Goal: Task Accomplishment & Management: Use online tool/utility

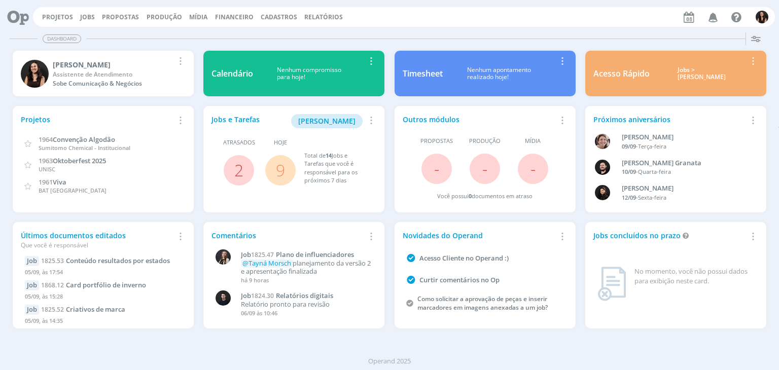
click at [272, 169] on span "9" at bounding box center [280, 170] width 30 height 30
click at [279, 174] on link "9" at bounding box center [280, 170] width 9 height 22
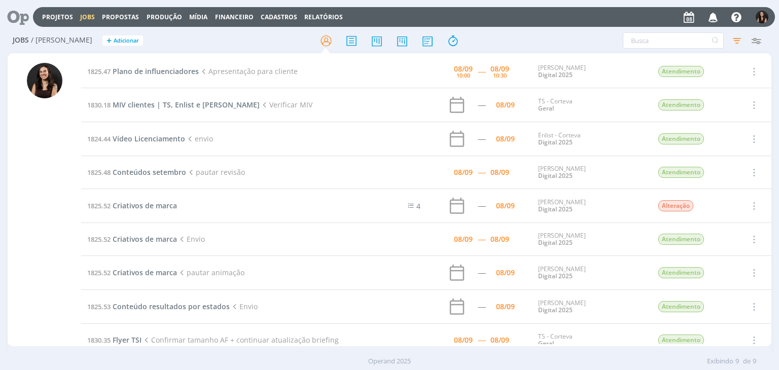
click at [18, 14] on icon at bounding box center [14, 17] width 21 height 20
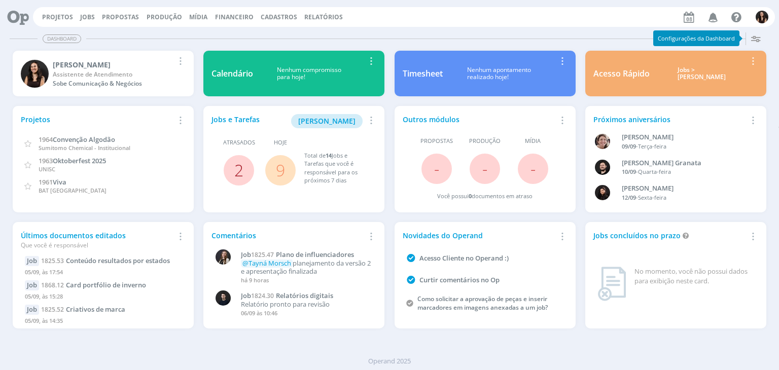
click at [242, 169] on link "2" at bounding box center [238, 170] width 9 height 22
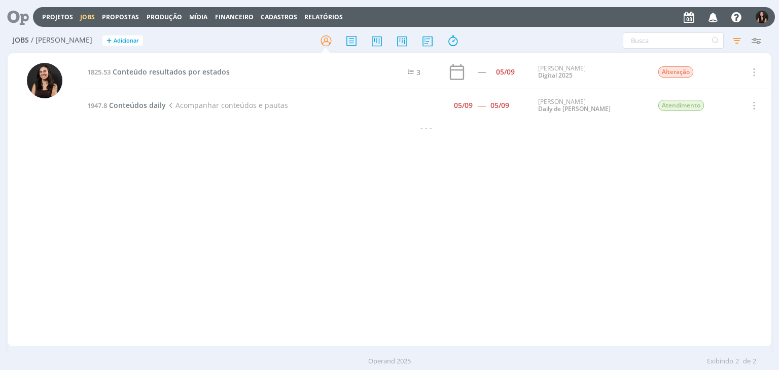
click at [25, 13] on icon at bounding box center [14, 17] width 21 height 20
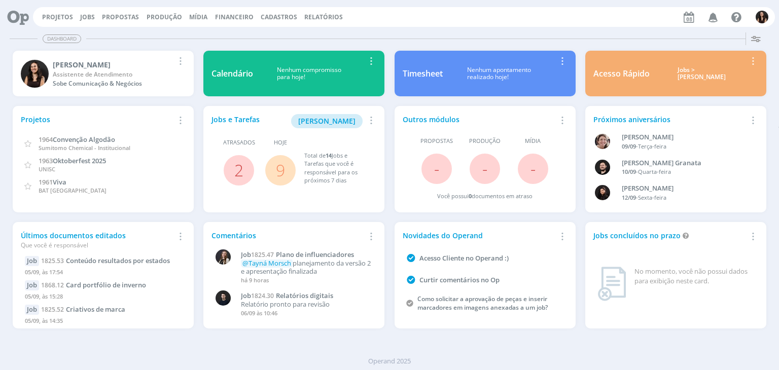
click at [278, 171] on link "9" at bounding box center [280, 170] width 9 height 22
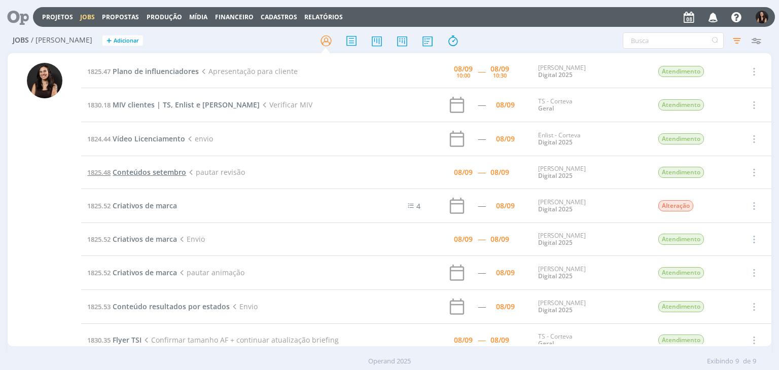
scroll to position [22, 0]
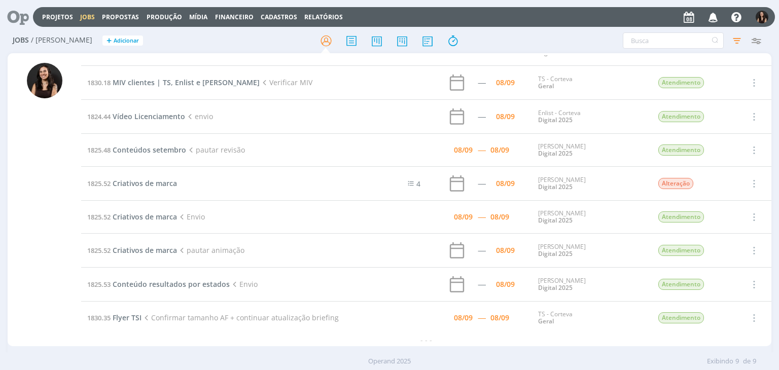
click at [20, 21] on icon at bounding box center [14, 17] width 21 height 20
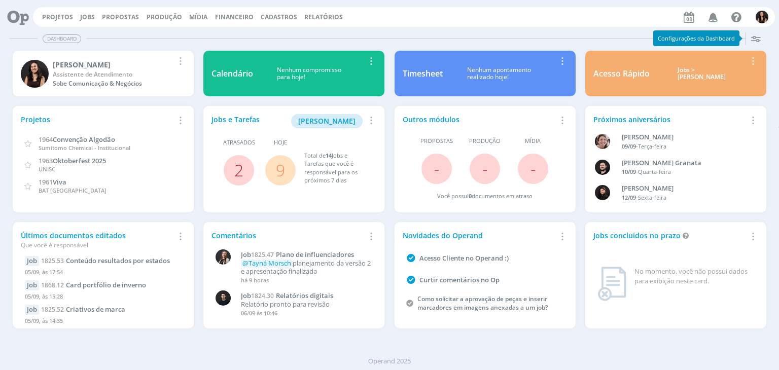
click at [243, 173] on link "2" at bounding box center [238, 170] width 9 height 22
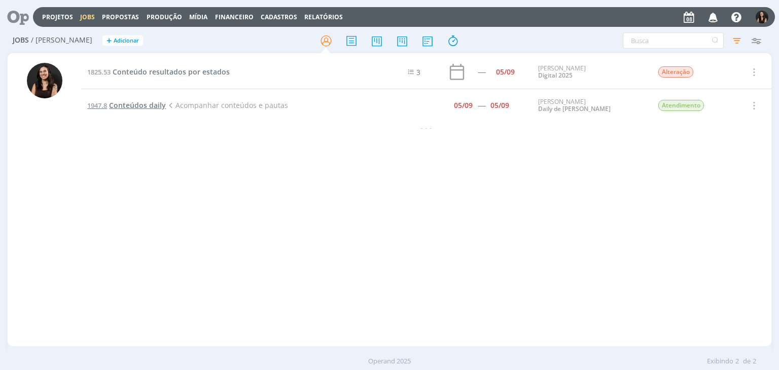
click at [109, 108] on span "Conteúdos daily" at bounding box center [137, 105] width 57 height 10
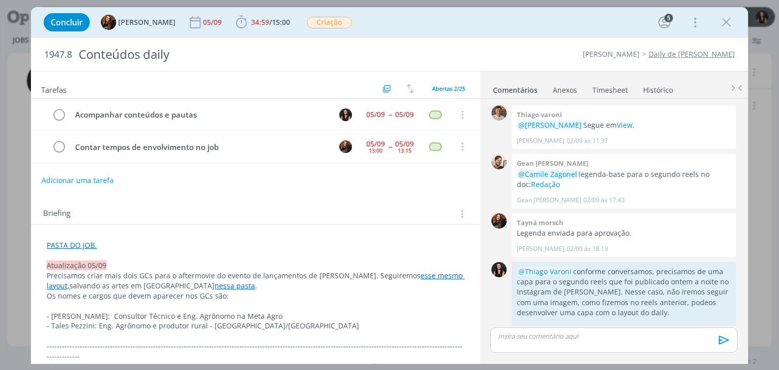
scroll to position [801, 0]
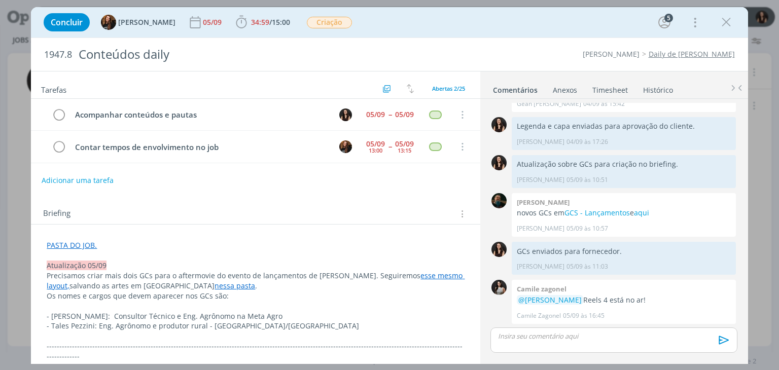
click at [349, 189] on div "Tarefas Usar Job de template Criar template a partir deste job Visualizar Templ…" at bounding box center [255, 214] width 449 height 287
click at [63, 118] on icon "dialog" at bounding box center [59, 114] width 14 height 15
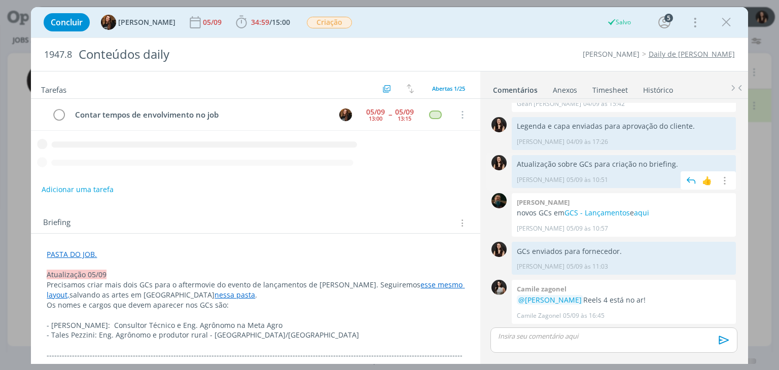
scroll to position [801, 0]
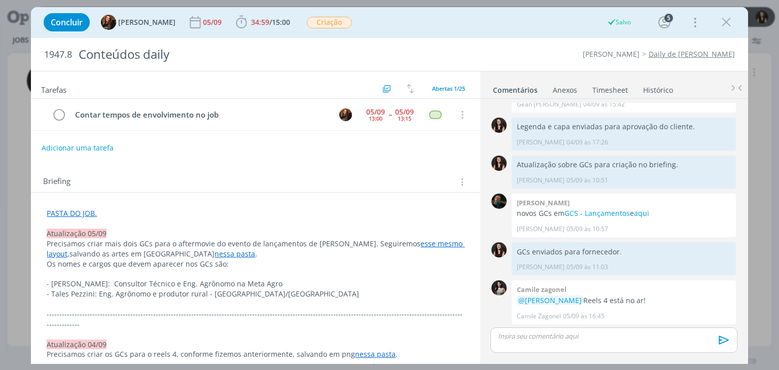
drag, startPoint x: 475, startPoint y: 41, endPoint x: 476, endPoint y: 35, distance: 5.8
click at [475, 40] on div "1947.8 Conteúdos daily Cordius - Corteva Daily de Cordius" at bounding box center [389, 54] width 716 height 33
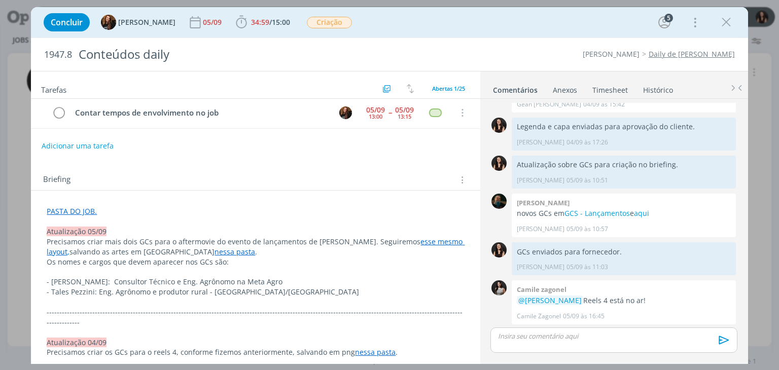
scroll to position [0, 0]
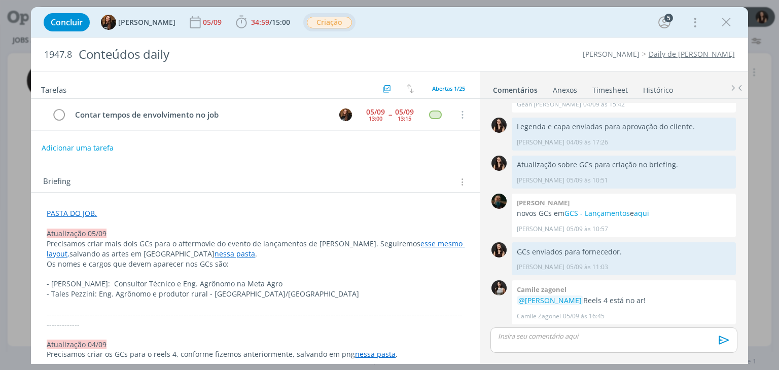
click at [327, 26] on span "Criação" at bounding box center [329, 23] width 45 height 12
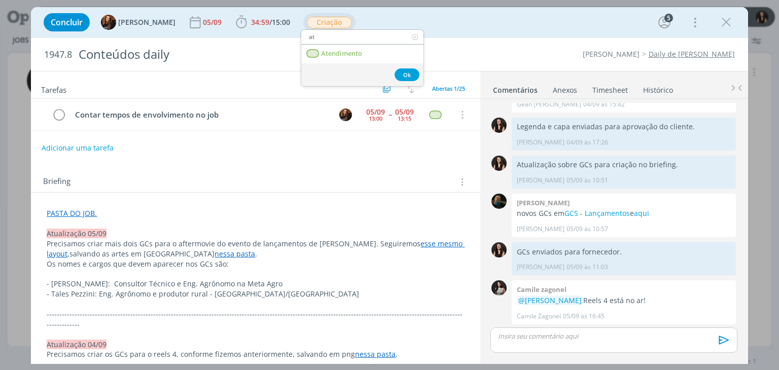
click at [357, 41] on input "at" at bounding box center [362, 37] width 122 height 14
type input "at"
click at [355, 51] on span "Atendimento" at bounding box center [341, 54] width 41 height 8
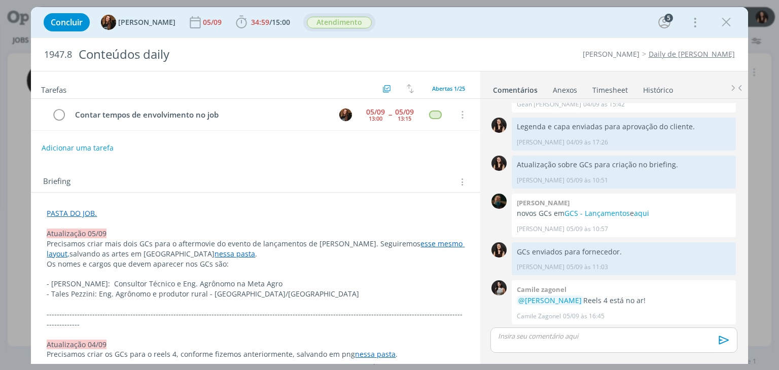
click at [609, 88] on link "Timesheet" at bounding box center [610, 88] width 36 height 15
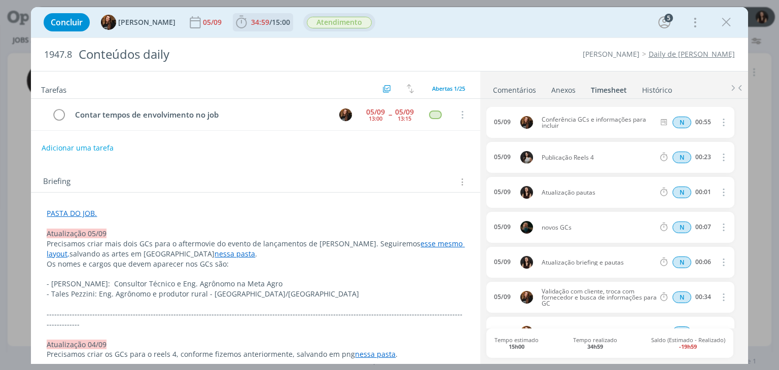
click at [262, 17] on span "34:59 / 15:00" at bounding box center [263, 22] width 58 height 15
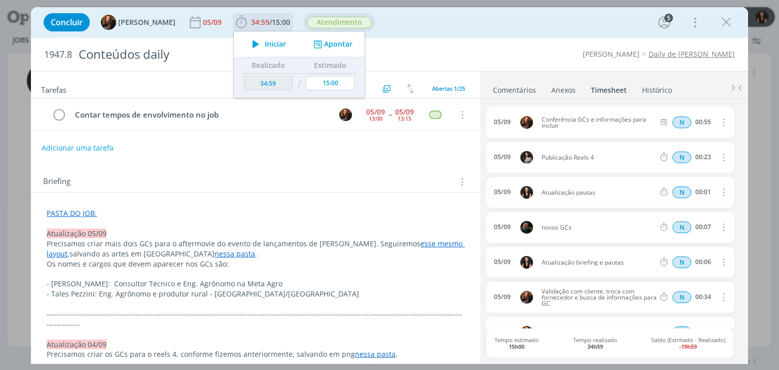
click at [329, 44] on button "Apontar" at bounding box center [332, 44] width 42 height 11
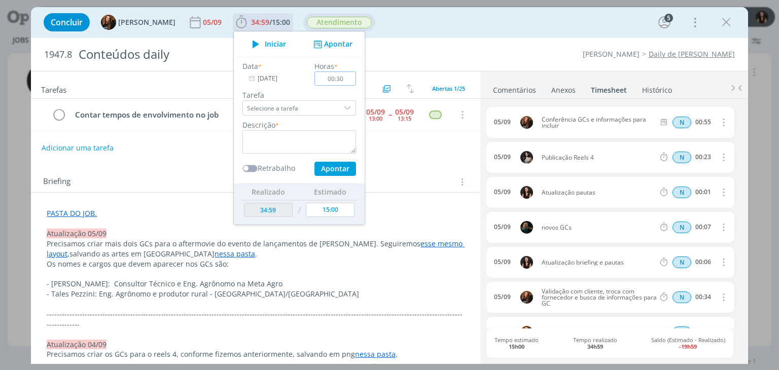
type input "00:30"
click at [333, 142] on textarea "dialog" at bounding box center [299, 141] width 114 height 23
type textarea "Conferência conteúdos"
click at [270, 71] on input "[DATE]" at bounding box center [273, 78] width 63 height 14
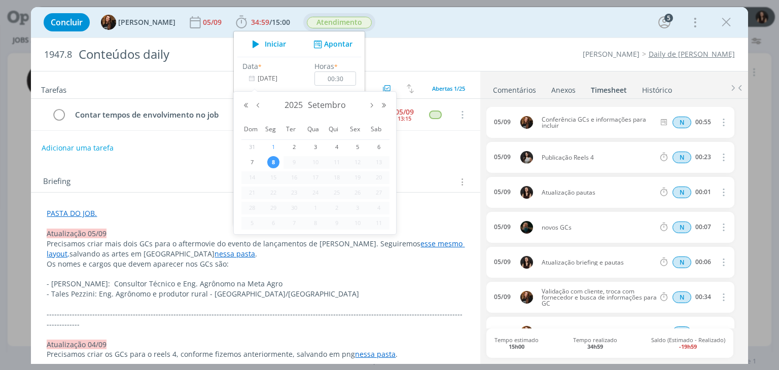
click at [272, 144] on span "1" at bounding box center [273, 147] width 12 height 12
type input "01/09/2025"
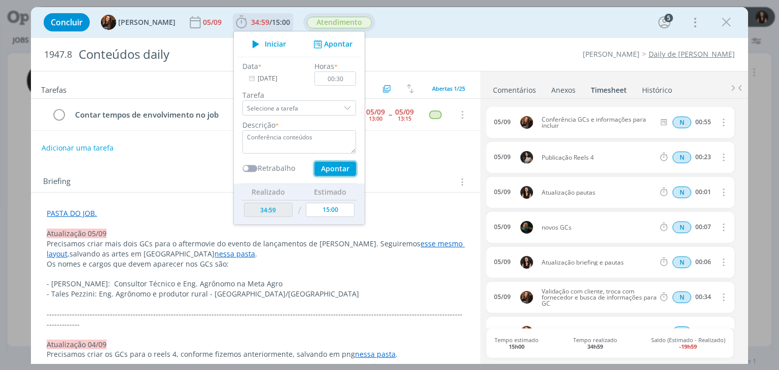
click at [318, 167] on button "Apontar" at bounding box center [335, 169] width 42 height 14
type textarea "Conferência conteúdos"
type input "35:29"
type input "[DATE]"
type input "00:00"
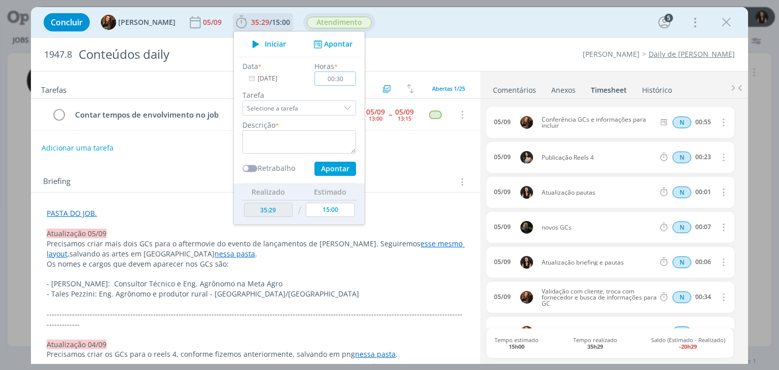
type input "00:30"
drag, startPoint x: 246, startPoint y: 88, endPoint x: 251, endPoint y: 85, distance: 5.5
click at [247, 88] on div "Data * 08/09/2025 Horas * 00:30 Tarefa Selecione a tarefa Descrição * Retrabalh…" at bounding box center [299, 118] width 124 height 115
click at [258, 81] on input "08/09/2025" at bounding box center [273, 78] width 63 height 14
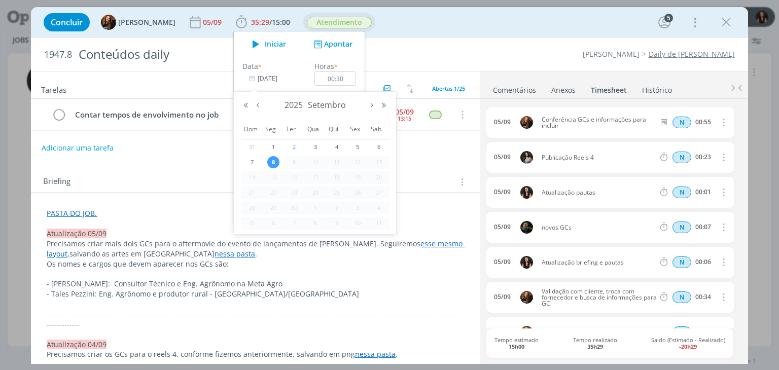
click at [295, 146] on span "2" at bounding box center [294, 147] width 12 height 12
type input "02/09/2025"
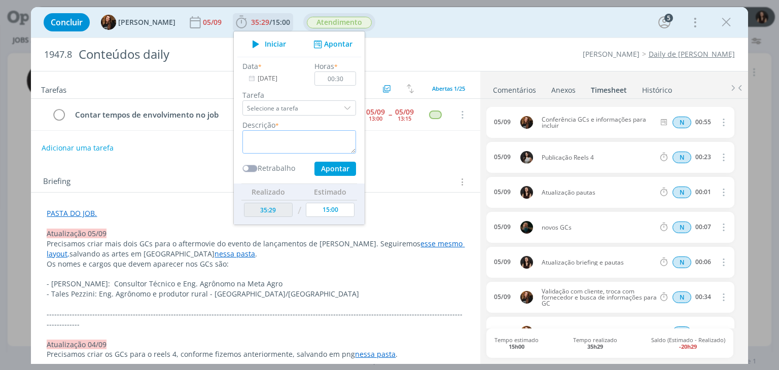
click at [296, 140] on textarea "dialog" at bounding box center [299, 141] width 114 height 23
type textarea "Conferência conteúdos"
click at [341, 165] on button "Apontar" at bounding box center [335, 169] width 42 height 14
type input "35:59"
type input "08/09/2025"
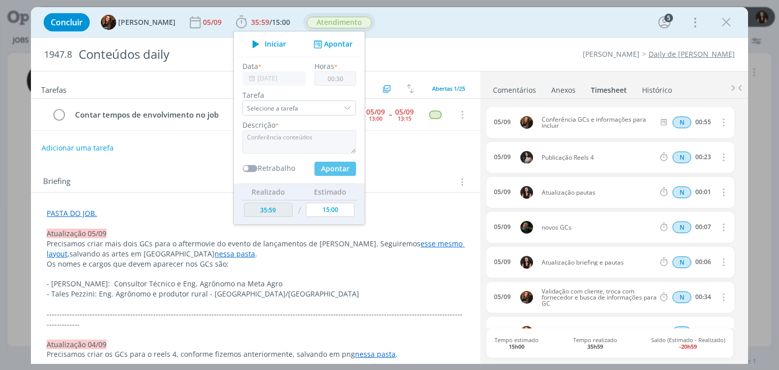
type input "00:00"
type input "00:30"
click at [292, 148] on textarea "dialog" at bounding box center [299, 141] width 114 height 23
type textarea "Conferência conteúdos"
click at [262, 78] on input "08/09/2025" at bounding box center [273, 78] width 63 height 14
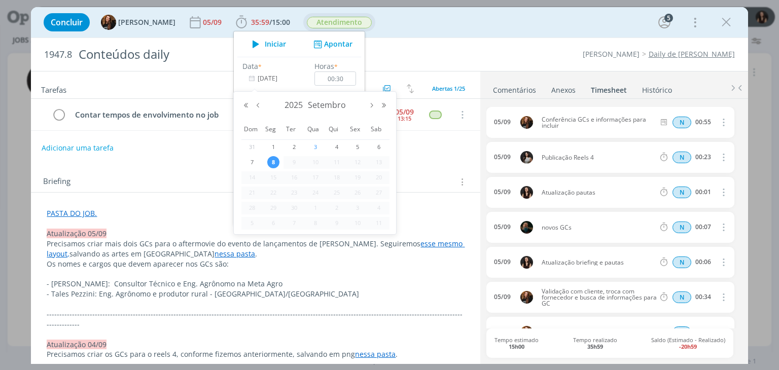
click at [318, 147] on span "3" at bounding box center [315, 147] width 12 height 12
type input "03/09/2025"
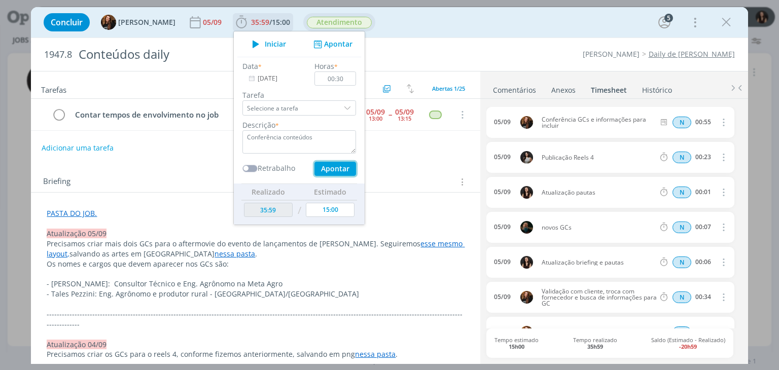
click at [324, 166] on button "Apontar" at bounding box center [335, 169] width 42 height 14
type textarea "Conferência conteúdos"
type input "36:29"
type input "[DATE]"
type input "00:00"
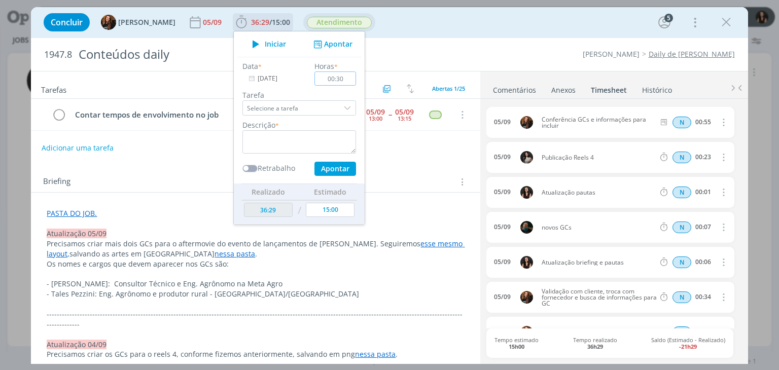
type input "00:30"
click at [307, 142] on textarea "dialog" at bounding box center [299, 141] width 114 height 23
type textarea "Conferência conteúdos"
click at [273, 84] on input "08/09/2025" at bounding box center [273, 78] width 63 height 14
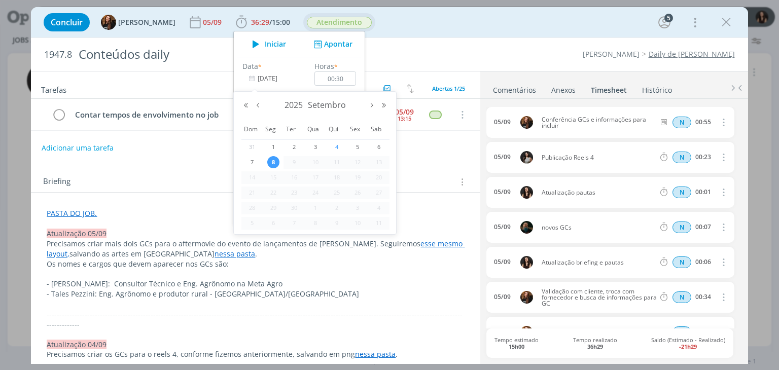
click at [334, 148] on span "4" at bounding box center [337, 147] width 12 height 12
type input "04/09/2025"
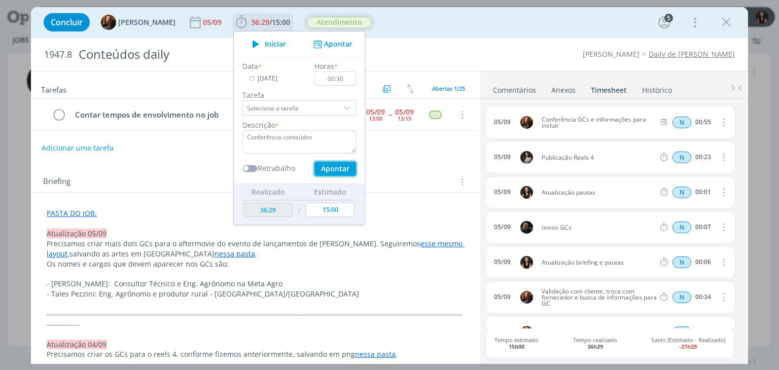
click at [318, 167] on button "Apontar" at bounding box center [335, 169] width 42 height 14
type textarea "Conferência conteúdos"
type input "08/09/2025"
type input "00:00"
type input "36:59"
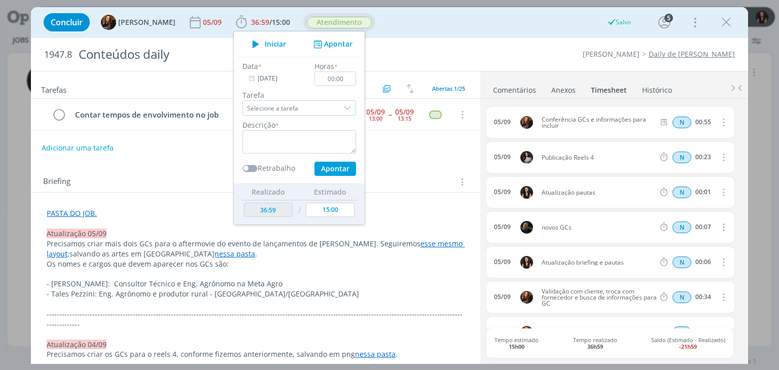
click at [398, 23] on div "Concluir Tayná Morsch 05/09 36:59 / 15:00 Iniciar Apontar Data * 08/09/2025 Hor…" at bounding box center [389, 22] width 701 height 24
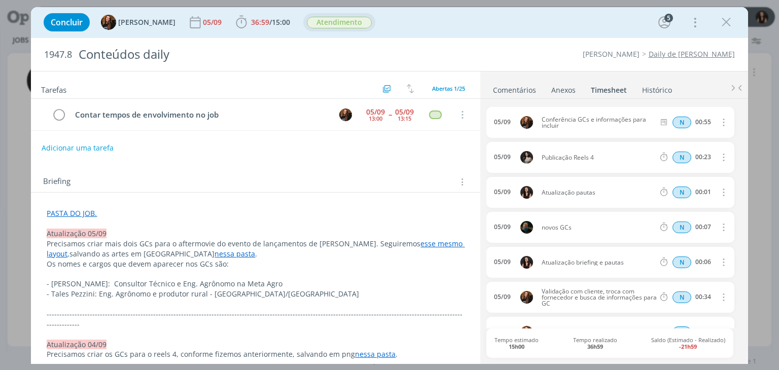
click at [463, 31] on div "Concluir Tayná Morsch 05/09 36:59 / 15:00 Iniciar Apontar Data * 08/09/2025 Hor…" at bounding box center [389, 22] width 701 height 24
click at [732, 21] on div "dialog" at bounding box center [726, 22] width 18 height 18
click at [732, 20] on icon "dialog" at bounding box center [725, 22] width 15 height 15
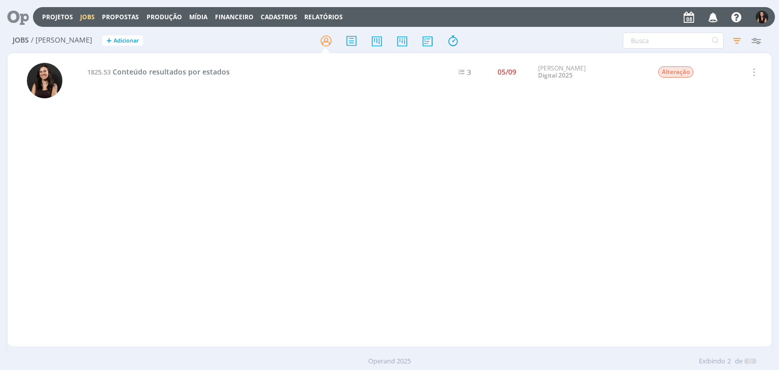
drag, startPoint x: 138, startPoint y: 78, endPoint x: 142, endPoint y: 65, distance: 13.9
click at [142, 66] on td "1825.53 Conteúdo resultados por estados" at bounding box center [250, 72] width 339 height 34
click at [144, 66] on td "1825.53 Conteúdo resultados por estados" at bounding box center [250, 72] width 339 height 34
click at [144, 69] on span "Conteúdo resultados por estados" at bounding box center [171, 72] width 117 height 10
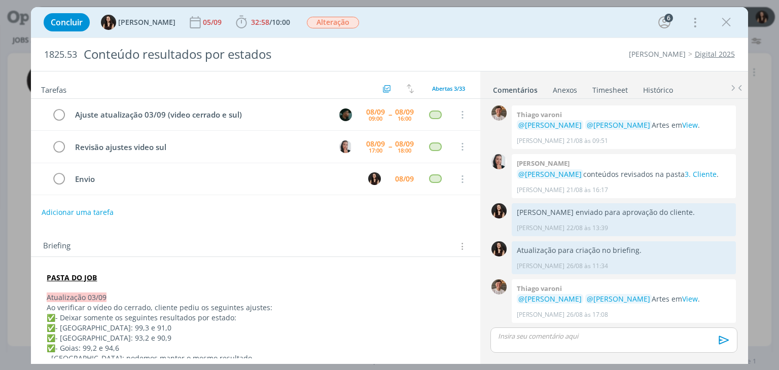
scroll to position [865, 0]
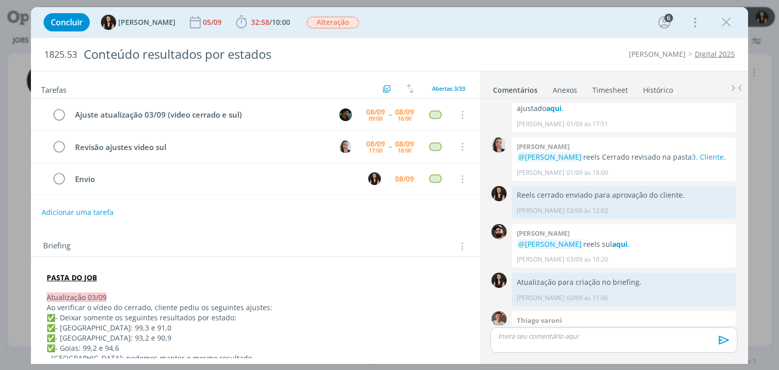
click at [722, 28] on icon "dialog" at bounding box center [725, 22] width 15 height 15
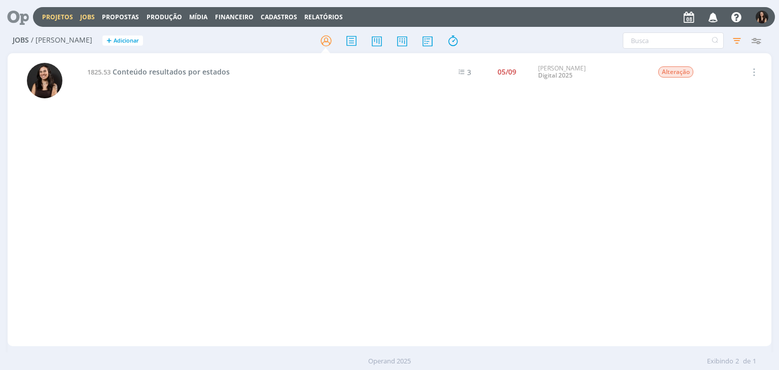
click at [59, 18] on link "Projetos" at bounding box center [57, 17] width 31 height 9
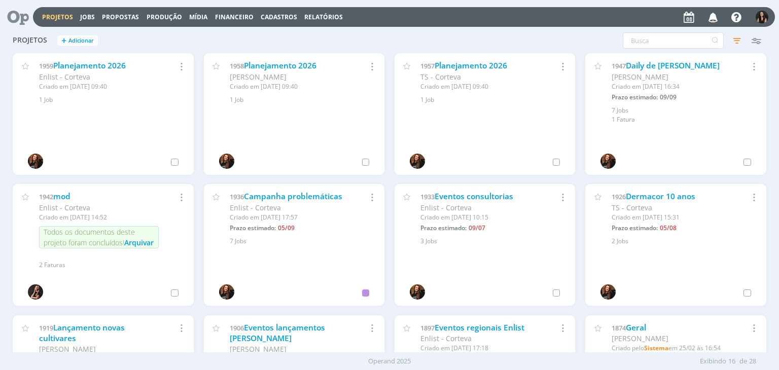
click at [16, 17] on icon at bounding box center [14, 17] width 21 height 20
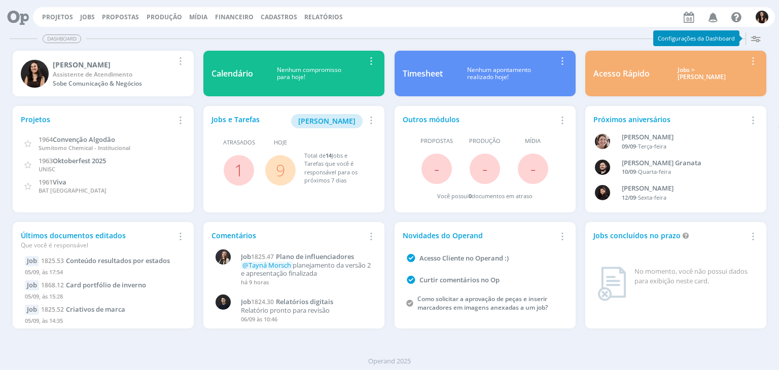
click at [276, 173] on link "9" at bounding box center [280, 170] width 9 height 22
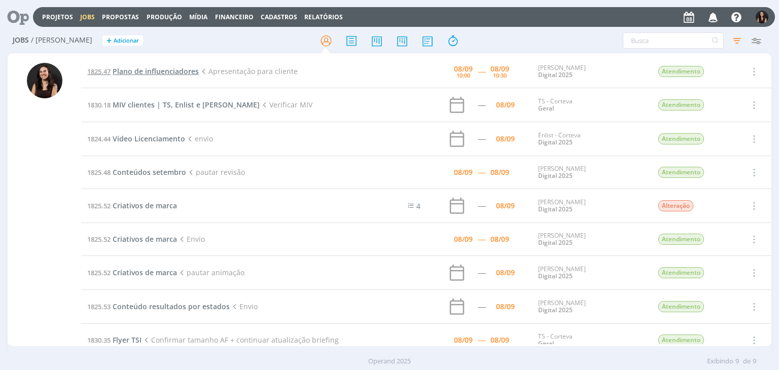
click at [140, 69] on span "Plano de influenciadores" at bounding box center [156, 71] width 86 height 10
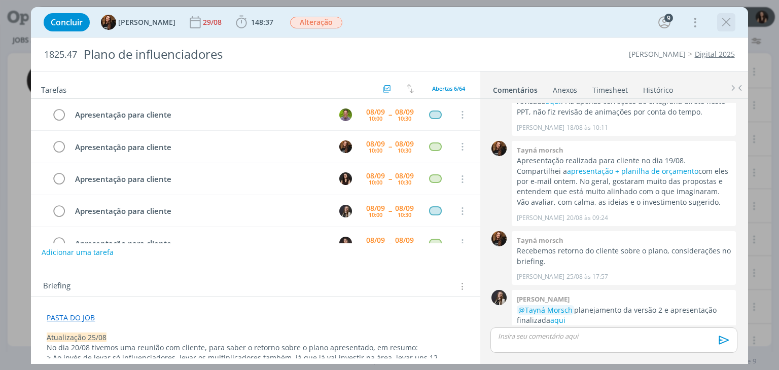
click at [734, 21] on div "dialog" at bounding box center [726, 22] width 18 height 18
click at [724, 14] on div "dialog" at bounding box center [726, 22] width 18 height 18
click at [723, 21] on icon "dialog" at bounding box center [725, 22] width 15 height 15
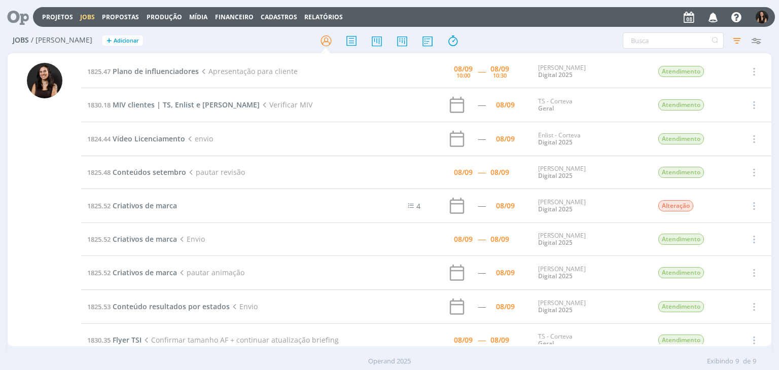
click at [22, 18] on icon at bounding box center [14, 17] width 21 height 20
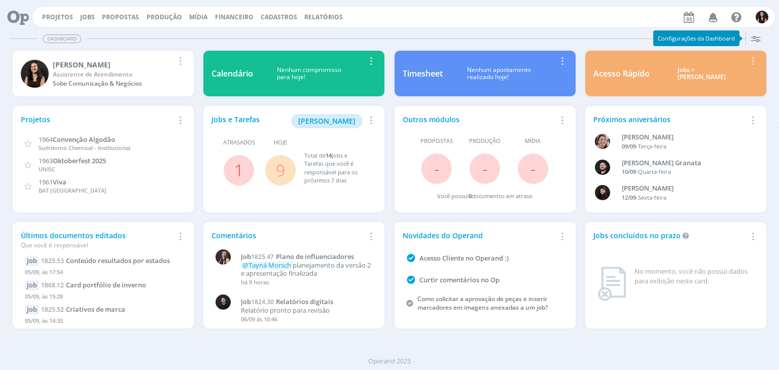
click at [282, 170] on link "9" at bounding box center [280, 170] width 9 height 22
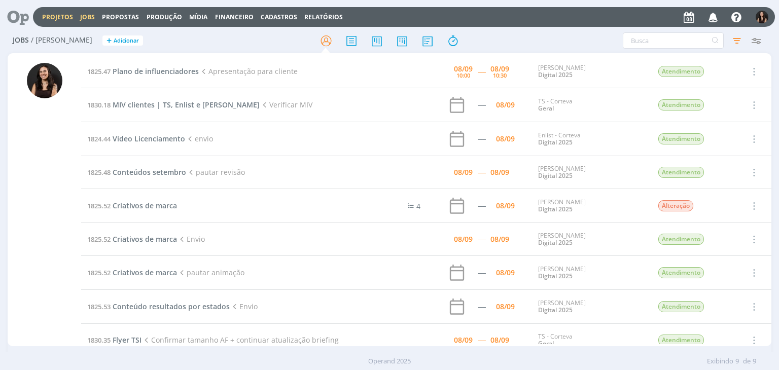
click at [61, 17] on link "Projetos" at bounding box center [57, 17] width 31 height 9
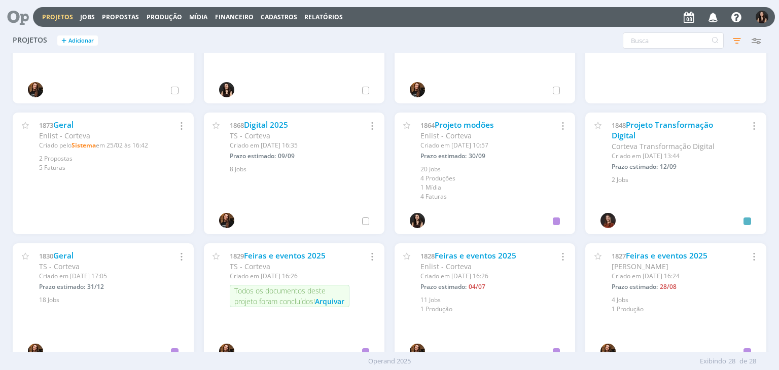
scroll to position [381, 0]
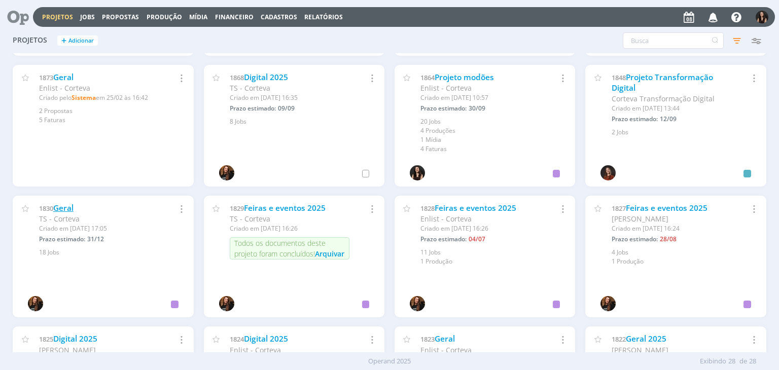
click at [67, 205] on link "Geral" at bounding box center [63, 208] width 20 height 11
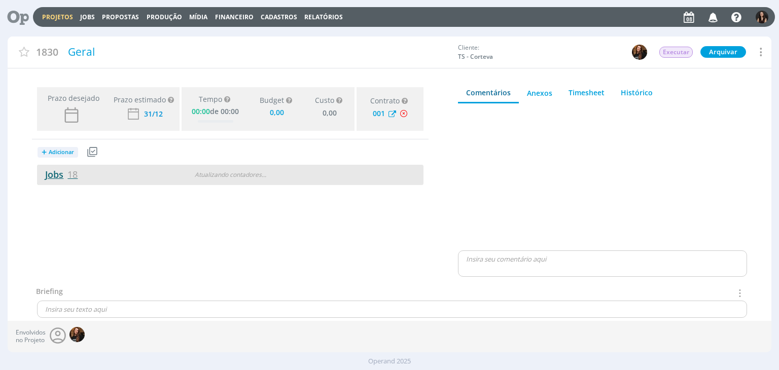
click at [56, 175] on link "Jobs 18" at bounding box center [57, 174] width 41 height 12
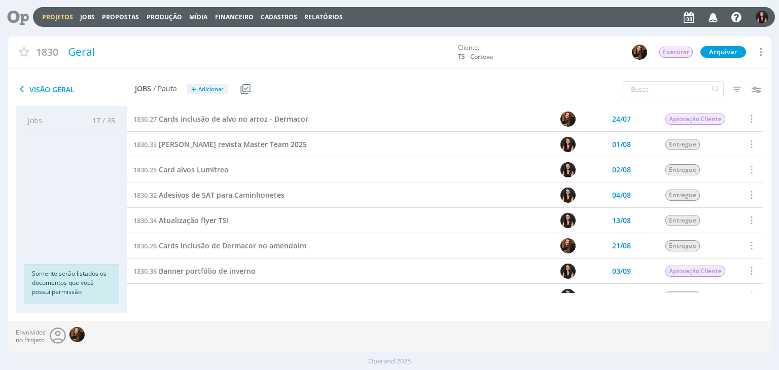
scroll to position [152, 0]
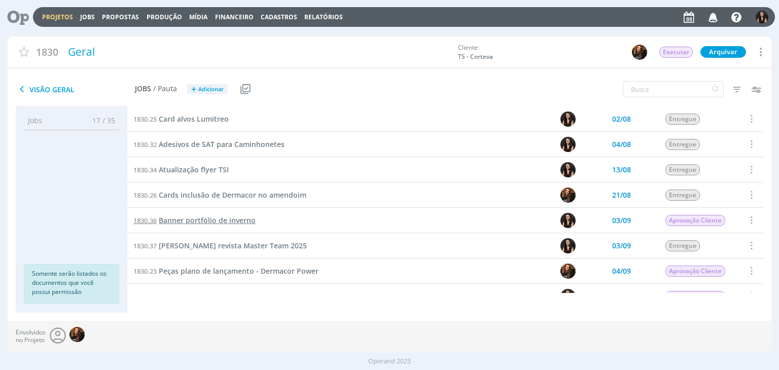
click at [225, 225] on span "Banner portfólio de inverno" at bounding box center [207, 220] width 97 height 10
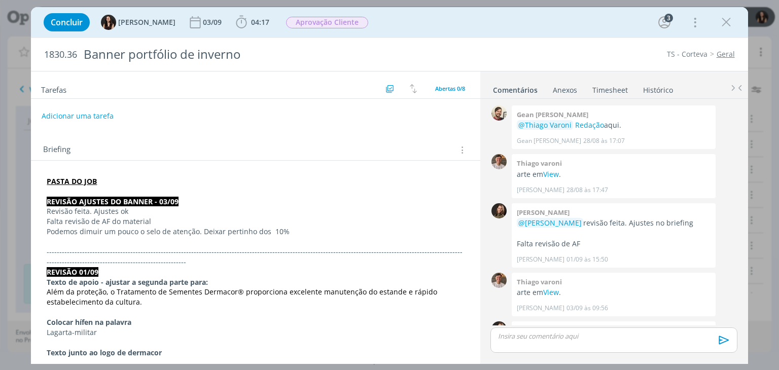
scroll to position [225, 0]
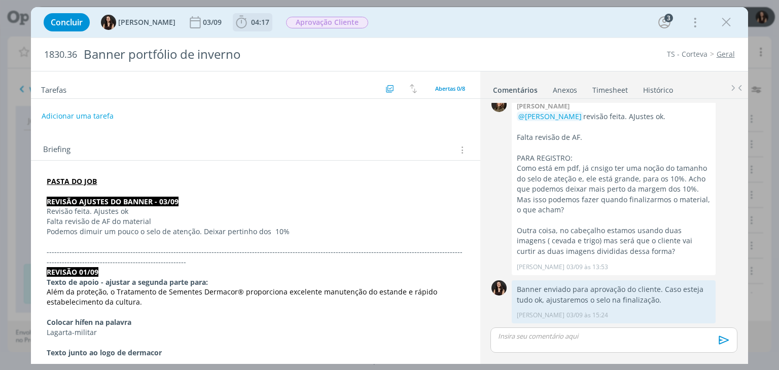
click at [251, 21] on span "04:17" at bounding box center [260, 22] width 18 height 10
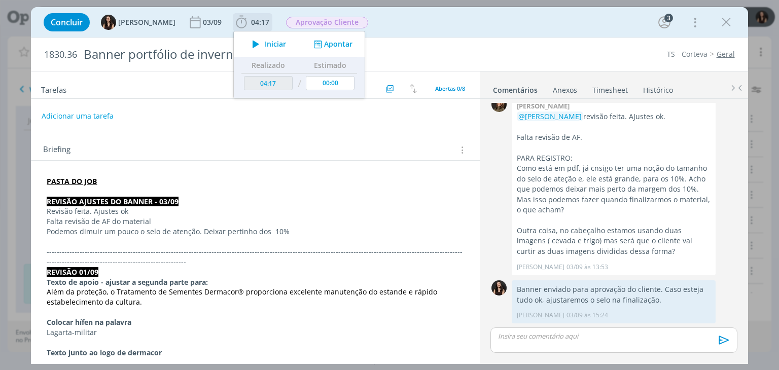
click at [265, 43] on span "Iniciar" at bounding box center [275, 44] width 21 height 7
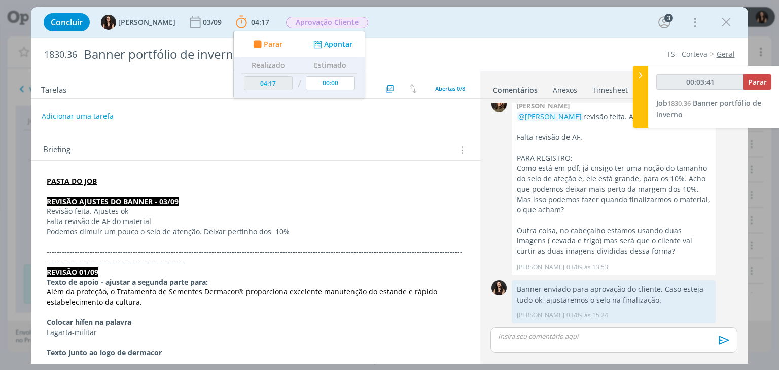
click at [117, 192] on p "dialog" at bounding box center [255, 192] width 417 height 10
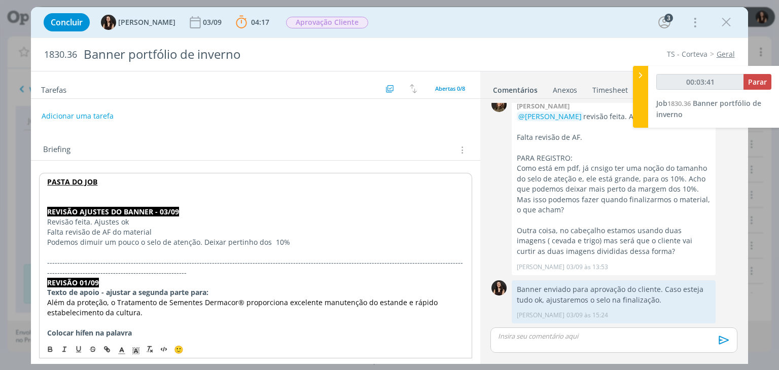
type input "00:03:42"
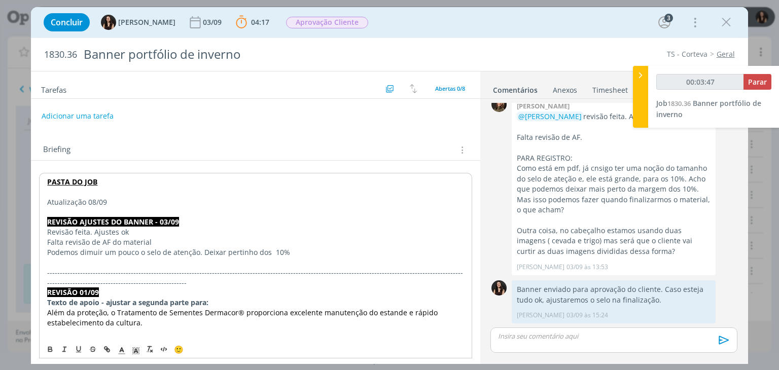
drag, startPoint x: 115, startPoint y: 195, endPoint x: 51, endPoint y: 195, distance: 63.9
click at [51, 195] on p "dialog" at bounding box center [255, 192] width 416 height 10
click at [136, 203] on p "Atualização 08/09" at bounding box center [255, 202] width 416 height 10
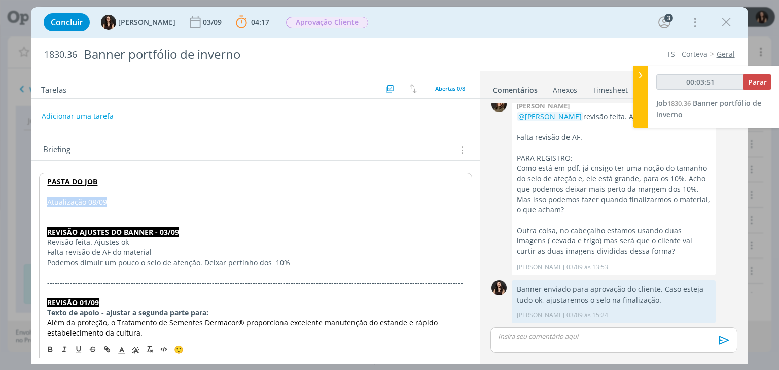
drag, startPoint x: 116, startPoint y: 203, endPoint x: 22, endPoint y: 199, distance: 93.4
click at [22, 199] on div "Concluir Isabelle Silva 03/09 04:17 Parar Apontar Data * 08/09/2025 Horas * 00:…" at bounding box center [389, 185] width 779 height 370
drag, startPoint x: 134, startPoint y: 350, endPoint x: 132, endPoint y: 337, distance: 13.3
click at [134, 350] on icon "dialog" at bounding box center [135, 350] width 9 height 9
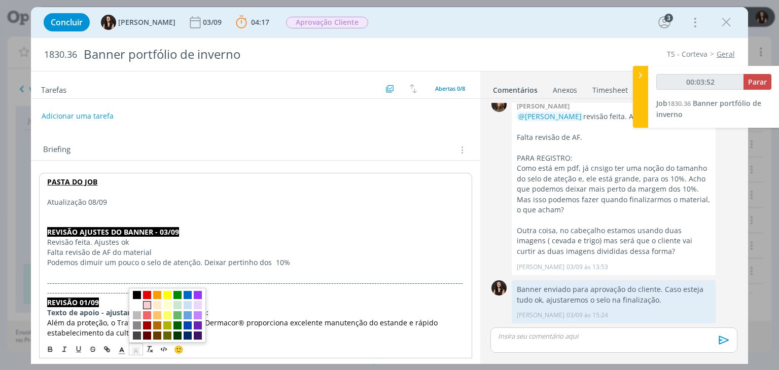
click at [147, 305] on span "dialog" at bounding box center [147, 305] width 8 height 8
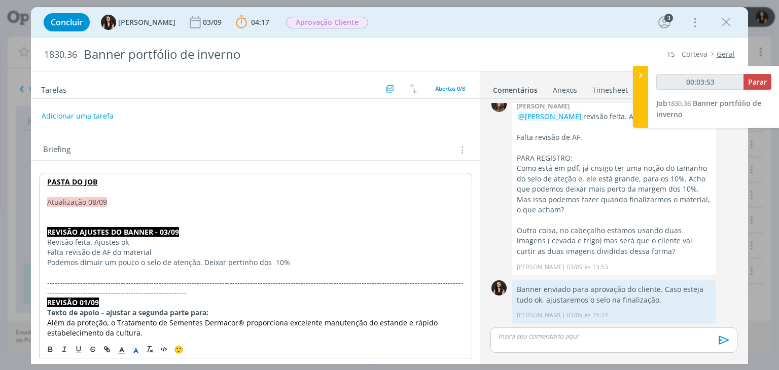
click at [80, 212] on p "dialog" at bounding box center [255, 212] width 416 height 10
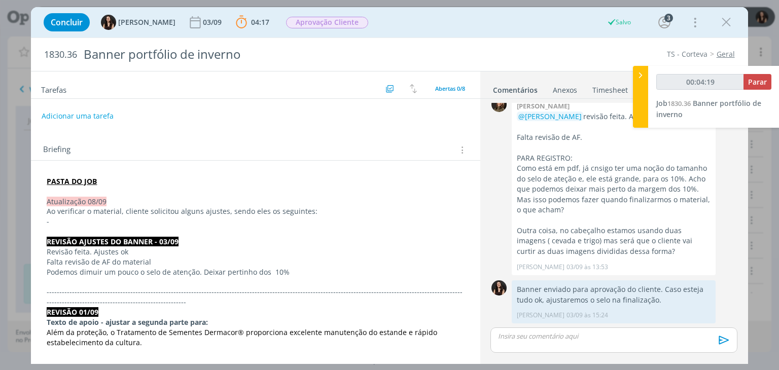
click at [231, 226] on p "-" at bounding box center [255, 221] width 417 height 10
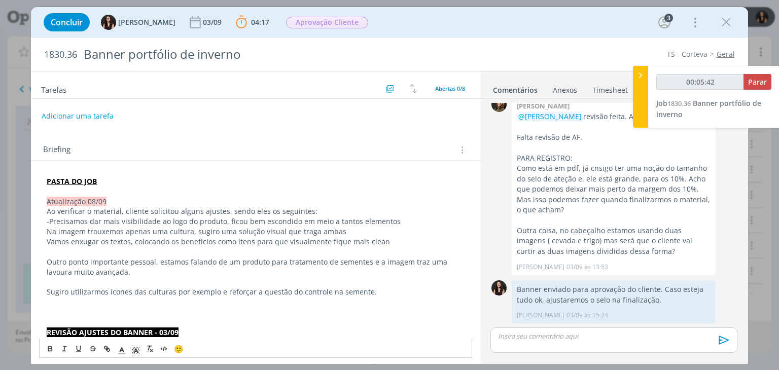
click at [51, 223] on span "Precisamos dar mais visibilidade ao logo do produto, ficou bem escondido em mei…" at bounding box center [224, 221] width 351 height 10
click at [280, 222] on p "- Trazer o logo de Dermacor com maior destaque, cliente achou meio es condido e…" at bounding box center [255, 221] width 417 height 10
drag, startPoint x: 331, startPoint y: 218, endPoint x: 339, endPoint y: 219, distance: 8.2
click at [339, 219] on span "condido em meio a tantos elementos" at bounding box center [372, 221] width 126 height 10
click at [416, 217] on span "condido em meio a tantos elementos" at bounding box center [372, 221] width 126 height 10
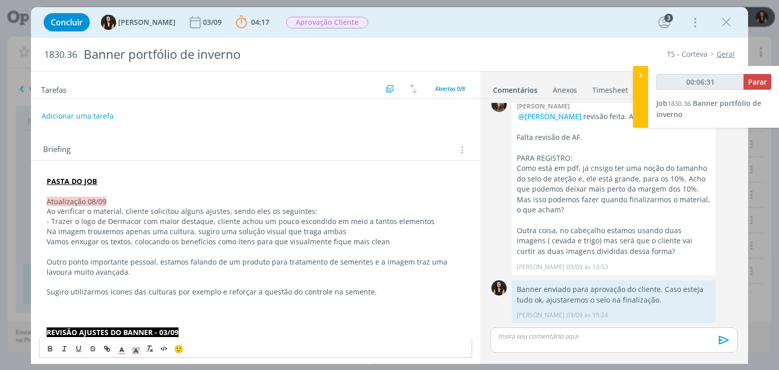
click at [423, 219] on span "condido em meio a tantos elementos" at bounding box center [372, 221] width 126 height 10
click at [387, 223] on span "condido em meio a tantos elementos;" at bounding box center [373, 221] width 128 height 10
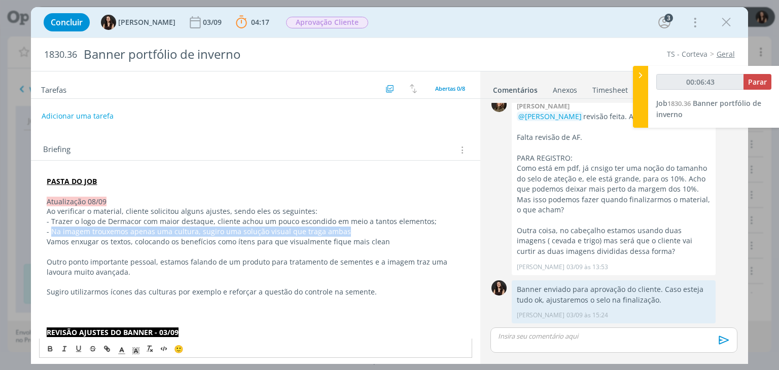
drag, startPoint x: 341, startPoint y: 231, endPoint x: 52, endPoint y: 231, distance: 288.4
click at [52, 231] on p "- Na imagem trouxemos apenas uma cultura, sugiro uma solução visual que traga a…" at bounding box center [255, 232] width 417 height 10
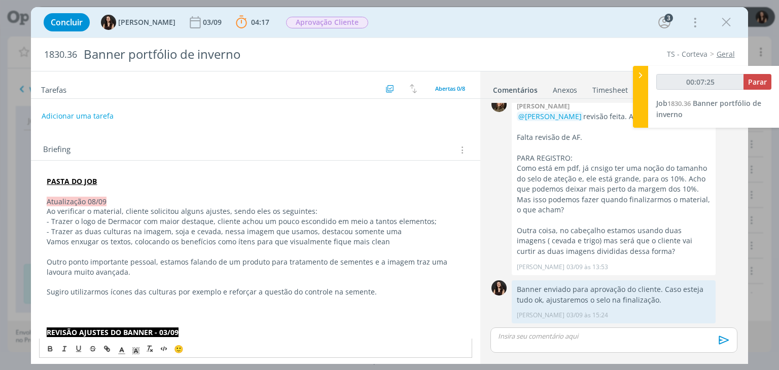
click at [182, 232] on span "- Trazer as duas culturas na imagem, soja e cevada, nessa imagem que usamos, de…" at bounding box center [224, 232] width 355 height 10
click at [397, 230] on p "- Trazer as duas culturas na imagem, trigo e cevada, nessa imagem que usamos, d…" at bounding box center [255, 232] width 417 height 10
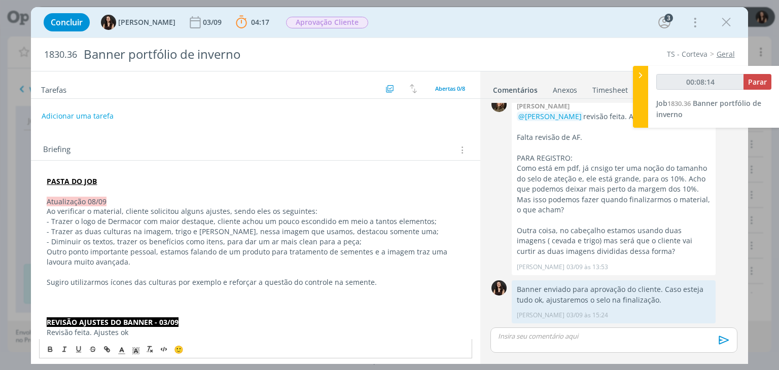
drag, startPoint x: 51, startPoint y: 253, endPoint x: 166, endPoint y: 251, distance: 115.1
click at [164, 253] on span "- Outro ponto importante pessoal, estamos falando de um produto para tratamento…" at bounding box center [250, 257] width 407 height 20
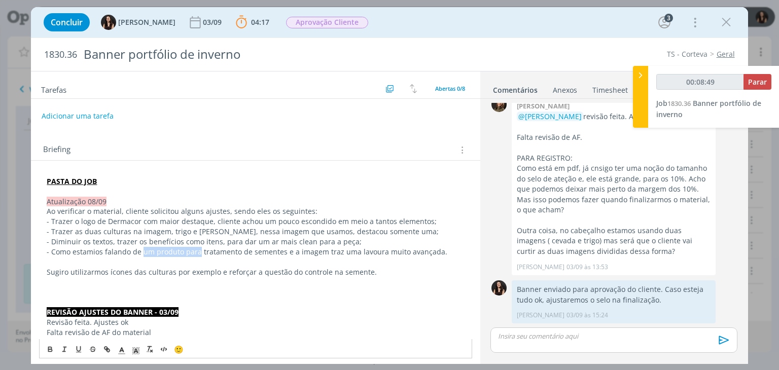
drag, startPoint x: 196, startPoint y: 254, endPoint x: 142, endPoint y: 248, distance: 54.6
click at [142, 248] on span "- Como estamios falando de um produto para tratamento de sementes e a imagem tr…" at bounding box center [247, 252] width 400 height 10
drag, startPoint x: 225, startPoint y: 252, endPoint x: 231, endPoint y: 270, distance: 18.8
click at [225, 254] on span "- Como estamios falando de tratamento de sementes e a imagem traz uma lavoura m…" at bounding box center [217, 252] width 340 height 10
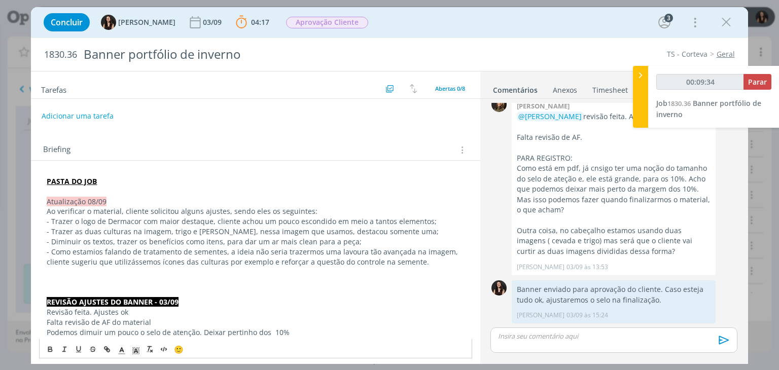
click at [214, 264] on span "- Como estamios falando de tratamento de sementes, a ideia não seria trazermos …" at bounding box center [253, 257] width 413 height 20
click at [246, 264] on span "- Como estamios falando de tratamento de sementes, a ideia não seria trazermos …" at bounding box center [253, 257] width 413 height 20
click at [399, 260] on p "- Como estamios falando de tratamento de sementes, a ideia não seria trazermos …" at bounding box center [255, 257] width 417 height 20
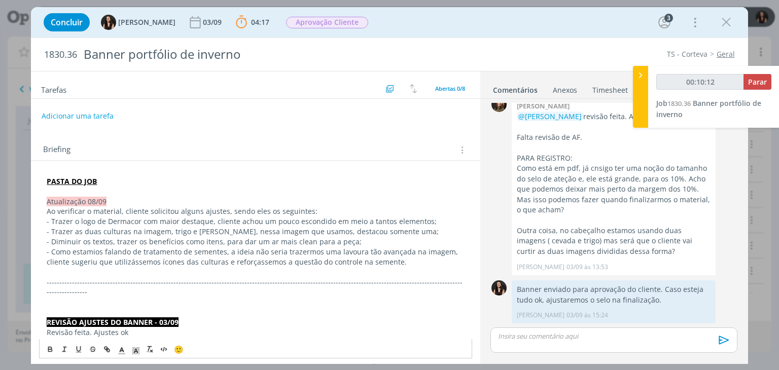
click at [148, 260] on span "- Como estamios falando de tratamento de sementes, a ideia não seria trazermos …" at bounding box center [253, 257] width 413 height 20
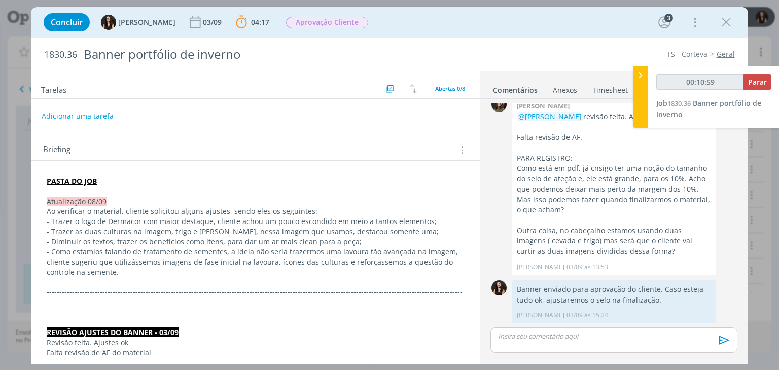
click at [360, 278] on p "dialog" at bounding box center [255, 282] width 417 height 10
drag, startPoint x: 336, startPoint y: 263, endPoint x: 384, endPoint y: 260, distance: 47.7
click at [384, 260] on span "- Como estamios falando de tratamento de sementes, a ideia não seria trazermos …" at bounding box center [253, 262] width 413 height 30
click at [345, 265] on span "- Como estamios falando de tratamento de sementes, a ideia não seria trazermos …" at bounding box center [253, 262] width 413 height 30
click at [334, 262] on span "- Como estamios falando de tratamento de sementes, a ideia não seria trazermos …" at bounding box center [253, 262] width 413 height 30
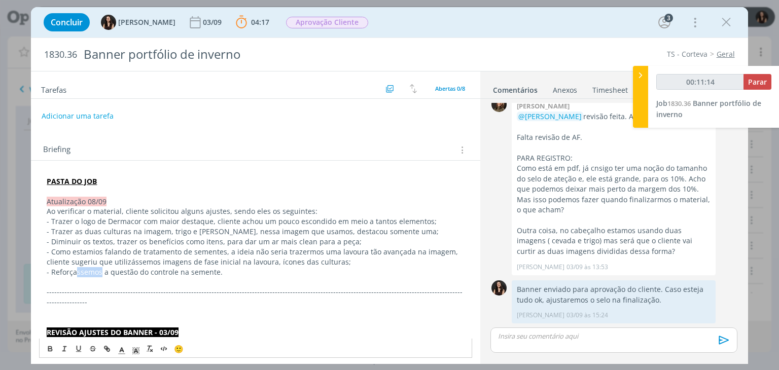
drag, startPoint x: 101, startPoint y: 274, endPoint x: 77, endPoint y: 274, distance: 24.8
click at [77, 274] on span "- Reforçassemos a questão do controle na semente." at bounding box center [135, 272] width 176 height 10
drag, startPoint x: 115, startPoint y: 271, endPoint x: 89, endPoint y: 274, distance: 26.1
click at [89, 274] on span "- Reforçar a questão do controle na semente." at bounding box center [124, 272] width 154 height 10
click at [95, 117] on button "Adicionar uma tarefa" at bounding box center [77, 115] width 72 height 17
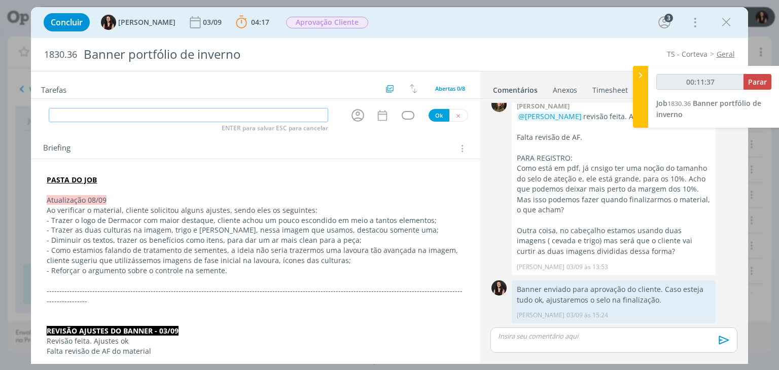
click at [95, 117] on input "dialog" at bounding box center [188, 115] width 279 height 14
type input "00:11:39"
type input "Ajust"
type input "00:11:40"
type input "Ajustes a"
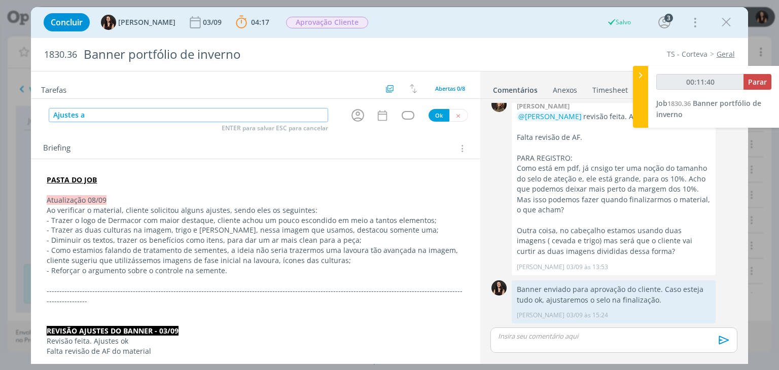
type input "00:11:41"
type input "Ajustes atualizaç"
type input "00:11:42"
type input "Ajustes atualização"
type input "00:11:43"
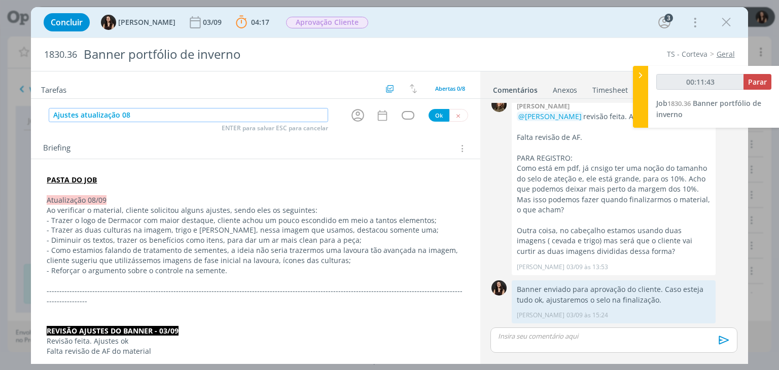
type input "Ajustes atualização 08/"
type input "00:11:44"
type input "Ajustes atualização 08/09"
type input "00:11:45"
click at [351, 116] on icon "dialog" at bounding box center [358, 115] width 16 height 16
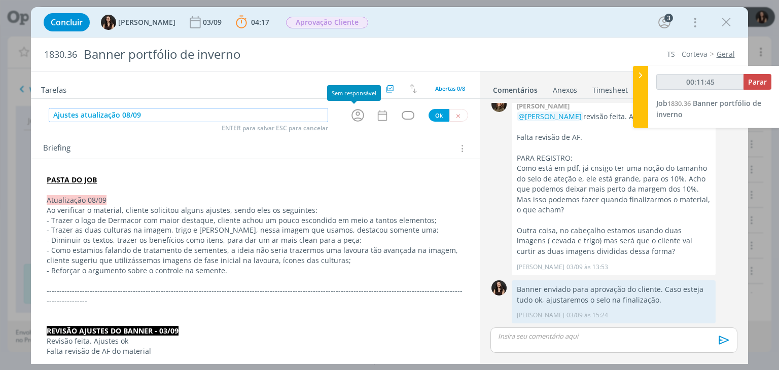
type input "Ajustes atualização 08/09"
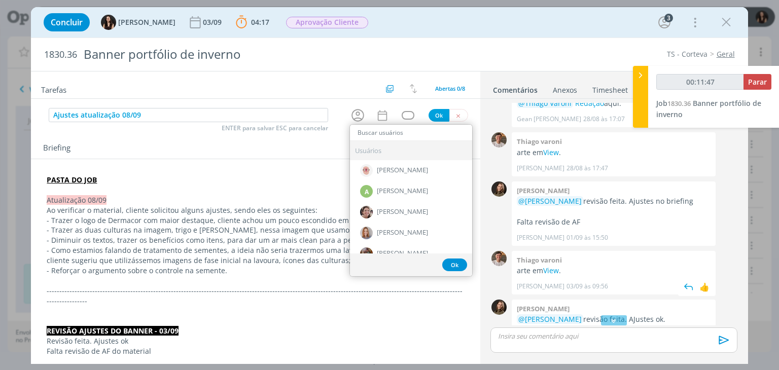
scroll to position [0, 0]
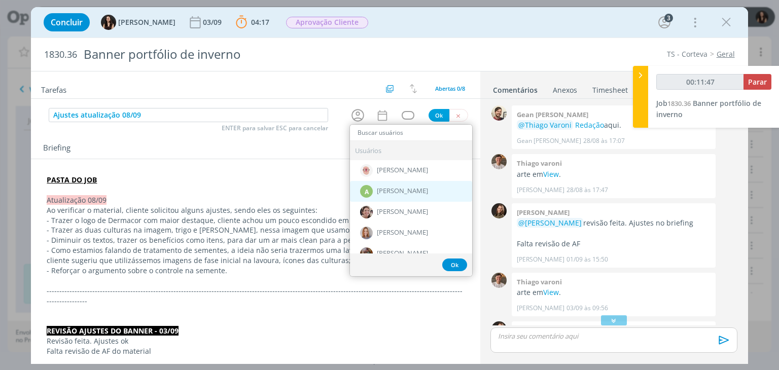
type input "00:11:48"
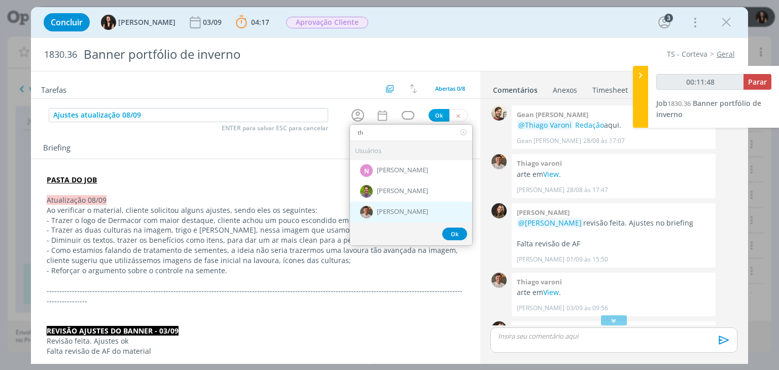
type input "th"
click at [389, 211] on span "[PERSON_NAME]" at bounding box center [402, 212] width 51 height 8
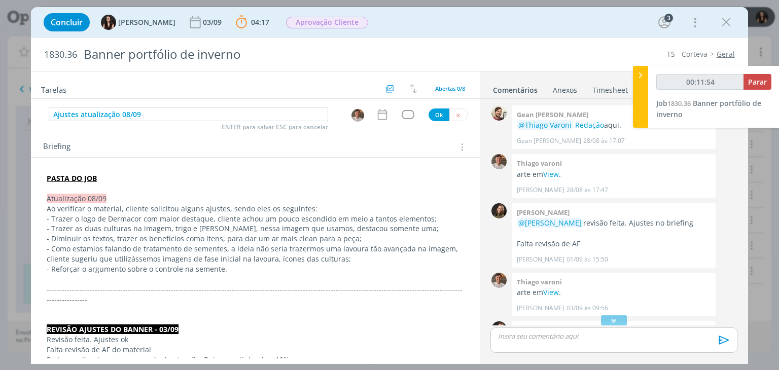
type input "00:11:55"
click at [359, 109] on picture "dialog" at bounding box center [357, 114] width 13 height 10
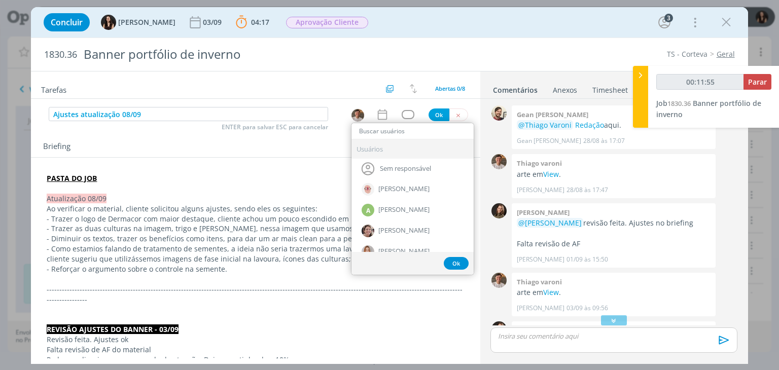
type input "g"
type input "00:11:56"
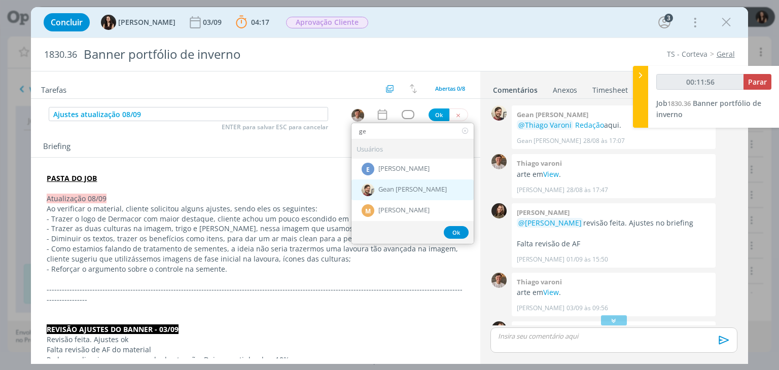
type input "ge"
drag, startPoint x: 364, startPoint y: 184, endPoint x: 356, endPoint y: 157, distance: 28.1
click at [365, 184] on img "dialog" at bounding box center [367, 190] width 13 height 13
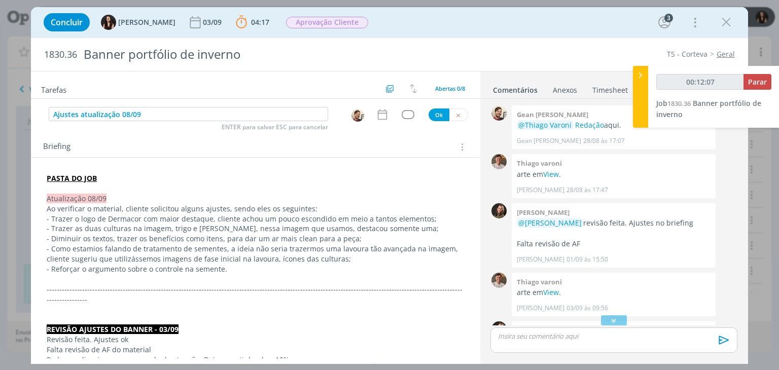
click at [379, 109] on icon "dialog" at bounding box center [382, 114] width 13 height 13
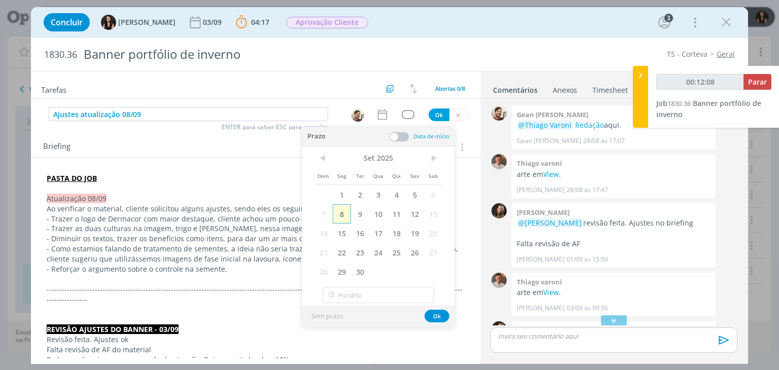
click at [333, 211] on span "8" at bounding box center [342, 213] width 18 height 19
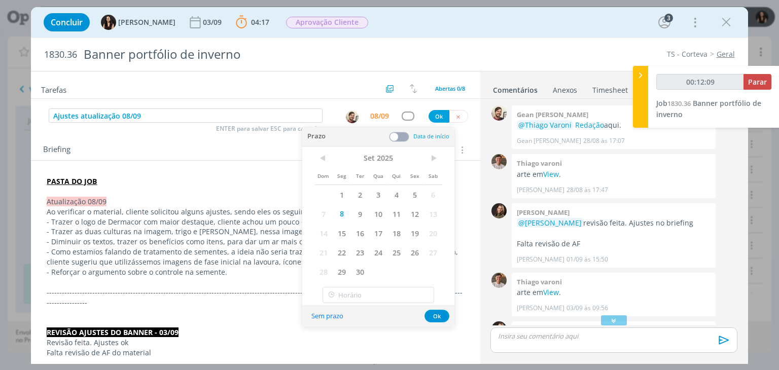
click at [405, 132] on span at bounding box center [399, 137] width 20 height 10
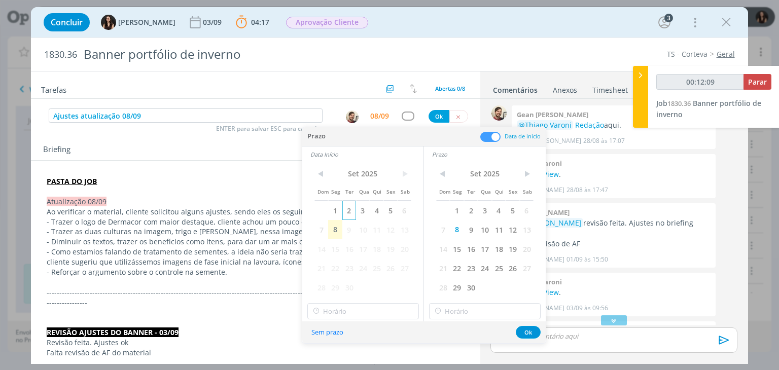
click at [344, 218] on span "2" at bounding box center [349, 210] width 14 height 19
click at [337, 230] on span "8" at bounding box center [335, 229] width 14 height 19
type input "00:12:11"
type input "10:00"
click at [381, 317] on input "10:00" at bounding box center [363, 311] width 112 height 16
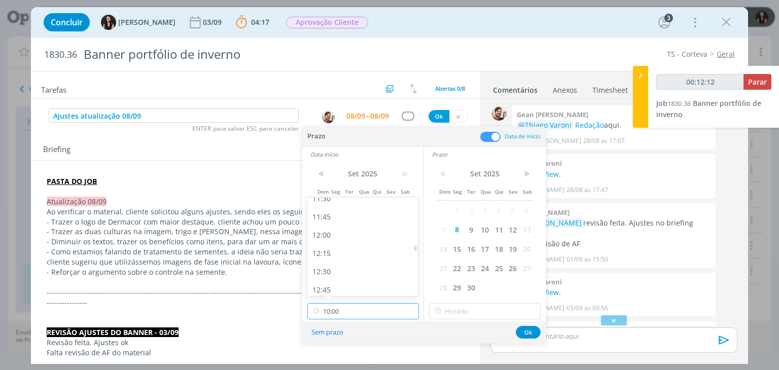
scroll to position [856, 0]
type input "00:12:13"
click at [339, 231] on div "11:15" at bounding box center [364, 223] width 114 height 18
type input "11:15"
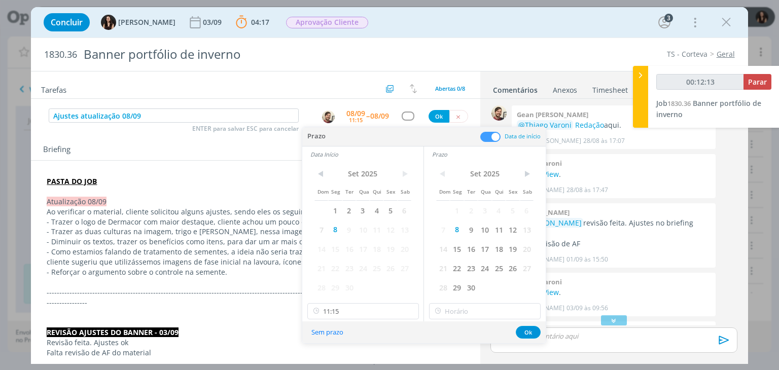
type input "00:12:14"
click at [452, 319] on div "< Set 2025 > Dom Seg Ter Qua Qui Sex Sab 1 2 3 4 5 6 7 8 9 10 11 12 13 14 15 16…" at bounding box center [485, 241] width 122 height 159
type input "11:15"
click at [456, 309] on input "11:15" at bounding box center [485, 311] width 112 height 16
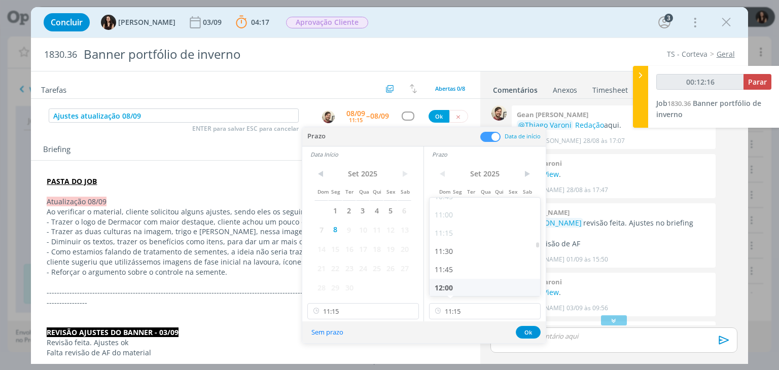
type input "00:12:17"
click at [454, 284] on div "12:00" at bounding box center [486, 288] width 114 height 18
type input "12:00"
drag, startPoint x: 525, startPoint y: 330, endPoint x: 521, endPoint y: 325, distance: 6.2
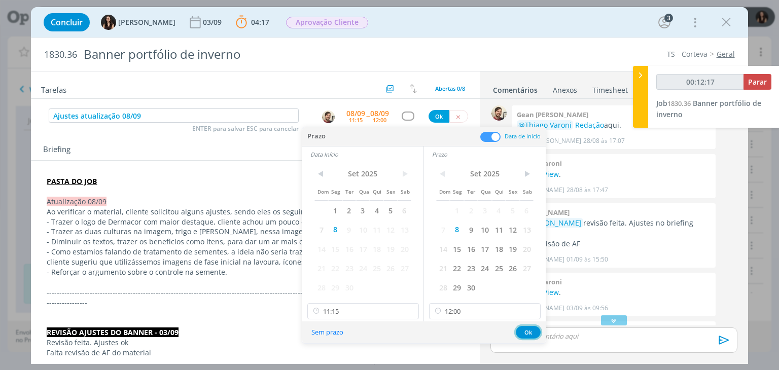
click at [524, 329] on button "Ok" at bounding box center [528, 332] width 25 height 13
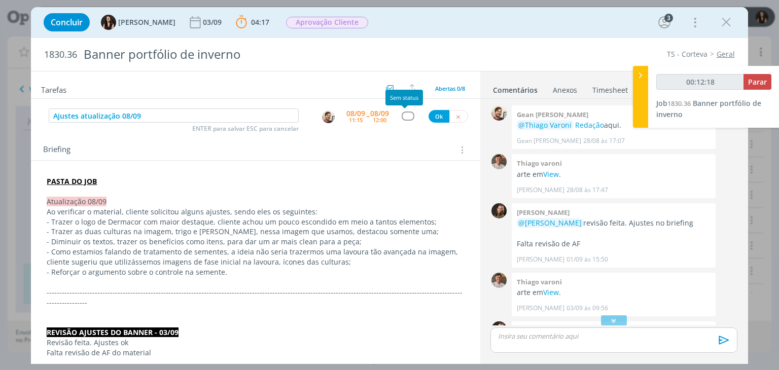
click at [401, 117] on div "dialog" at bounding box center [407, 116] width 13 height 9
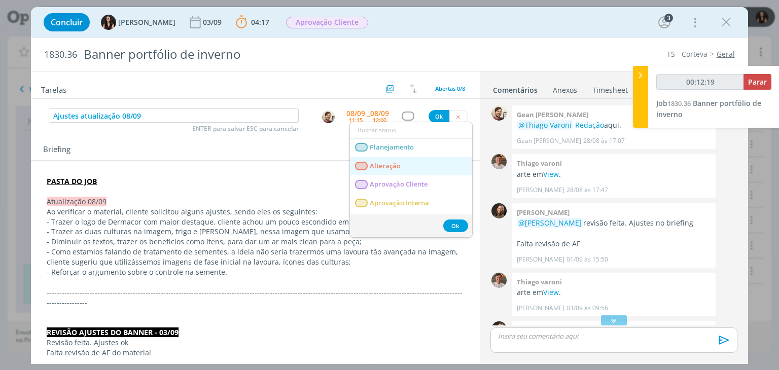
click at [398, 169] on link "Alteração" at bounding box center [411, 166] width 122 height 19
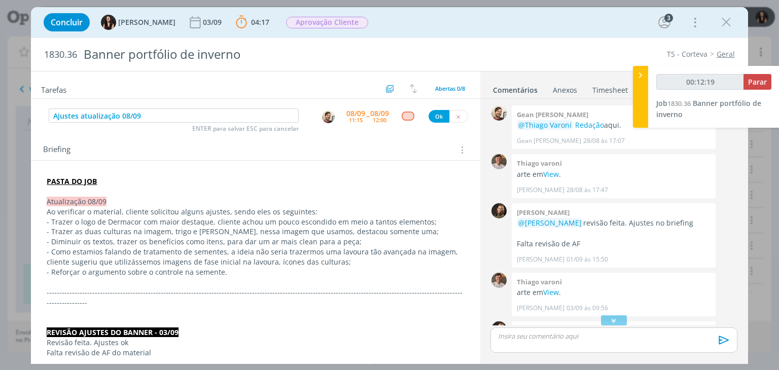
type input "00:12:20"
click at [430, 110] on button "Ok" at bounding box center [438, 116] width 21 height 13
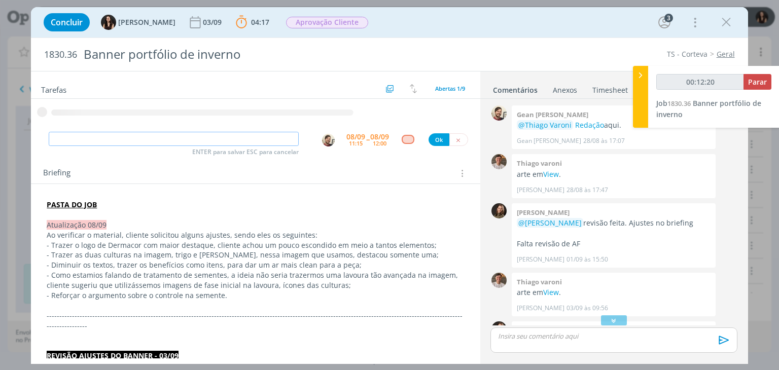
type input "00:12:21"
type input "Ajuste"
type input "00:12:22"
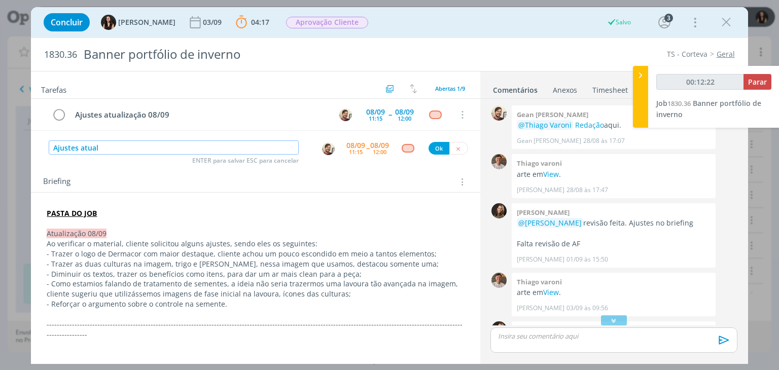
type input "Ajustes atuali"
type input "00:12:23"
type input "Ajustes atualização"
type input "00:12:24"
type input "Ajustes atualização 08/0"
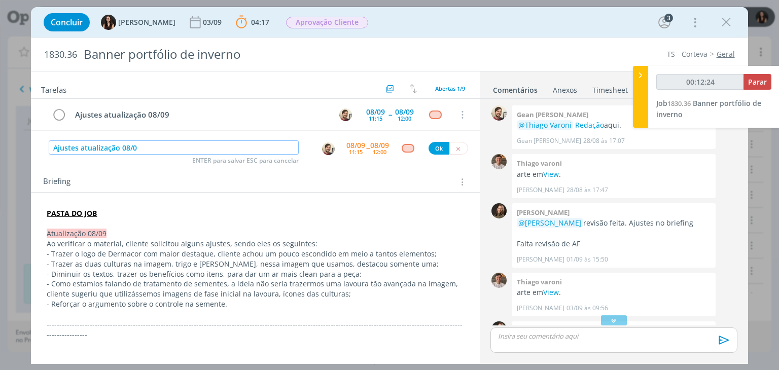
type input "00:12:25"
type input "Ajustes atualização 08/09"
type input "00:12:26"
click at [323, 150] on img "dialog" at bounding box center [328, 148] width 13 height 13
type input "Ajustes atualização 08/09"
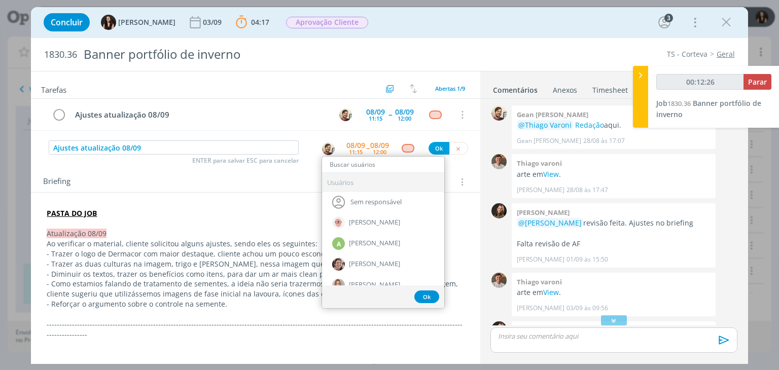
type input "00:12:27"
type input "th"
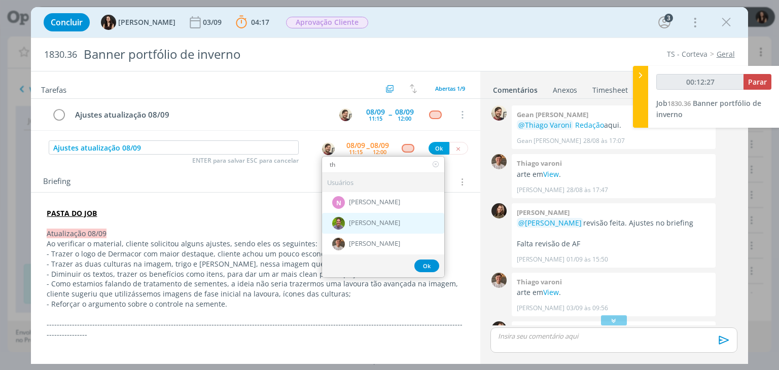
type input "00:12:28"
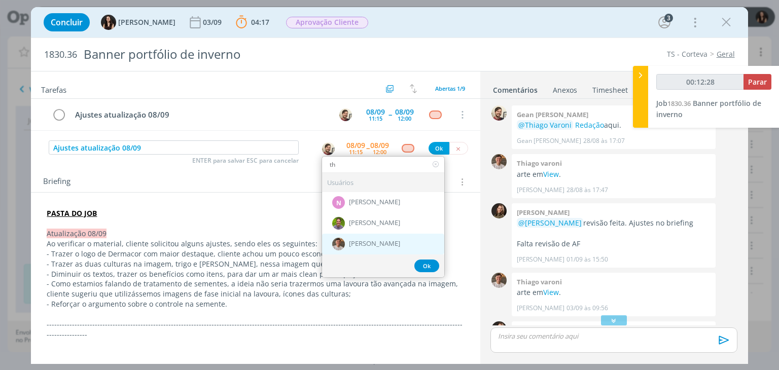
type input "th"
click at [357, 240] on span "[PERSON_NAME]" at bounding box center [374, 244] width 51 height 8
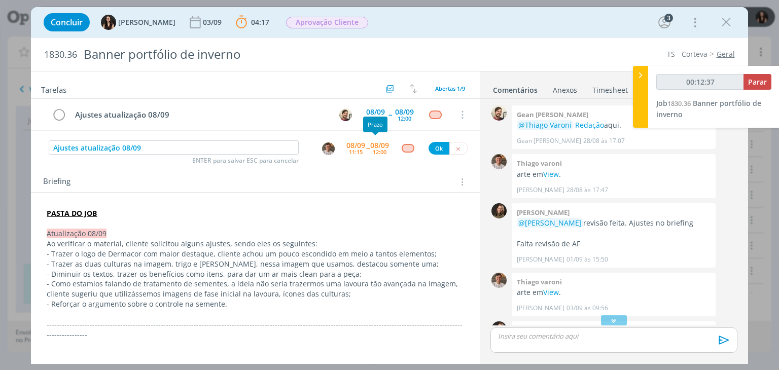
click at [378, 145] on div "08/09" at bounding box center [379, 145] width 19 height 7
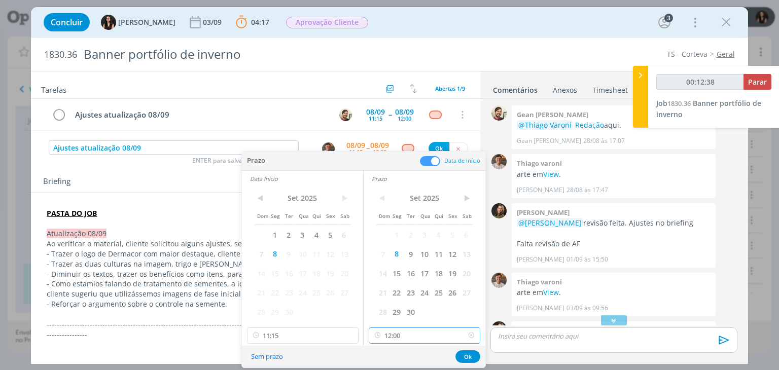
drag, startPoint x: 420, startPoint y: 339, endPoint x: 418, endPoint y: 317, distance: 21.9
click at [420, 336] on input "12:00" at bounding box center [425, 335] width 112 height 16
type input "00:12:42"
click at [391, 307] on div "14:45" at bounding box center [426, 306] width 114 height 18
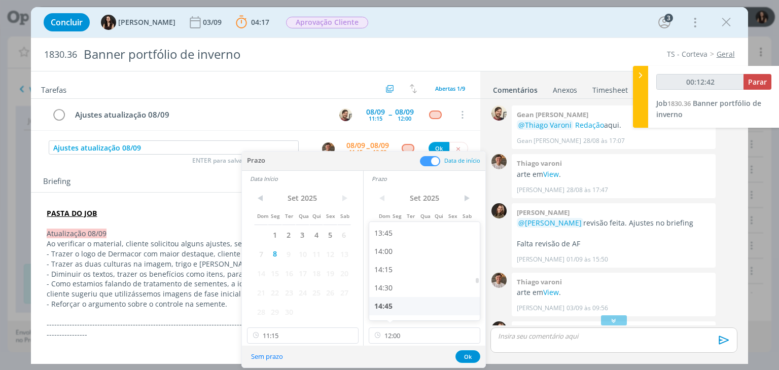
type input "14:45"
click at [326, 333] on input "11:15" at bounding box center [303, 335] width 112 height 16
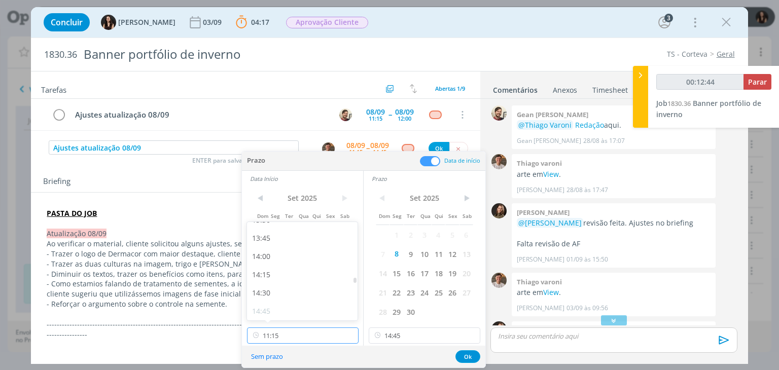
type input "00:12:45"
click at [280, 262] on div "14:00" at bounding box center [304, 255] width 114 height 18
type input "14:00"
click at [473, 357] on button "Ok" at bounding box center [467, 356] width 25 height 13
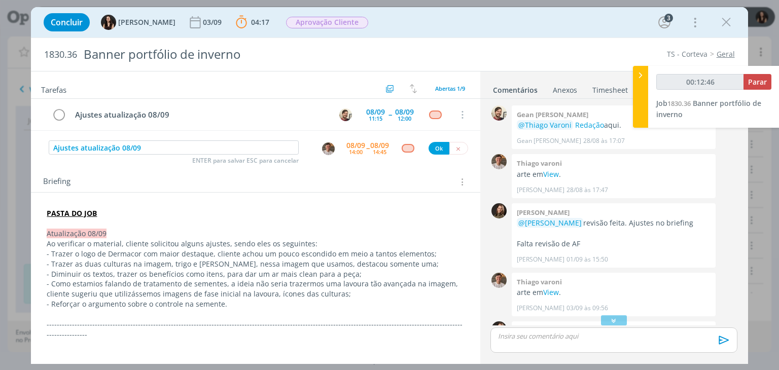
type input "00:12:47"
drag, startPoint x: 428, startPoint y: 152, endPoint x: 342, endPoint y: 168, distance: 87.8
click at [428, 152] on button "Ok" at bounding box center [438, 148] width 21 height 13
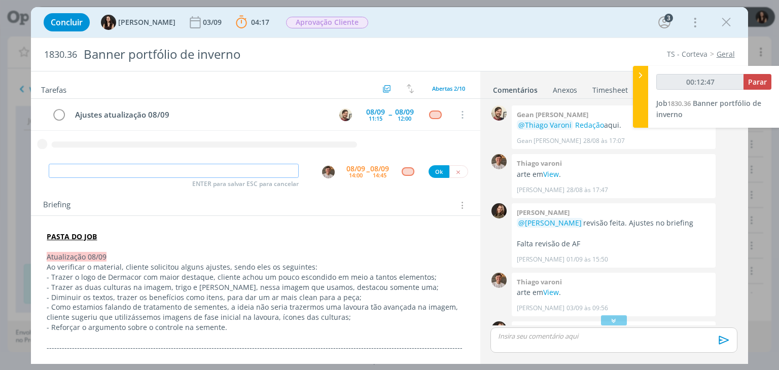
type input "00:12:48"
type input "Revis"
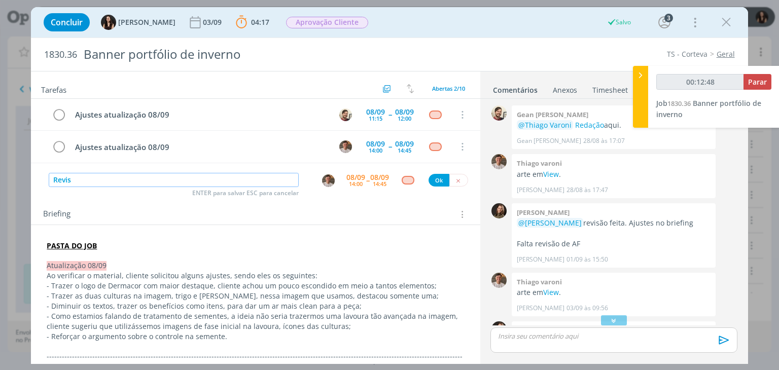
type input "00:12:49"
type input "Revisão"
type input "00:12:50"
type input "Revisão ajus"
type input "00:12:51"
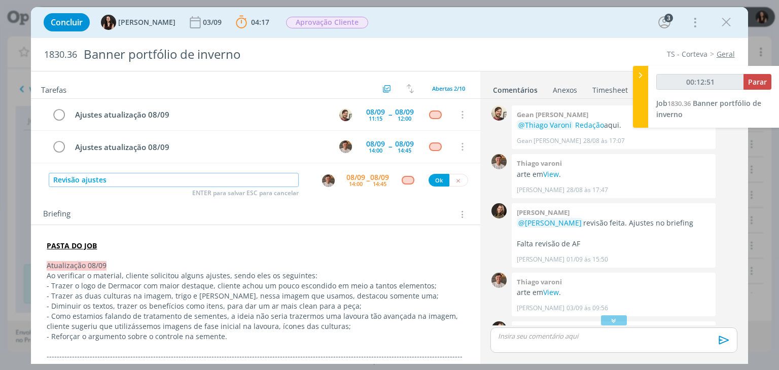
type input "Revisão ajustes"
type input "00:12:52"
type input "Revisão ajustes (at"
type input "00:12:53"
type input "Revisão ajustes (atualizaç"
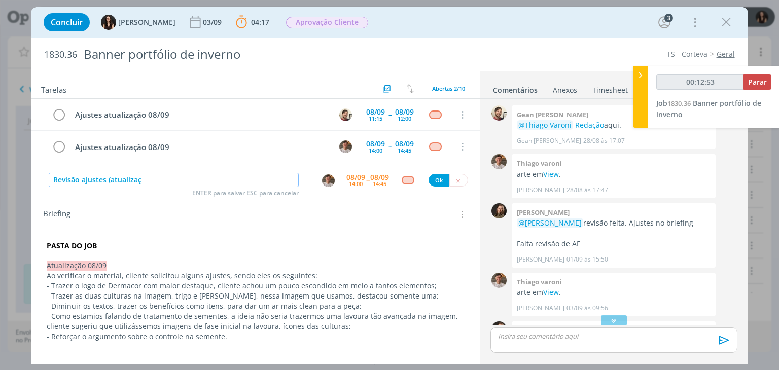
type input "00:12:54"
type input "Revisão ajustes (atualização"
type input "00:12:56"
type input "Revisão ajustes (atualização 08"
type input "00:12:57"
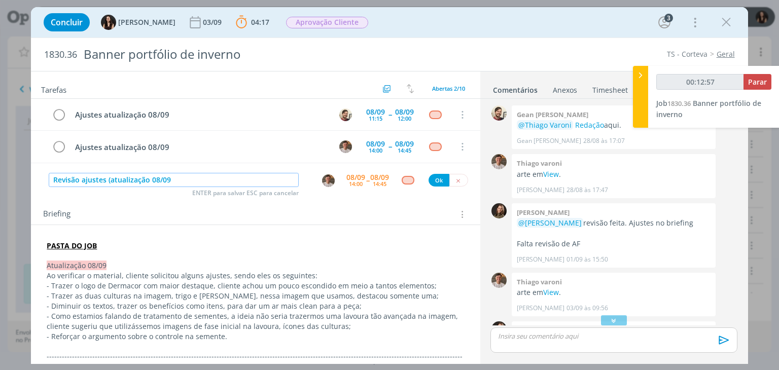
type input "Revisão ajustes (atualização 08/09_"
type input "00:12:58"
type input "Revisão ajustes (atualização 08/09)"
type input "00:12:59"
click at [325, 179] on img "dialog" at bounding box center [328, 180] width 13 height 13
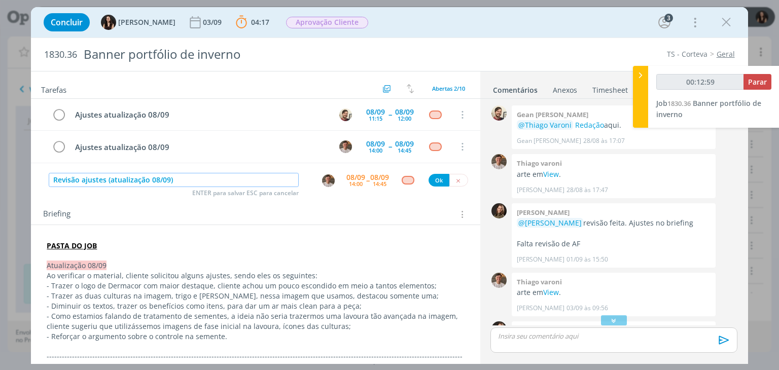
type input "Revisão ajustes (atualização 08/09)"
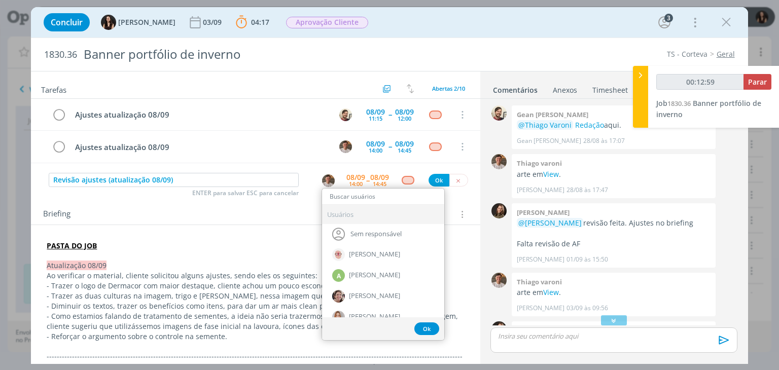
type input "c"
type input "00:13:00"
type input "car"
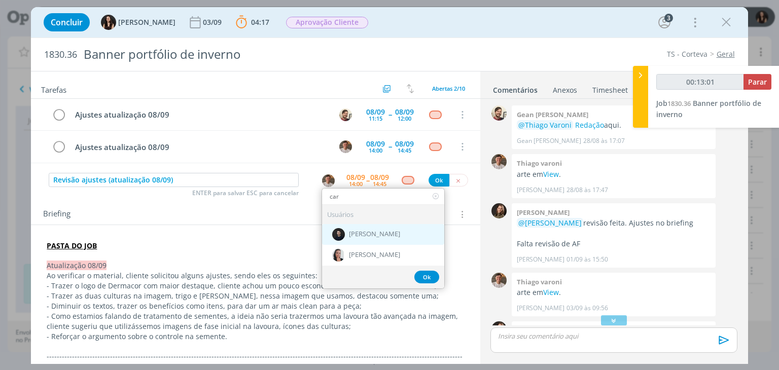
type input "00:13:02"
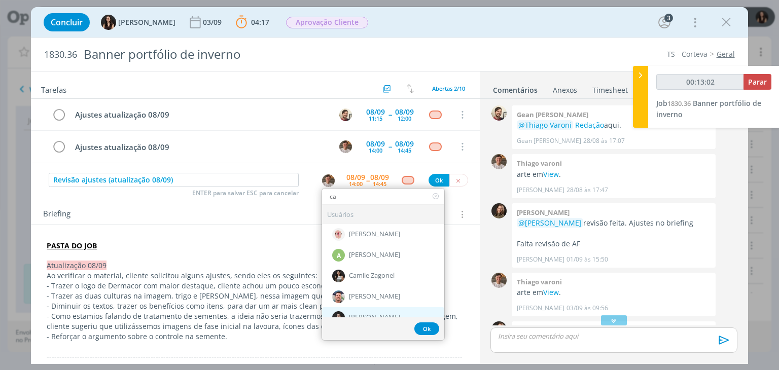
type input "c"
type input "ju"
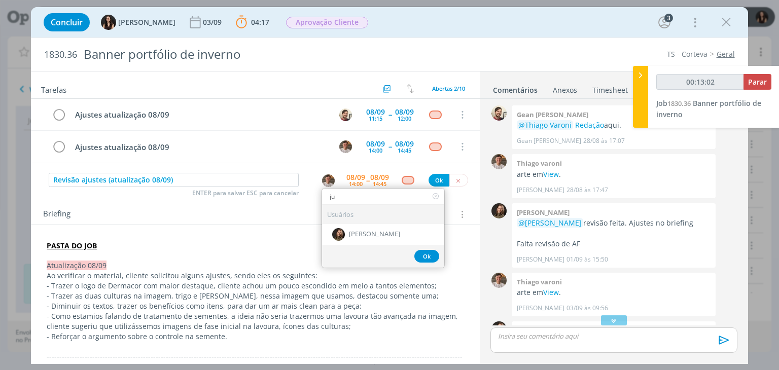
type input "00:13:03"
type input "ju"
click at [347, 238] on div "[PERSON_NAME]" at bounding box center [383, 234] width 122 height 21
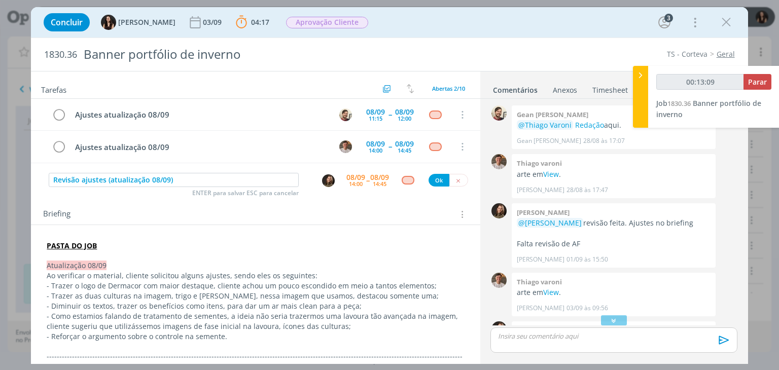
click at [410, 179] on div "dialog" at bounding box center [407, 180] width 13 height 9
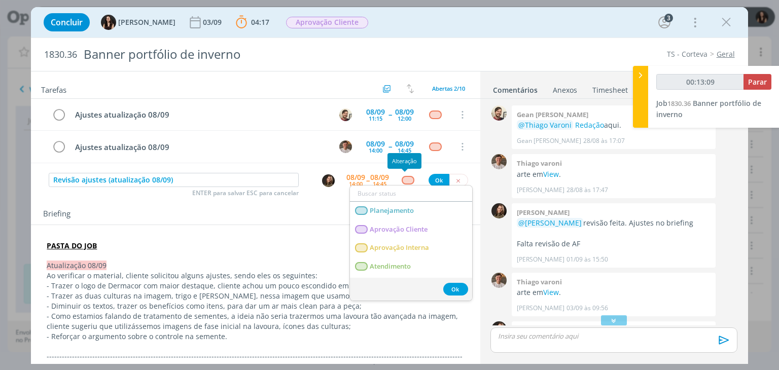
type input "00:13:10"
type input "re"
type input "00:13:11"
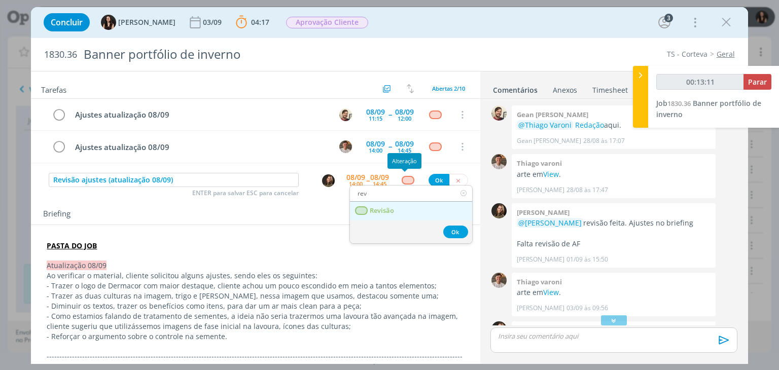
type input "rev"
click at [389, 212] on span "Revisão" at bounding box center [382, 211] width 24 height 8
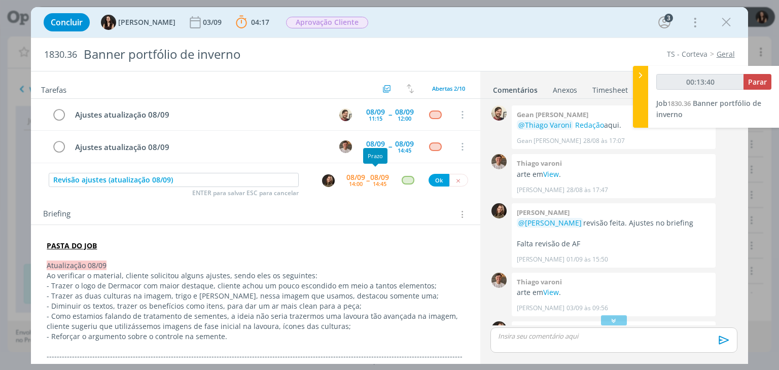
click at [377, 176] on div "08/09" at bounding box center [379, 177] width 19 height 7
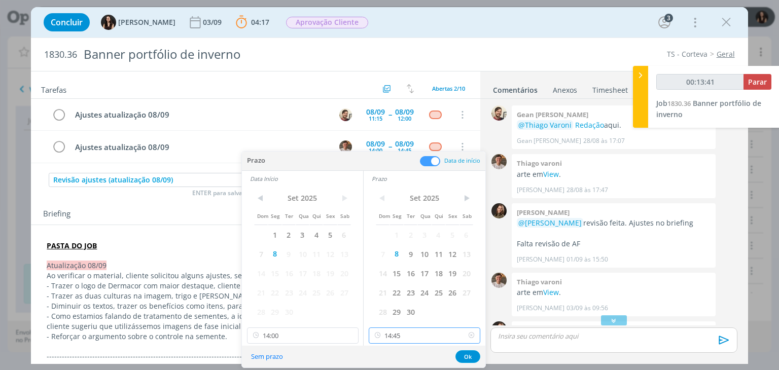
click at [420, 335] on input "14:45" at bounding box center [425, 335] width 112 height 16
type input "00:13:43"
click at [397, 242] on div "18:00" at bounding box center [426, 241] width 114 height 18
type input "18:00"
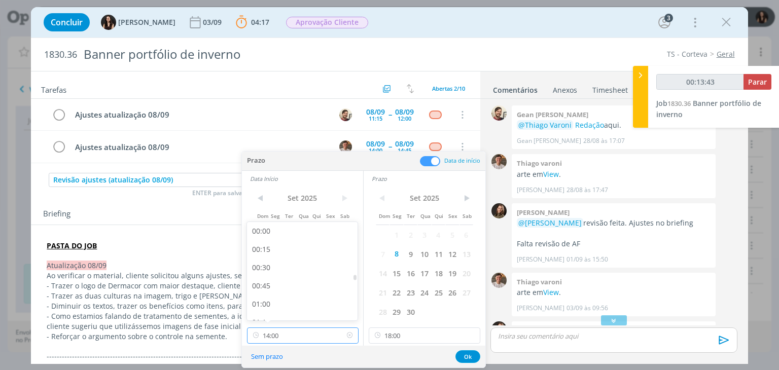
drag, startPoint x: 292, startPoint y: 333, endPoint x: 287, endPoint y: 296, distance: 37.8
click at [292, 333] on input "14:00" at bounding box center [303, 335] width 112 height 16
type input "00:13:46"
click at [264, 306] on div "17:30" at bounding box center [304, 310] width 114 height 18
type input "17:30"
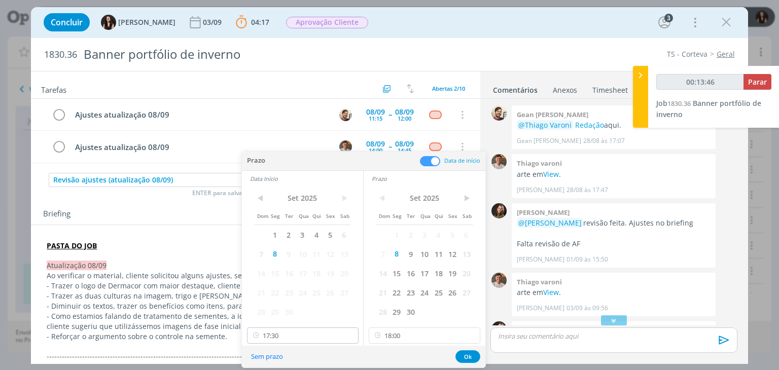
scroll to position [1200, 0]
click at [458, 354] on button "Ok" at bounding box center [467, 356] width 25 height 13
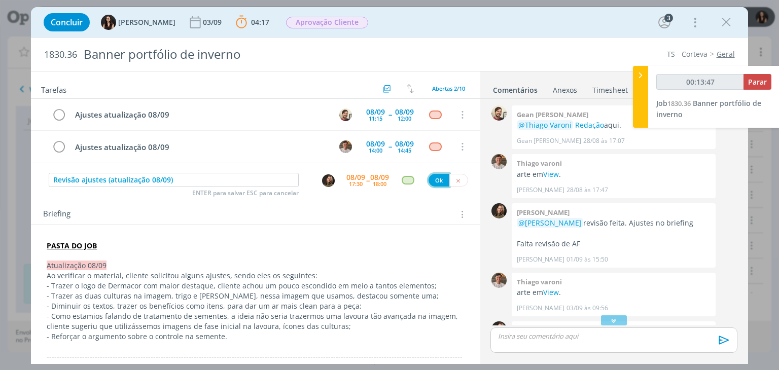
type input "00:13:48"
click at [434, 182] on button "Ok" at bounding box center [438, 180] width 21 height 13
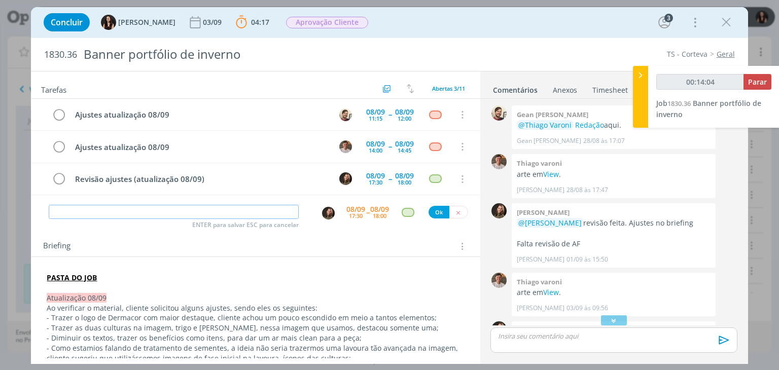
type input "00:14:05"
type input "Env"
type input "00:14:06"
type input "Envio"
type input "00:14:08"
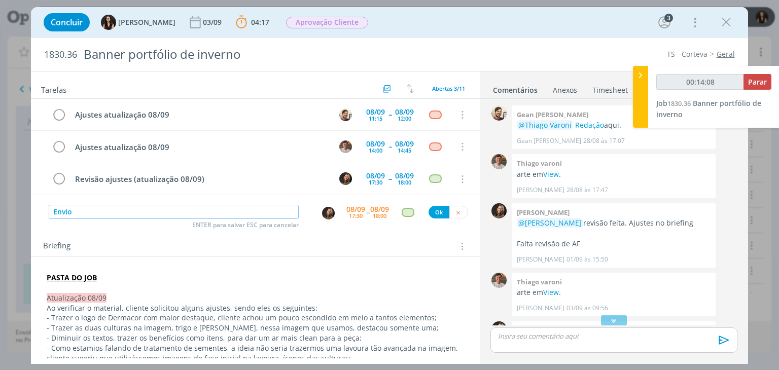
click at [329, 214] on img "dialog" at bounding box center [328, 213] width 13 height 13
type input "Envio"
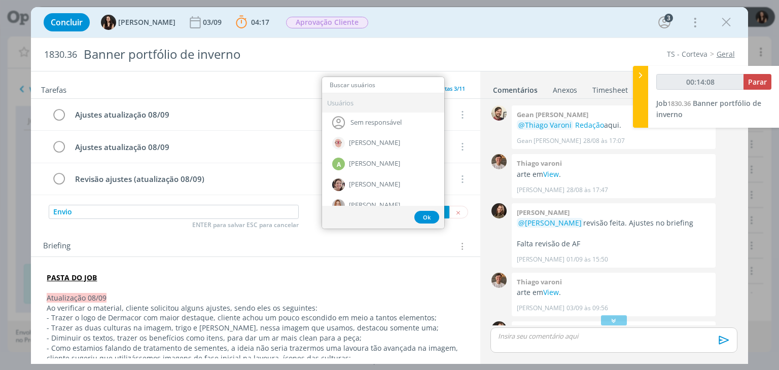
type input "00:14:09"
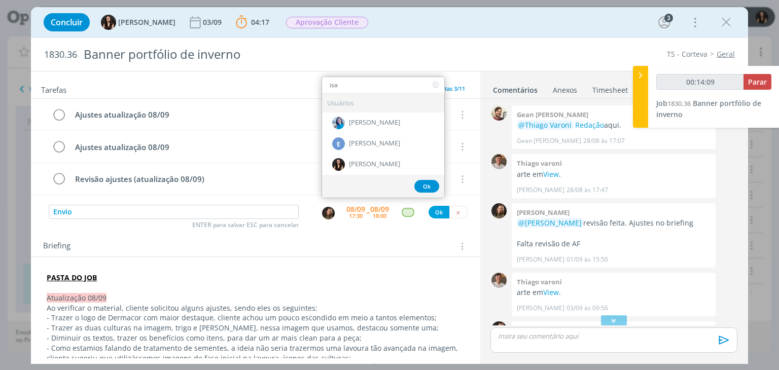
type input "isab"
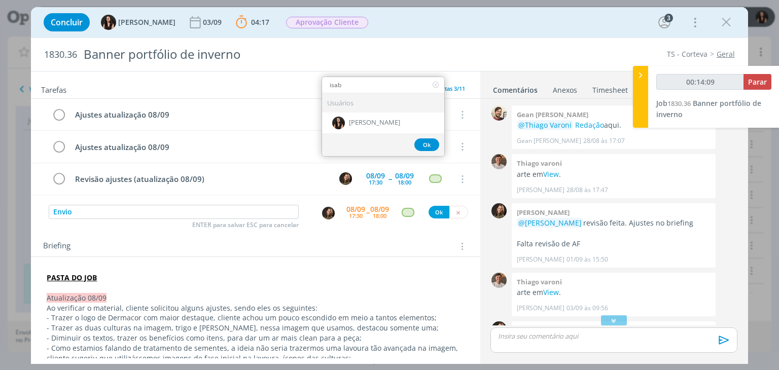
type input "00:14:10"
type input "isab"
click at [371, 120] on span "[PERSON_NAME]" at bounding box center [374, 123] width 51 height 8
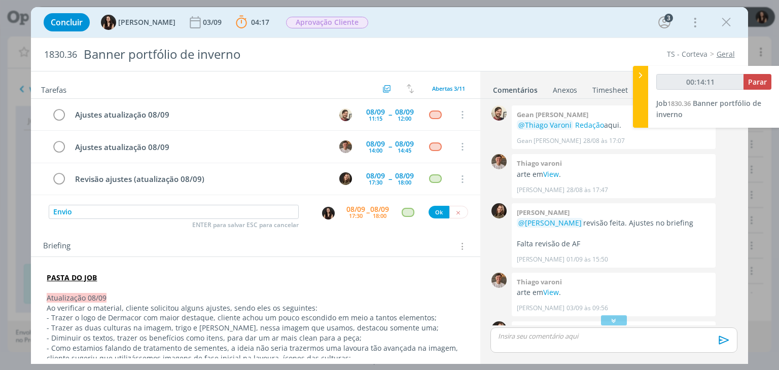
click at [353, 207] on div "08/09" at bounding box center [355, 209] width 19 height 7
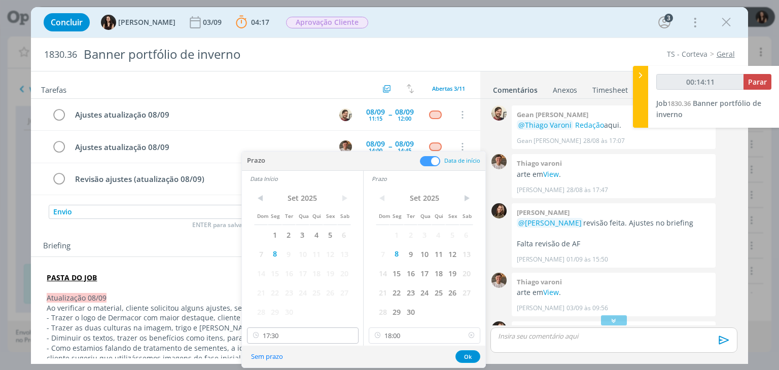
type input "00:14:12"
click at [352, 336] on icon at bounding box center [349, 335] width 13 height 16
click at [469, 337] on icon at bounding box center [471, 335] width 13 height 16
click at [466, 355] on button "Ok" at bounding box center [467, 356] width 25 height 13
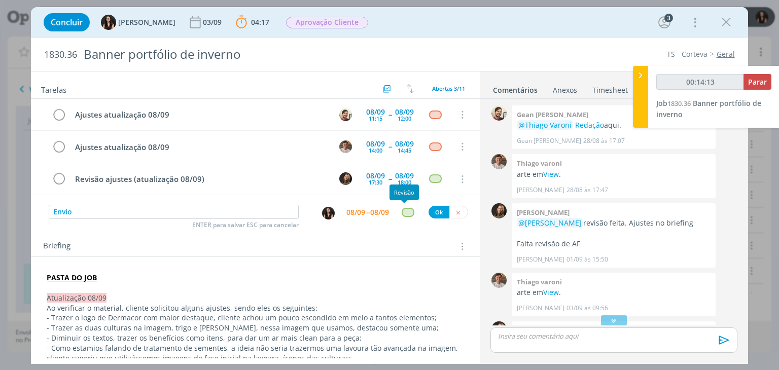
drag, startPoint x: 402, startPoint y: 213, endPoint x: 397, endPoint y: 215, distance: 5.2
click at [401, 213] on div "dialog" at bounding box center [407, 212] width 13 height 9
type input "00:14:14"
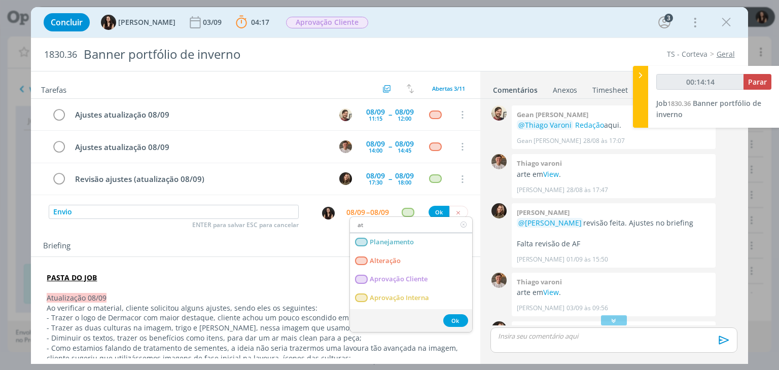
type input "ate"
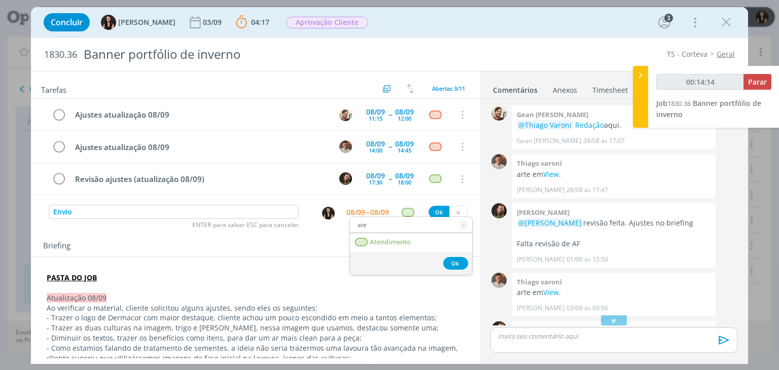
type input "00:14:15"
type input "ate"
drag, startPoint x: 396, startPoint y: 243, endPoint x: 432, endPoint y: 199, distance: 57.0
click at [397, 243] on span "Atendimento" at bounding box center [390, 242] width 41 height 8
type input "00:14:16"
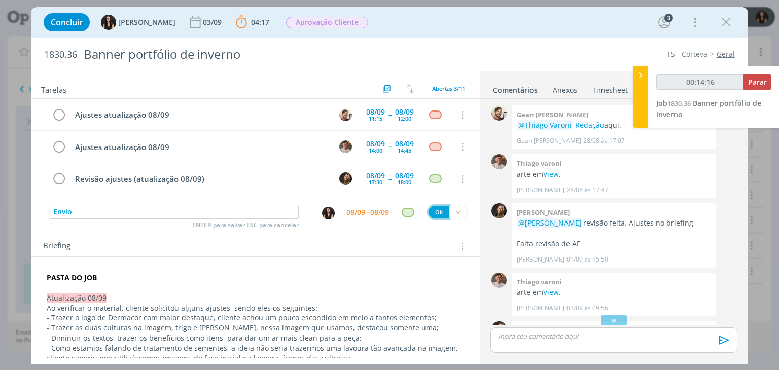
click at [434, 206] on button "Ok" at bounding box center [438, 212] width 21 height 13
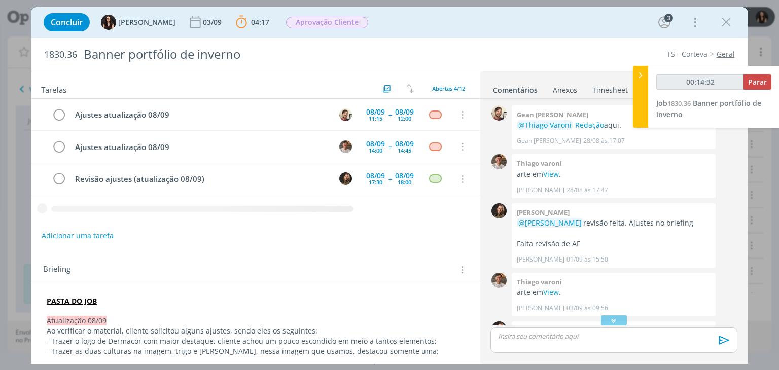
click at [422, 219] on div "Ajustes atualização 08/09 08/09 11:15 -- 08/09 12:00 Cancelar Ajustes atualizaç…" at bounding box center [255, 163] width 449 height 128
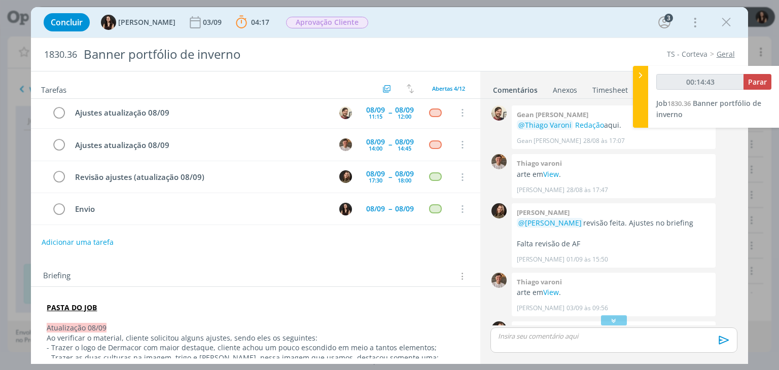
scroll to position [0, 0]
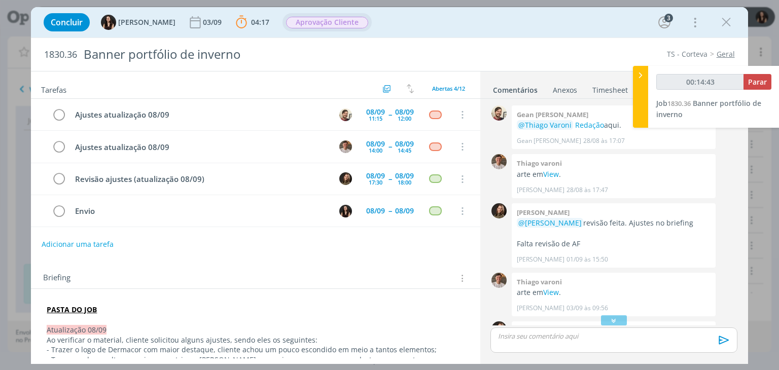
click at [291, 15] on span "Aprovação Cliente" at bounding box center [326, 22] width 89 height 18
drag, startPoint x: 292, startPoint y: 23, endPoint x: 292, endPoint y: 29, distance: 5.6
click at [293, 23] on span "Aprovação Cliente" at bounding box center [327, 23] width 82 height 12
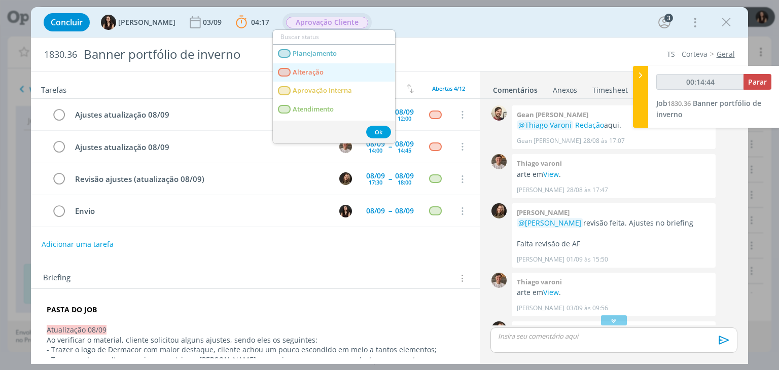
click at [293, 70] on span "Alteração" at bounding box center [308, 72] width 31 height 8
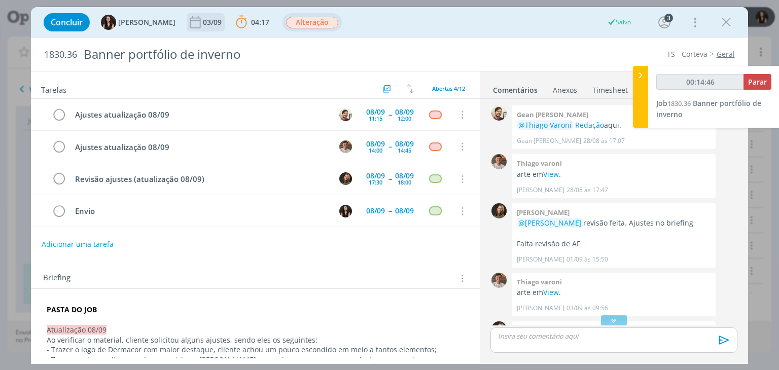
click at [188, 22] on icon "dialog" at bounding box center [195, 22] width 15 height 15
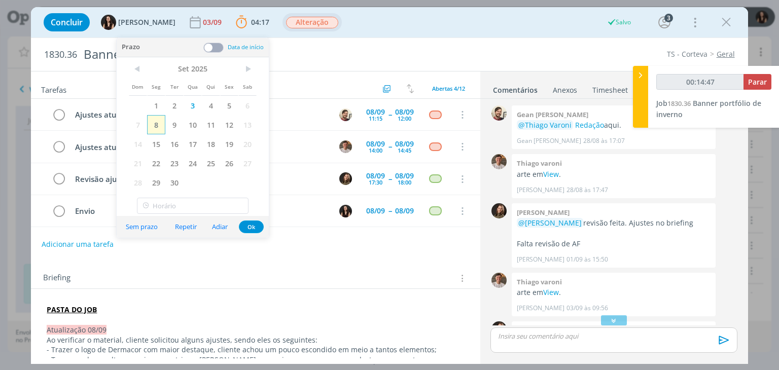
click at [160, 128] on span "8" at bounding box center [156, 124] width 18 height 19
click at [253, 226] on button "Ok" at bounding box center [251, 227] width 25 height 13
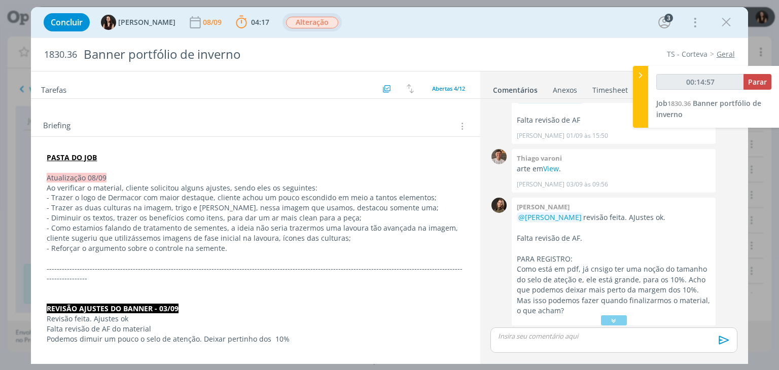
scroll to position [123, 0]
click at [548, 165] on link "View" at bounding box center [551, 170] width 16 height 10
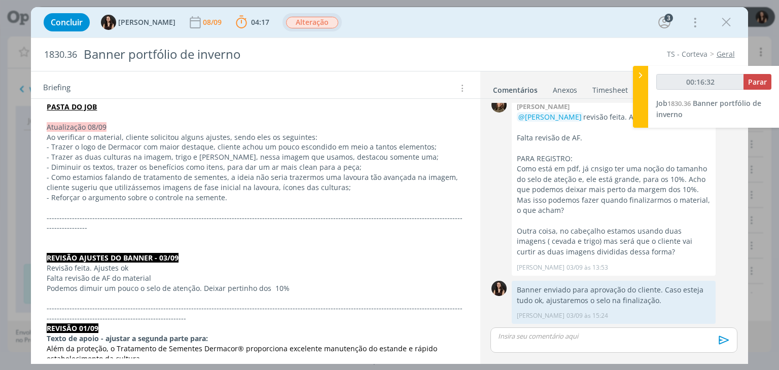
scroll to position [225, 0]
click at [94, 174] on span "- Como estamios falando de tratamento de sementes, a ideia não seria trazermos …" at bounding box center [253, 182] width 413 height 20
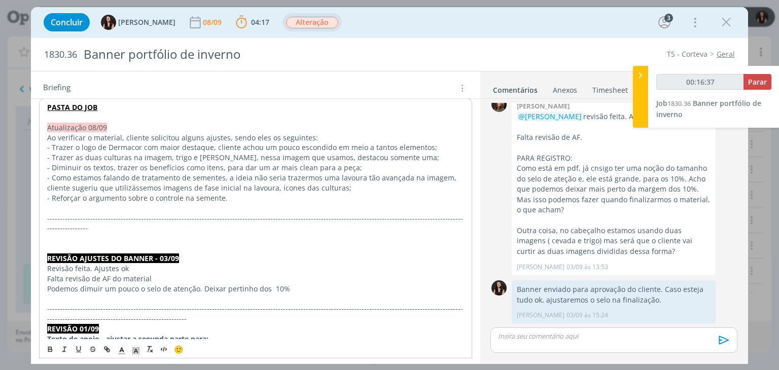
click at [351, 186] on p "- Como estamos falando de tratamento de sementes, a ideia não seria trazermos u…" at bounding box center [255, 183] width 416 height 20
click at [264, 187] on span "- Como estamos falando de tratamento de sementes, a ideia não seria trazermos u…" at bounding box center [252, 183] width 411 height 20
click at [360, 188] on p "- Como estamos falando de tratamento de sementes, a ideia não seria trazermos u…" at bounding box center [255, 182] width 417 height 20
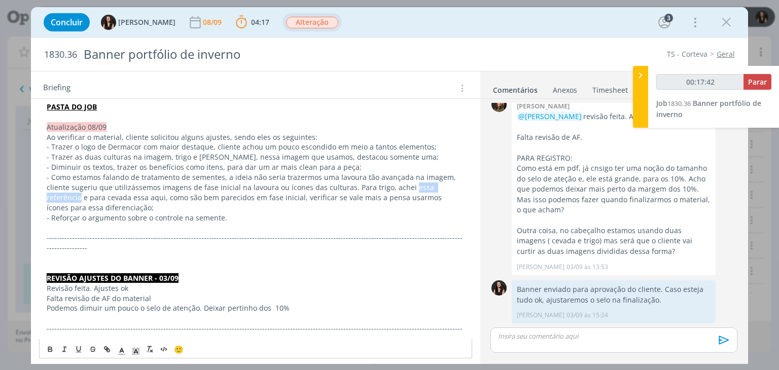
drag, startPoint x: 396, startPoint y: 187, endPoint x: 446, endPoint y: 187, distance: 50.2
click at [446, 187] on span "- Como estamos falando de tratamento de sementes, a ideia não seria trazermos u…" at bounding box center [252, 192] width 411 height 40
type input "00:17:43"
click at [105, 348] on icon "dialog" at bounding box center [107, 349] width 8 height 8
type input "essa referência"
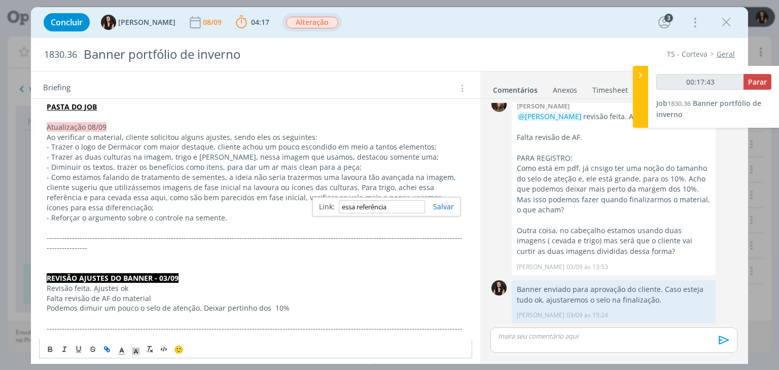
type input "00:17:44"
paste input "https://www.google.com/url?sa=i&url=https%3A%2F%2Fbr.freepik.com%2Fimagem-ia-pr…"
type input "https://www.google.com/url?sa=i&url=https%3A%2F%2Fbr.freepik.com%2Fimagem-ia-pr…"
type input "00:17:45"
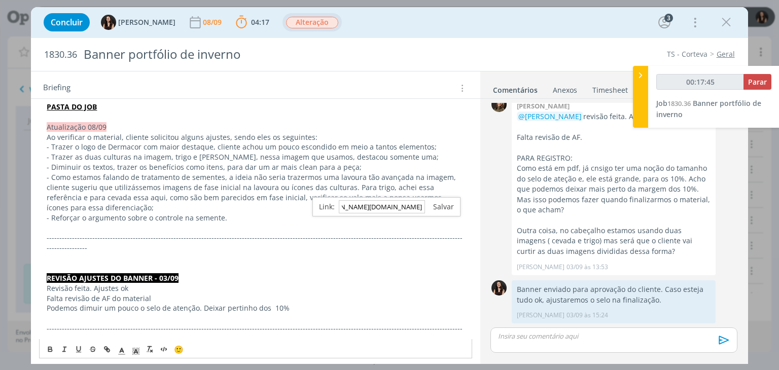
type input "https://www.google.com/url?sa=i&url=https%3A%2F%2Fbr.freepik.com%2Fimagem-ia-pr…"
click at [437, 205] on link "dialog" at bounding box center [439, 207] width 29 height 10
click at [421, 213] on p "- Reforçar o argumento sobre o controle na semente." at bounding box center [255, 218] width 417 height 10
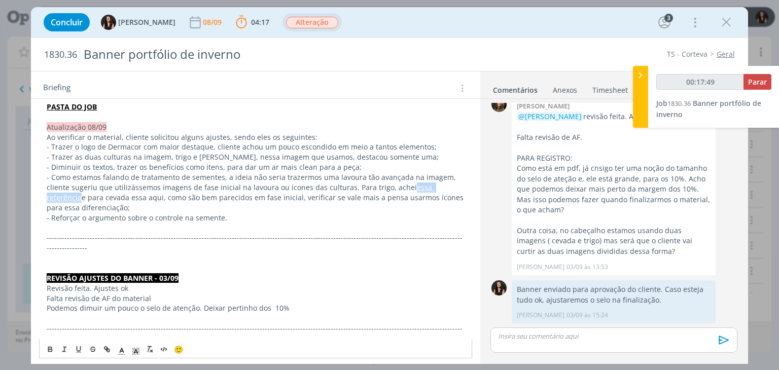
drag, startPoint x: 447, startPoint y: 186, endPoint x: 395, endPoint y: 191, distance: 51.4
click at [395, 193] on span "e para cevada essa aqui, como são bem parecidos em fase inicial, verificar se v…" at bounding box center [256, 203] width 419 height 20
click at [267, 294] on p "Falta revisão de AF do material" at bounding box center [255, 299] width 417 height 10
drag, startPoint x: 396, startPoint y: 185, endPoint x: 445, endPoint y: 187, distance: 48.7
click at [434, 187] on link "essa referência" at bounding box center [240, 192] width 387 height 20
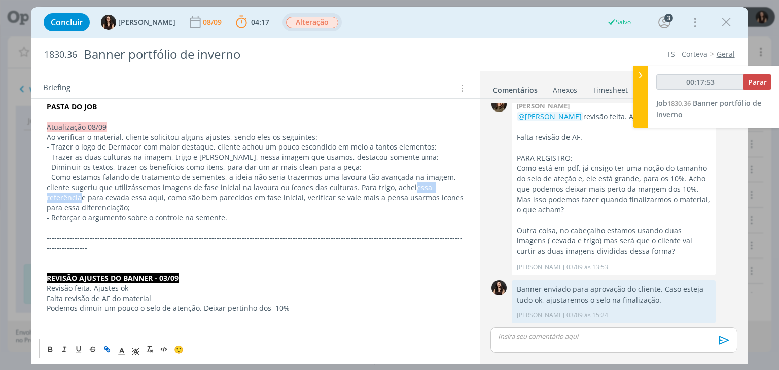
click at [110, 348] on icon "dialog" at bounding box center [107, 349] width 8 height 8
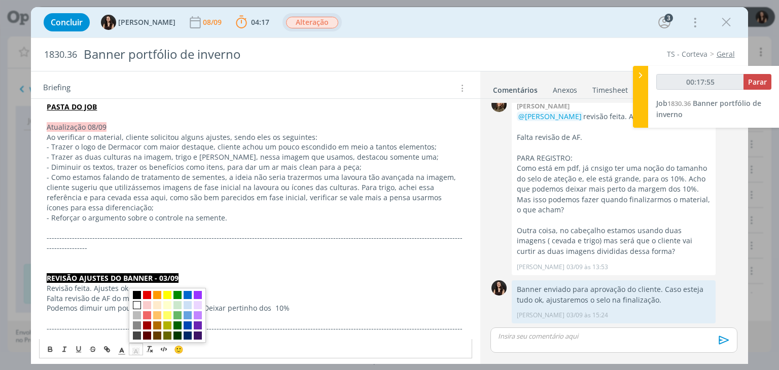
click at [134, 350] on icon "dialog" at bounding box center [135, 350] width 9 height 9
click at [186, 295] on span "dialog" at bounding box center [188, 295] width 8 height 8
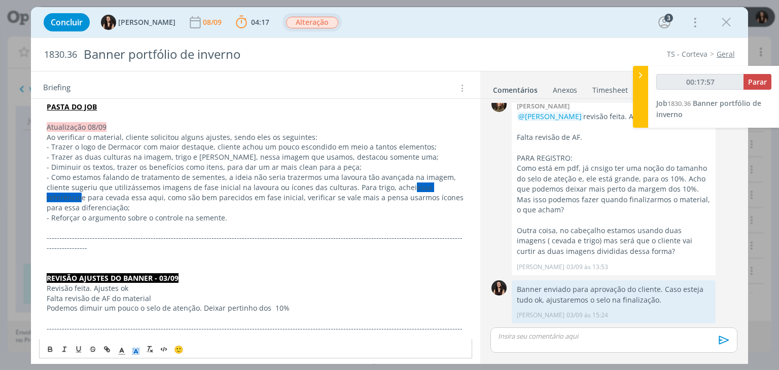
click at [136, 349] on polyline "dialog" at bounding box center [136, 351] width 4 height 4
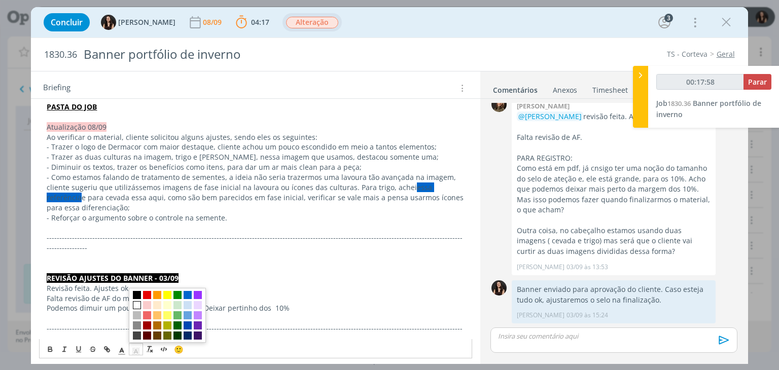
click at [138, 303] on span "dialog" at bounding box center [137, 305] width 8 height 8
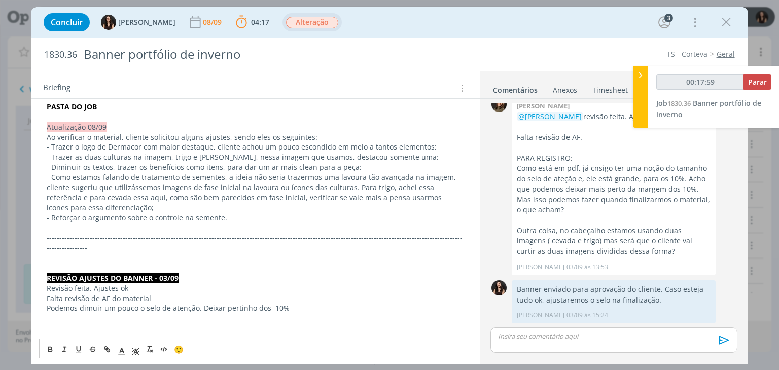
drag, startPoint x: 120, startPoint y: 361, endPoint x: 122, endPoint y: 353, distance: 8.4
click at [120, 359] on div "Tarefas Usar Job de template Criar template a partir deste job Visualizar Templ…" at bounding box center [389, 217] width 716 height 293
click at [122, 364] on span "Além da proteção, o Tratamento de Sementes Dermacor® proporciona excelente manu…" at bounding box center [243, 374] width 392 height 20
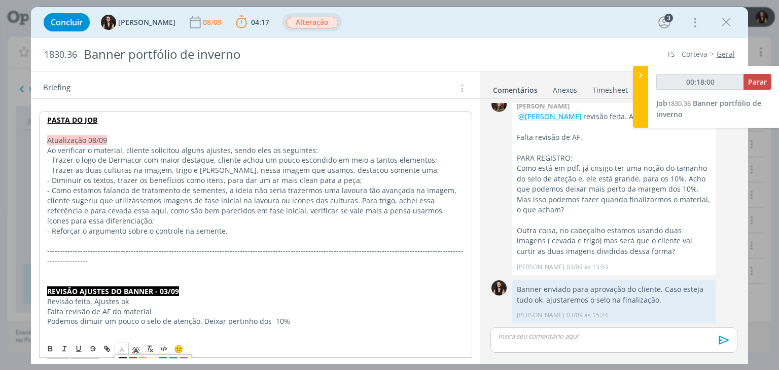
click at [124, 346] on icon "dialog" at bounding box center [121, 350] width 9 height 9
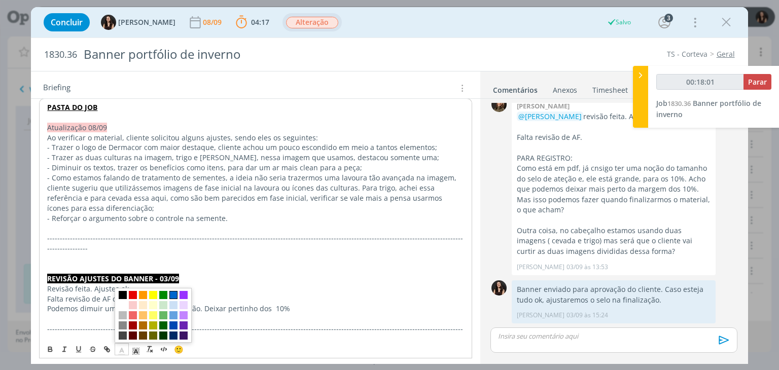
click at [171, 295] on span "dialog" at bounding box center [173, 295] width 8 height 8
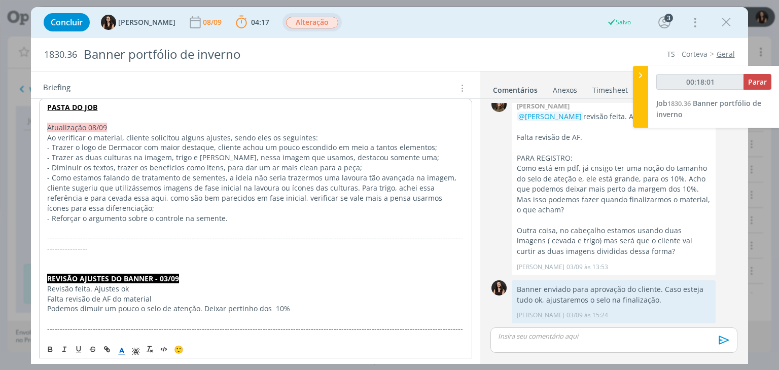
scroll to position [206, 0]
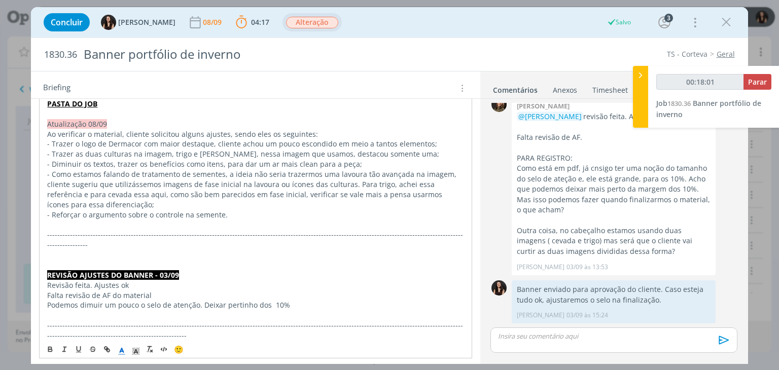
click at [363, 203] on p "- Como estamos falando de tratamento de sementes, a ideia não seria trazermos u…" at bounding box center [255, 189] width 416 height 41
drag, startPoint x: 376, startPoint y: 182, endPoint x: 445, endPoint y: 185, distance: 69.0
click at [445, 185] on span "- Como estamos falando de tratamento de sementes, a ideia não seria trazermos u…" at bounding box center [252, 189] width 411 height 40
click at [420, 227] on p "dialog" at bounding box center [255, 224] width 416 height 10
drag, startPoint x: 397, startPoint y: 181, endPoint x: 446, endPoint y: 183, distance: 48.7
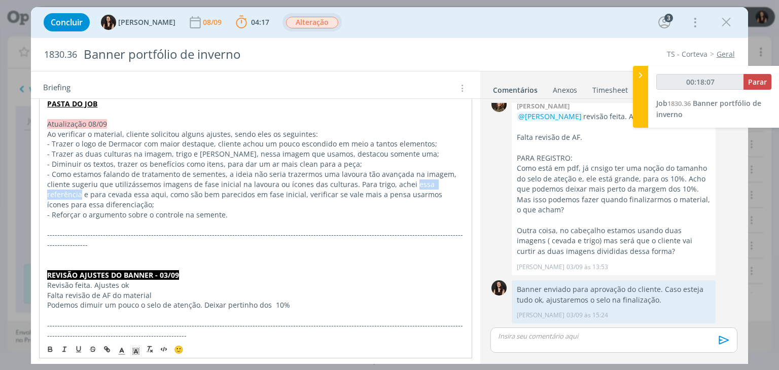
click at [446, 183] on span "- Como estamos falando de tratamento de sementes, a ideia não seria trazermos u…" at bounding box center [252, 189] width 411 height 40
type input "00:18:08"
click at [109, 348] on icon "dialog" at bounding box center [107, 349] width 8 height 8
type input "essa referência"
type input "00:18:09"
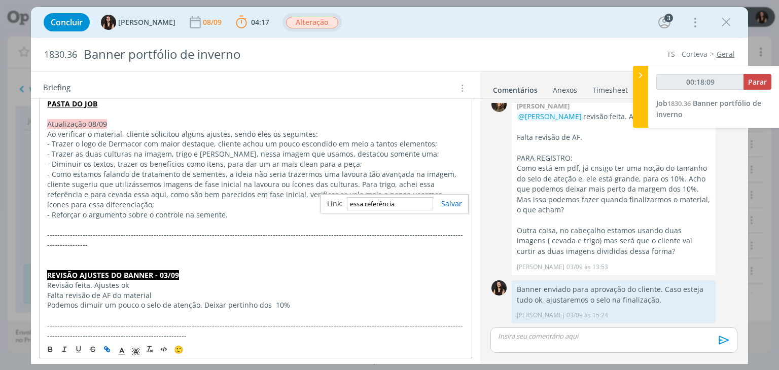
paste input "https://www.google.com/url?sa=i&url=https%3A%2F%2Fbr.freepik.com%2Fimagem-ia-pr…"
type input "https://www.google.com/url?sa=i&url=https%3A%2F%2Fbr.freepik.com%2Fimagem-ia-pr…"
drag, startPoint x: 442, startPoint y: 207, endPoint x: 445, endPoint y: 201, distance: 7.1
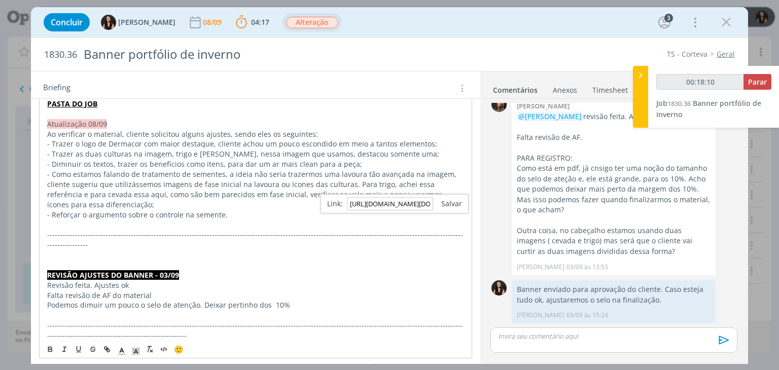
click at [444, 204] on div "https://www.google.com/url?sa=i&url=https%3A%2F%2Fbr.freepik.com%2Fimagem-ia-pr…" at bounding box center [394, 203] width 148 height 19
click at [445, 201] on link "dialog" at bounding box center [447, 204] width 29 height 10
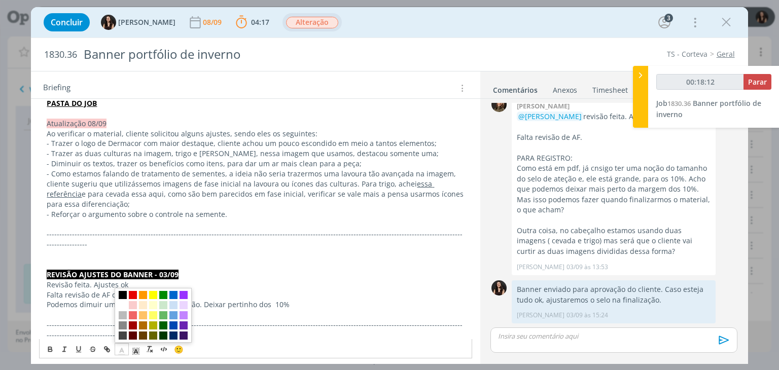
click at [125, 350] on icon "dialog" at bounding box center [121, 350] width 9 height 9
click at [172, 296] on span "dialog" at bounding box center [173, 295] width 8 height 8
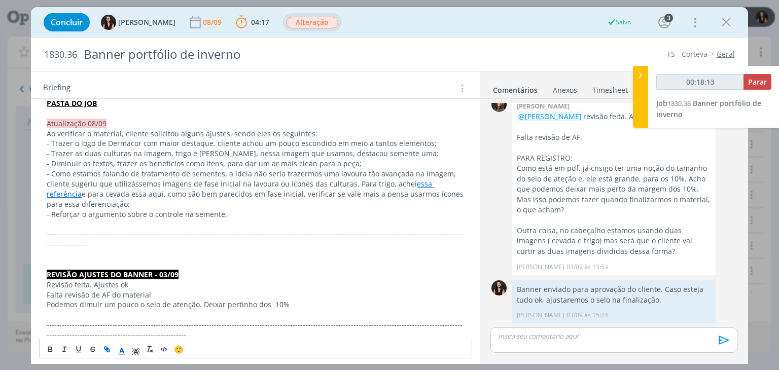
click at [289, 231] on span "-------------------------------------------------------------------------------…" at bounding box center [255, 239] width 416 height 20
click at [412, 179] on link "essa referência" at bounding box center [240, 189] width 387 height 20
click at [382, 200] on link "https://www.google.com/url?sa=i&url=https%3A%2F%2Fbr.freepik.com%2Fimagem-ia-pr…" at bounding box center [345, 203] width 101 height 13
drag, startPoint x: 134, startPoint y: 168, endPoint x: 125, endPoint y: 176, distance: 11.9
click at [134, 169] on span "- Como estamos falando de tratamento de sementes, a ideia não seria trazermos u…" at bounding box center [252, 179] width 411 height 20
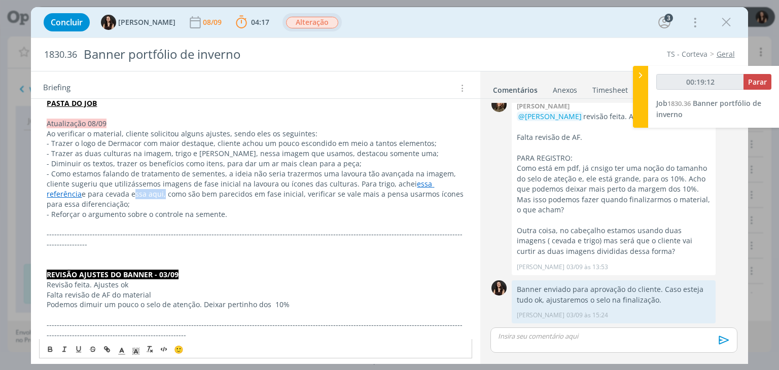
drag, startPoint x: 89, startPoint y: 191, endPoint x: 119, endPoint y: 191, distance: 29.9
click at [119, 191] on span "e para cevada essa aqui, como são bem parecidos em fase inicial, verificar se v…" at bounding box center [256, 199] width 419 height 20
type input "00:19:13"
click at [105, 349] on icon "dialog" at bounding box center [105, 348] width 3 height 3
type input "essa aqui"
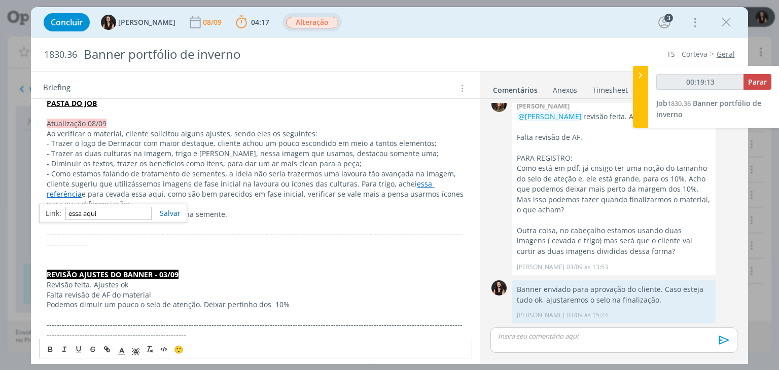
type input "00:19:14"
paste input "https://www.google.com/url?sa=i&url=https%3A%2F%2Fwww.ruraltectv.com.br%2Fnotic…"
type input "https://www.google.com/url?sa=i&url=https%3A%2F%2Fwww.ruraltectv.com.br%2Fnotic…"
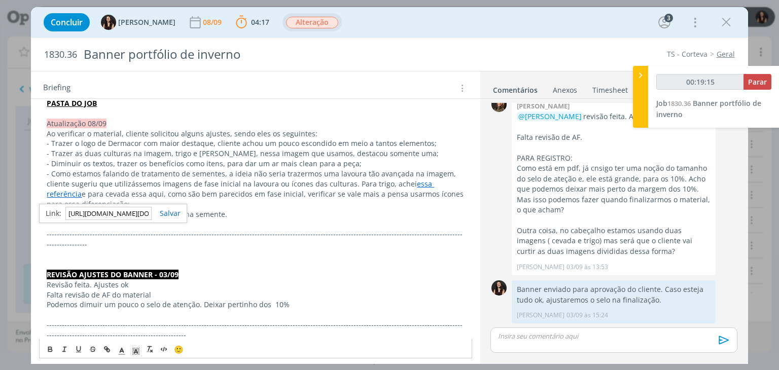
click at [170, 208] on link "dialog" at bounding box center [166, 213] width 29 height 10
click at [121, 351] on icon "dialog" at bounding box center [121, 350] width 9 height 9
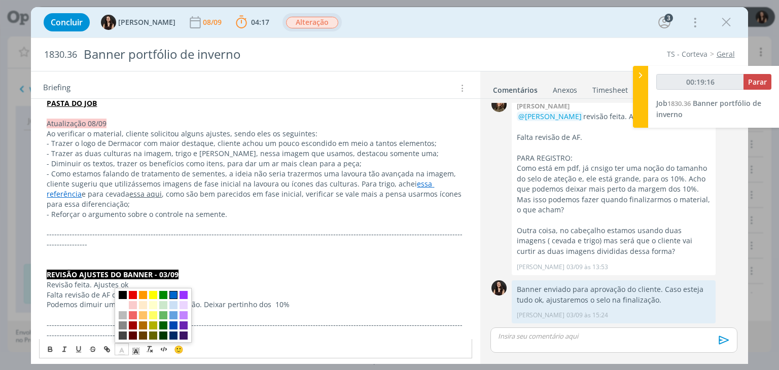
click at [171, 294] on span "dialog" at bounding box center [173, 295] width 8 height 8
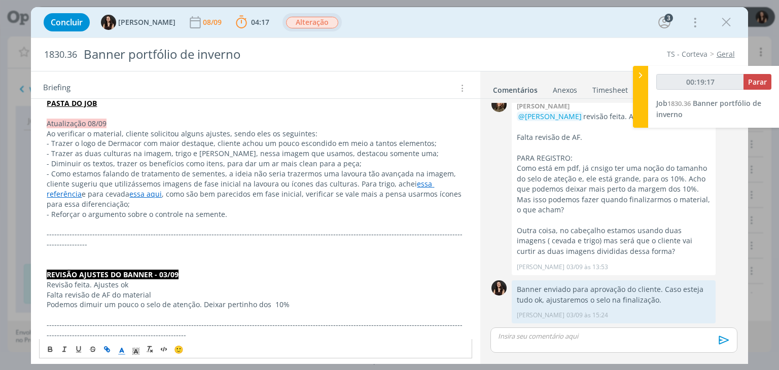
drag, startPoint x: 142, startPoint y: 215, endPoint x: 109, endPoint y: 193, distance: 39.8
click at [142, 214] on span "- Reforçar o argumento sobre o controle na semente." at bounding box center [137, 214] width 180 height 10
click at [129, 189] on link "essa aqui" at bounding box center [145, 194] width 32 height 10
click at [106, 209] on link "https://www.google.com/url?sa=i&url=https%3A%2F%2Fwww.ruraltectv.com.br%2Fnotic…" at bounding box center [125, 213] width 101 height 13
click at [217, 210] on link "dialog" at bounding box center [226, 213] width 34 height 10
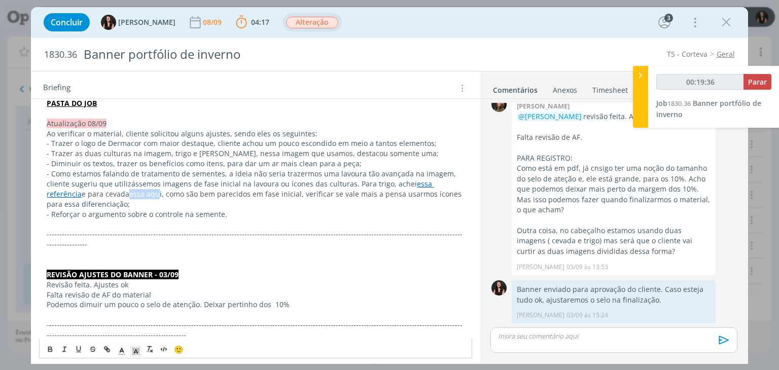
drag, startPoint x: 90, startPoint y: 189, endPoint x: 107, endPoint y: 240, distance: 54.0
click at [129, 192] on span "essa aqui" at bounding box center [145, 194] width 32 height 10
type input "00:19:37"
click at [108, 353] on button "dialog" at bounding box center [107, 349] width 14 height 12
type input "essa aqu"
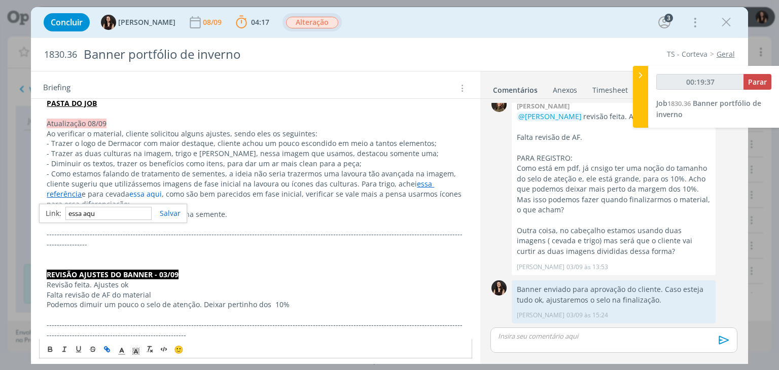
type input "00:19:38"
paste input "https://www.ruraltectv.com.br/wp-content/uploads/2024/07/CEVADA-34.2.jpg"
type input "https://www.ruraltectv.com.br/wp-content/uploads/2024/07/CEVADA-34.2.jpg"
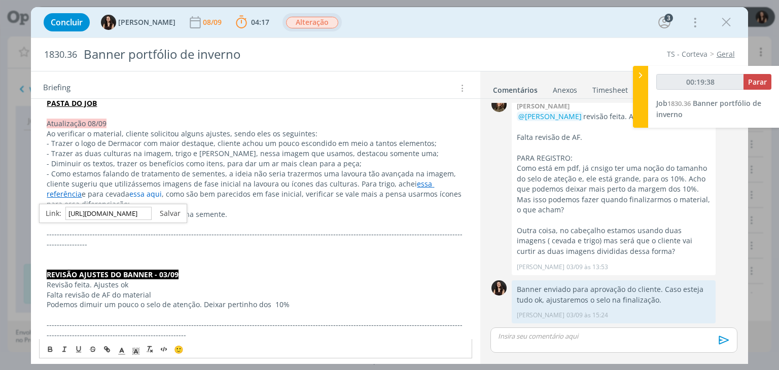
click at [175, 208] on link "dialog" at bounding box center [166, 213] width 29 height 10
click at [129, 193] on link "essa aqu" at bounding box center [144, 194] width 30 height 10
click at [106, 212] on link "https://www.ruraltectv.com.br/wp-content/uploads/2024/07/CEVADA-34.2.jpg" at bounding box center [113, 213] width 77 height 13
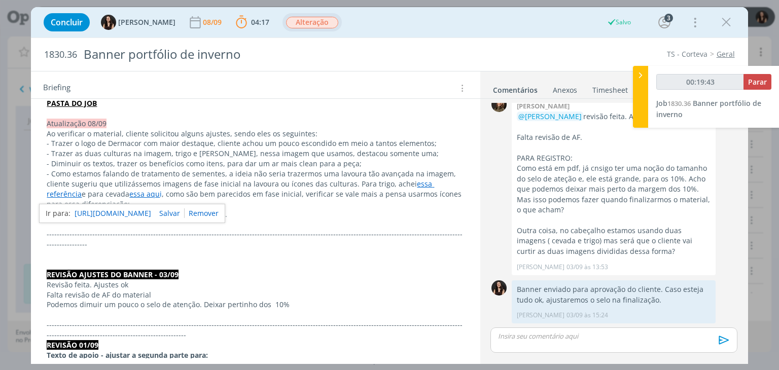
click at [164, 170] on span "- Como estamos falando de tratamento de sementes, a ideia não seria trazermos u…" at bounding box center [252, 179] width 411 height 20
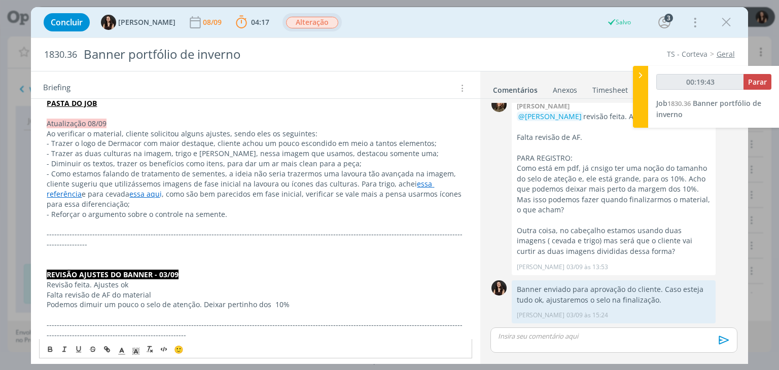
click at [192, 201] on p "- Como estamos falando de tratamento de sementes, a ideia não seria trazermos u…" at bounding box center [255, 189] width 417 height 41
click at [349, 192] on span ", como são bem parecidos em fase inicial, verificar se vale mais a pensa usarmo…" at bounding box center [255, 199] width 417 height 20
click at [360, 206] on p "- Como estamos falando de tratamento de sementes, a ideia não seria trazermos u…" at bounding box center [255, 189] width 417 height 41
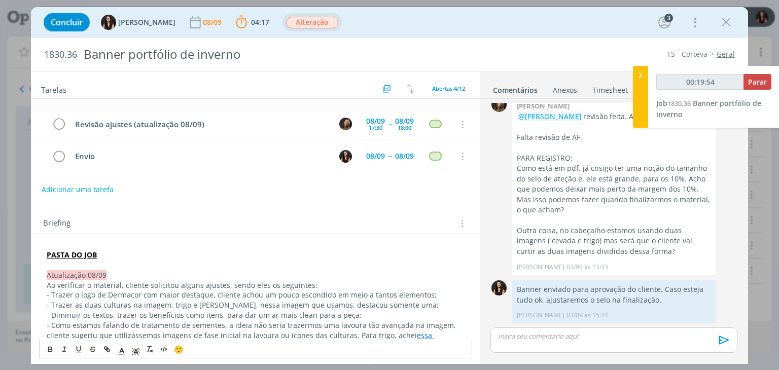
scroll to position [54, 0]
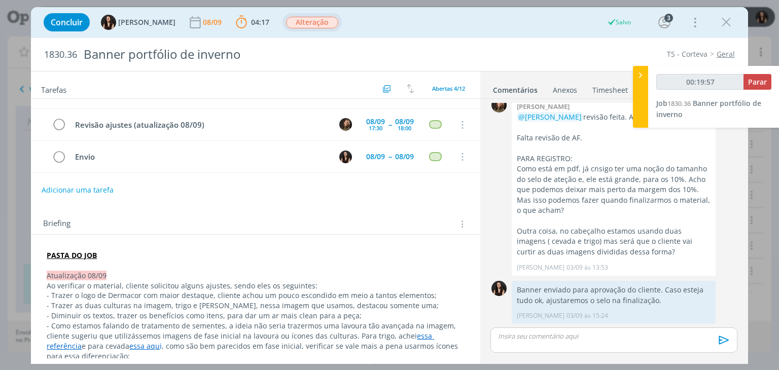
click at [613, 335] on p "dialog" at bounding box center [613, 336] width 230 height 9
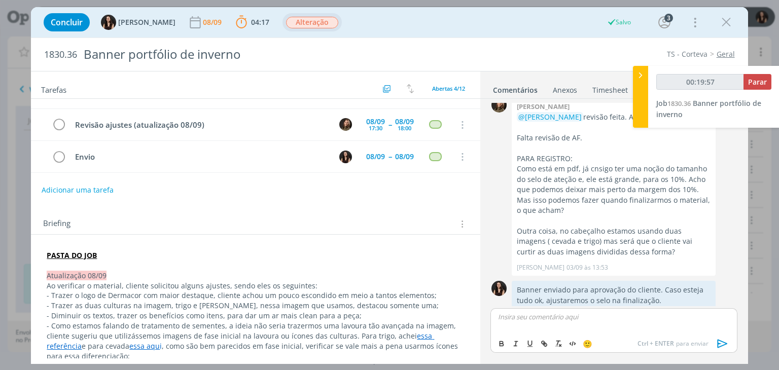
type input "00:19:58"
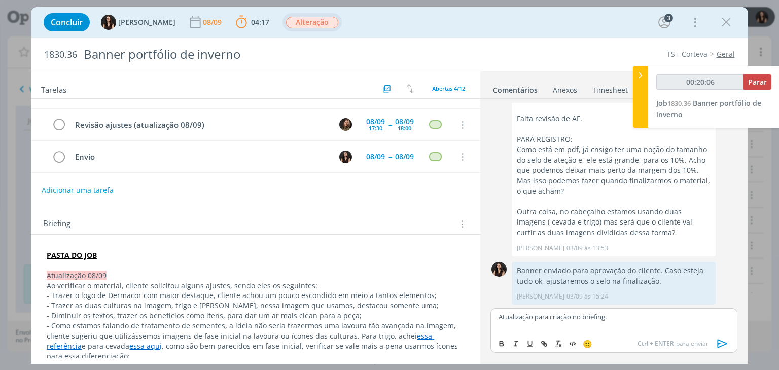
click at [718, 341] on icon "dialog" at bounding box center [722, 344] width 10 height 9
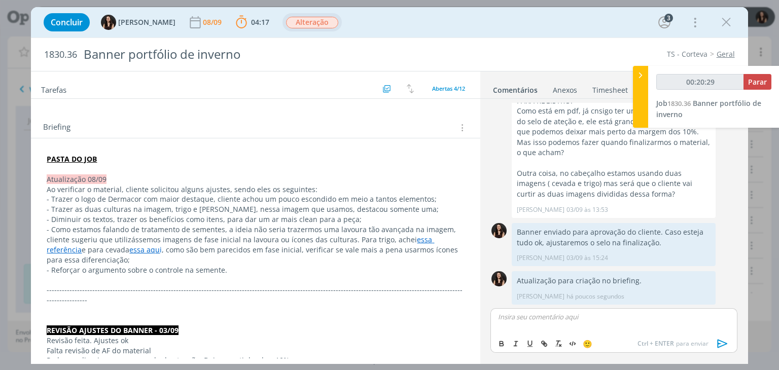
scroll to position [152, 0]
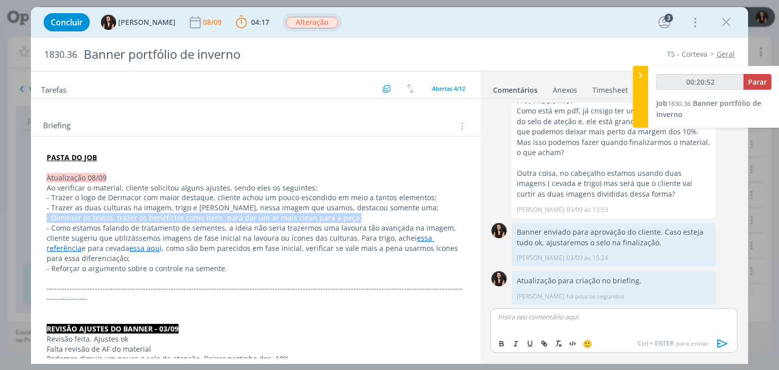
drag, startPoint x: 360, startPoint y: 215, endPoint x: 17, endPoint y: 211, distance: 343.2
click at [17, 211] on div "Concluir Isabelle Silva 08/09 04:17 Parar Apontar Data * 08/09/2025 Horas * 00:…" at bounding box center [389, 185] width 779 height 370
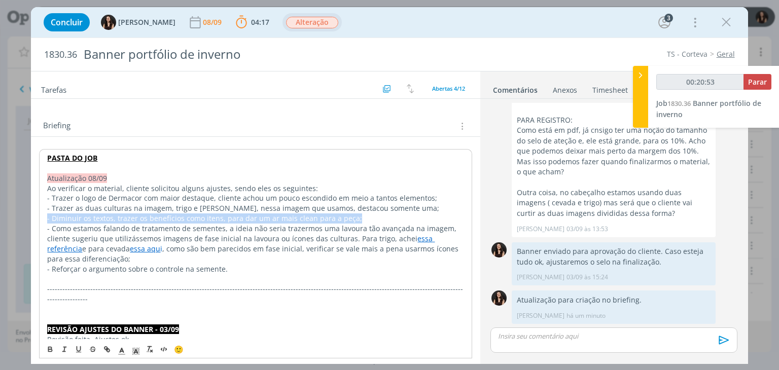
copy span "- Diminuir os textos, trazer os benefícios como itens, para dar um ar mais clea…"
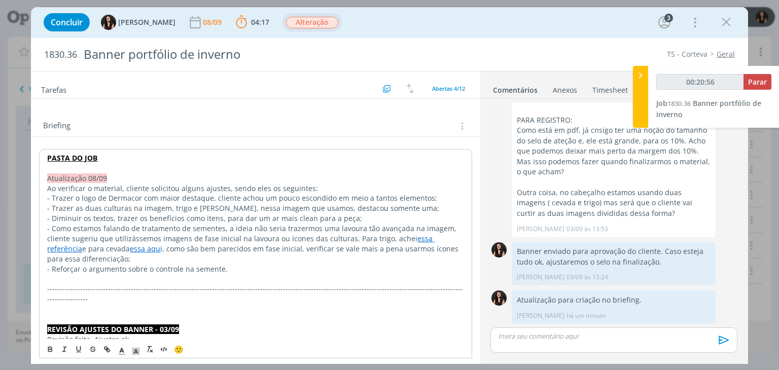
click at [154, 260] on p "- Como estamos falando de tratamento de sementes, a ideia não seria trazermos u…" at bounding box center [255, 244] width 416 height 41
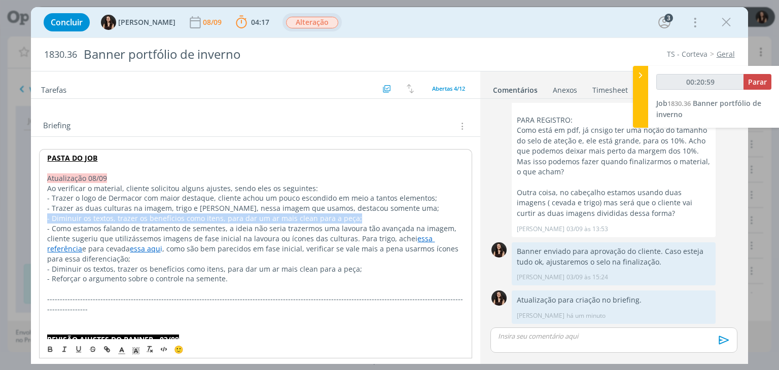
drag, startPoint x: 308, startPoint y: 219, endPoint x: 25, endPoint y: 219, distance: 282.9
click at [25, 219] on div "Concluir Isabelle Silva 08/09 04:17 Parar Apontar Data * 08/09/2025 Horas * 00:…" at bounding box center [389, 185] width 779 height 370
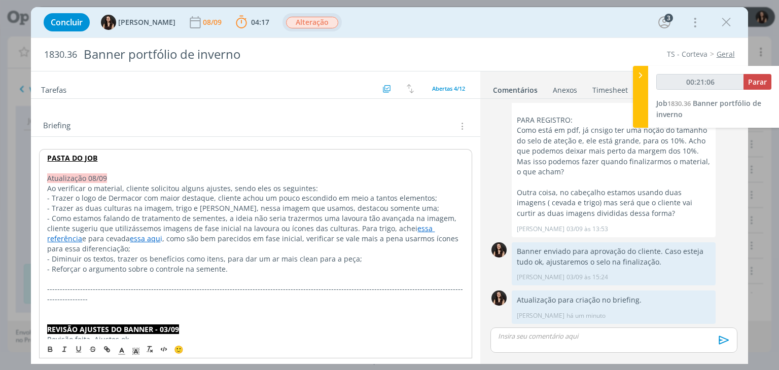
click at [443, 215] on span "- Como estamos falando de tratamento de sementes, a ideia não seria trazermos u…" at bounding box center [252, 223] width 411 height 20
click at [264, 217] on span "- Como estamos falando de tratamento de sementes, a ideia não seria trazermos u…" at bounding box center [245, 223] width 396 height 20
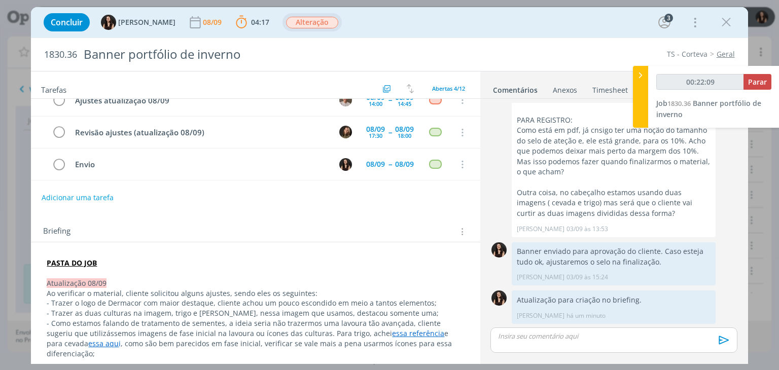
scroll to position [0, 0]
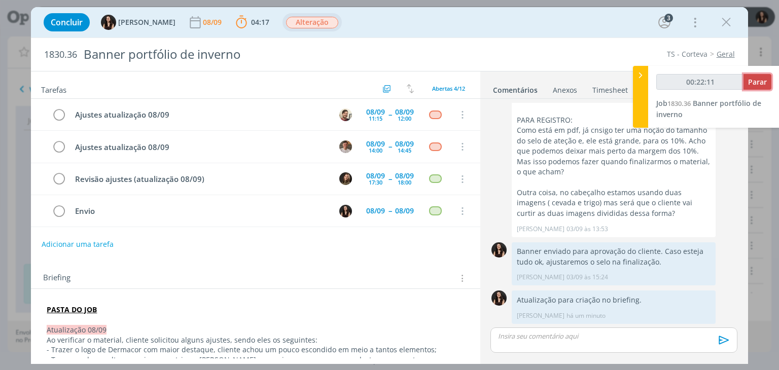
click at [766, 83] on span "Parar" at bounding box center [757, 82] width 19 height 10
click at [749, 83] on span "Parar" at bounding box center [757, 82] width 19 height 10
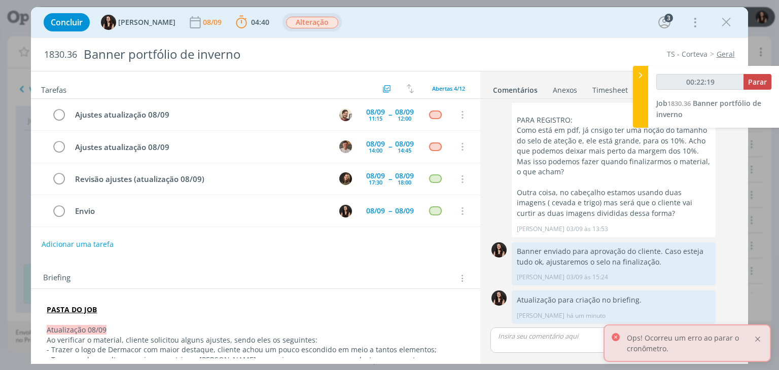
type input "00:23:00"
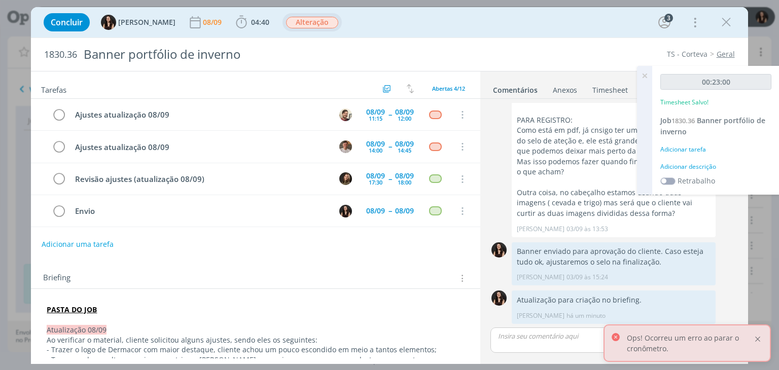
click at [759, 336] on div at bounding box center [757, 339] width 9 height 9
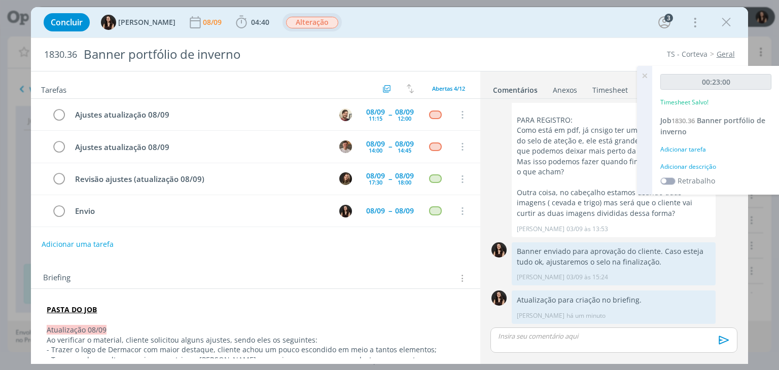
click at [686, 166] on div "Adicionar descrição" at bounding box center [715, 166] width 111 height 9
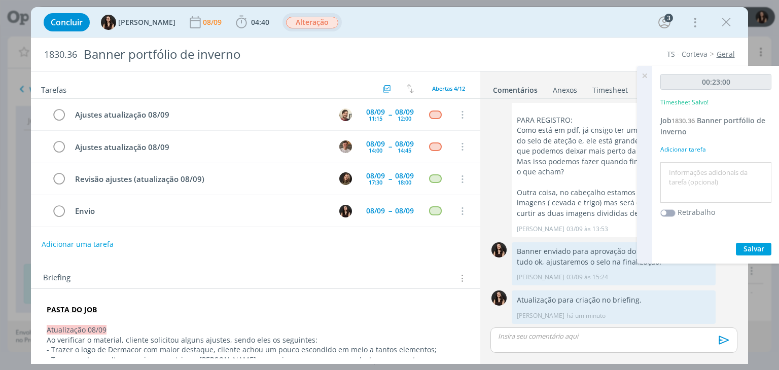
click at [688, 178] on textarea at bounding box center [716, 183] width 106 height 36
type textarea "Atualização briefing e pautas"
click at [744, 248] on span "Salvar" at bounding box center [753, 249] width 21 height 10
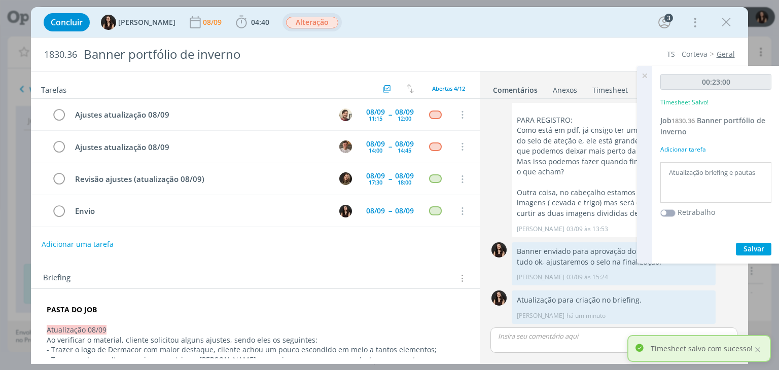
click at [645, 75] on icon at bounding box center [644, 76] width 18 height 20
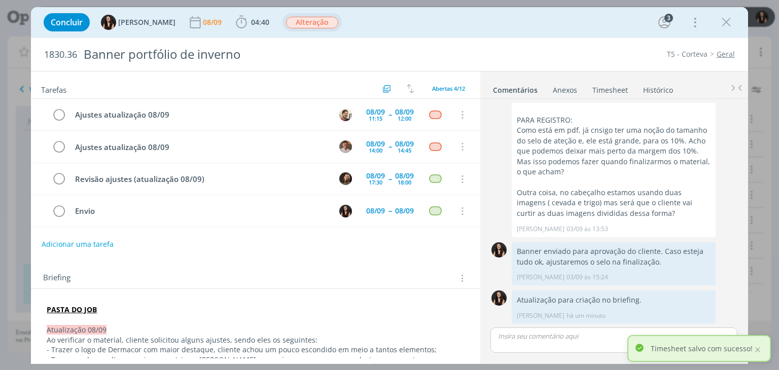
click at [602, 41] on div "1830.36 Banner portfólio de inverno TS - Corteva Geral" at bounding box center [389, 54] width 716 height 33
click at [718, 23] on button "dialog" at bounding box center [725, 22] width 15 height 15
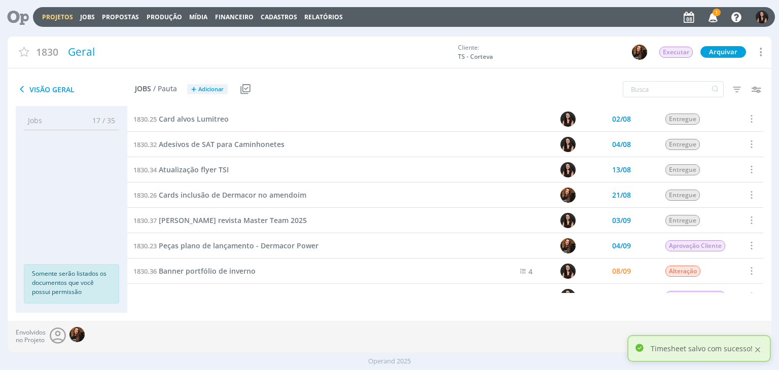
click at [758, 354] on div at bounding box center [757, 349] width 9 height 9
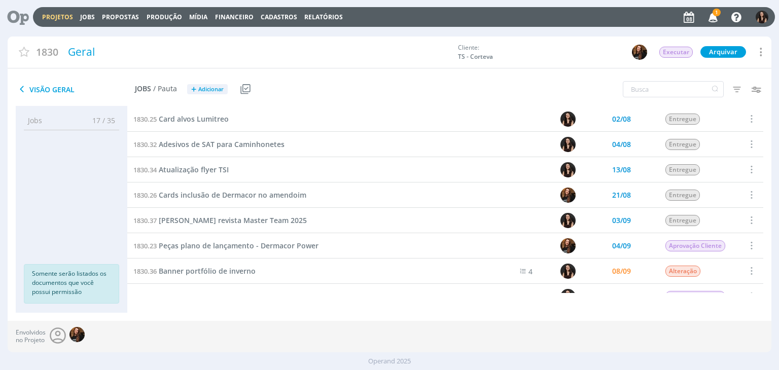
click at [717, 23] on icon "button" at bounding box center [713, 16] width 18 height 17
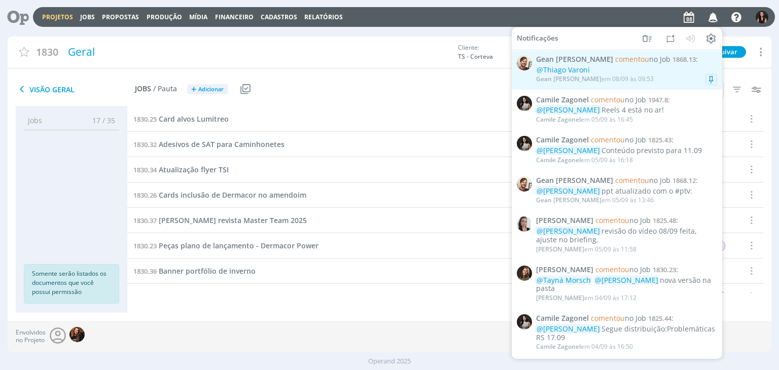
click at [646, 66] on div "@Thiago Varoni" at bounding box center [626, 70] width 180 height 9
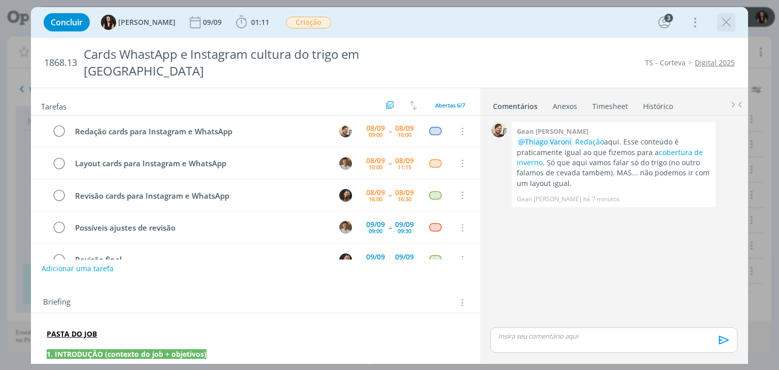
click at [721, 24] on icon "dialog" at bounding box center [725, 22] width 15 height 15
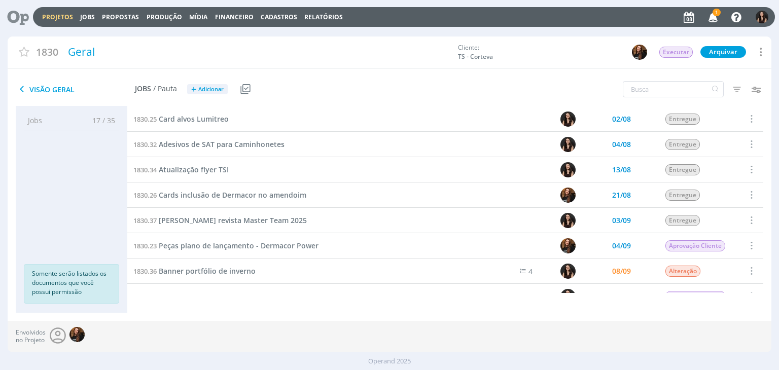
click at [45, 14] on link "Projetos" at bounding box center [57, 17] width 31 height 9
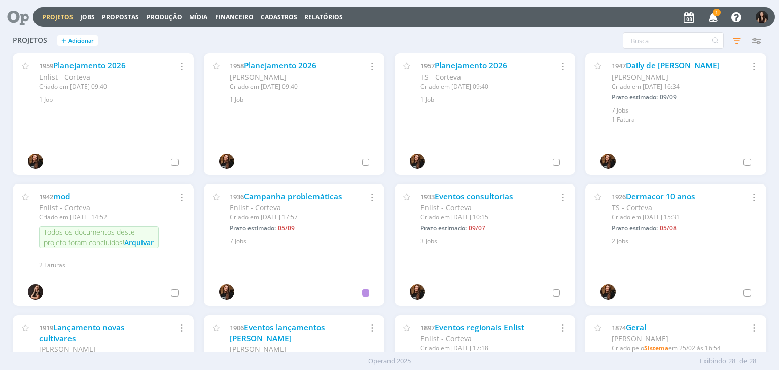
click at [712, 7] on div "Projetos Jobs Propostas Produção Mídia Financeiro Cadastros Relatórios 1 Notifi…" at bounding box center [404, 17] width 742 height 20
click at [716, 15] on span "1" at bounding box center [716, 13] width 8 height 8
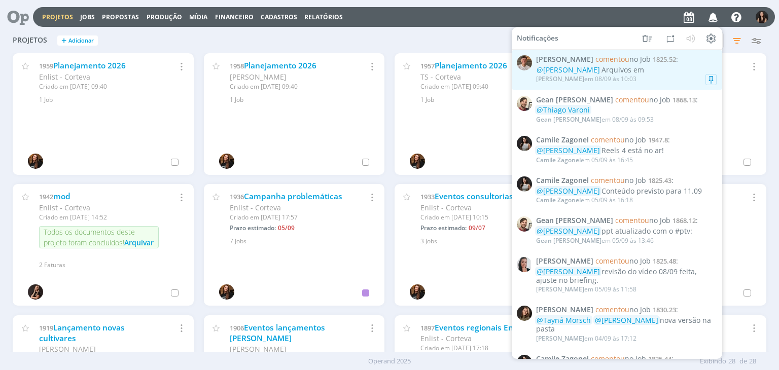
click at [632, 84] on div "Thiago Varoni em 08/09 às 10:03" at bounding box center [626, 79] width 180 height 10
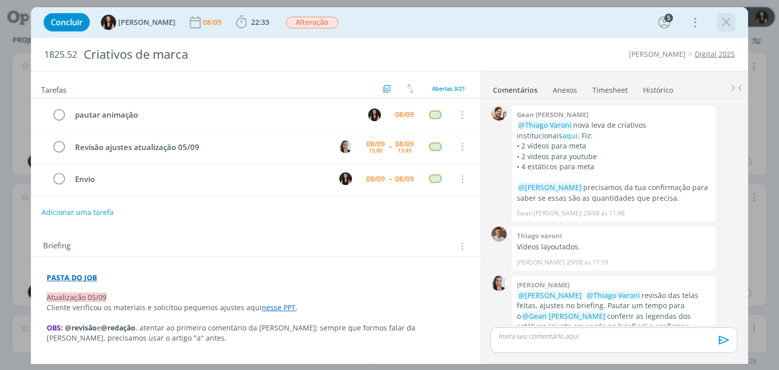
scroll to position [468, 0]
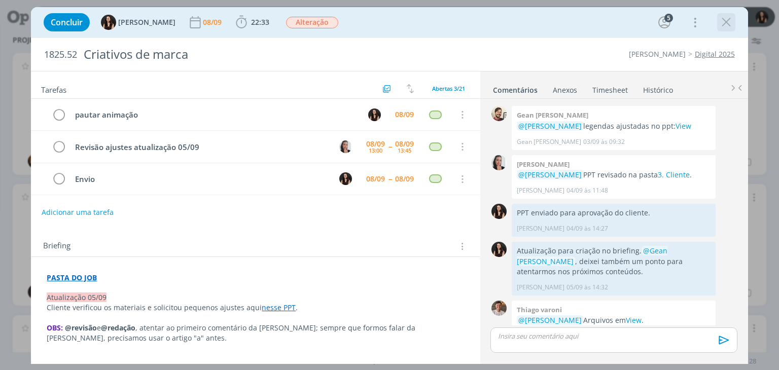
click at [719, 18] on icon "dialog" at bounding box center [725, 22] width 15 height 15
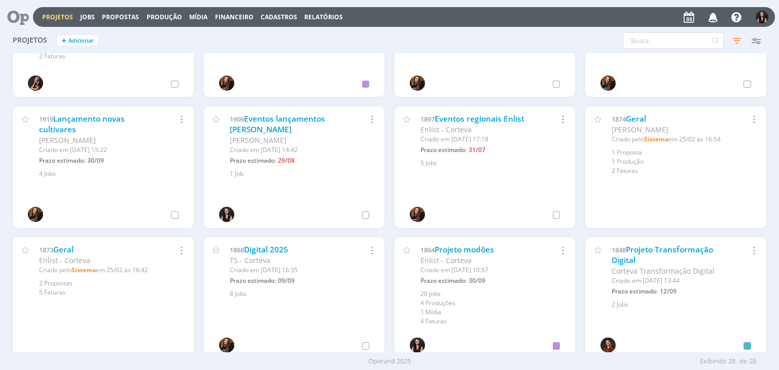
scroll to position [253, 0]
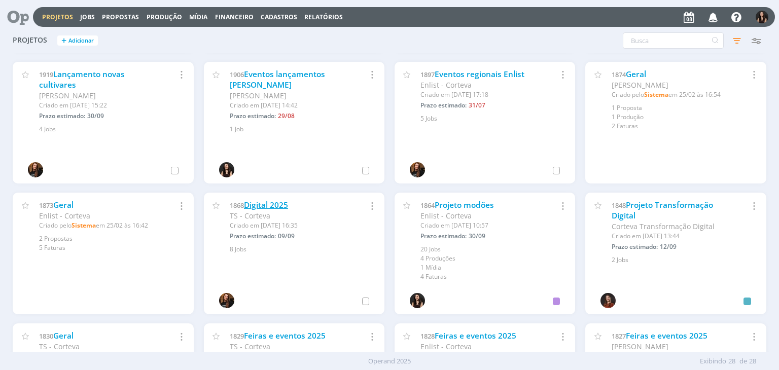
click at [268, 202] on link "Digital 2025" at bounding box center [266, 205] width 44 height 11
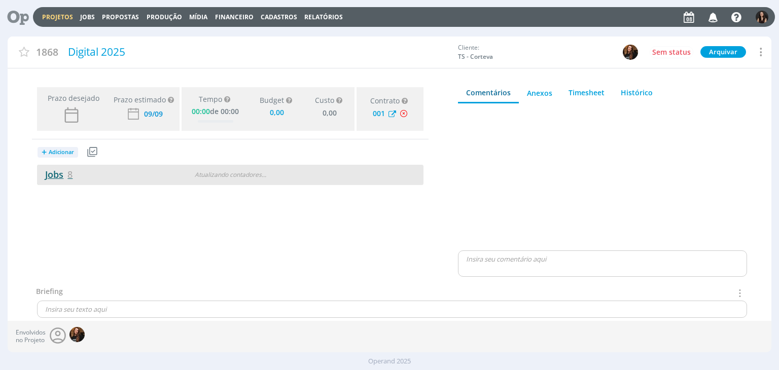
click at [51, 171] on link "Jobs 8" at bounding box center [54, 174] width 35 height 12
type input "0,00"
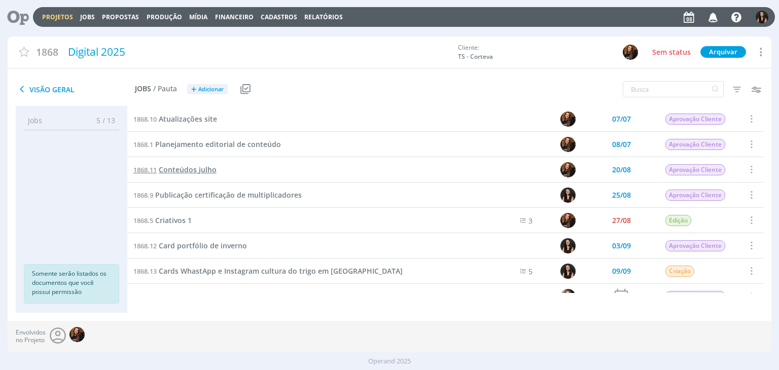
click at [203, 172] on span "Conteúdos julho" at bounding box center [188, 170] width 58 height 10
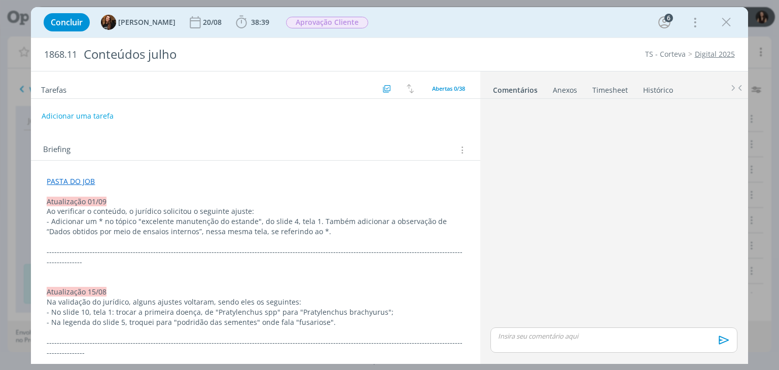
scroll to position [1185, 0]
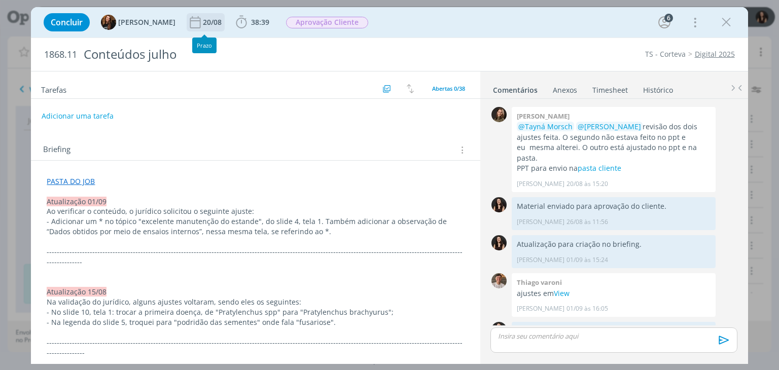
click at [203, 21] on div "20/08" at bounding box center [213, 22] width 21 height 7
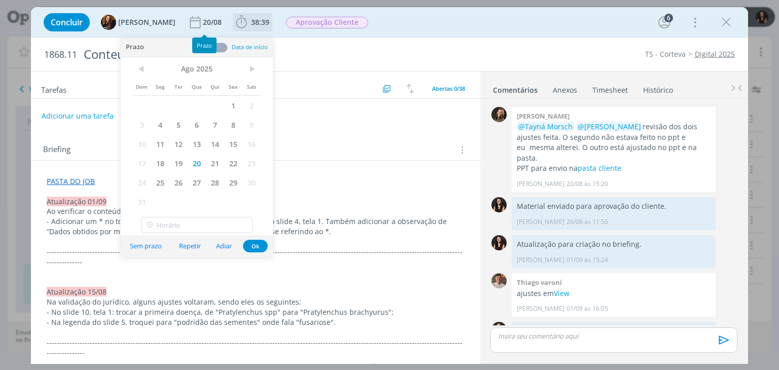
click at [251, 22] on span "38:39" at bounding box center [260, 22] width 18 height 10
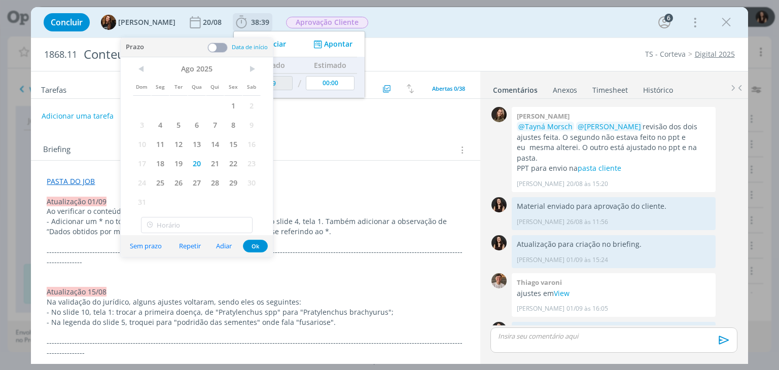
click at [344, 46] on div "Apontar" at bounding box center [331, 44] width 65 height 11
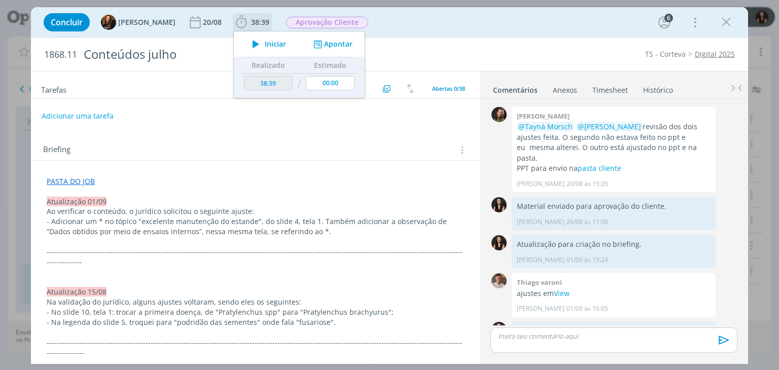
click at [325, 46] on button "Apontar" at bounding box center [332, 44] width 42 height 11
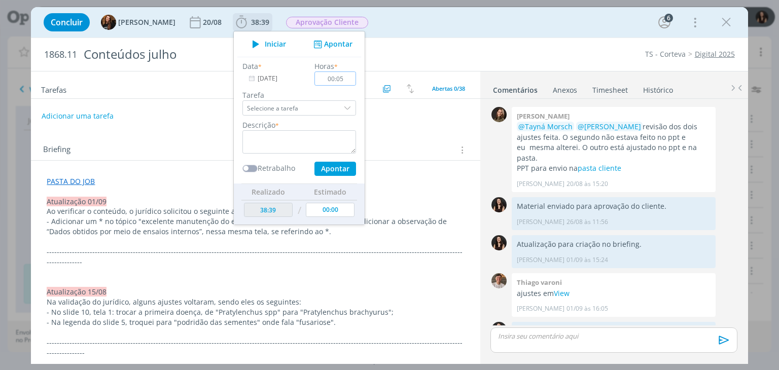
type input "00:05"
click at [305, 149] on textarea "dialog" at bounding box center [299, 141] width 114 height 23
type textarea "Retorno ao cliente"
click at [325, 169] on button "Apontar" at bounding box center [335, 169] width 42 height 14
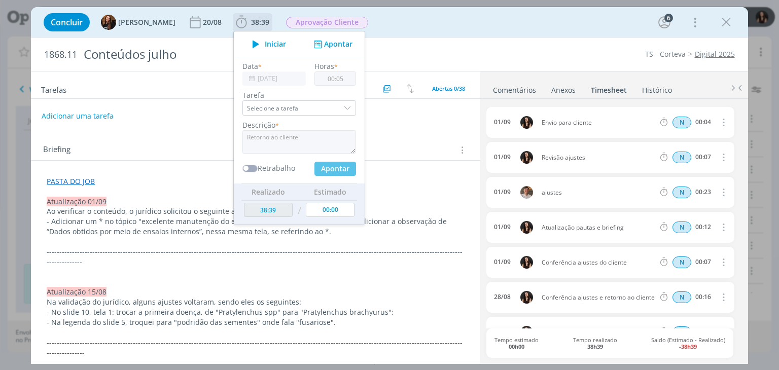
click at [265, 43] on span "Iniciar" at bounding box center [275, 44] width 21 height 7
type input "38:44"
click at [142, 102] on div "dialog" at bounding box center [255, 103] width 449 height 8
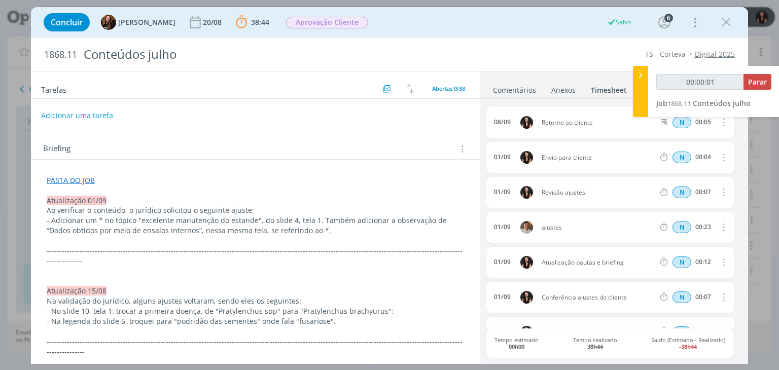
click at [96, 114] on button "Adicionar uma tarefa" at bounding box center [77, 115] width 72 height 17
type input "00:00:03"
type input "Ajustes"
type input "00:00:04"
type input "Ajustes"
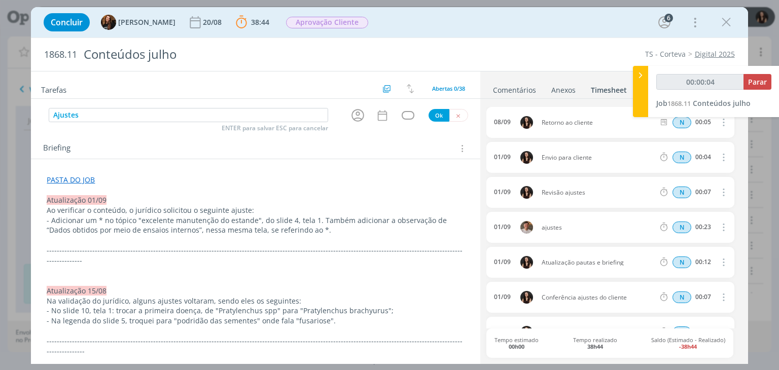
type input "00:00:05"
type input "A"
type input "00:00:07"
type input "Cria"
type input "00:00:08"
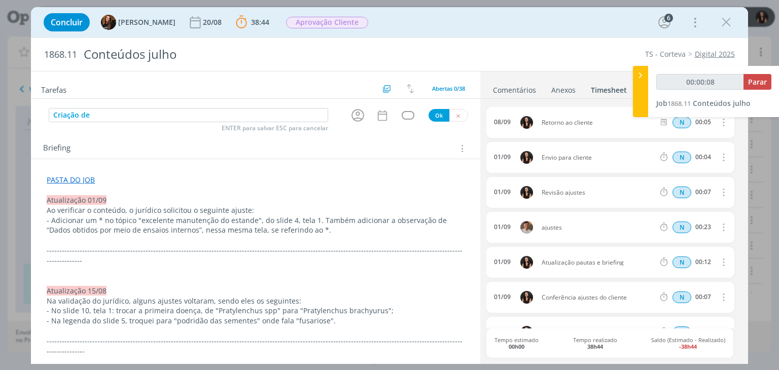
type input "Criação de"
type input "00:00:09"
type input "Criação de crono"
type input "00:00:10"
type input "Criação de cronograma"
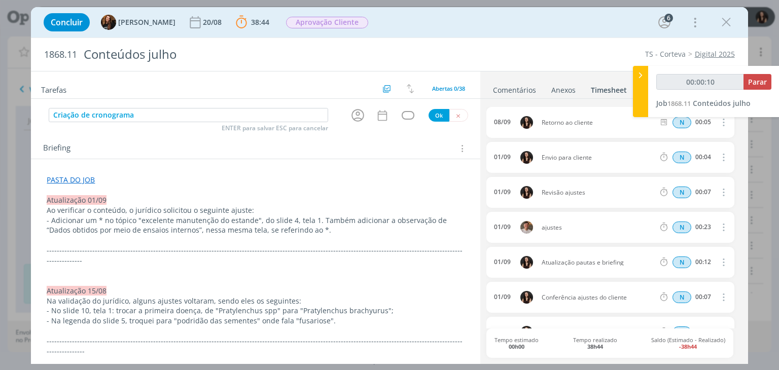
type input "00:00:11"
type input "Criação de cronograma par"
type input "00:00:12"
type input "Criação de cronograma para publ"
type input "00:00:13"
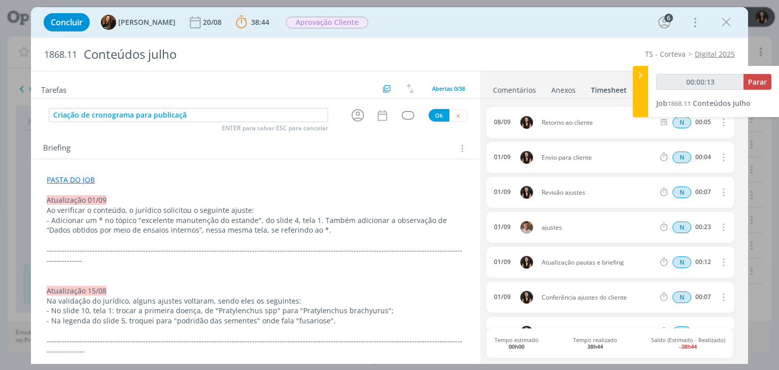
type input "Criação de cronograma para publicação"
type input "00:00:14"
type input "Criação de cronograma para publicação dos"
type input "00:00:15"
type input "Criação de cronograma para publicação dos mat"
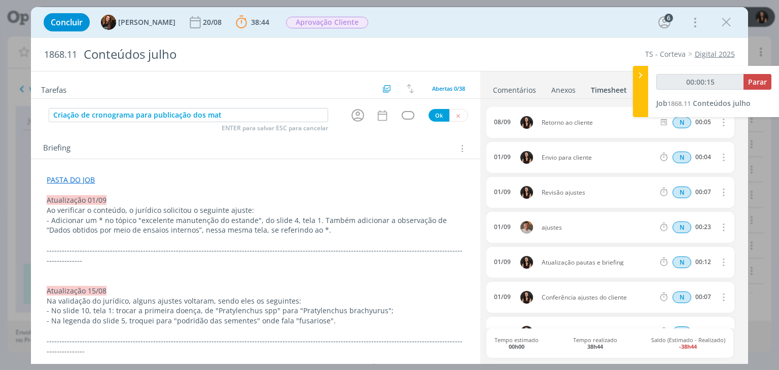
type input "00:00:16"
type input "Criação de cronograma para publicação dos materiasi"
type input "00:00:17"
click at [351, 111] on icon "dialog" at bounding box center [358, 115] width 16 height 16
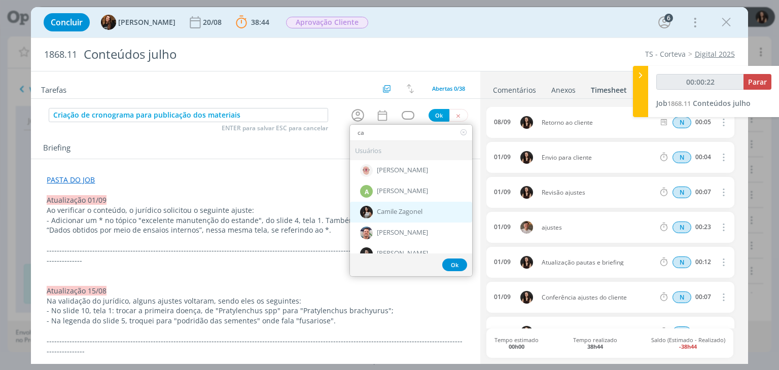
drag, startPoint x: 389, startPoint y: 214, endPoint x: 391, endPoint y: 196, distance: 17.8
click at [389, 213] on span "Camile Zagonel" at bounding box center [400, 212] width 46 height 8
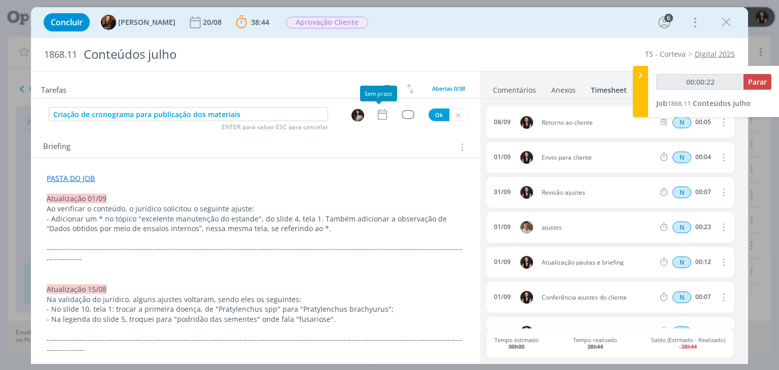
click at [383, 111] on icon "dialog" at bounding box center [382, 114] width 13 height 13
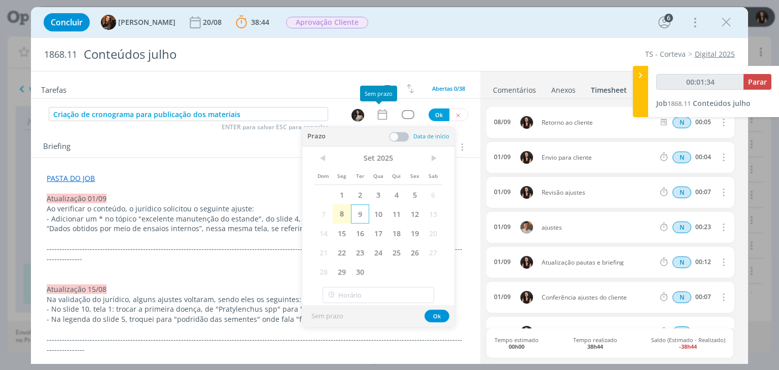
click at [365, 215] on span "9" at bounding box center [360, 213] width 18 height 19
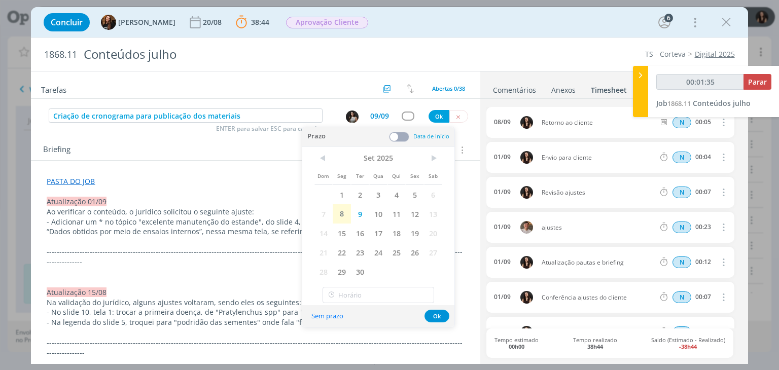
click at [396, 137] on span at bounding box center [399, 137] width 20 height 10
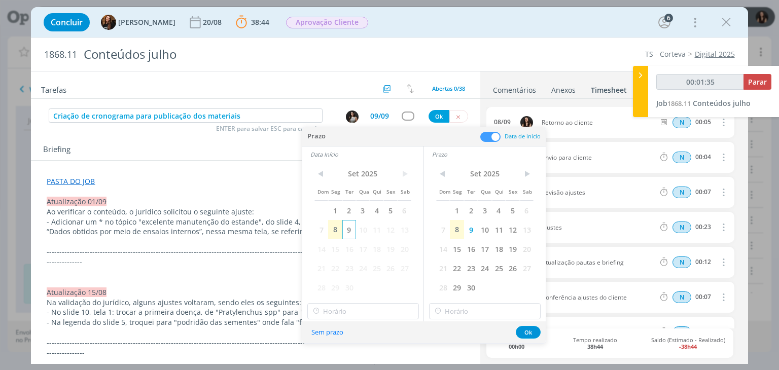
click at [347, 230] on span "9" at bounding box center [349, 229] width 14 height 19
click at [359, 313] on input "11:00" at bounding box center [363, 311] width 112 height 16
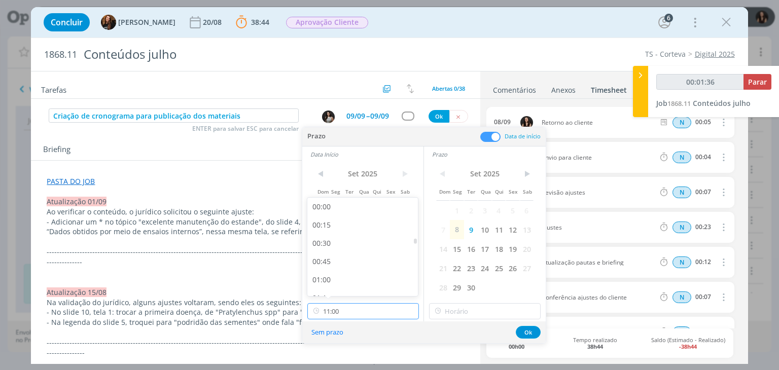
scroll to position [726, 0]
click at [332, 283] on div "11:00" at bounding box center [364, 284] width 114 height 18
drag, startPoint x: 450, startPoint y: 319, endPoint x: 455, endPoint y: 311, distance: 9.3
click at [452, 316] on div "< Set 2025 > Dom Seg Ter Qua Qui Sex Sab 1 2 3 4 5 6 7 8 9 10 11 12 13 14 15 16…" at bounding box center [485, 241] width 122 height 159
click at [455, 311] on input "text" at bounding box center [485, 311] width 112 height 16
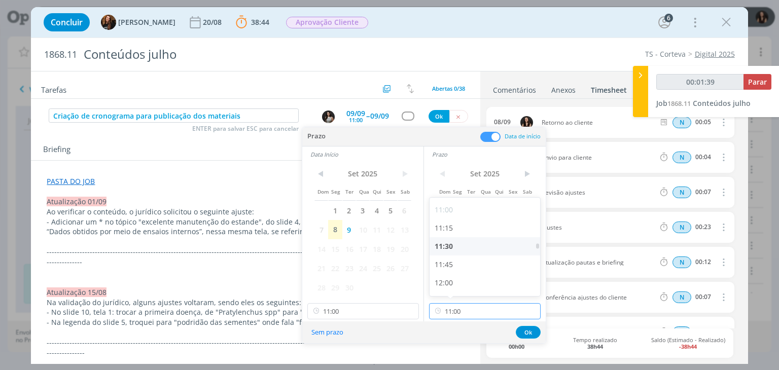
scroll to position [827, 0]
click at [447, 262] on div "12:00" at bounding box center [486, 255] width 114 height 18
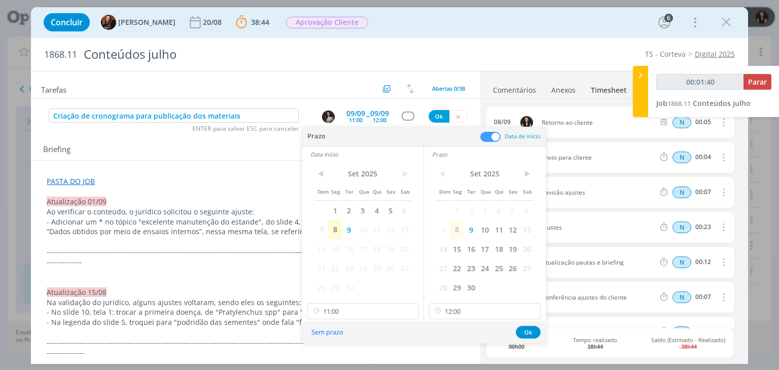
click at [542, 330] on div "Sem prazo Ok" at bounding box center [423, 332] width 243 height 22
drag, startPoint x: 531, startPoint y: 330, endPoint x: 446, endPoint y: 222, distance: 137.9
click at [531, 330] on button "Ok" at bounding box center [528, 332] width 25 height 13
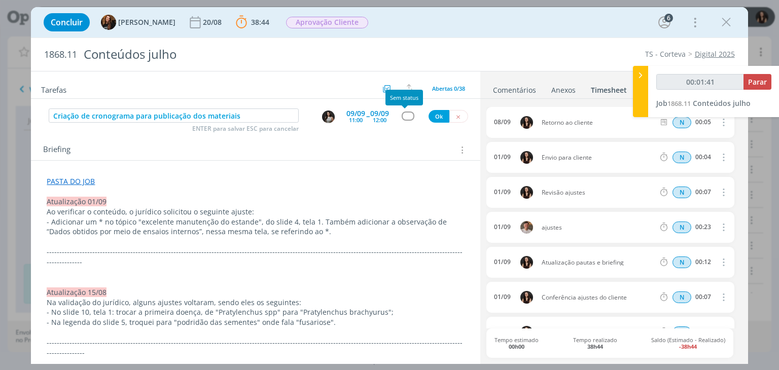
click at [401, 117] on div "dialog" at bounding box center [407, 116] width 13 height 9
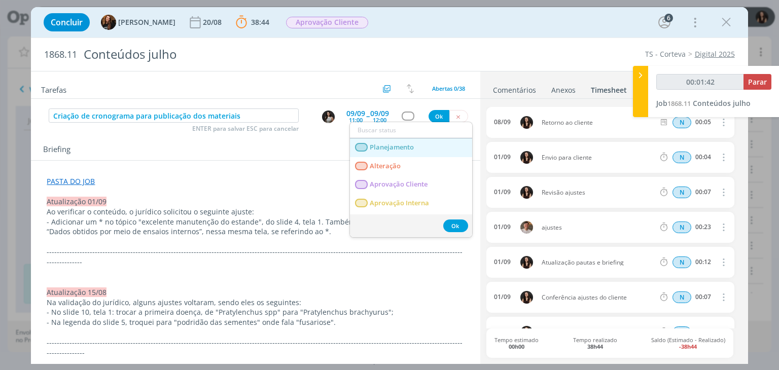
click at [391, 146] on span "Planejamento" at bounding box center [392, 147] width 44 height 8
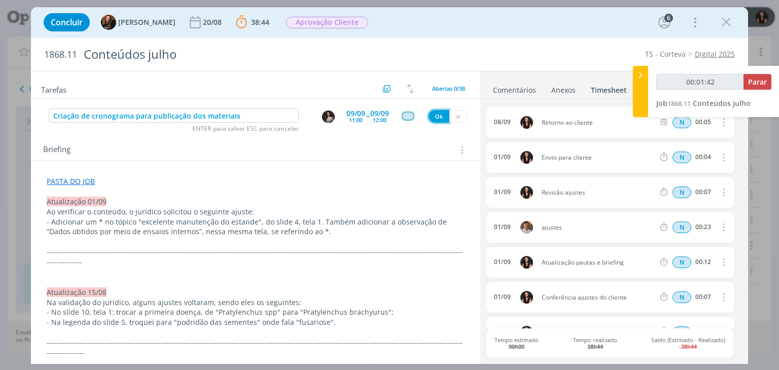
drag, startPoint x: 434, startPoint y: 118, endPoint x: 385, endPoint y: 180, distance: 79.5
click at [434, 118] on button "Ok" at bounding box center [438, 116] width 21 height 13
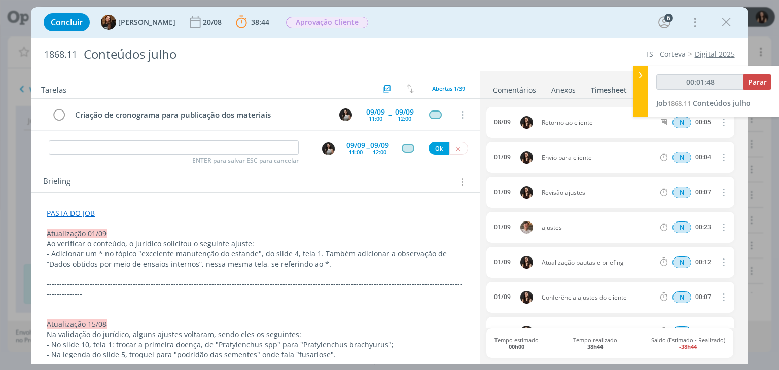
drag, startPoint x: 754, startPoint y: 311, endPoint x: 750, endPoint y: 306, distance: 6.5
click at [754, 310] on div "Concluir Tayná Morsch 20/08 38:44 Parar Apontar Data * 08/09/2025 Horas * 00:00…" at bounding box center [389, 185] width 779 height 370
click at [510, 91] on link "Comentários" at bounding box center [514, 88] width 44 height 15
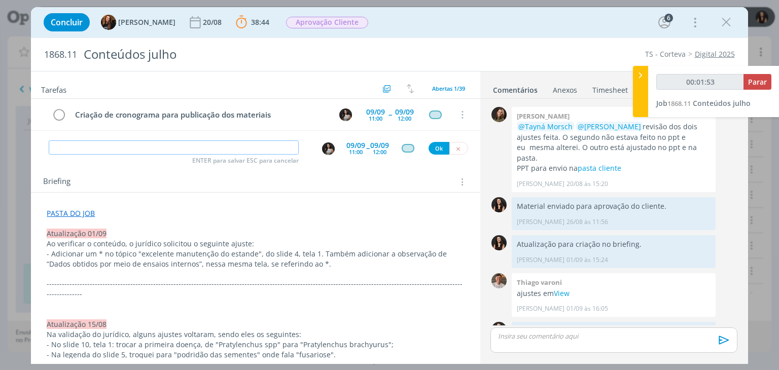
click at [262, 146] on input "dialog" at bounding box center [174, 147] width 250 height 14
click at [322, 151] on img "dialog" at bounding box center [328, 148] width 13 height 13
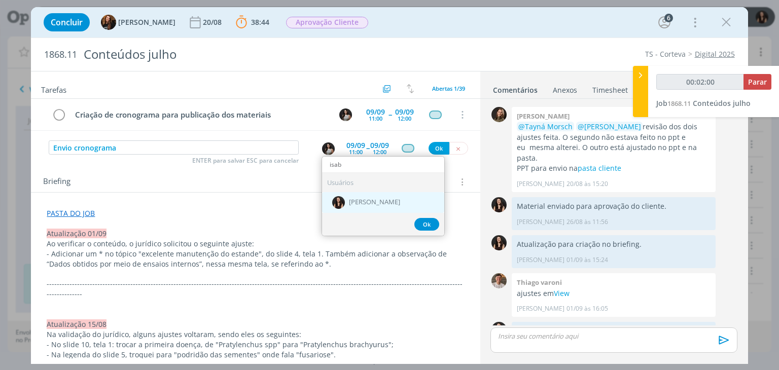
click at [349, 199] on span "[PERSON_NAME]" at bounding box center [374, 203] width 51 height 8
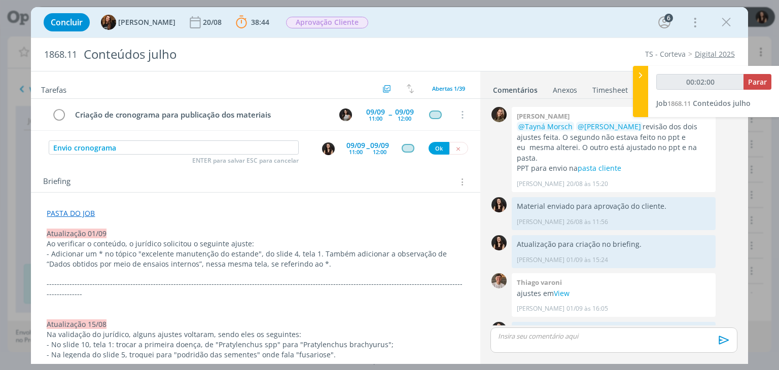
click at [356, 153] on div "11:00" at bounding box center [356, 152] width 14 height 6
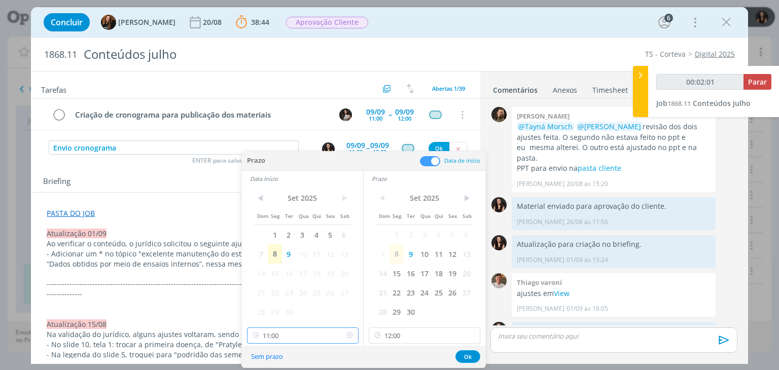
drag, startPoint x: 341, startPoint y: 339, endPoint x: 348, endPoint y: 337, distance: 7.5
click at [343, 338] on div "11:00" at bounding box center [303, 335] width 112 height 16
click at [351, 337] on icon at bounding box center [349, 335] width 13 height 16
click at [467, 335] on icon at bounding box center [471, 335] width 13 height 16
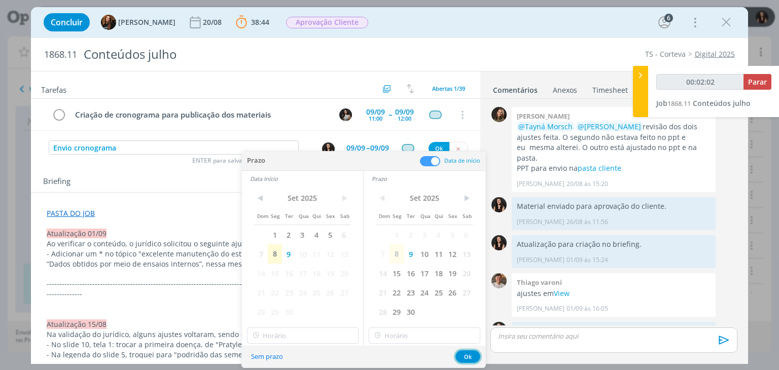
click at [468, 351] on button "Ok" at bounding box center [467, 356] width 25 height 13
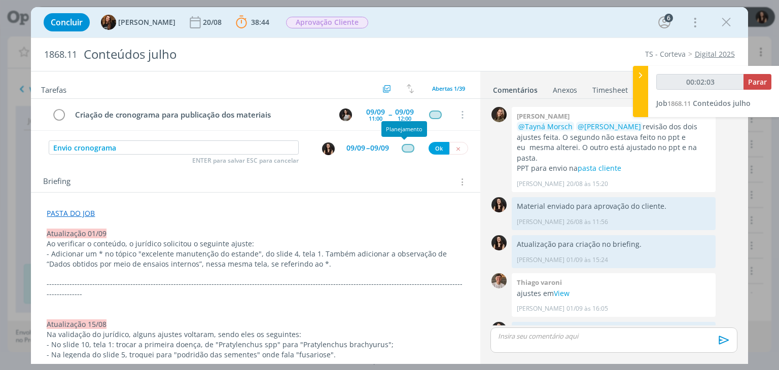
click at [405, 146] on div "dialog" at bounding box center [407, 148] width 13 height 9
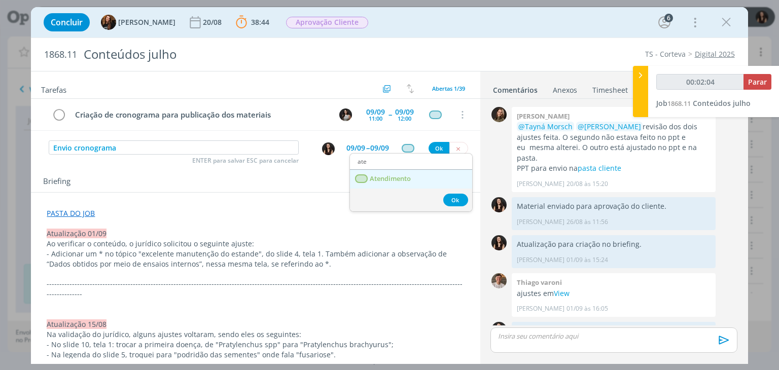
click at [399, 176] on span "Atendimento" at bounding box center [390, 179] width 41 height 8
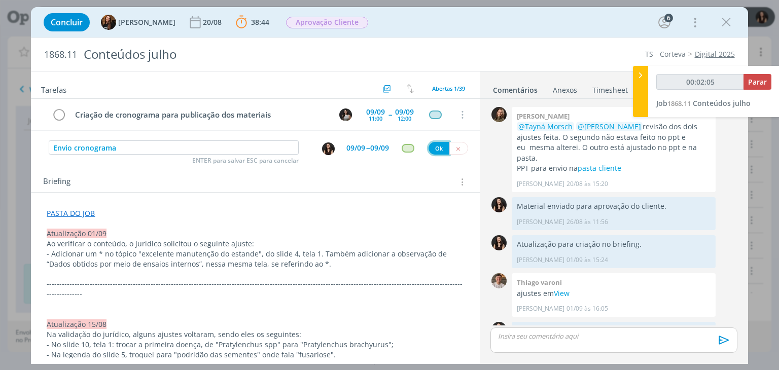
click at [428, 153] on button "Ok" at bounding box center [438, 148] width 21 height 13
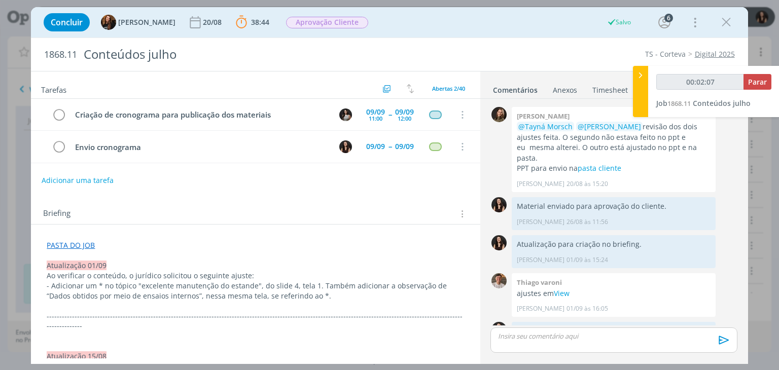
click at [545, 334] on p "dialog" at bounding box center [613, 336] width 230 height 9
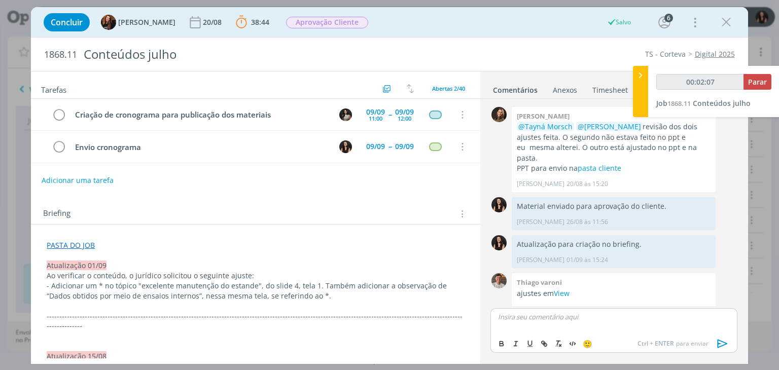
scroll to position [1204, 0]
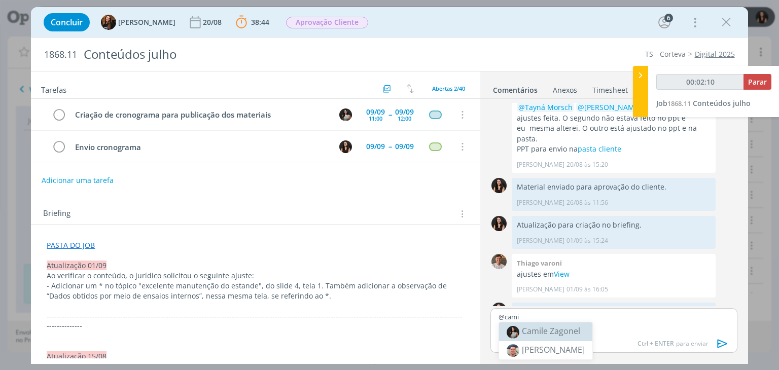
click at [545, 334] on span "Camile Zagonel" at bounding box center [551, 330] width 58 height 11
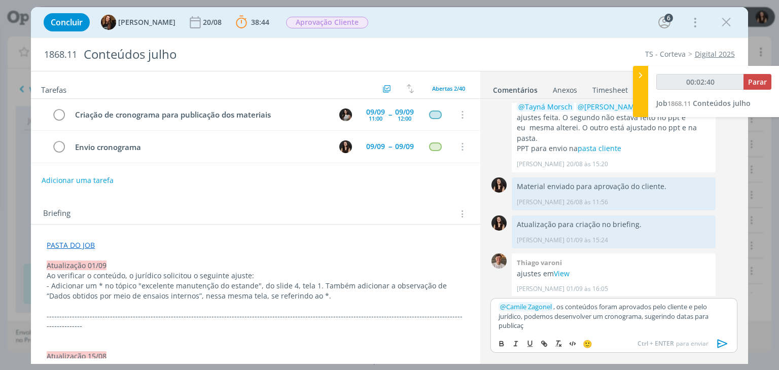
scroll to position [1205, 0]
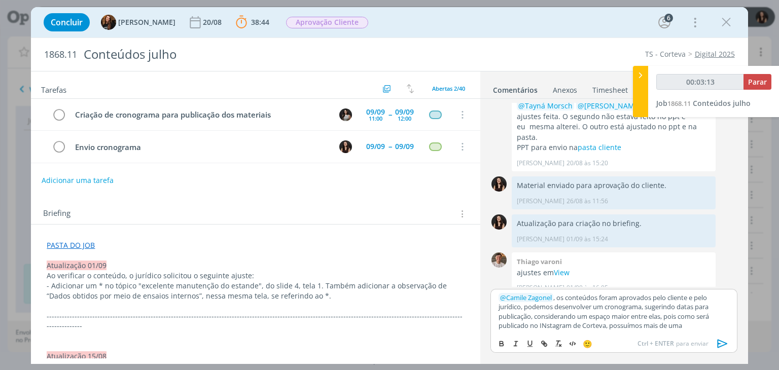
click at [675, 321] on p "﻿ @ Camile Zagonel ﻿ , os conteúdos foram aprovados pelo cliente e pelo jurídic…" at bounding box center [613, 312] width 230 height 38
click at [513, 327] on p "﻿ @ Camile Zagonel ﻿ , os conteúdos foram aprovados pelo cliente e pelo jurídic…" at bounding box center [613, 312] width 230 height 38
click at [689, 325] on p "﻿ @ Camile Zagonel ﻿ , os conteúdos foram aprovados pelo cliente e pelo jurídic…" at bounding box center [613, 312] width 230 height 38
click at [576, 323] on p "﻿ @ Camile Zagonel ﻿ , os conteúdos foram aprovados pelo cliente e pelo jurídic…" at bounding box center [613, 312] width 230 height 38
click at [684, 325] on p "﻿ @ Camile Zagonel ﻿ , os conteúdos foram aprovados pelo cliente e pelo jurídic…" at bounding box center [613, 306] width 230 height 47
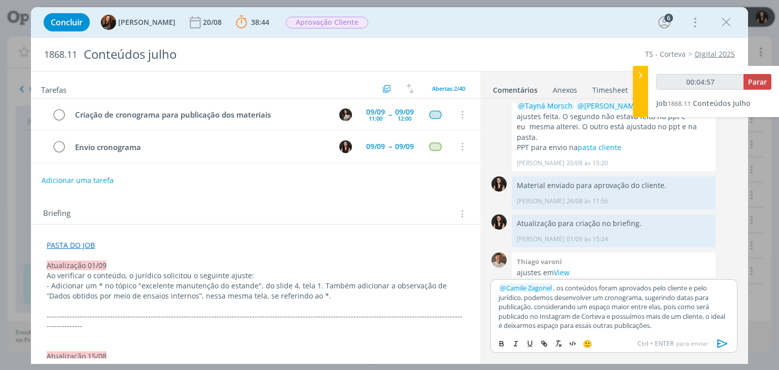
click at [720, 338] on icon "dialog" at bounding box center [722, 343] width 15 height 15
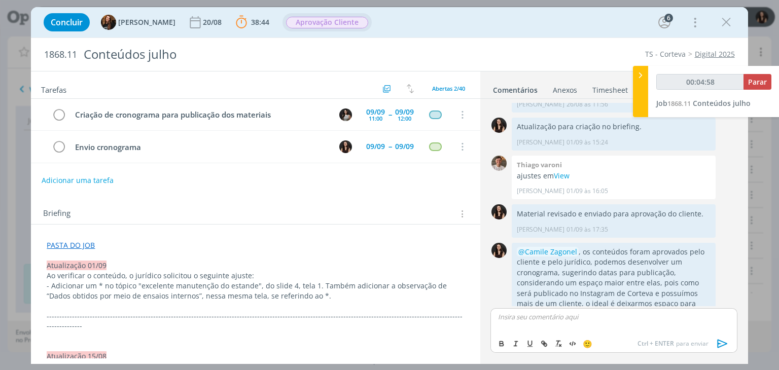
scroll to position [1304, 0]
click at [322, 26] on span "Aprovação Cliente" at bounding box center [327, 23] width 82 height 12
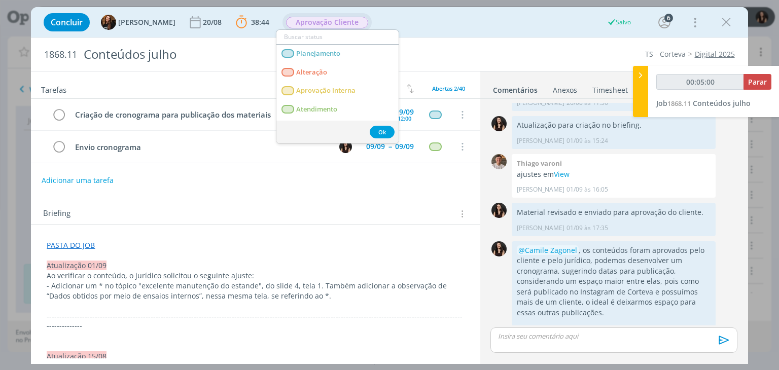
scroll to position [1285, 0]
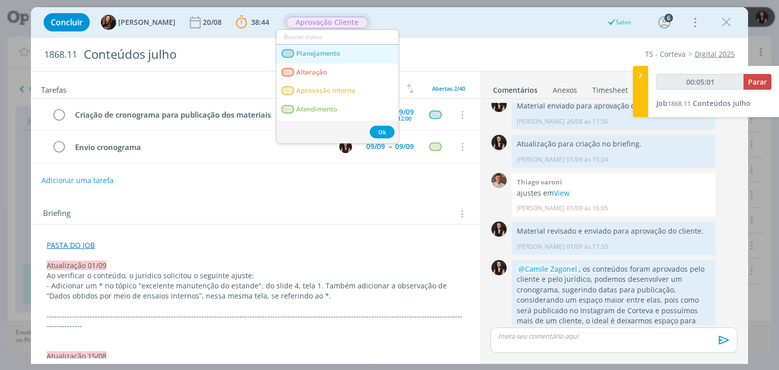
click at [332, 50] on span "Planejamento" at bounding box center [319, 54] width 44 height 8
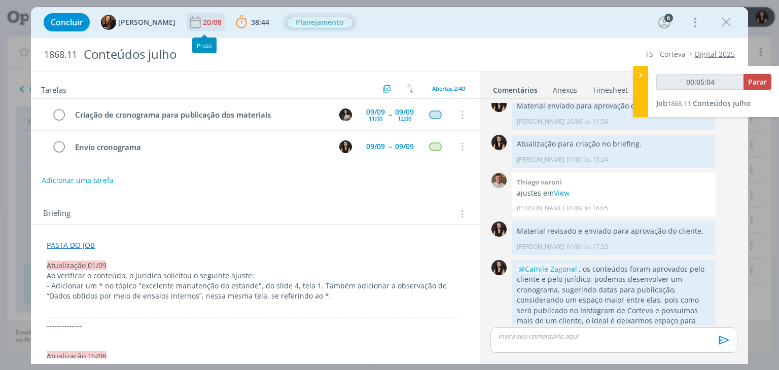
click at [203, 19] on div "20/08" at bounding box center [213, 22] width 21 height 7
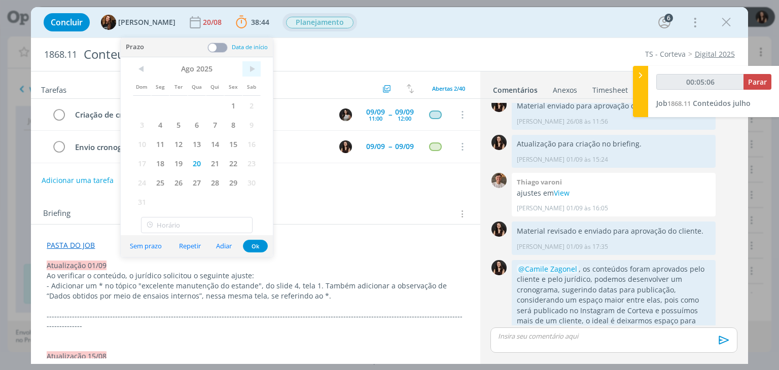
click at [249, 67] on span ">" at bounding box center [251, 68] width 18 height 15
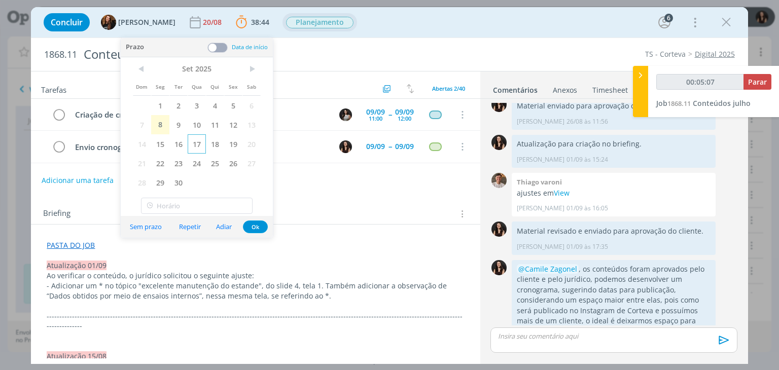
click at [182, 124] on span "9" at bounding box center [178, 124] width 18 height 19
click at [260, 224] on button "Ok" at bounding box center [255, 227] width 25 height 13
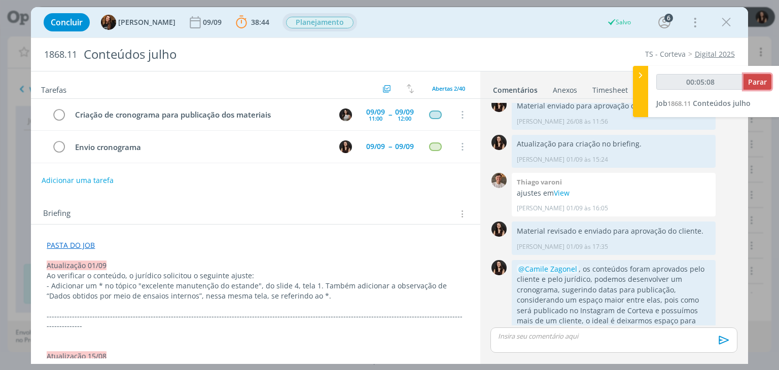
click at [752, 82] on span "Parar" at bounding box center [757, 82] width 19 height 10
click at [755, 87] on button "Parar" at bounding box center [757, 82] width 28 height 16
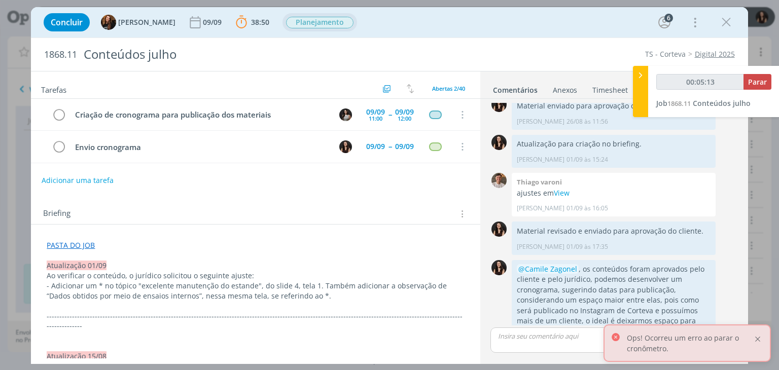
click at [758, 336] on div at bounding box center [757, 339] width 9 height 9
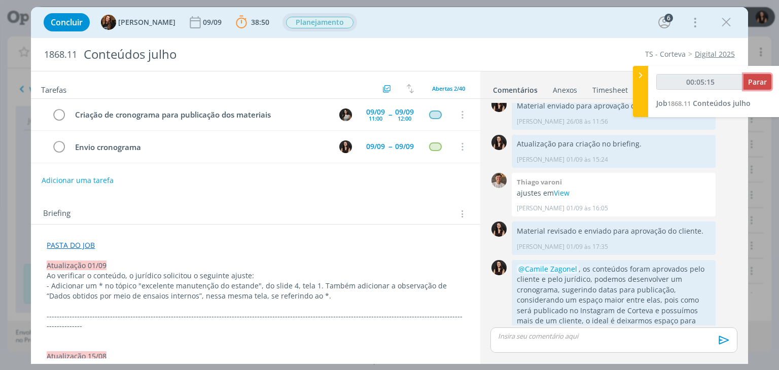
click at [744, 81] on button "Parar" at bounding box center [757, 82] width 28 height 16
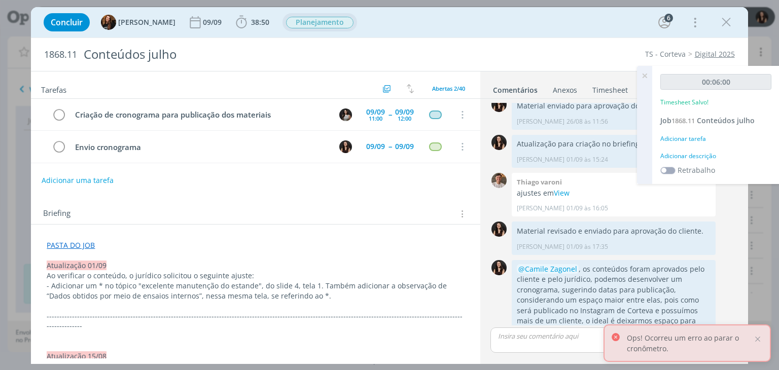
click at [714, 158] on div "Adicionar descrição" at bounding box center [715, 156] width 111 height 9
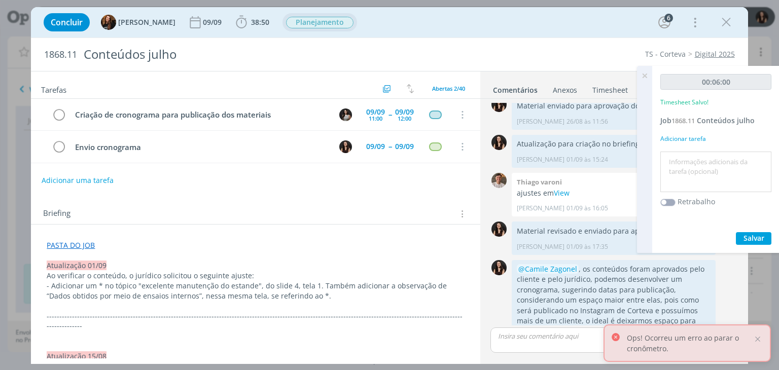
click at [714, 160] on textarea at bounding box center [716, 172] width 106 height 36
click at [753, 341] on div "Ops! Ocorreu um erro ao parar o cronômetro." at bounding box center [686, 343] width 167 height 38
click at [756, 337] on div at bounding box center [757, 339] width 9 height 9
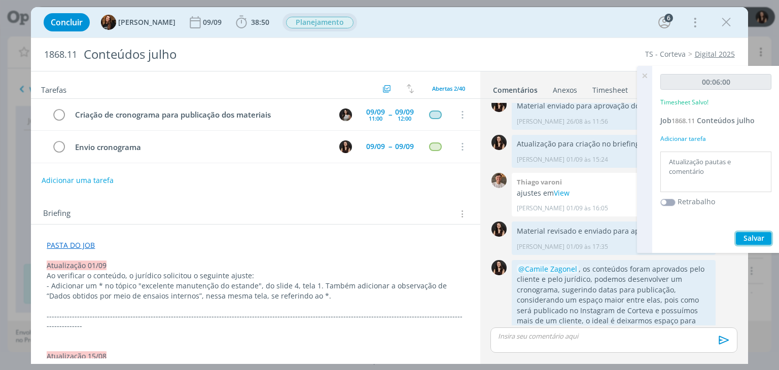
click at [743, 239] on span "Salvar" at bounding box center [753, 238] width 21 height 10
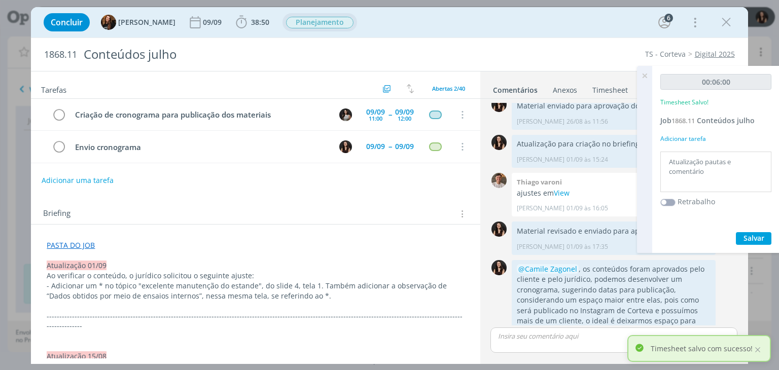
click at [645, 76] on icon at bounding box center [644, 76] width 18 height 20
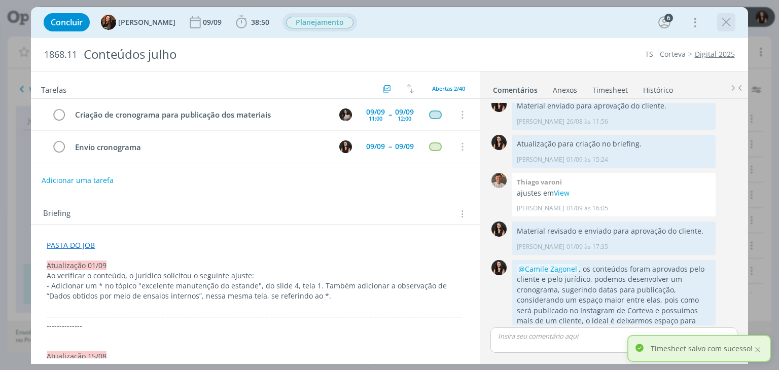
click at [729, 26] on icon "dialog" at bounding box center [725, 22] width 15 height 15
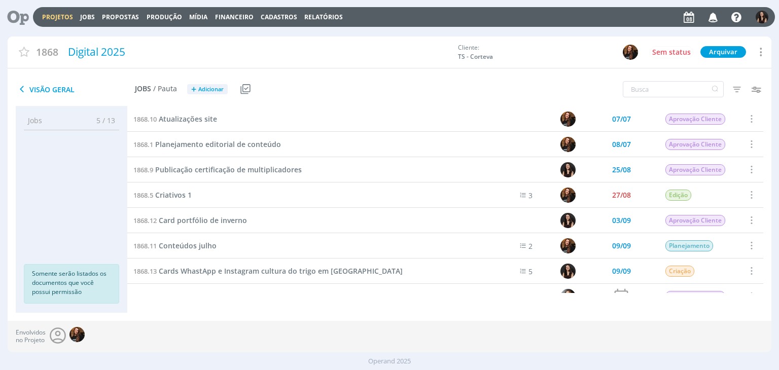
click at [756, 307] on div "1868.10 Atualizações site 07/07 Aprovação Cliente Selecionar Concluir Cancelar …" at bounding box center [445, 209] width 636 height 206
click at [30, 11] on div at bounding box center [18, 17] width 29 height 22
click at [22, 17] on icon at bounding box center [14, 17] width 21 height 20
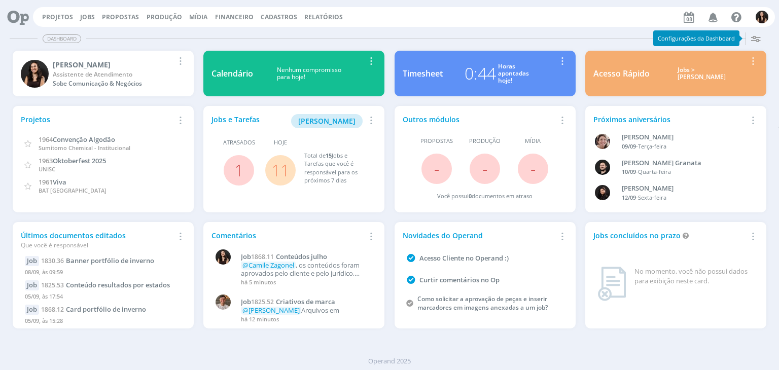
click at [278, 164] on link "11" at bounding box center [280, 170] width 18 height 22
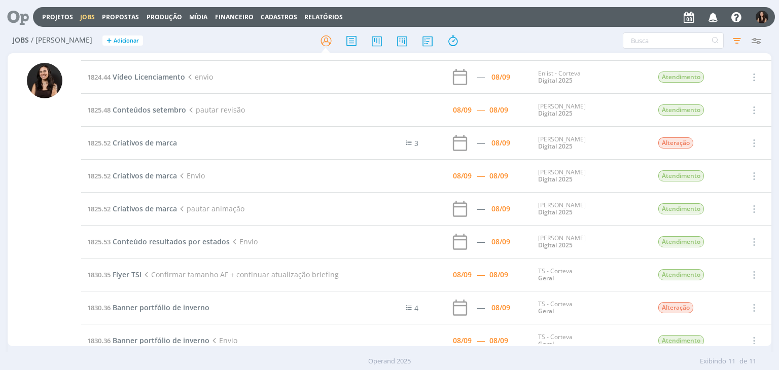
scroll to position [83, 0]
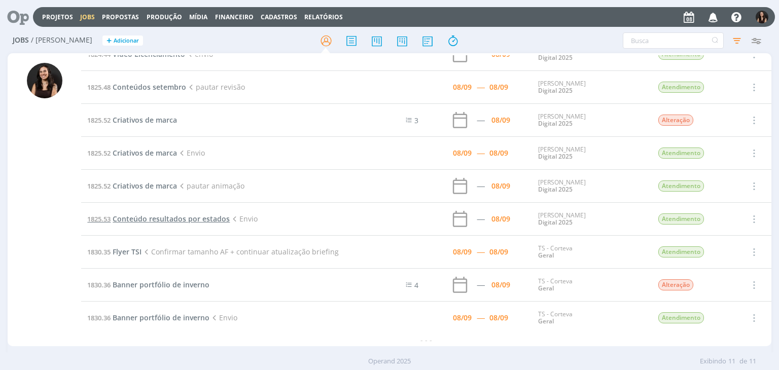
click at [168, 216] on span "Conteúdo resultados por estados" at bounding box center [171, 219] width 117 height 10
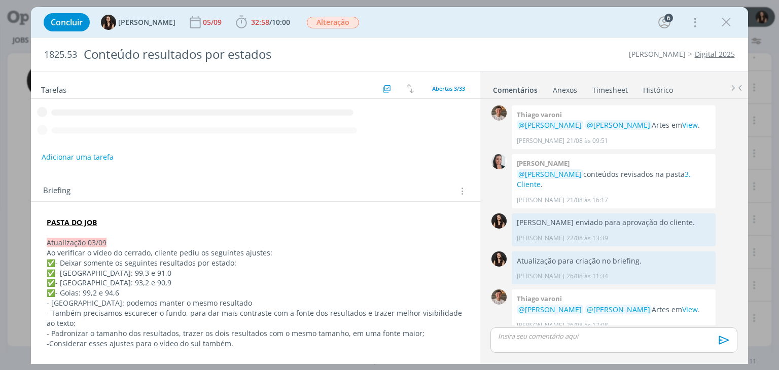
scroll to position [927, 0]
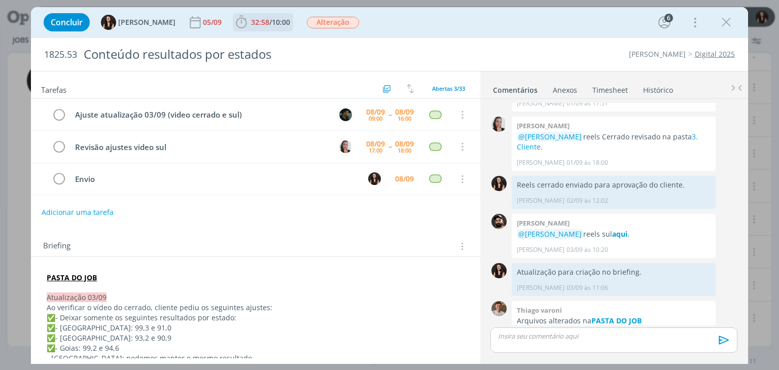
click at [273, 27] on span "32:58 / 10:00" at bounding box center [263, 22] width 58 height 15
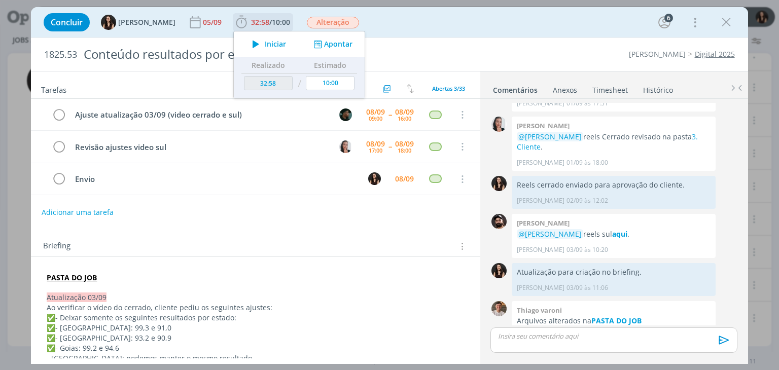
click at [271, 45] on span "Iniciar" at bounding box center [275, 44] width 21 height 7
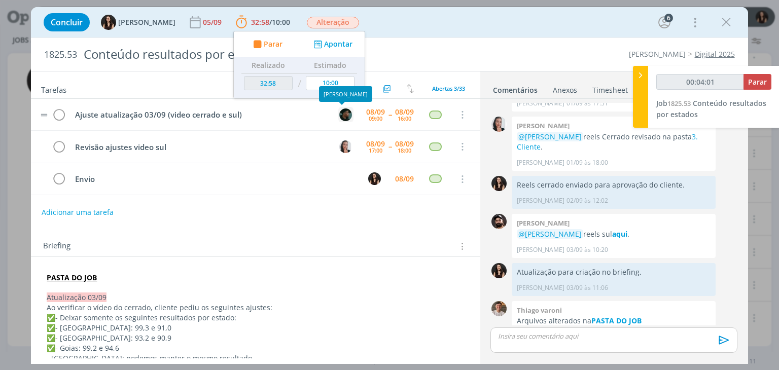
click at [342, 117] on img "dialog" at bounding box center [345, 114] width 13 height 13
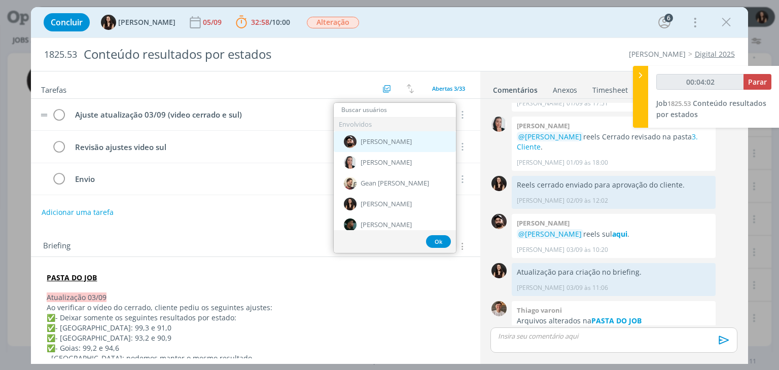
click at [375, 142] on span "[PERSON_NAME]" at bounding box center [385, 142] width 51 height 8
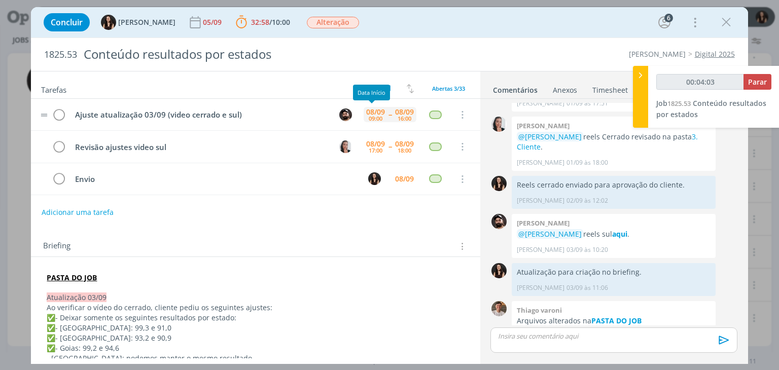
click at [371, 109] on div "08/09" at bounding box center [375, 111] width 19 height 7
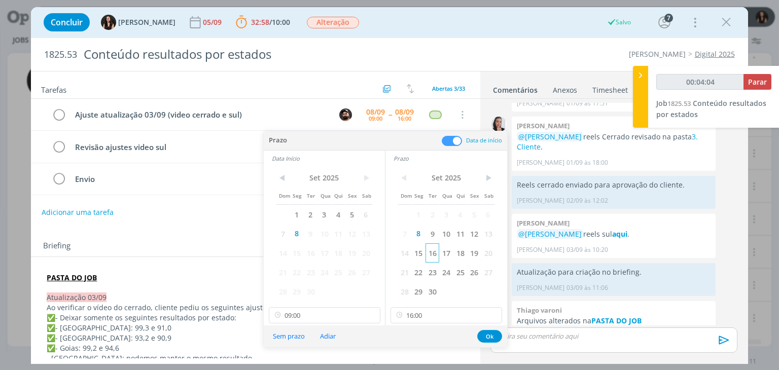
scroll to position [83, 0]
click at [429, 252] on span "16" at bounding box center [432, 252] width 14 height 19
click at [313, 253] on span "16" at bounding box center [311, 252] width 14 height 19
click at [436, 313] on input "16:00" at bounding box center [446, 315] width 112 height 16
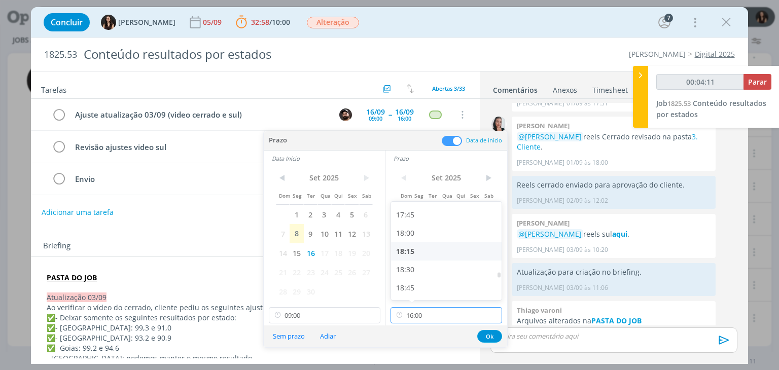
scroll to position [1294, 0]
click at [420, 234] on div "18:00" at bounding box center [448, 231] width 114 height 18
click at [493, 341] on button "Ok" at bounding box center [489, 336] width 25 height 13
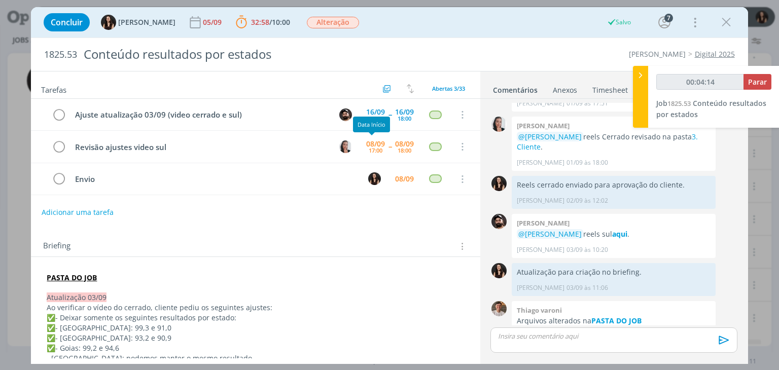
scroll to position [83, 0]
click at [69, 209] on button "Adicionar uma tarefa" at bounding box center [77, 211] width 72 height 17
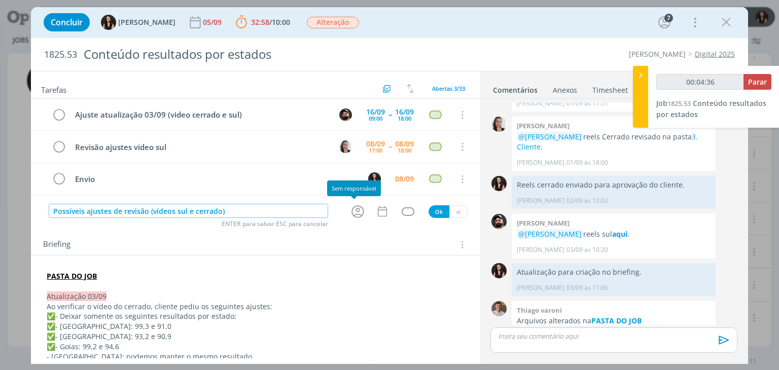
click at [351, 215] on icon "dialog" at bounding box center [357, 211] width 13 height 13
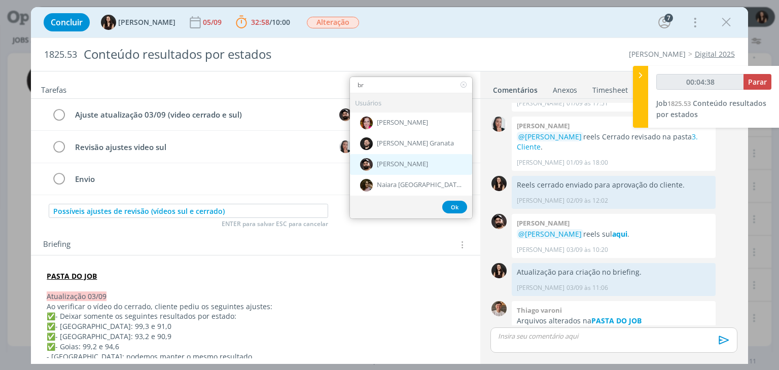
click at [387, 165] on span "[PERSON_NAME]" at bounding box center [402, 164] width 51 height 8
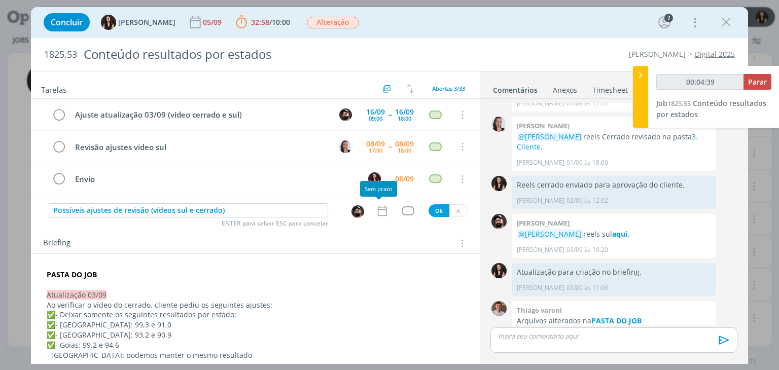
click at [379, 206] on icon "dialog" at bounding box center [382, 210] width 13 height 13
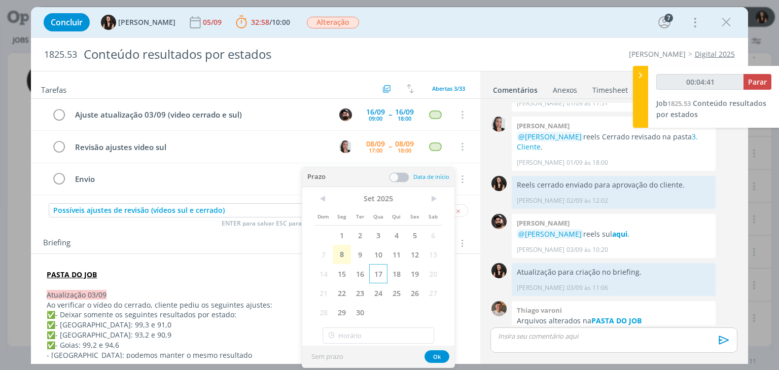
click at [377, 270] on span "17" at bounding box center [378, 273] width 18 height 19
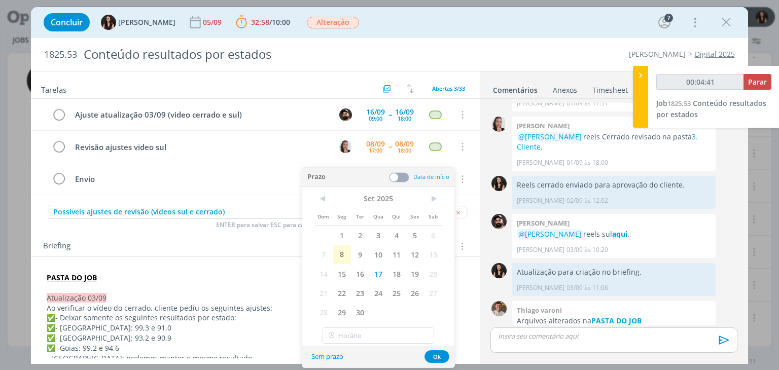
click at [401, 181] on span at bounding box center [399, 177] width 20 height 10
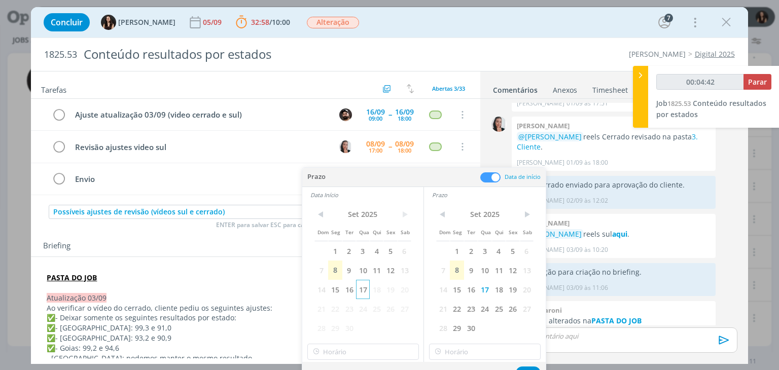
click at [360, 286] on span "17" at bounding box center [363, 289] width 14 height 19
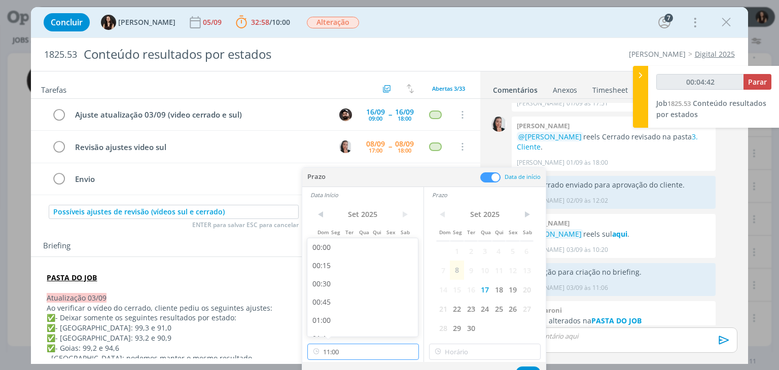
click at [354, 345] on input "11:00" at bounding box center [363, 352] width 112 height 16
click at [342, 270] on div "13:00" at bounding box center [364, 268] width 114 height 18
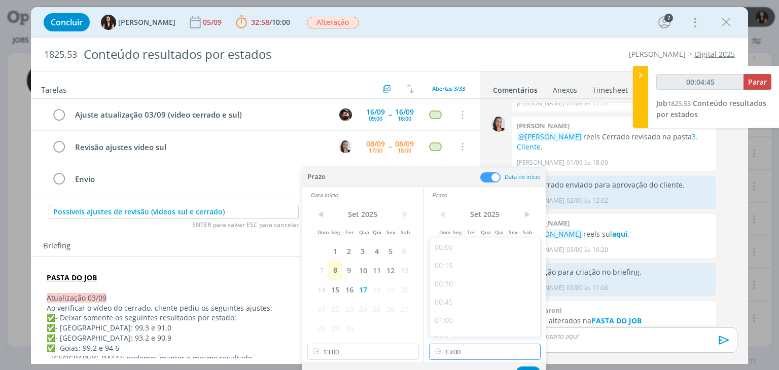
click at [456, 344] on input "13:00" at bounding box center [485, 352] width 112 height 16
click at [460, 285] on div "18:00" at bounding box center [486, 284] width 114 height 18
click at [525, 368] on button "Ok" at bounding box center [528, 372] width 25 height 13
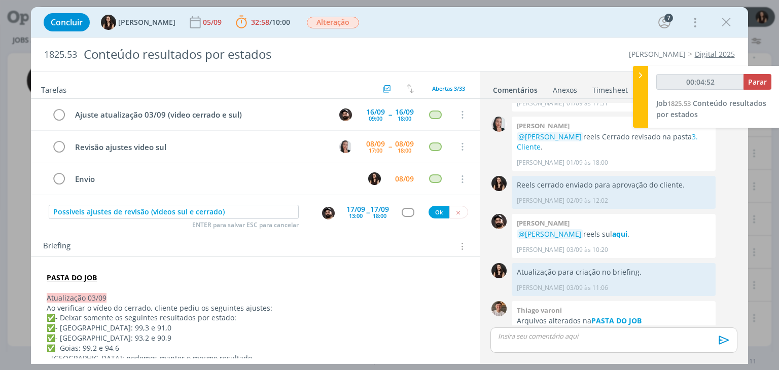
click at [401, 212] on div "dialog" at bounding box center [407, 212] width 13 height 9
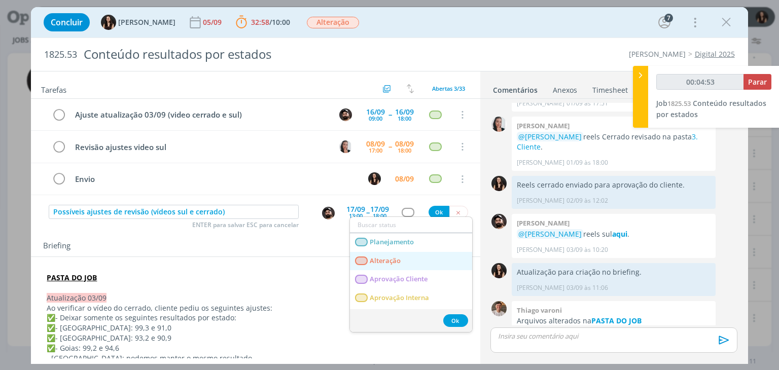
click at [399, 257] on span "Alteração" at bounding box center [385, 261] width 31 height 8
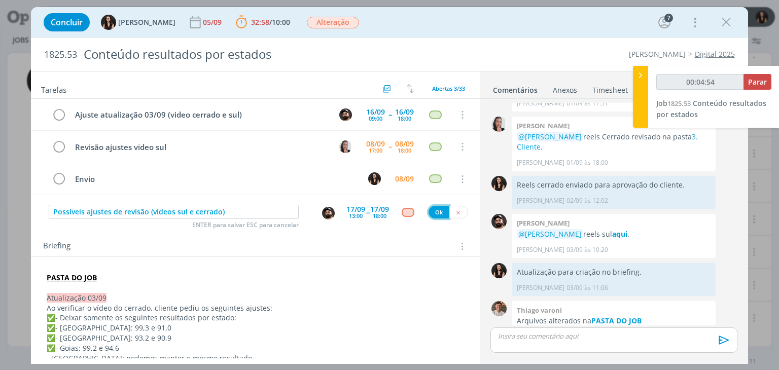
click at [432, 211] on button "Ok" at bounding box center [438, 212] width 21 height 13
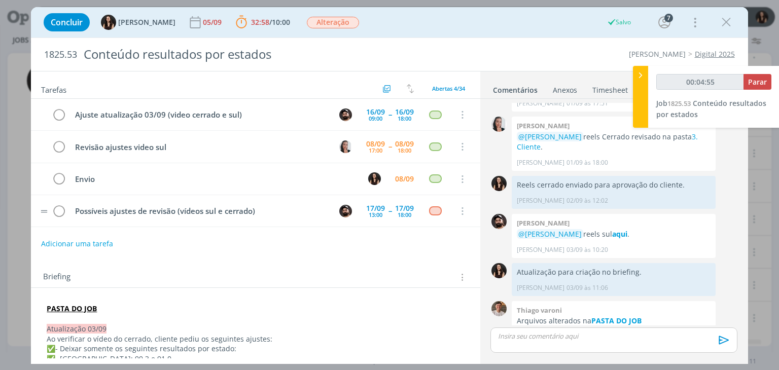
scroll to position [83, 0]
click at [432, 113] on div "dialog" at bounding box center [435, 115] width 13 height 9
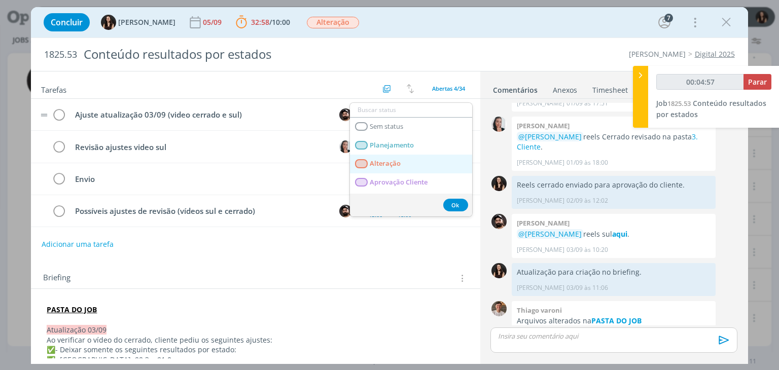
click at [416, 168] on link "Alteração" at bounding box center [411, 164] width 122 height 19
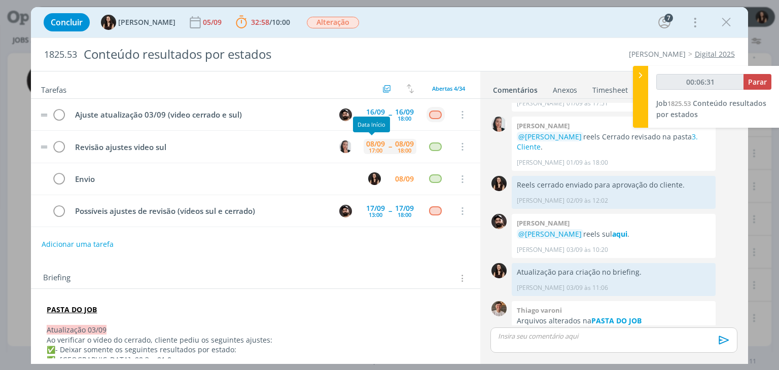
click at [380, 146] on div "08/09 17:00" at bounding box center [375, 146] width 24 height 15
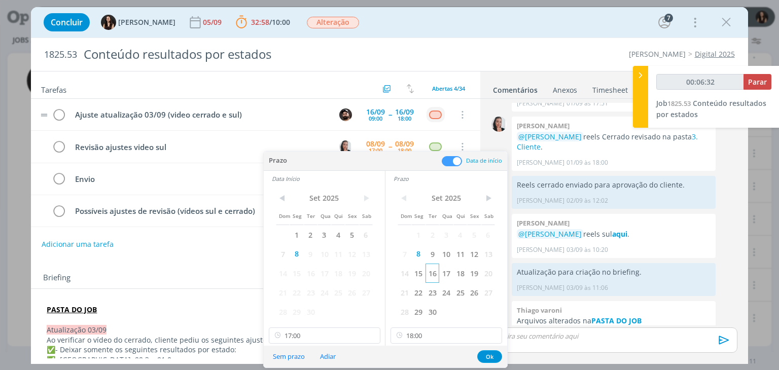
click at [431, 271] on span "16" at bounding box center [432, 273] width 14 height 19
click at [306, 273] on span "16" at bounding box center [311, 273] width 14 height 19
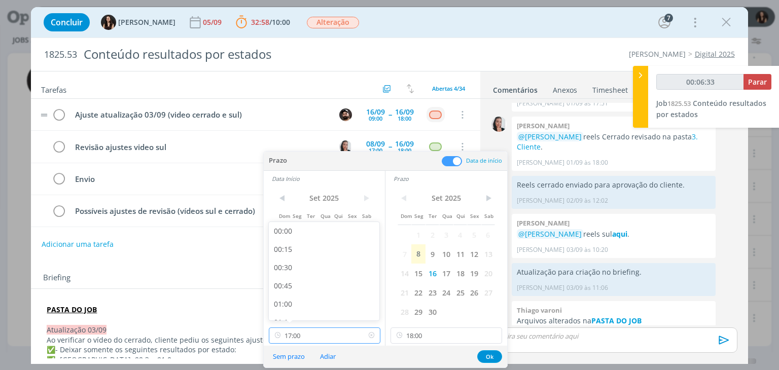
click at [332, 341] on input "17:00" at bounding box center [325, 335] width 112 height 16
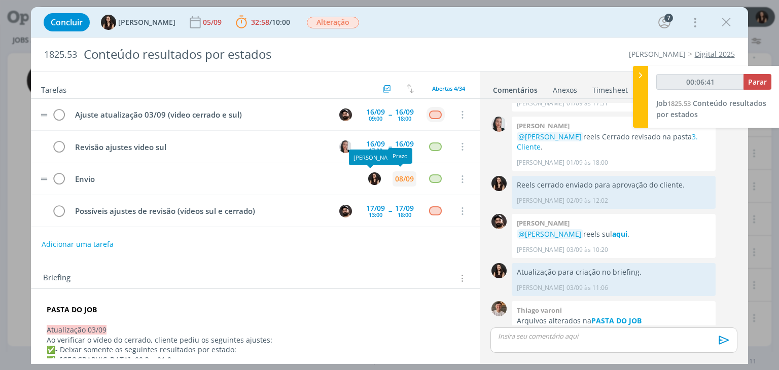
click at [395, 178] on div "08/09" at bounding box center [404, 178] width 19 height 7
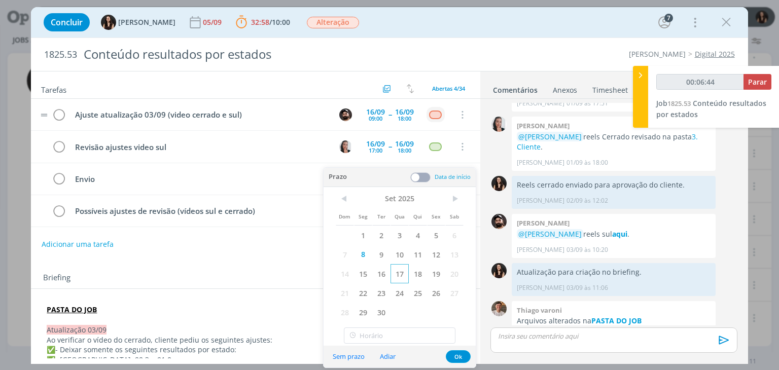
click at [396, 274] on span "17" at bounding box center [399, 273] width 18 height 19
click at [452, 361] on div "Sem prazo Adiar Ok" at bounding box center [399, 357] width 152 height 22
click at [452, 358] on button "Ok" at bounding box center [458, 356] width 25 height 13
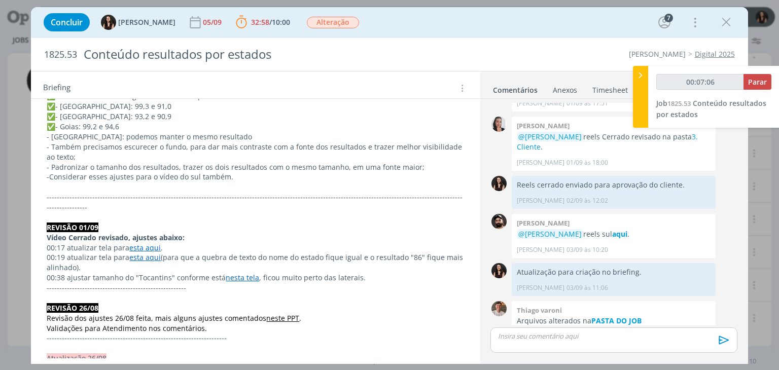
scroll to position [0, 0]
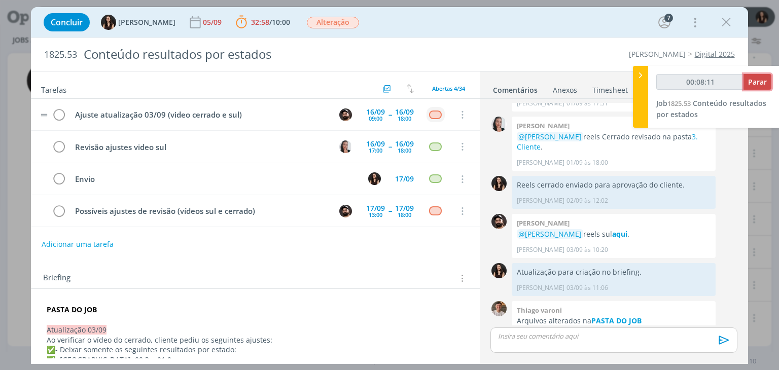
click at [766, 81] on span "Parar" at bounding box center [757, 82] width 19 height 10
click at [752, 82] on span "Parar" at bounding box center [757, 82] width 19 height 10
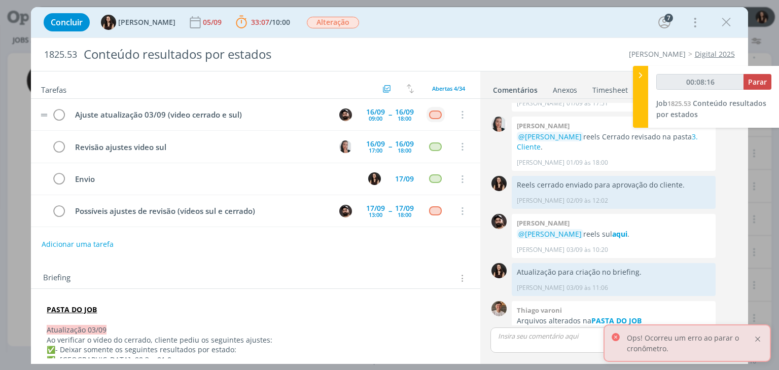
click at [755, 338] on div at bounding box center [757, 339] width 9 height 9
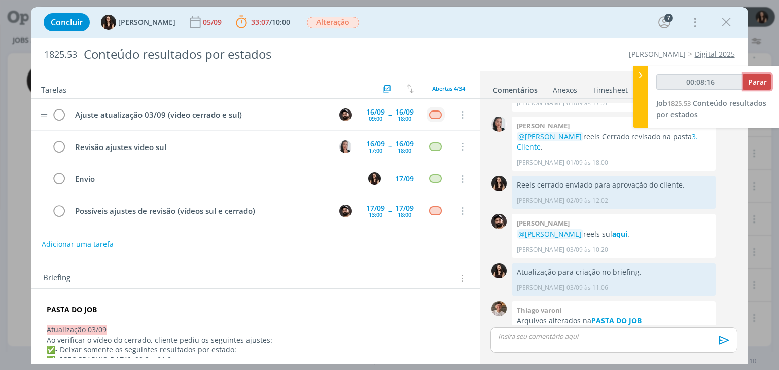
click at [757, 82] on span "Parar" at bounding box center [757, 82] width 19 height 10
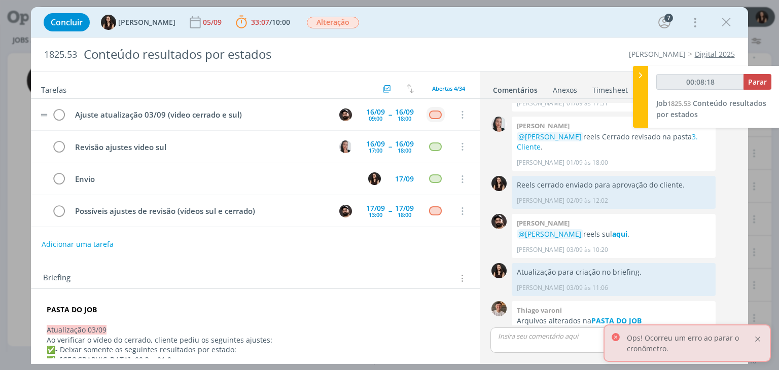
click at [758, 337] on div at bounding box center [757, 339] width 9 height 9
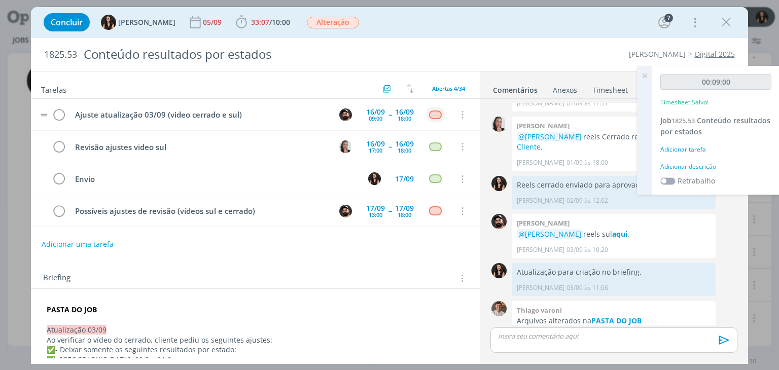
click at [692, 167] on div "Adicionar descrição" at bounding box center [715, 166] width 111 height 9
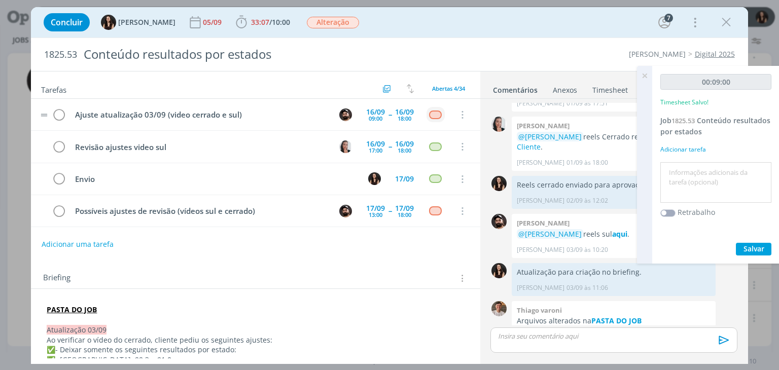
click at [692, 168] on textarea at bounding box center [716, 183] width 106 height 36
click at [748, 249] on span "Salvar" at bounding box center [753, 249] width 21 height 10
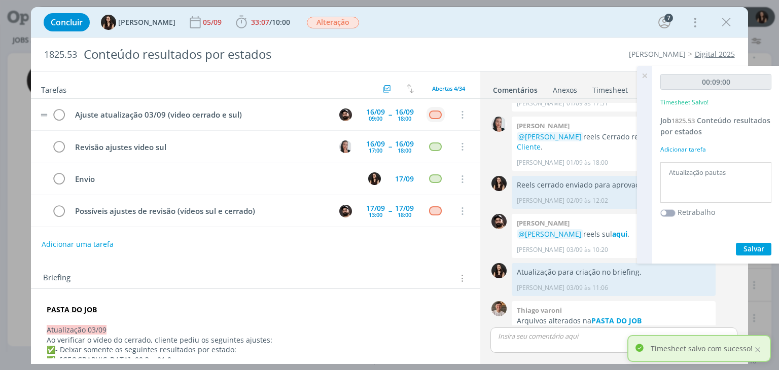
click at [641, 77] on icon at bounding box center [644, 76] width 18 height 20
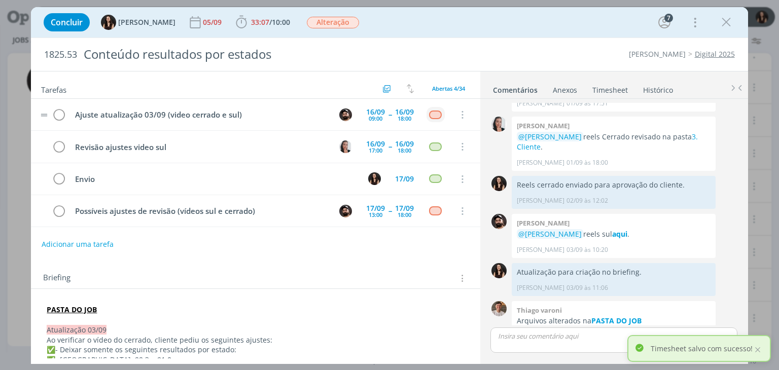
click at [533, 24] on div "Concluir Isabelle Silva 05/09 33:07 / 10:00 Iniciar Apontar Data * 08/09/2025 H…" at bounding box center [389, 22] width 701 height 24
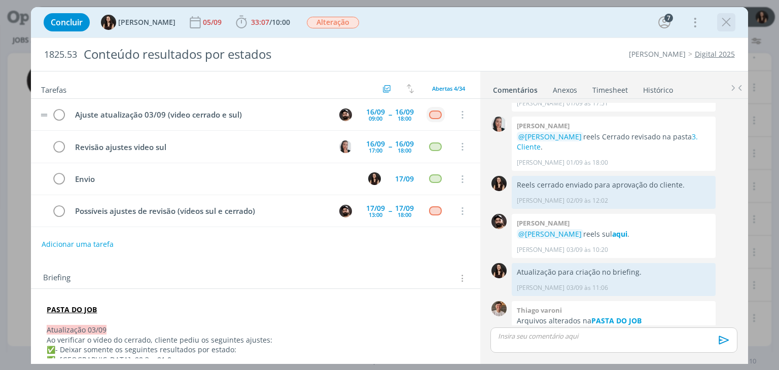
click at [719, 16] on icon "dialog" at bounding box center [725, 22] width 15 height 15
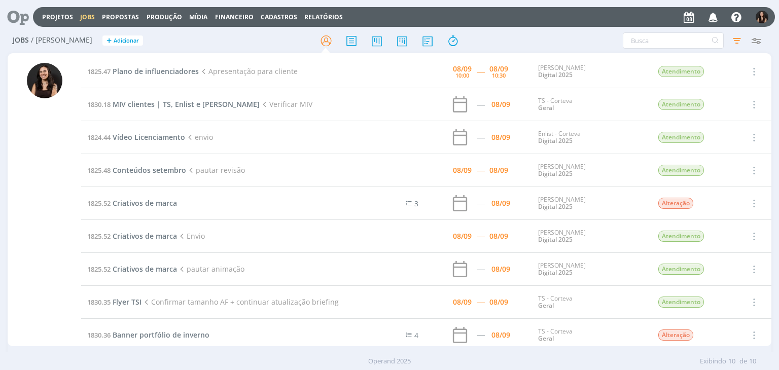
click at [17, 21] on icon at bounding box center [14, 17] width 21 height 20
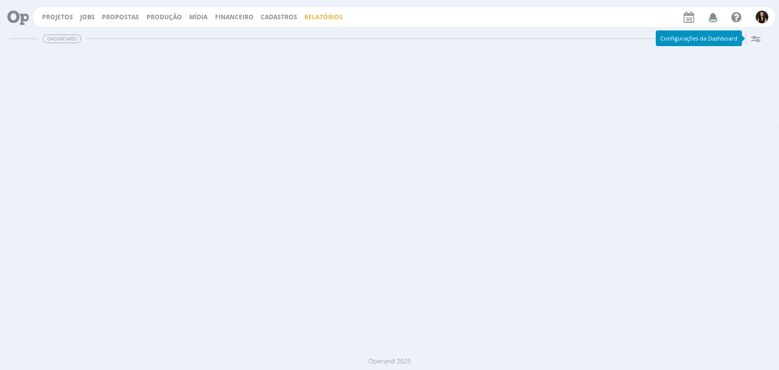
click at [309, 16] on link "Relatórios" at bounding box center [323, 17] width 39 height 9
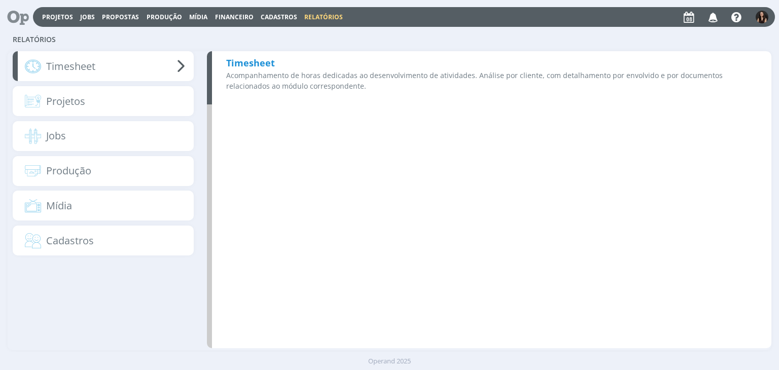
click at [244, 70] on p "Acompanhamento de horas dedicadas ao desenvolvimento de atividades. Análise por…" at bounding box center [491, 80] width 531 height 21
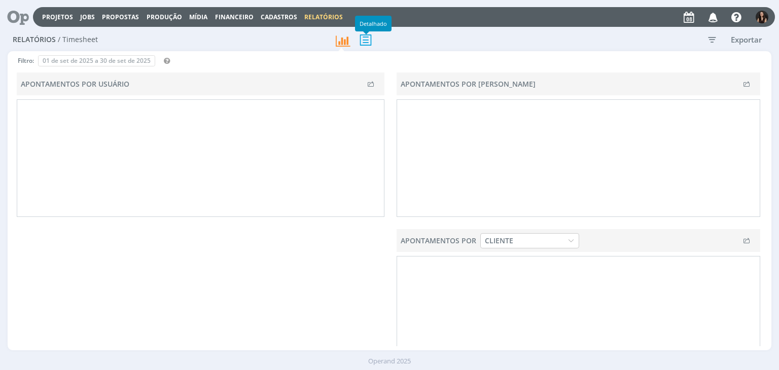
click at [370, 37] on icon at bounding box center [365, 39] width 21 height 21
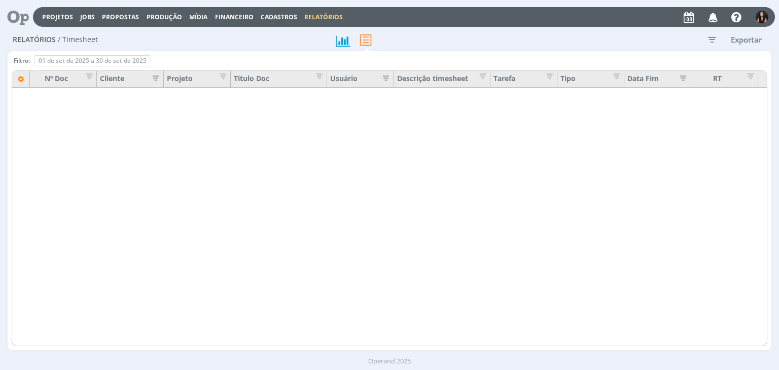
click at [719, 46] on icon "button" at bounding box center [712, 39] width 18 height 18
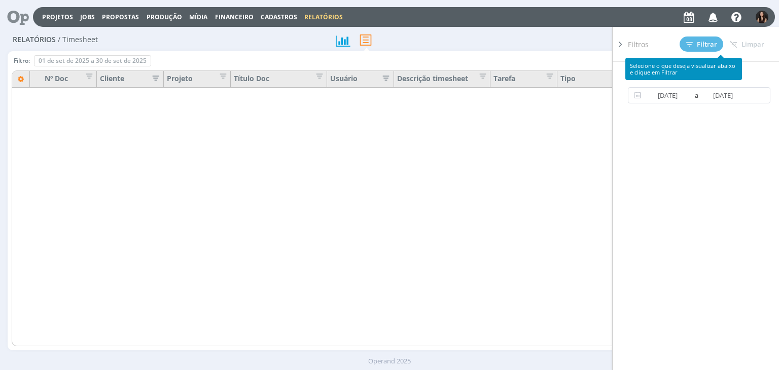
click at [703, 104] on div "Período 01/09/2025 a 30/09/2025" at bounding box center [703, 230] width 151 height 336
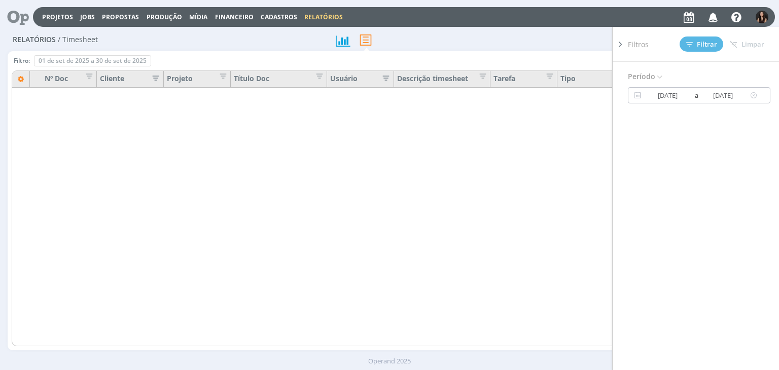
click at [700, 96] on input "30/09/2025" at bounding box center [723, 95] width 49 height 12
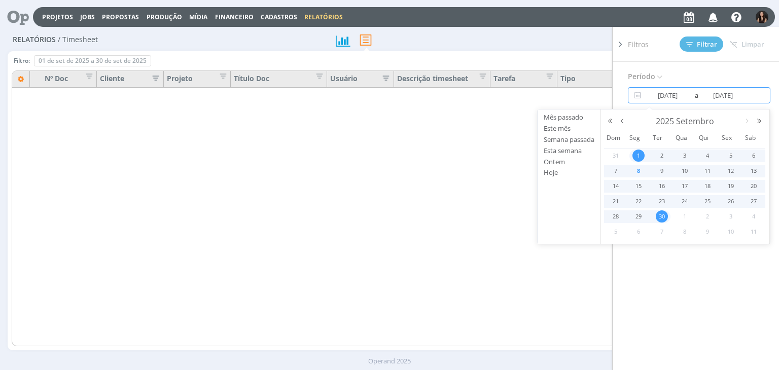
click at [641, 155] on span "1" at bounding box center [638, 156] width 12 height 12
click at [640, 155] on span "1" at bounding box center [638, 156] width 12 height 12
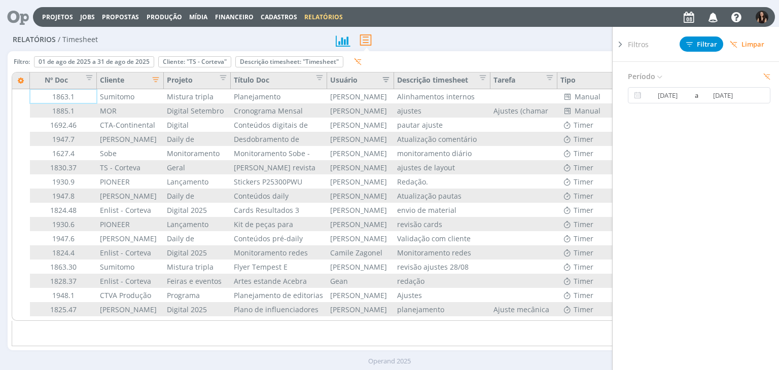
type input "28/07/2025"
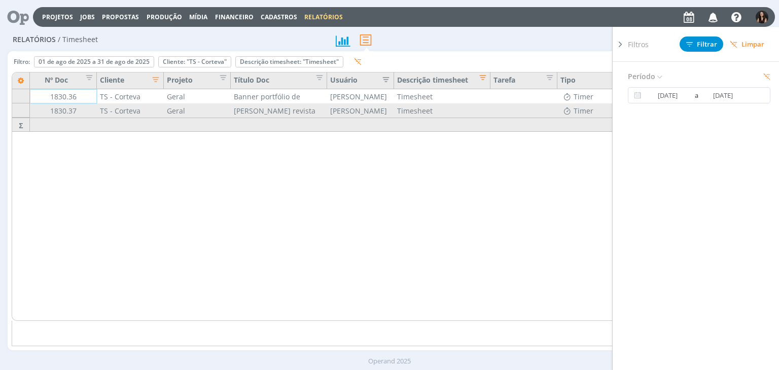
click at [696, 53] on div "Filtros Filtrar Limpar" at bounding box center [703, 44] width 151 height 34
drag, startPoint x: 698, startPoint y: 37, endPoint x: 674, endPoint y: 46, distance: 25.5
click at [699, 37] on button "Filtrar" at bounding box center [701, 43] width 44 height 15
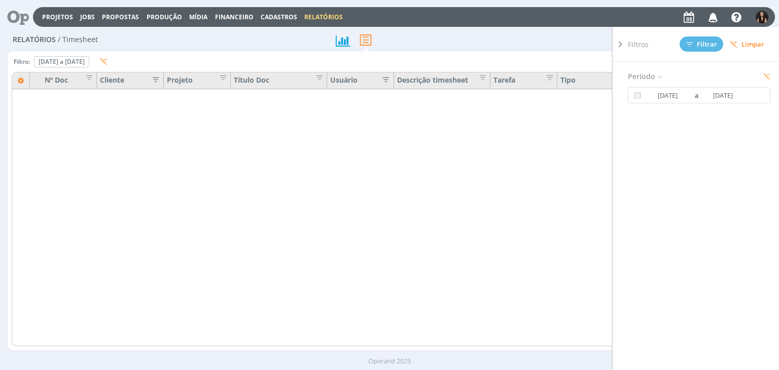
click at [624, 43] on icon at bounding box center [620, 44] width 10 height 11
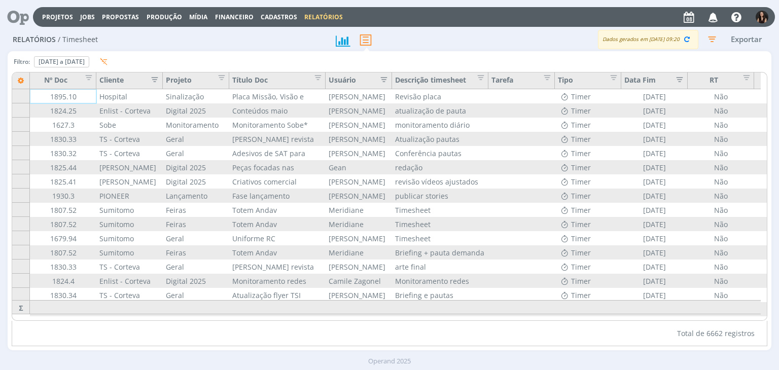
click at [380, 79] on icon "button" at bounding box center [381, 79] width 10 height 10
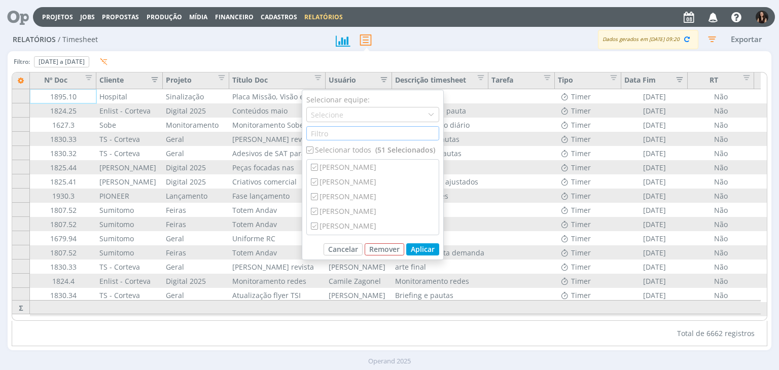
click at [351, 132] on input "text" at bounding box center [372, 133] width 133 height 14
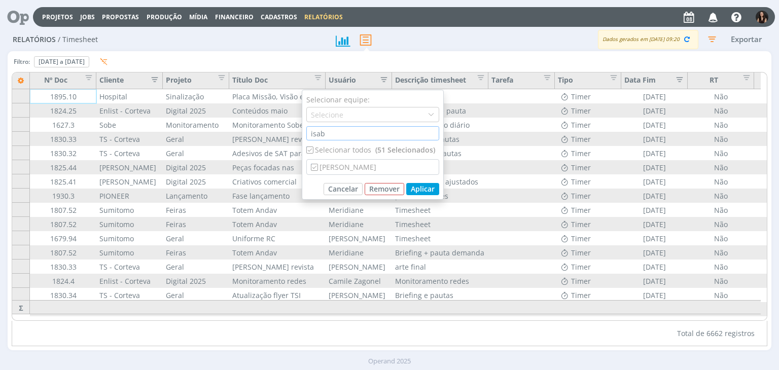
type input "isab"
click at [332, 146] on div "Selecionar todos (51 Selecionados)" at bounding box center [372, 149] width 133 height 11
checkbox input "false"
click at [332, 172] on div "[PERSON_NAME]" at bounding box center [373, 167] width 132 height 15
checkbox input "true"
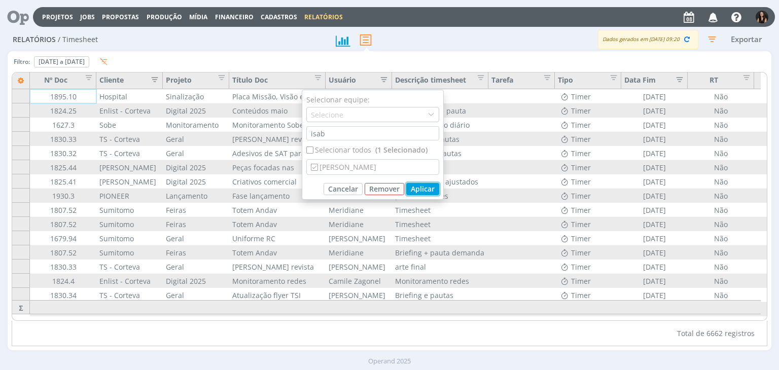
click at [410, 193] on button "Aplicar" at bounding box center [422, 189] width 33 height 12
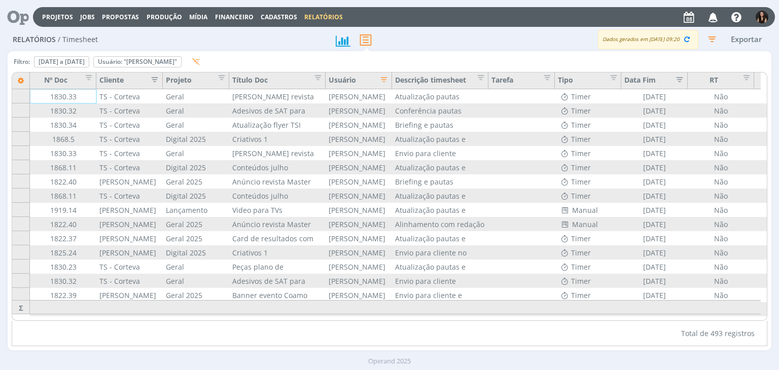
scroll to position [0, 59]
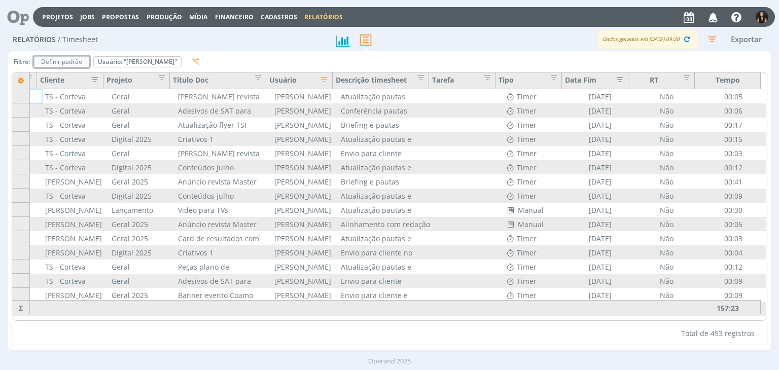
click at [89, 63] on div "Definir padrão" at bounding box center [61, 62] width 54 height 10
type input "01/09/2025"
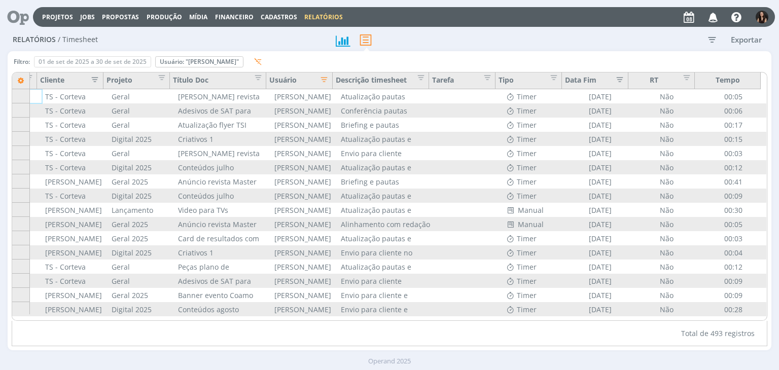
click at [713, 42] on icon "button" at bounding box center [712, 39] width 18 height 18
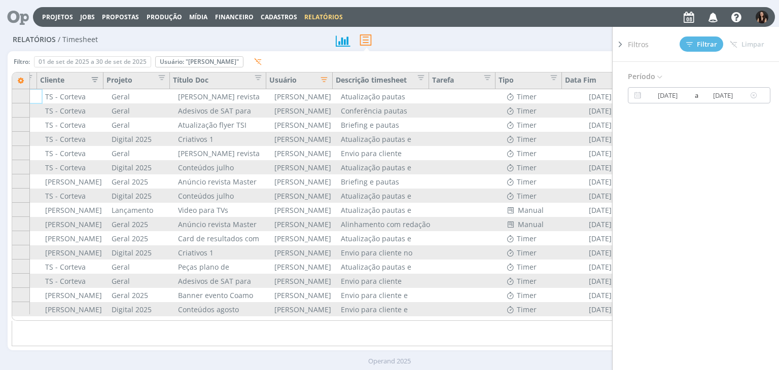
click at [701, 93] on input "30/09/2025" at bounding box center [723, 95] width 49 height 12
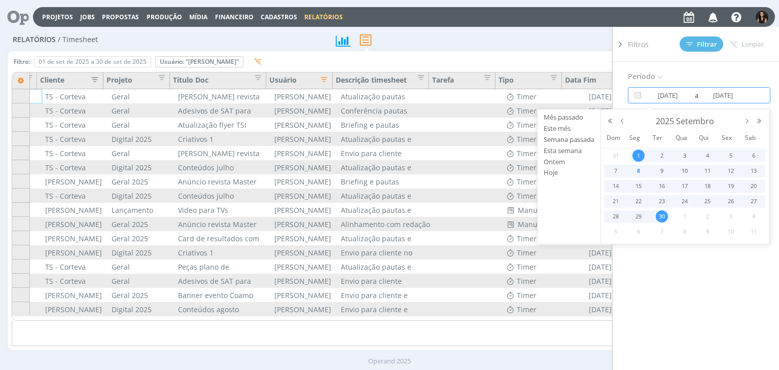
click at [637, 151] on span "1" at bounding box center [638, 156] width 12 height 12
type input "01/09/2025"
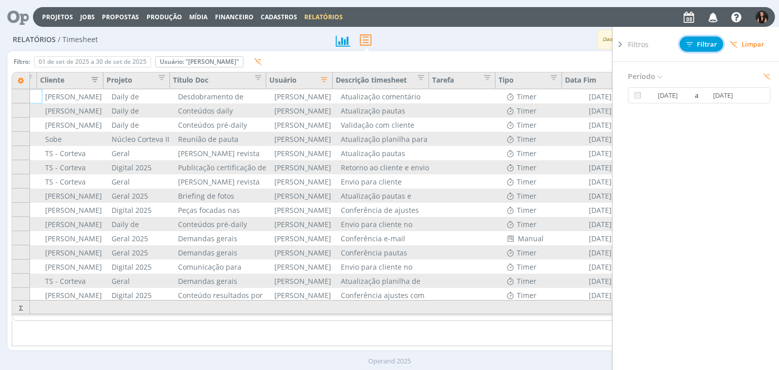
click at [685, 45] on button "Filtrar" at bounding box center [701, 43] width 44 height 15
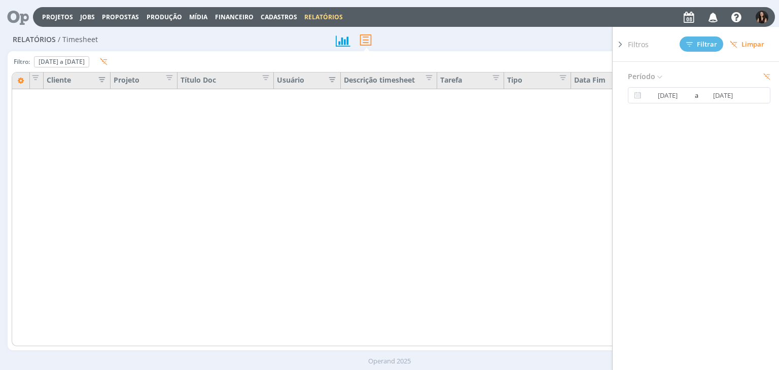
click at [620, 47] on icon at bounding box center [620, 44] width 10 height 11
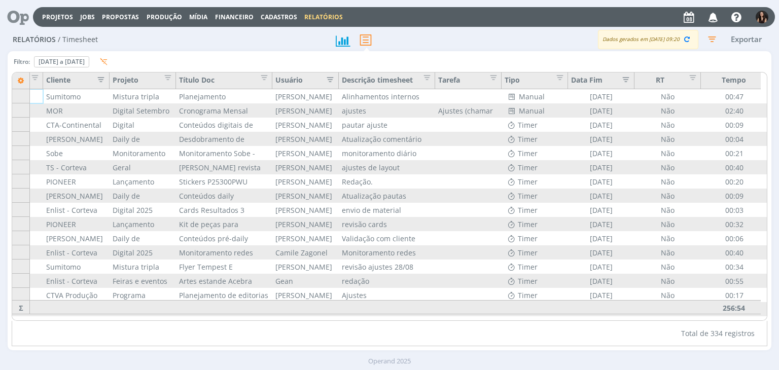
click at [328, 79] on icon "button" at bounding box center [327, 79] width 10 height 10
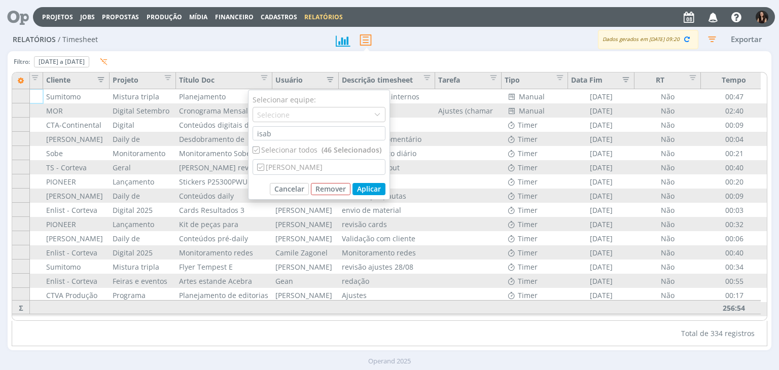
click at [286, 145] on div "Selecionar todos (46 Selecionados)" at bounding box center [318, 149] width 133 height 11
checkbox input "false"
click at [286, 163] on div "[PERSON_NAME]" at bounding box center [319, 167] width 132 height 15
checkbox input "true"
drag, startPoint x: 363, startPoint y: 196, endPoint x: 365, endPoint y: 187, distance: 8.9
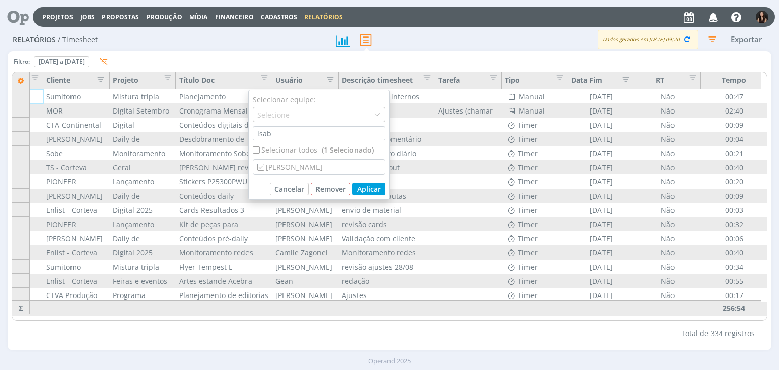
click at [362, 196] on div "Selecionar equipe: Selecione isab Selecionar todos (1 Selecionado) Isabelle Sil…" at bounding box center [319, 145] width 142 height 110
click at [365, 187] on button "Aplicar" at bounding box center [368, 189] width 33 height 12
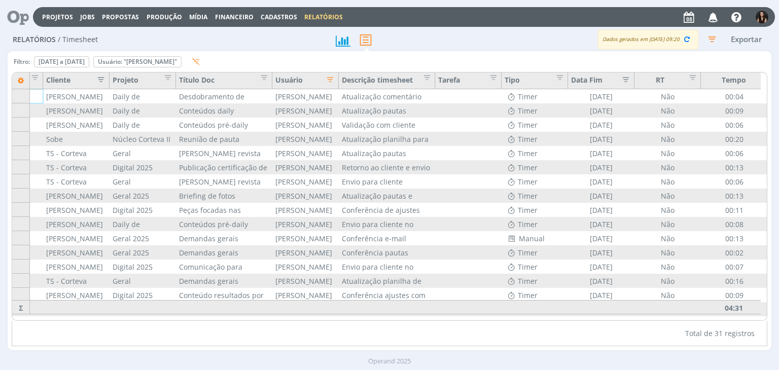
scroll to position [0, 59]
click at [712, 41] on icon "button" at bounding box center [712, 39] width 18 height 18
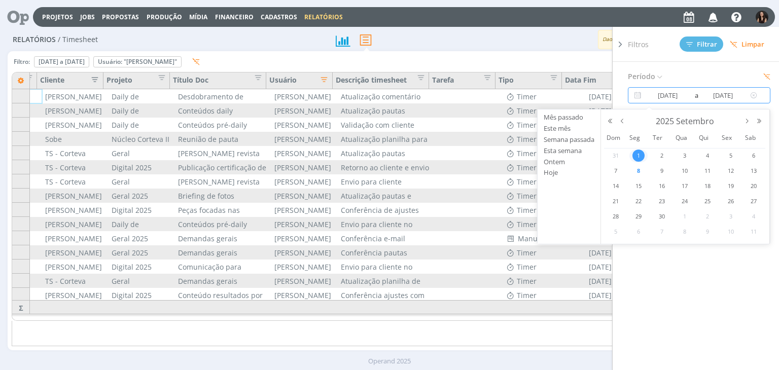
click at [699, 93] on input "01/09/2025" at bounding box center [723, 95] width 49 height 12
click at [660, 157] on span "2" at bounding box center [661, 156] width 12 height 12
click at [661, 157] on span "2" at bounding box center [661, 156] width 12 height 12
type input "02/09/2025"
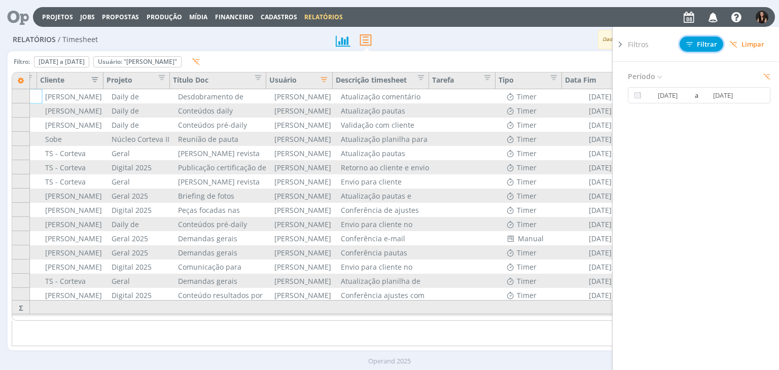
click at [697, 42] on span "Filtrar" at bounding box center [701, 44] width 31 height 7
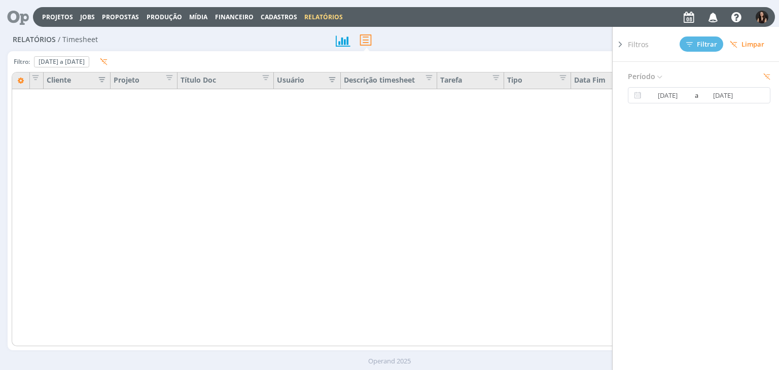
scroll to position [0, 53]
click at [626, 45] on div at bounding box center [619, 195] width 15 height 336
click at [624, 43] on icon at bounding box center [620, 44] width 10 height 11
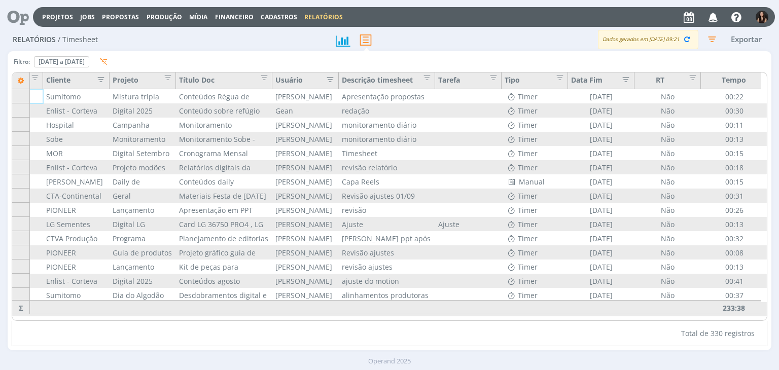
click at [325, 84] on icon "button" at bounding box center [327, 79] width 10 height 10
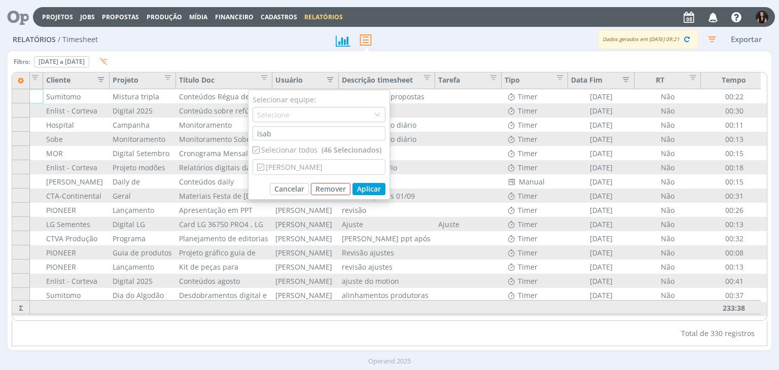
click at [296, 150] on div "Selecionar todos (46 Selecionados)" at bounding box center [318, 149] width 133 height 11
checkbox input "false"
click at [295, 166] on div "[PERSON_NAME]" at bounding box center [319, 167] width 132 height 15
checkbox input "true"
click at [373, 195] on div "Selecionar equipe: Selecione isab Selecionar todos (1 Selecionado) Isabelle Sil…" at bounding box center [319, 145] width 142 height 110
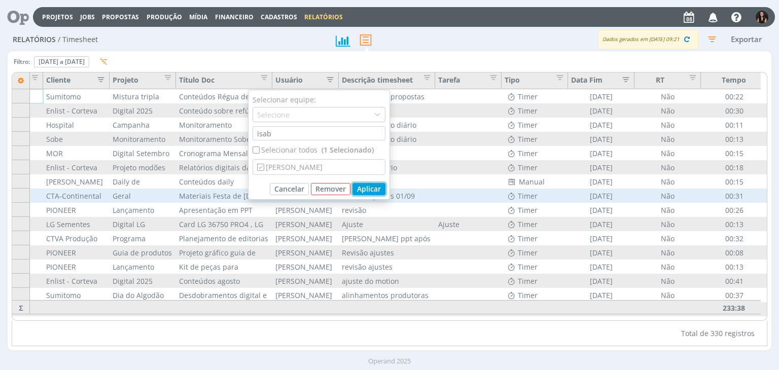
drag, startPoint x: 370, startPoint y: 192, endPoint x: 365, endPoint y: 197, distance: 7.2
click at [369, 192] on button "Aplicar" at bounding box center [368, 189] width 33 height 12
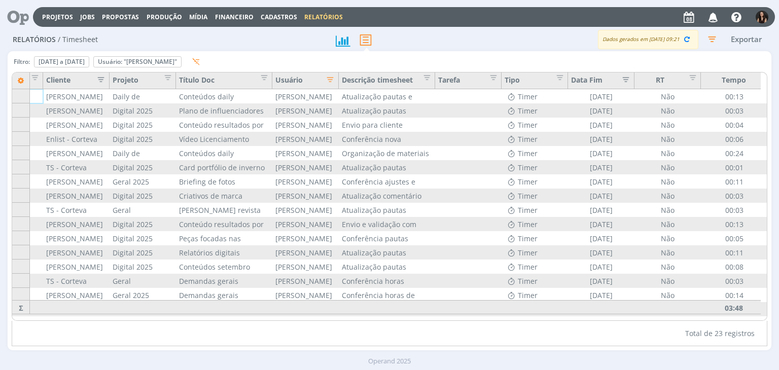
scroll to position [0, 59]
click at [710, 41] on icon "button" at bounding box center [712, 39] width 18 height 18
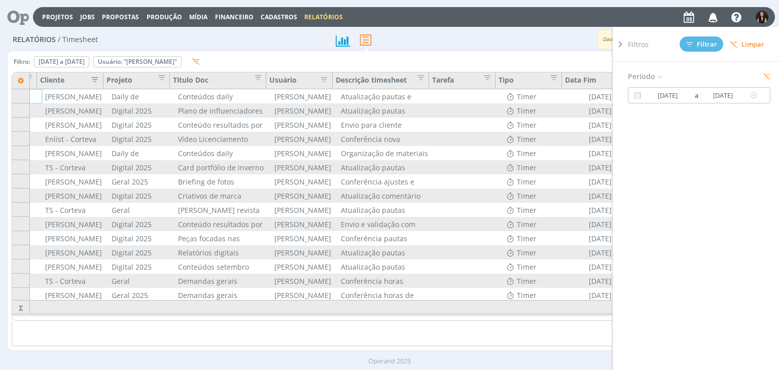
click at [681, 99] on input "02/09/2025" at bounding box center [667, 95] width 49 height 12
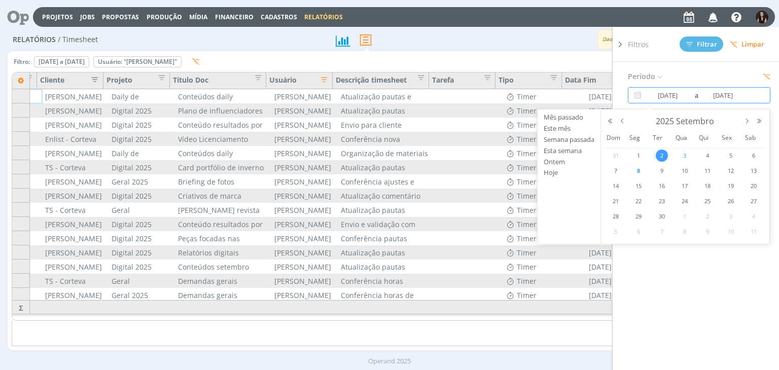
click at [680, 155] on span "3" at bounding box center [684, 156] width 12 height 12
type input "03/09/2025"
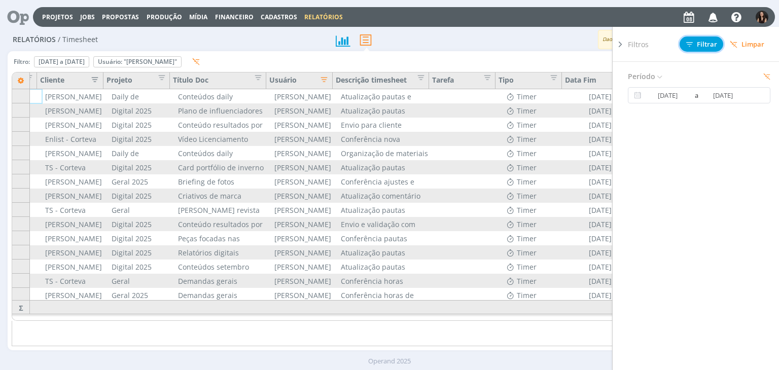
click at [698, 47] on span "Filtrar" at bounding box center [701, 44] width 31 height 7
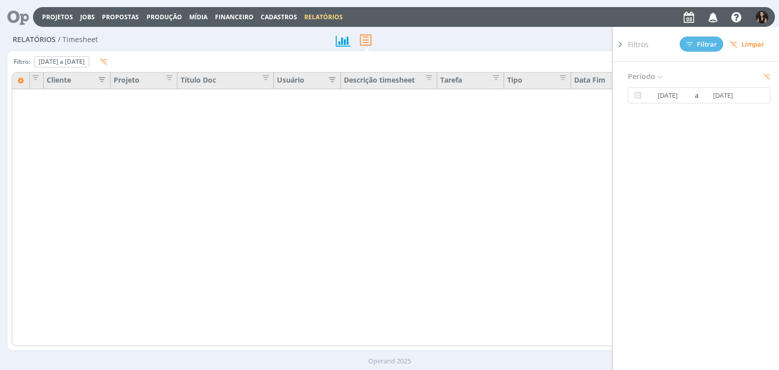
scroll to position [0, 53]
click at [622, 45] on icon at bounding box center [620, 44] width 10 height 11
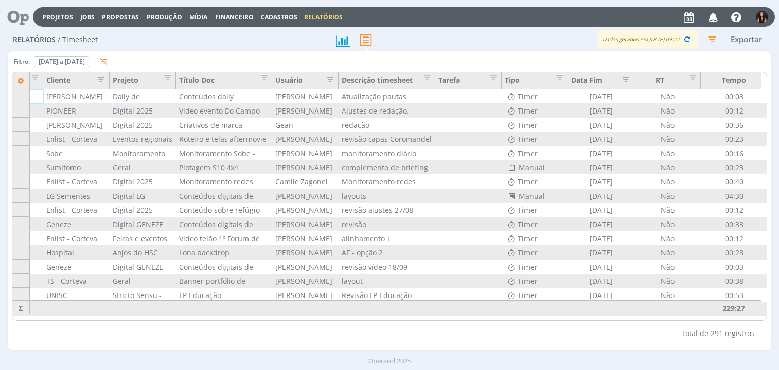
click at [331, 80] on icon "button" at bounding box center [327, 79] width 10 height 10
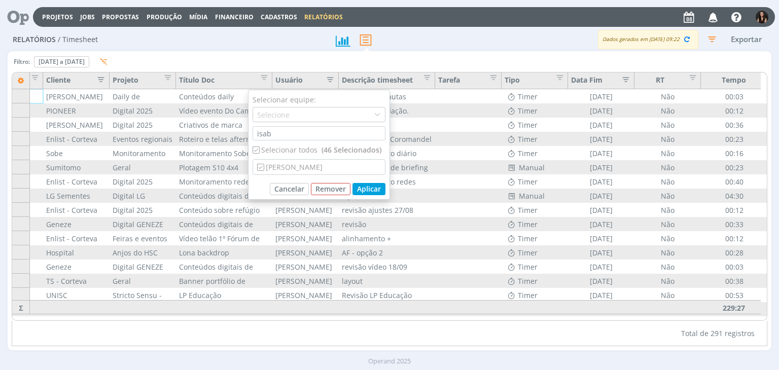
drag, startPoint x: 297, startPoint y: 153, endPoint x: 298, endPoint y: 167, distance: 14.3
click at [297, 153] on div "Selecionar todos (46 Selecionados)" at bounding box center [318, 149] width 133 height 11
checkbox input "false"
click at [298, 167] on div "[PERSON_NAME]" at bounding box center [319, 167] width 132 height 15
checkbox input "true"
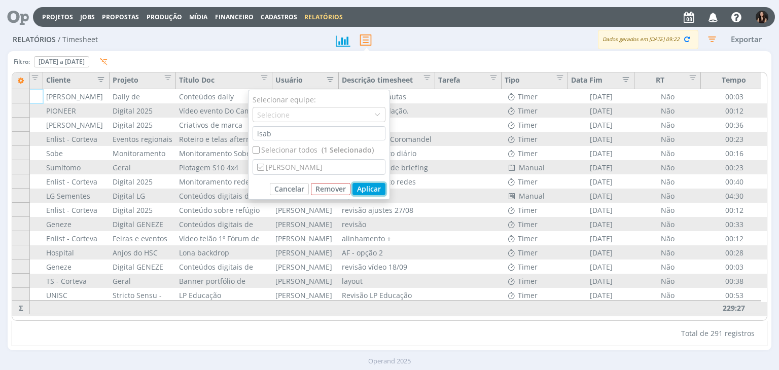
click at [359, 191] on button "Aplicar" at bounding box center [368, 189] width 33 height 12
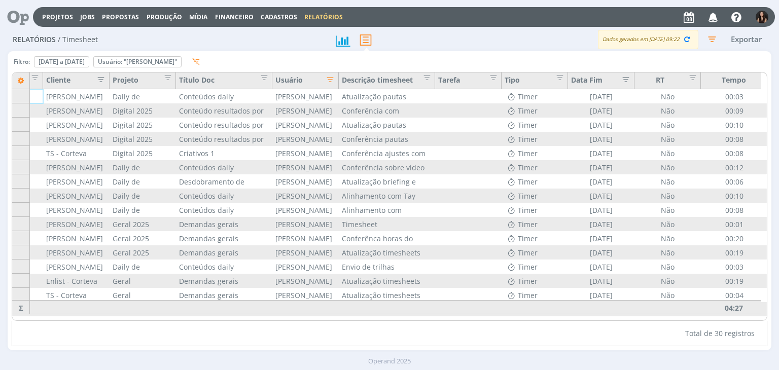
click at [716, 43] on icon "button" at bounding box center [712, 39] width 18 height 18
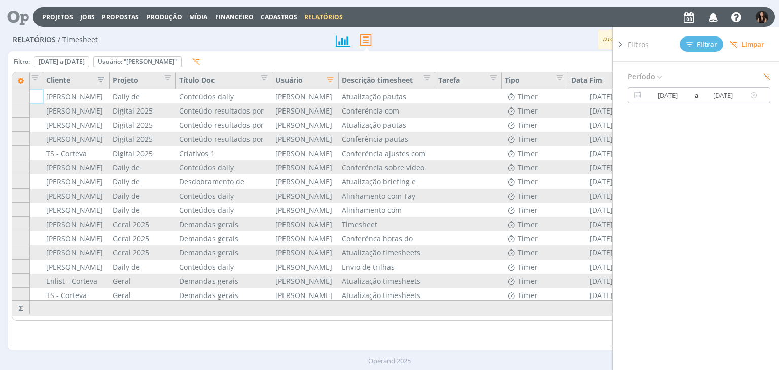
click at [710, 98] on input "03/09/2025" at bounding box center [723, 95] width 49 height 12
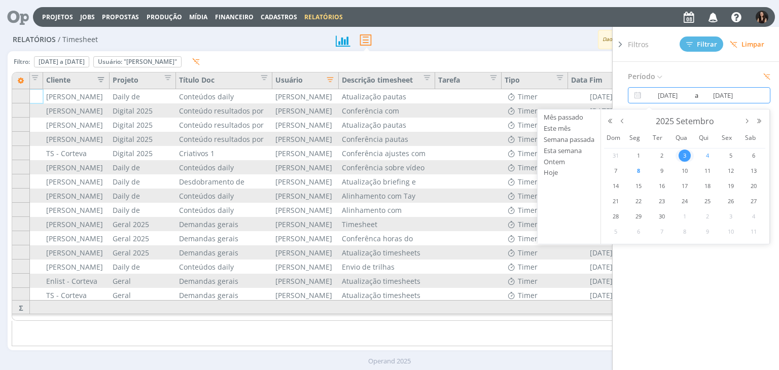
click at [707, 159] on span "4" at bounding box center [707, 156] width 12 height 12
type input "04/09/2025"
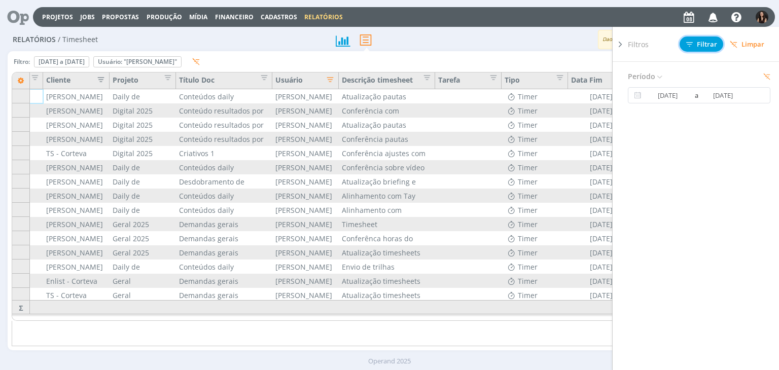
click at [711, 41] on span "Filtrar" at bounding box center [701, 44] width 31 height 7
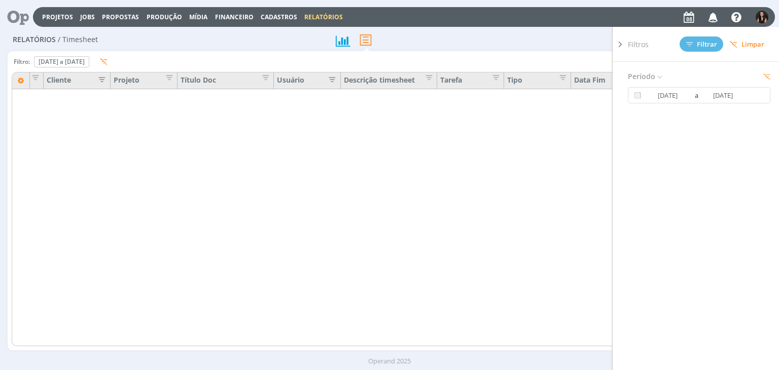
click at [617, 46] on icon at bounding box center [620, 44] width 10 height 11
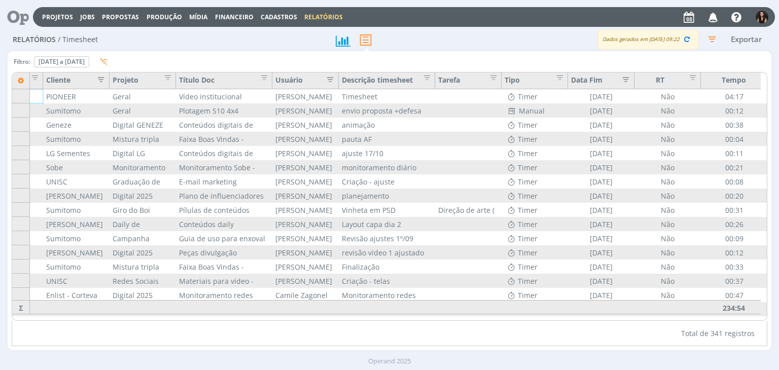
click at [332, 82] on icon "button" at bounding box center [327, 79] width 10 height 10
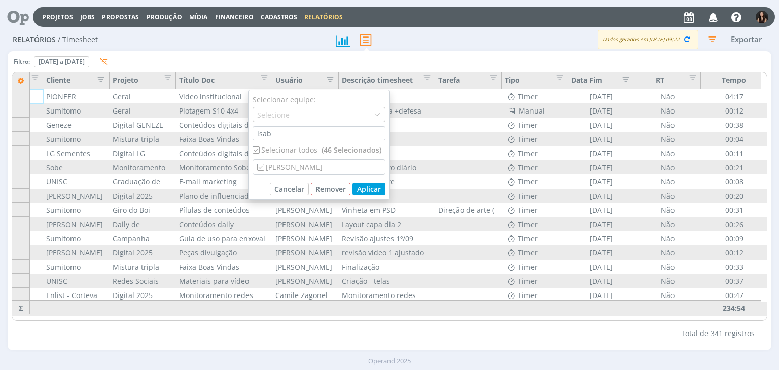
click at [280, 149] on div "Selecionar todos (46 Selecionados)" at bounding box center [318, 149] width 133 height 11
checkbox input "false"
click at [284, 160] on div "[PERSON_NAME]" at bounding box center [319, 167] width 132 height 15
checkbox input "true"
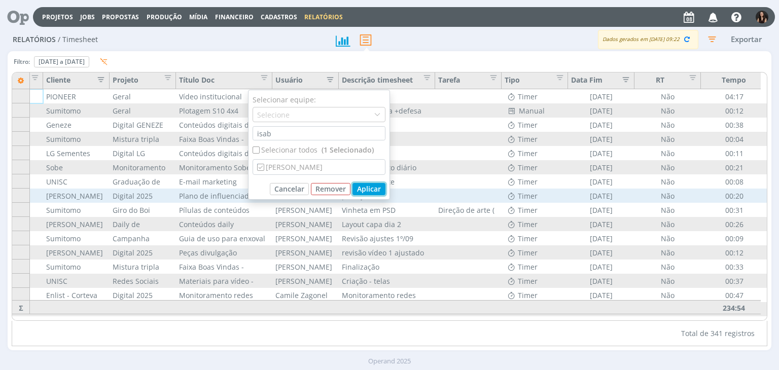
click at [371, 192] on button "Aplicar" at bounding box center [368, 189] width 33 height 12
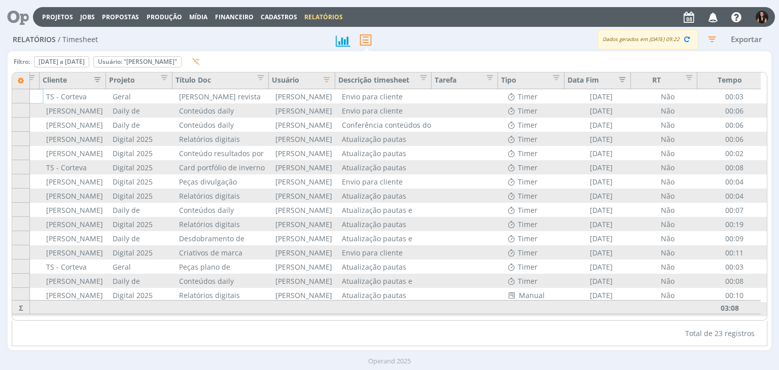
scroll to position [0, 59]
click at [683, 39] on icon "button" at bounding box center [686, 38] width 9 height 9
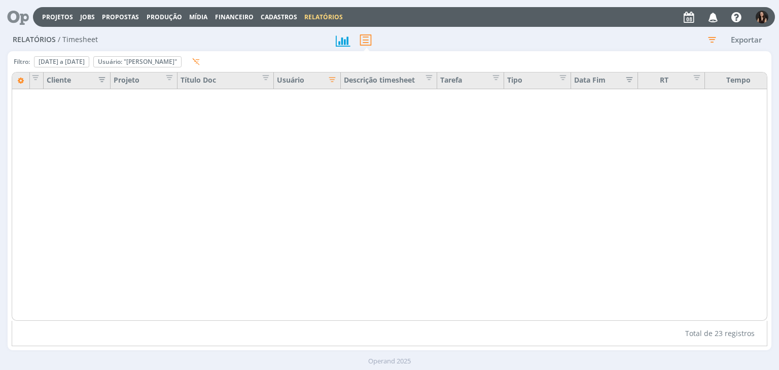
scroll to position [0, 53]
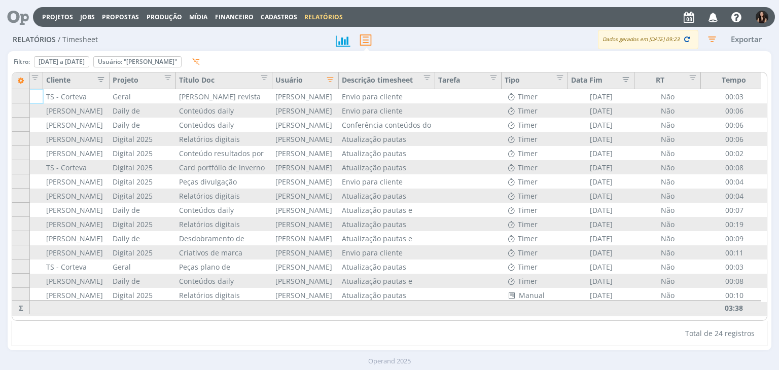
click at [686, 41] on icon "button" at bounding box center [686, 38] width 9 height 9
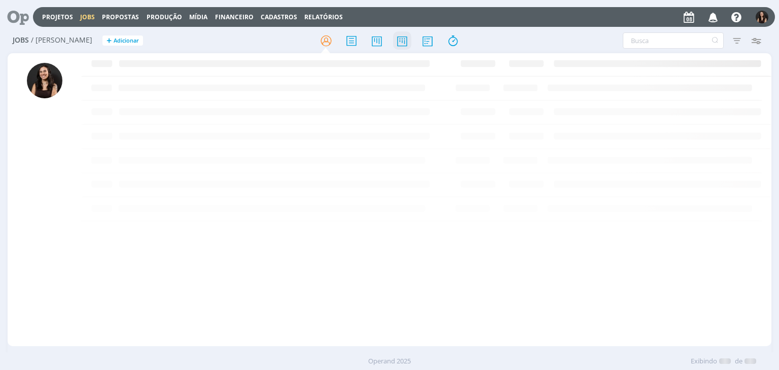
click at [405, 38] on icon at bounding box center [402, 41] width 18 height 20
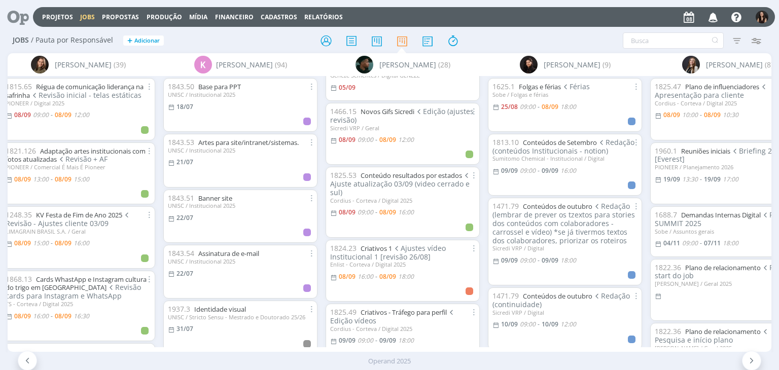
scroll to position [101, 0]
click at [390, 112] on link "Novos Gifs Sicredi" at bounding box center [387, 110] width 54 height 9
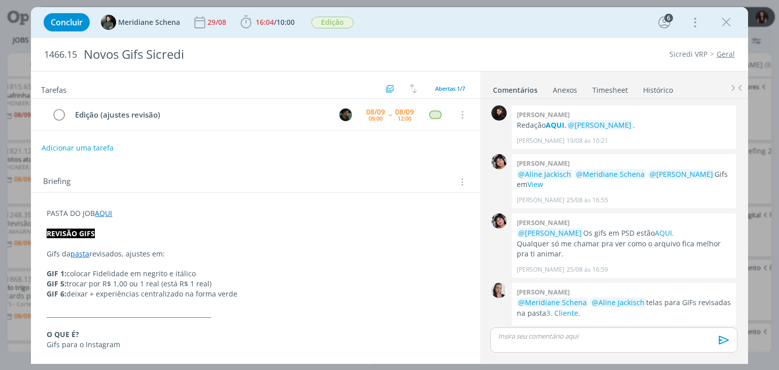
scroll to position [229, 0]
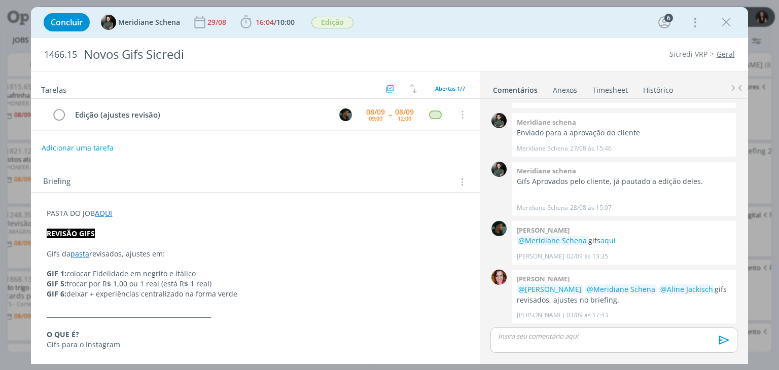
click at [656, 92] on link "Histórico" at bounding box center [657, 88] width 31 height 15
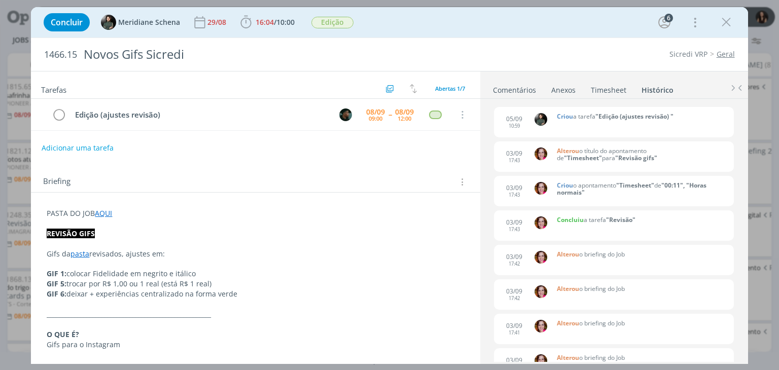
drag, startPoint x: 725, startPoint y: 26, endPoint x: 434, endPoint y: 156, distance: 318.6
click at [725, 26] on icon "dialog" at bounding box center [725, 22] width 15 height 15
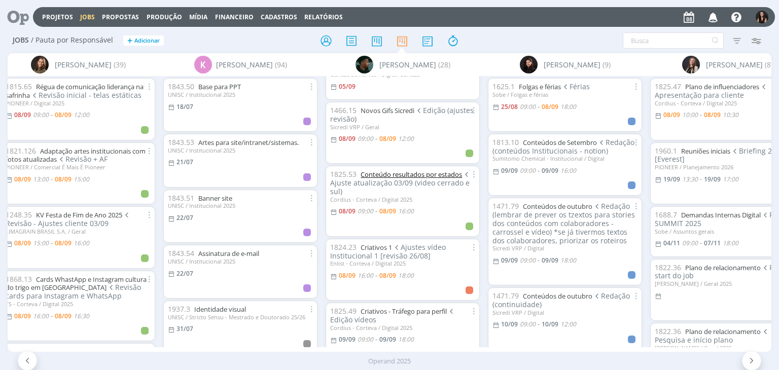
click at [404, 175] on link "Conteúdo resultados por estados" at bounding box center [410, 174] width 101 height 9
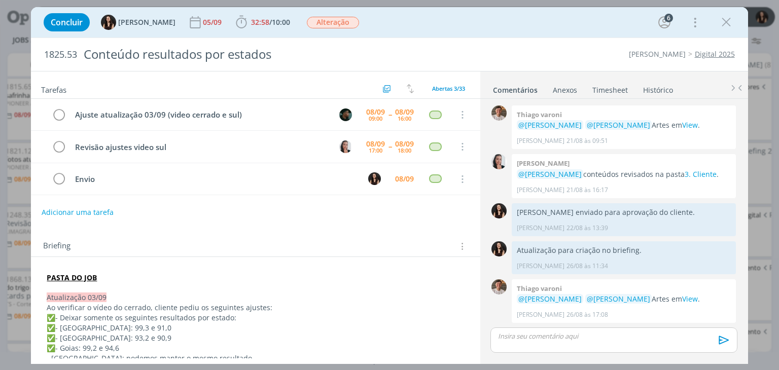
scroll to position [865, 0]
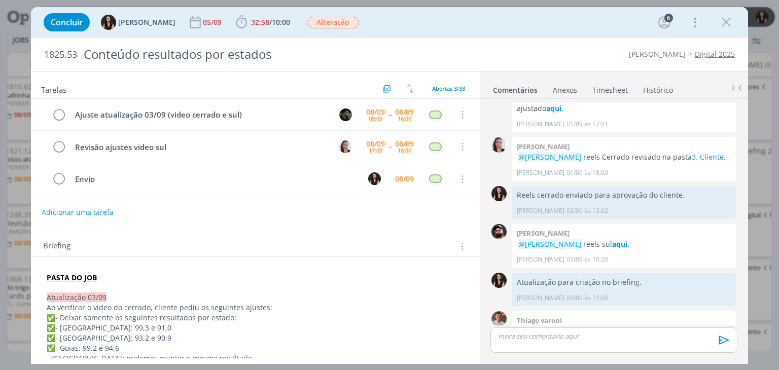
click at [651, 92] on link "Histórico" at bounding box center [657, 88] width 31 height 15
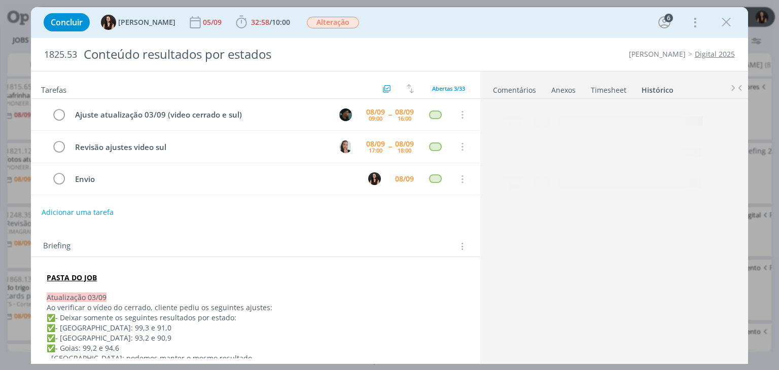
click at [653, 88] on link "Histórico" at bounding box center [657, 88] width 33 height 15
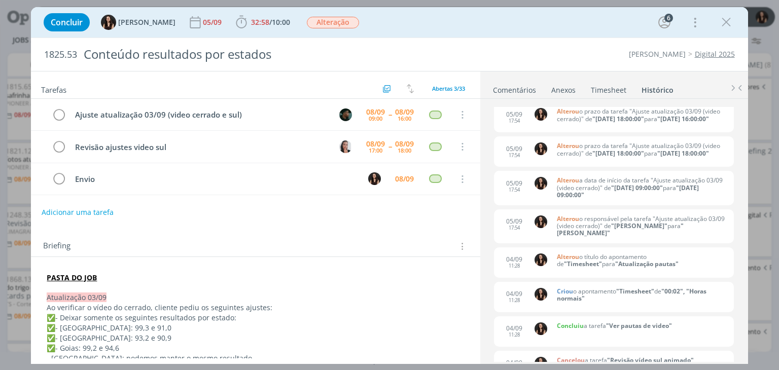
scroll to position [0, 0]
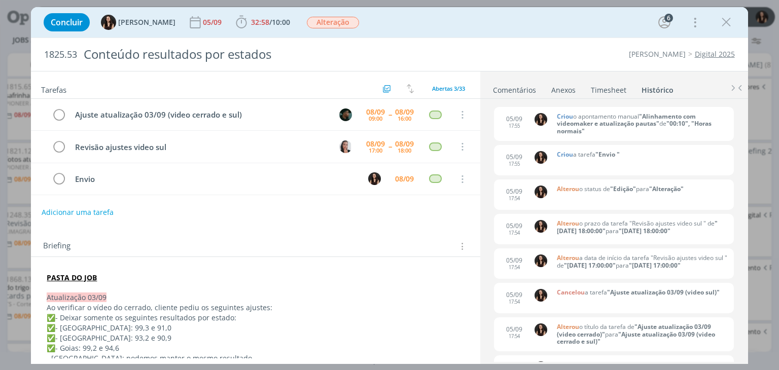
drag, startPoint x: 728, startPoint y: 23, endPoint x: 550, endPoint y: 108, distance: 197.0
click at [728, 24] on icon "dialog" at bounding box center [725, 22] width 15 height 15
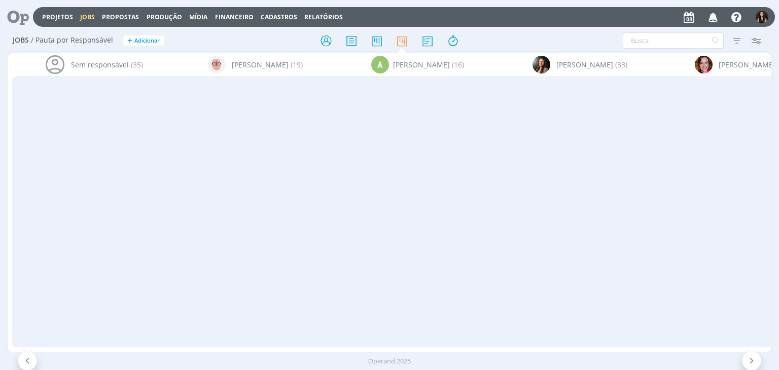
scroll to position [101, 0]
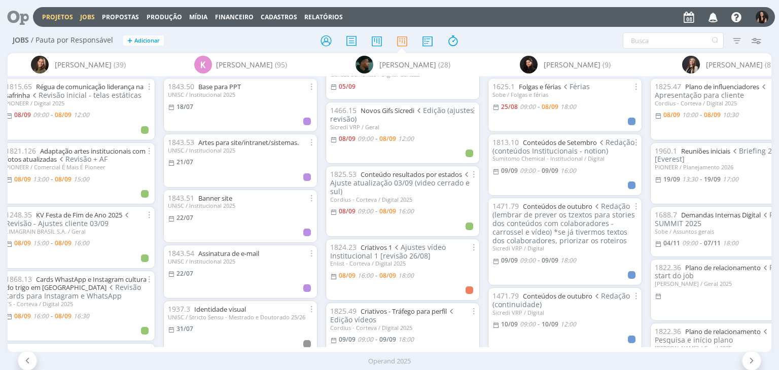
click at [58, 20] on link "Projetos" at bounding box center [57, 17] width 31 height 9
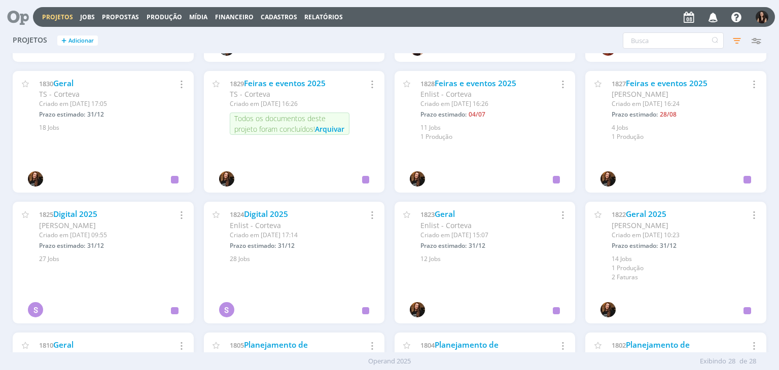
scroll to position [533, 0]
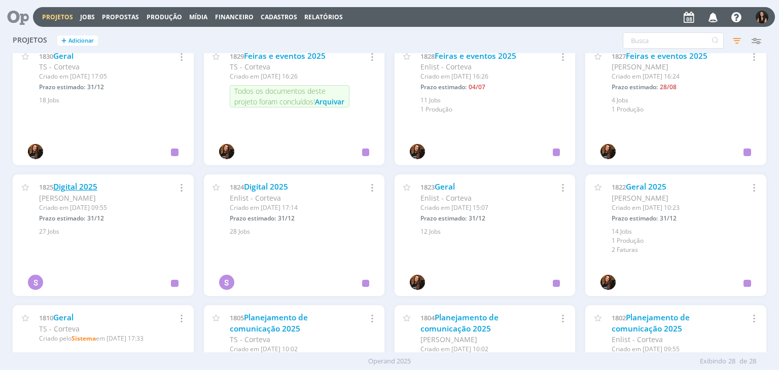
click at [86, 187] on link "Digital 2025" at bounding box center [75, 186] width 44 height 11
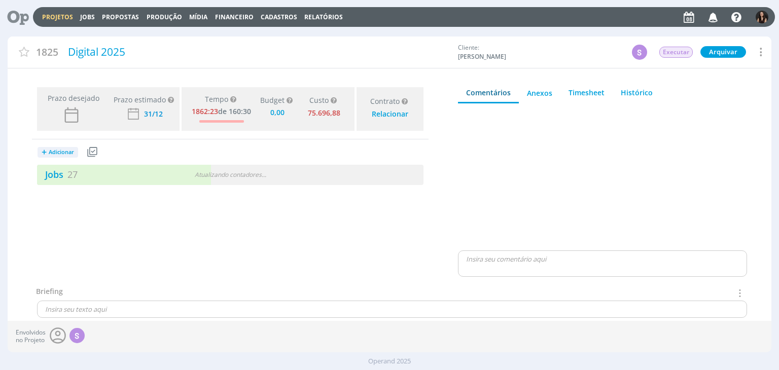
click at [70, 185] on div "Prazo desejado Prazo estimado Prazo estimado é a maior data dentre todos os job…" at bounding box center [230, 184] width 445 height 203
type input "0,00"
click at [66, 175] on link "Jobs 27" at bounding box center [57, 174] width 41 height 12
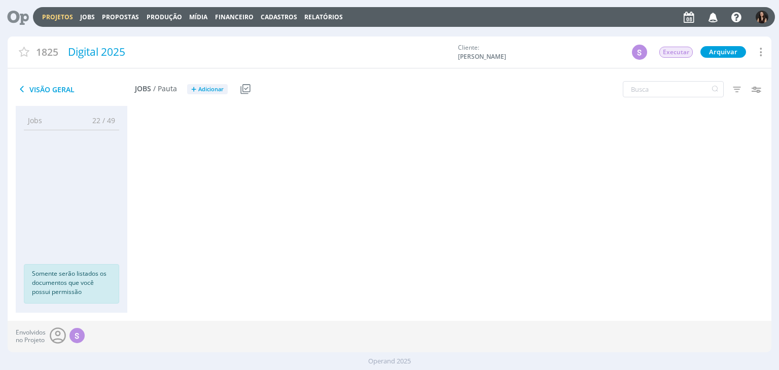
scroll to position [472, 0]
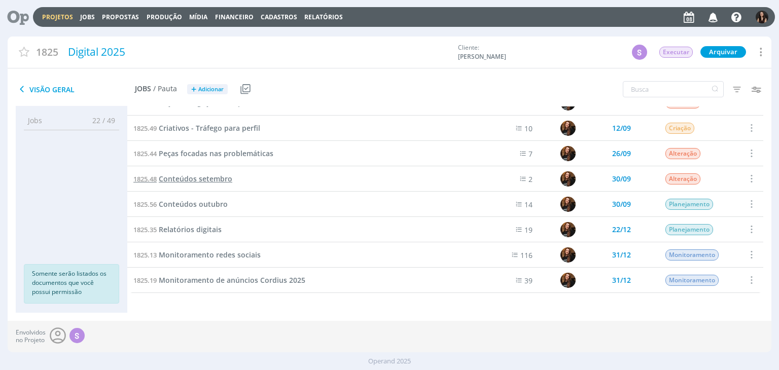
click at [190, 177] on span "Conteúdos setembro" at bounding box center [196, 179] width 74 height 10
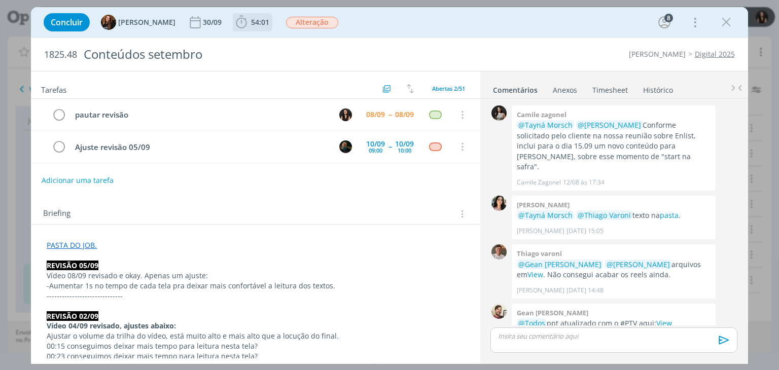
scroll to position [1150, 0]
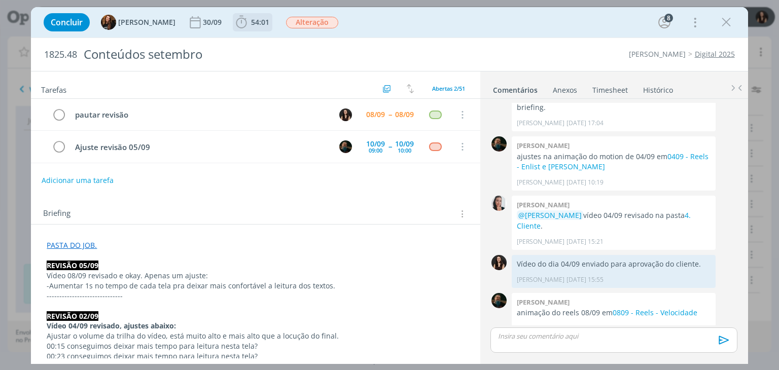
click at [257, 25] on span "54:01" at bounding box center [260, 22] width 18 height 10
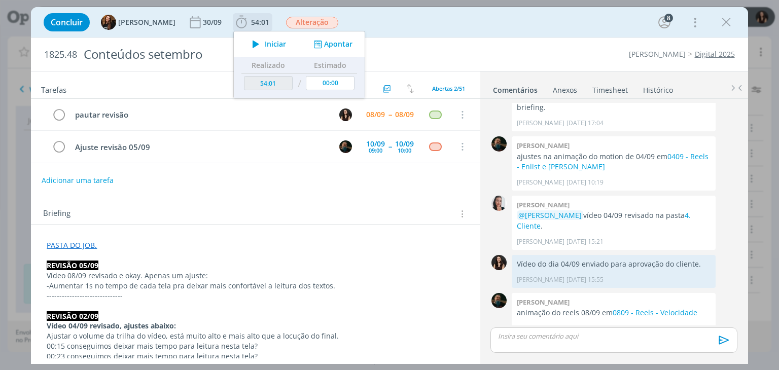
drag, startPoint x: 321, startPoint y: 48, endPoint x: 326, endPoint y: 55, distance: 8.7
click at [321, 48] on button "Apontar" at bounding box center [332, 44] width 42 height 11
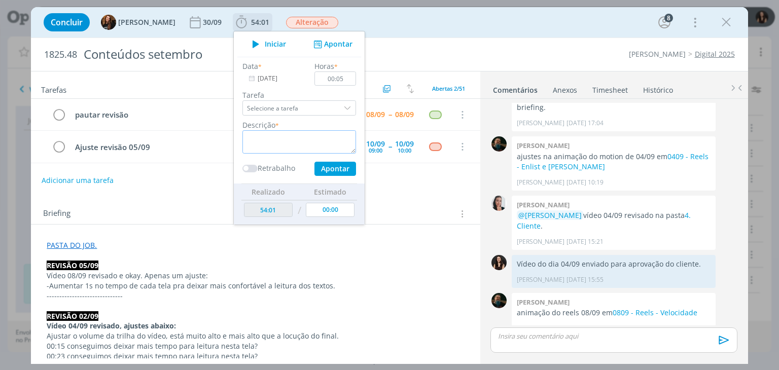
click at [288, 142] on textarea "dialog" at bounding box center [299, 141] width 114 height 23
click at [340, 78] on input "00:05" at bounding box center [336, 78] width 42 height 14
type input "00:10"
click at [312, 148] on textarea "dialog" at bounding box center [299, 141] width 114 height 23
type textarea "Retorno ao cliente"
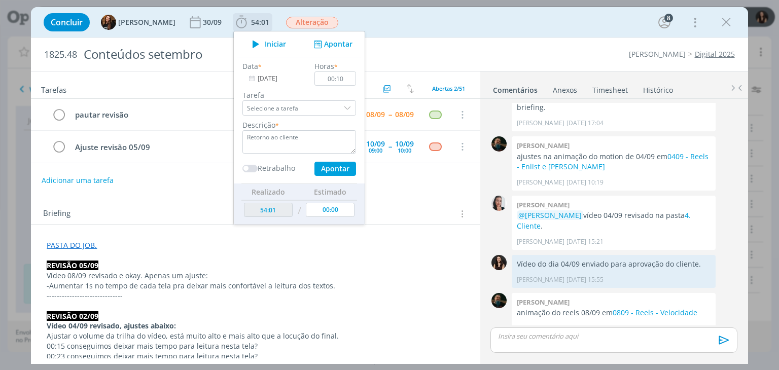
drag, startPoint x: 326, startPoint y: 179, endPoint x: 328, endPoint y: 172, distance: 7.3
click at [328, 174] on div "Data * 08/09/2025 Horas * 00:10 Tarefa Selecione a tarefa Descrição * Retorno a…" at bounding box center [299, 120] width 124 height 127
click at [328, 172] on button "Apontar" at bounding box center [335, 169] width 42 height 14
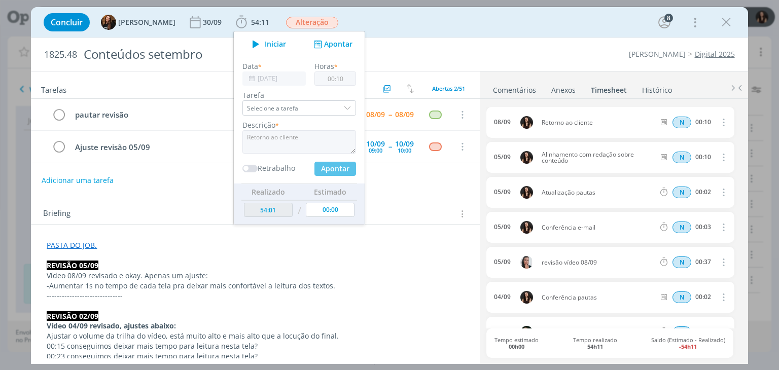
click at [406, 35] on div "Concluir Tayná Morsch 30/09 54:11 Iniciar Apontar Data * 08/09/2025 Horas * 00:…" at bounding box center [389, 22] width 716 height 30
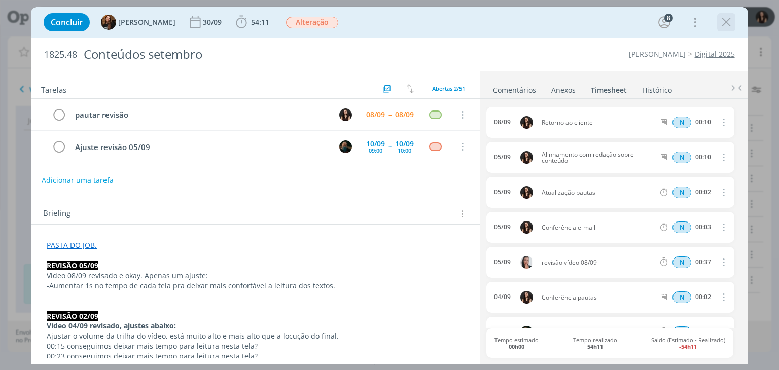
click at [726, 25] on icon "dialog" at bounding box center [725, 22] width 15 height 15
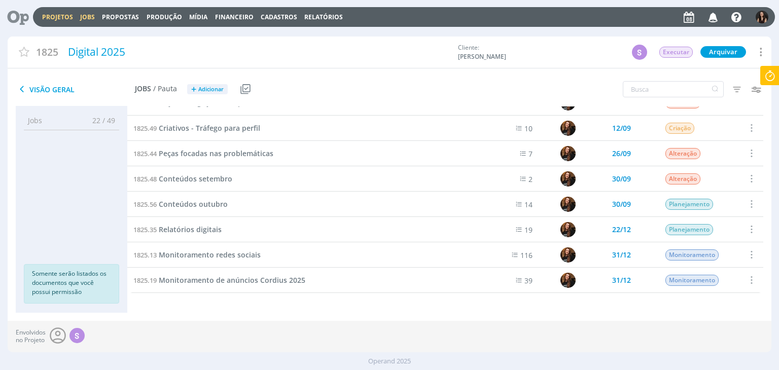
click at [84, 17] on link "Jobs" at bounding box center [87, 17] width 15 height 9
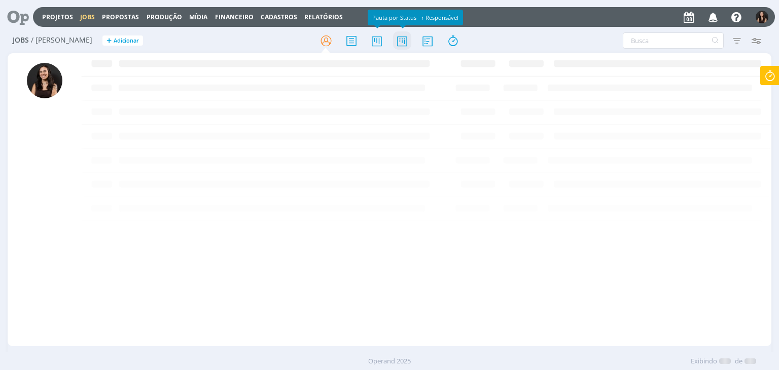
click at [396, 39] on icon at bounding box center [402, 41] width 18 height 20
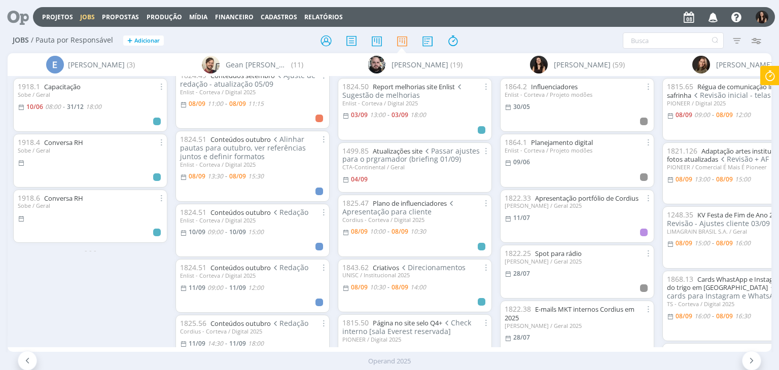
scroll to position [152, 0]
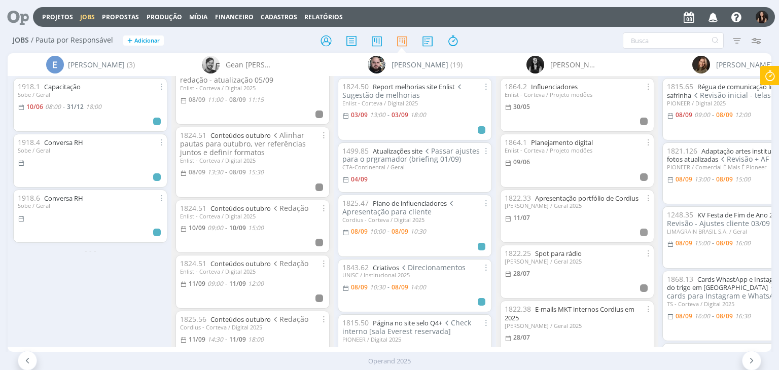
click at [345, 351] on div "Sem responsável (35) [PERSON_NAME] (19) A [PERSON_NAME] (16) [PERSON_NAME] (33)…" at bounding box center [389, 213] width 763 height 321
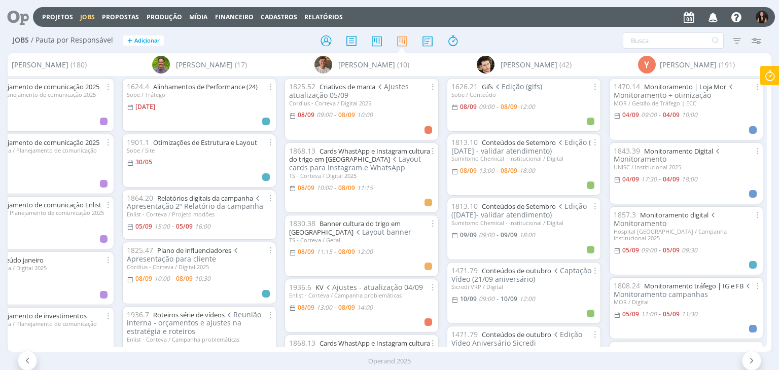
scroll to position [101, 0]
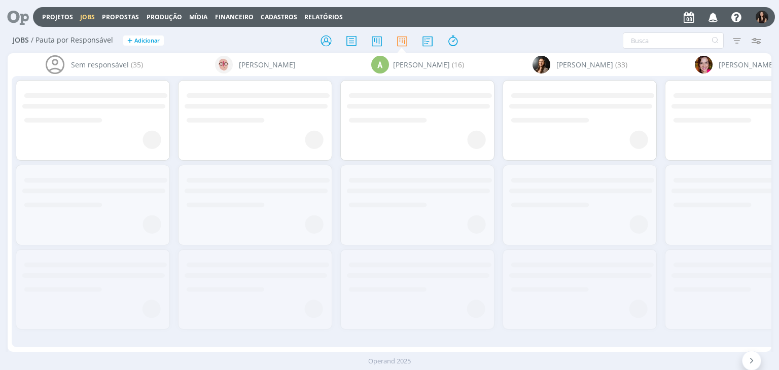
click at [59, 352] on div "Operand 2025" at bounding box center [389, 361] width 779 height 18
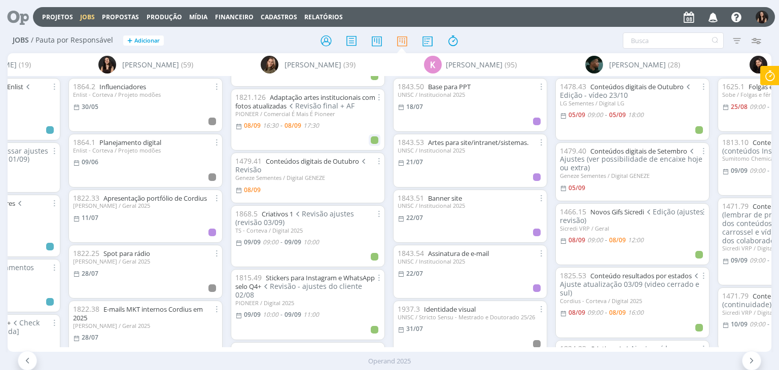
scroll to position [253, 0]
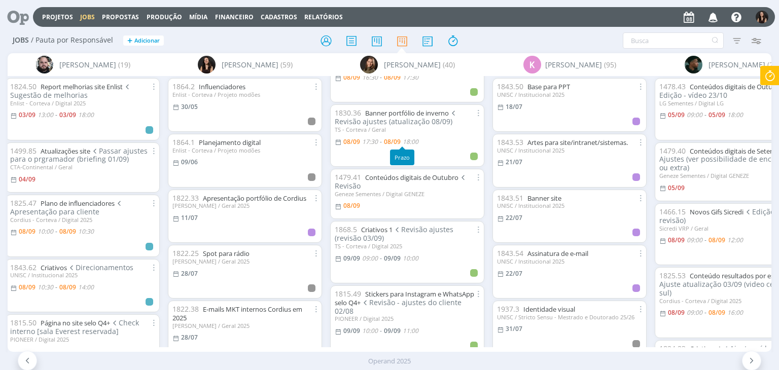
scroll to position [304, 0]
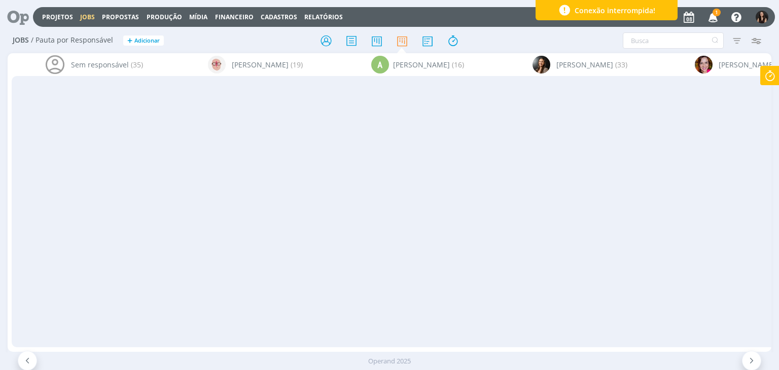
scroll to position [304, 0]
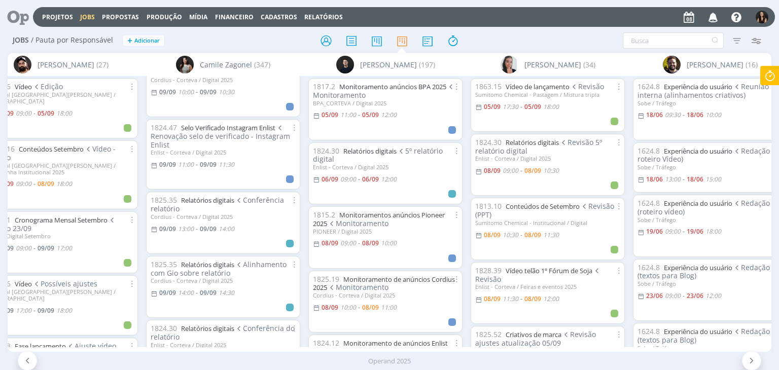
scroll to position [558, 0]
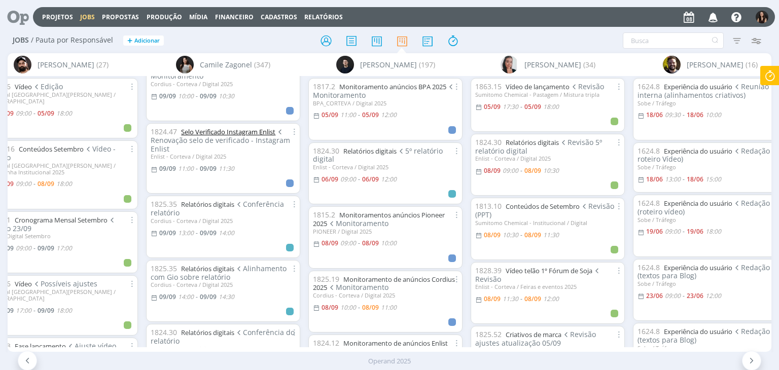
click at [253, 130] on link "Selo Verificado Instagram Enlist" at bounding box center [228, 131] width 94 height 9
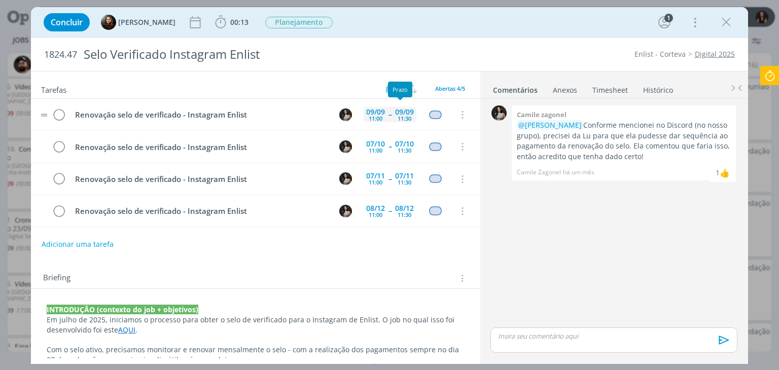
click at [395, 109] on div "09/09" at bounding box center [404, 111] width 19 height 7
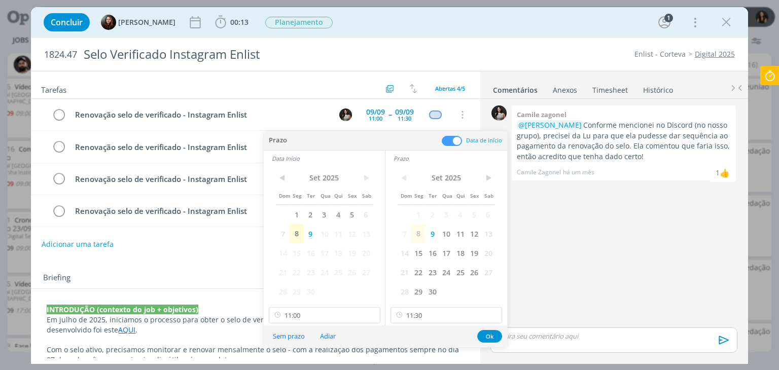
click at [322, 306] on div "< Set 2025 > Dom Seg Ter Qua Qui Sex Sab 1 2 3 4 5 6 7 8 9 10 11 12 13 14 15 16…" at bounding box center [324, 245] width 121 height 159
click at [317, 314] on input "11:00" at bounding box center [325, 315] width 112 height 16
click at [302, 254] on div "10:30" at bounding box center [326, 251] width 114 height 18
type input "10:30"
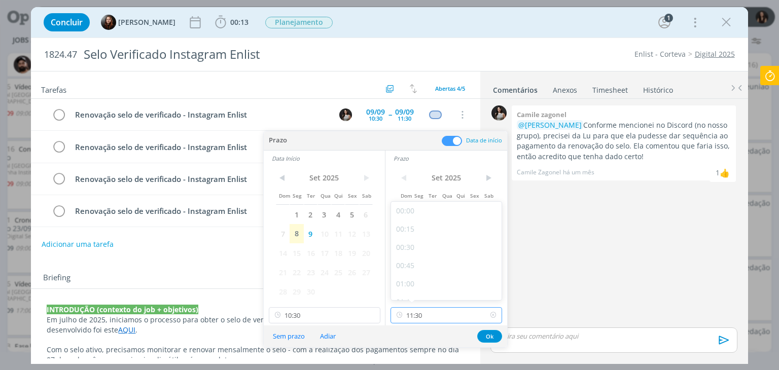
click at [421, 313] on input "11:30" at bounding box center [446, 315] width 112 height 16
click at [435, 254] on div "11:00" at bounding box center [448, 251] width 114 height 18
type input "11:30"
click at [492, 335] on button "Ok" at bounding box center [489, 336] width 25 height 13
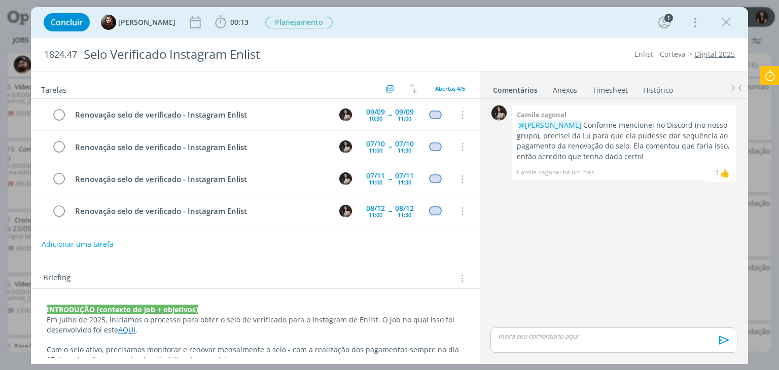
drag, startPoint x: 727, startPoint y: 24, endPoint x: 291, endPoint y: 93, distance: 440.9
click at [726, 23] on icon "dialog" at bounding box center [725, 22] width 15 height 15
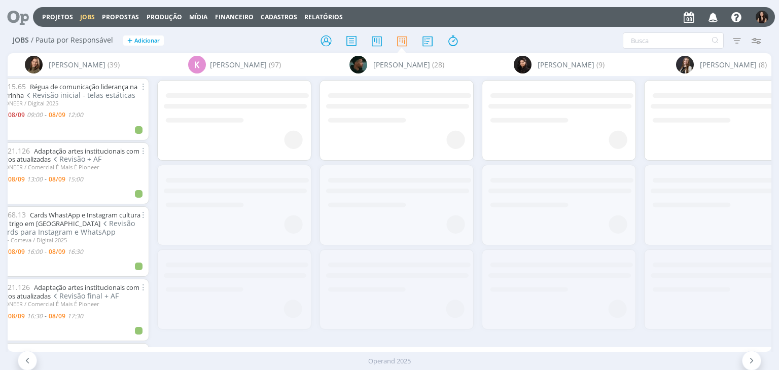
scroll to position [0, 2999]
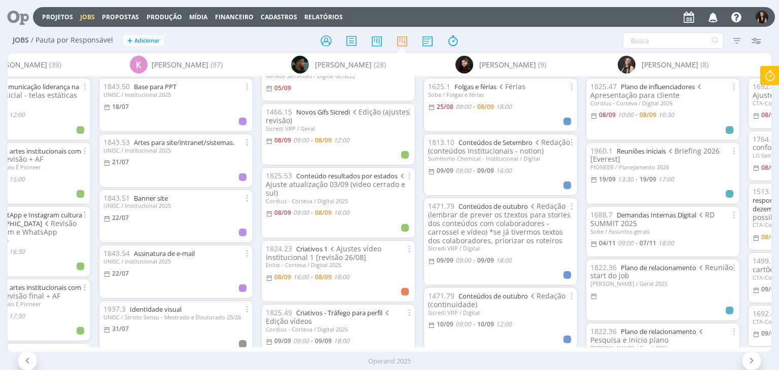
scroll to position [101, 0]
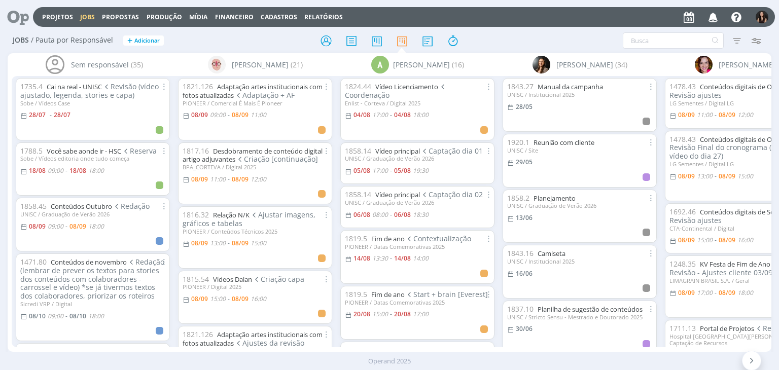
click at [93, 351] on div "Projetos Jobs Propostas Produção Mídia Financeiro Cadastros Relatórios Notifica…" at bounding box center [389, 185] width 779 height 370
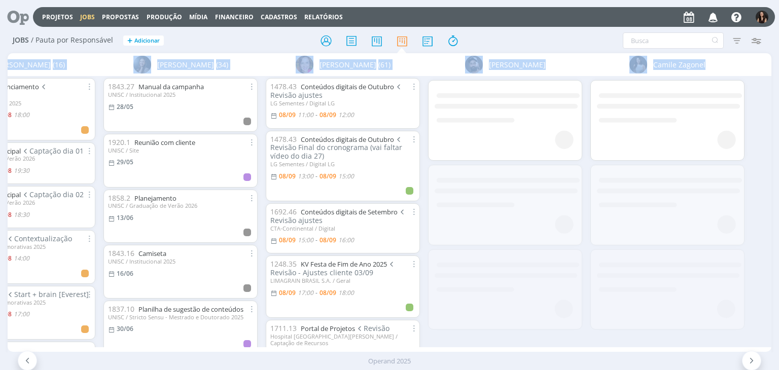
scroll to position [0, 406]
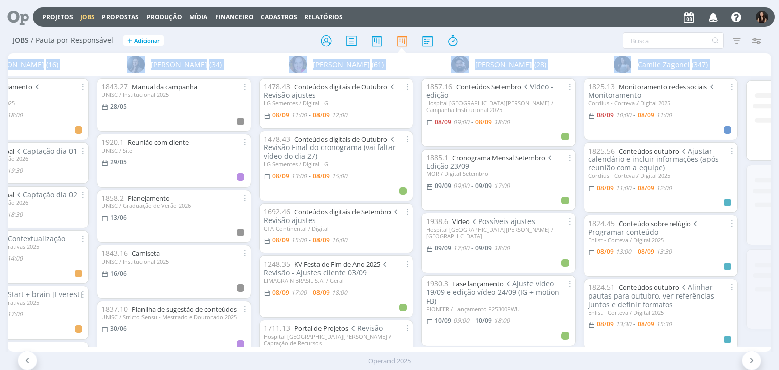
click at [497, 23] on div "Projetos Jobs Propostas Produção Mídia Financeiro Cadastros Relatórios Notifica…" at bounding box center [404, 17] width 742 height 20
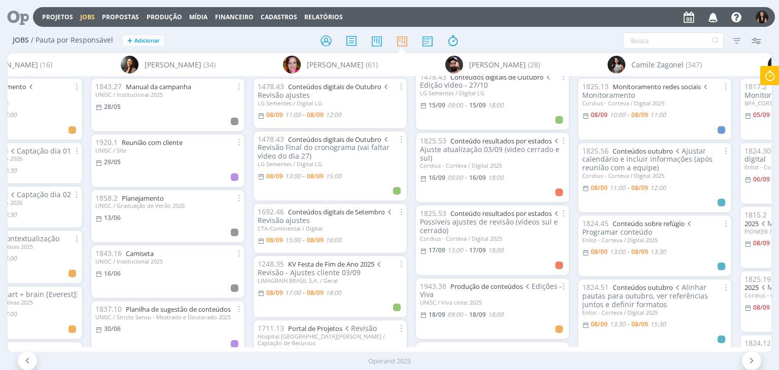
scroll to position [558, 0]
click at [133, 351] on div "Sem responsável (35) Alessandro Mença (21) A Alexandre Assumpção (16) 1824.44 V…" at bounding box center [389, 213] width 763 height 321
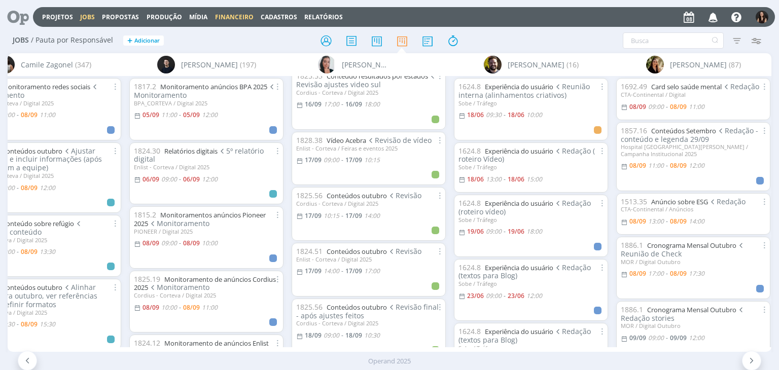
scroll to position [1315, 0]
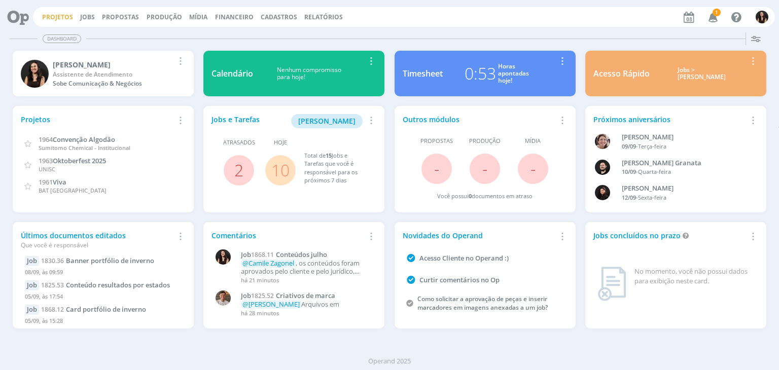
click at [47, 17] on link "Projetos" at bounding box center [57, 17] width 31 height 9
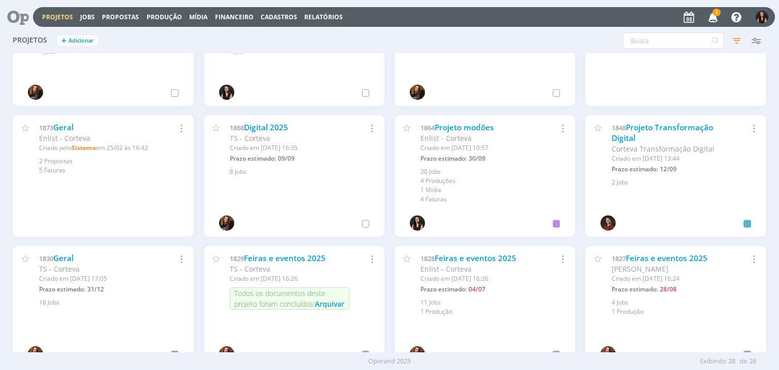
scroll to position [331, 0]
click at [66, 261] on link "Geral" at bounding box center [63, 258] width 20 height 11
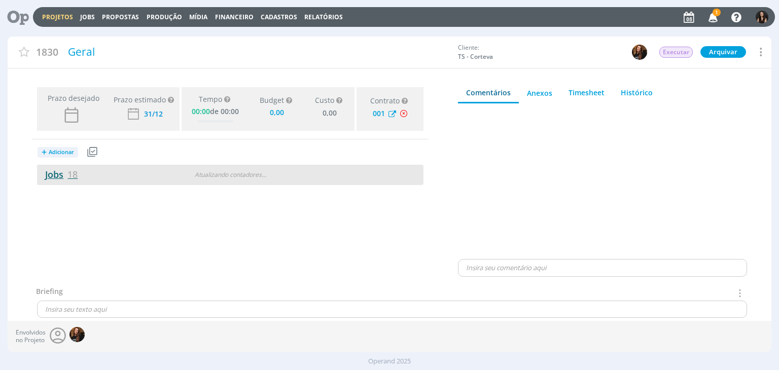
click at [67, 171] on link "Jobs 18" at bounding box center [57, 174] width 41 height 12
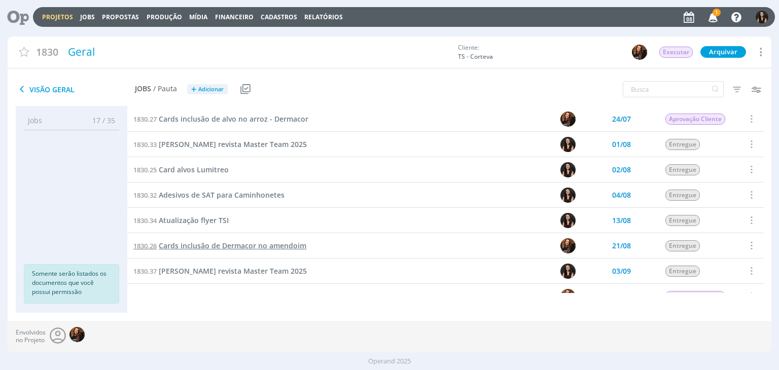
scroll to position [203, 0]
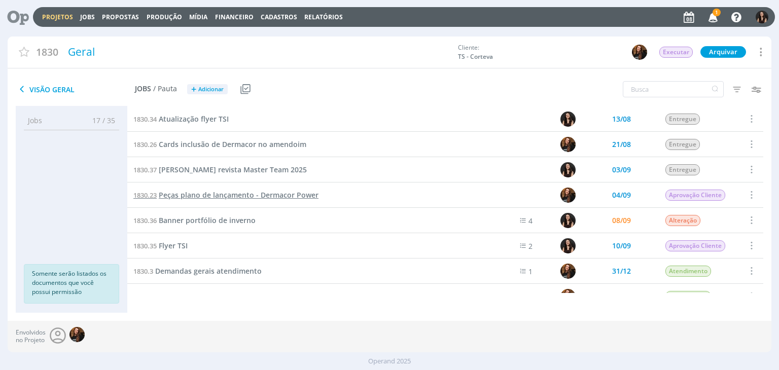
click at [215, 199] on span "Peças plano de lançamento - Dermacor Power" at bounding box center [239, 195] width 160 height 10
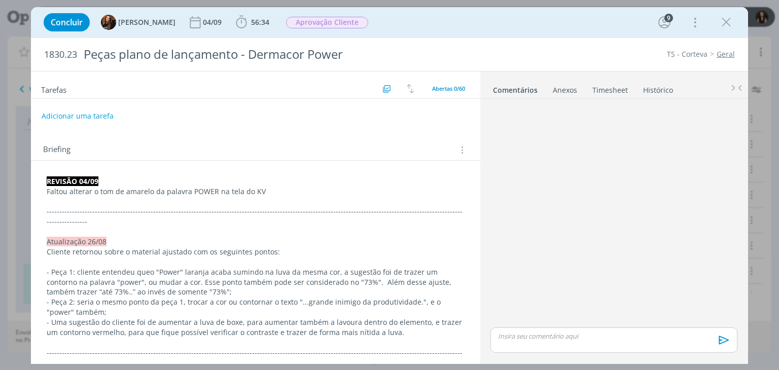
click at [260, 22] on b "56:34" at bounding box center [260, 22] width 22 height 7
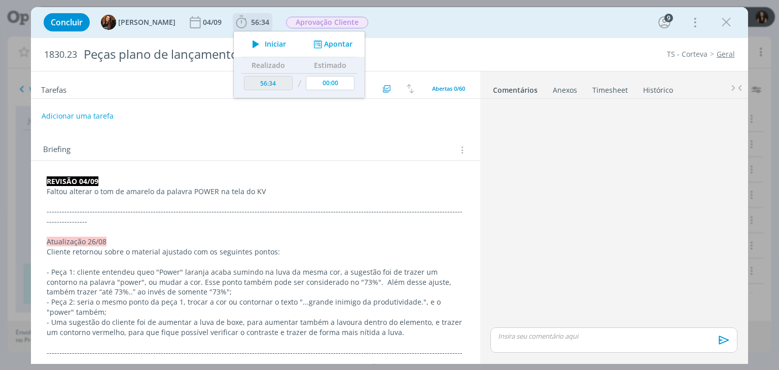
scroll to position [957, 0]
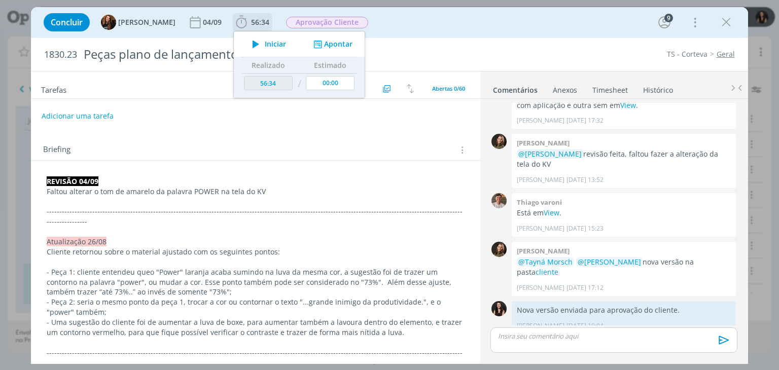
click at [325, 43] on button "Apontar" at bounding box center [332, 44] width 42 height 11
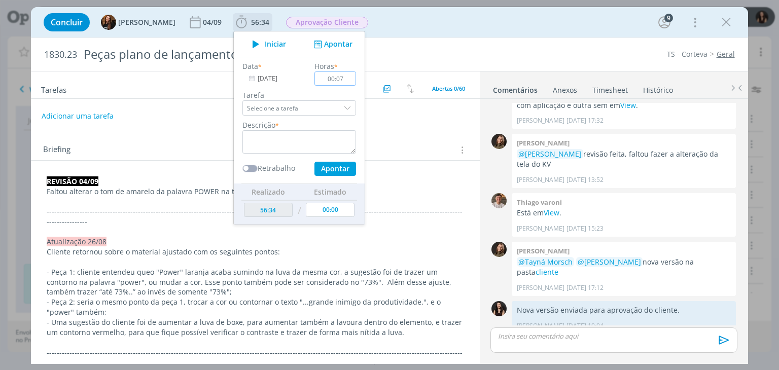
type input "00:07"
click at [315, 141] on textarea "dialog" at bounding box center [299, 141] width 114 height 23
type textarea "Retorno ao cliente"
click at [326, 164] on button "Apontar" at bounding box center [335, 169] width 42 height 14
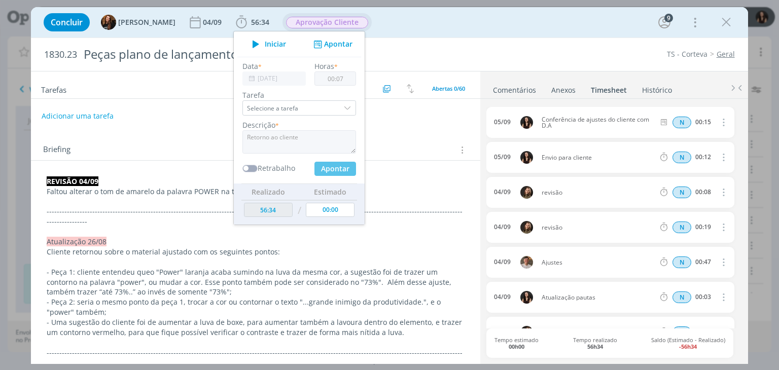
type input "00:00"
type input "56:41"
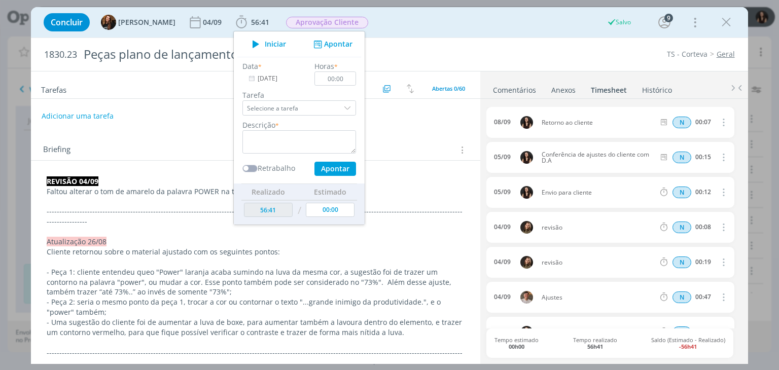
click at [383, 25] on div "Concluir Tayná Morsch 04/09 56:41 Iniciar Apontar Data * 08/09/2025 Horas * 00:…" at bounding box center [389, 22] width 701 height 24
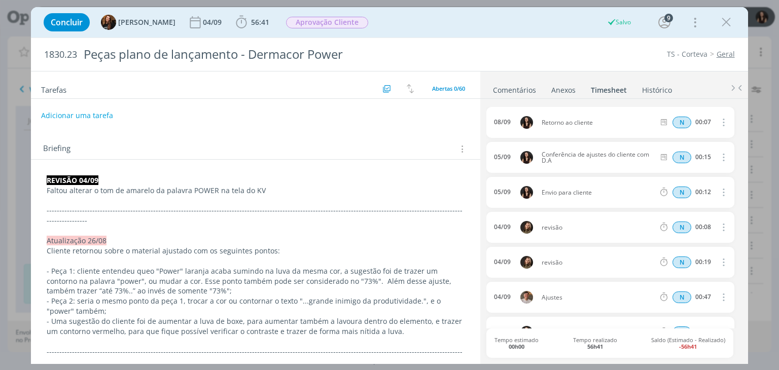
click at [80, 115] on button "Adicionar uma tarefa" at bounding box center [77, 115] width 72 height 17
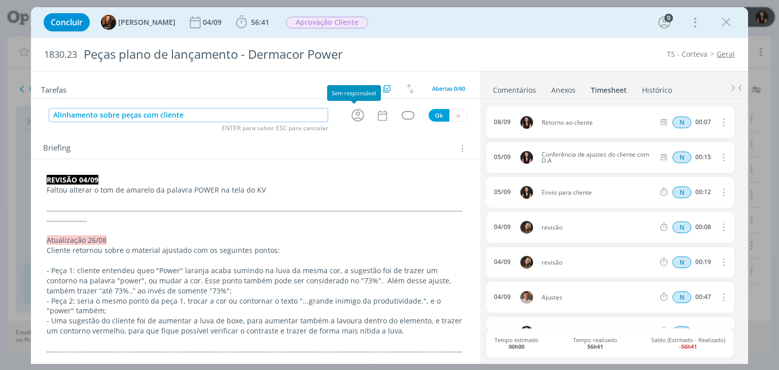
click at [351, 117] on icon "dialog" at bounding box center [358, 115] width 16 height 16
type input "Alinhamento sobre peças com cliente"
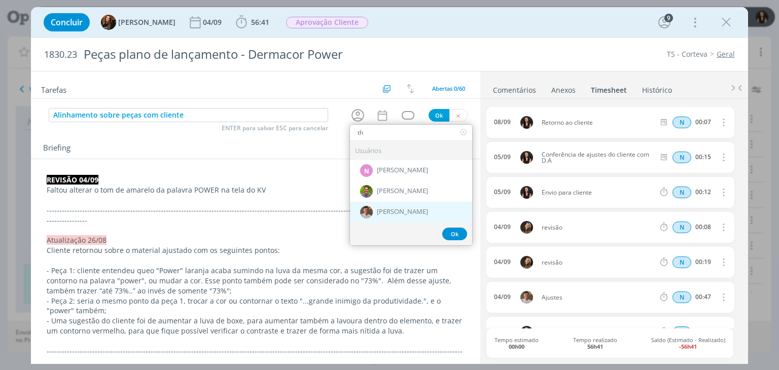
type input "th"
click at [377, 211] on span "[PERSON_NAME]" at bounding box center [402, 212] width 51 height 8
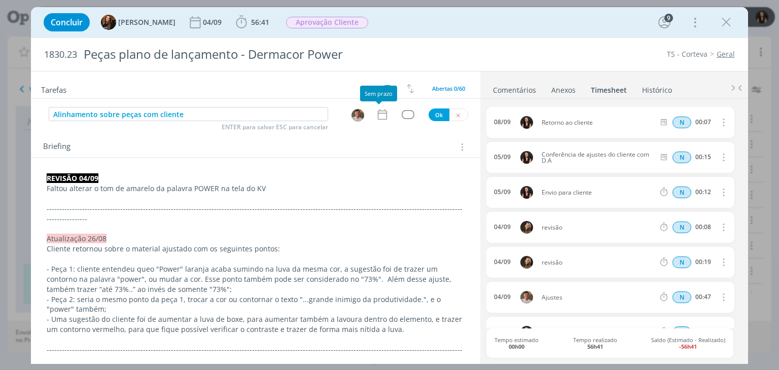
click at [376, 114] on icon "dialog" at bounding box center [382, 114] width 13 height 13
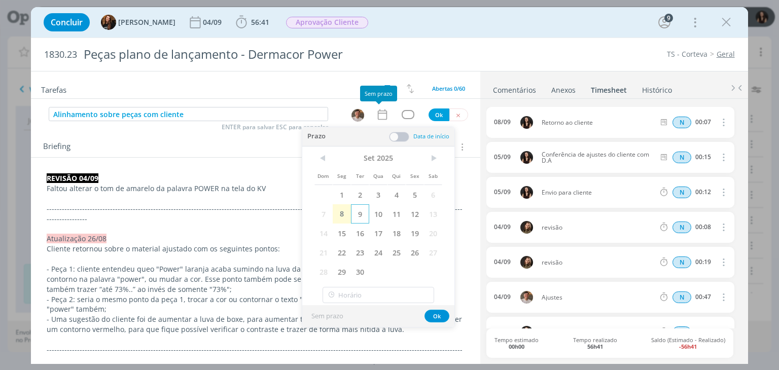
click at [357, 218] on span "9" at bounding box center [360, 213] width 18 height 19
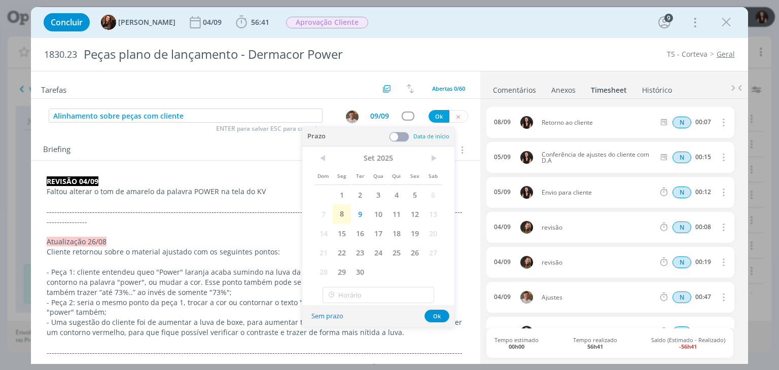
click at [391, 136] on span at bounding box center [399, 137] width 20 height 10
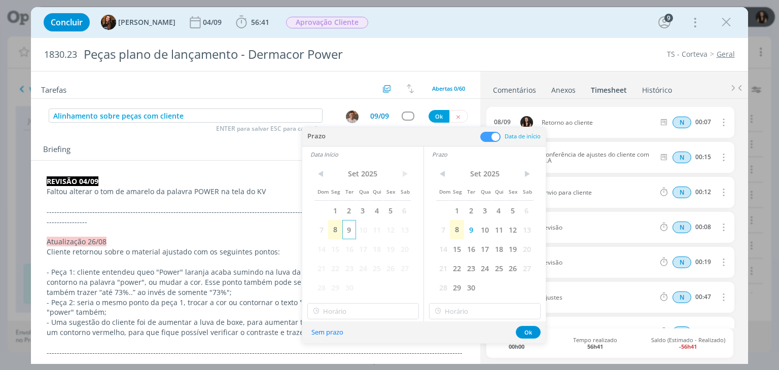
click at [351, 234] on span "9" at bounding box center [349, 229] width 14 height 19
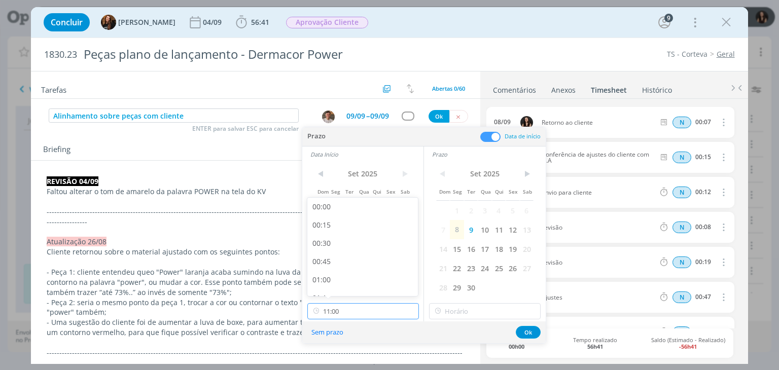
click at [345, 305] on input "11:00" at bounding box center [363, 311] width 112 height 16
click at [339, 270] on div "09:30" at bounding box center [364, 276] width 114 height 18
type input "09:30"
drag, startPoint x: 469, startPoint y: 326, endPoint x: 470, endPoint y: 313, distance: 13.2
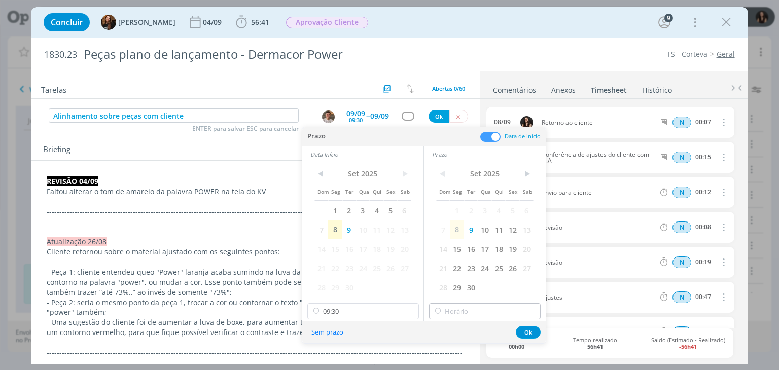
click at [469, 321] on div "Sem prazo Ok" at bounding box center [423, 332] width 243 height 22
click at [470, 309] on input "11:00" at bounding box center [485, 311] width 112 height 16
click at [457, 242] on div "09:45" at bounding box center [486, 243] width 114 height 18
type input "09:45"
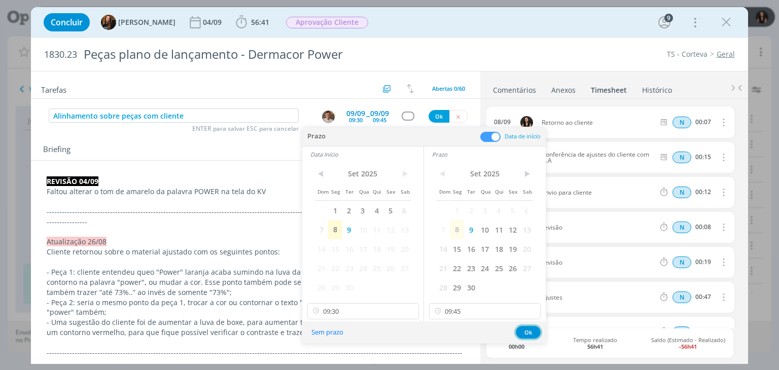
drag, startPoint x: 525, startPoint y: 336, endPoint x: 513, endPoint y: 320, distance: 20.3
click at [526, 336] on button "Ok" at bounding box center [528, 332] width 25 height 13
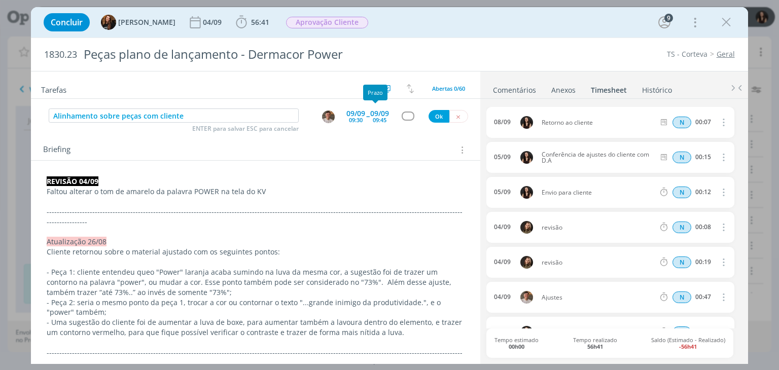
click at [405, 118] on div "dialog" at bounding box center [407, 116] width 13 height 9
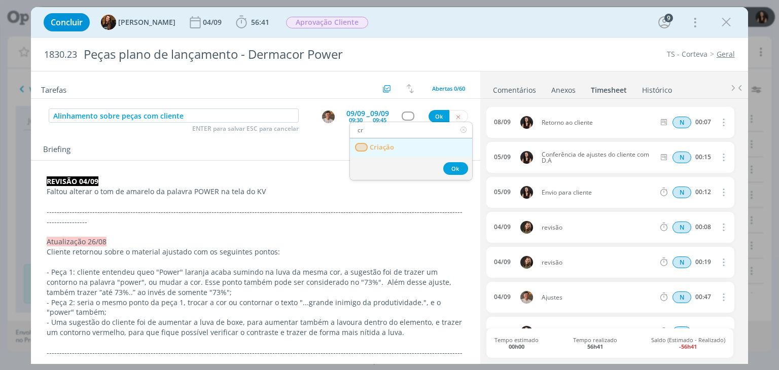
type input "cr"
click at [410, 138] on link "Criação" at bounding box center [411, 147] width 122 height 19
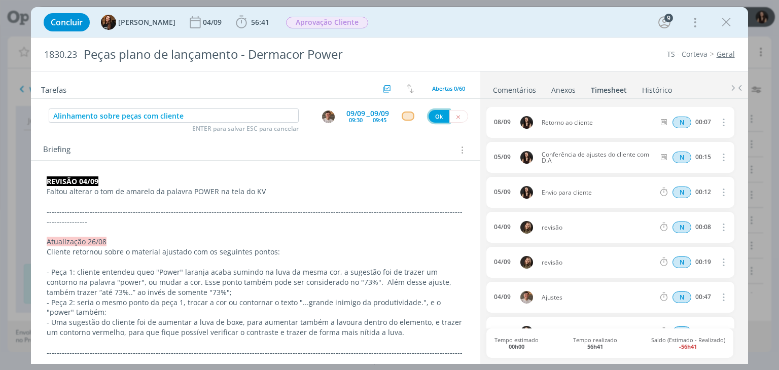
click at [428, 120] on button "Ok" at bounding box center [438, 116] width 21 height 13
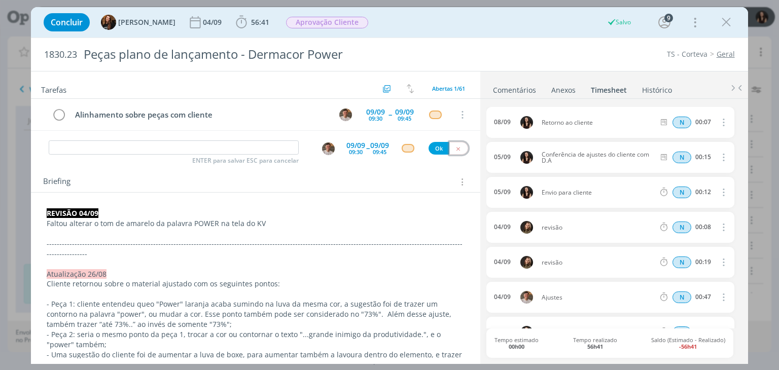
click at [456, 144] on button "dialog" at bounding box center [458, 148] width 19 height 13
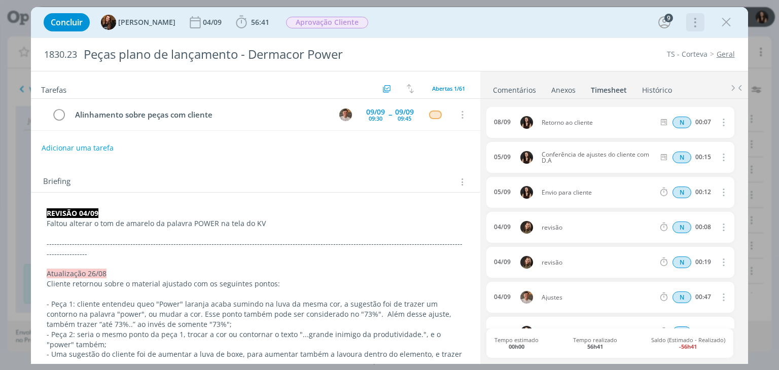
click at [693, 29] on icon "dialog" at bounding box center [694, 22] width 14 height 16
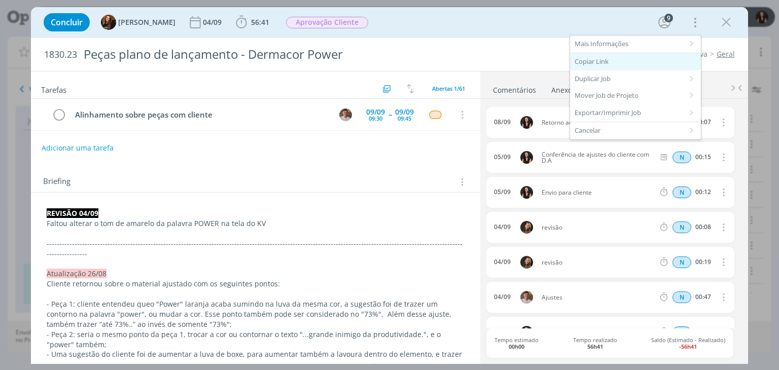
click at [582, 57] on div "Copiar Link" at bounding box center [635, 61] width 131 height 17
click at [467, 32] on div "Concluir Tayná Morsch 04/09 56:41 Iniciar Apontar Data * 08/09/2025 Horas * 00:…" at bounding box center [389, 22] width 701 height 24
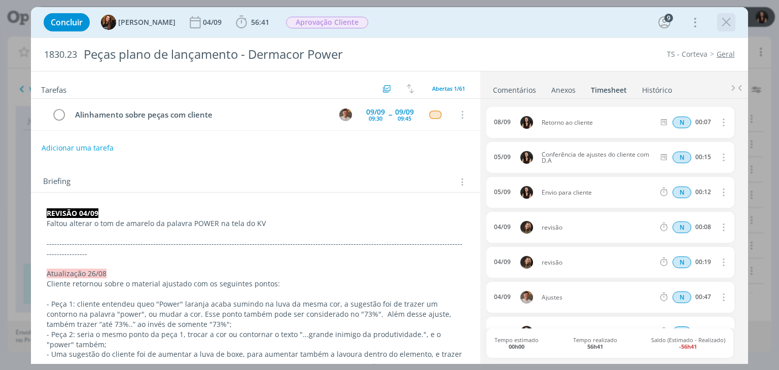
click at [722, 17] on icon "dialog" at bounding box center [725, 22] width 15 height 15
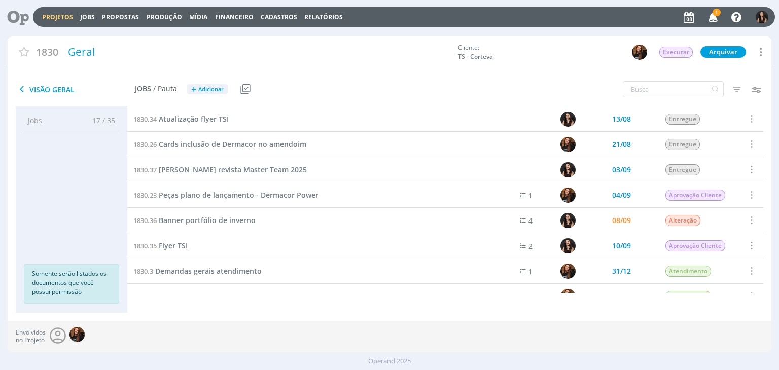
click at [15, 15] on icon at bounding box center [14, 17] width 21 height 20
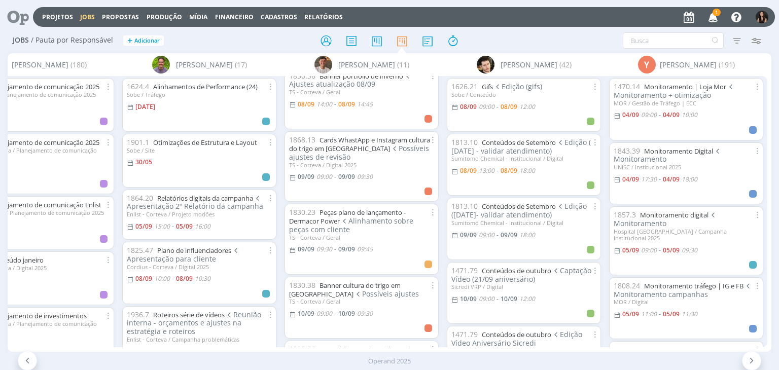
scroll to position [203, 0]
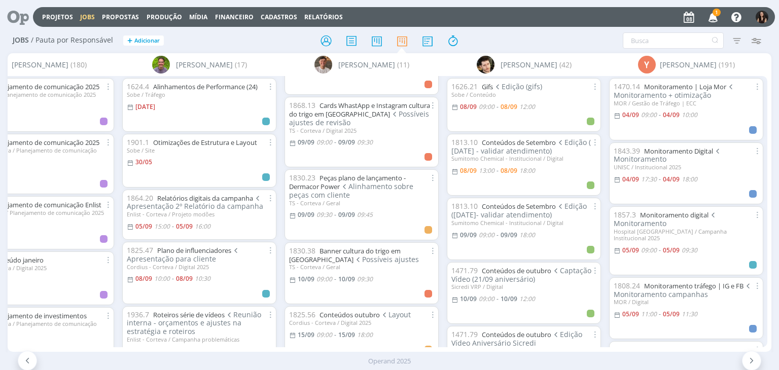
click at [400, 165] on div "1868.13 Cards WhastApp e Instagram cultura do trigo em Dermacor Possíveis ajust…" at bounding box center [361, 132] width 154 height 70
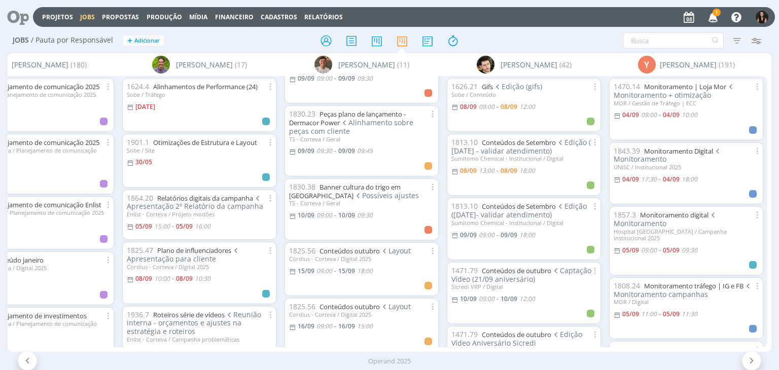
scroll to position [304, 0]
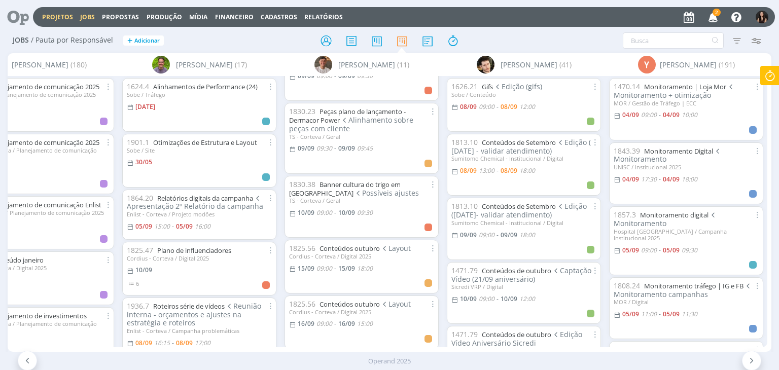
click at [56, 18] on link "Projetos" at bounding box center [57, 17] width 31 height 9
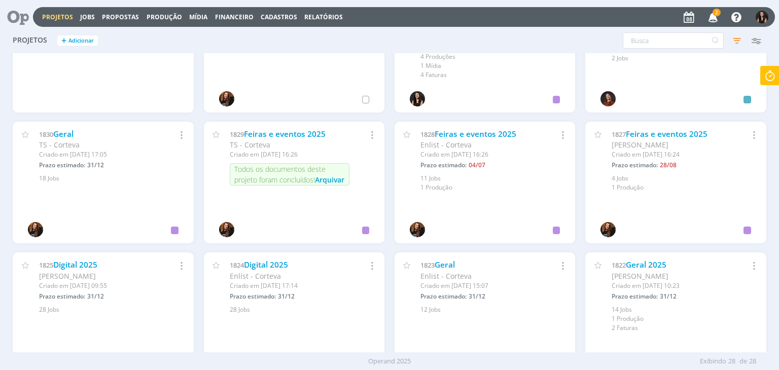
scroll to position [456, 0]
click at [87, 260] on link "Digital 2025" at bounding box center [75, 264] width 44 height 11
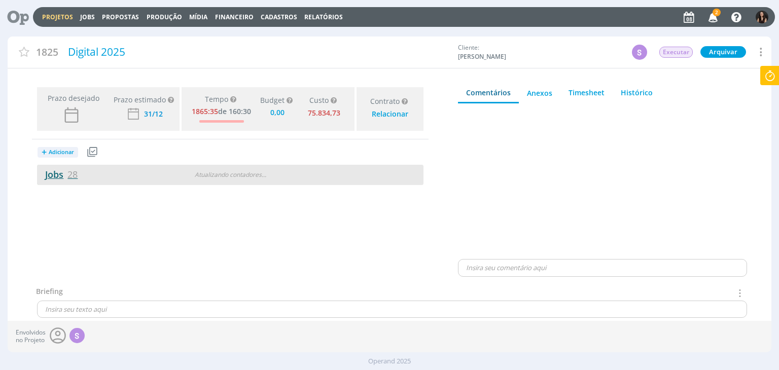
click at [67, 171] on link "Jobs 28" at bounding box center [57, 174] width 41 height 12
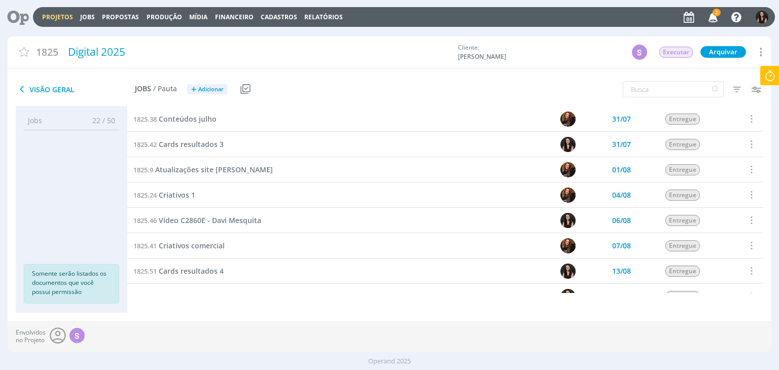
scroll to position [152, 0]
click at [215, 194] on span "Criativos comercial" at bounding box center [192, 195] width 66 height 10
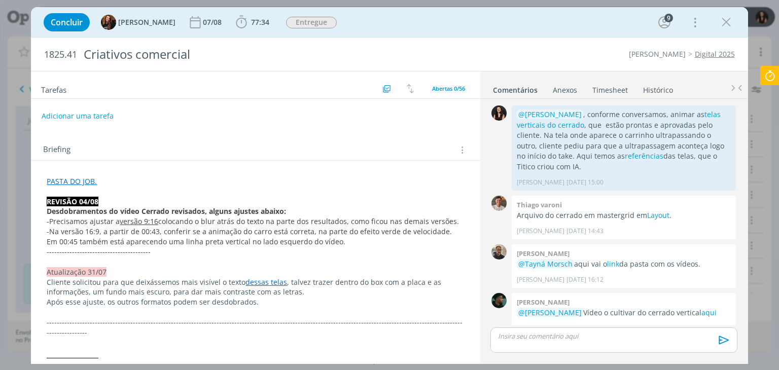
scroll to position [947, 0]
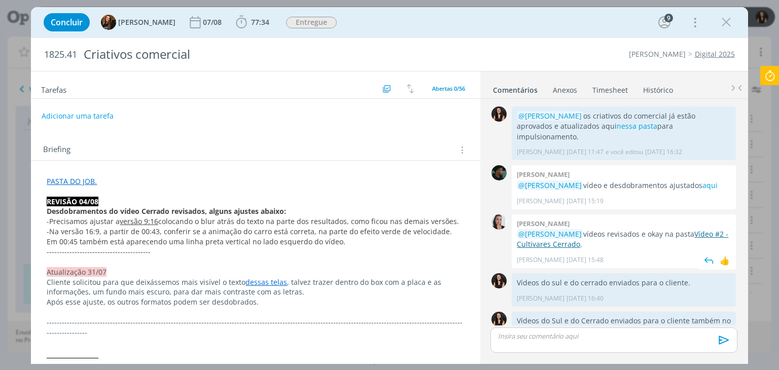
click at [687, 229] on link "Vídeo #2 - Cultivares Cerrado" at bounding box center [622, 239] width 211 height 20
click at [722, 27] on icon "dialog" at bounding box center [725, 22] width 15 height 15
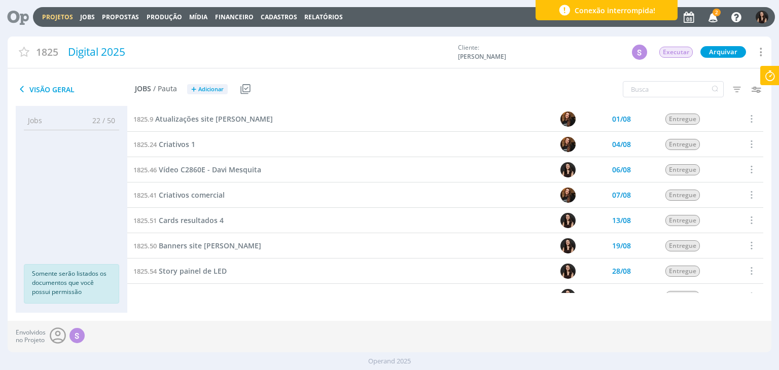
click at [52, 20] on link "Projetos" at bounding box center [57, 17] width 31 height 9
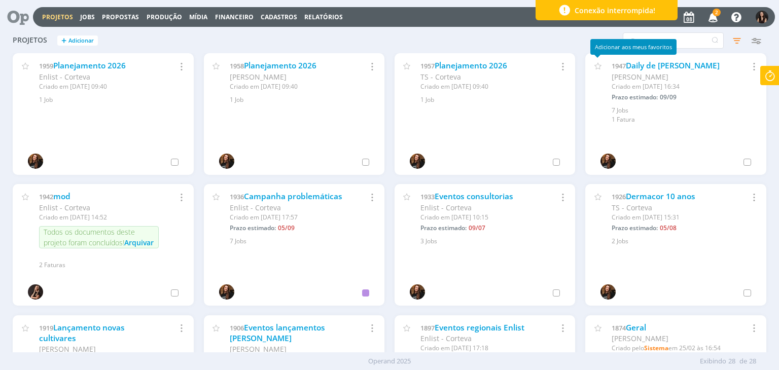
click at [622, 65] on span "1947" at bounding box center [618, 65] width 14 height 9
click at [629, 69] on link "Daily de [PERSON_NAME]" at bounding box center [673, 65] width 94 height 11
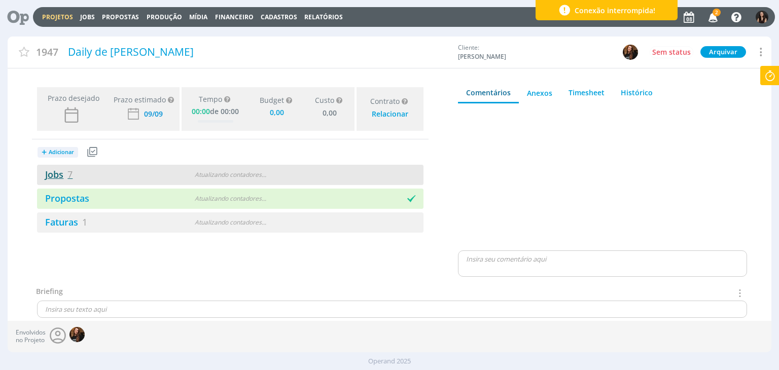
type input "0,00"
click at [61, 179] on link "Jobs 7" at bounding box center [54, 174] width 35 height 12
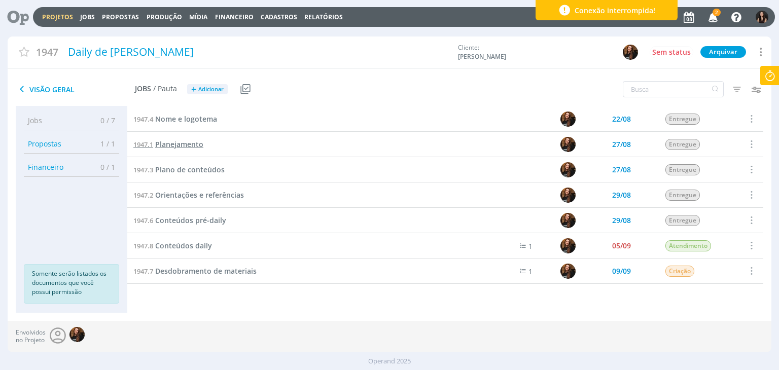
click at [198, 148] on span "Planejamento" at bounding box center [179, 144] width 48 height 10
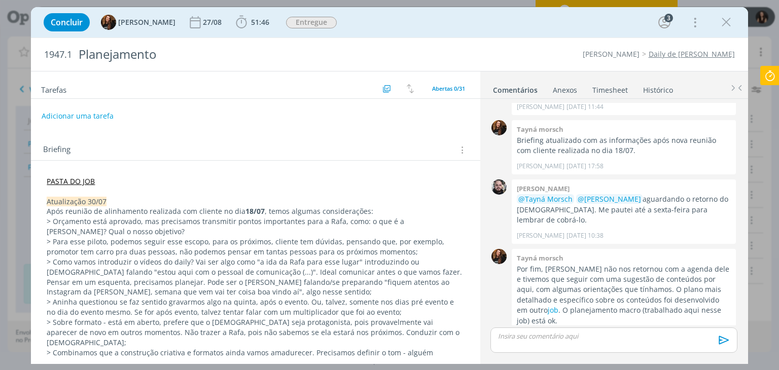
scroll to position [191, 0]
click at [726, 26] on icon "dialog" at bounding box center [725, 22] width 15 height 15
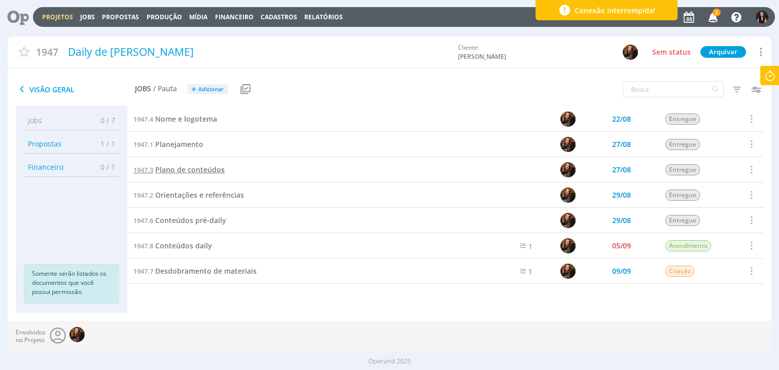
click at [186, 173] on span "Plano de conteúdos" at bounding box center [189, 170] width 69 height 10
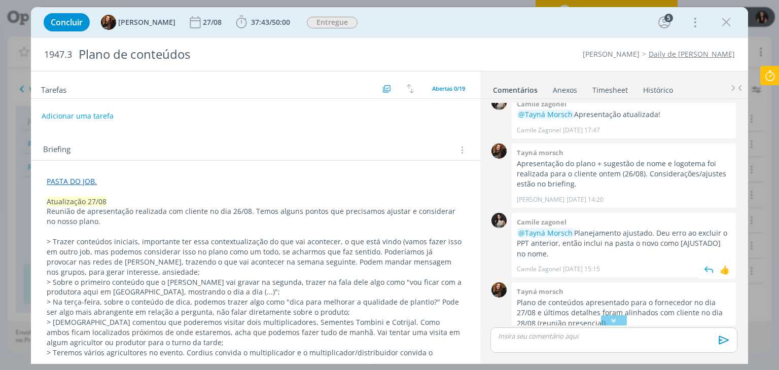
scroll to position [717, 0]
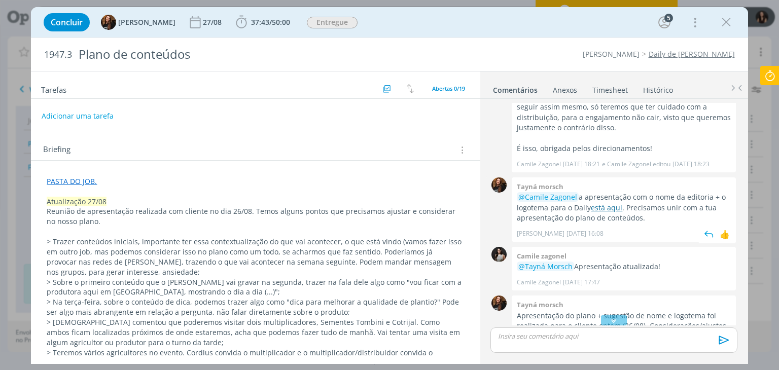
click at [603, 203] on link "está aqui" at bounding box center [606, 208] width 31 height 10
click at [729, 19] on icon "dialog" at bounding box center [725, 22] width 15 height 15
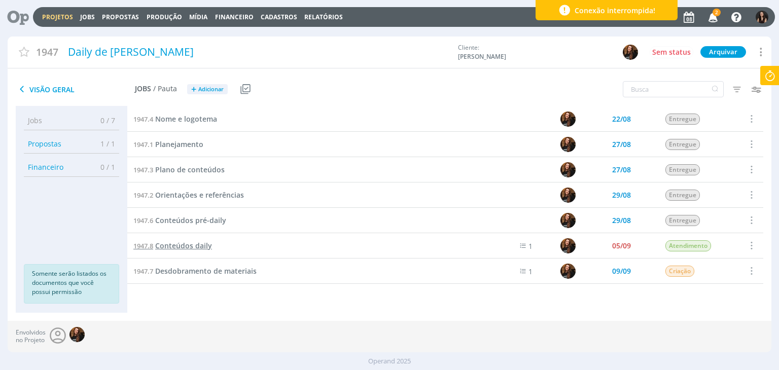
click at [188, 245] on span "Conteúdos daily" at bounding box center [183, 246] width 57 height 10
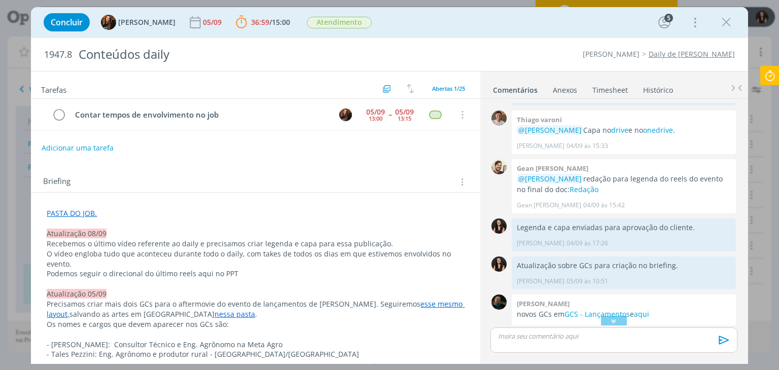
scroll to position [599, 0]
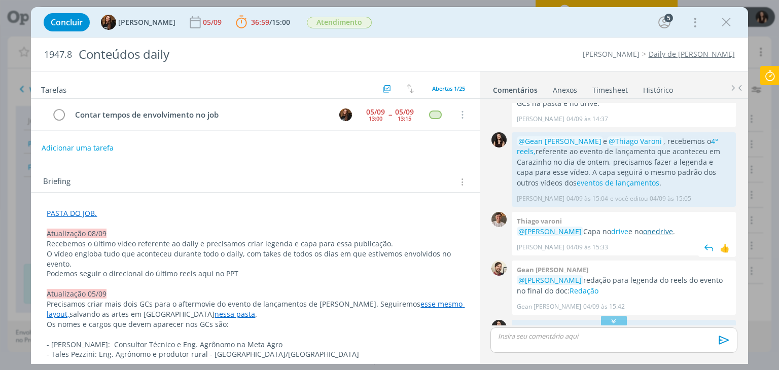
click at [643, 227] on link "onedrive" at bounding box center [658, 232] width 30 height 10
click at [265, 270] on p "Podemos seguir o direcional do último reels aqui no PPT" at bounding box center [255, 274] width 417 height 10
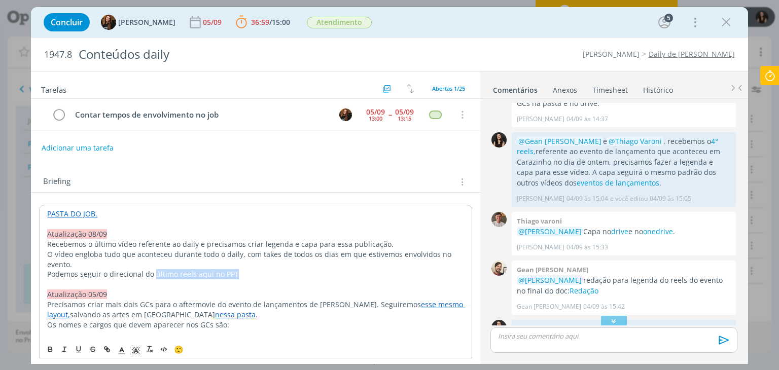
drag, startPoint x: 153, startPoint y: 273, endPoint x: 247, endPoint y: 272, distance: 94.8
click at [247, 272] on p "Podemos seguir o direcional do último reels aqui no PPT" at bounding box center [255, 274] width 416 height 10
click at [211, 272] on p "Podemos seguir o direcional do slide 23 aqui no PPT." at bounding box center [255, 274] width 416 height 10
click at [106, 347] on icon "dialog" at bounding box center [107, 349] width 8 height 8
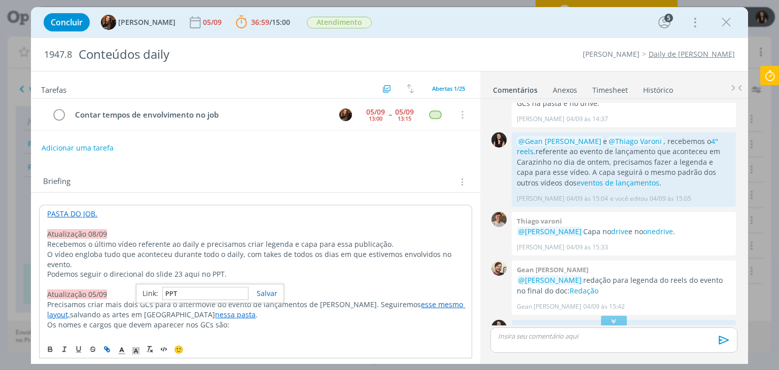
paste input "[URL][DOMAIN_NAME]"
type input "[URL][DOMAIN_NAME]"
click at [265, 289] on link "dialog" at bounding box center [262, 293] width 29 height 10
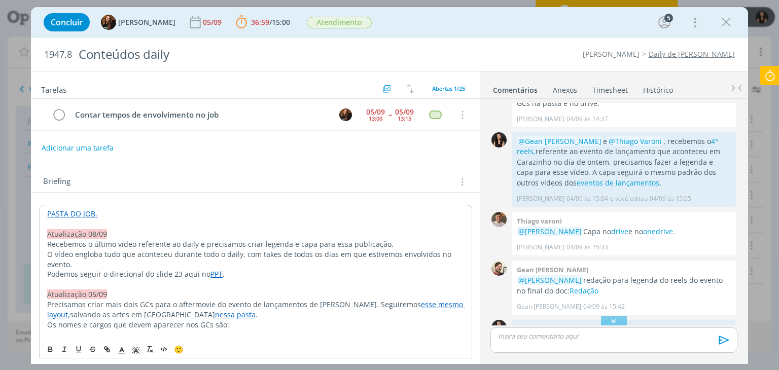
drag, startPoint x: 252, startPoint y: 278, endPoint x: 216, endPoint y: 279, distance: 35.5
click at [251, 279] on p "dialog" at bounding box center [255, 284] width 416 height 10
click at [211, 279] on p "dialog" at bounding box center [255, 284] width 416 height 10
click at [212, 274] on link "PPT" at bounding box center [216, 274] width 12 height 10
click at [209, 290] on link "[URL][DOMAIN_NAME]" at bounding box center [182, 293] width 77 height 13
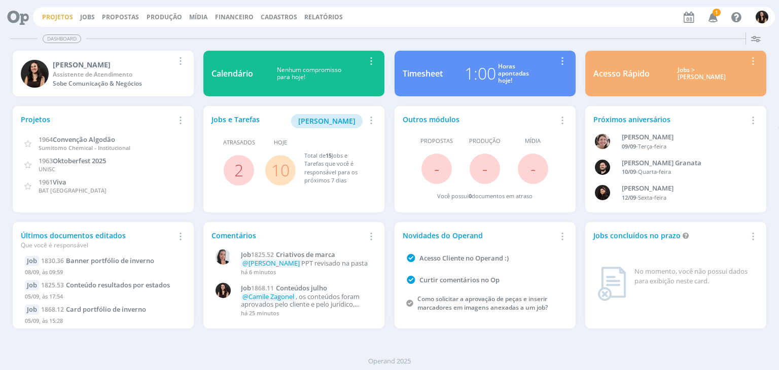
click at [50, 18] on link "Projetos" at bounding box center [57, 17] width 31 height 9
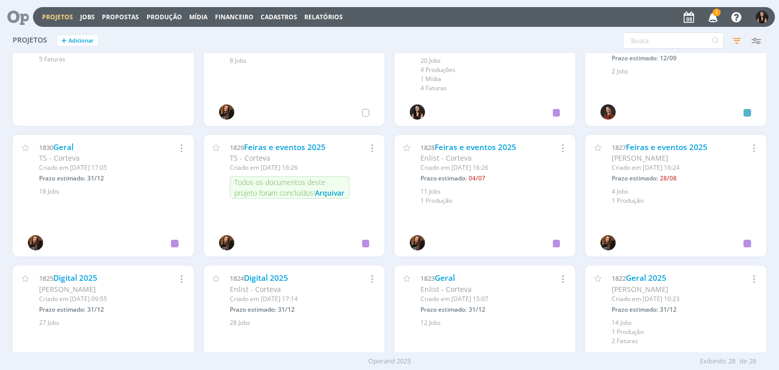
scroll to position [483, 0]
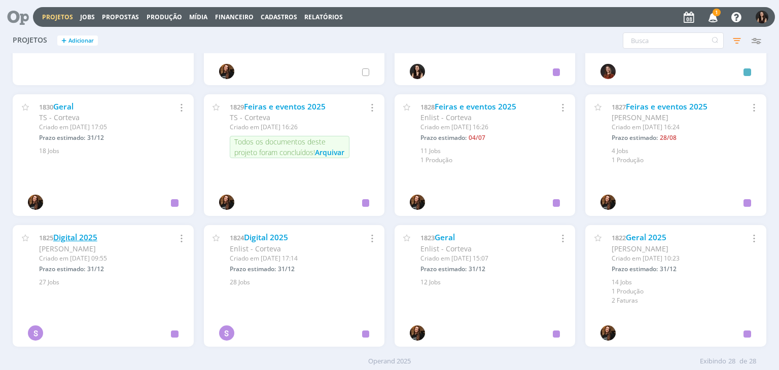
click at [84, 232] on link "Digital 2025" at bounding box center [75, 237] width 44 height 11
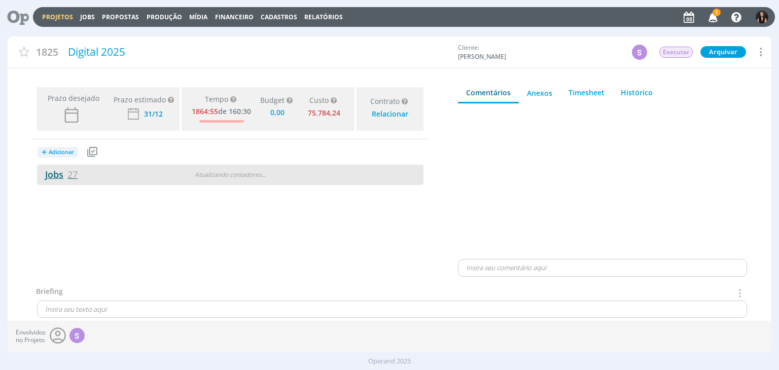
click at [50, 173] on link "Jobs 27" at bounding box center [57, 174] width 41 height 12
type input "0,00"
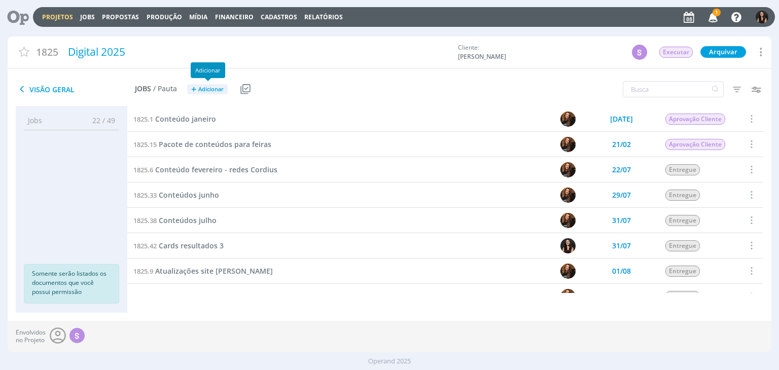
click at [213, 91] on span "Adicionar" at bounding box center [210, 89] width 25 height 7
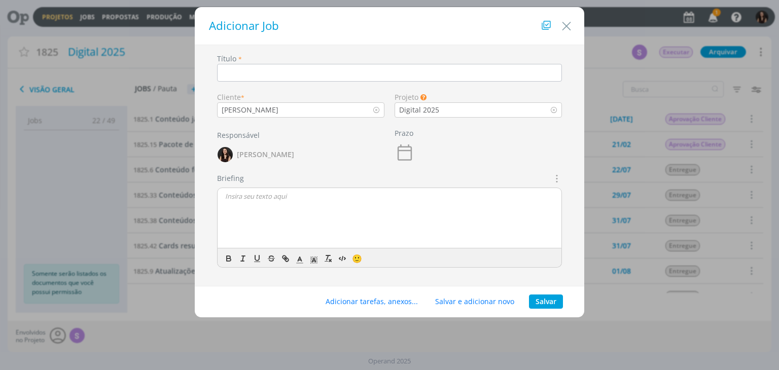
click at [280, 74] on input "dialog" at bounding box center [389, 73] width 345 height 18
type input "Vídeo site de [PERSON_NAME]"
click at [556, 298] on button "Salvar" at bounding box center [546, 302] width 34 height 14
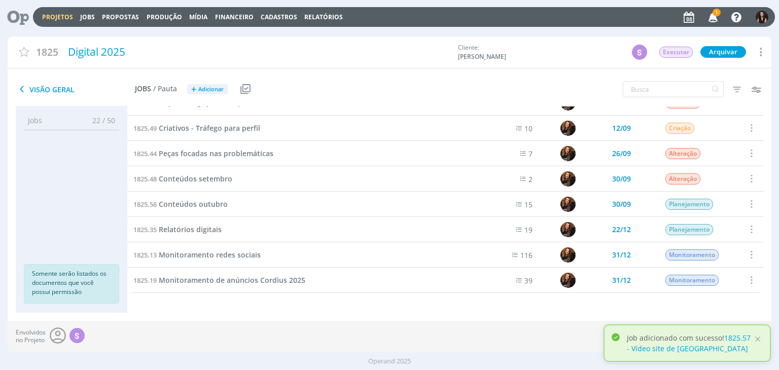
scroll to position [523, 0]
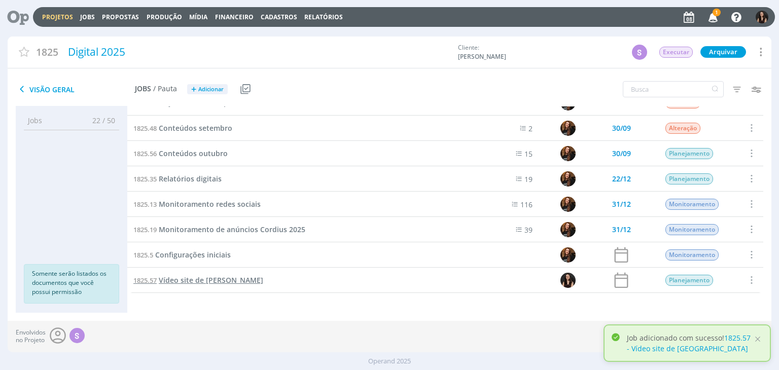
click at [214, 280] on span "Vídeo site de [PERSON_NAME]" at bounding box center [211, 280] width 104 height 10
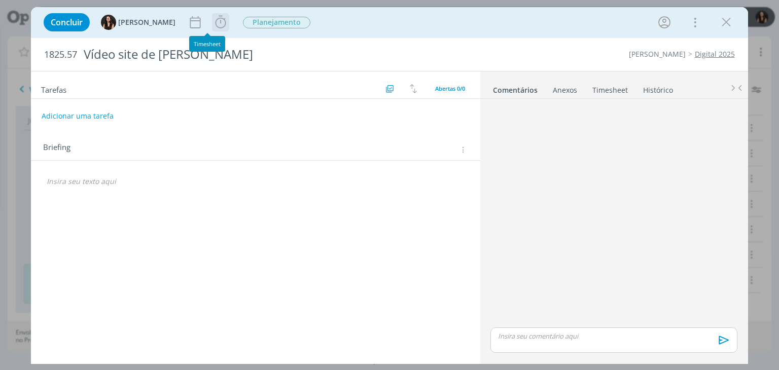
click at [213, 25] on icon "dialog" at bounding box center [220, 22] width 15 height 15
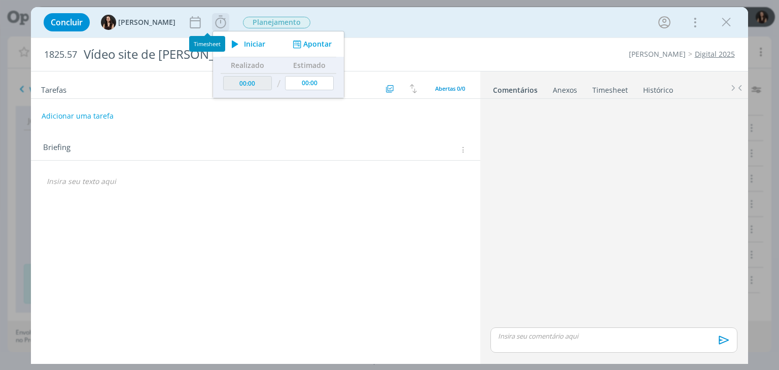
click at [244, 48] on span "Iniciar" at bounding box center [254, 44] width 21 height 7
click at [272, 21] on span "Planejamento" at bounding box center [276, 23] width 67 height 12
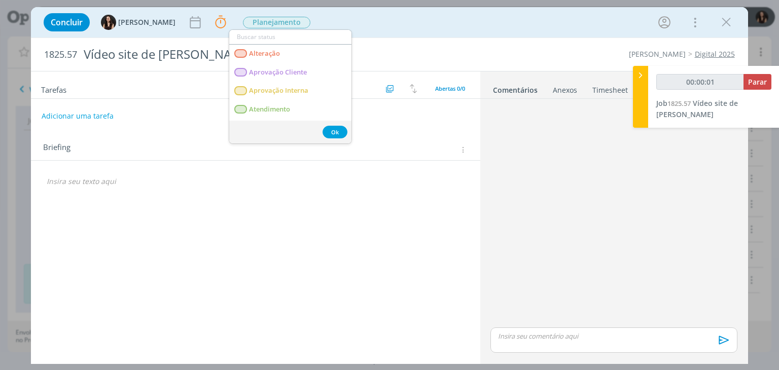
drag, startPoint x: 364, startPoint y: 22, endPoint x: 343, endPoint y: 38, distance: 26.1
click at [364, 22] on div "Concluir Isabelle Silva Parar Apontar Data * 08/09/2025 Horas * 00:00 Tarefa Se…" at bounding box center [389, 22] width 701 height 24
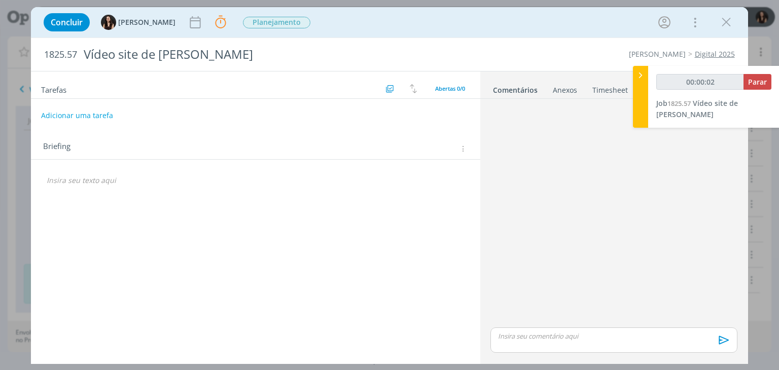
click at [81, 113] on button "Adicionar uma tarefa" at bounding box center [77, 115] width 72 height 17
type input "00:00:03"
type input "Bri"
type input "00:00:04"
type input "Briefing"
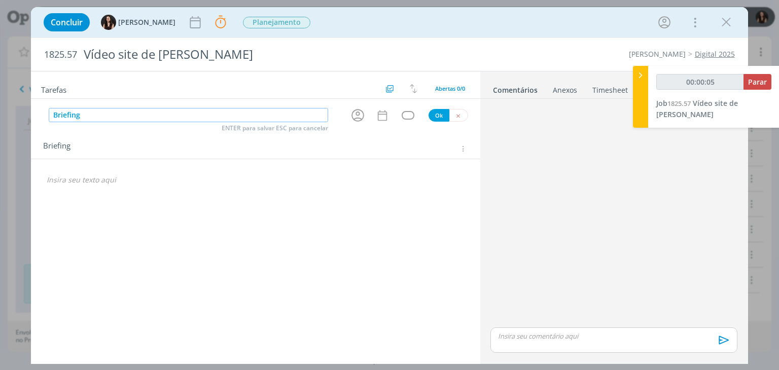
type input "00:00:06"
click at [351, 116] on icon "dialog" at bounding box center [358, 115] width 16 height 16
type input "Briefing"
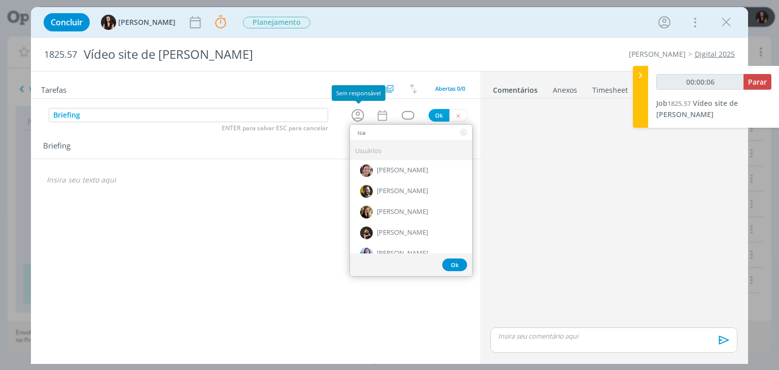
type input "isab"
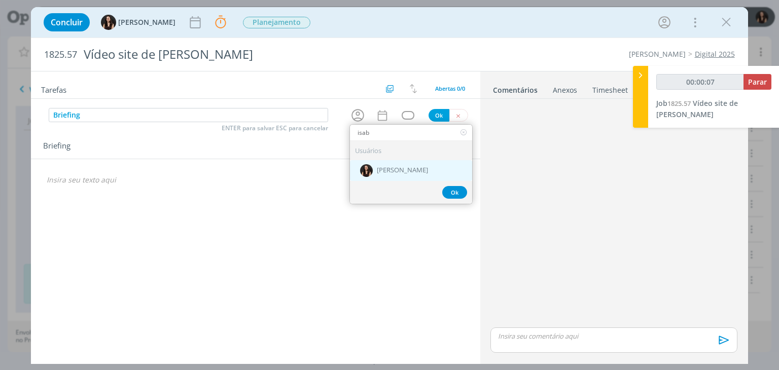
type input "00:00:08"
type input "isab"
click at [393, 167] on span "[PERSON_NAME]" at bounding box center [402, 171] width 51 height 8
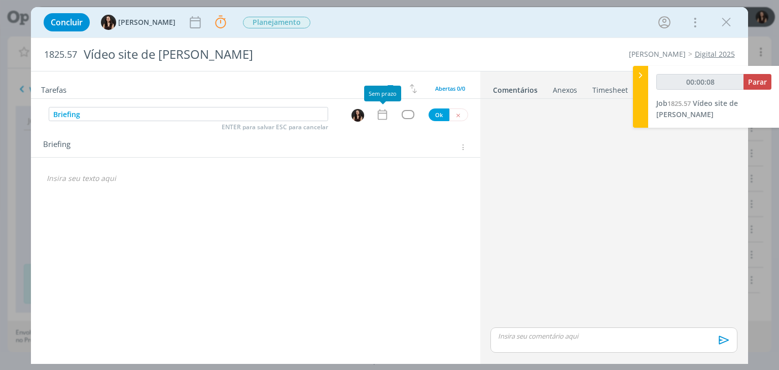
click at [381, 119] on icon "dialog" at bounding box center [381, 114] width 9 height 11
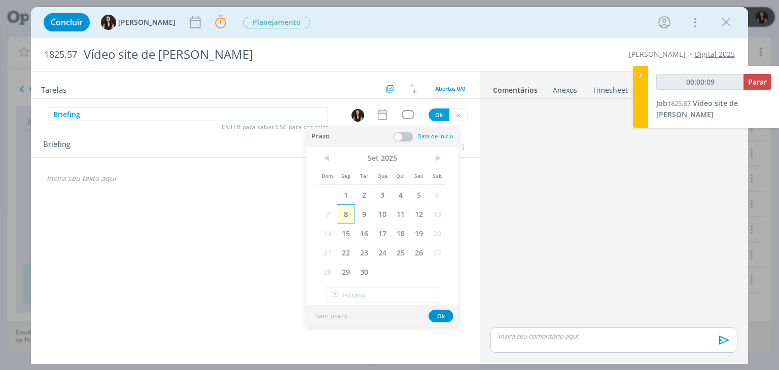
click at [345, 216] on span "8" at bounding box center [346, 213] width 18 height 19
type input "00:00:10"
click at [440, 317] on button "Ok" at bounding box center [440, 316] width 25 height 13
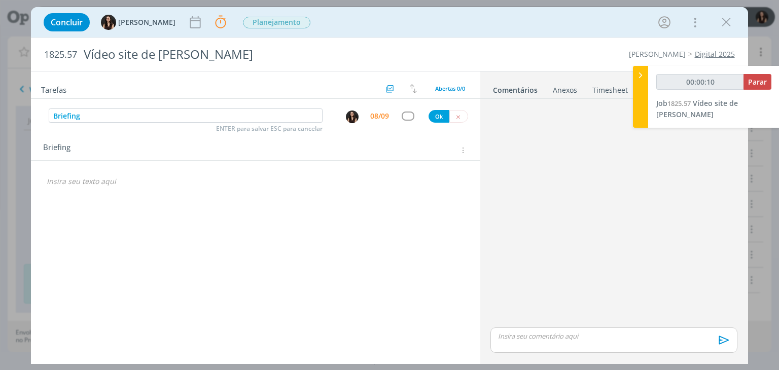
click at [404, 114] on div "dialog" at bounding box center [407, 116] width 13 height 9
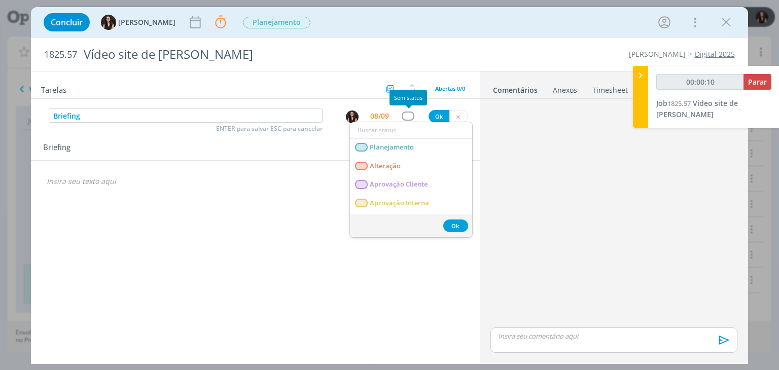
type input "a"
type input "00:00:11"
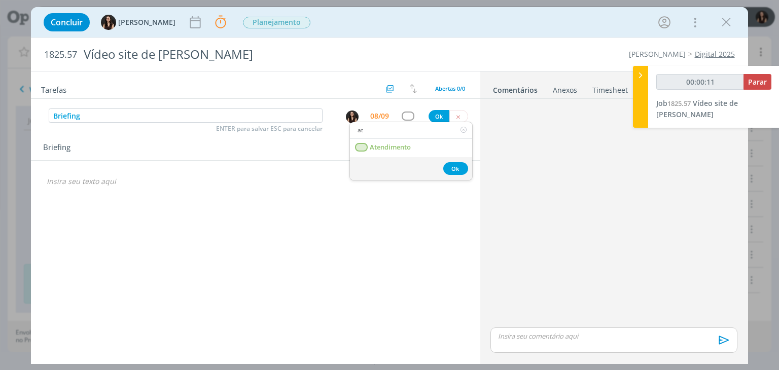
type input "ate"
type input "00:00:12"
type input "ate"
click at [419, 146] on link "Atendimento" at bounding box center [411, 147] width 122 height 19
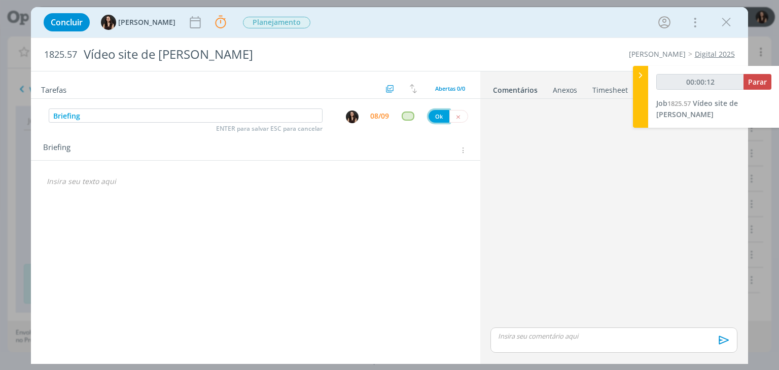
click at [437, 114] on button "Ok" at bounding box center [438, 116] width 21 height 13
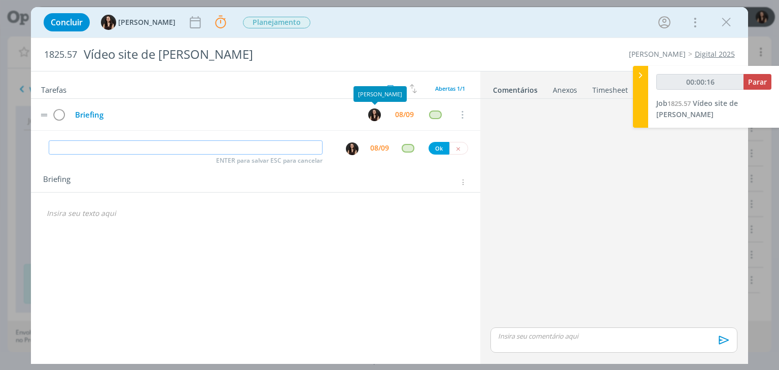
type input "00:00:17"
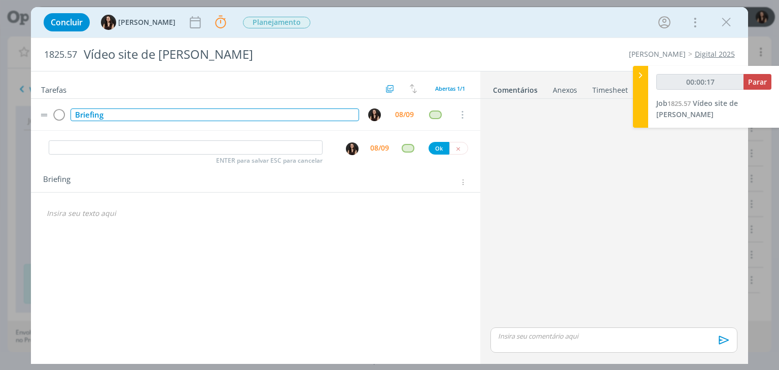
click at [324, 112] on div "Briefing" at bounding box center [214, 114] width 288 height 13
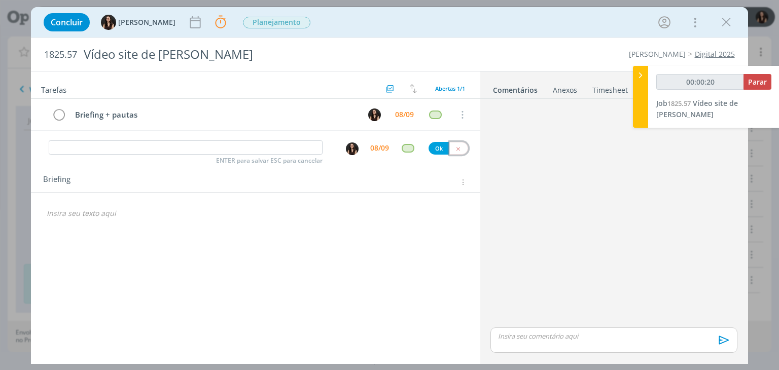
click at [454, 150] on button "dialog" at bounding box center [458, 148] width 19 height 13
click at [390, 206] on div "dialog" at bounding box center [255, 213] width 432 height 17
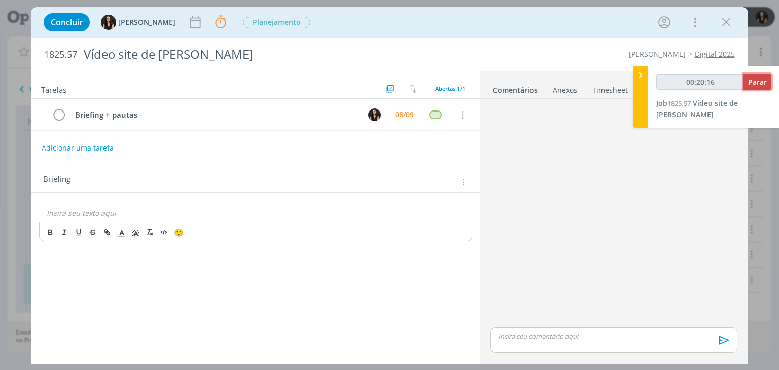
click at [747, 80] on button "Parar" at bounding box center [757, 82] width 28 height 16
type input "00:21:00"
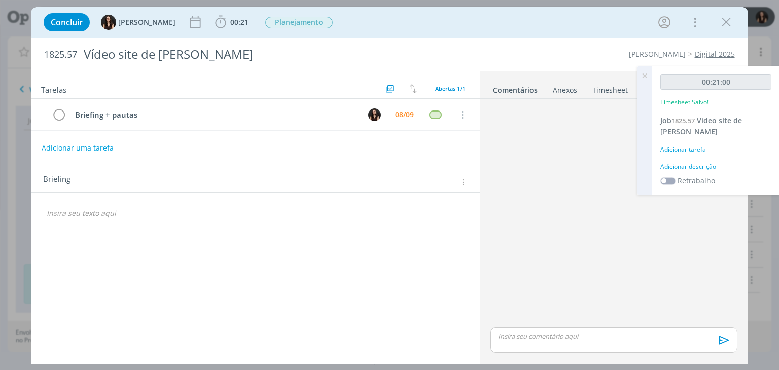
click at [709, 169] on div "Adicionar descrição" at bounding box center [715, 166] width 111 height 9
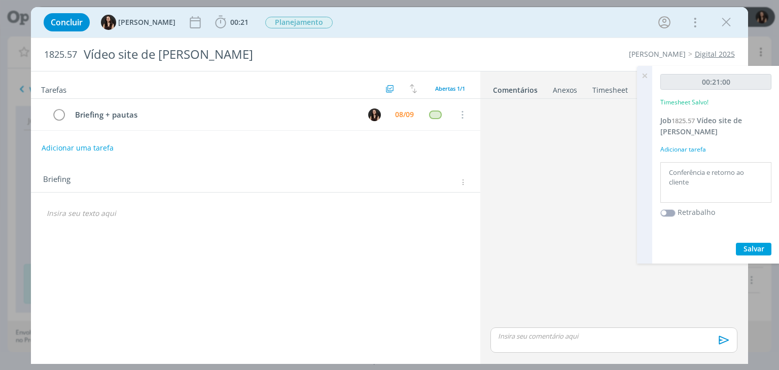
type textarea "Conferência e retorno ao cliente"
click at [743, 244] on span "Salvar" at bounding box center [753, 249] width 21 height 10
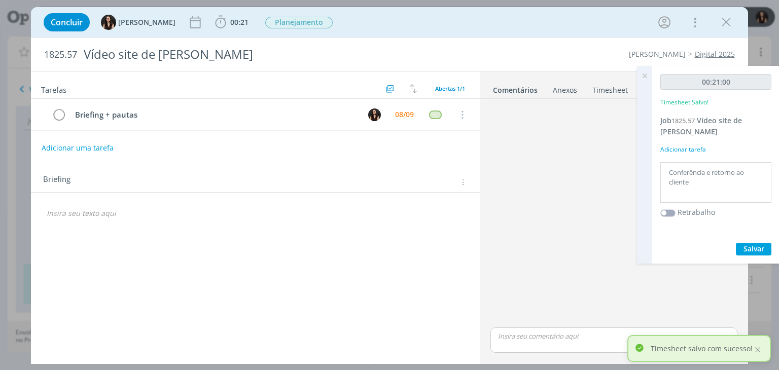
click at [643, 71] on icon at bounding box center [644, 76] width 18 height 20
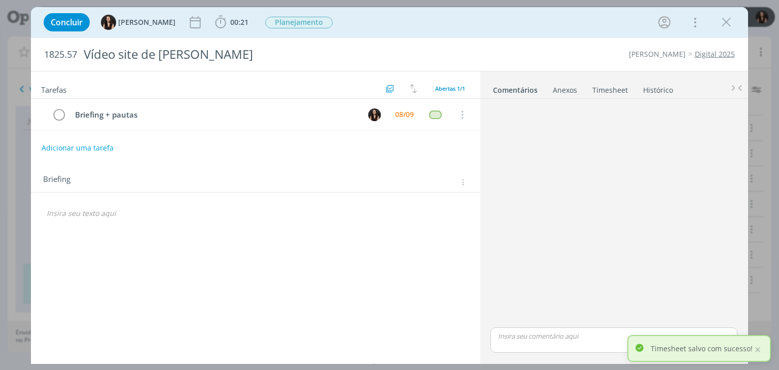
click at [715, 25] on div "Concluir Isabelle Silva 00:21 Iniciar Apontar Data * 08/09/2025 Horas * 00:00 T…" at bounding box center [389, 22] width 701 height 24
click at [717, 25] on div "dialog" at bounding box center [726, 22] width 18 height 18
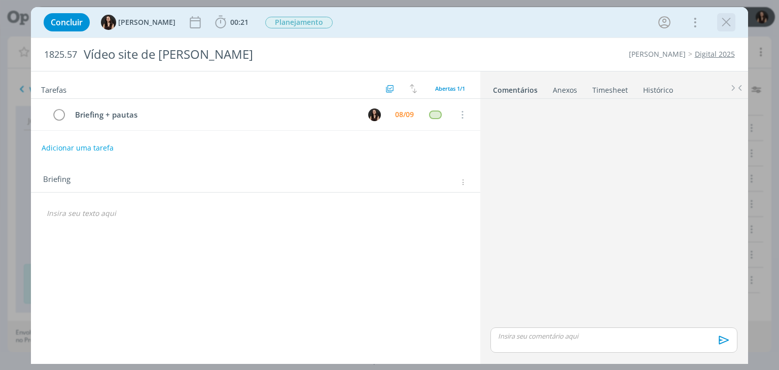
click at [727, 28] on icon "dialog" at bounding box center [725, 22] width 15 height 15
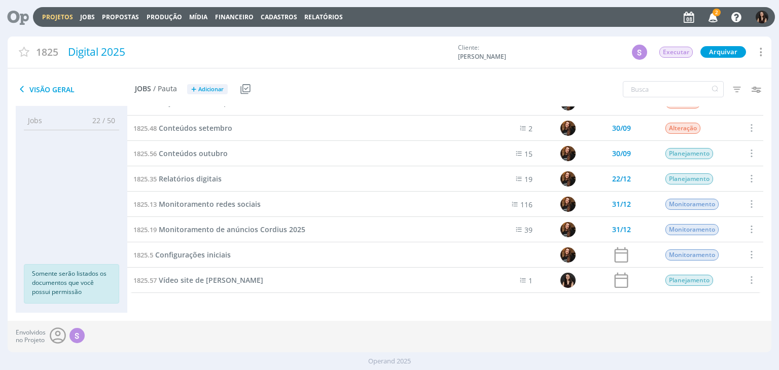
click at [14, 16] on icon at bounding box center [14, 17] width 21 height 20
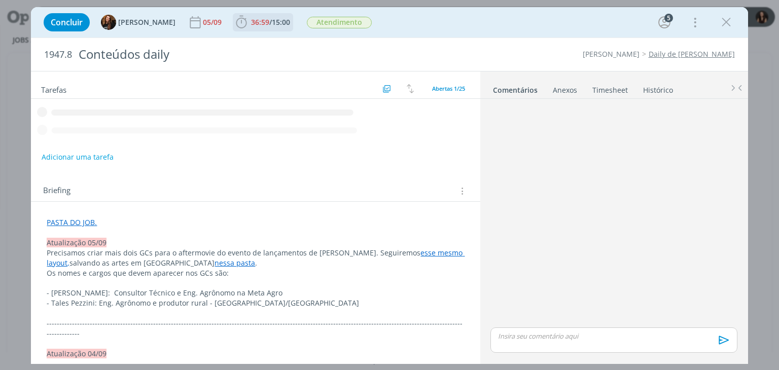
click at [241, 26] on span "36:59 / 15:00" at bounding box center [263, 22] width 58 height 15
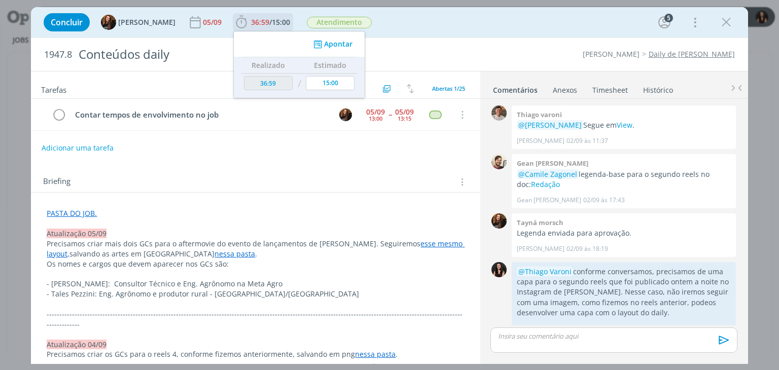
scroll to position [801, 0]
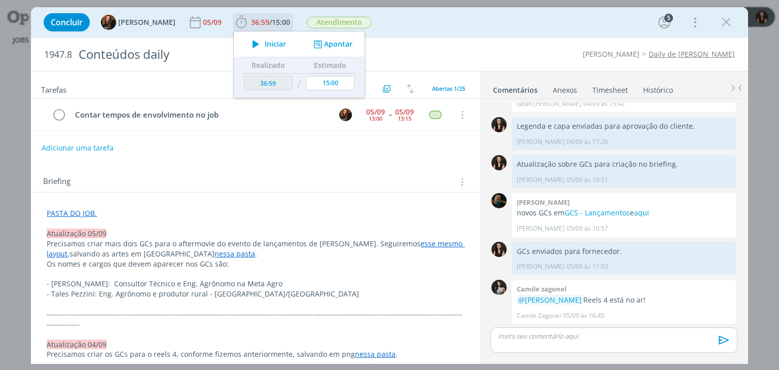
click at [253, 46] on icon "dialog" at bounding box center [256, 44] width 18 height 13
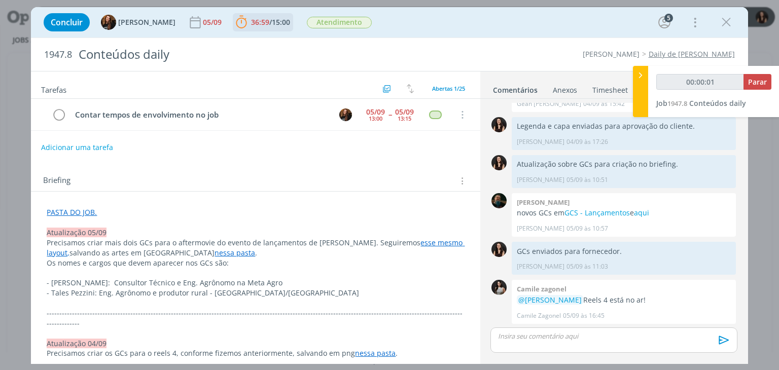
click at [97, 140] on button "Adicionar uma tarefa" at bounding box center [77, 147] width 72 height 17
click at [101, 217] on p "dialog" at bounding box center [255, 222] width 417 height 10
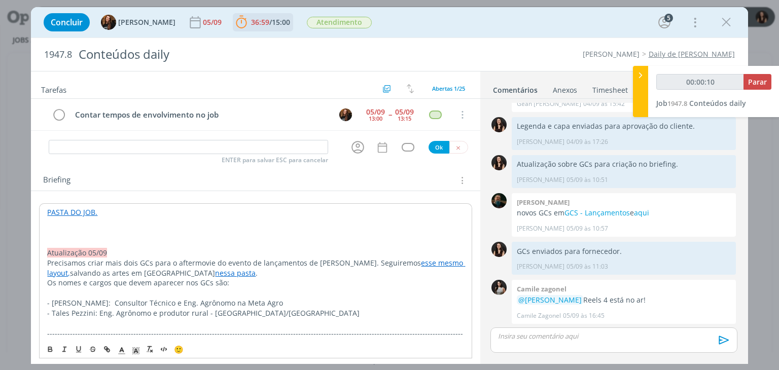
type input "00:00:11"
drag, startPoint x: 116, startPoint y: 232, endPoint x: 44, endPoint y: 234, distance: 72.0
click at [132, 355] on div "🙂" at bounding box center [255, 348] width 431 height 19
click at [135, 352] on line "dialog" at bounding box center [136, 352] width 3 height 0
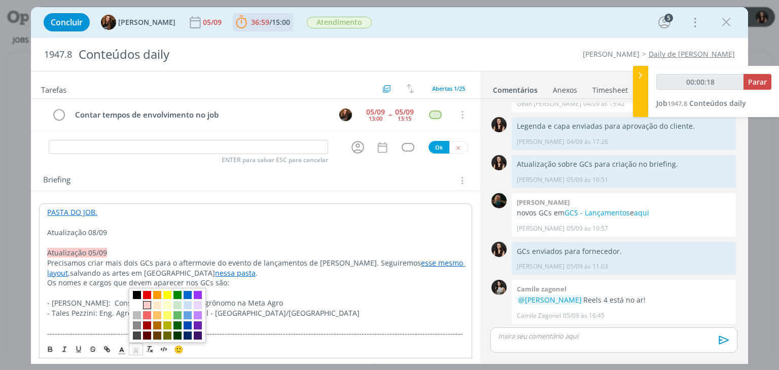
click at [149, 303] on span "dialog" at bounding box center [147, 305] width 8 height 8
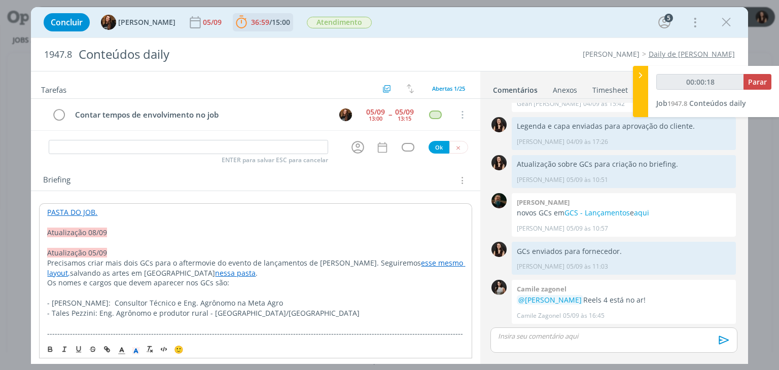
click at [114, 235] on p "Atualização 08/09" at bounding box center [255, 233] width 416 height 10
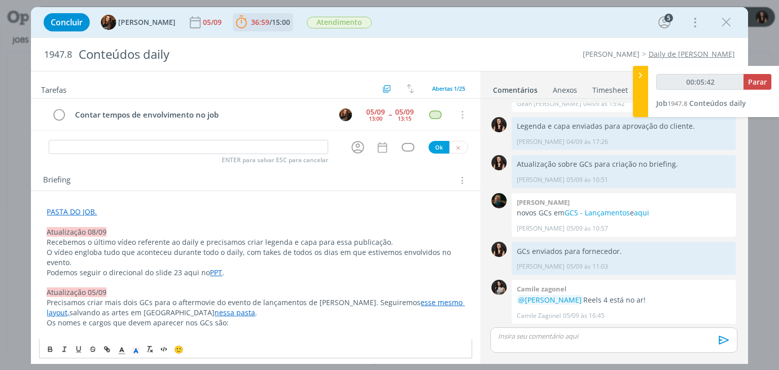
click at [333, 263] on p "O vídeo engloba tudo que aconteceu durante todo o daily, com takes de todos os …" at bounding box center [255, 257] width 417 height 20
click at [322, 274] on p "Podemos seguir o direcional do slide 23 aqui no PPT ." at bounding box center [255, 273] width 417 height 10
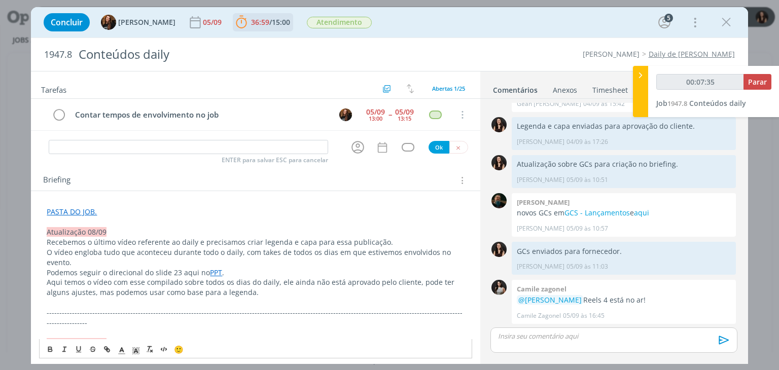
click at [313, 300] on p "dialog" at bounding box center [255, 303] width 417 height 10
click at [91, 225] on link "[URL][DOMAIN_NAME]" at bounding box center [113, 231] width 77 height 13
click at [178, 288] on p "Aqui temos o vídeo com esse compilado sobre todos os dias do daily, ele ainda n…" at bounding box center [255, 287] width 417 height 20
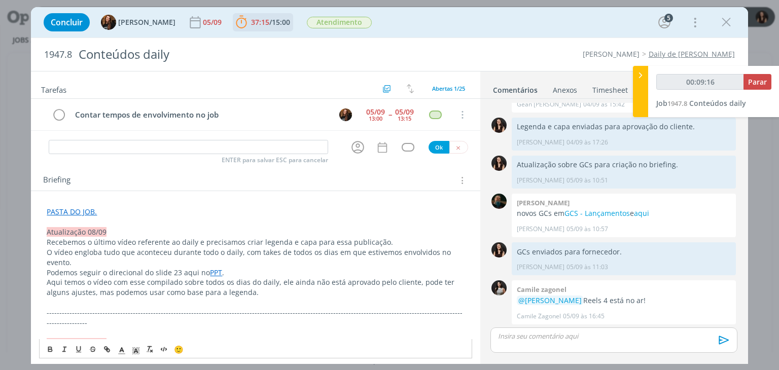
click at [95, 279] on p "Aqui temos o vídeo com esse compilado sobre todos os dias do daily, ele ainda n…" at bounding box center [255, 287] width 417 height 20
click at [96, 280] on p "Aqui temos o vídeo com esse compilado sobre todos os dias do daily, ele ainda n…" at bounding box center [255, 287] width 417 height 20
type input "00:09:18"
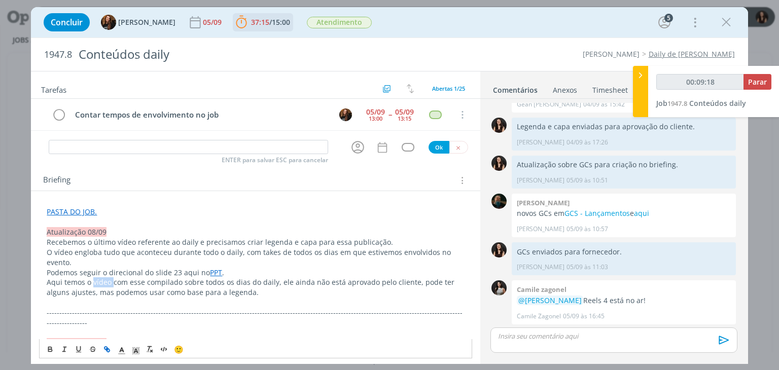
click at [112, 348] on button "dialog" at bounding box center [107, 349] width 14 height 12
type input "vídeo"
type input "00:09:19"
paste input "[URL][DOMAIN_NAME]"
type input "[URL][DOMAIN_NAME]"
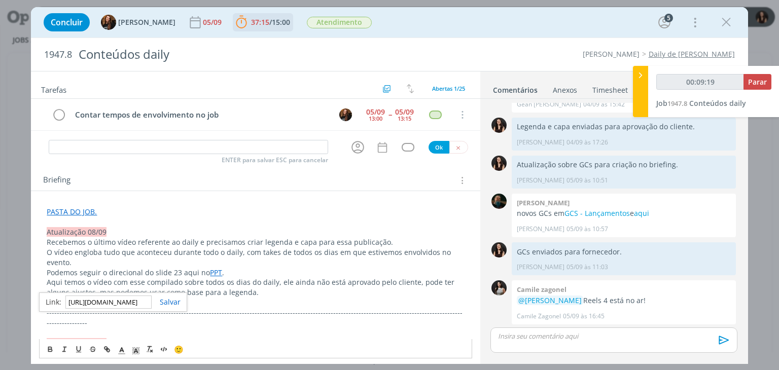
scroll to position [0, 270]
type input "00:09:20"
type input "[URL][DOMAIN_NAME]"
click at [166, 301] on link "dialog" at bounding box center [166, 302] width 29 height 10
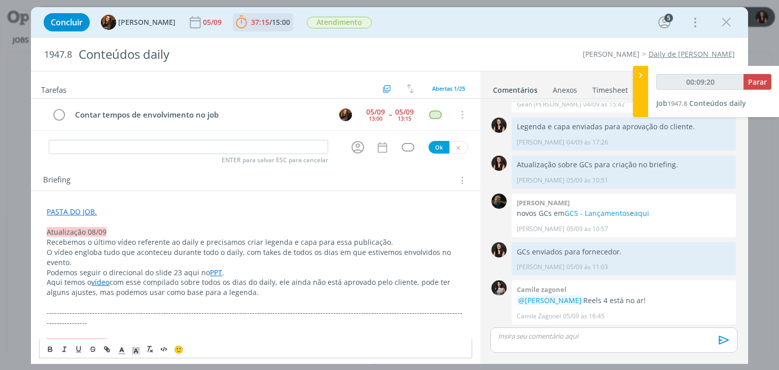
drag, startPoint x: 158, startPoint y: 284, endPoint x: 120, endPoint y: 290, distance: 38.9
click at [158, 284] on p "Aqui temos o vídeo com esse compilado sobre todos os dias do daily, ele ainda n…" at bounding box center [255, 287] width 417 height 20
click at [104, 284] on link "vídeo" at bounding box center [100, 282] width 18 height 10
click at [104, 304] on link "[URL][DOMAIN_NAME]" at bounding box center [113, 302] width 77 height 13
click at [325, 272] on p "Podemos seguir o direcional do slide 23 aqui no PPT ." at bounding box center [255, 273] width 417 height 10
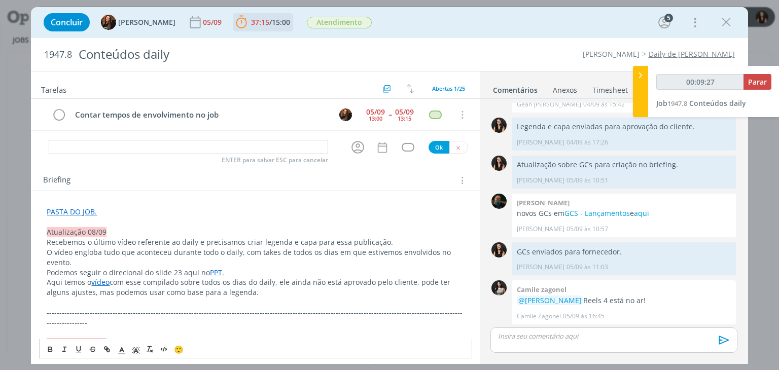
click at [314, 292] on p "Aqui temos o vídeo com esse compilado sobre todos os dias do daily, ele ainda n…" at bounding box center [255, 287] width 417 height 20
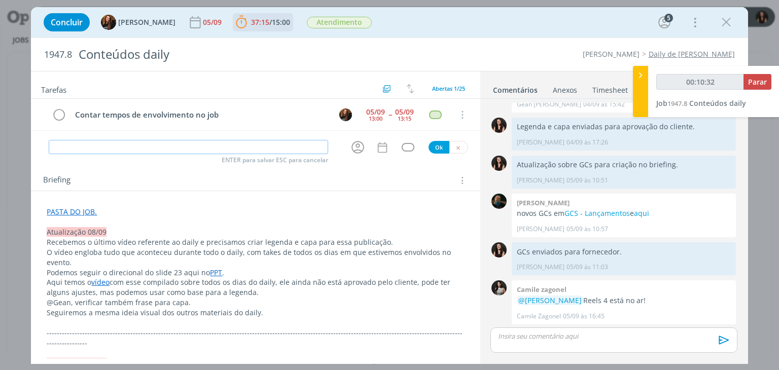
click at [288, 150] on input "dialog" at bounding box center [188, 147] width 279 height 14
type input "00:10:33"
type input "R"
type input "00:10:34"
type input "Redaçã"
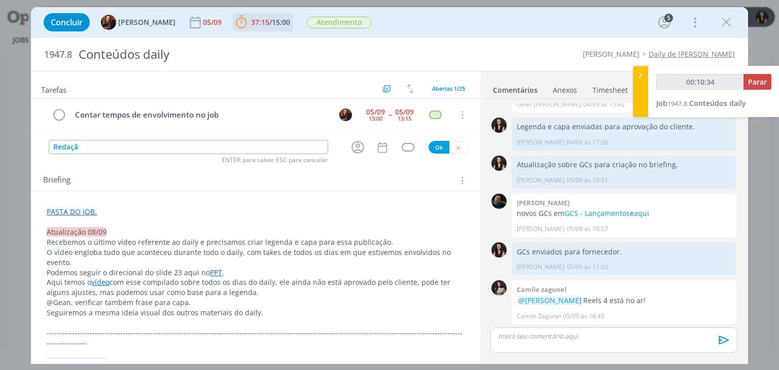
type input "00:10:35"
type input "Redação"
type input "00:10:36"
type input "Redação leg"
type input "00:10:37"
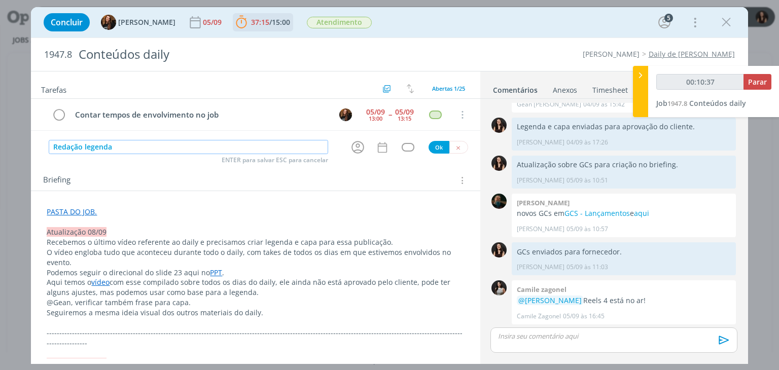
type input "Redação legenda"
type input "00:10:38"
type input "Redação legenda + cap"
type input "00:10:39"
type input "Redação legenda + capa a"
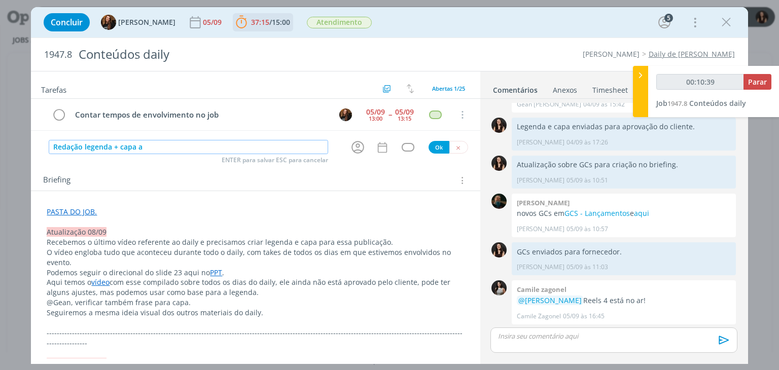
type input "00:10:40"
type input "Redação legenda + capa aftermo"
type input "00:10:41"
type input "Redação legenda + capa aftermovie fin"
type input "00:10:42"
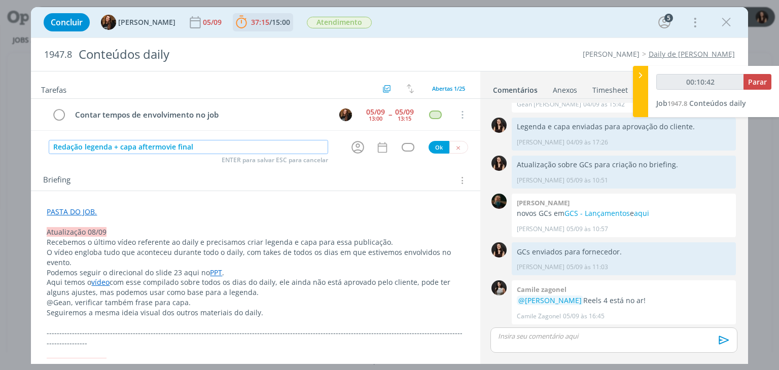
type input "Redação legenda + capa aftermovie final"
type input "00:10:44"
click at [356, 145] on icon "dialog" at bounding box center [358, 147] width 16 height 16
type input "Redação legenda + capa aftermovie final"
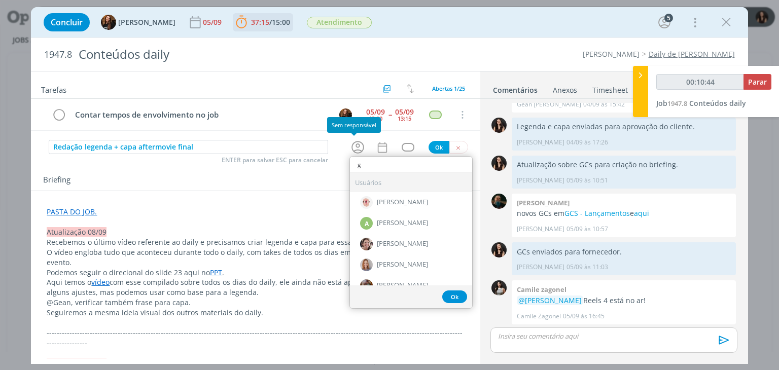
type input "ge"
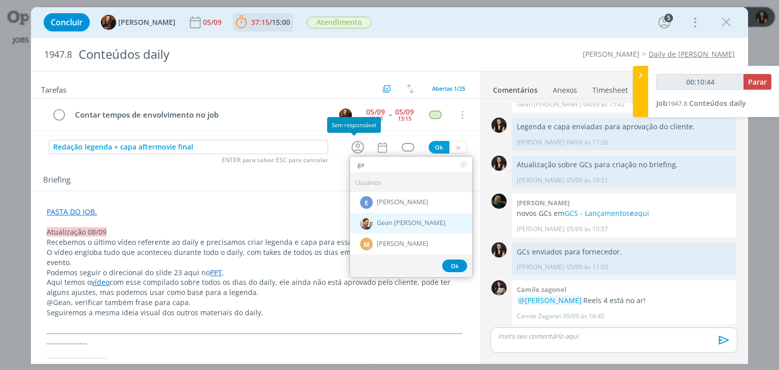
type input "00:10:45"
type input "ge"
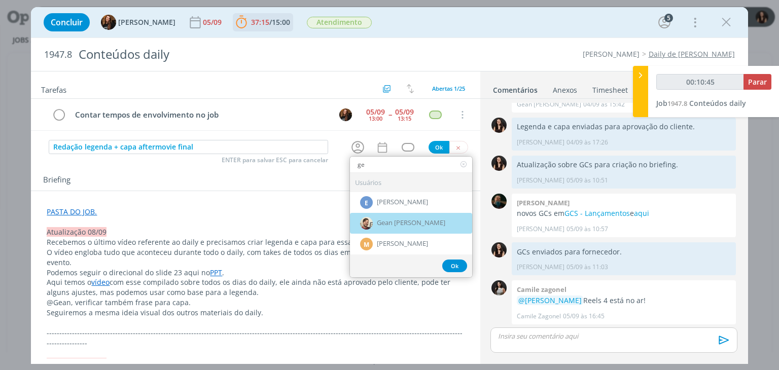
click at [389, 222] on span "Gean [PERSON_NAME]" at bounding box center [411, 223] width 68 height 8
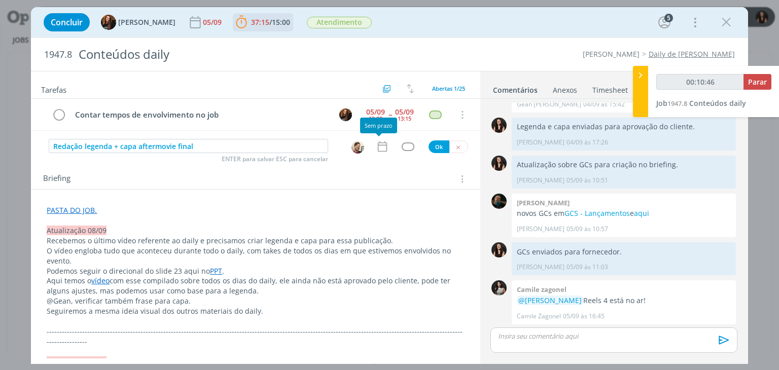
click at [378, 139] on div "Redação legenda + capa aftermovie final ENTER para salvar ESC para cancelar [PE…" at bounding box center [255, 146] width 449 height 15
click at [379, 144] on icon "dialog" at bounding box center [381, 146] width 9 height 11
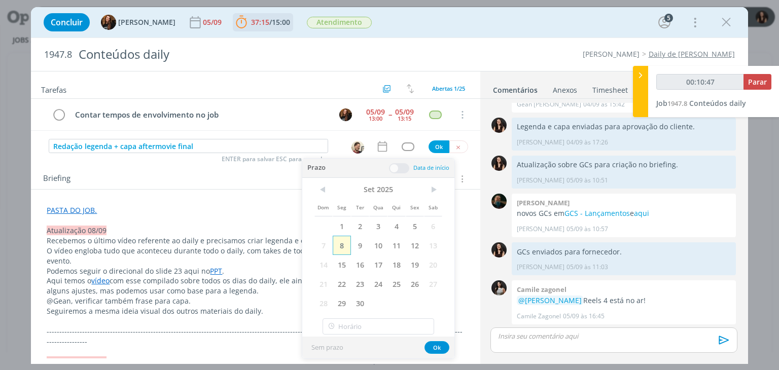
click at [345, 248] on span "8" at bounding box center [342, 245] width 18 height 19
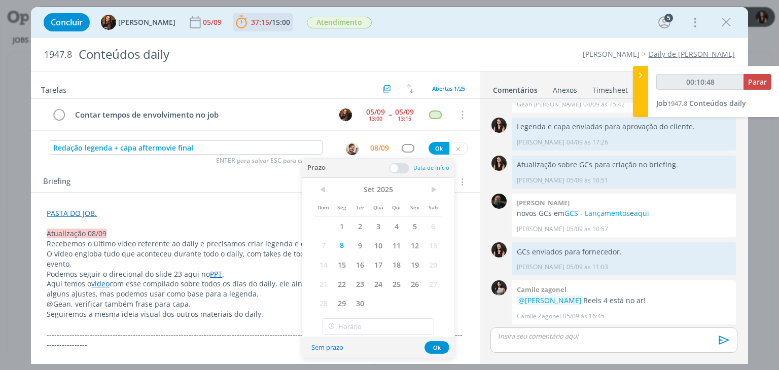
click at [395, 166] on span at bounding box center [399, 168] width 20 height 10
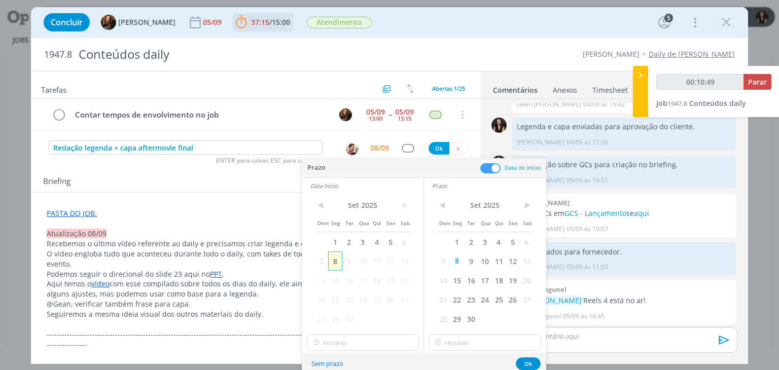
click at [335, 256] on span "8" at bounding box center [335, 260] width 14 height 19
click at [401, 144] on div "dialog" at bounding box center [407, 148] width 13 height 9
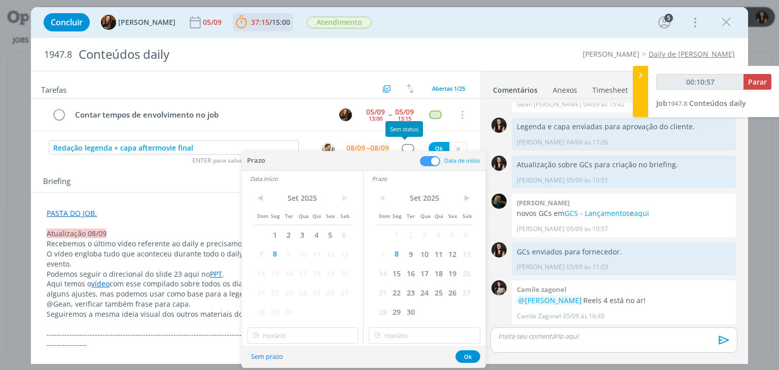
type input "00:10:58"
type input "red"
type input "00:11:00"
type input "red"
drag, startPoint x: 199, startPoint y: 173, endPoint x: 291, endPoint y: 177, distance: 91.8
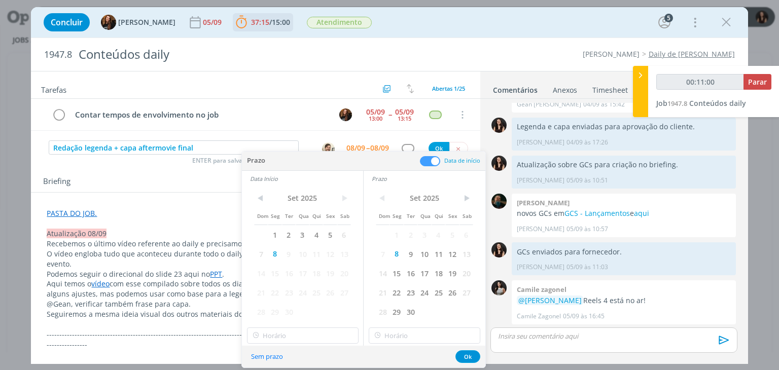
click at [200, 173] on div "Briefing Briefings Predefinidos Versões do Briefing Ver Briefing do Projeto" at bounding box center [255, 178] width 449 height 27
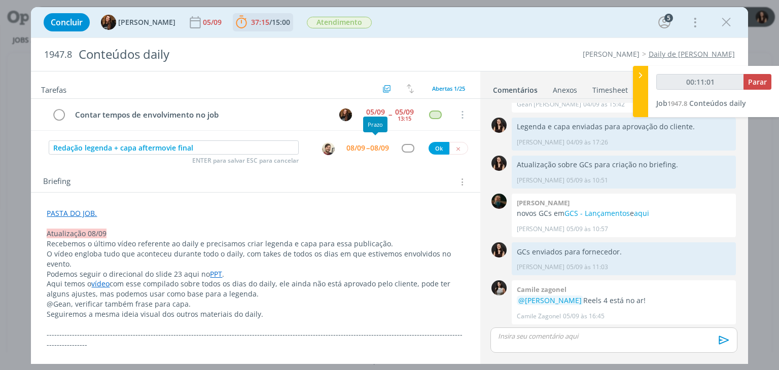
click at [401, 148] on div "dialog" at bounding box center [407, 148] width 13 height 9
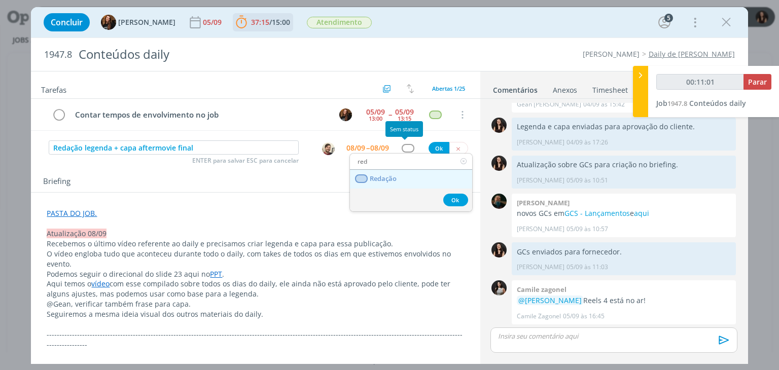
click at [387, 185] on ul "red Redação Ok" at bounding box center [410, 182] width 123 height 59
type input "00:11:02"
click at [395, 180] on span "Redação" at bounding box center [383, 179] width 27 height 8
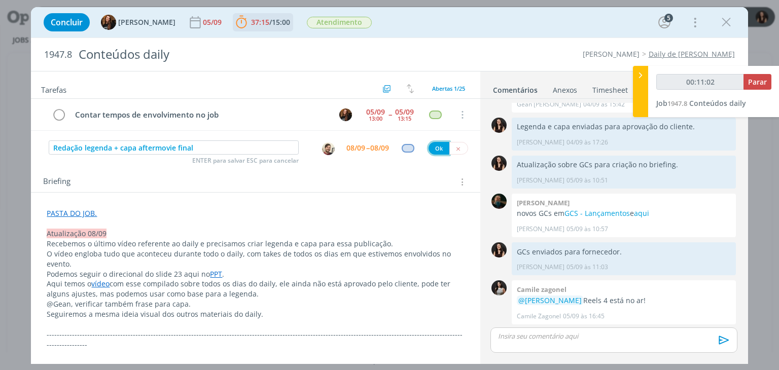
click at [437, 144] on button "Ok" at bounding box center [438, 148] width 21 height 13
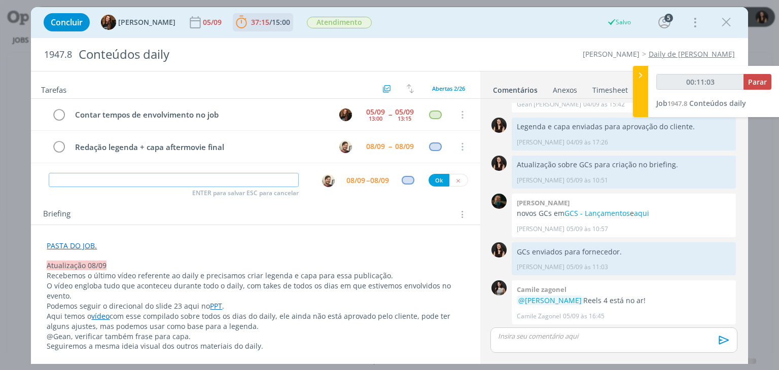
type input "00:11:04"
type input "l"
type input "00:11:06"
type input "La"
type input "00:11:07"
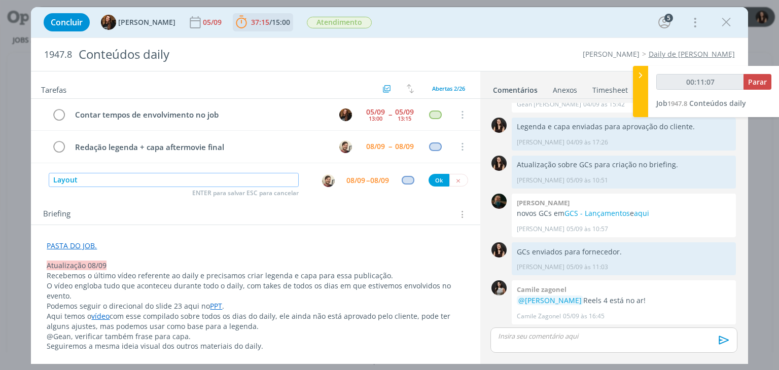
type input "Layout"
type input "00:11:08"
type input "Layout capa"
type input "00:11:09"
type input "Layout capa a"
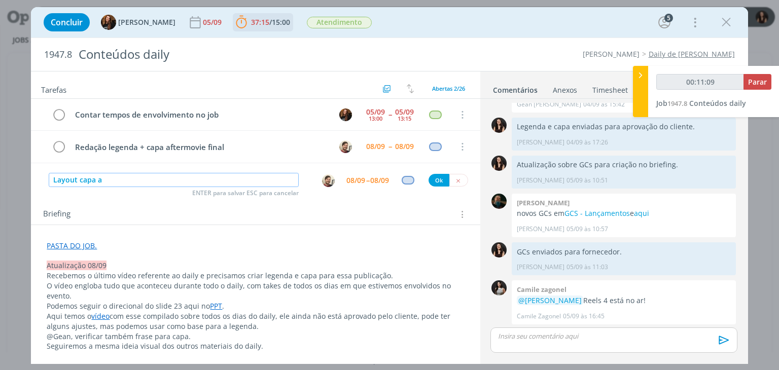
type input "00:11:10"
type input "Layout capa aftermo"
type input "00:11:11"
type input "Layout capa aftermovie fina"
type input "00:11:12"
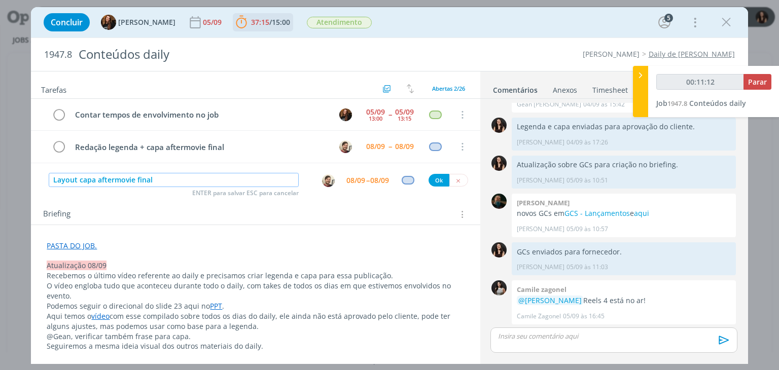
type input "Layout capa aftermovie final"
type input "00:11:13"
type input "Layout capa aftermovie final"
click at [331, 182] on div "dialog" at bounding box center [329, 181] width 17 height 14
click at [322, 179] on img "dialog" at bounding box center [328, 180] width 13 height 13
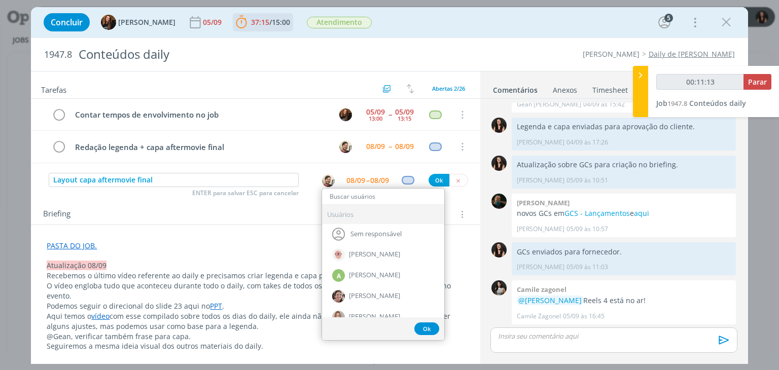
type input "00:11:14"
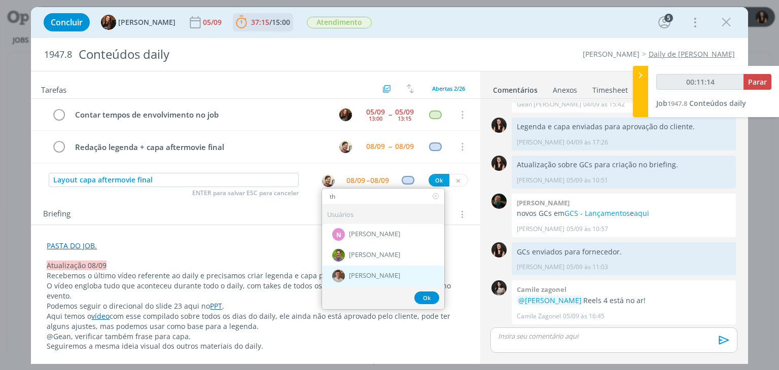
type input "th"
click at [341, 278] on div "[PERSON_NAME]" at bounding box center [383, 276] width 122 height 21
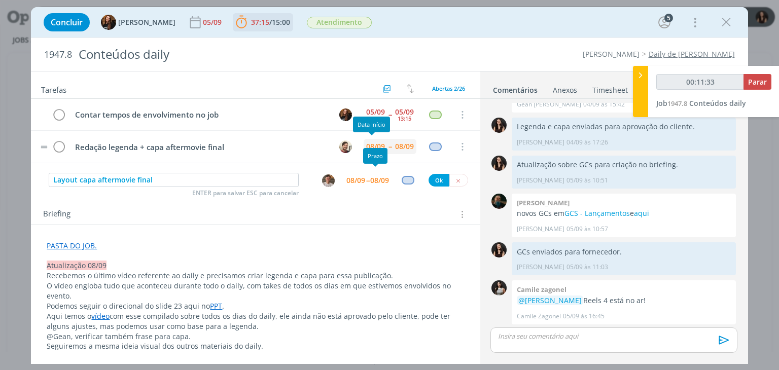
click at [383, 142] on div "08/09 -- 08/09" at bounding box center [389, 146] width 53 height 15
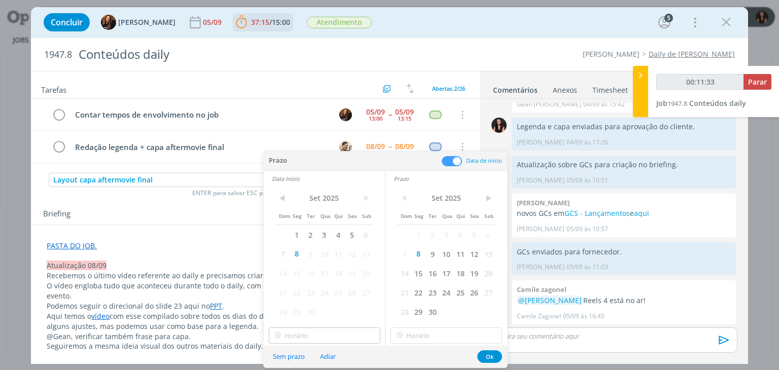
type input "00:11:34"
type input "12:00"
click at [322, 335] on input "12:00" at bounding box center [325, 335] width 112 height 16
type input "00:11:36"
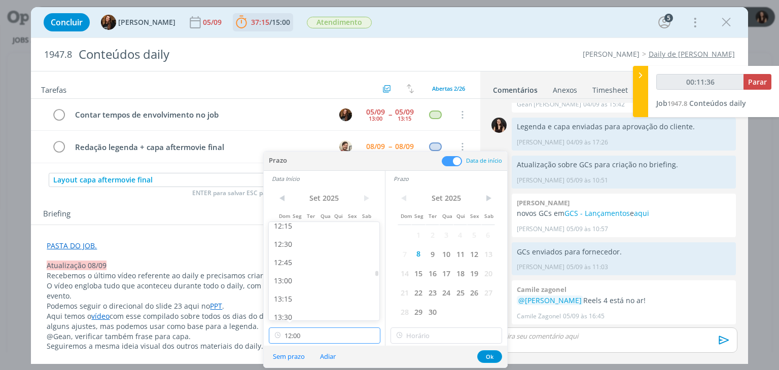
scroll to position [900, 0]
click at [298, 284] on div "13:00" at bounding box center [326, 280] width 114 height 18
type input "13:00"
type input "00:11:37"
type input "13:00"
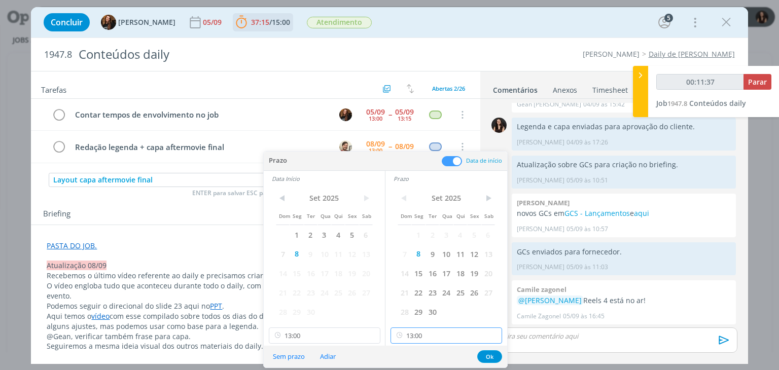
click at [437, 328] on input "13:00" at bounding box center [446, 335] width 112 height 16
type input "00:11:38"
click at [414, 292] on div "13:30" at bounding box center [448, 294] width 114 height 18
type input "13:30"
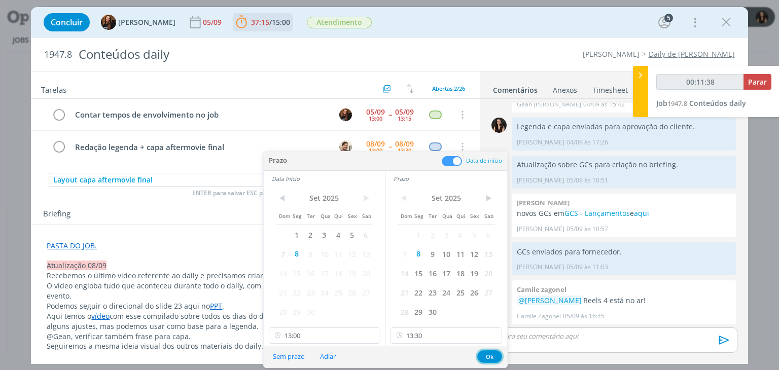
click at [481, 355] on button "Ok" at bounding box center [489, 356] width 25 height 13
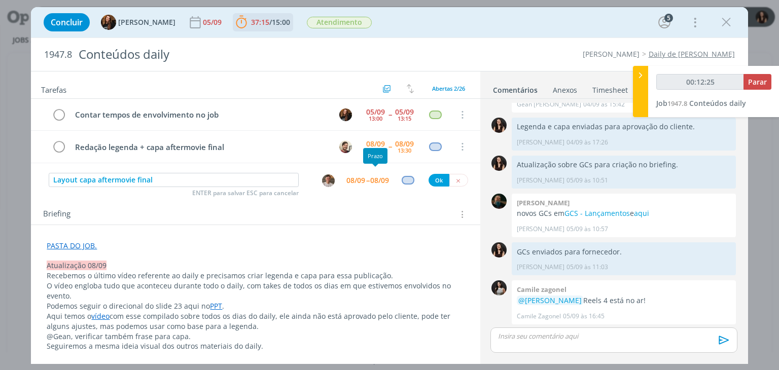
click at [374, 178] on div "08/09" at bounding box center [379, 180] width 19 height 7
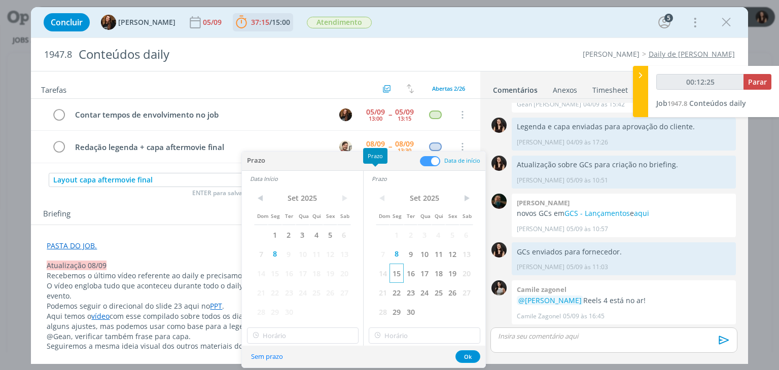
type input "00:12:26"
type input "12:00"
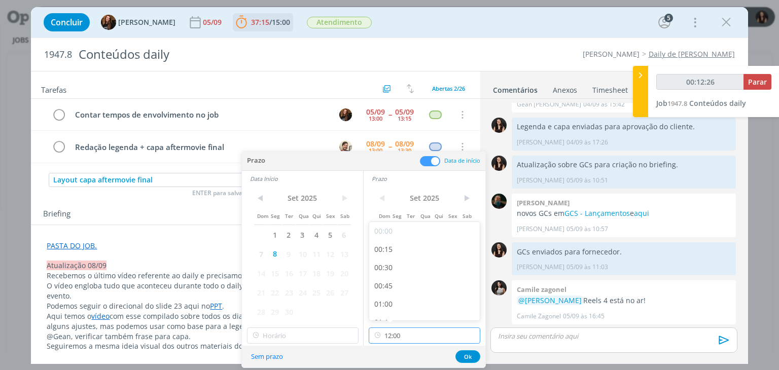
click at [410, 329] on input "12:00" at bounding box center [425, 335] width 112 height 16
type input "00:12:29"
click at [395, 284] on div "14:30" at bounding box center [426, 288] width 114 height 18
type input "14:30"
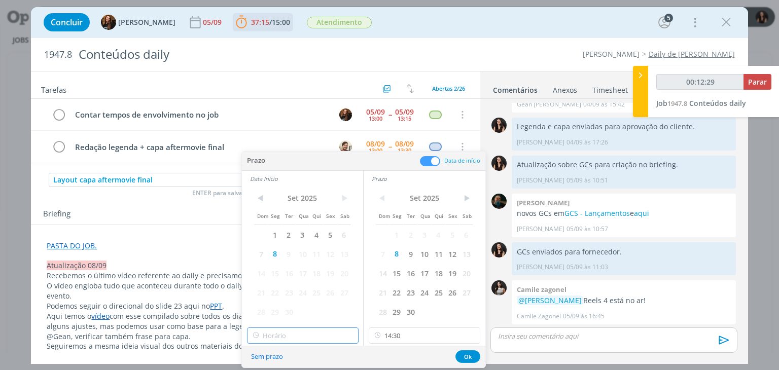
type input "12:00"
click at [302, 328] on input "12:00" at bounding box center [303, 335] width 112 height 16
type input "00:12:31"
click at [276, 296] on div "14:00" at bounding box center [304, 302] width 114 height 18
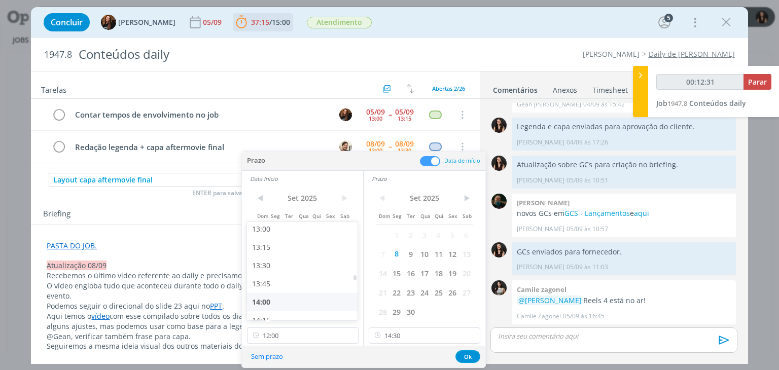
type input "14:00"
click at [454, 348] on div "Sem prazo Ok" at bounding box center [363, 357] width 243 height 22
click at [459, 355] on button "Ok" at bounding box center [467, 356] width 25 height 13
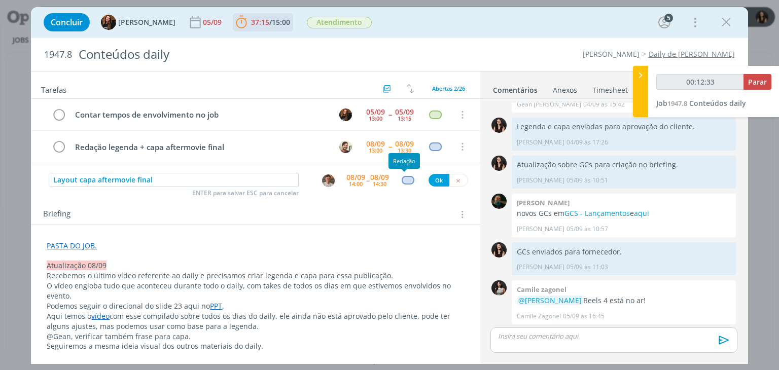
click at [396, 178] on div "dialog" at bounding box center [408, 180] width 30 height 9
type input "00:12:34"
click at [401, 181] on div "dialog" at bounding box center [407, 180] width 13 height 9
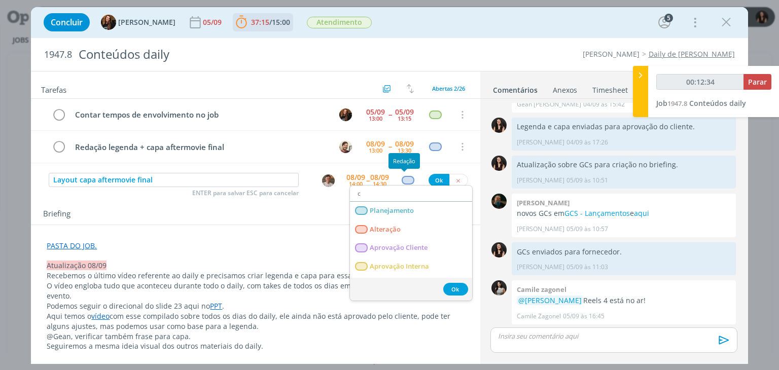
type input "cr"
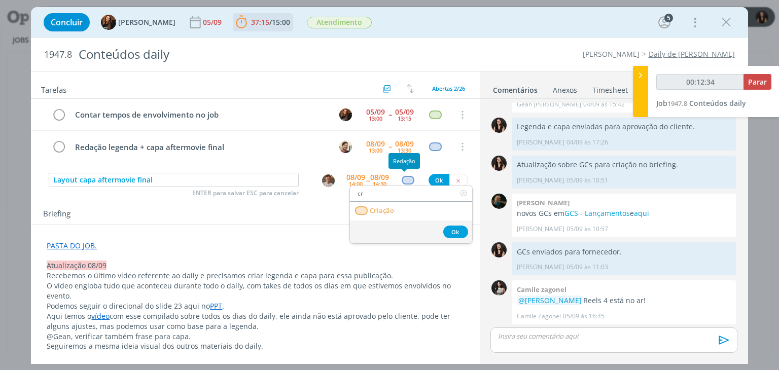
type input "00:12:35"
type input "cr"
drag, startPoint x: 397, startPoint y: 213, endPoint x: 412, endPoint y: 199, distance: 20.1
click at [398, 212] on link "Criação" at bounding box center [411, 211] width 122 height 19
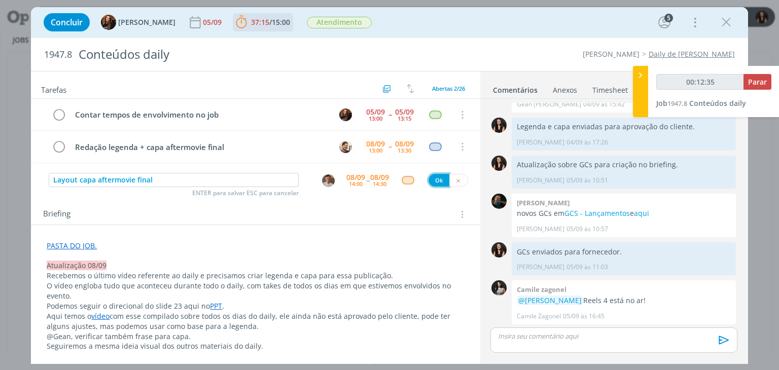
type input "00:12:36"
click at [437, 174] on button "Ok" at bounding box center [438, 180] width 21 height 13
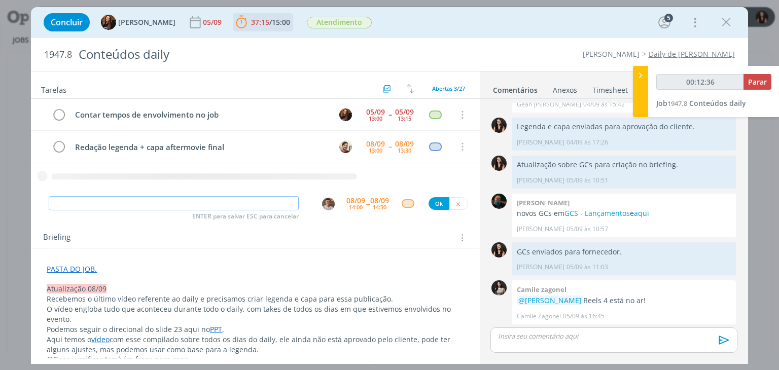
type input "00:12:37"
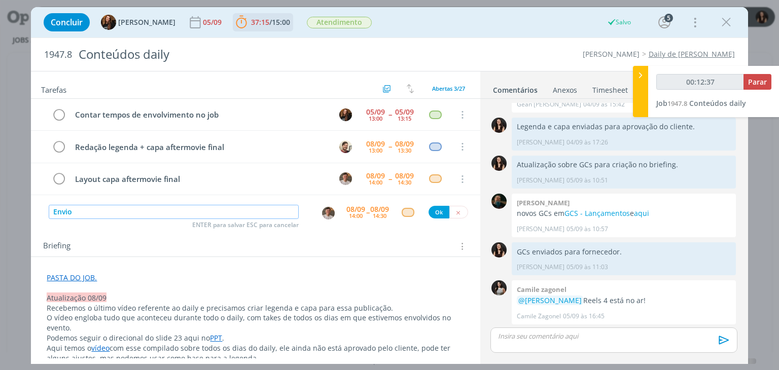
type input "Envio"
type input "00:12:38"
type input "Envio para"
type input "00:12:39"
type input "Envio para a"
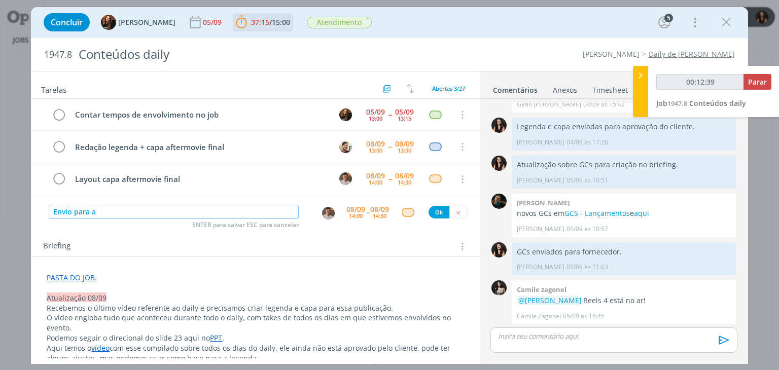
type input "00:12:40"
type input "Envio para apro"
type input "00:12:41"
type input "Envio para aprovação"
type input "00:12:42"
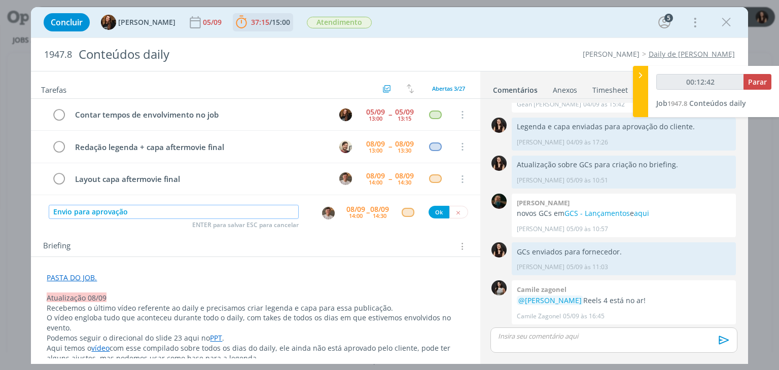
type input "Envio para aprovação"
type input "00:12:43"
click at [327, 209] on div "dialog" at bounding box center [329, 213] width 17 height 14
click at [327, 209] on img "dialog" at bounding box center [328, 213] width 13 height 13
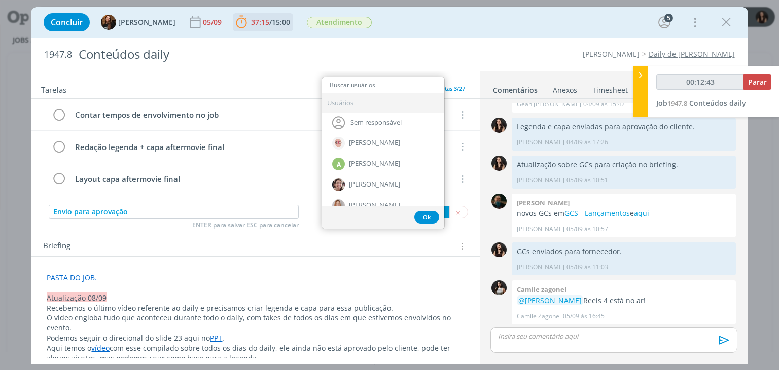
type input "i"
type input "00:12:44"
type input "isab"
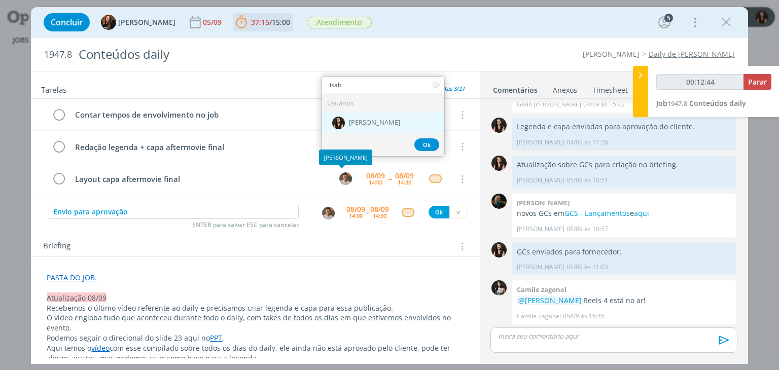
type input "00:12:45"
type input "isab"
click at [368, 123] on span "[PERSON_NAME]" at bounding box center [374, 123] width 51 height 8
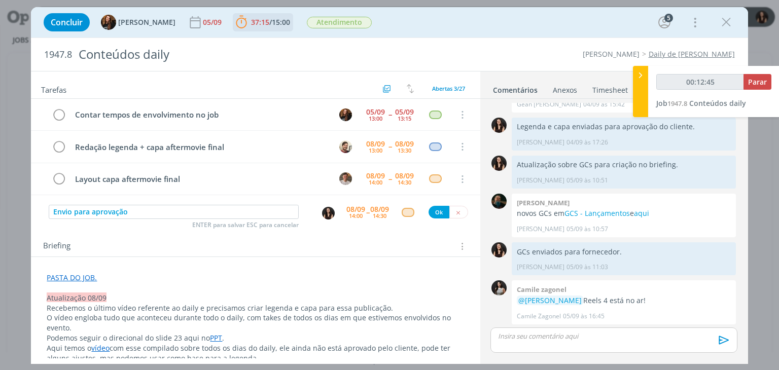
click at [365, 203] on div "08/09 14:00 -- 08/09 14:30" at bounding box center [367, 212] width 43 height 18
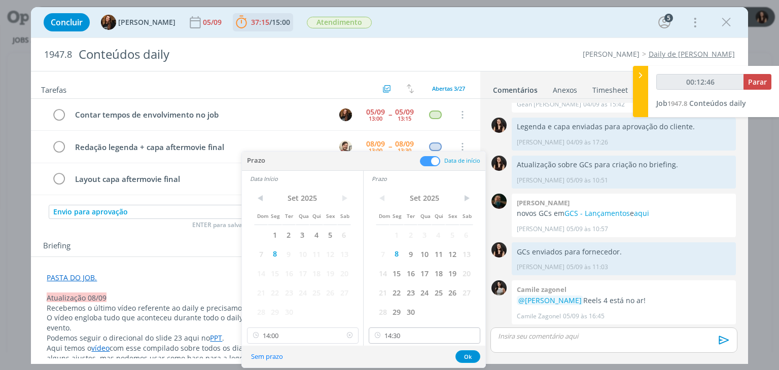
drag, startPoint x: 352, startPoint y: 337, endPoint x: 412, endPoint y: 334, distance: 59.4
click at [356, 336] on div "14:00" at bounding box center [303, 335] width 112 height 16
type input "00:12:47"
click at [468, 334] on icon at bounding box center [471, 335] width 13 height 16
drag, startPoint x: 468, startPoint y: 353, endPoint x: 466, endPoint y: 314, distance: 39.6
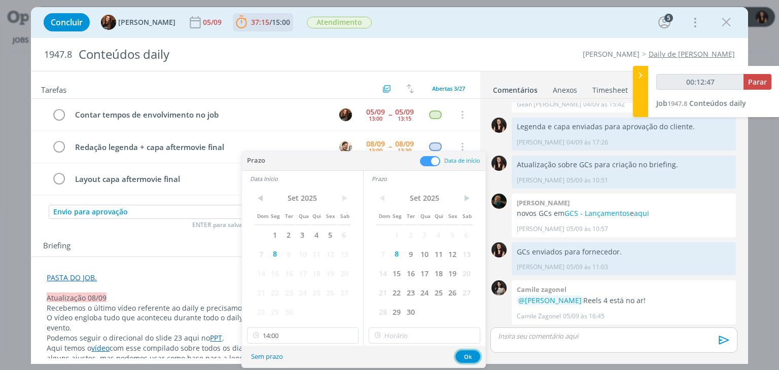
click at [468, 351] on button "Ok" at bounding box center [467, 356] width 25 height 13
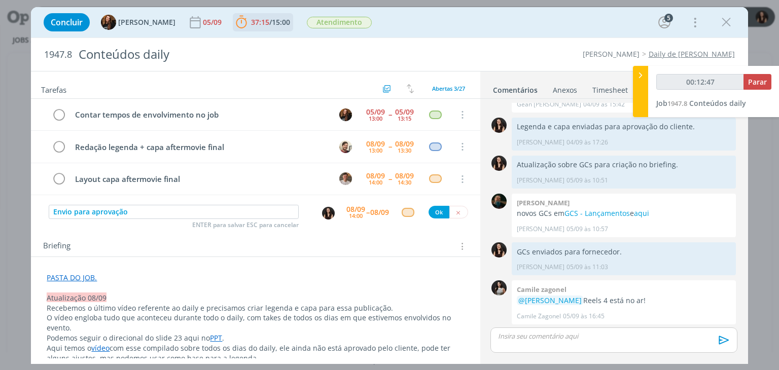
type input "00:12:48"
click at [398, 205] on div "Envio para aprovação ENTER para salvar ESC para cancelar 08/09 14:00 -- 08/09 Ok" at bounding box center [255, 212] width 449 height 18
click at [401, 209] on div "dialog" at bounding box center [407, 212] width 13 height 9
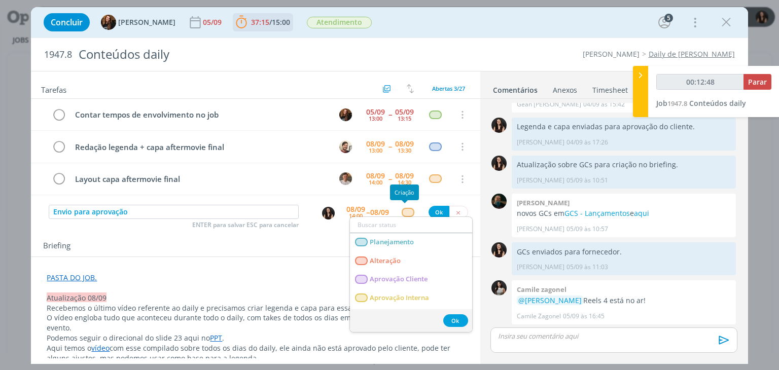
type input "a"
type input "00:12:49"
type input "ate"
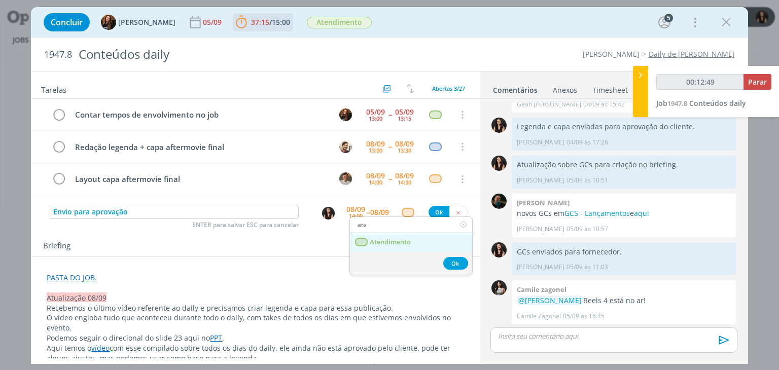
type input "00:12:50"
type input "ate"
click at [404, 241] on span "Atendimento" at bounding box center [390, 242] width 41 height 8
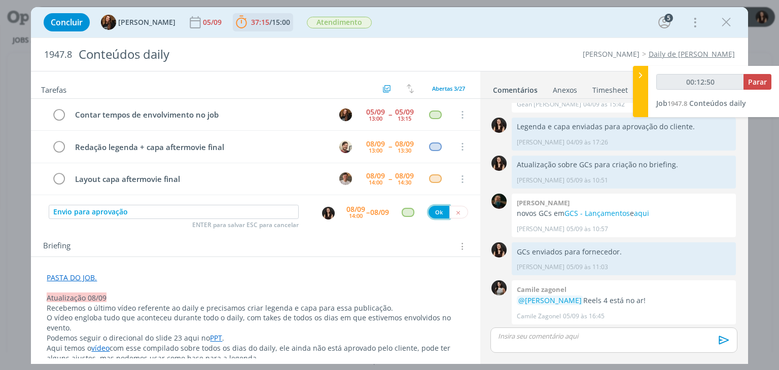
click at [436, 210] on button "Ok" at bounding box center [438, 212] width 21 height 13
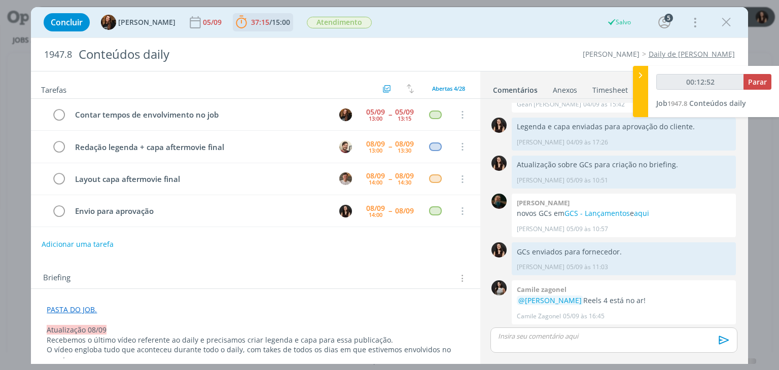
click at [571, 341] on div "dialog" at bounding box center [613, 339] width 246 height 25
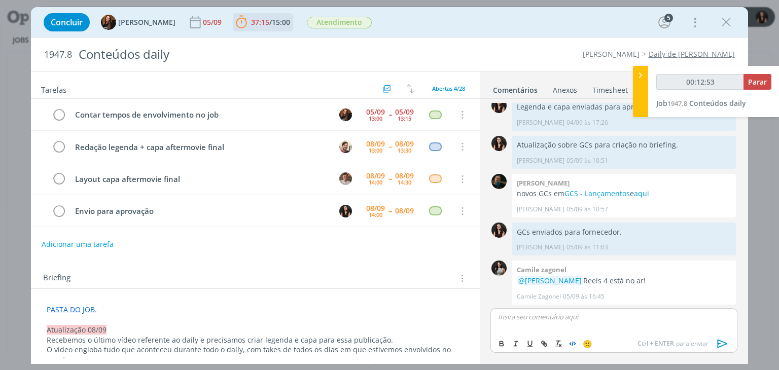
type input "00:12:54"
click at [722, 346] on icon "dialog" at bounding box center [722, 343] width 15 height 15
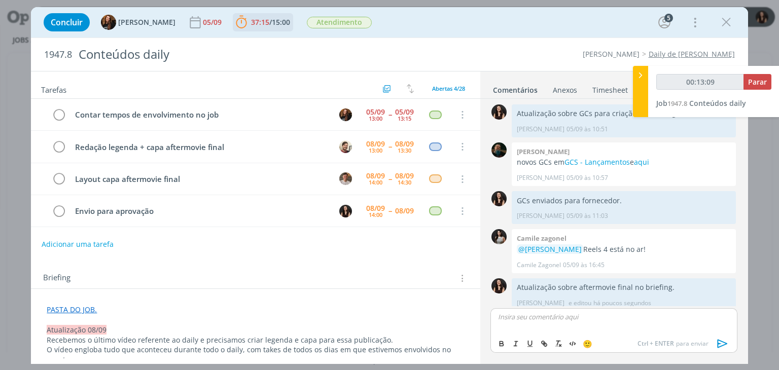
scroll to position [859, 0]
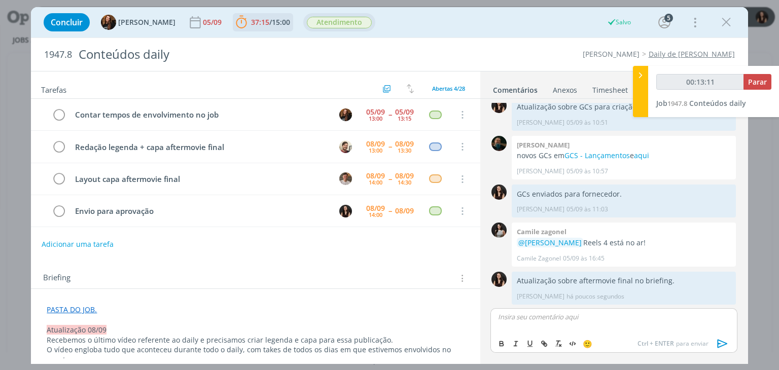
click at [336, 23] on span "Atendimento" at bounding box center [339, 23] width 65 height 12
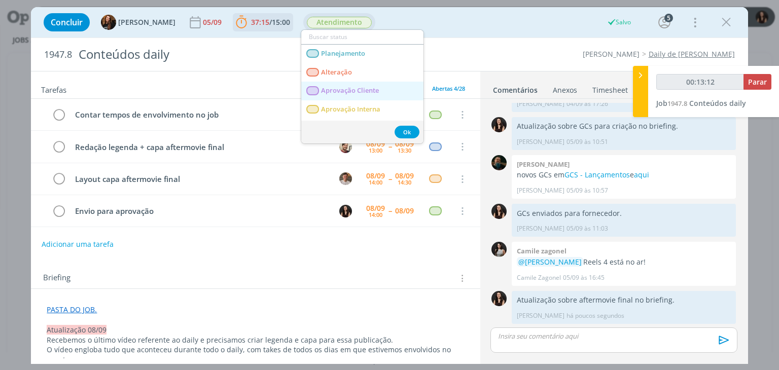
type input "00:13:13"
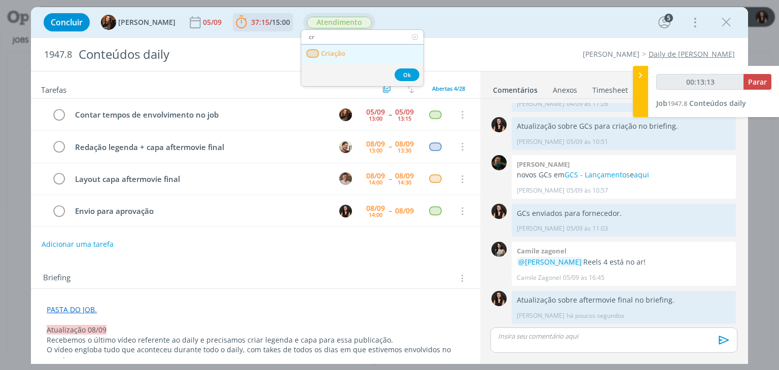
type input "cr"
click at [343, 51] on span "Criação" at bounding box center [333, 54] width 24 height 8
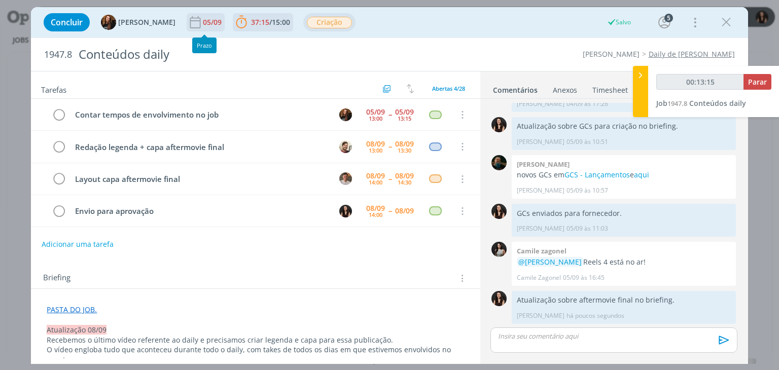
click at [203, 24] on div "05/09" at bounding box center [213, 22] width 21 height 7
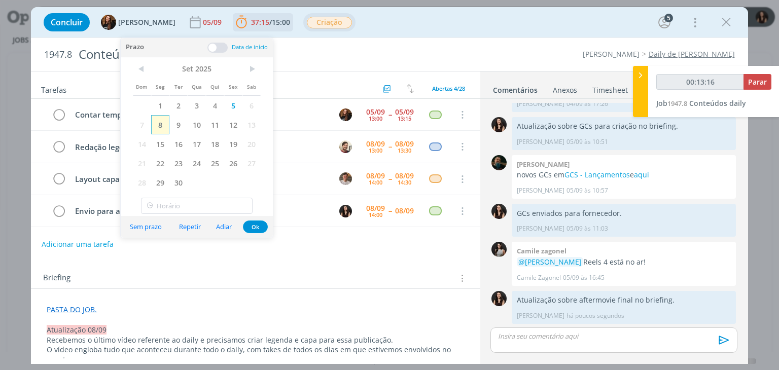
click at [162, 119] on span "8" at bounding box center [160, 124] width 18 height 19
click at [251, 226] on button "Ok" at bounding box center [255, 227] width 25 height 13
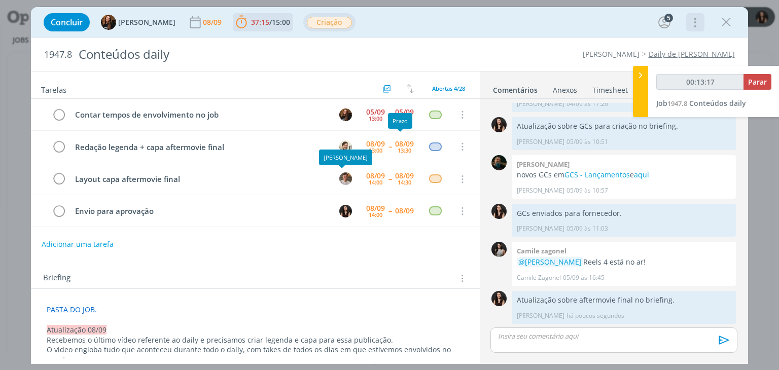
type input "00:13:18"
click at [757, 86] on span "Parar" at bounding box center [757, 82] width 19 height 10
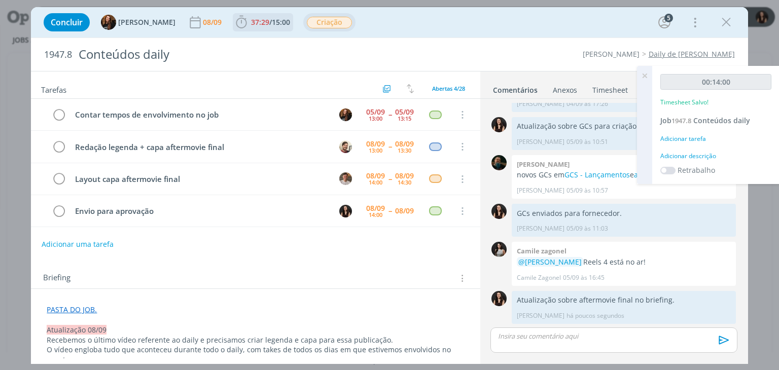
click at [691, 153] on div "Adicionar descrição" at bounding box center [715, 156] width 111 height 9
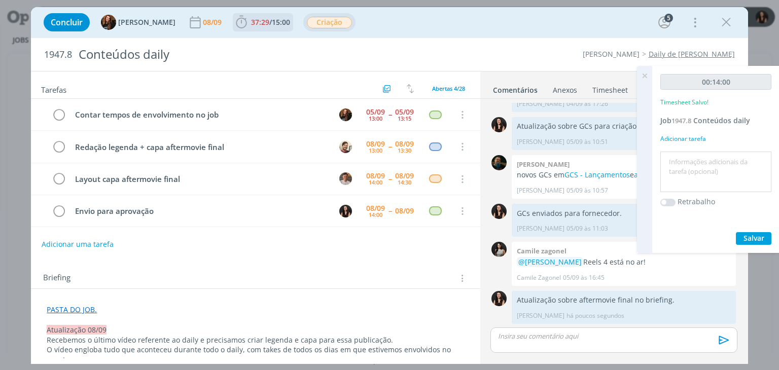
click at [690, 169] on textarea at bounding box center [716, 172] width 106 height 36
type textarea "N"
type textarea "Atualização pautas e briefing"
drag, startPoint x: 738, startPoint y: 232, endPoint x: 742, endPoint y: 236, distance: 6.1
click at [742, 236] on button "Salvar" at bounding box center [753, 238] width 35 height 13
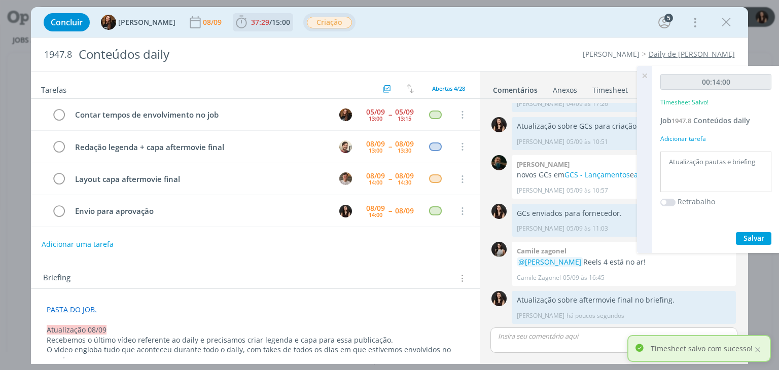
click at [647, 73] on icon at bounding box center [644, 76] width 18 height 20
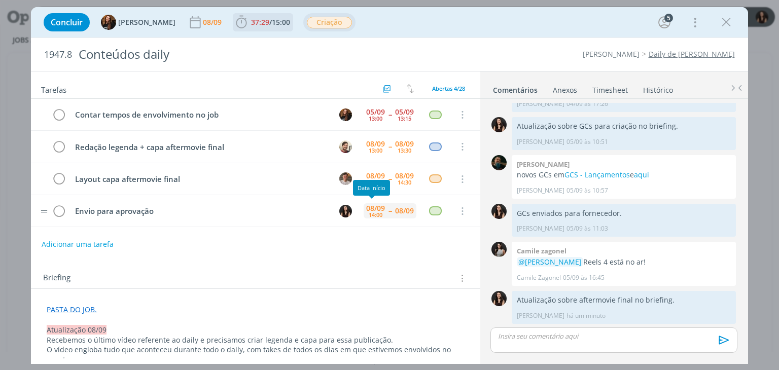
click at [370, 214] on div "14:00" at bounding box center [376, 215] width 14 height 6
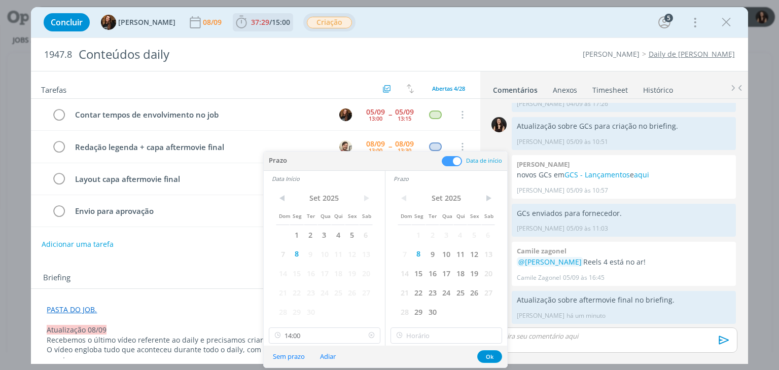
click at [369, 337] on icon at bounding box center [371, 335] width 13 height 16
drag, startPoint x: 489, startPoint y: 355, endPoint x: 484, endPoint y: 355, distance: 5.6
click at [489, 355] on button "Ok" at bounding box center [489, 356] width 25 height 13
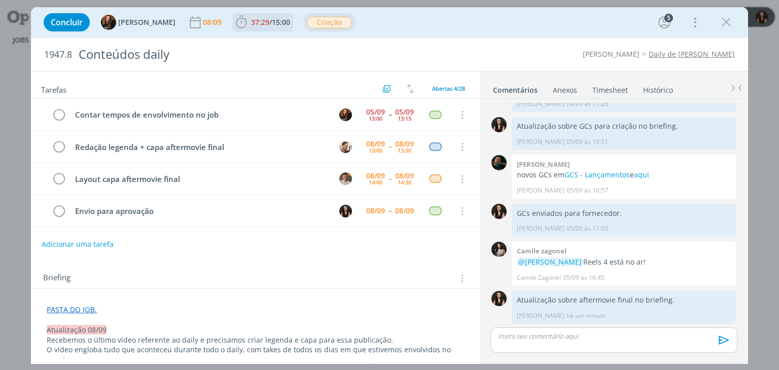
click at [380, 248] on div "Adicionar uma tarefa" at bounding box center [255, 244] width 449 height 18
click at [207, 170] on td "Layout capa aftermovie final" at bounding box center [197, 179] width 259 height 18
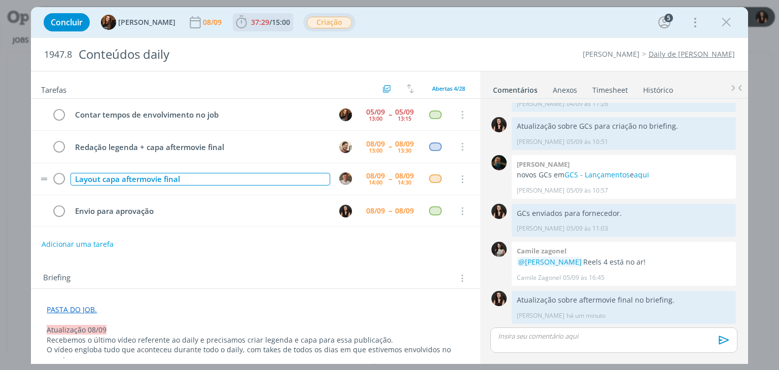
click at [210, 175] on div "Layout capa aftermovie final" at bounding box center [199, 179] width 259 height 13
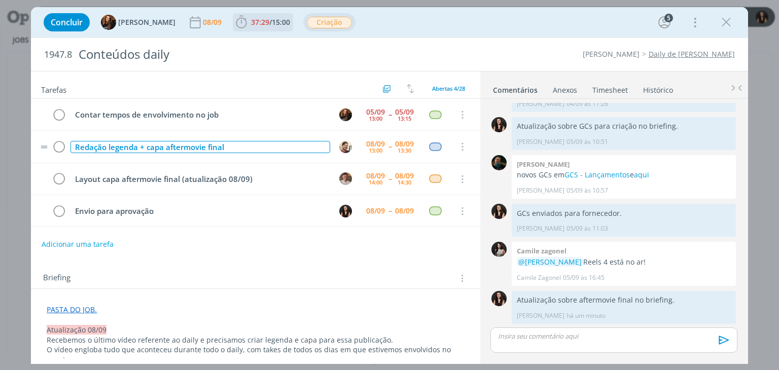
click at [253, 141] on div "Redação legenda + capa aftermovie final" at bounding box center [199, 147] width 259 height 13
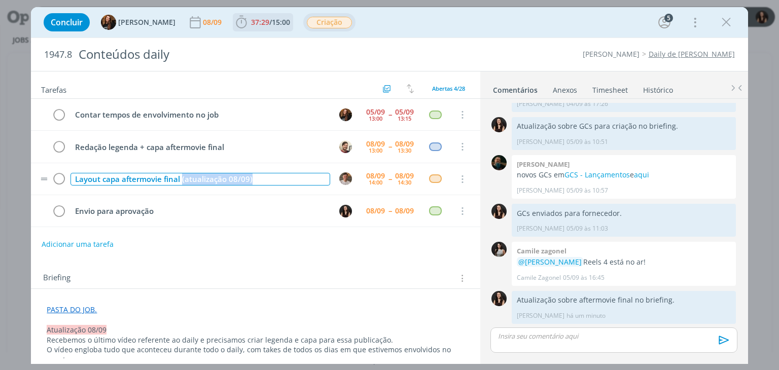
drag, startPoint x: 254, startPoint y: 179, endPoint x: 182, endPoint y: 179, distance: 71.5
click at [182, 179] on div "Layout capa aftermovie final (atualização 08/09)" at bounding box center [199, 179] width 259 height 13
copy div "(atualização 08/09)"
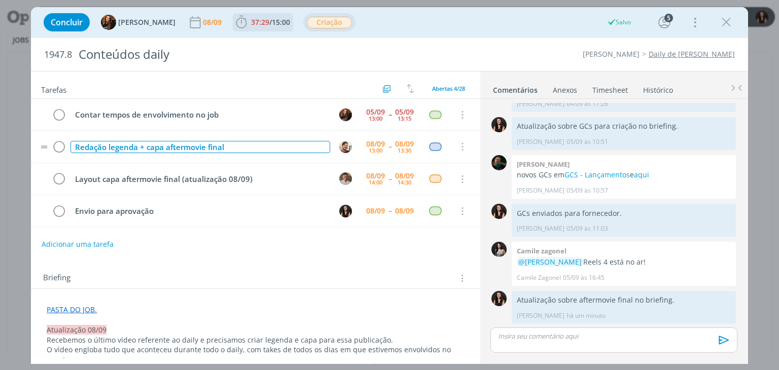
click at [255, 145] on div "Redação legenda + capa aftermovie final" at bounding box center [199, 147] width 259 height 13
drag, startPoint x: 291, startPoint y: 173, endPoint x: 93, endPoint y: 163, distance: 198.5
click at [93, 154] on div "Redação legenda + capa aftermovie final https://sobeae.sharepoint.com/:v:/s/SOB…" at bounding box center [199, 147] width 259 height 13
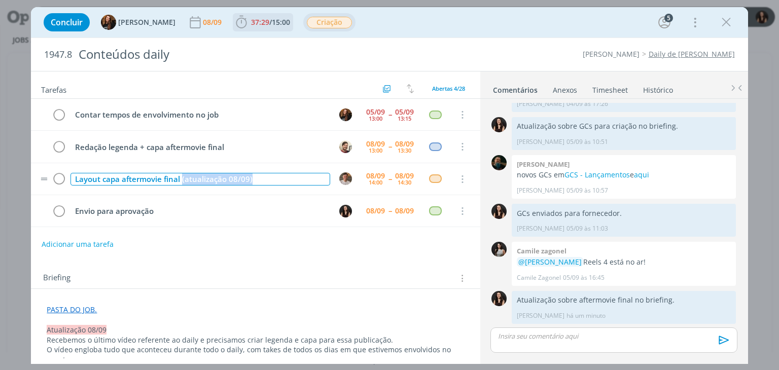
drag, startPoint x: 268, startPoint y: 183, endPoint x: 180, endPoint y: 177, distance: 87.4
click at [180, 177] on div "Layout capa aftermovie final (atualização 08/09)" at bounding box center [199, 179] width 259 height 13
copy div "(atualização 08/09)"
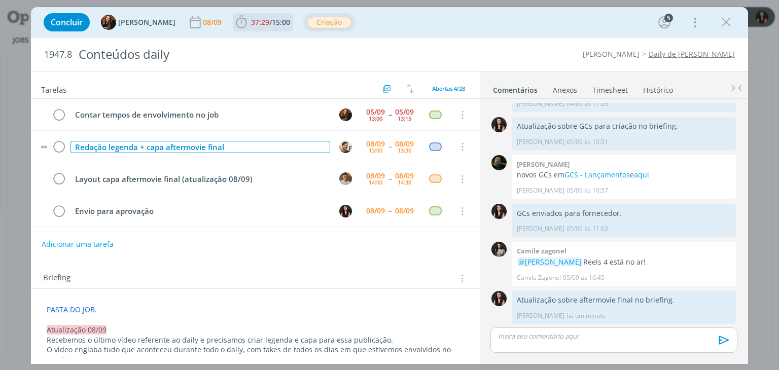
click at [251, 143] on div "Redação legenda + capa aftermovie final" at bounding box center [199, 147] width 259 height 13
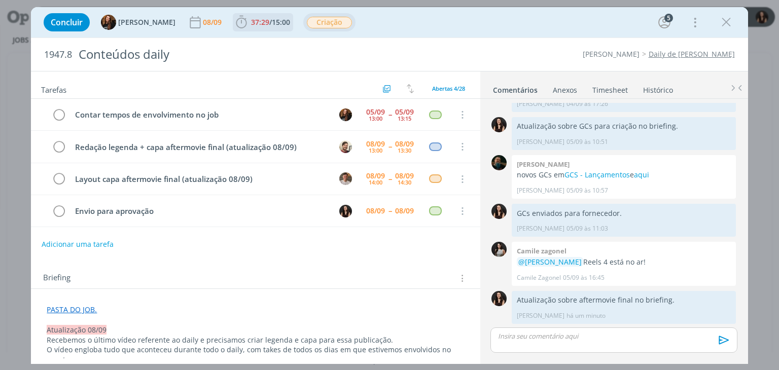
click at [220, 245] on div "Adicionar uma tarefa" at bounding box center [255, 244] width 449 height 18
click at [720, 27] on icon "dialog" at bounding box center [725, 22] width 15 height 15
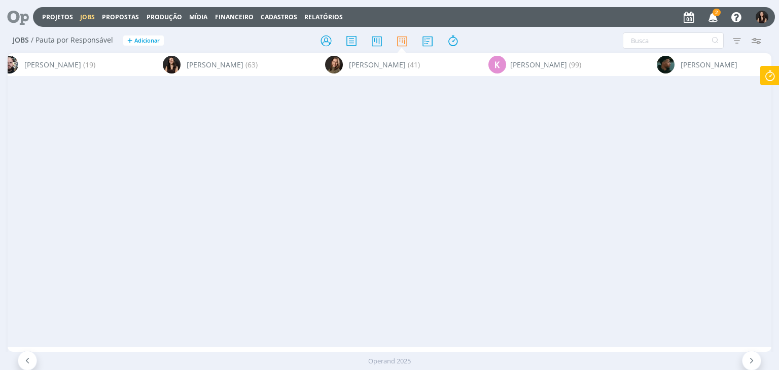
scroll to position [0, 5247]
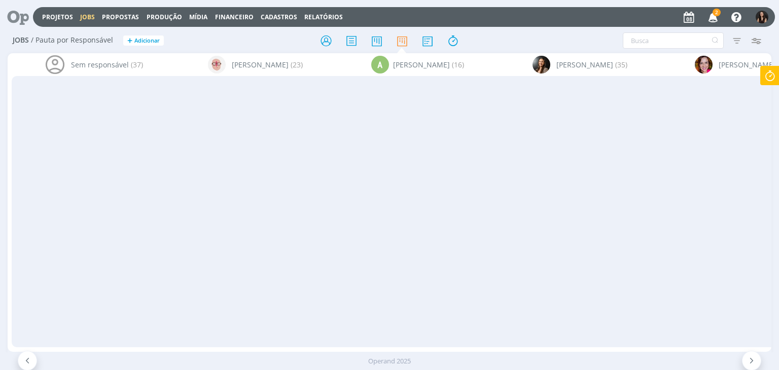
scroll to position [101, 0]
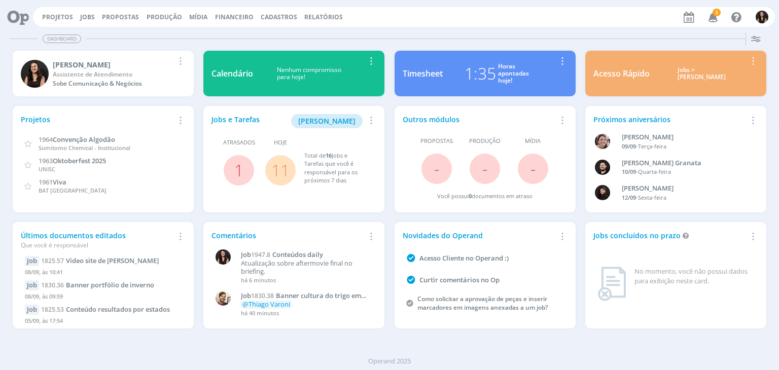
click at [45, 24] on div "Projetos Jobs Propostas Produção [GEOGRAPHIC_DATA] Financeiro Cadastros Relatór…" at bounding box center [404, 17] width 742 height 20
click at [46, 19] on link "Projetos" at bounding box center [57, 17] width 31 height 9
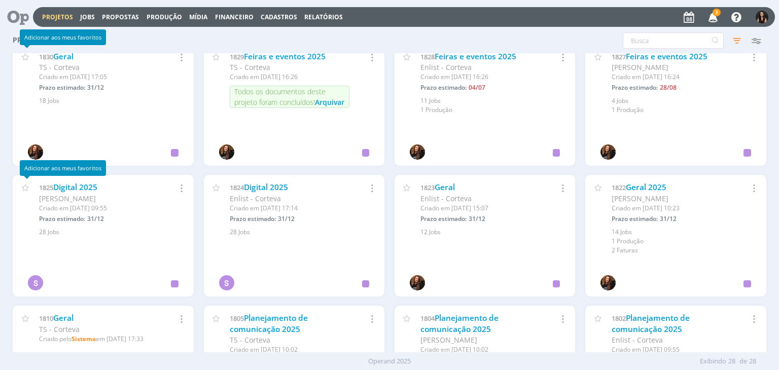
scroll to position [533, 0]
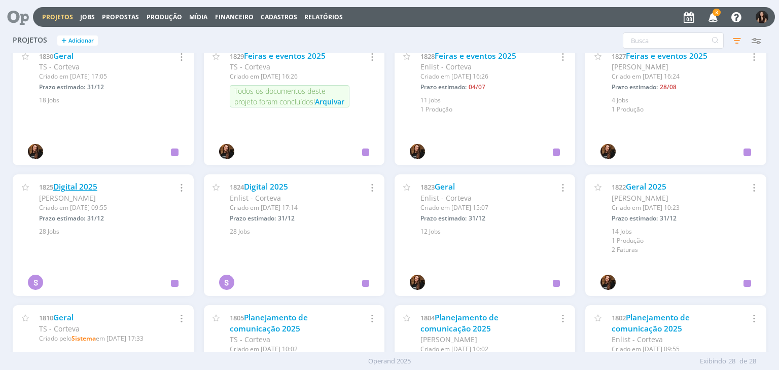
click at [89, 188] on link "Digital 2025" at bounding box center [75, 186] width 44 height 11
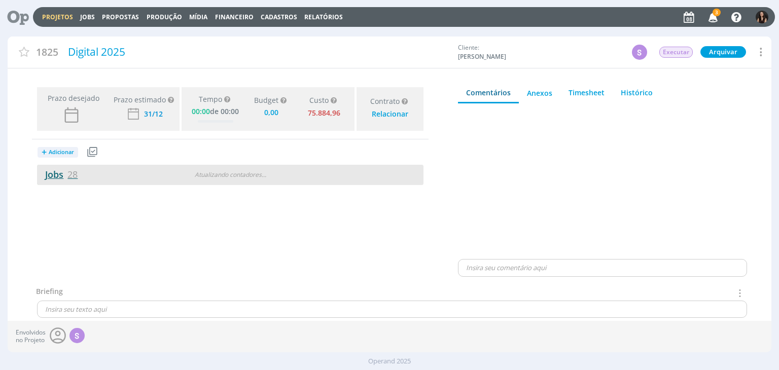
click at [64, 177] on link "Jobs 28" at bounding box center [57, 174] width 41 height 12
type input "0,00"
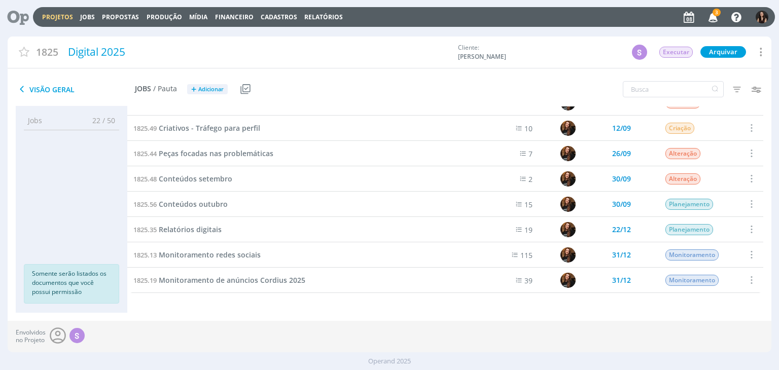
scroll to position [510, 0]
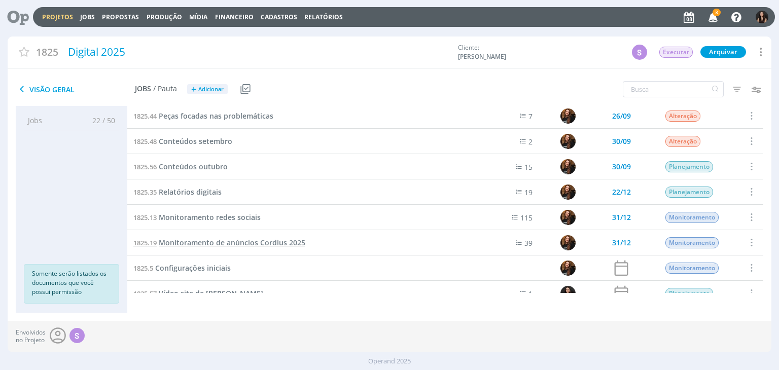
click at [218, 243] on span "Monitoramento de anúncios Cordius 2025" at bounding box center [232, 243] width 146 height 10
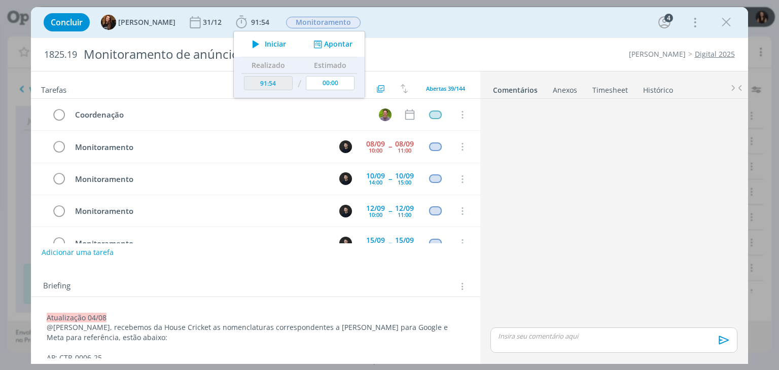
click at [265, 44] on span "Iniciar" at bounding box center [275, 44] width 21 height 7
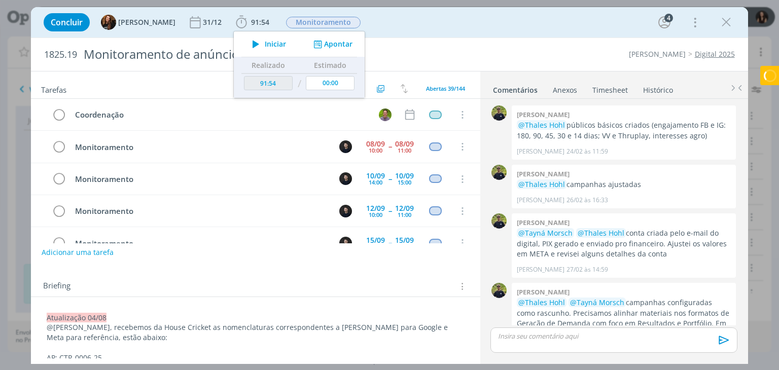
scroll to position [586, 0]
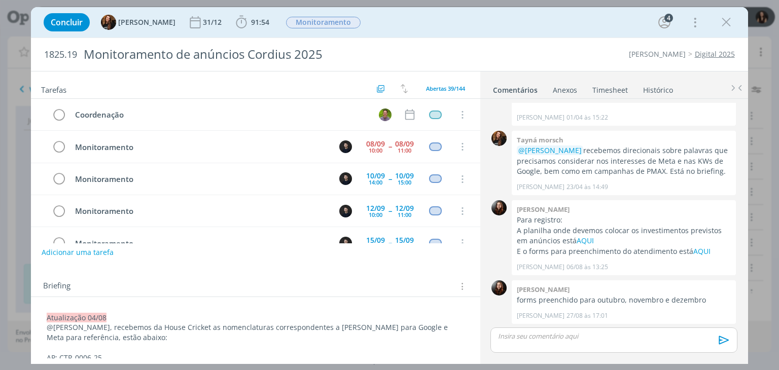
click at [47, 314] on p "Atualização 04/08" at bounding box center [255, 318] width 417 height 10
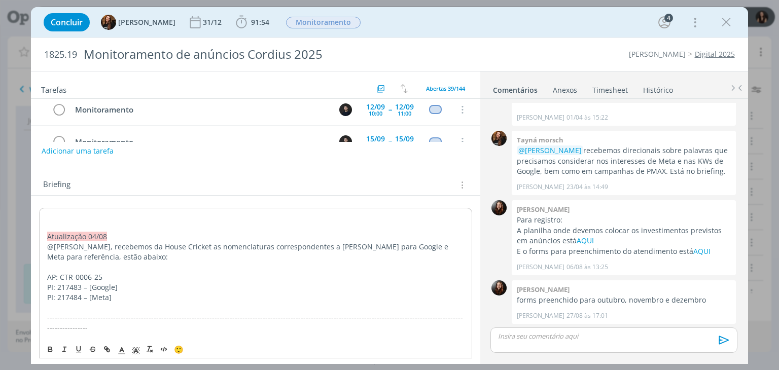
scroll to position [97, 0]
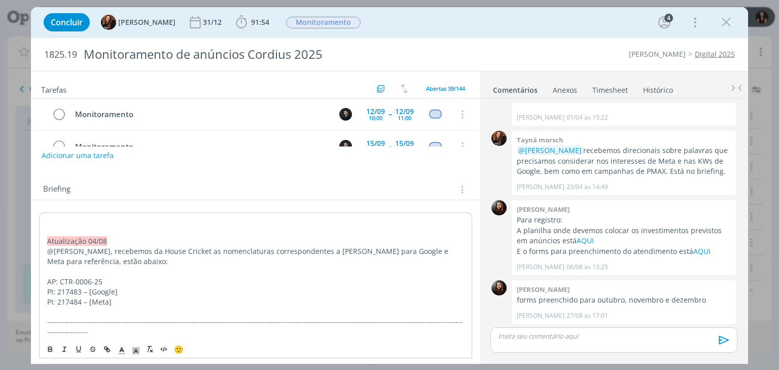
click at [74, 220] on p "dialog" at bounding box center [255, 221] width 416 height 10
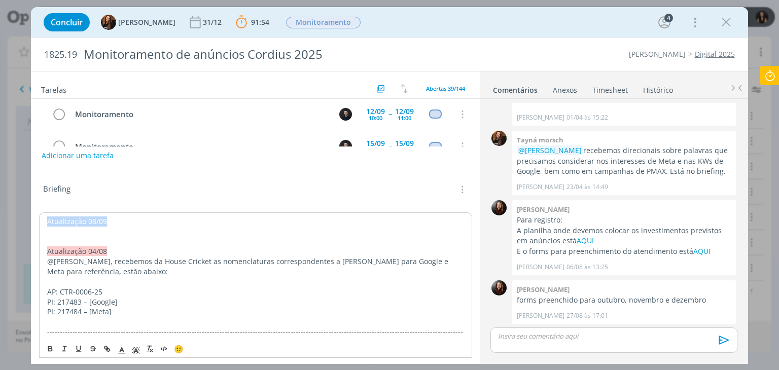
drag, startPoint x: 85, startPoint y: 224, endPoint x: 115, endPoint y: 281, distance: 65.3
click at [49, 222] on p "Atualização 08/09" at bounding box center [255, 221] width 416 height 10
drag, startPoint x: 134, startPoint y: 349, endPoint x: 138, endPoint y: 326, distance: 23.2
click at [133, 347] on icon "dialog" at bounding box center [135, 350] width 9 height 9
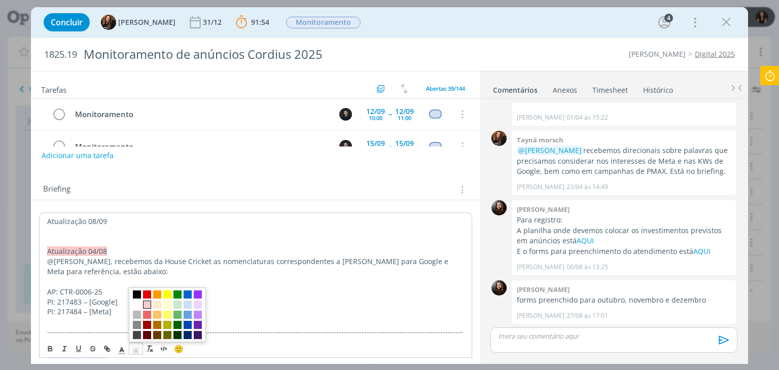
click at [145, 308] on span "dialog" at bounding box center [147, 305] width 8 height 8
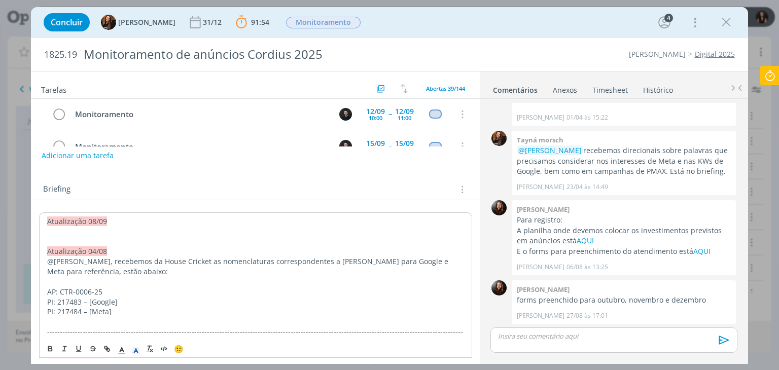
click at [89, 235] on p "dialog" at bounding box center [255, 231] width 416 height 10
click at [133, 229] on p "@Carlos," at bounding box center [255, 231] width 417 height 10
click at [258, 227] on p "@Carlos, segue abaixo as nomenclaturas referentes ao mês" at bounding box center [255, 231] width 417 height 10
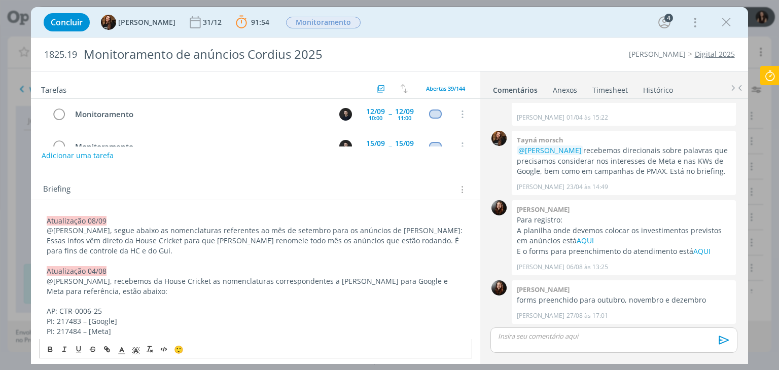
click at [182, 228] on p "@Carlos, segue abaixo as nomenclaturas referentes ao mês de setembro para os an…" at bounding box center [255, 231] width 417 height 10
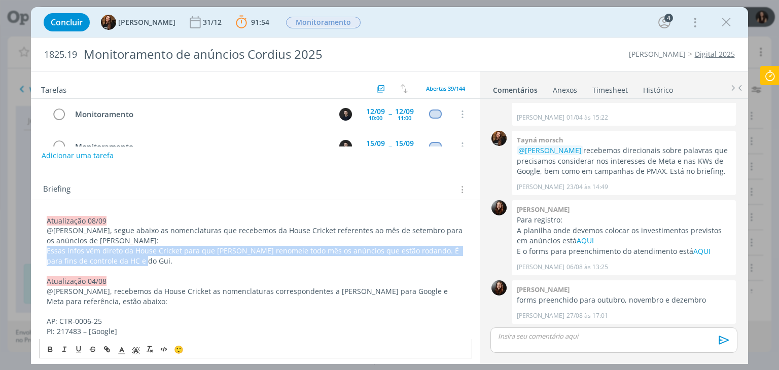
drag, startPoint x: 160, startPoint y: 262, endPoint x: 42, endPoint y: 247, distance: 119.0
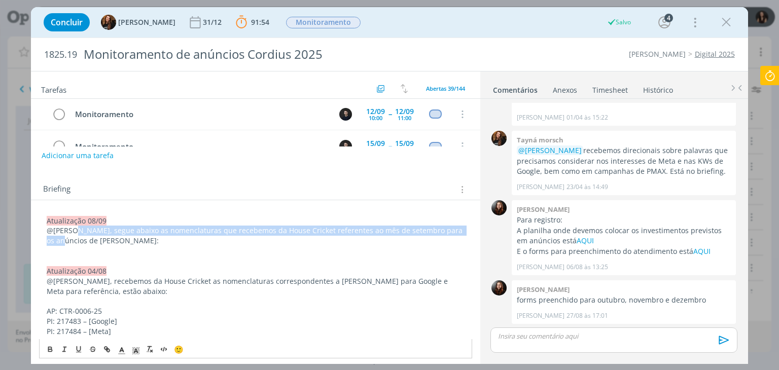
drag, startPoint x: 72, startPoint y: 229, endPoint x: 32, endPoint y: 237, distance: 40.8
click at [59, 226] on p "@Carlos, segue abaixo as nomenclaturas que recebemos da House Cricket referente…" at bounding box center [255, 236] width 417 height 20
click at [73, 230] on p "@Carlos, segue abaixo as nomenclaturas que recebemos da House Cricket referente…" at bounding box center [255, 236] width 417 height 20
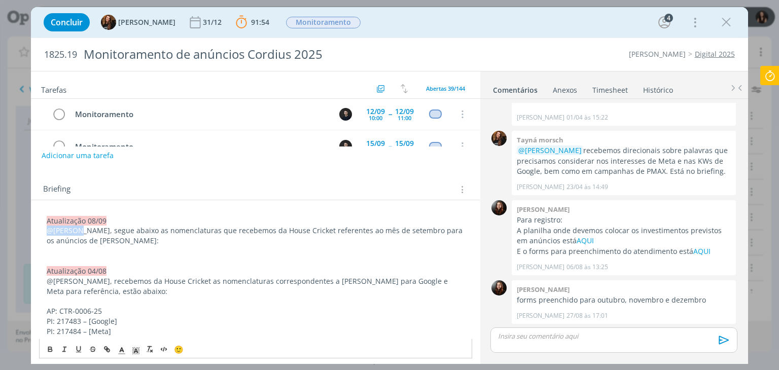
drag, startPoint x: 73, startPoint y: 230, endPoint x: 39, endPoint y: 232, distance: 34.5
click at [50, 352] on icon "dialog" at bounding box center [50, 349] width 8 height 8
click at [131, 247] on p "dialog" at bounding box center [255, 251] width 417 height 10
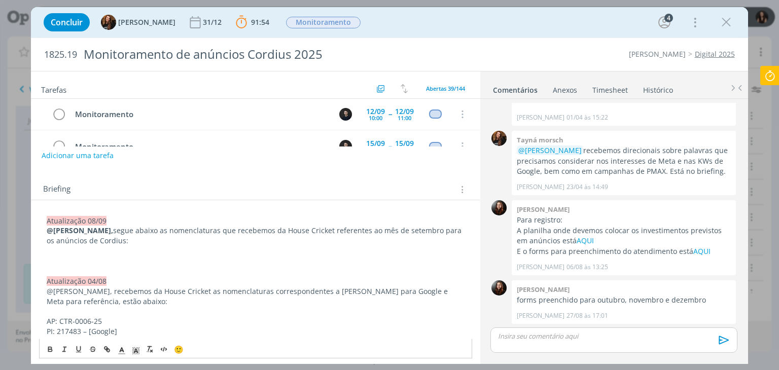
click at [112, 251] on p "dialog" at bounding box center [255, 251] width 417 height 10
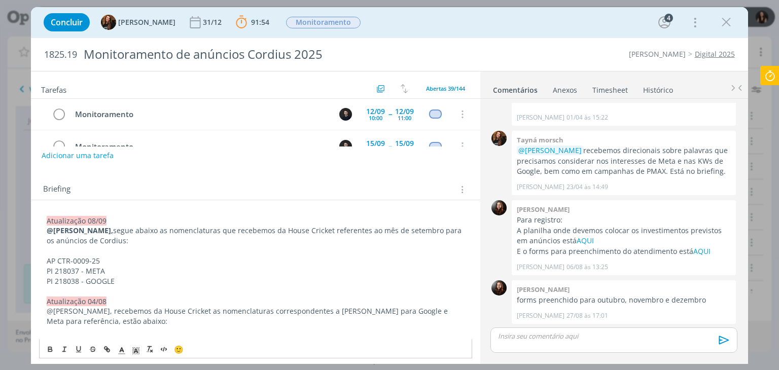
click at [56, 246] on p "dialog" at bounding box center [255, 251] width 417 height 10
click at [144, 278] on p "PI 218038 - GOOGLE" at bounding box center [255, 281] width 417 height 10
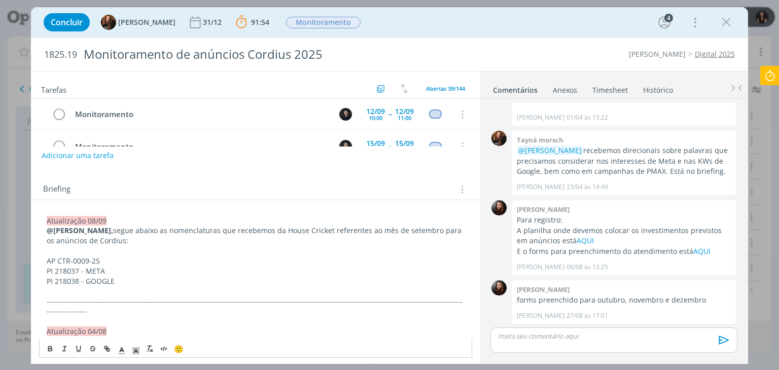
scroll to position [0, 0]
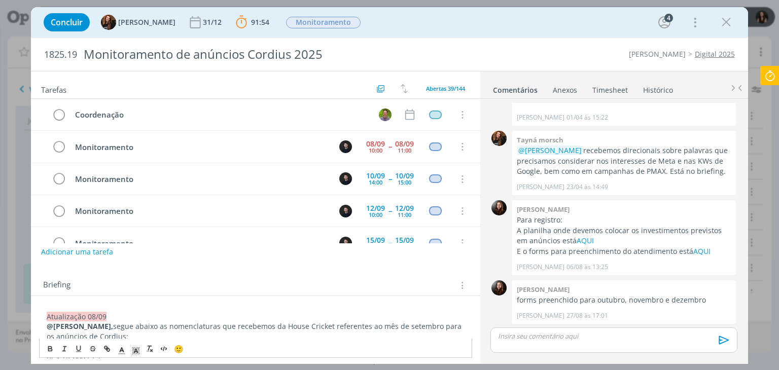
click at [89, 255] on button "Adicionar uma tarefa" at bounding box center [77, 251] width 72 height 17
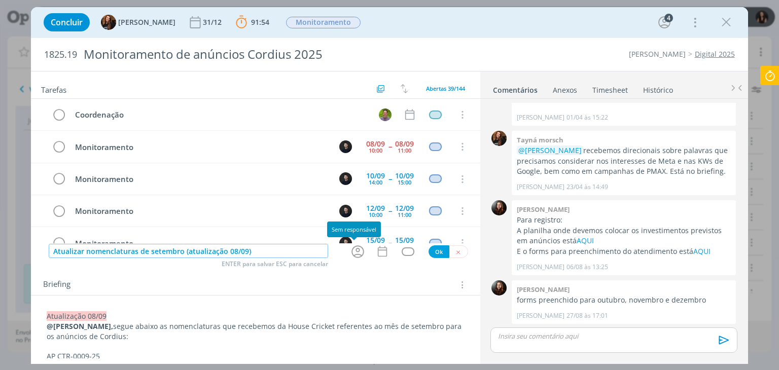
click at [350, 250] on icon "dialog" at bounding box center [358, 252] width 16 height 16
type input "Atualizar nomenclaturas de setembro (atualização 08/09)"
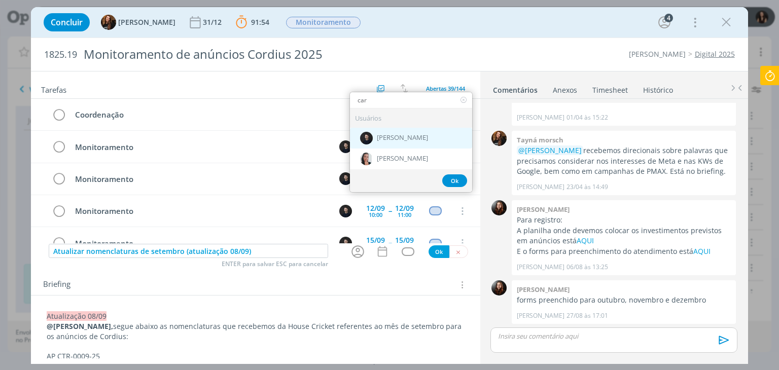
type input "car"
click at [381, 144] on div "[PERSON_NAME]" at bounding box center [411, 138] width 122 height 21
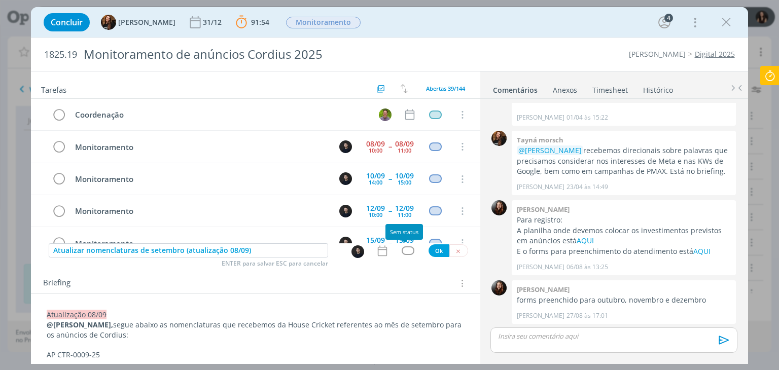
click at [402, 250] on div "dialog" at bounding box center [407, 250] width 13 height 9
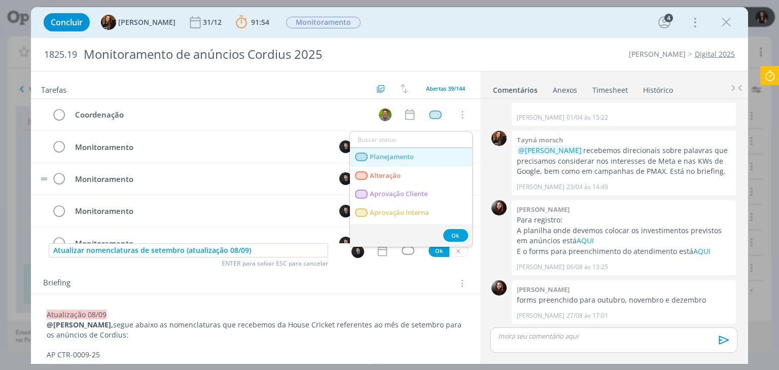
click at [413, 161] on link "Planejamento" at bounding box center [411, 157] width 122 height 19
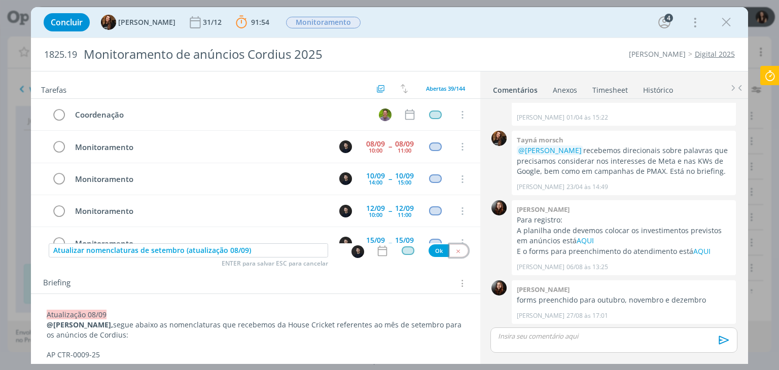
click at [458, 250] on button "dialog" at bounding box center [458, 250] width 19 height 13
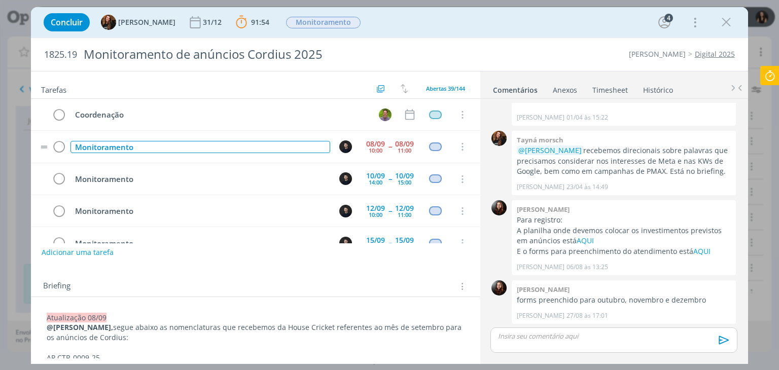
click at [228, 144] on div "Monitoramento" at bounding box center [199, 147] width 259 height 13
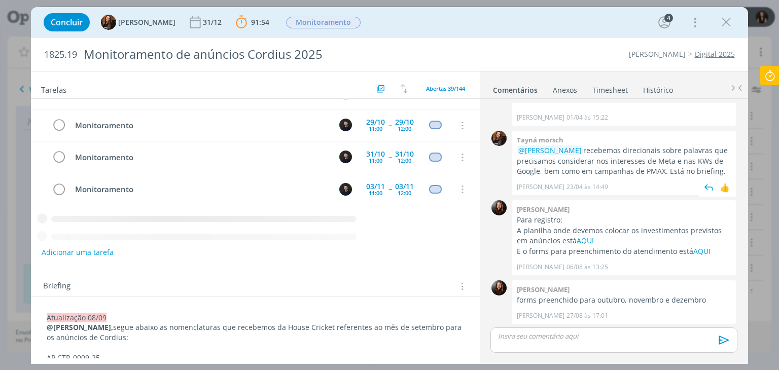
scroll to position [728, 0]
click at [570, 337] on p "dialog" at bounding box center [613, 336] width 230 height 9
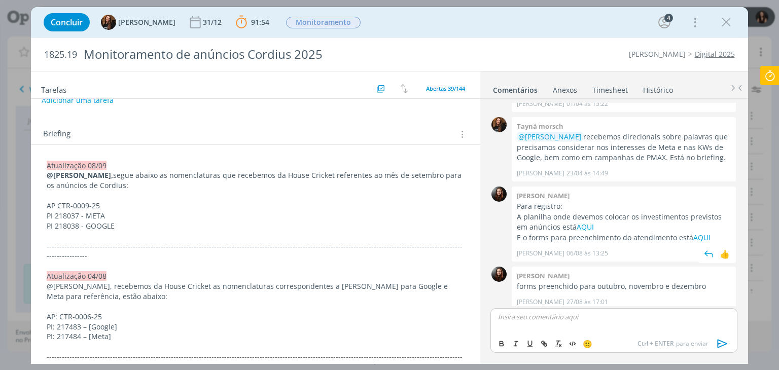
scroll to position [606, 0]
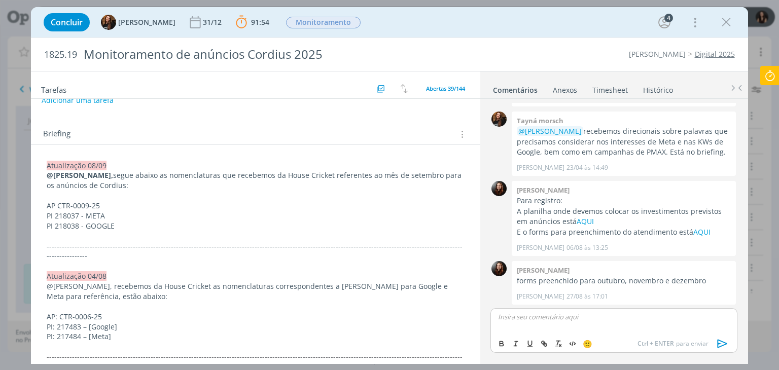
click at [549, 312] on p "dialog" at bounding box center [613, 316] width 230 height 9
drag, startPoint x: 547, startPoint y: 333, endPoint x: 552, endPoint y: 329, distance: 5.8
click at [549, 333] on span "[PERSON_NAME]" at bounding box center [553, 330] width 63 height 11
click at [760, 297] on div "Concluir Tayná Morsch 31/12 91:54 Parar Apontar Data * 08/09/2025 Horas * 00:00…" at bounding box center [389, 185] width 779 height 370
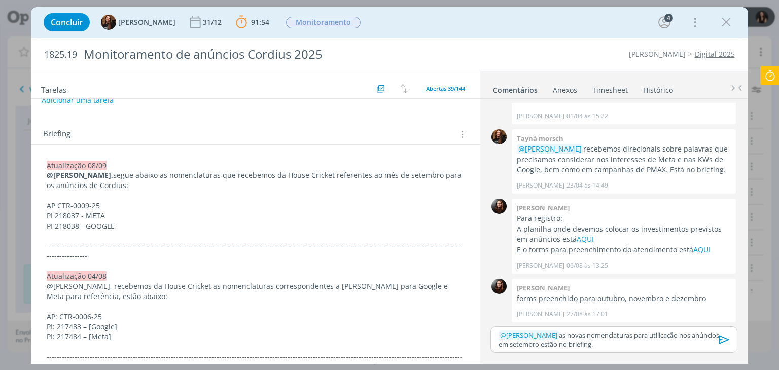
click at [637, 328] on div "﻿ @ Carlos Nunes ﻿ as novas nomenclaturas para utilicação nos anúncios em setem…" at bounding box center [613, 339] width 246 height 27
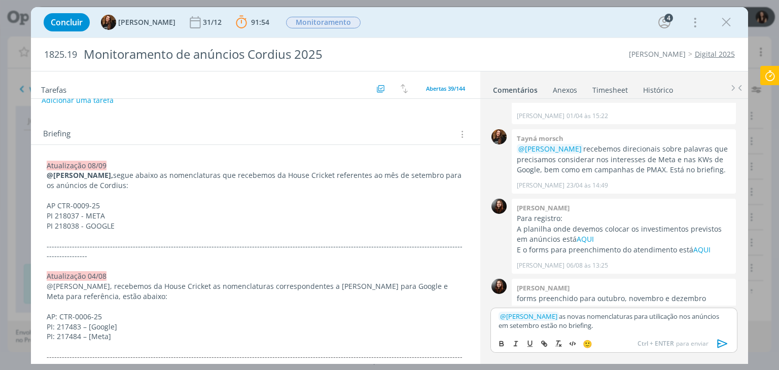
scroll to position [606, 0]
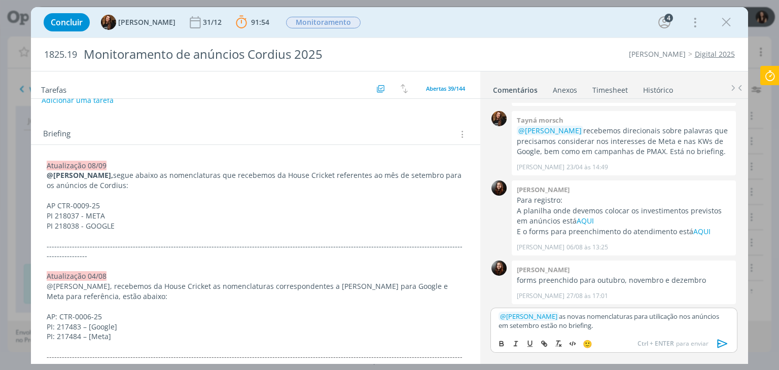
click at [638, 323] on p "﻿ @ Carlos Nunes ﻿ as novas nomenclaturas para utilicação nos anúncios em setem…" at bounding box center [613, 321] width 230 height 19
click at [656, 315] on p "﻿ @ Carlos Nunes ﻿ as novas nomenclaturas para utilicação nos anúncios em setem…" at bounding box center [613, 321] width 230 height 19
click at [664, 323] on p "﻿ @ Carlos Nunes ﻿ as novas nomenclaturas para utilização nos anúncios em setem…" at bounding box center [613, 321] width 230 height 19
click at [719, 345] on icon "dialog" at bounding box center [722, 343] width 15 height 15
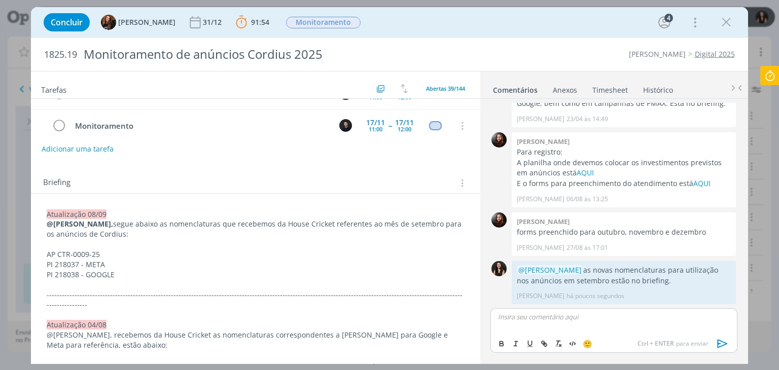
scroll to position [0, 0]
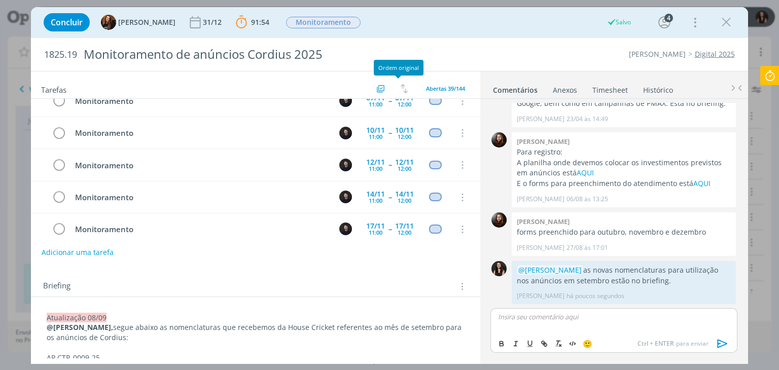
click at [774, 78] on icon at bounding box center [769, 76] width 18 height 20
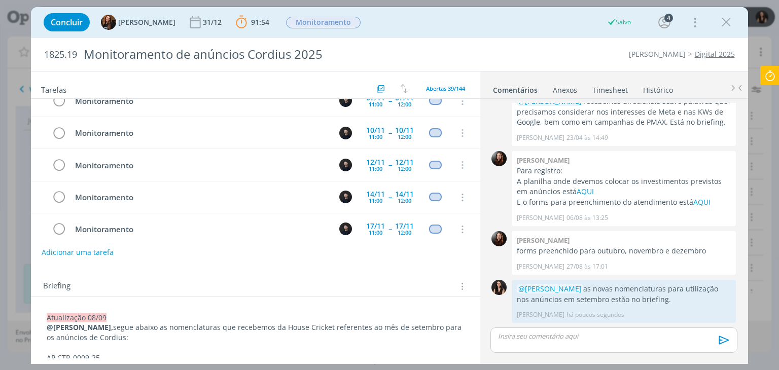
scroll to position [635, 0]
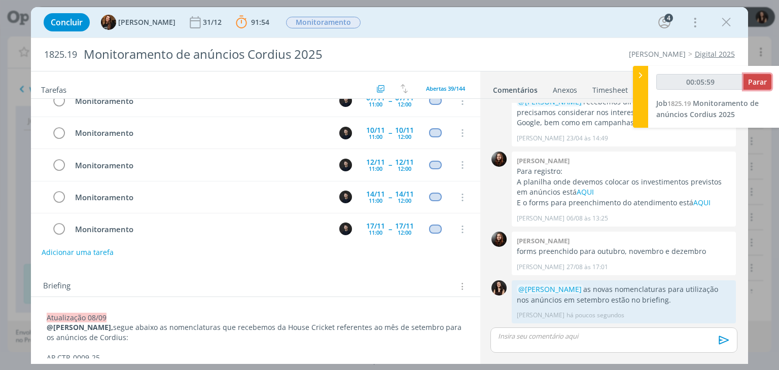
click at [762, 81] on span "Parar" at bounding box center [757, 82] width 19 height 10
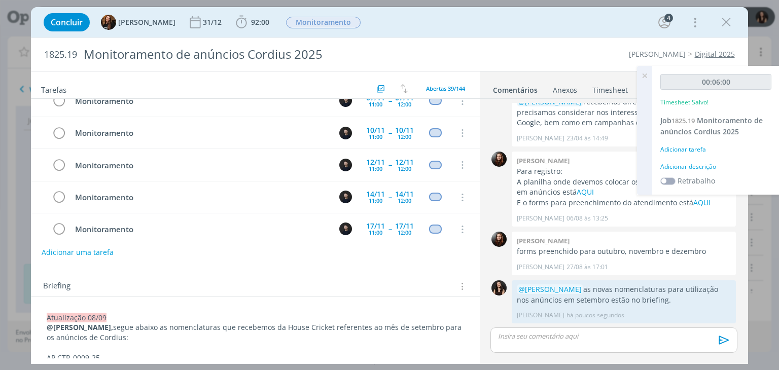
click at [691, 168] on div "Adicionar descrição" at bounding box center [715, 166] width 111 height 9
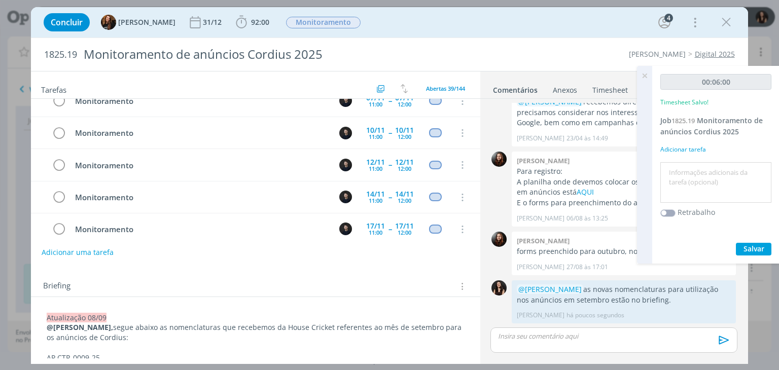
click at [693, 171] on textarea at bounding box center [716, 183] width 106 height 36
type textarea "Atualização briefing"
click at [760, 248] on span "Salvar" at bounding box center [753, 249] width 21 height 10
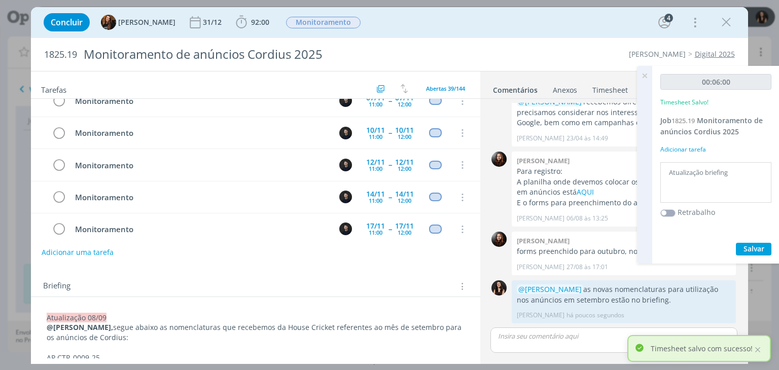
click at [647, 77] on icon at bounding box center [644, 76] width 18 height 20
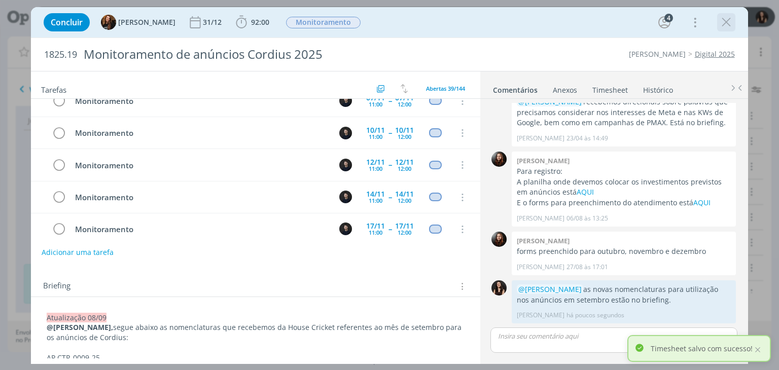
click at [722, 25] on icon "dialog" at bounding box center [725, 22] width 15 height 15
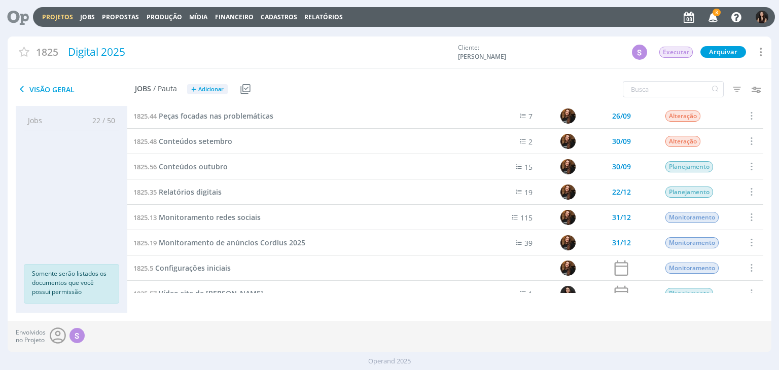
click at [715, 15] on span "3" at bounding box center [716, 13] width 8 height 8
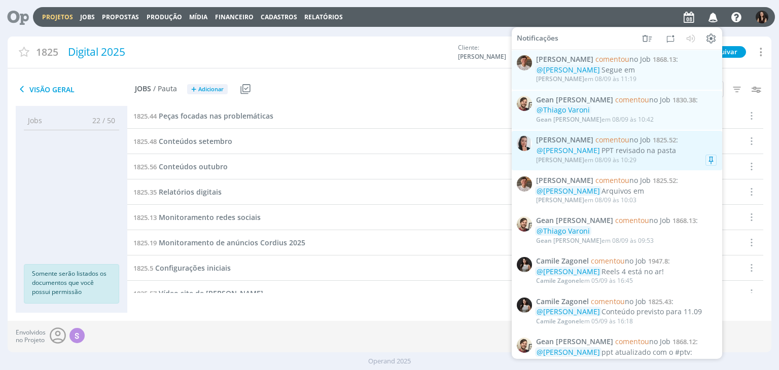
click at [657, 154] on div "@Isabelle Silva PPT revisado na pasta" at bounding box center [626, 150] width 180 height 9
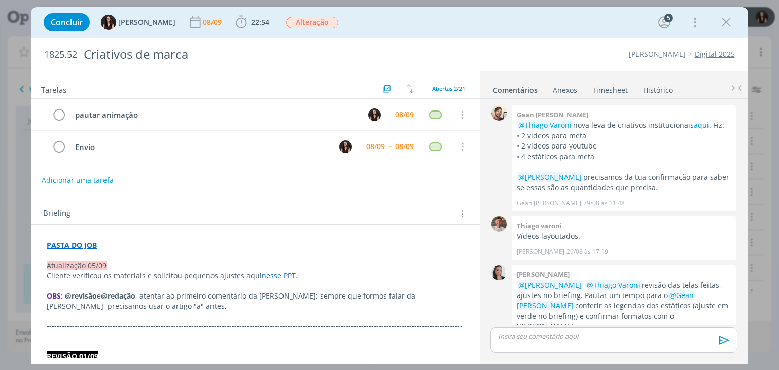
scroll to position [496, 0]
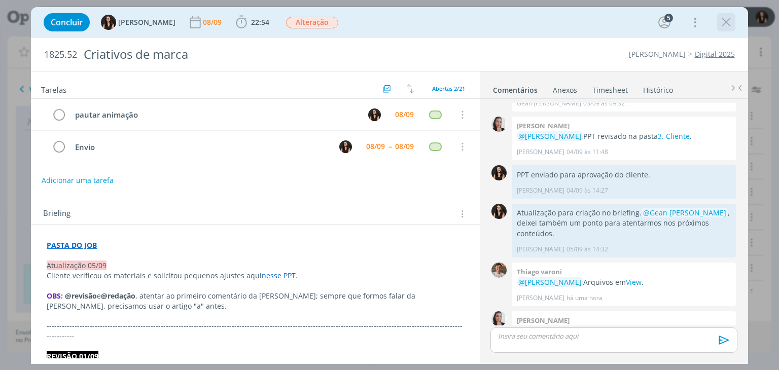
click at [725, 19] on icon "dialog" at bounding box center [725, 22] width 15 height 15
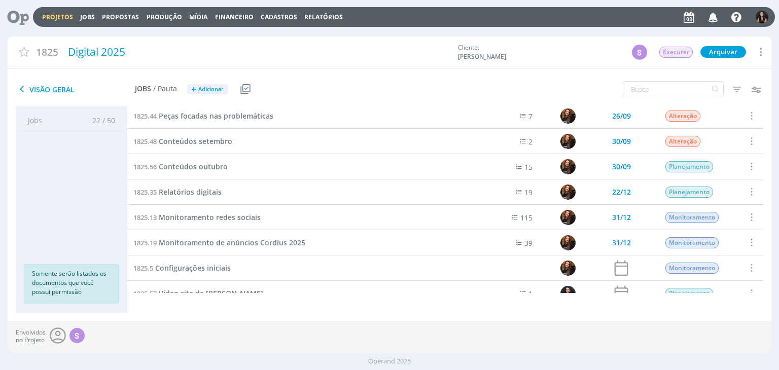
click at [709, 15] on div "Projetos Jobs Propostas Produção Mídia Financeiro Cadastros Relatórios Notifica…" at bounding box center [389, 185] width 779 height 370
click at [711, 16] on icon "button" at bounding box center [713, 16] width 18 height 17
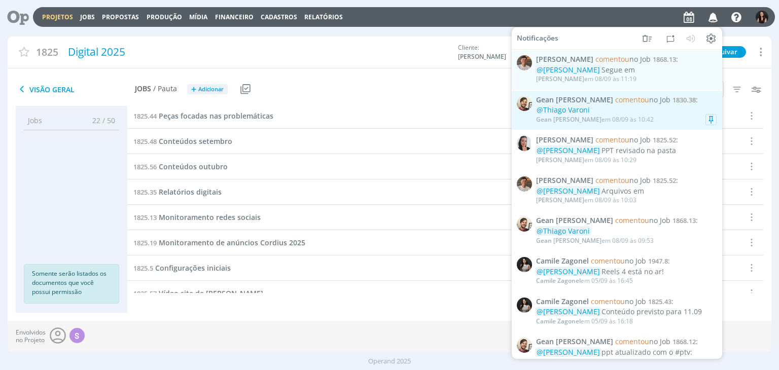
click at [664, 108] on div "@Thiago Varoni" at bounding box center [626, 110] width 180 height 9
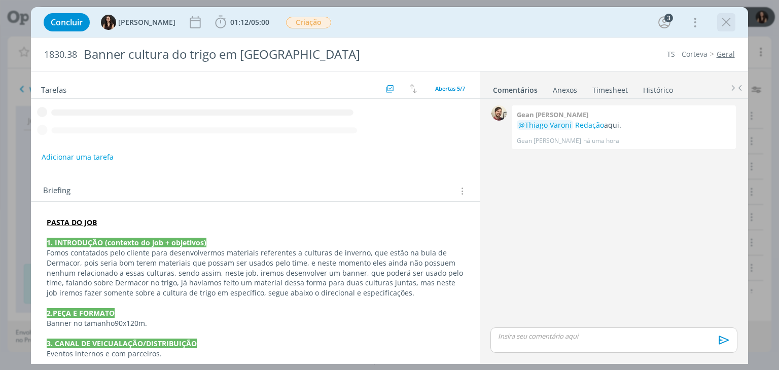
click at [727, 22] on icon "dialog" at bounding box center [725, 22] width 15 height 15
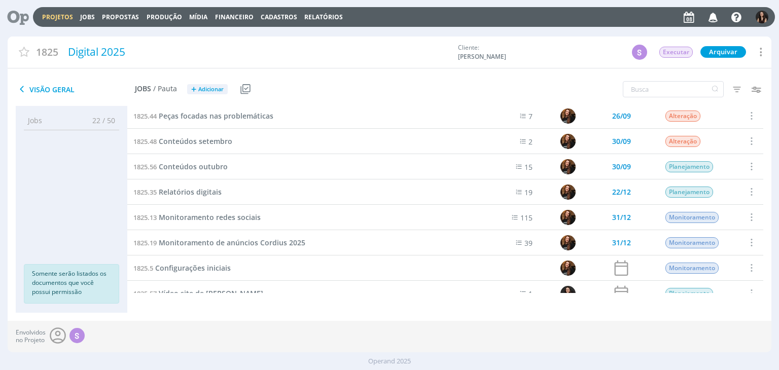
click at [717, 18] on icon "button" at bounding box center [713, 16] width 18 height 17
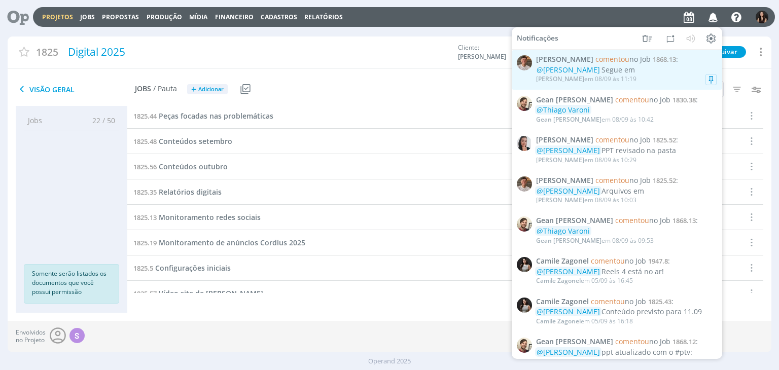
click at [667, 76] on div "Thiago Varoni em 08/09 às 11:19" at bounding box center [626, 79] width 180 height 10
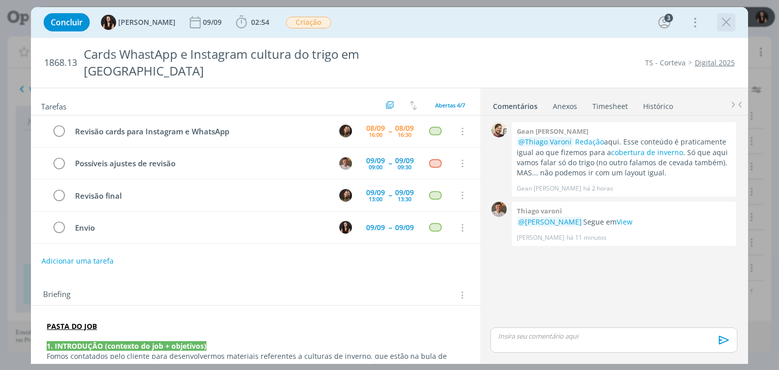
click at [729, 17] on icon "dialog" at bounding box center [725, 22] width 15 height 15
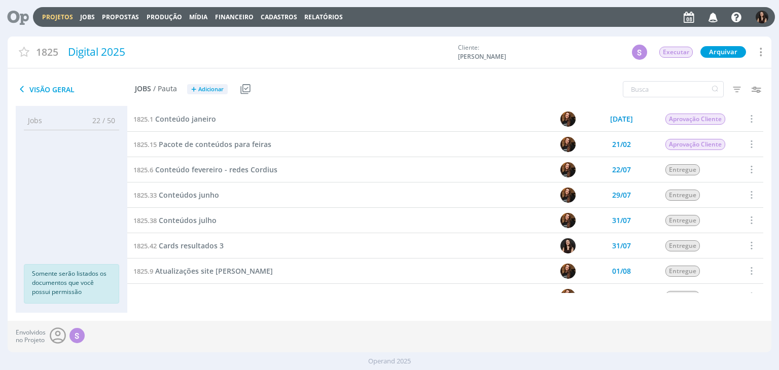
click at [25, 17] on icon at bounding box center [14, 17] width 21 height 20
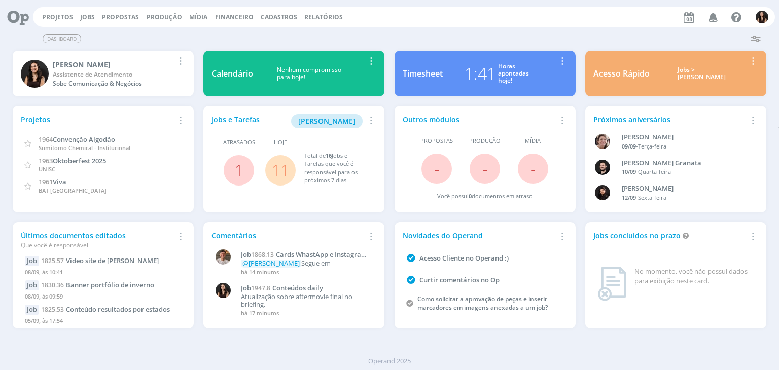
click at [274, 176] on link "11" at bounding box center [280, 170] width 18 height 22
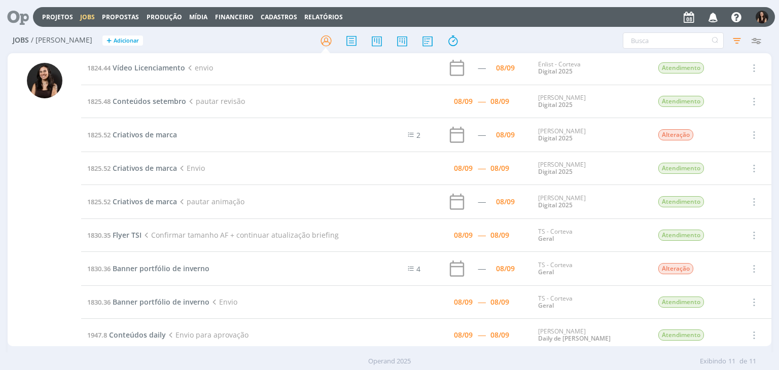
scroll to position [89, 0]
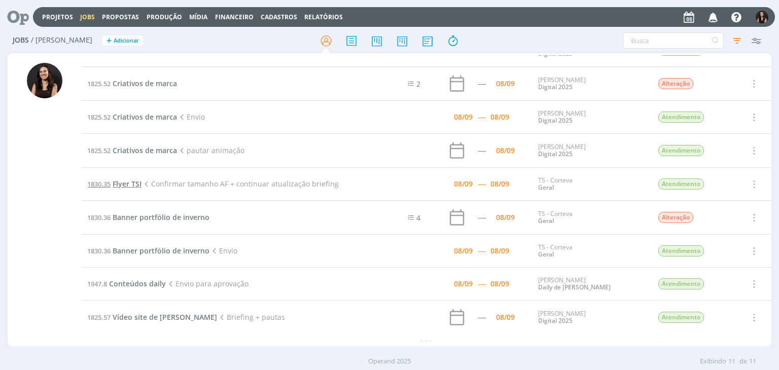
click at [128, 181] on span "Flyer TSI" at bounding box center [127, 184] width 29 height 10
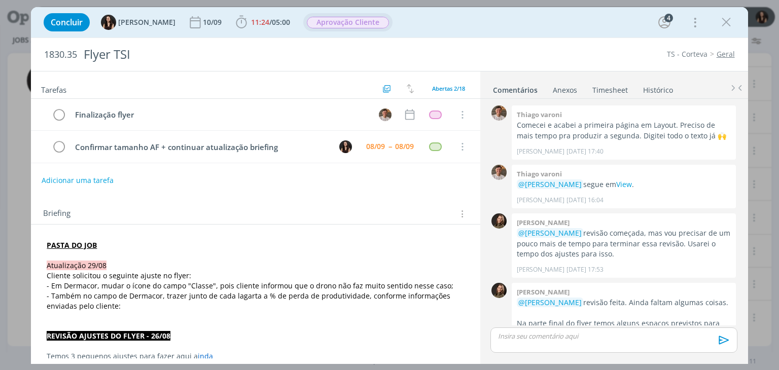
scroll to position [502, 0]
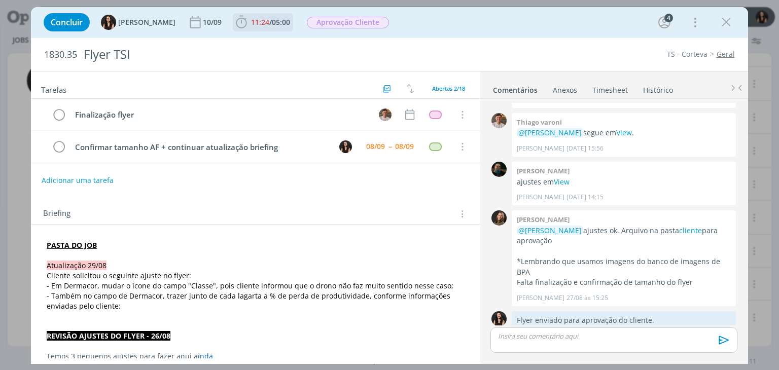
click at [269, 23] on span "/" at bounding box center [270, 22] width 3 height 10
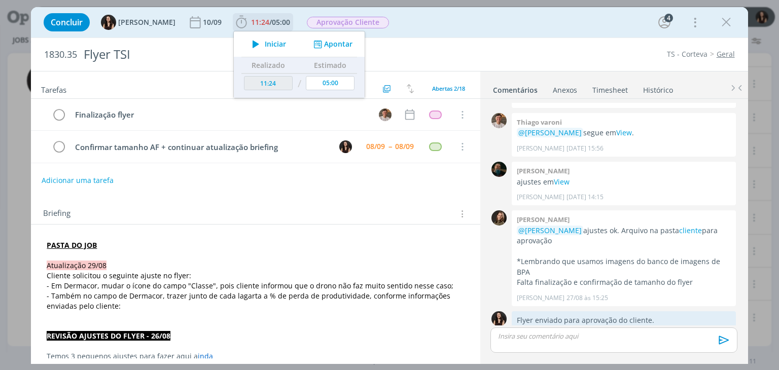
click at [270, 44] on span "Iniciar" at bounding box center [275, 44] width 21 height 7
click at [66, 256] on p "dialog" at bounding box center [255, 255] width 417 height 10
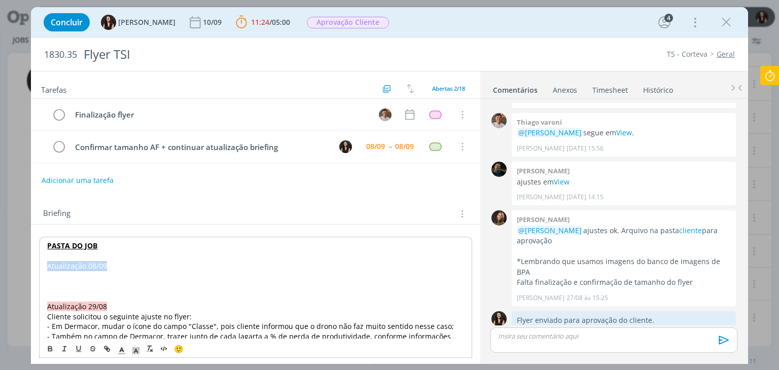
drag, startPoint x: 108, startPoint y: 266, endPoint x: 36, endPoint y: 264, distance: 72.0
click at [136, 347] on icon "dialog" at bounding box center [135, 350] width 9 height 9
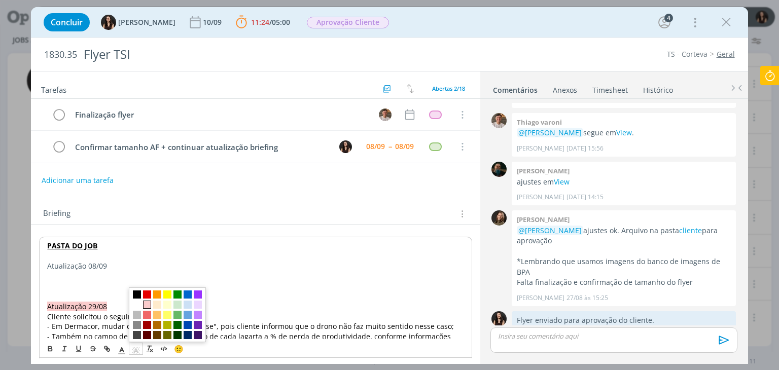
click at [148, 307] on span "dialog" at bounding box center [147, 305] width 8 height 8
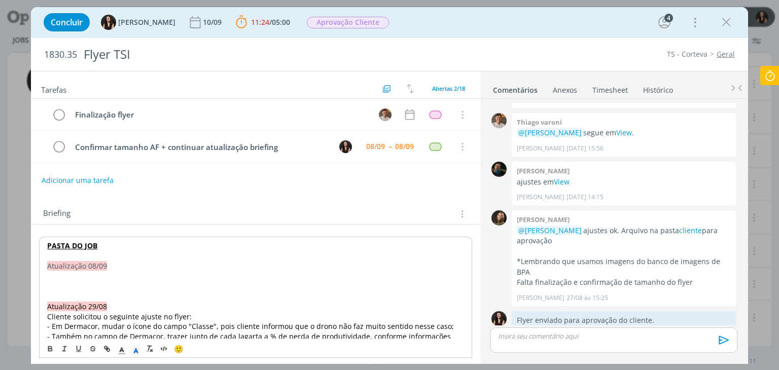
click at [96, 277] on p "dialog" at bounding box center [255, 276] width 416 height 10
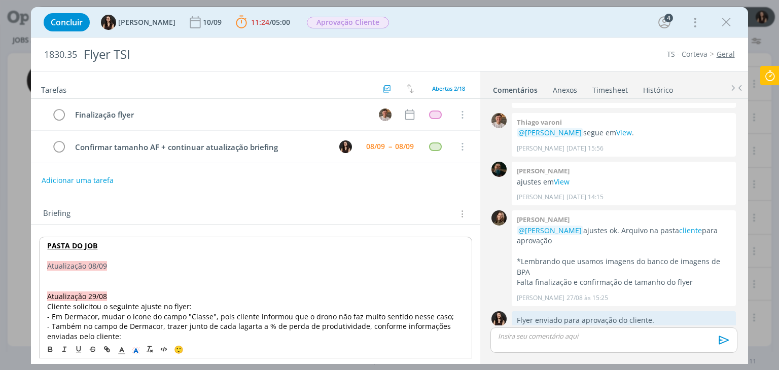
click at [95, 277] on p "dialog" at bounding box center [255, 276] width 416 height 10
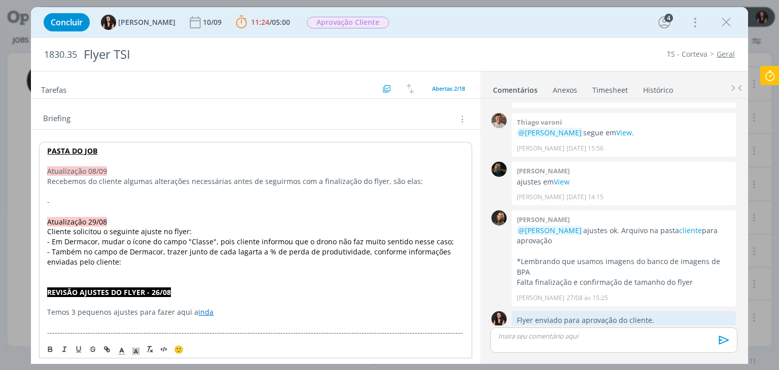
scroll to position [101, 0]
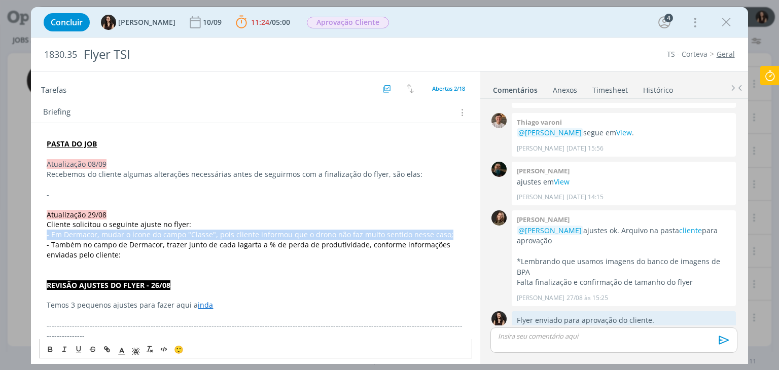
drag, startPoint x: 47, startPoint y: 233, endPoint x: 443, endPoint y: 233, distance: 395.9
click at [443, 233] on p "- Em Dermacor, mudar o ícone do campo "Classe", pois cliente informou que o dro…" at bounding box center [255, 235] width 417 height 10
copy span "- Em Dermacor, mudar o ícone do campo "Classe", pois cliente informou que o dro…"
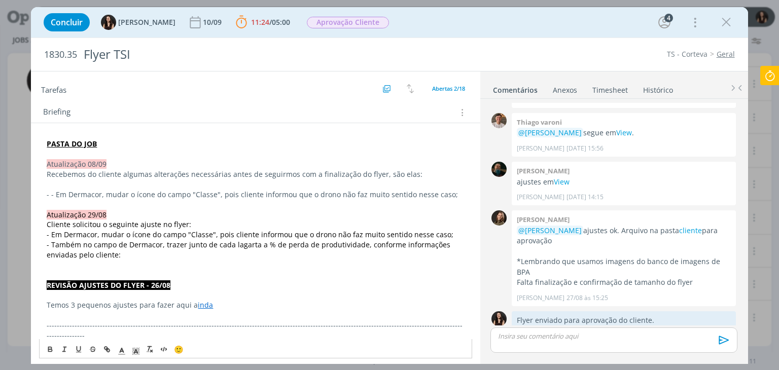
click at [56, 194] on p "- - Em Dermacor, mudar o ícone do campo "Classe", pois cliente informou que o d…" at bounding box center [255, 195] width 417 height 10
click at [448, 196] on p "- Em Dermacor, mudar o ícone do campo "Classe", pois cliente informou que o dro…" at bounding box center [255, 195] width 417 height 10
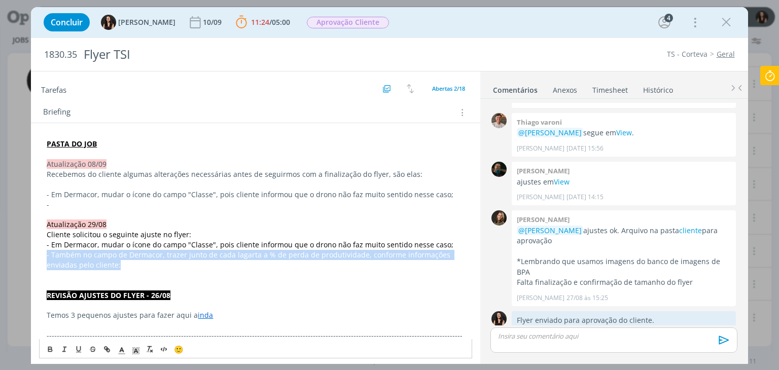
drag, startPoint x: 191, startPoint y: 260, endPoint x: 35, endPoint y: 253, distance: 155.8
copy span "- Também no campo de Dermacor, trazer junto de cada lagarta a % de perda de pro…"
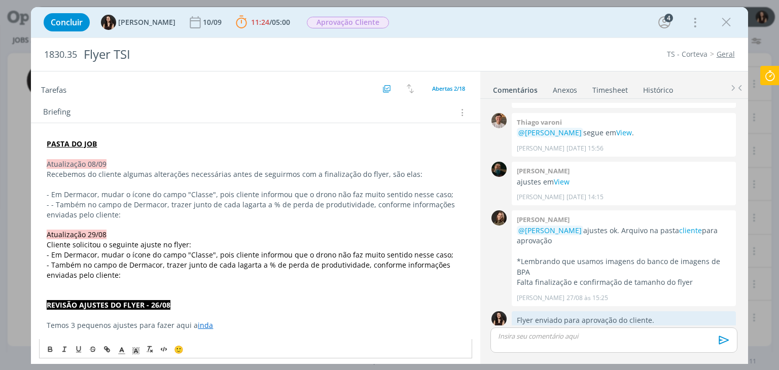
click at [53, 203] on p "- - Também no campo de Dermacor, trazer junto de cada lagarta a % de perda de p…" at bounding box center [255, 210] width 417 height 20
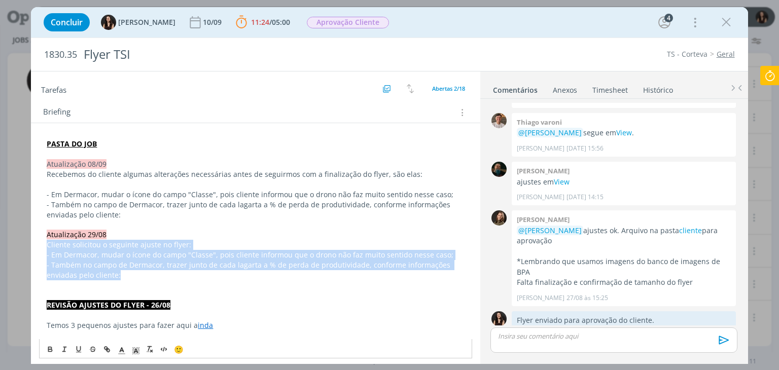
drag, startPoint x: 141, startPoint y: 275, endPoint x: 10, endPoint y: 240, distance: 135.9
click at [10, 240] on div "Concluir [PERSON_NAME] [DATE] 11:24 / 05:00 Parar Apontar Data * [DATE] Horas *…" at bounding box center [389, 185] width 779 height 370
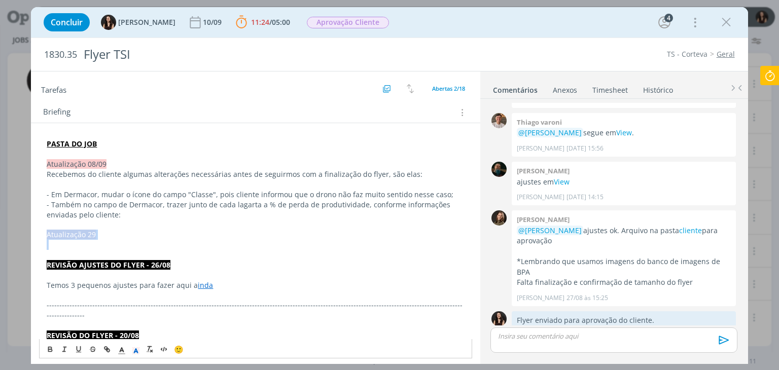
drag, startPoint x: 49, startPoint y: 242, endPoint x: 50, endPoint y: 234, distance: 8.1
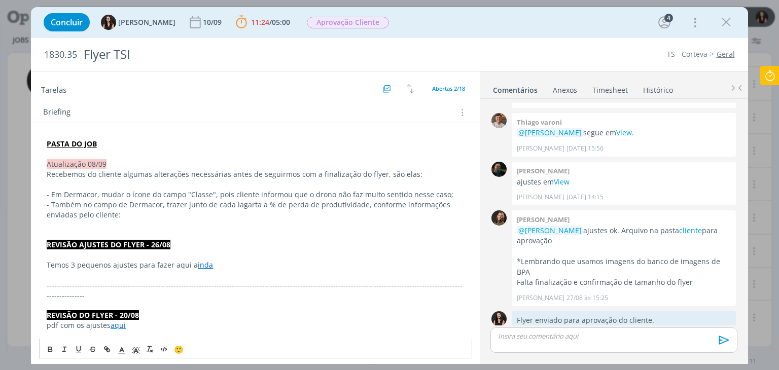
click at [117, 219] on p "dialog" at bounding box center [255, 224] width 417 height 10
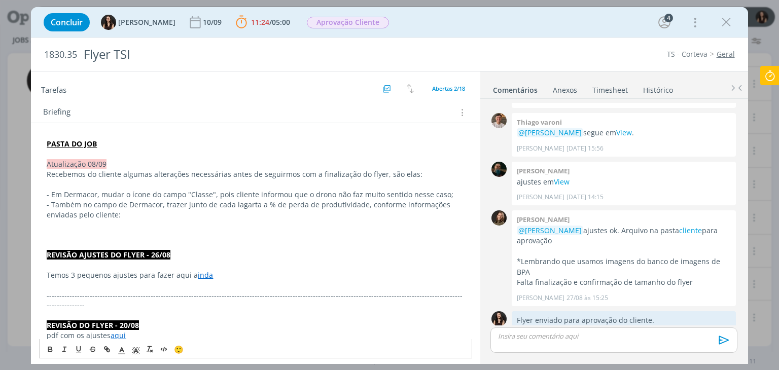
click at [91, 230] on p "dialog" at bounding box center [255, 235] width 417 height 10
click at [87, 224] on p "dialog" at bounding box center [255, 224] width 417 height 10
click at [86, 231] on p "dialog" at bounding box center [255, 235] width 417 height 10
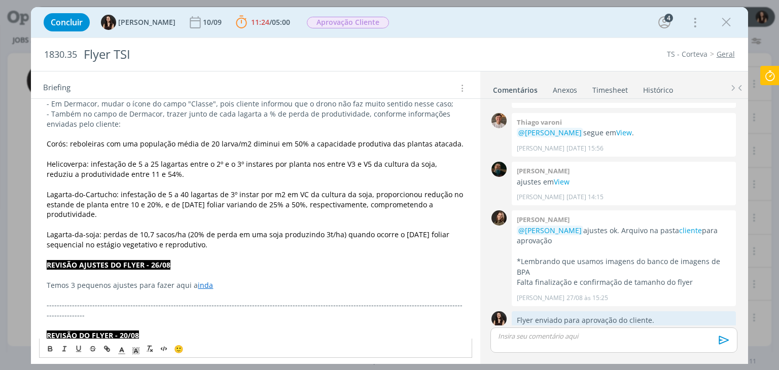
scroll to position [203, 0]
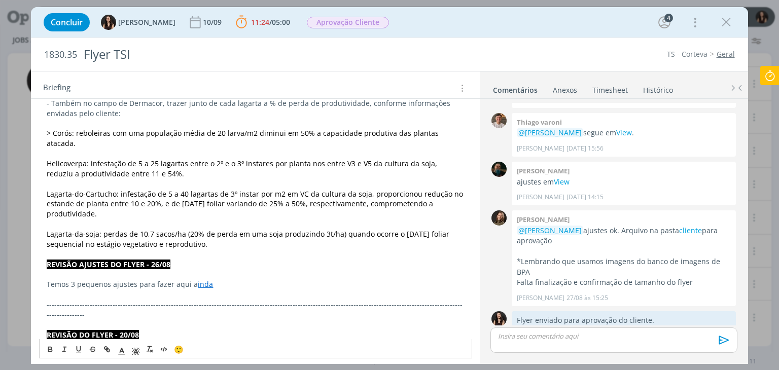
click at [238, 235] on p "> Lagarta-da-soja: perdas de 10,7 sacos/ha (20% de perda em uma soja produzindo…" at bounding box center [255, 239] width 417 height 20
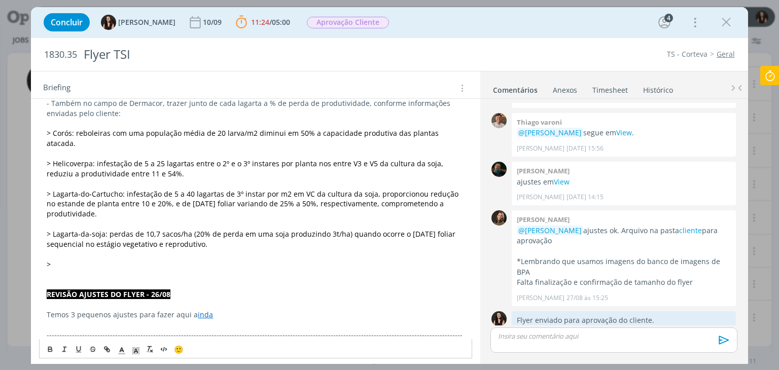
click at [96, 260] on p ">" at bounding box center [255, 265] width 417 height 10
drag, startPoint x: 101, startPoint y: 223, endPoint x: 43, endPoint y: 226, distance: 58.3
copy span "> Lagarta-da-soj"
click at [83, 270] on p "dialog" at bounding box center [255, 275] width 417 height 10
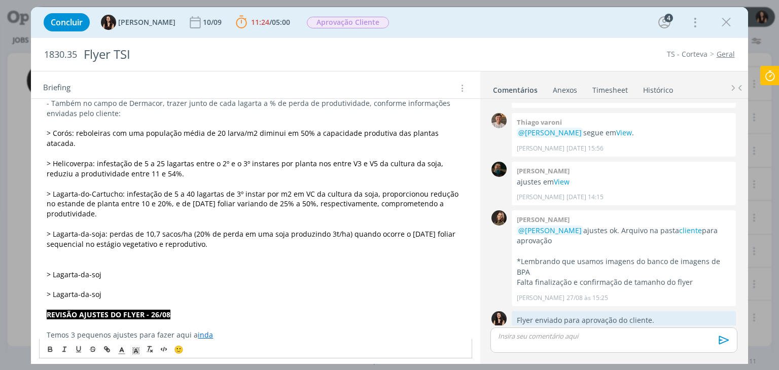
click at [78, 249] on p "dialog" at bounding box center [255, 254] width 417 height 10
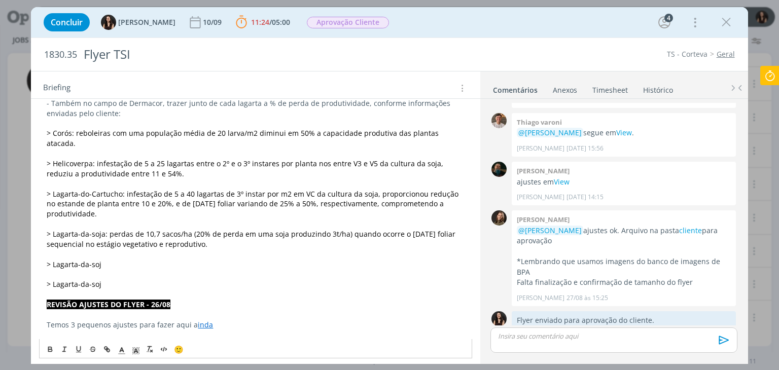
drag, startPoint x: 86, startPoint y: 246, endPoint x: 126, endPoint y: 249, distance: 39.6
click at [126, 260] on p "> Lagarta-da-soj" at bounding box center [255, 265] width 417 height 10
click at [679, 226] on link "cliente" at bounding box center [690, 231] width 23 height 10
drag, startPoint x: 128, startPoint y: 246, endPoint x: 124, endPoint y: 250, distance: 6.1
click at [128, 249] on p "dialog" at bounding box center [255, 254] width 417 height 10
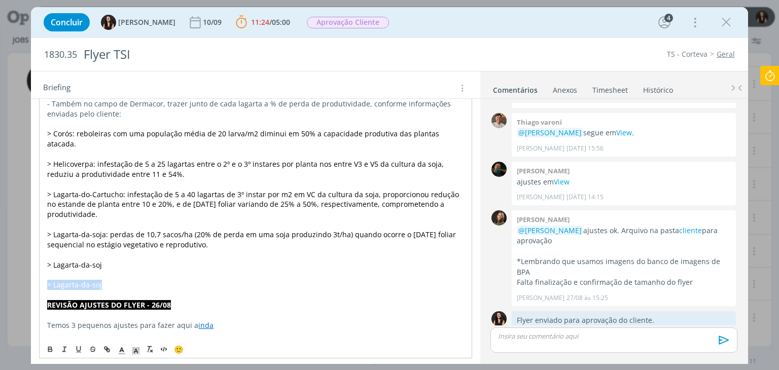
drag, startPoint x: 53, startPoint y: 279, endPoint x: 35, endPoint y: 272, distance: 19.6
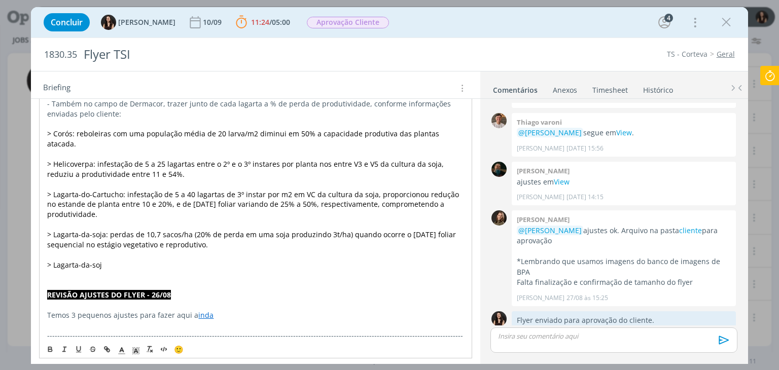
drag, startPoint x: 113, startPoint y: 255, endPoint x: 122, endPoint y: 263, distance: 11.9
click at [113, 260] on p "> Lagarta-da-soj" at bounding box center [255, 265] width 416 height 10
click at [140, 260] on p "> Lagarta-elasmo:" at bounding box center [255, 265] width 417 height 10
drag, startPoint x: 266, startPoint y: 252, endPoint x: 306, endPoint y: 250, distance: 40.6
click at [306, 260] on span "> Lagarta-elasmo: pode causar prejuízos de até 62,7% na cultura do amendoim." at bounding box center [183, 265] width 272 height 10
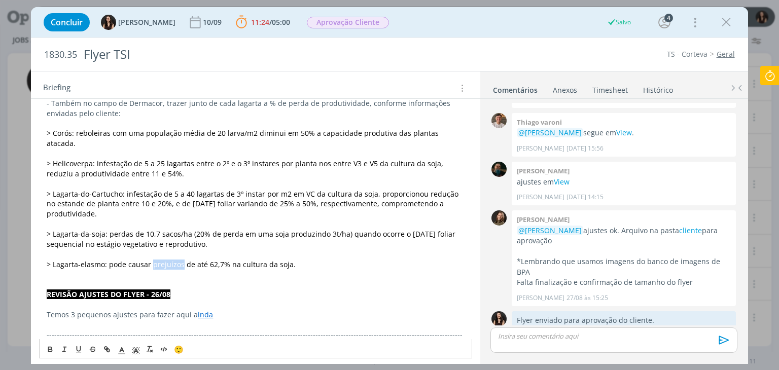
drag, startPoint x: 179, startPoint y: 253, endPoint x: 150, endPoint y: 251, distance: 29.5
click at [150, 260] on span "> Lagarta-elasmo: pode causar prejuízos de até 62,7% na cultura da soja." at bounding box center [171, 265] width 249 height 10
click at [182, 260] on span "> Lagarta-elasmo: pode comprometer de até 62,7% na cultura da soja." at bounding box center [166, 265] width 239 height 10
click at [196, 260] on span "> Lagarta-elasmo: pode comprometer até 62,7% na cultura da soja." at bounding box center [161, 265] width 228 height 10
click at [202, 260] on span "> Lagarta-elasmo: pode comprometer até 62,7% na cultura da soja." at bounding box center [161, 265] width 228 height 10
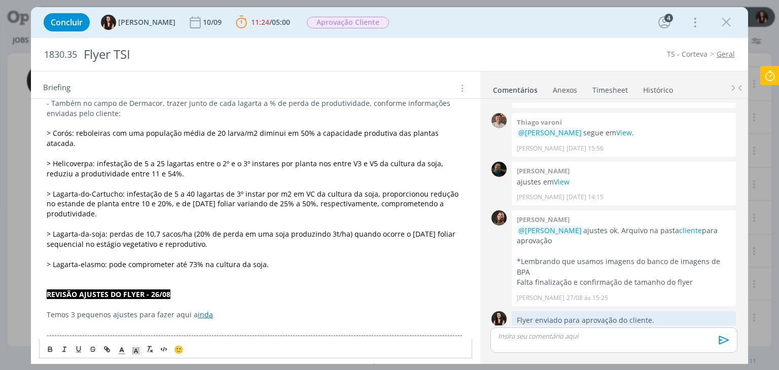
click at [203, 260] on span "> Lagarta-elasmo: pode comprometer até 73% na cultura da soja." at bounding box center [158, 265] width 222 height 10
click at [266, 279] on p "dialog" at bounding box center [255, 284] width 417 height 10
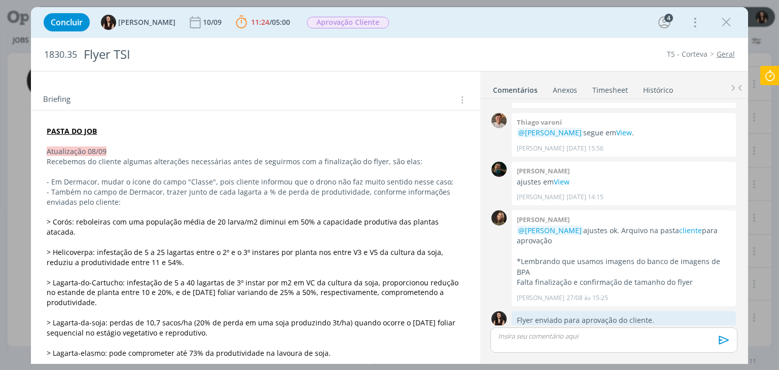
scroll to position [0, 0]
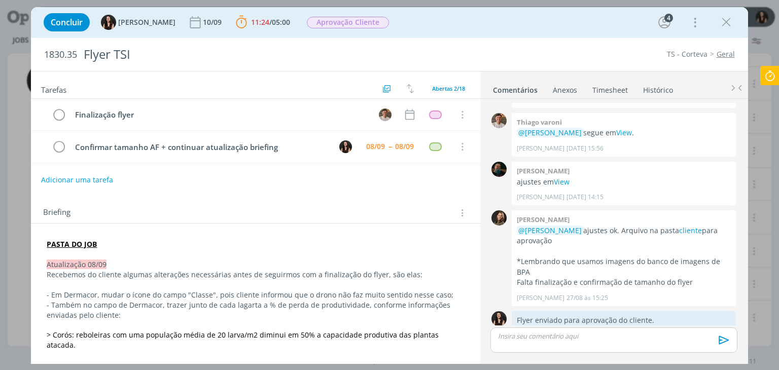
click at [79, 171] on button "Adicionar uma tarefa" at bounding box center [77, 179] width 72 height 17
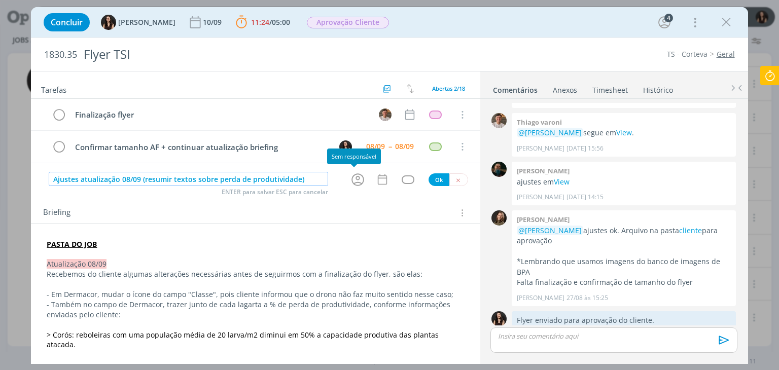
click at [350, 178] on icon "dialog" at bounding box center [358, 180] width 16 height 16
type input "Ajustes atualização 08/09 (resumir textos sobre perda de produtividade)"
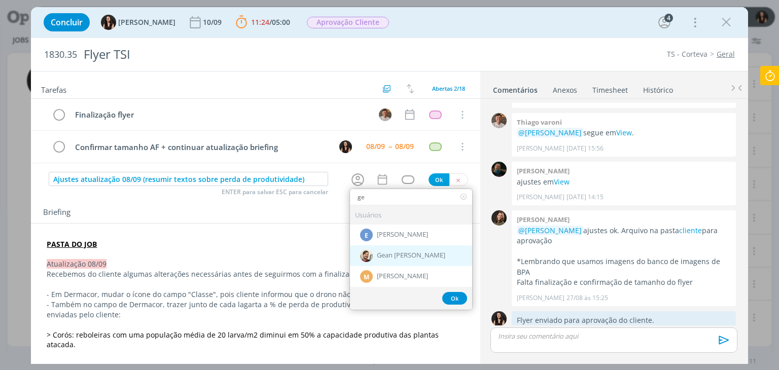
type input "ge"
click at [391, 251] on span "Gean [PERSON_NAME]" at bounding box center [411, 255] width 68 height 8
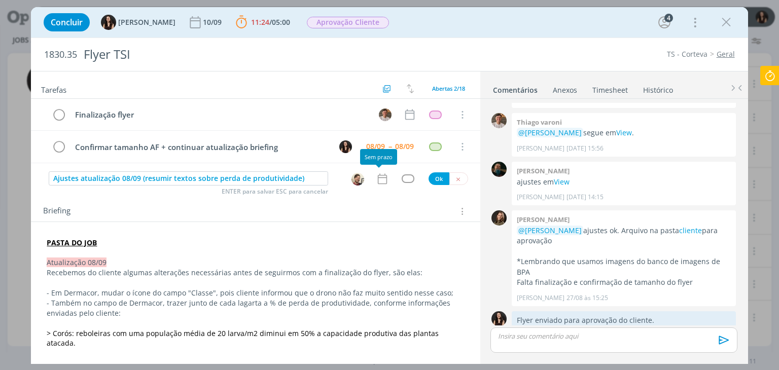
click at [376, 180] on icon "dialog" at bounding box center [382, 178] width 13 height 13
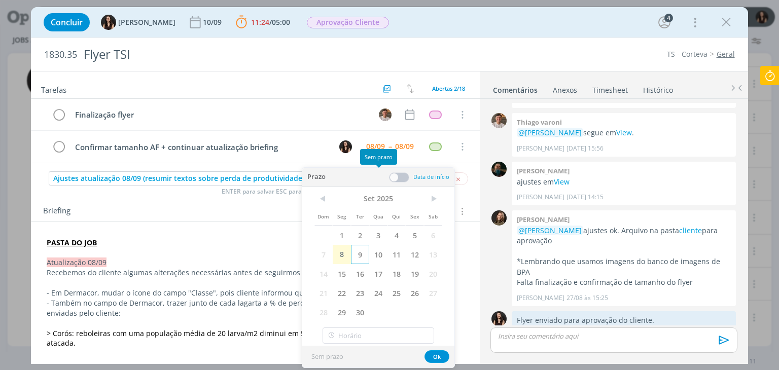
click at [357, 260] on span "9" at bounding box center [360, 254] width 18 height 19
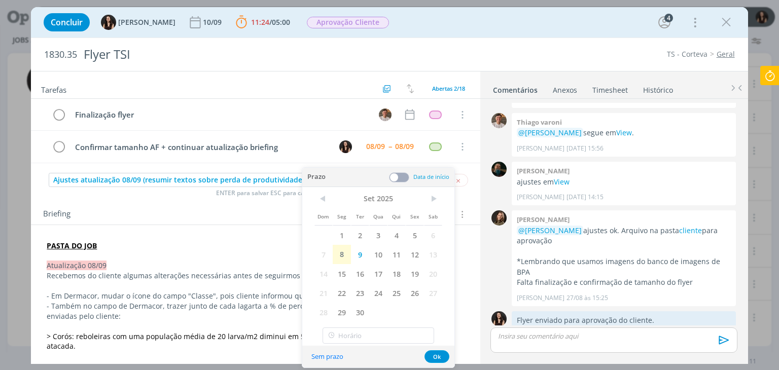
click at [397, 179] on span at bounding box center [399, 177] width 20 height 10
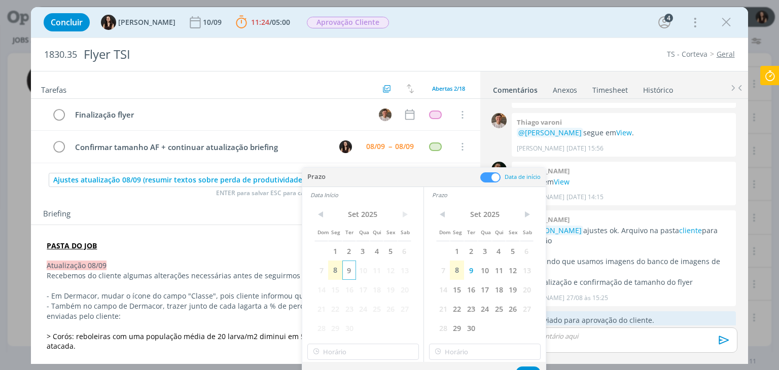
click at [348, 270] on span "9" at bounding box center [349, 270] width 14 height 19
click at [345, 348] on input "12:00" at bounding box center [363, 352] width 112 height 16
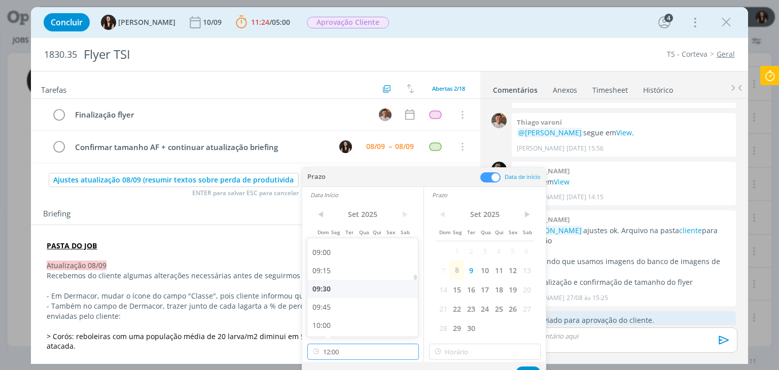
scroll to position [647, 0]
click at [349, 253] on div "09:00" at bounding box center [364, 257] width 114 height 18
type input "09:00"
click at [456, 341] on div "< Set 2025 > Dom Seg Ter Qua Qui Sex Sab 1 2 3 4 5 6 7 8 9 10 11 12 13 14 15 16…" at bounding box center [485, 282] width 122 height 159
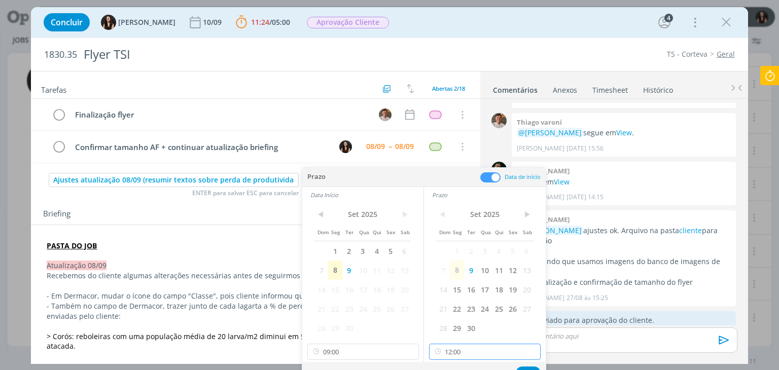
click at [461, 347] on input "12:00" at bounding box center [485, 352] width 112 height 16
click at [458, 246] on div "09:30" at bounding box center [486, 243] width 114 height 18
type input "09:30"
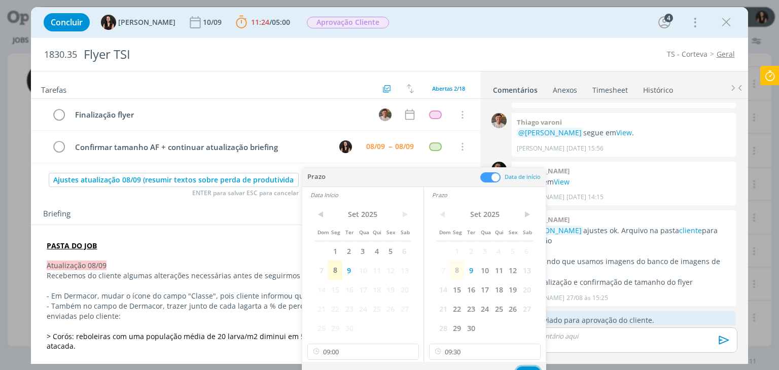
click at [531, 368] on button "Ok" at bounding box center [528, 372] width 25 height 13
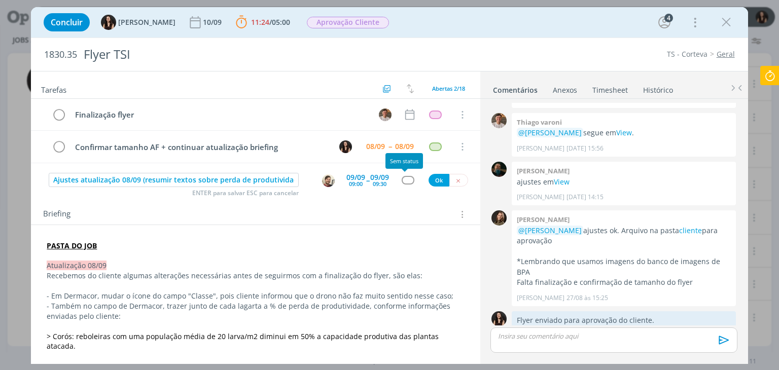
click at [402, 178] on div "dialog" at bounding box center [407, 180] width 13 height 9
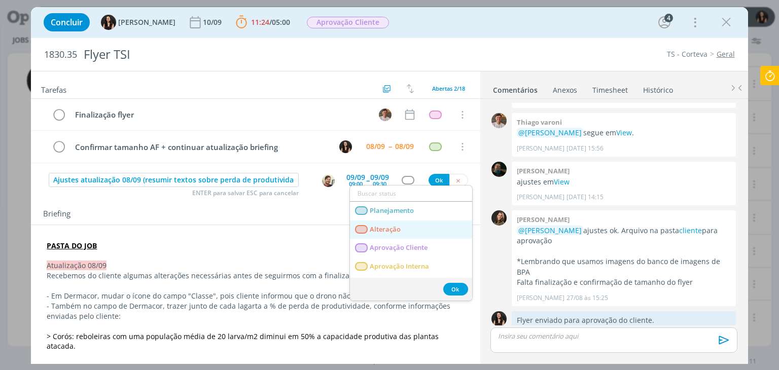
click at [396, 230] on span "Alteração" at bounding box center [385, 230] width 31 height 8
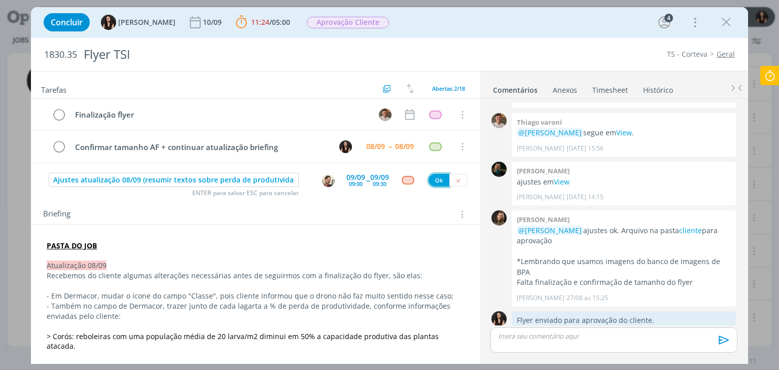
click at [430, 179] on button "Ok" at bounding box center [438, 180] width 21 height 13
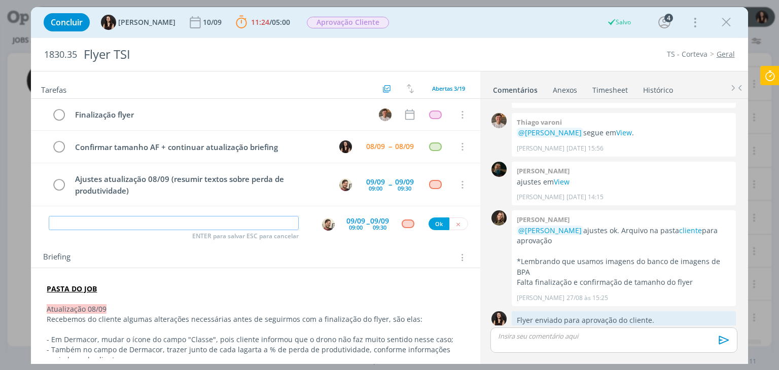
scroll to position [89, 0]
type input "L"
type input "a"
click at [323, 222] on img "dialog" at bounding box center [328, 224] width 13 height 13
type input "Ajustes atualização 08/09"
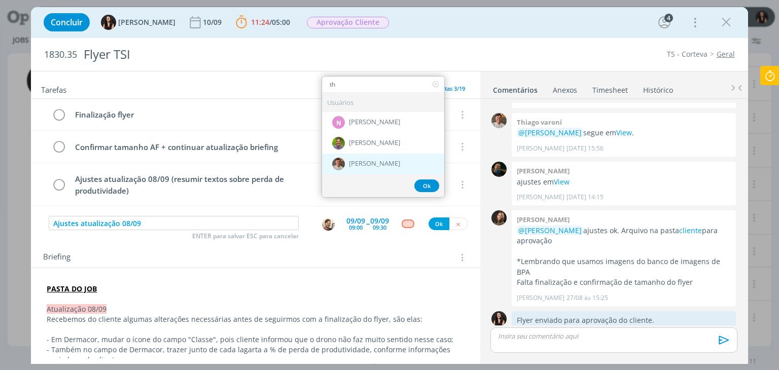
type input "th"
click at [357, 160] on span "[PERSON_NAME]" at bounding box center [374, 164] width 51 height 8
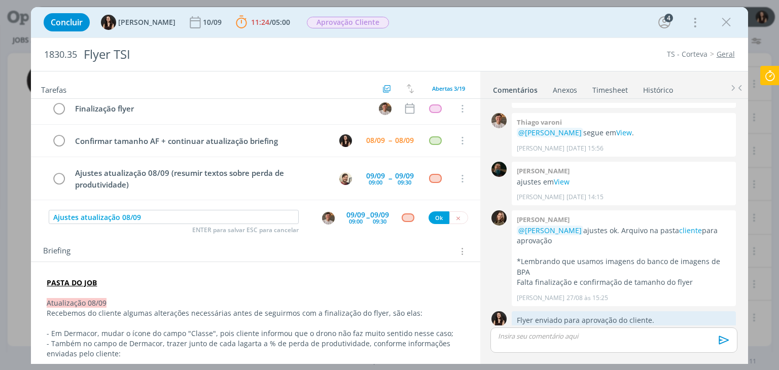
scroll to position [0, 0]
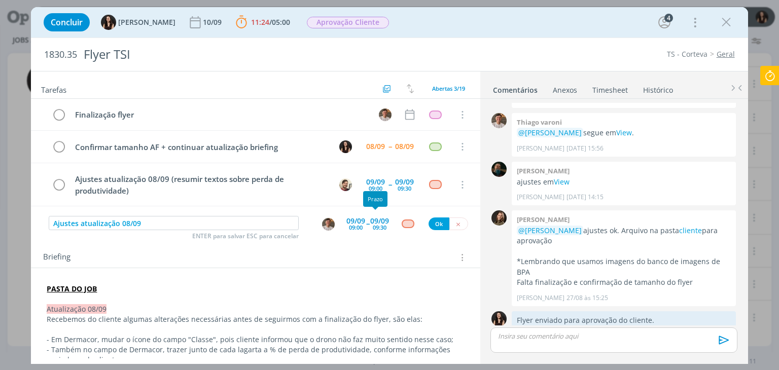
click at [370, 226] on div "09/09 09:30" at bounding box center [379, 223] width 19 height 18
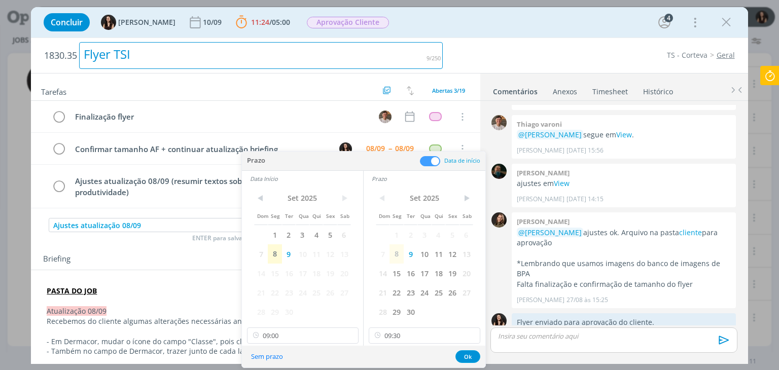
click at [414, 58] on div "Flyer TSI" at bounding box center [260, 55] width 363 height 27
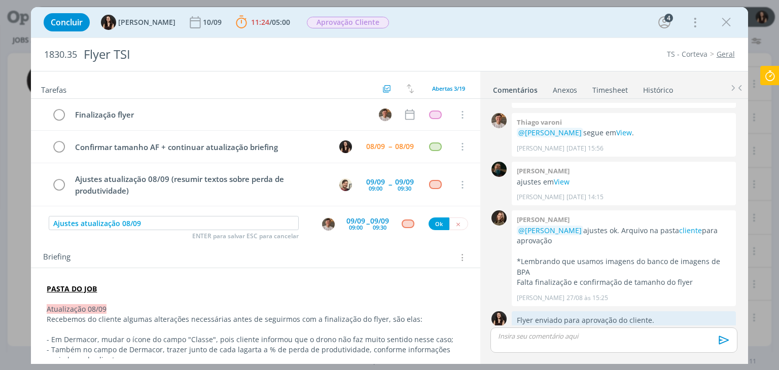
click at [462, 17] on div "Concluir Isabelle Silva 10/09 11:24 / 05:00 Parar Apontar Data * 08/09/2025 Hor…" at bounding box center [389, 22] width 701 height 24
click at [375, 219] on div "09/09" at bounding box center [379, 220] width 19 height 7
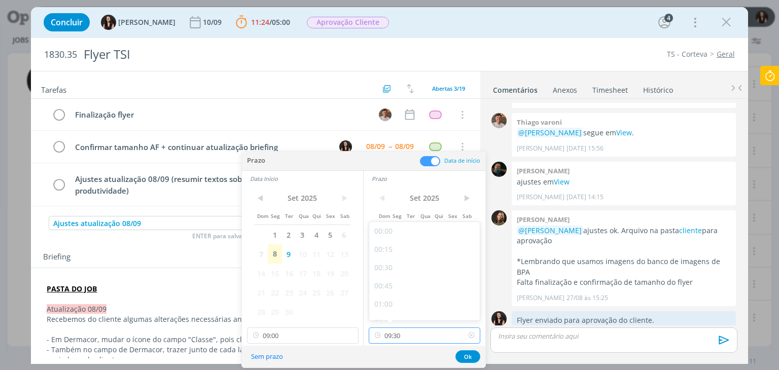
click at [418, 335] on input "09:30" at bounding box center [425, 335] width 112 height 16
click at [397, 243] on div "10:45" at bounding box center [426, 247] width 114 height 18
type input "10:45"
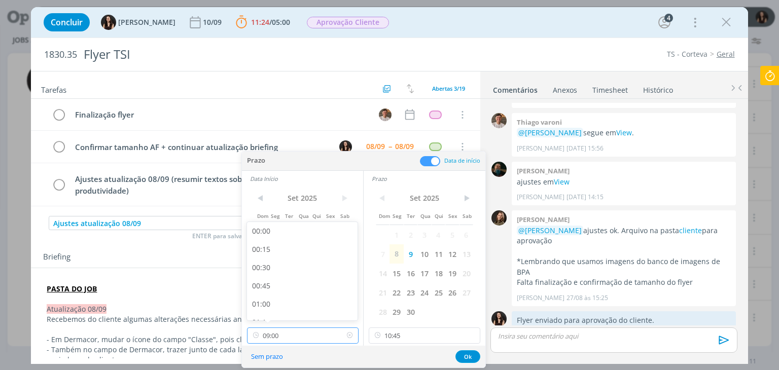
click at [298, 335] on input "09:00" at bounding box center [303, 335] width 112 height 16
click at [275, 267] on div "09:45" at bounding box center [304, 261] width 114 height 18
type input "09:45"
click at [476, 355] on button "Ok" at bounding box center [467, 356] width 25 height 13
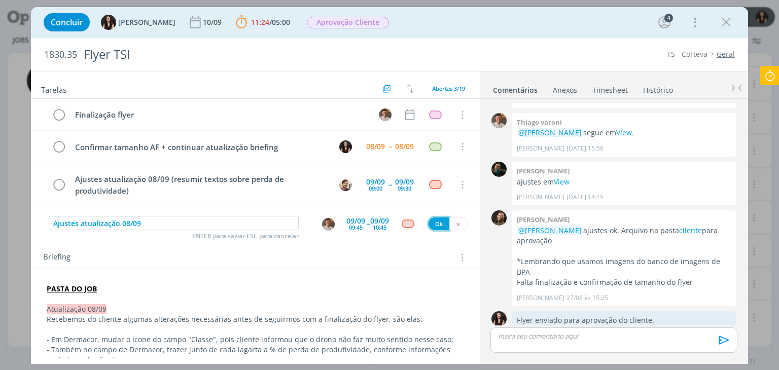
click at [428, 220] on button "Ok" at bounding box center [438, 223] width 21 height 13
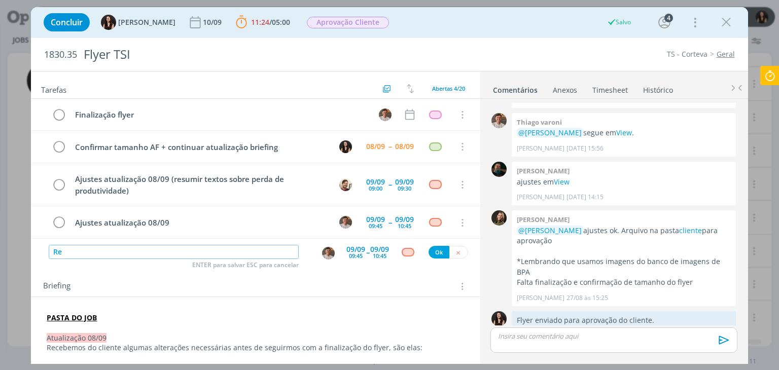
scroll to position [89, 0]
click at [328, 252] on img "dialog" at bounding box center [328, 253] width 13 height 13
type input "Revisão ajustes atualização 08/09"
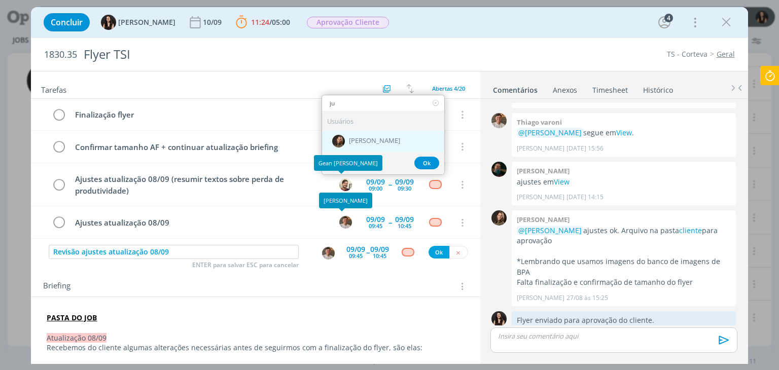
type input "ju"
drag, startPoint x: 361, startPoint y: 139, endPoint x: 369, endPoint y: 163, distance: 25.5
click at [361, 138] on span "[PERSON_NAME]" at bounding box center [374, 141] width 51 height 8
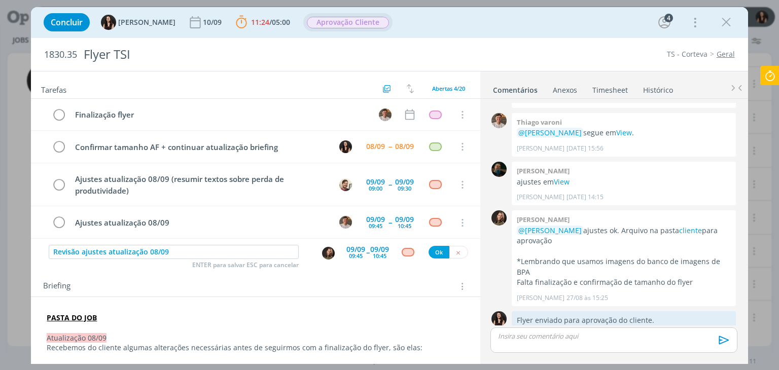
drag, startPoint x: 314, startPoint y: 21, endPoint x: 314, endPoint y: 28, distance: 7.6
click at [314, 21] on span "Aprovação Cliente" at bounding box center [348, 23] width 82 height 12
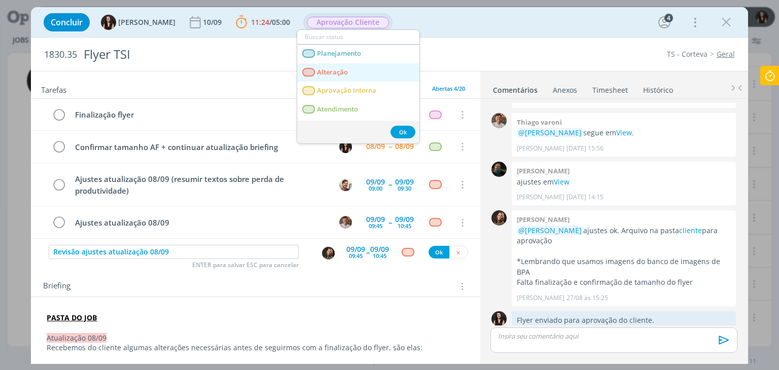
click at [322, 70] on span "Alteração" at bounding box center [332, 72] width 31 height 8
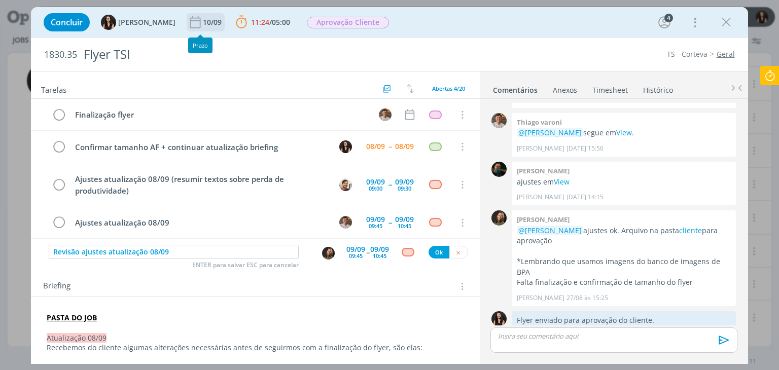
click at [203, 21] on div "10/09" at bounding box center [213, 22] width 21 height 7
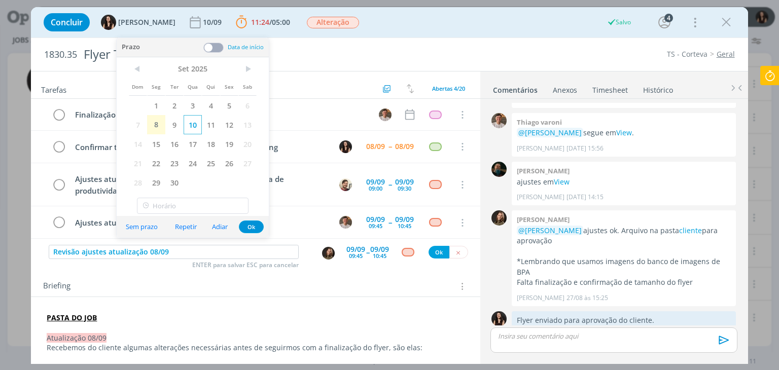
click at [198, 120] on span "10" at bounding box center [193, 124] width 18 height 19
click at [257, 227] on button "Ok" at bounding box center [251, 227] width 25 height 13
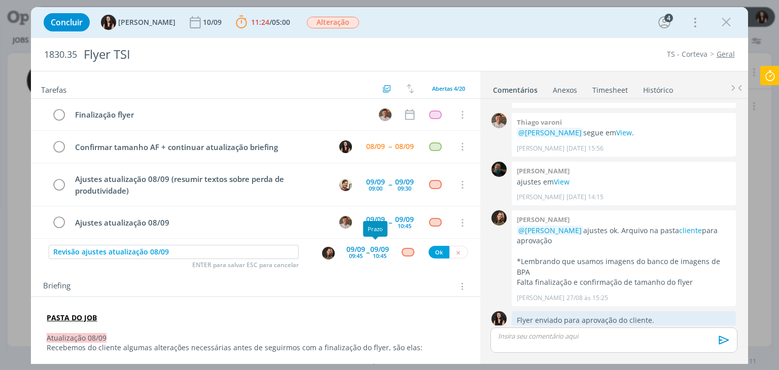
click at [373, 246] on div "09/09" at bounding box center [379, 249] width 19 height 7
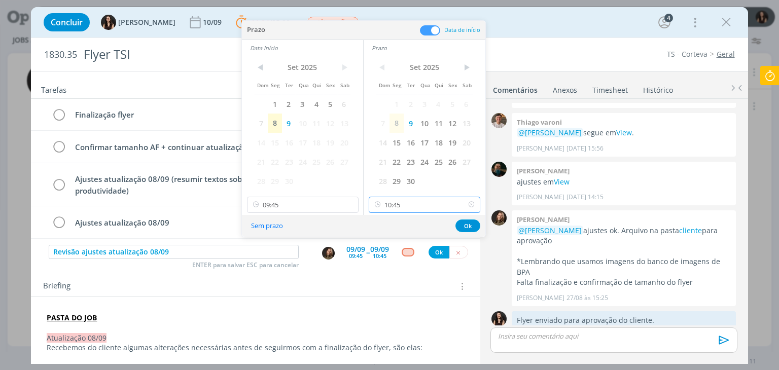
click at [398, 207] on input "10:45" at bounding box center [425, 205] width 112 height 16
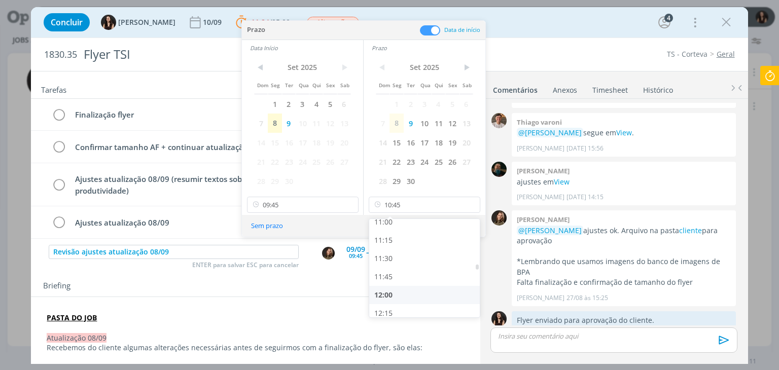
drag, startPoint x: 386, startPoint y: 292, endPoint x: 380, endPoint y: 288, distance: 7.3
click at [383, 290] on div "12:00" at bounding box center [426, 295] width 114 height 18
type input "12:00"
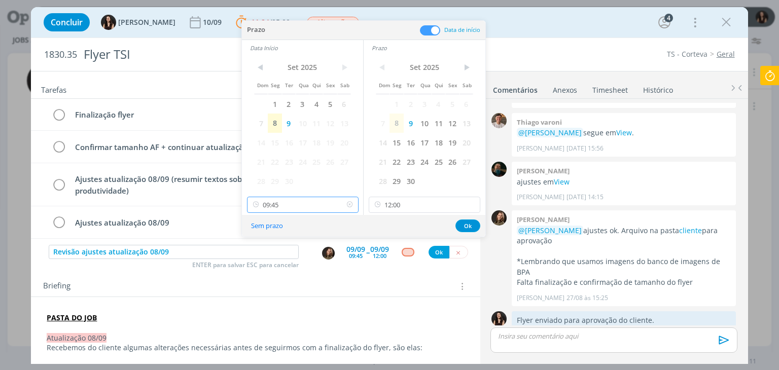
click at [299, 206] on input "09:45" at bounding box center [303, 205] width 112 height 16
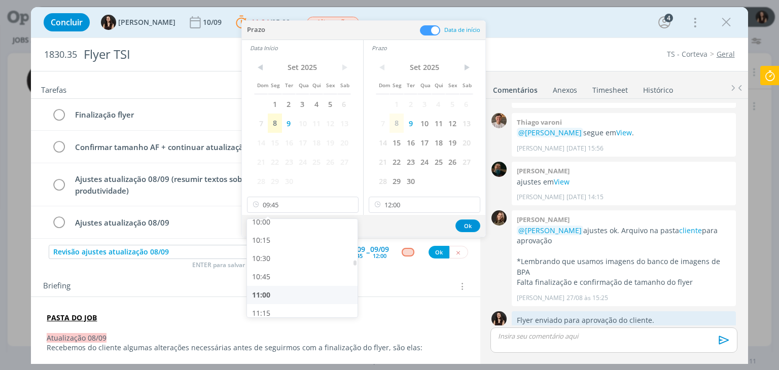
click at [274, 296] on div "11:00" at bounding box center [304, 295] width 114 height 18
type input "11:00"
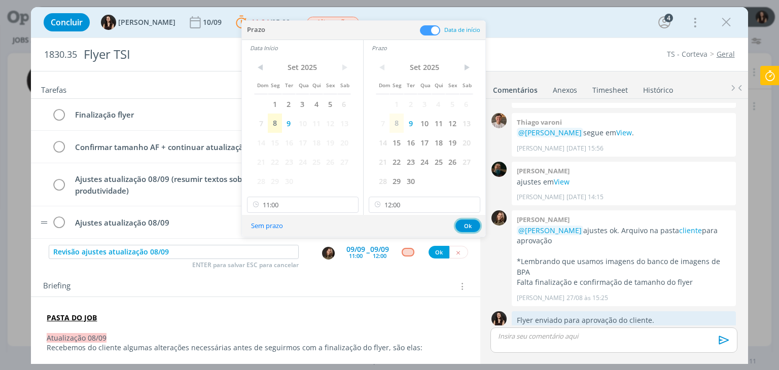
drag, startPoint x: 466, startPoint y: 228, endPoint x: 453, endPoint y: 234, distance: 14.7
click at [466, 228] on button "Ok" at bounding box center [467, 225] width 25 height 13
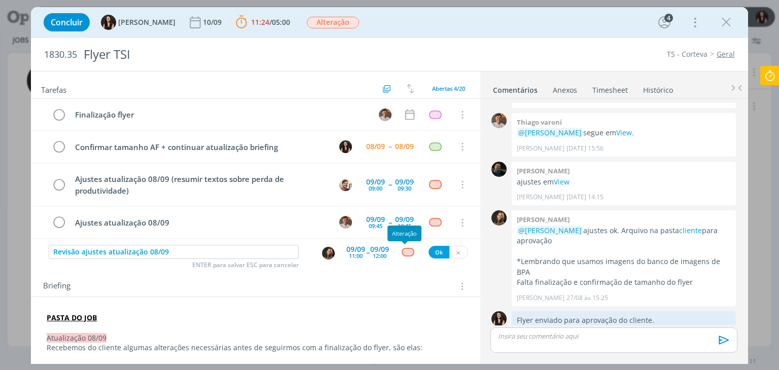
click at [404, 255] on div "dialog" at bounding box center [407, 252] width 13 height 9
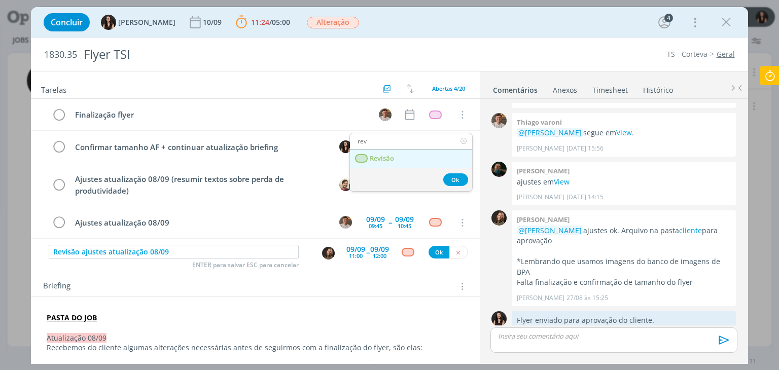
type input "rev"
click at [377, 159] on span "Revisão" at bounding box center [382, 159] width 24 height 8
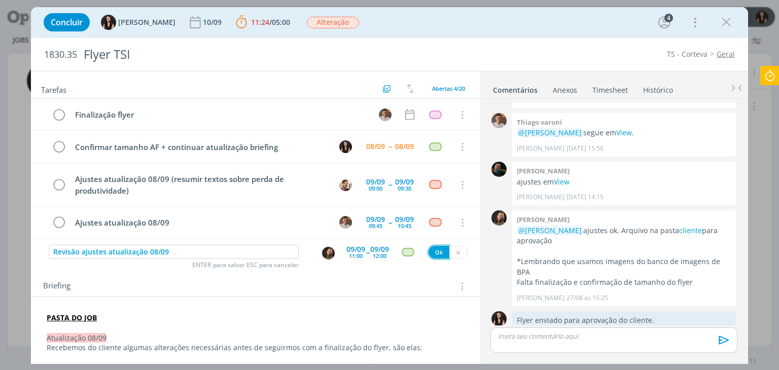
click at [435, 253] on button "Ok" at bounding box center [438, 252] width 21 height 13
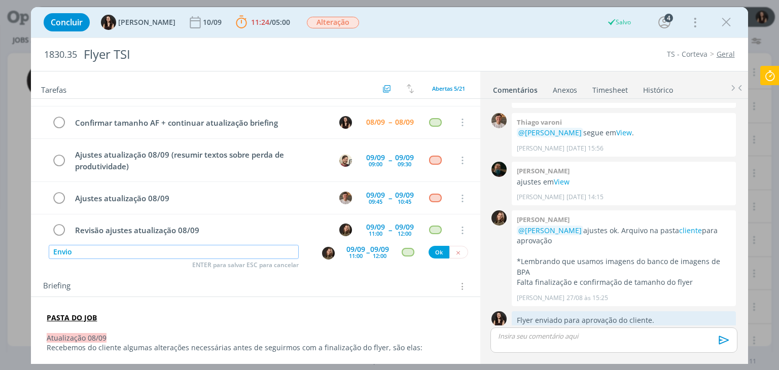
click at [325, 248] on img "dialog" at bounding box center [328, 253] width 13 height 13
type input "Envio"
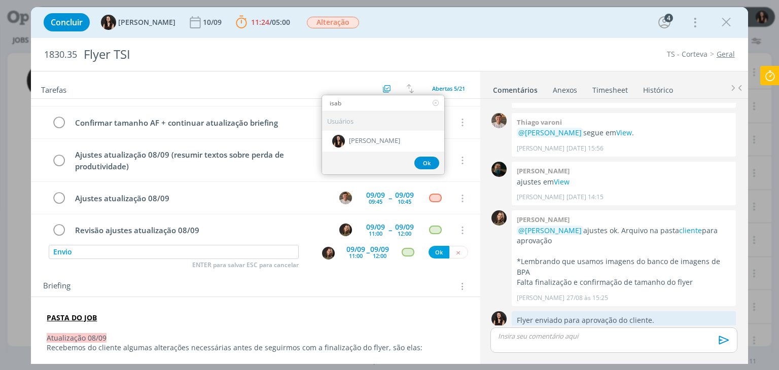
type input "isab"
drag, startPoint x: 413, startPoint y: 124, endPoint x: 397, endPoint y: 136, distance: 19.9
click at [406, 130] on div "Usuários Isabelle Silva" at bounding box center [383, 132] width 122 height 40
click at [397, 136] on div "[PERSON_NAME]" at bounding box center [383, 140] width 122 height 21
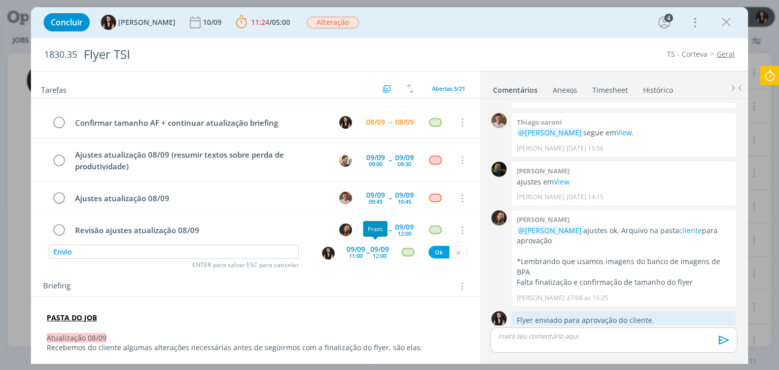
click at [371, 246] on div "09/09" at bounding box center [379, 249] width 19 height 7
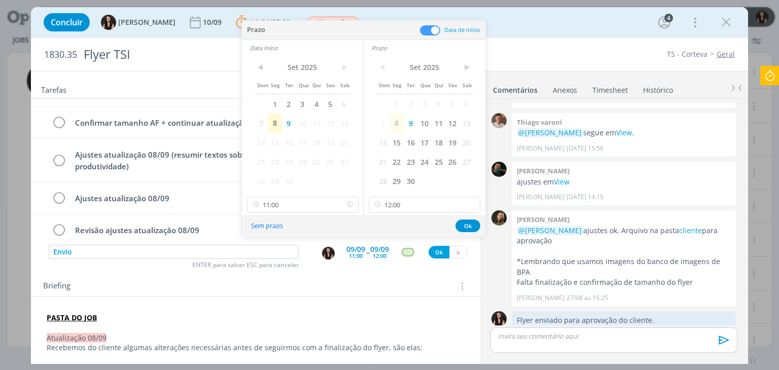
click at [350, 205] on icon at bounding box center [349, 205] width 13 height 16
drag, startPoint x: 471, startPoint y: 204, endPoint x: 472, endPoint y: 209, distance: 5.6
click at [472, 205] on icon at bounding box center [471, 205] width 13 height 16
click at [467, 223] on button "Ok" at bounding box center [467, 225] width 25 height 13
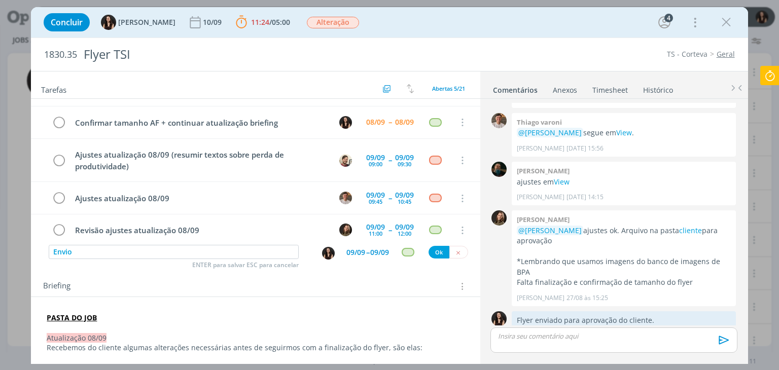
click at [402, 251] on div "dialog" at bounding box center [407, 252] width 13 height 9
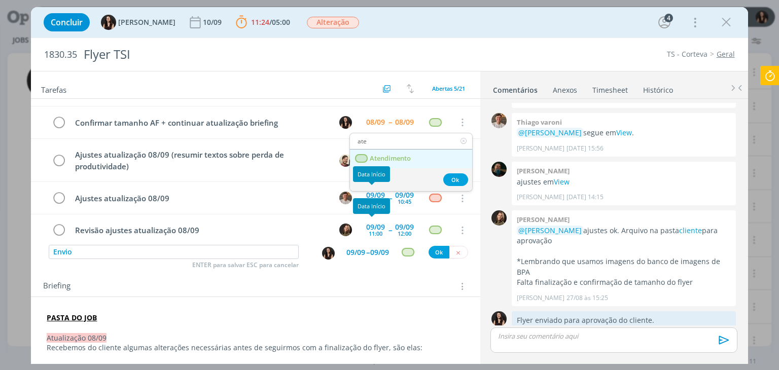
type input "ate"
click at [382, 161] on span "Atendimento" at bounding box center [390, 159] width 41 height 8
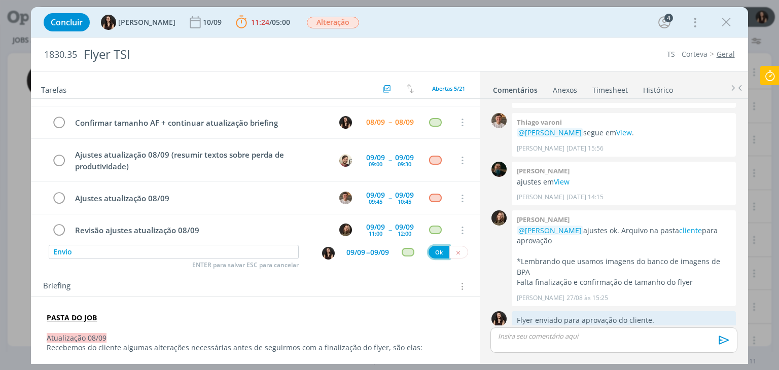
click at [433, 251] on button "Ok" at bounding box center [438, 252] width 21 height 13
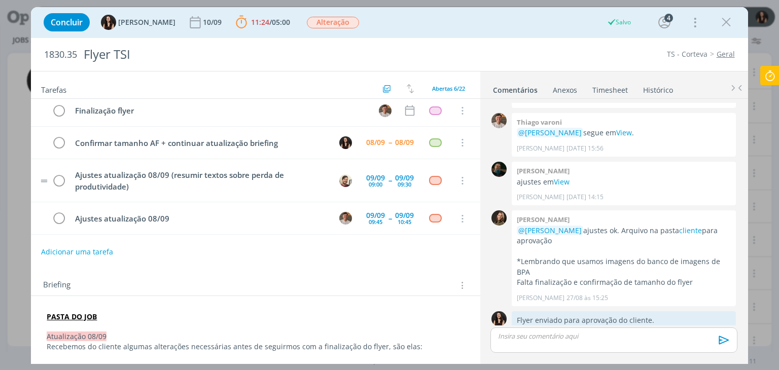
scroll to position [0, 0]
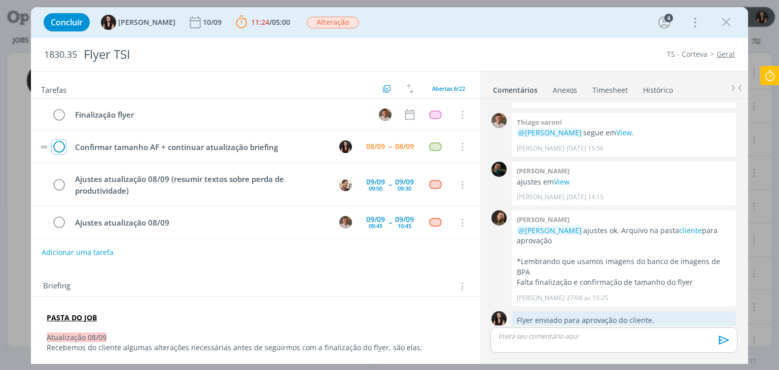
click at [58, 144] on icon "dialog" at bounding box center [59, 146] width 14 height 15
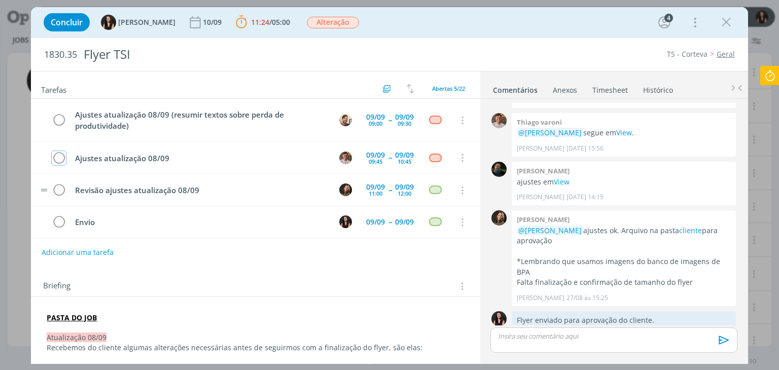
scroll to position [33, 0]
click at [539, 336] on p "dialog" at bounding box center [613, 336] width 230 height 9
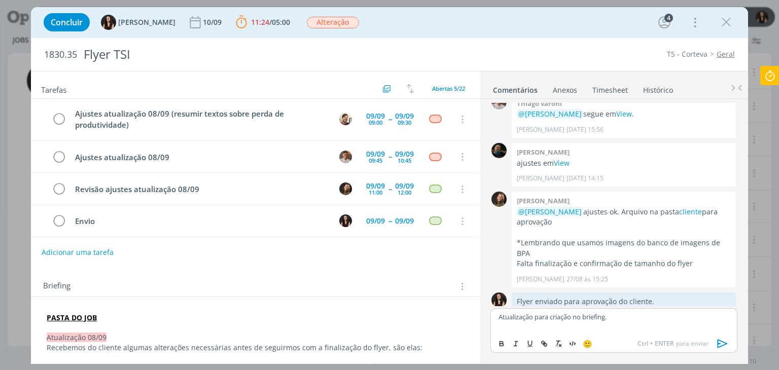
click at [719, 345] on icon "dialog" at bounding box center [722, 343] width 15 height 15
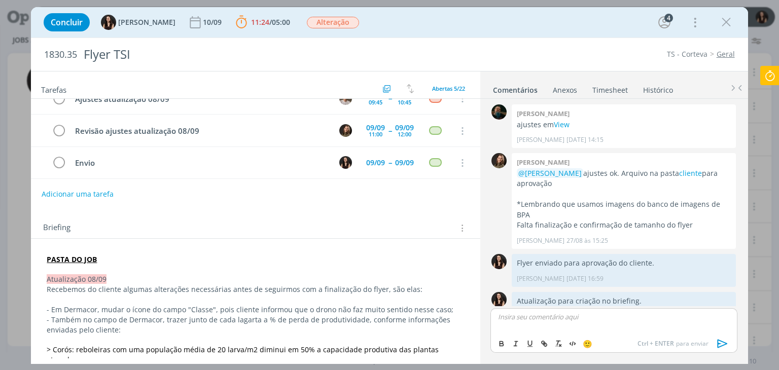
scroll to position [253, 0]
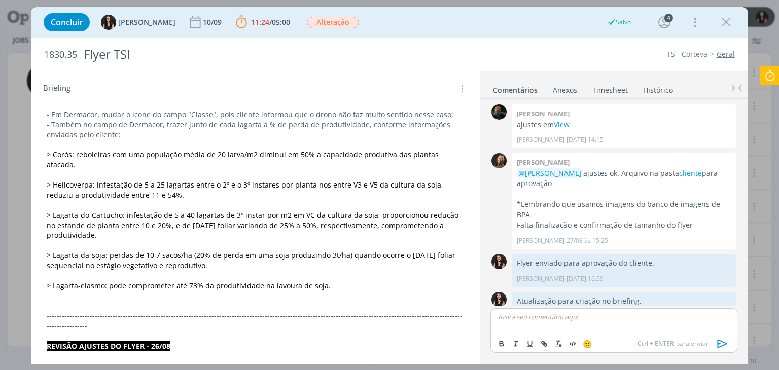
click at [379, 127] on p "- Também no campo de Dermacor, trazer junto de cada lagarta a % de perda de pro…" at bounding box center [255, 130] width 417 height 20
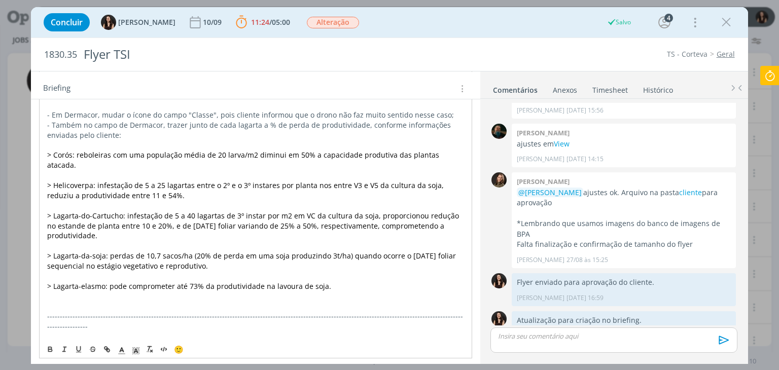
click at [380, 136] on p "- Também no campo de Dermacor, trazer junto de cada lagarta a % de perda de pro…" at bounding box center [255, 130] width 416 height 20
drag, startPoint x: 130, startPoint y: 138, endPoint x: 105, endPoint y: 132, distance: 25.6
click at [105, 132] on p "- Também no campo de Dermacor, trazer junto de cada lagarta a % de perda de pro…" at bounding box center [255, 130] width 416 height 20
drag, startPoint x: 49, startPoint y: 347, endPoint x: 229, endPoint y: 181, distance: 245.4
click at [50, 345] on icon "dialog" at bounding box center [50, 349] width 8 height 8
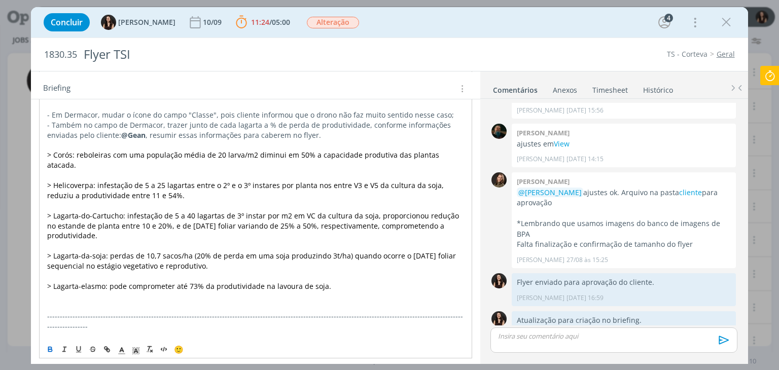
click at [258, 170] on p "dialog" at bounding box center [255, 175] width 416 height 10
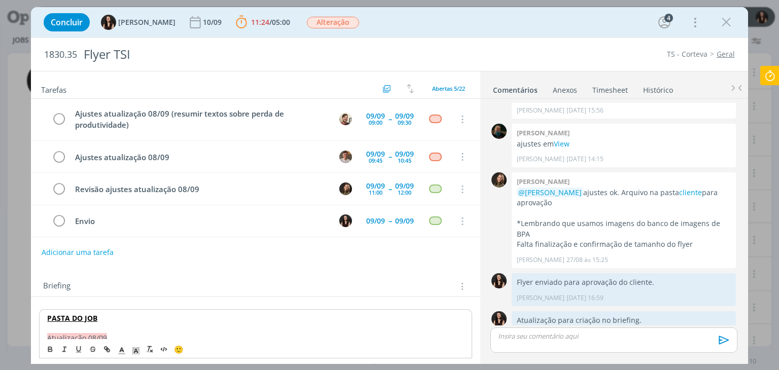
click at [770, 75] on icon at bounding box center [769, 76] width 18 height 20
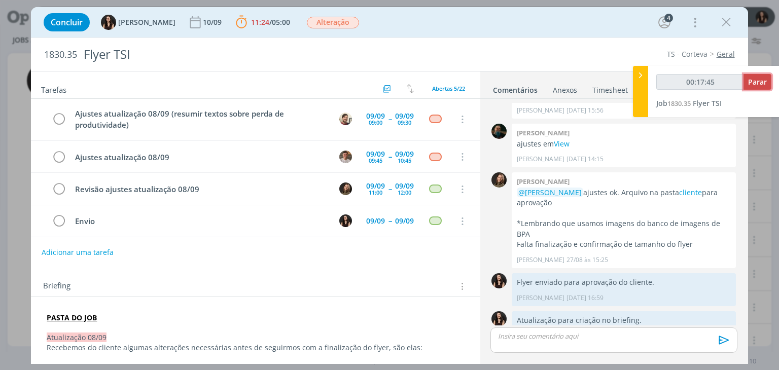
type input "00:17:46"
click at [754, 81] on span "Parar" at bounding box center [757, 82] width 19 height 10
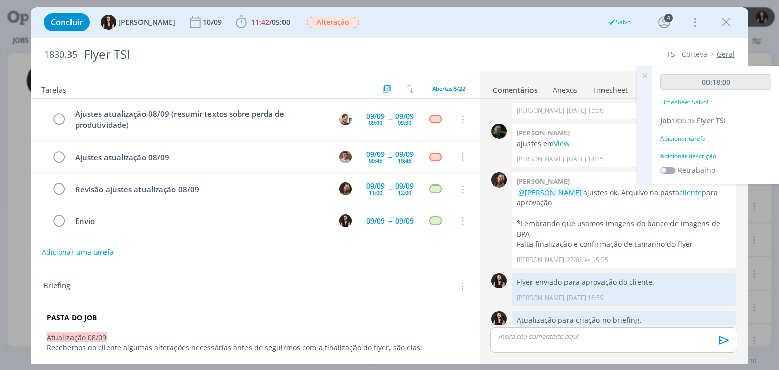
click at [698, 160] on div "Adicionar descrição" at bounding box center [715, 156] width 111 height 9
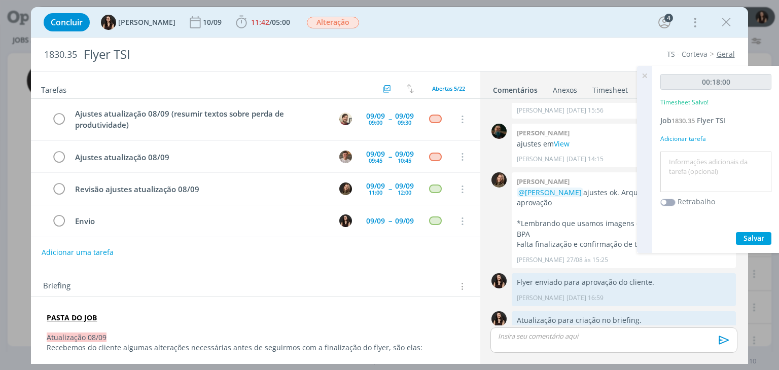
click at [700, 170] on textarea at bounding box center [716, 172] width 106 height 36
click at [755, 233] on span "Salvar" at bounding box center [753, 238] width 21 height 10
click at [721, 161] on textarea "Atualização pauts e briefing" at bounding box center [716, 172] width 106 height 36
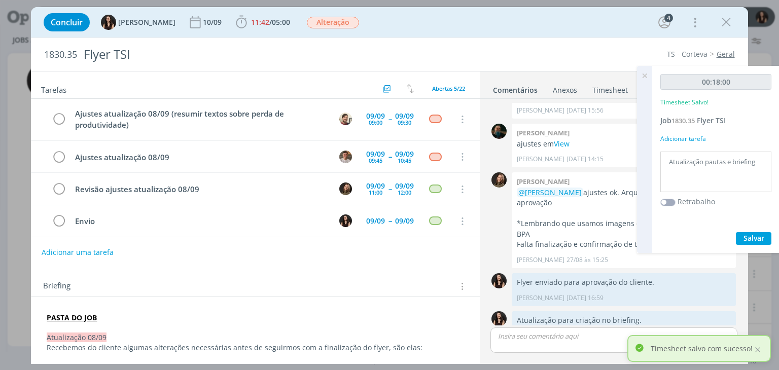
type textarea "Atualização pautas e briefing"
click at [755, 238] on span "Salvar" at bounding box center [753, 238] width 21 height 10
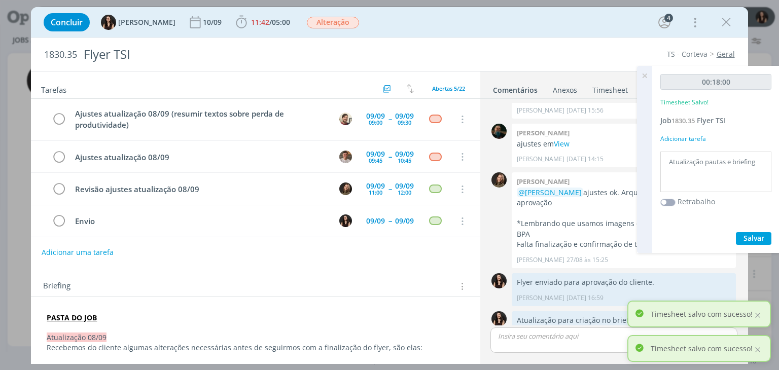
click at [643, 76] on icon at bounding box center [644, 76] width 18 height 20
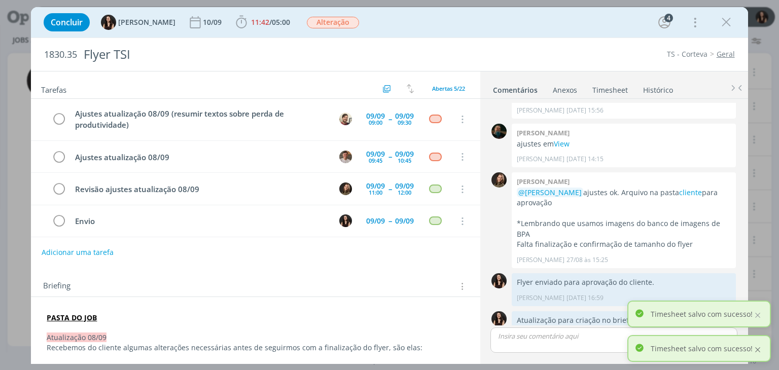
click at [762, 349] on div "Timesheet salvo com sucesso!" at bounding box center [698, 348] width 143 height 27
click at [757, 352] on div at bounding box center [757, 349] width 9 height 9
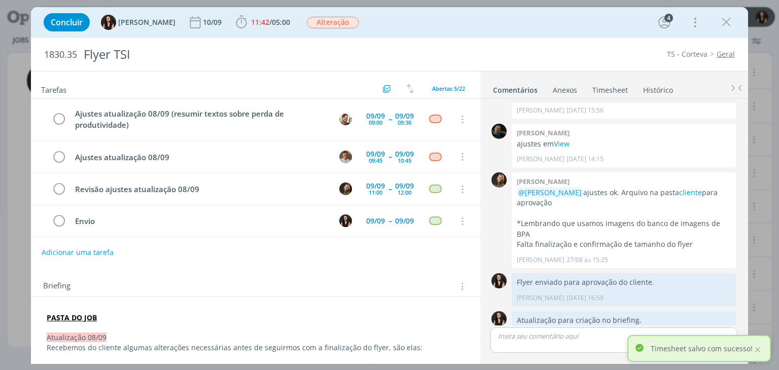
click at [757, 352] on div "Timesheet salvo com sucesso!" at bounding box center [698, 348] width 143 height 27
click at [757, 352] on div at bounding box center [757, 349] width 9 height 9
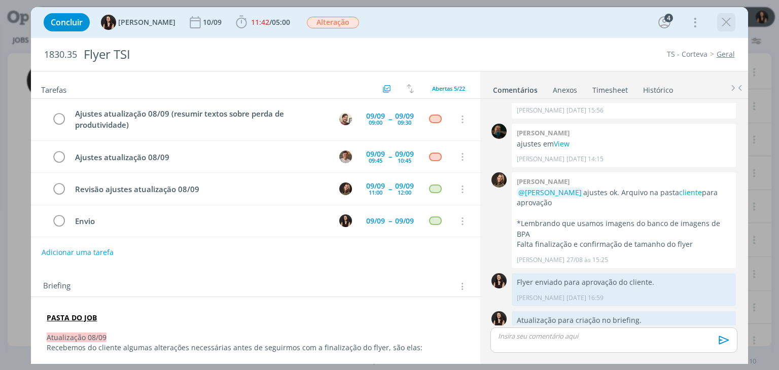
click at [725, 23] on icon "dialog" at bounding box center [725, 22] width 15 height 15
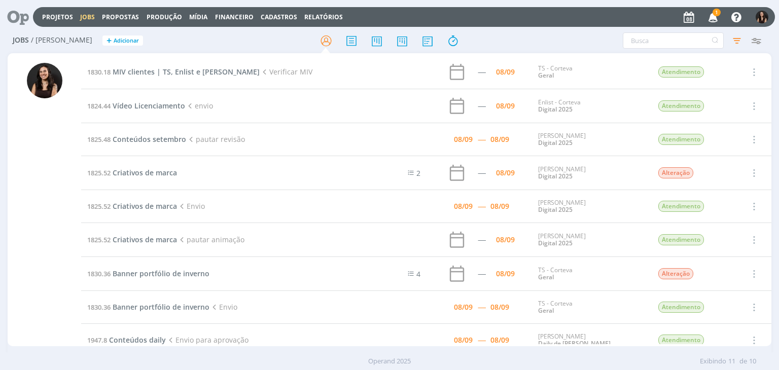
click at [713, 13] on span "1" at bounding box center [716, 13] width 8 height 8
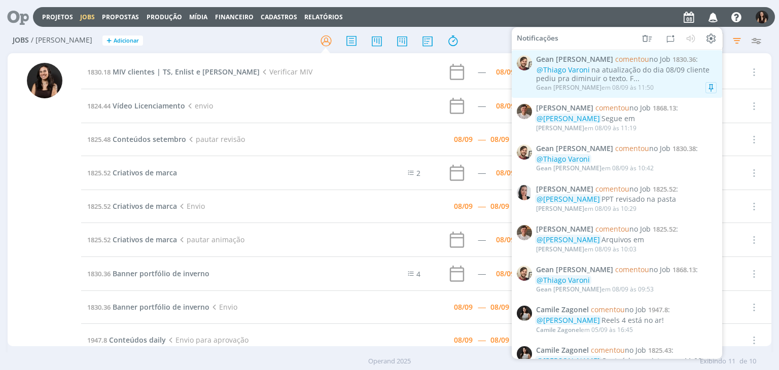
click at [635, 86] on div "Gean Paulo Naue em 08/09 às 11:50" at bounding box center [595, 87] width 118 height 7
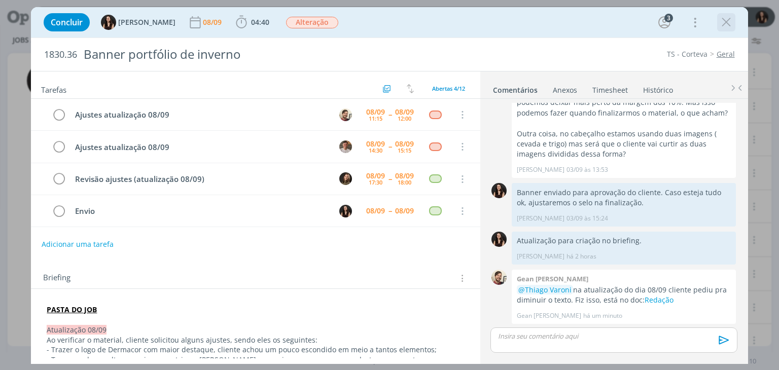
click at [719, 22] on icon "dialog" at bounding box center [725, 22] width 15 height 15
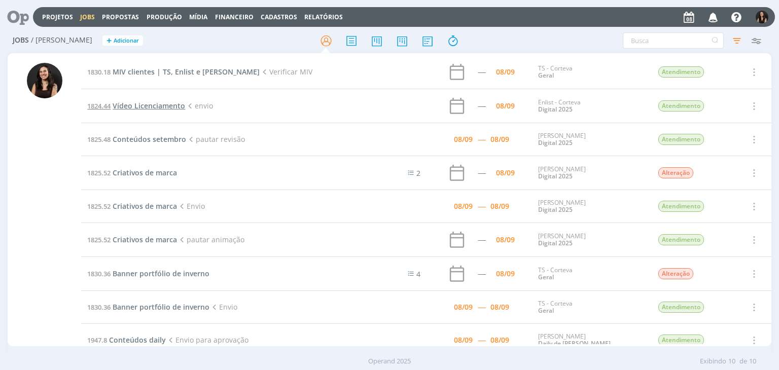
click at [145, 105] on span "Vídeo Licenciamento" at bounding box center [149, 106] width 72 height 10
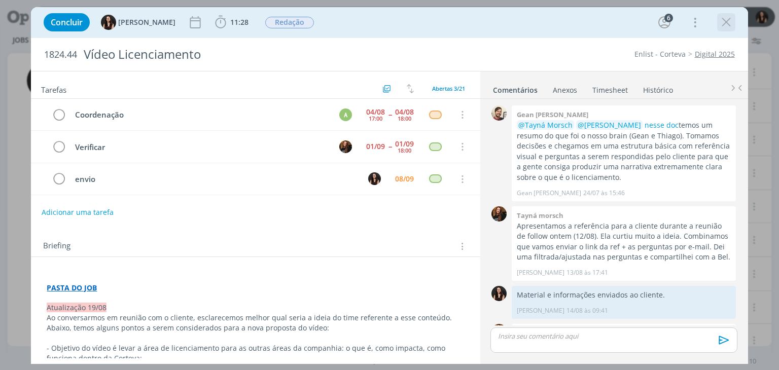
scroll to position [252, 0]
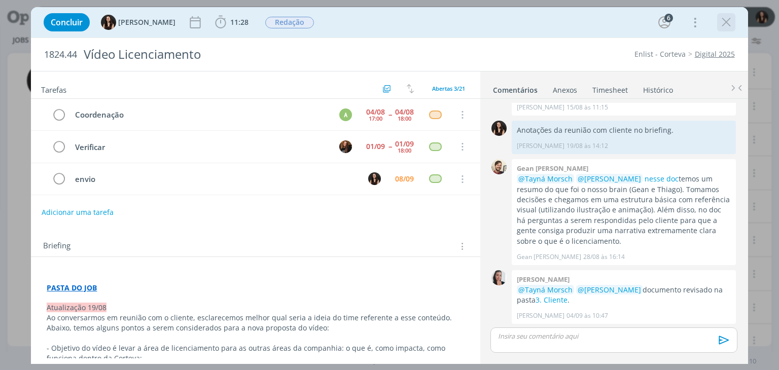
click at [721, 22] on icon "dialog" at bounding box center [725, 22] width 15 height 15
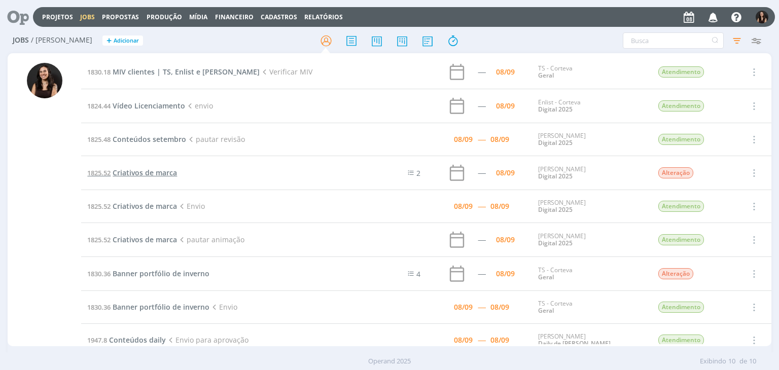
click at [160, 174] on span "Criativos de marca" at bounding box center [145, 173] width 64 height 10
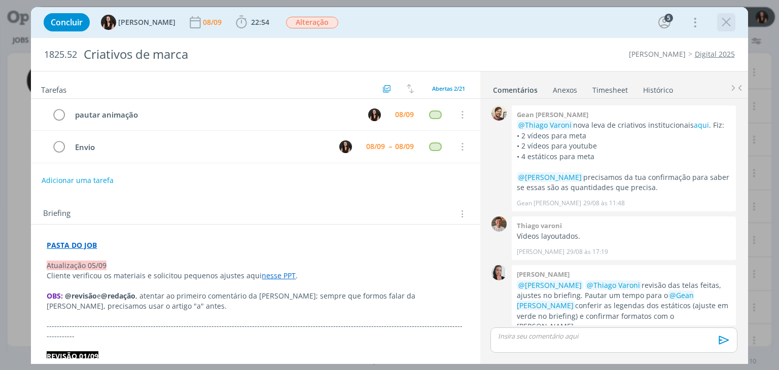
scroll to position [496, 0]
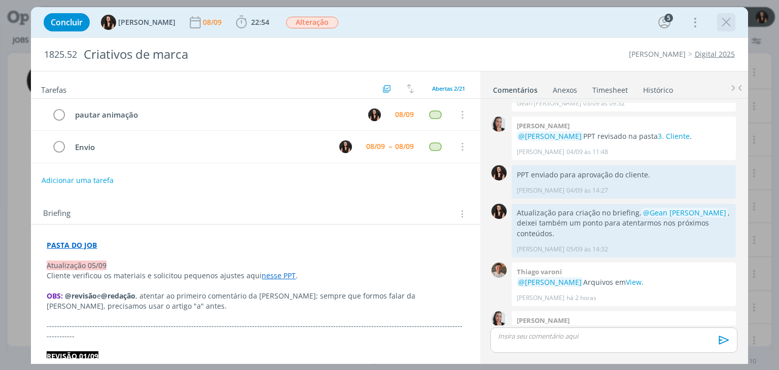
click at [724, 22] on icon "dialog" at bounding box center [725, 22] width 15 height 15
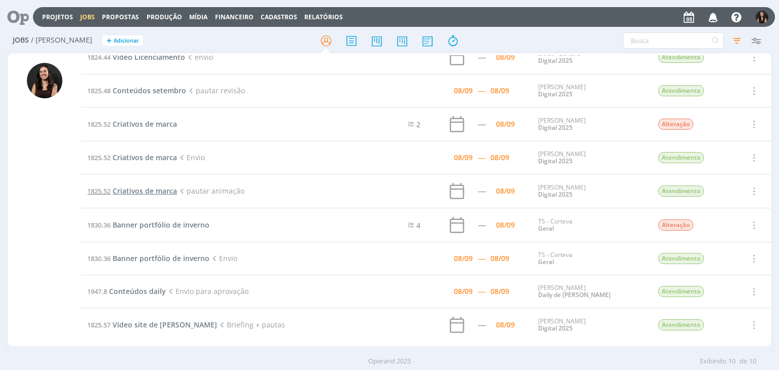
scroll to position [56, 0]
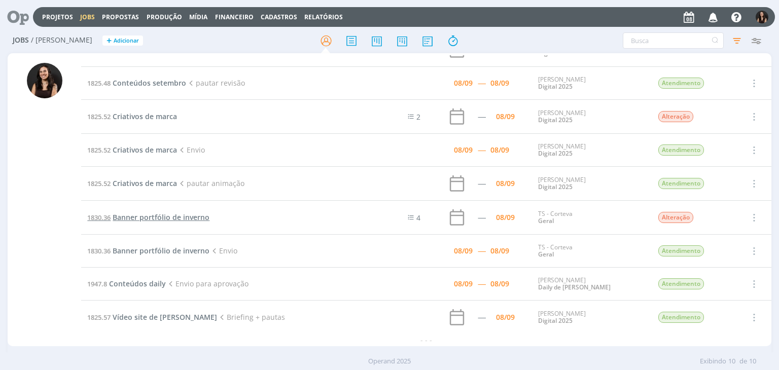
click at [173, 218] on span "Banner portfólio de inverno" at bounding box center [161, 217] width 97 height 10
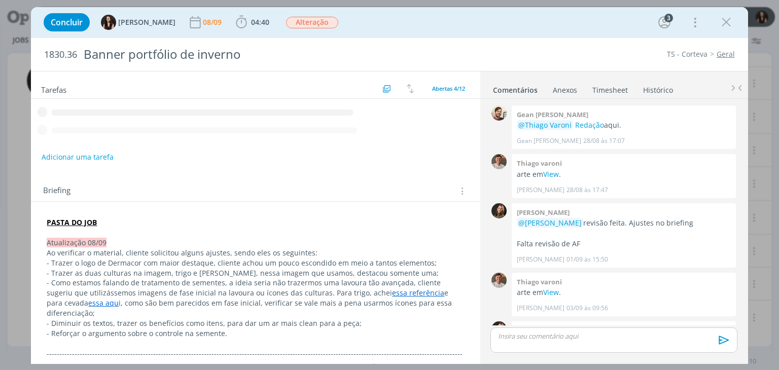
scroll to position [311, 0]
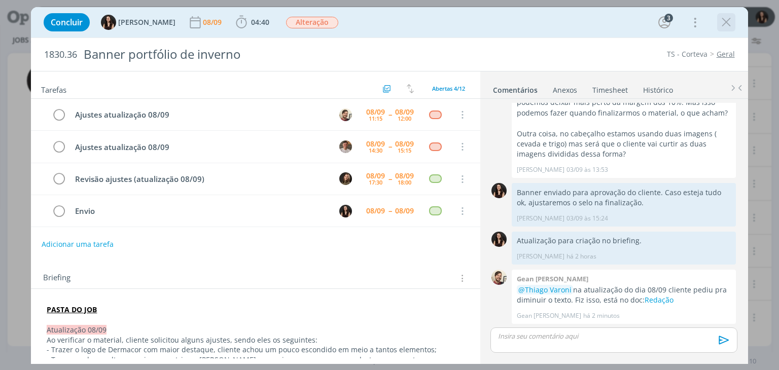
click at [717, 24] on div "dialog" at bounding box center [726, 22] width 18 height 18
click at [723, 24] on icon "dialog" at bounding box center [725, 22] width 15 height 15
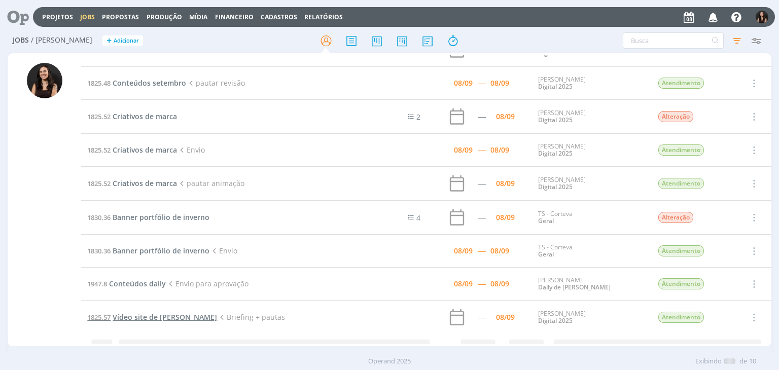
scroll to position [56, 0]
click at [175, 315] on span "Vídeo site de Cordius" at bounding box center [165, 317] width 104 height 10
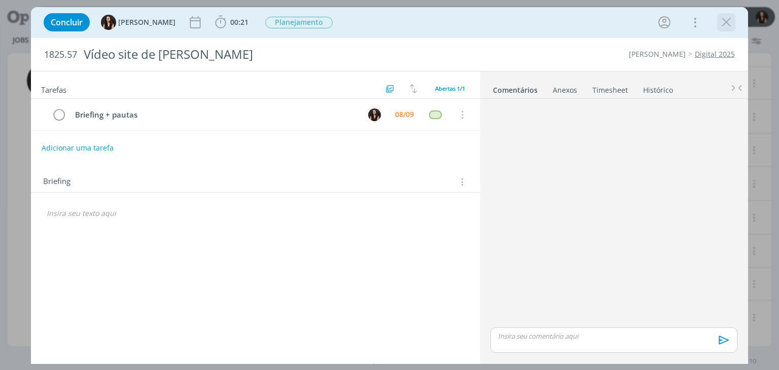
click at [721, 23] on icon "dialog" at bounding box center [725, 22] width 15 height 15
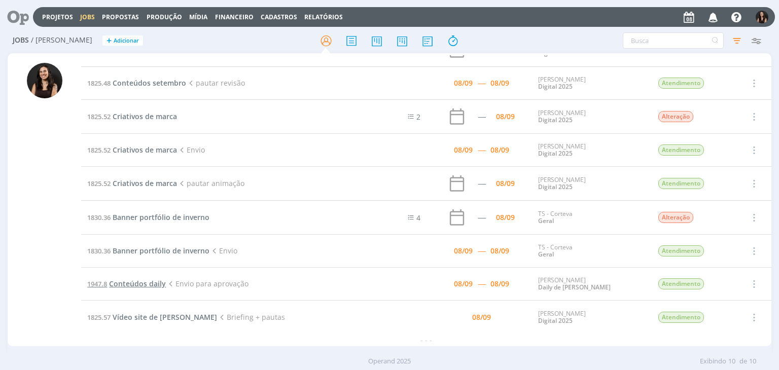
click at [148, 277] on td "1947.8 Conteúdos daily Envio para aprovação" at bounding box center [225, 284] width 288 height 33
click at [146, 280] on span "Conteúdos daily" at bounding box center [137, 284] width 57 height 10
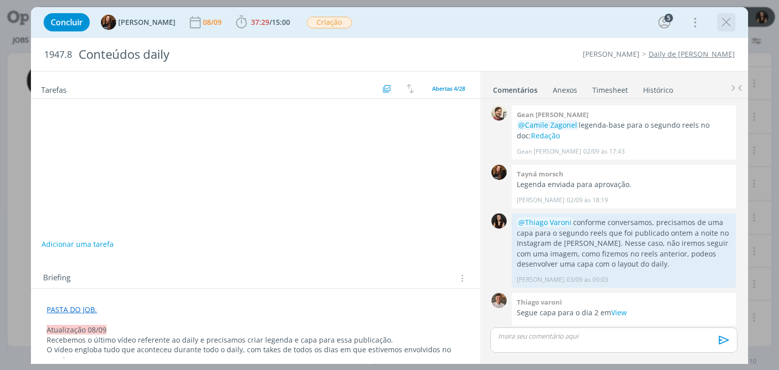
scroll to position [791, 0]
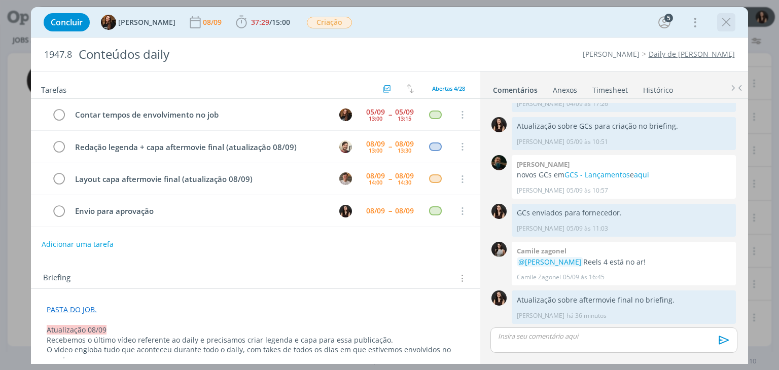
click at [727, 24] on icon "dialog" at bounding box center [725, 22] width 15 height 15
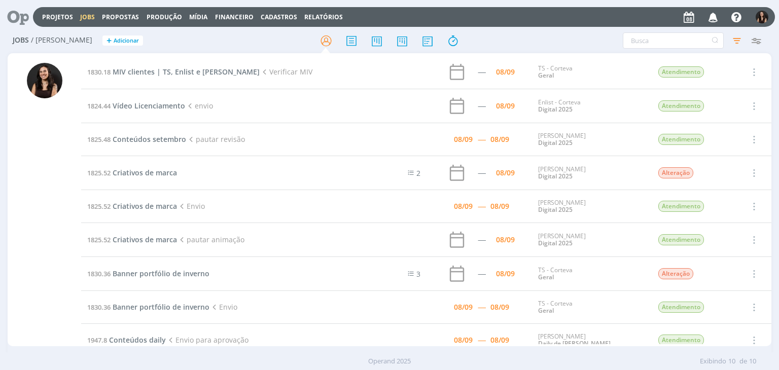
click at [131, 131] on td "1825.48 Conteúdos setembro pautar revisão" at bounding box center [225, 139] width 288 height 33
click at [134, 140] on span "Conteúdos setembro" at bounding box center [150, 139] width 74 height 10
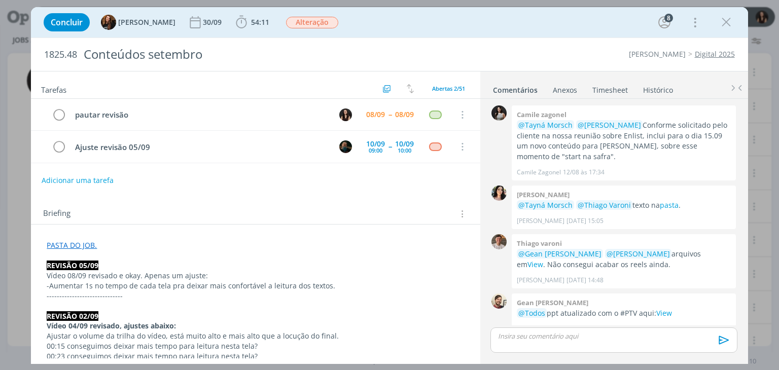
scroll to position [1098, 0]
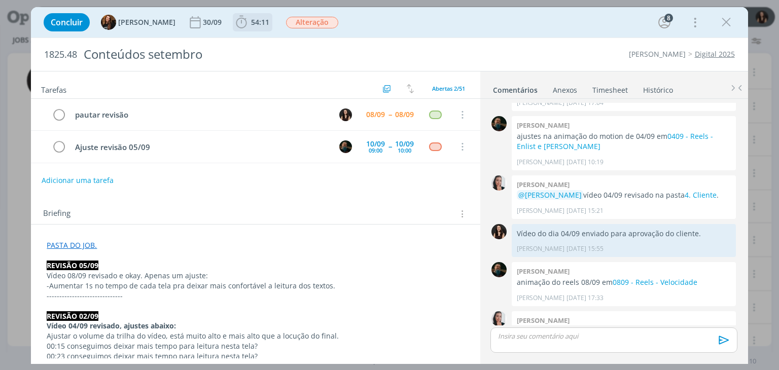
click at [251, 25] on span "54:11" at bounding box center [260, 22] width 18 height 10
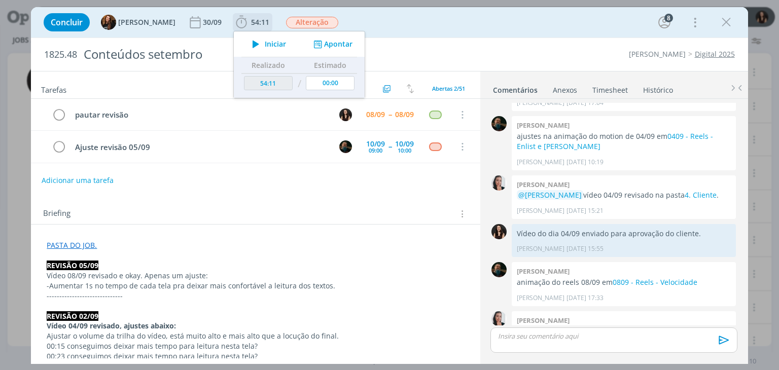
click at [250, 48] on icon "dialog" at bounding box center [256, 44] width 18 height 13
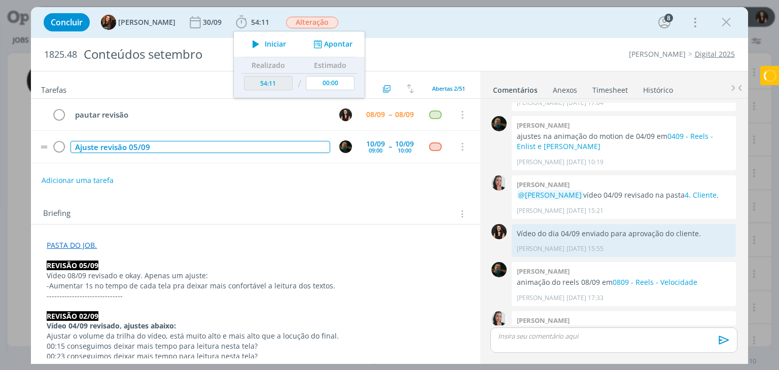
click at [124, 152] on div "Ajuste revisão 05/09" at bounding box center [199, 147] width 259 height 13
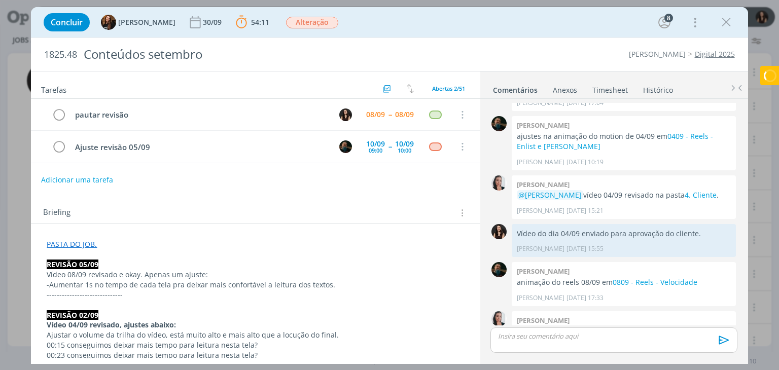
click at [101, 174] on button "Adicionar uma tarefa" at bounding box center [77, 179] width 72 height 17
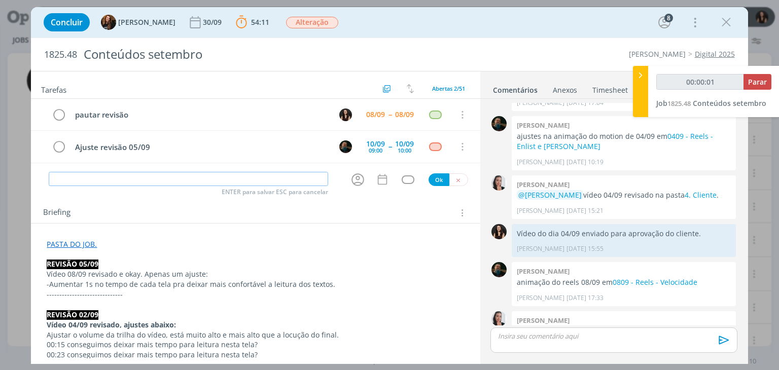
type input "00:00:02"
type input "Rev"
type input "00:00:03"
type input "Revisão a"
type input "00:00:04"
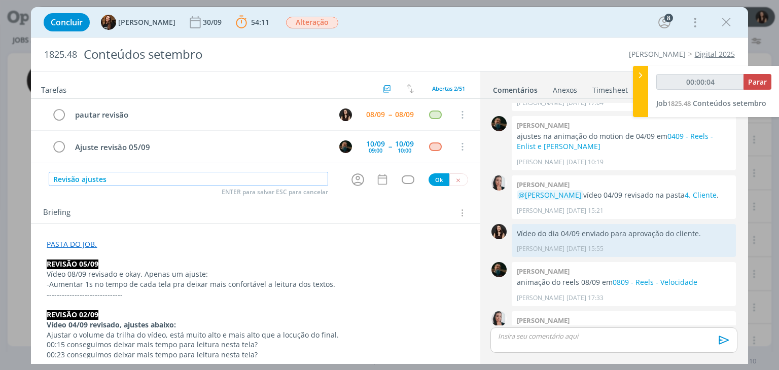
type input "Revisão ajustes"
type input "00:00:05"
type input "Revisão ajustes"
type input "00:00:06"
type input "Revisão ajustes (r"
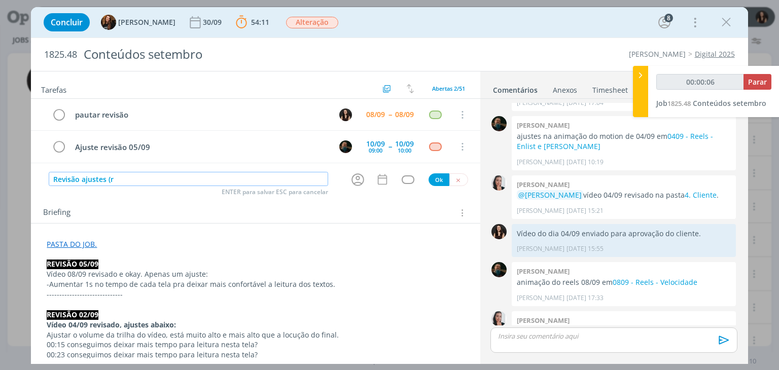
type input "00:00:07"
type input "Revisão ajustes (revisão"
type input "00:00:08"
type input "Revisão ajustes (revisão 0"
type input "00:00:09"
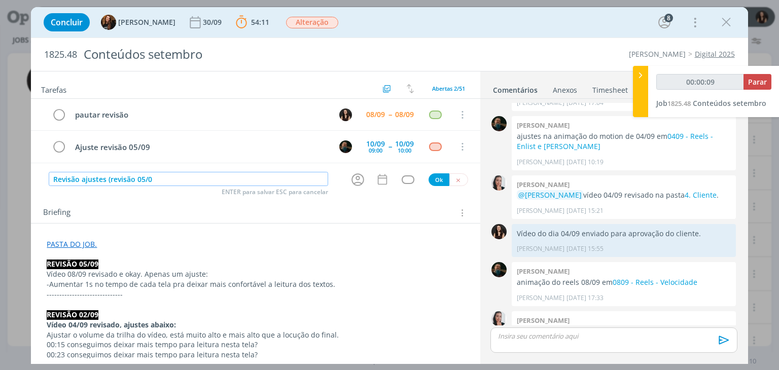
type input "Revisão ajustes (revisão 05/09"
type input "00:00:10"
type input "Revisão ajustes (revisão 05/09)"
type input "00:00:12"
click at [353, 178] on icon "dialog" at bounding box center [357, 179] width 13 height 13
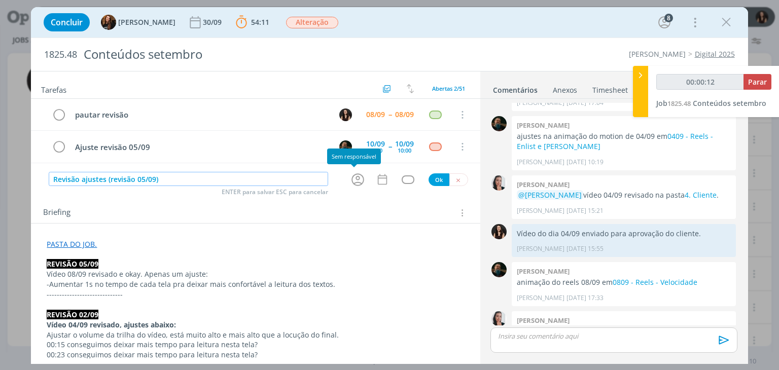
type input "Revisão ajustes (revisão 05/09)"
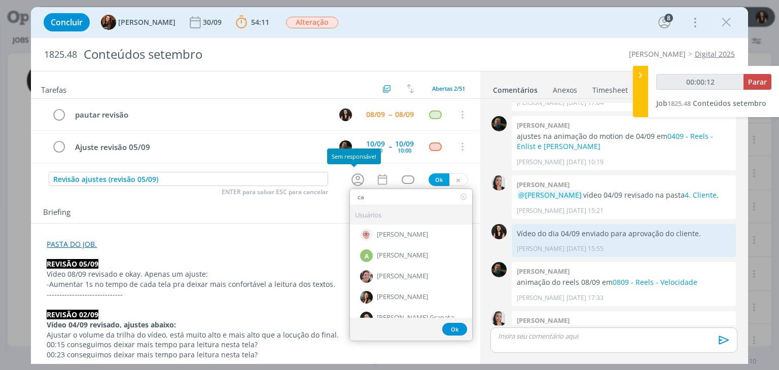
type input "car"
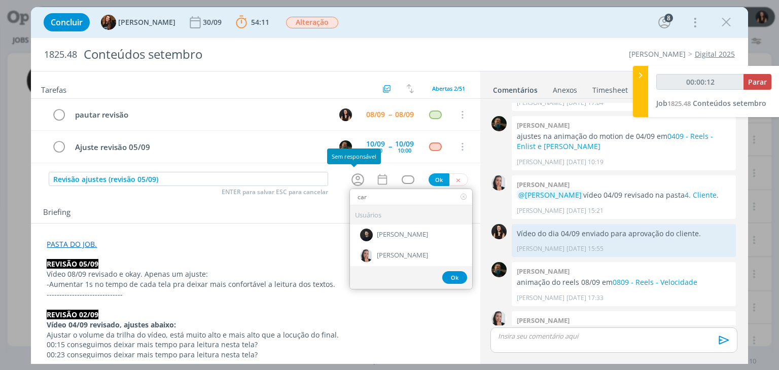
type input "00:00:13"
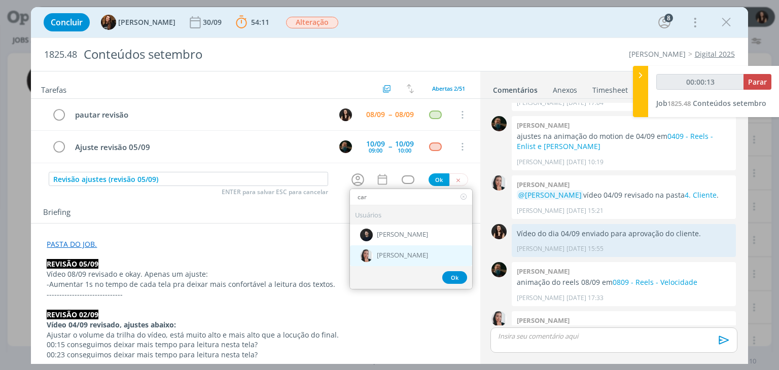
type input "car"
click at [382, 248] on div "[PERSON_NAME]" at bounding box center [411, 255] width 122 height 21
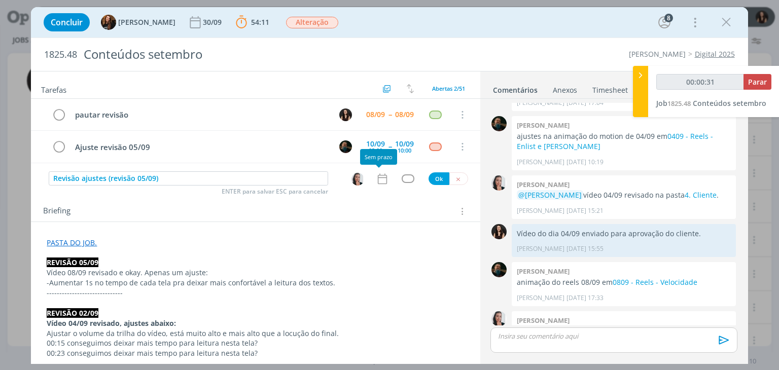
click at [378, 181] on icon "dialog" at bounding box center [382, 178] width 13 height 13
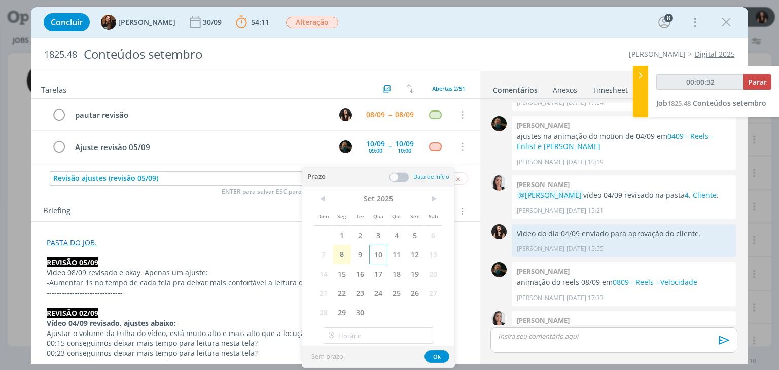
click at [375, 253] on span "10" at bounding box center [378, 254] width 18 height 19
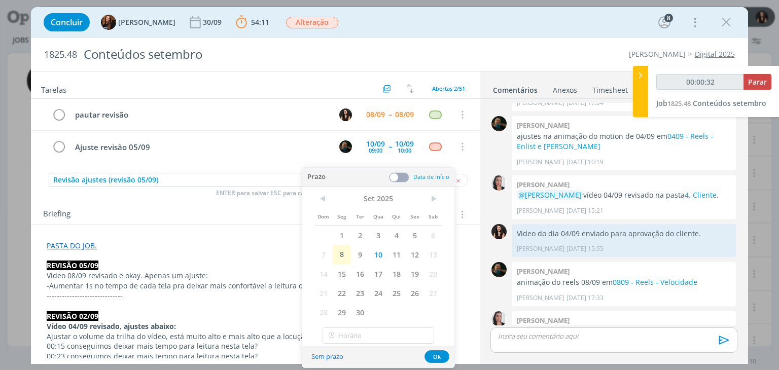
type input "00:00:33"
click at [399, 181] on span at bounding box center [399, 177] width 20 height 10
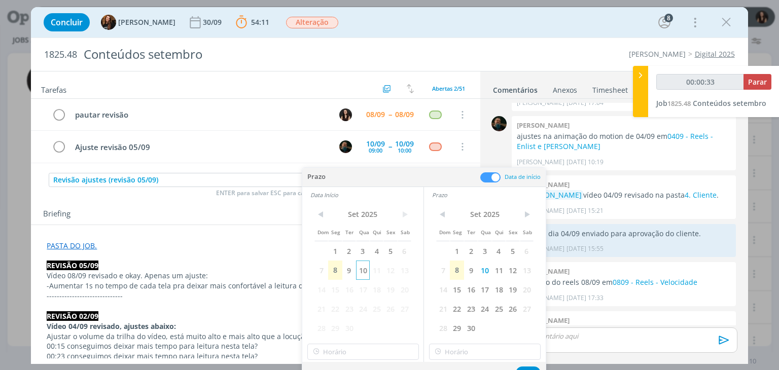
click at [363, 270] on span "10" at bounding box center [363, 270] width 14 height 19
type input "12:00"
click at [356, 349] on input "12:00" at bounding box center [363, 352] width 112 height 16
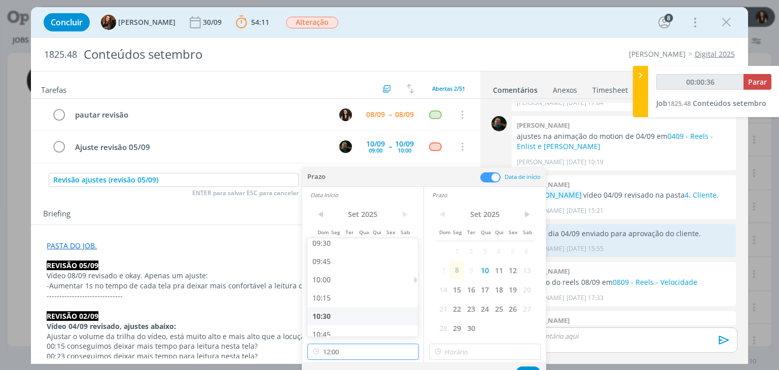
type input "00:00:37"
drag, startPoint x: 333, startPoint y: 312, endPoint x: 351, endPoint y: 309, distance: 17.9
click at [334, 311] on div "10:30" at bounding box center [364, 316] width 114 height 18
type input "10:30"
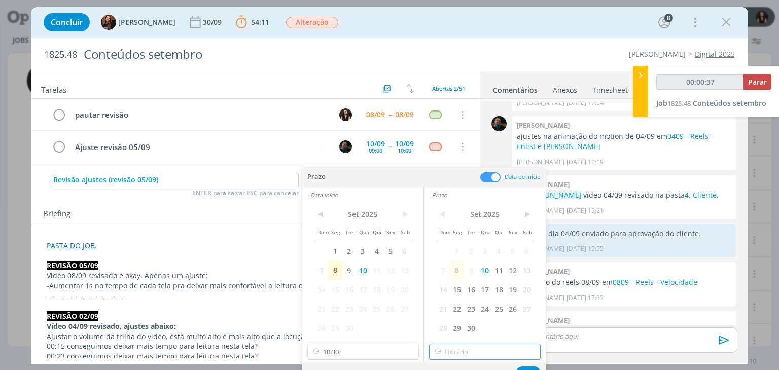
type input "12:00"
drag, startPoint x: 479, startPoint y: 347, endPoint x: 479, endPoint y: 332, distance: 15.2
click at [480, 347] on input "12:00" at bounding box center [485, 352] width 112 height 16
type input "00:00:39"
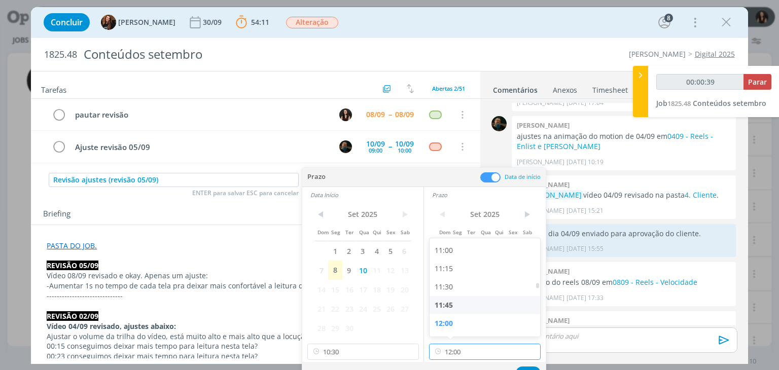
scroll to position [799, 0]
click at [448, 250] on div "11:00" at bounding box center [486, 251] width 114 height 18
type input "11:00"
click at [527, 369] on button "Ok" at bounding box center [528, 372] width 25 height 13
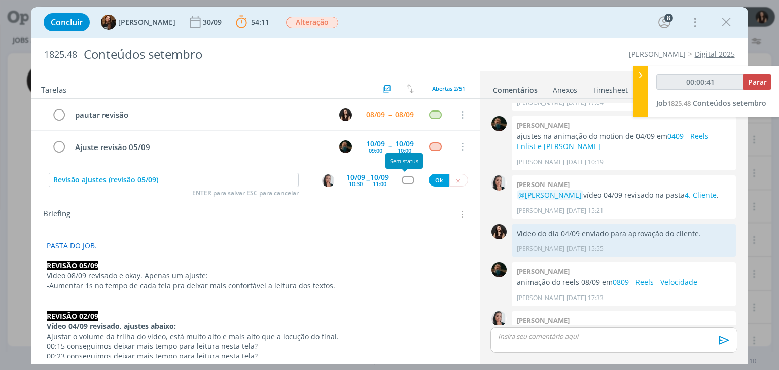
click at [400, 172] on div "Revisão ajustes (revisão 05/09) ENTER para salvar ESC para cancelar 10/09 10:30…" at bounding box center [255, 180] width 449 height 18
click at [405, 176] on div "dialog" at bounding box center [407, 180] width 13 height 9
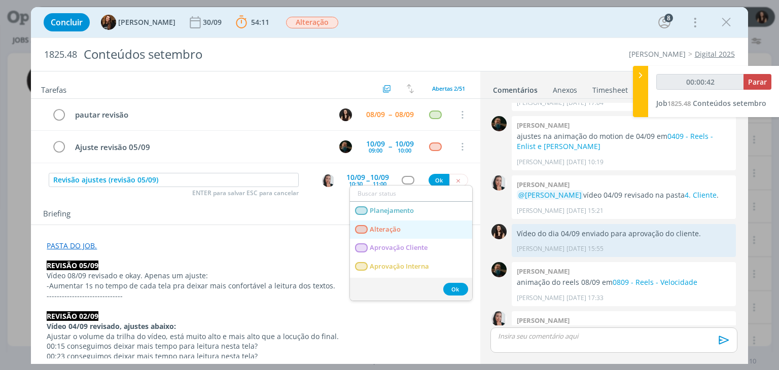
click at [406, 228] on link "Alteração" at bounding box center [411, 230] width 122 height 19
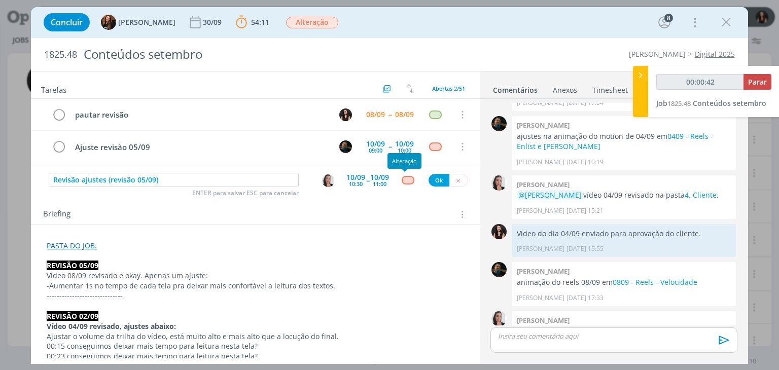
click at [401, 179] on div "dialog" at bounding box center [407, 180] width 13 height 9
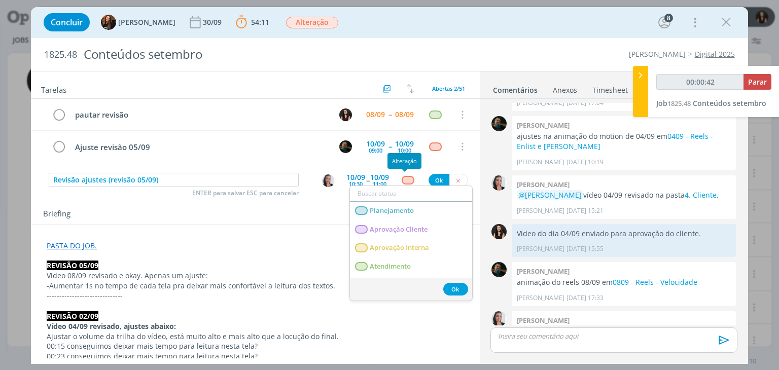
type input "00:00:43"
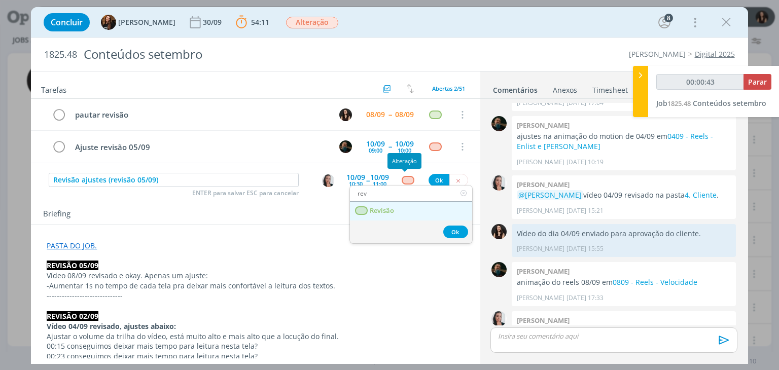
type input "rev"
type input "00:00:44"
click at [414, 206] on link "Revisão" at bounding box center [411, 211] width 122 height 19
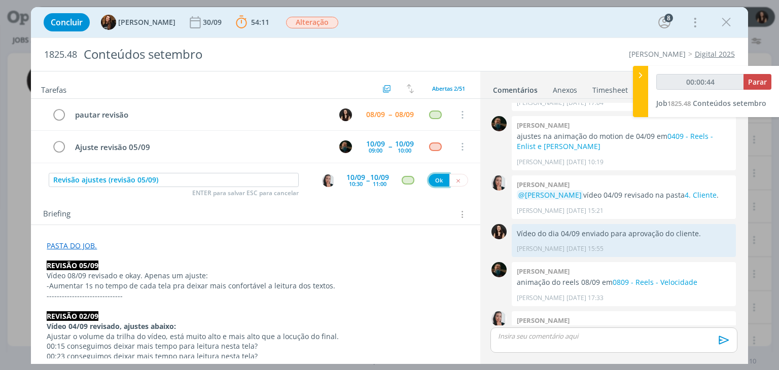
click at [435, 184] on button "Ok" at bounding box center [438, 180] width 21 height 13
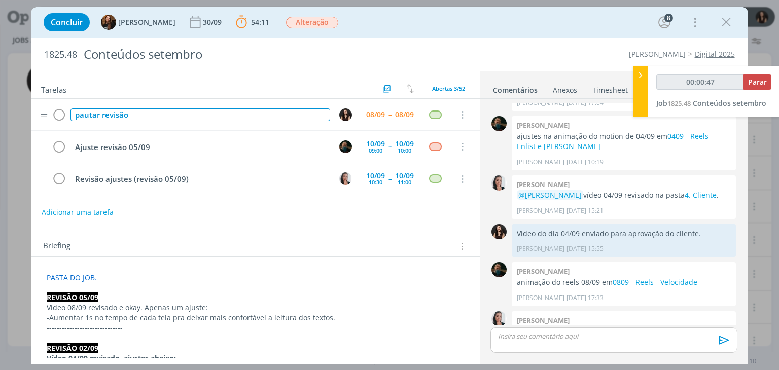
click at [96, 113] on div "pautar revisão" at bounding box center [199, 114] width 259 height 13
type input "00:00:48"
drag, startPoint x: 142, startPoint y: 113, endPoint x: 57, endPoint y: 110, distance: 84.7
click at [57, 110] on tr "pautar revisão 08/09 -- 08/09 Cancelar" at bounding box center [255, 115] width 449 height 32
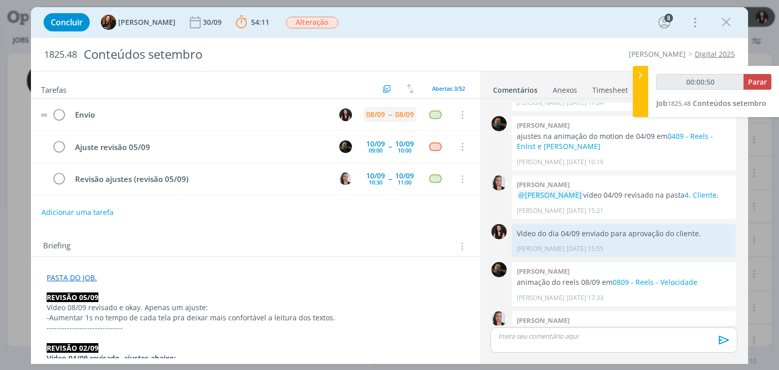
click at [379, 112] on div "08/09" at bounding box center [375, 114] width 19 height 7
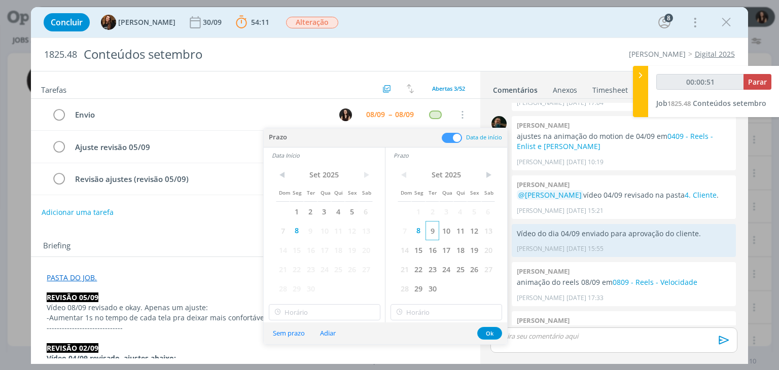
drag, startPoint x: 449, startPoint y: 235, endPoint x: 436, endPoint y: 238, distance: 13.5
click at [450, 235] on span "10" at bounding box center [446, 230] width 14 height 19
click at [323, 229] on span "10" at bounding box center [324, 230] width 14 height 19
click at [493, 328] on button "Ok" at bounding box center [489, 333] width 25 height 13
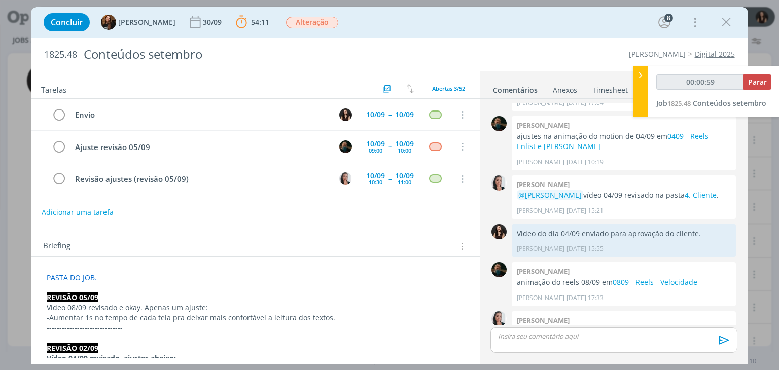
type input "00:01:00"
click at [755, 82] on span "Parar" at bounding box center [757, 82] width 19 height 10
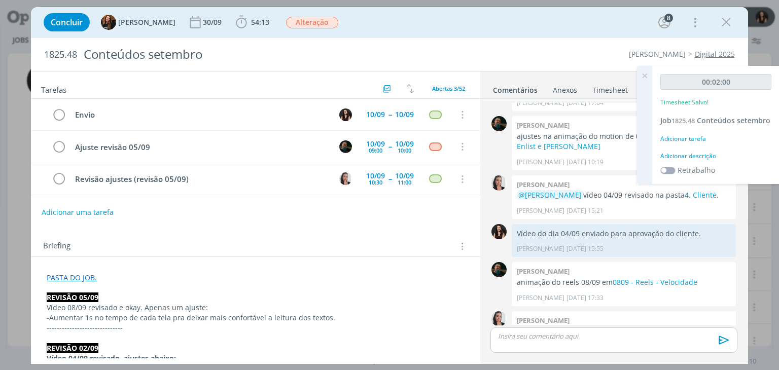
click at [709, 159] on div "Adicionar descrição" at bounding box center [715, 156] width 111 height 9
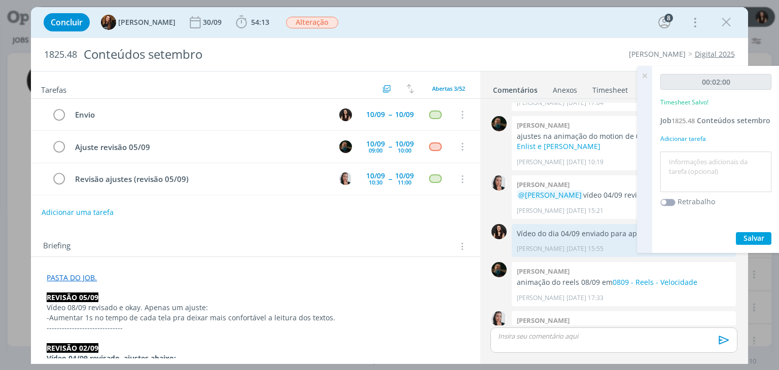
click at [712, 165] on textarea at bounding box center [716, 172] width 106 height 36
type textarea "Atualização pautas"
click at [749, 242] on span "Salvar" at bounding box center [753, 238] width 21 height 10
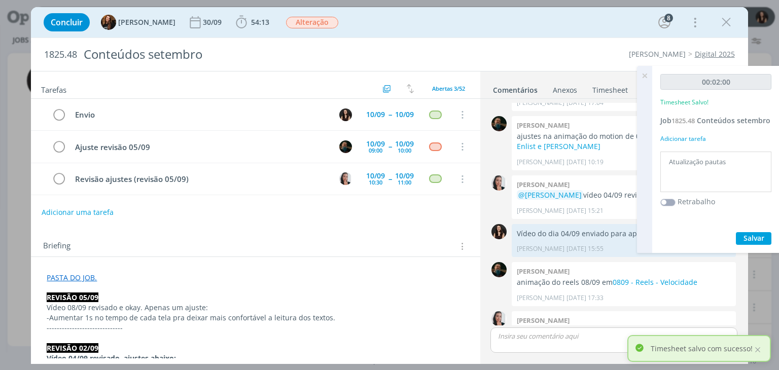
click at [643, 78] on icon at bounding box center [644, 76] width 18 height 20
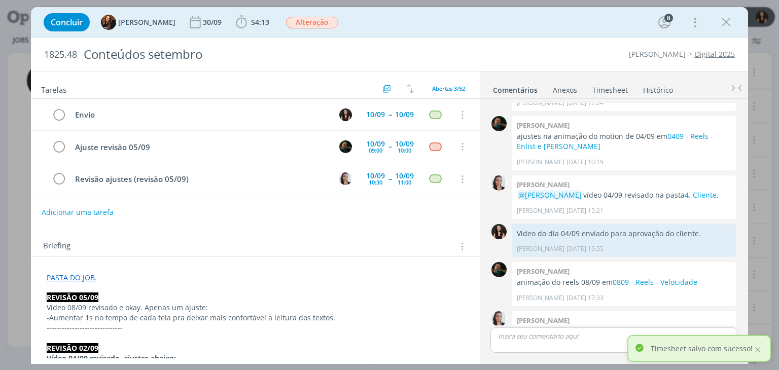
click at [545, 48] on div "1825.48 Conteúdos setembro Cordius - Corteva Digital 2025" at bounding box center [389, 54] width 716 height 33
click at [726, 18] on icon "dialog" at bounding box center [725, 22] width 15 height 15
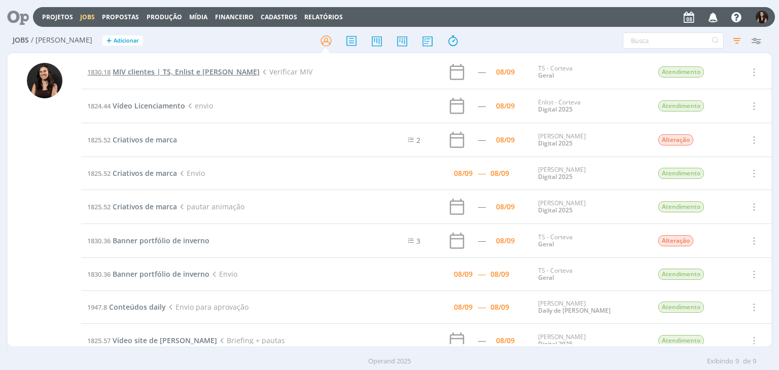
click at [170, 67] on span "MIV clientes | TS, Enlist e Cordius" at bounding box center [186, 72] width 147 height 10
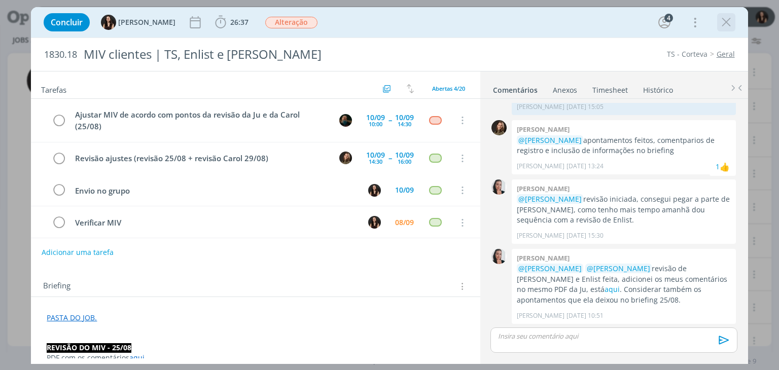
scroll to position [2, 0]
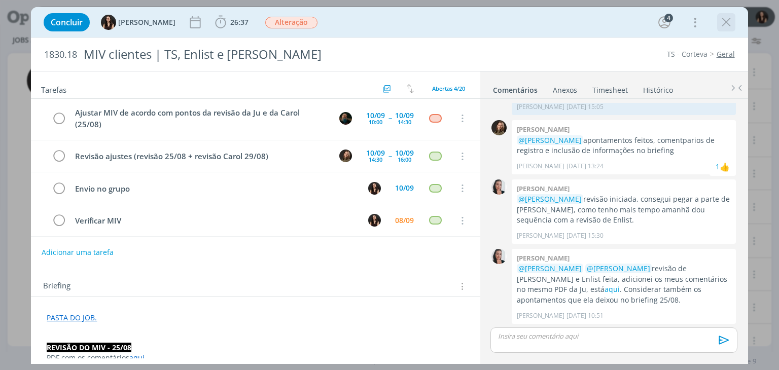
click at [728, 24] on icon "dialog" at bounding box center [725, 22] width 15 height 15
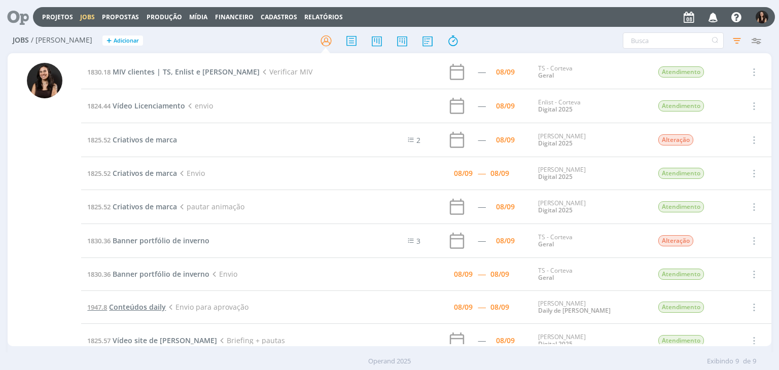
click at [144, 309] on span "Conteúdos daily" at bounding box center [137, 307] width 57 height 10
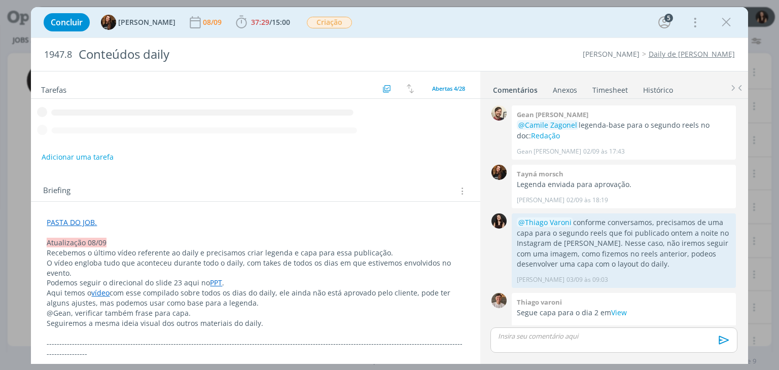
scroll to position [791, 0]
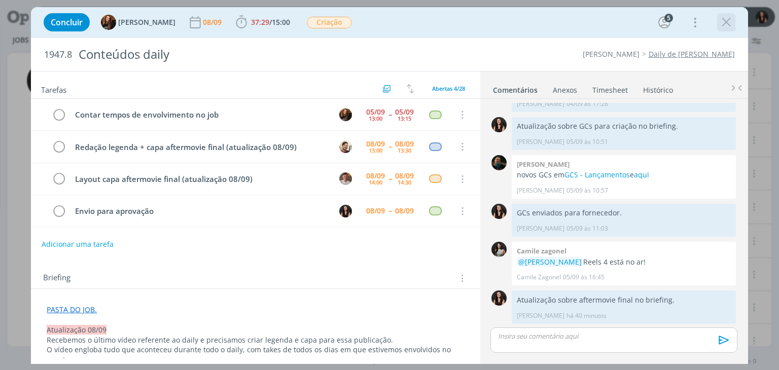
click at [721, 27] on icon "dialog" at bounding box center [725, 22] width 15 height 15
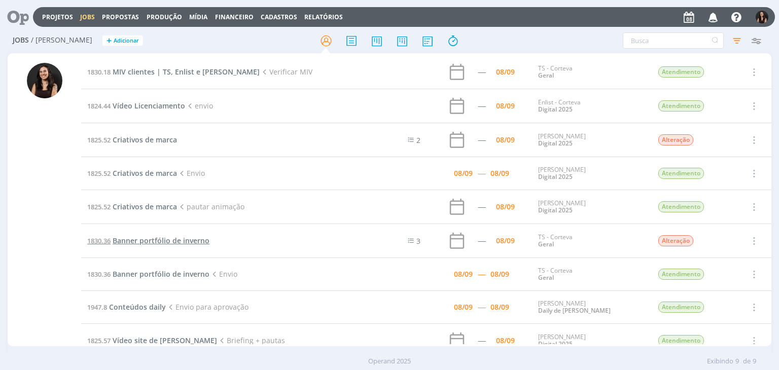
click at [154, 242] on span "Banner portfólio de inverno" at bounding box center [161, 241] width 97 height 10
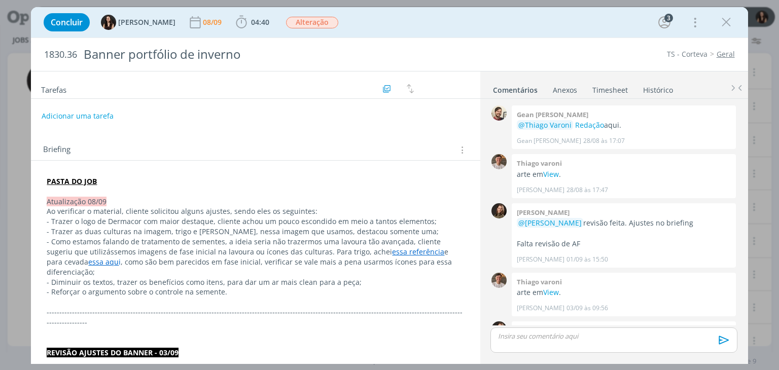
scroll to position [311, 0]
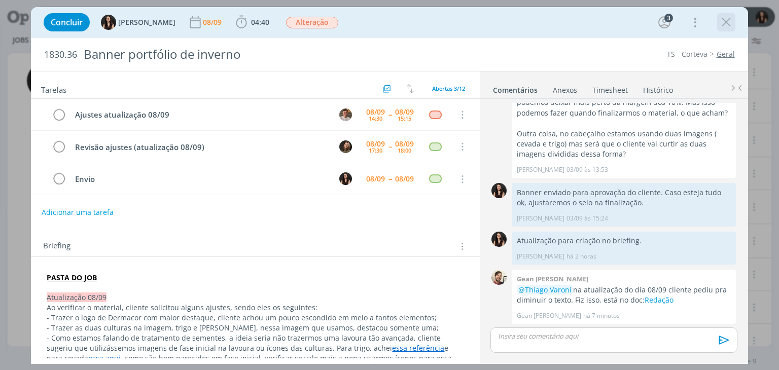
click at [728, 21] on icon "dialog" at bounding box center [725, 22] width 15 height 15
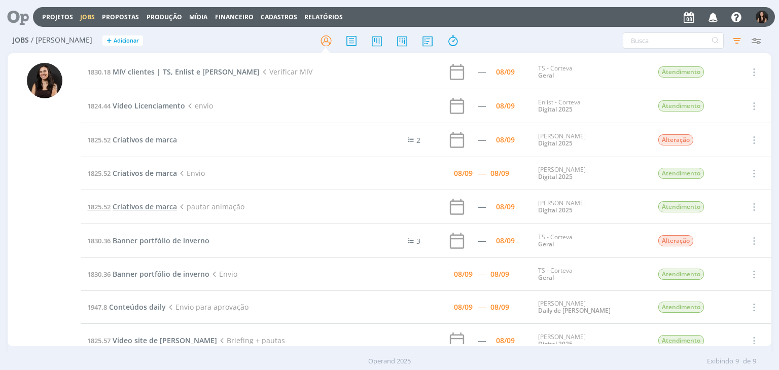
click at [144, 205] on span "Criativos de marca" at bounding box center [145, 207] width 64 height 10
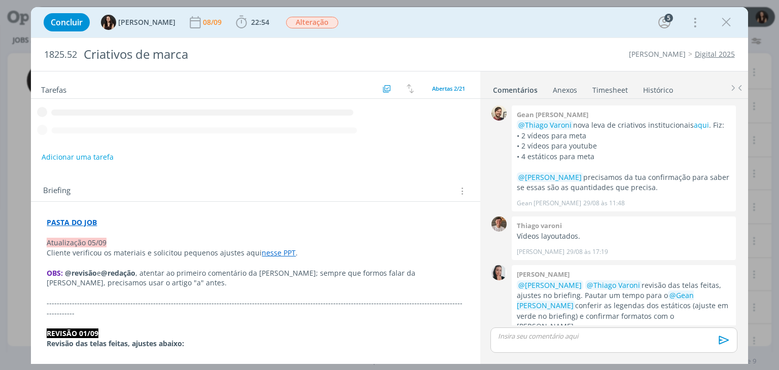
scroll to position [496, 0]
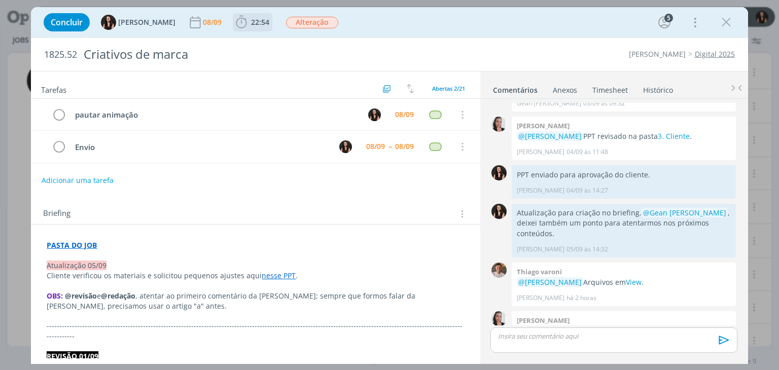
click at [251, 19] on span "22:54" at bounding box center [260, 22] width 18 height 10
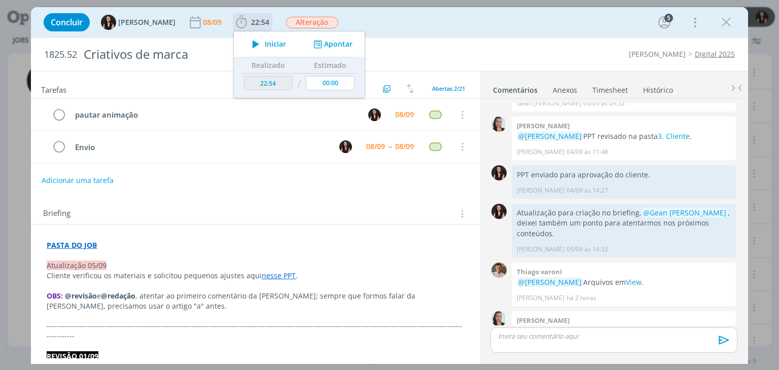
click at [247, 44] on icon "dialog" at bounding box center [256, 44] width 18 height 13
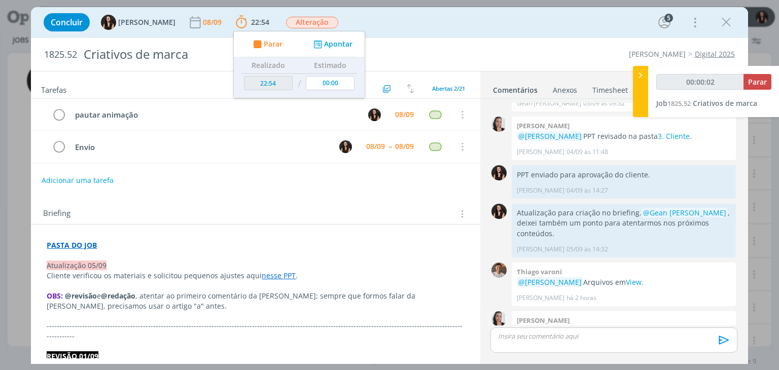
click at [659, 326] on link "3. Cliente" at bounding box center [673, 331] width 32 height 10
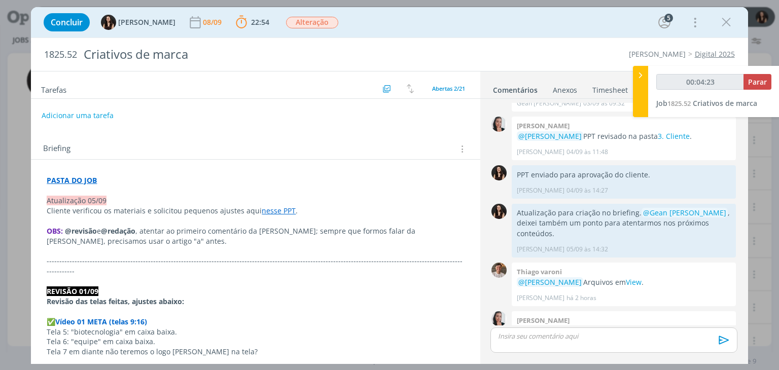
scroll to position [0, 0]
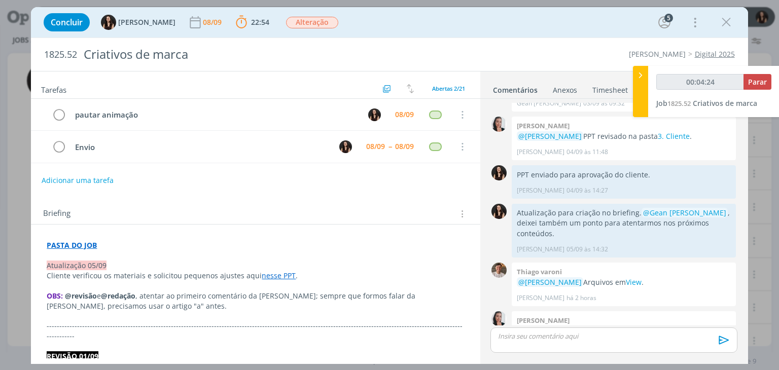
click at [515, 345] on div "dialog" at bounding box center [613, 339] width 246 height 25
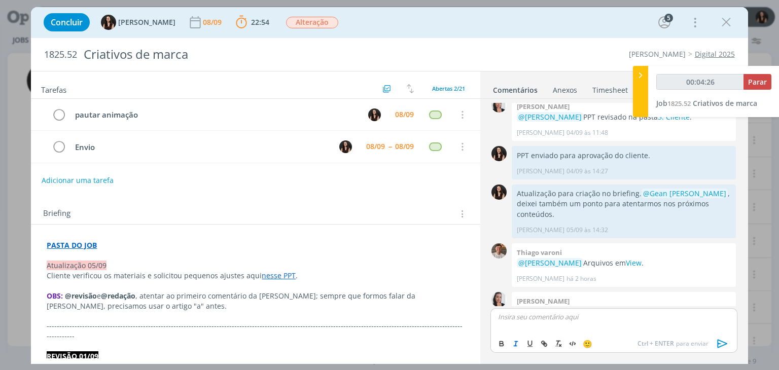
type input "00:04:27"
drag, startPoint x: 720, startPoint y: 343, endPoint x: 715, endPoint y: 344, distance: 5.2
click at [719, 343] on icon "dialog" at bounding box center [722, 343] width 15 height 15
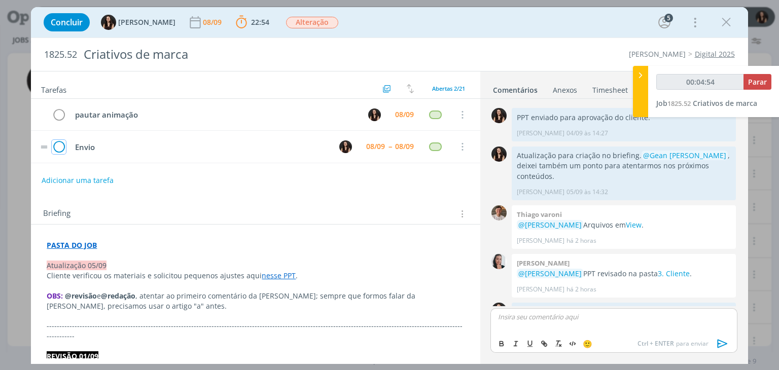
click at [58, 146] on icon "dialog" at bounding box center [59, 146] width 14 height 15
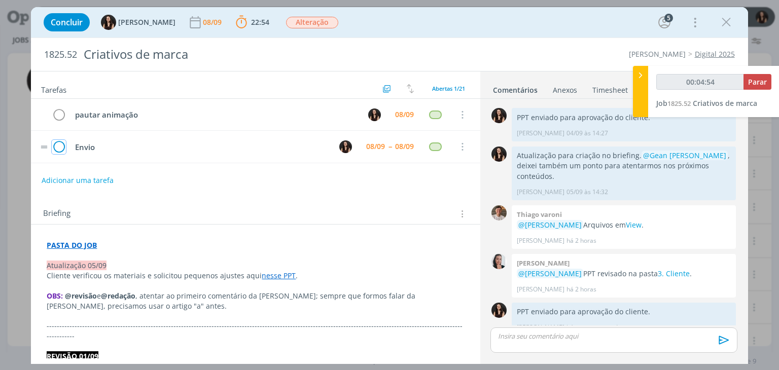
scroll to position [534, 0]
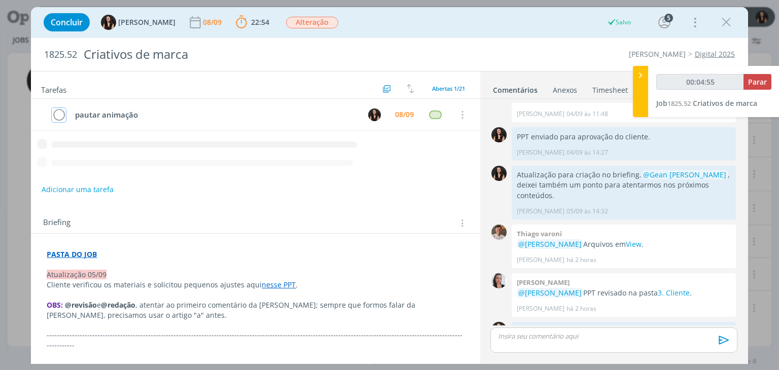
type input "00:04:57"
click at [759, 78] on span "Parar" at bounding box center [757, 82] width 19 height 10
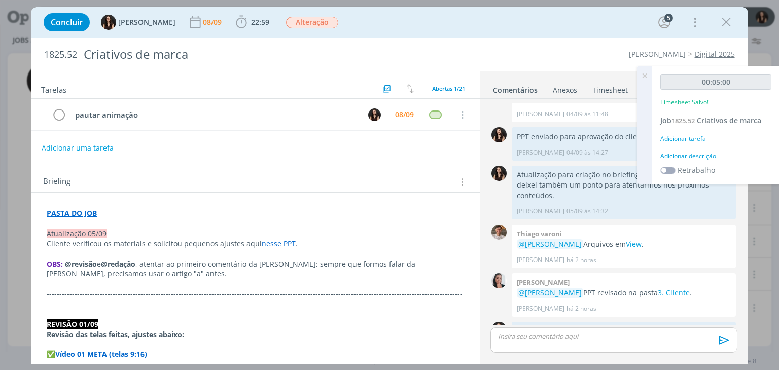
click at [680, 157] on div "Adicionar descrição" at bounding box center [715, 156] width 111 height 9
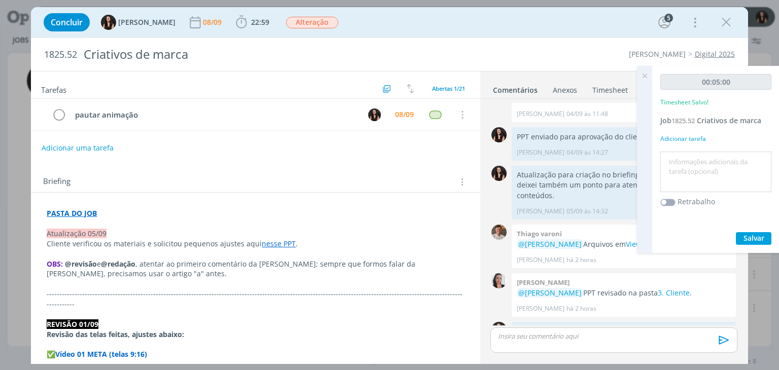
click at [686, 163] on textarea at bounding box center [716, 172] width 106 height 36
type textarea "Envio para cliente"
click at [744, 236] on span "Salvar" at bounding box center [753, 238] width 21 height 10
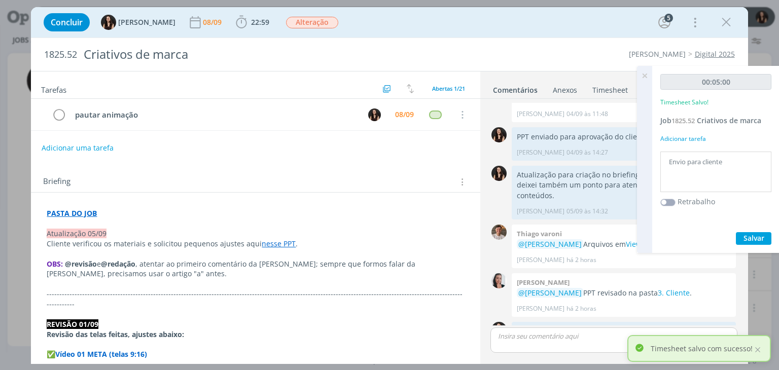
click at [646, 78] on icon at bounding box center [644, 76] width 18 height 20
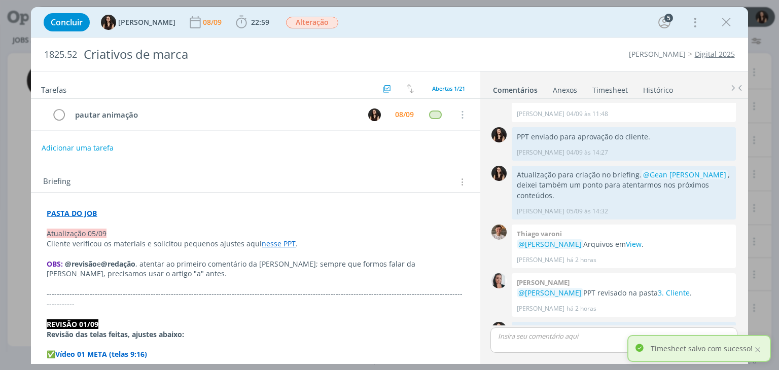
drag, startPoint x: 562, startPoint y: 41, endPoint x: 609, endPoint y: 30, distance: 48.8
click at [563, 40] on div "1825.52 Criativos de marca Cordius - Corteva Digital 2025" at bounding box center [389, 54] width 716 height 33
click at [722, 21] on icon "dialog" at bounding box center [725, 22] width 15 height 15
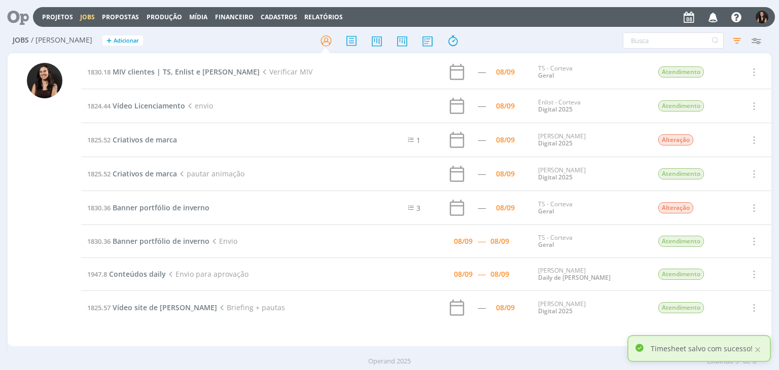
drag, startPoint x: 142, startPoint y: 146, endPoint x: 144, endPoint y: 140, distance: 7.1
click at [142, 145] on td "1825.52 Criativos de marca" at bounding box center [225, 140] width 288 height 34
click at [144, 139] on span "Criativos de marca" at bounding box center [145, 140] width 64 height 10
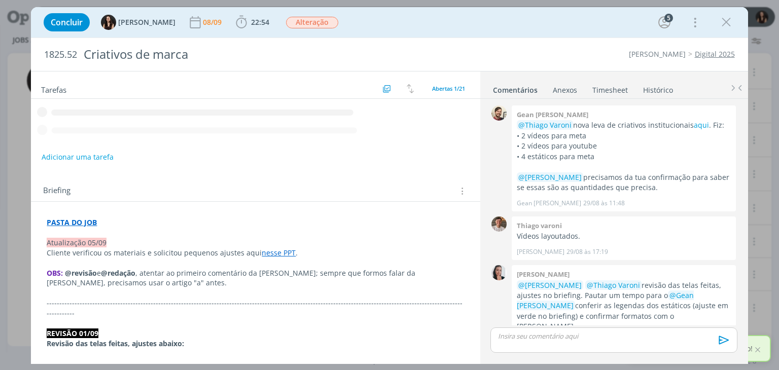
scroll to position [534, 0]
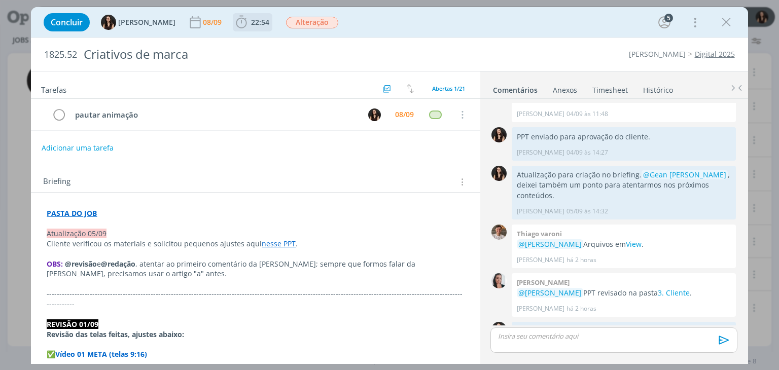
click at [251, 18] on span "22:54" at bounding box center [260, 22] width 18 height 10
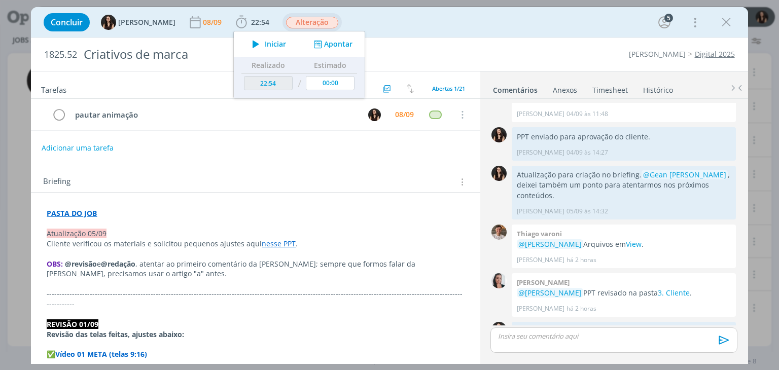
drag, startPoint x: 282, startPoint y: 18, endPoint x: 288, endPoint y: 27, distance: 11.0
click at [286, 18] on span "Alteração" at bounding box center [312, 23] width 52 height 12
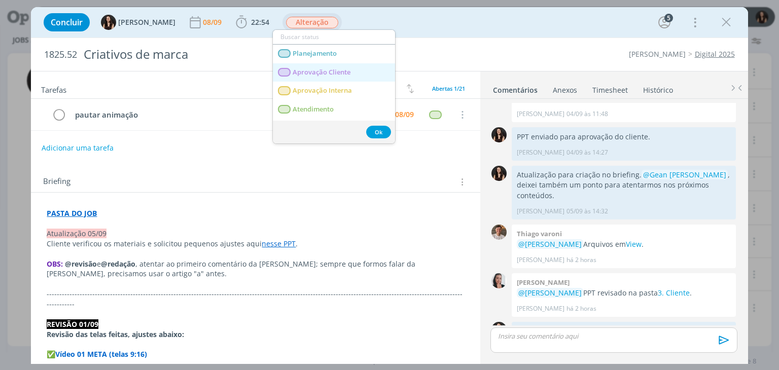
click at [294, 79] on Cliente "Aprovação Cliente" at bounding box center [334, 72] width 122 height 19
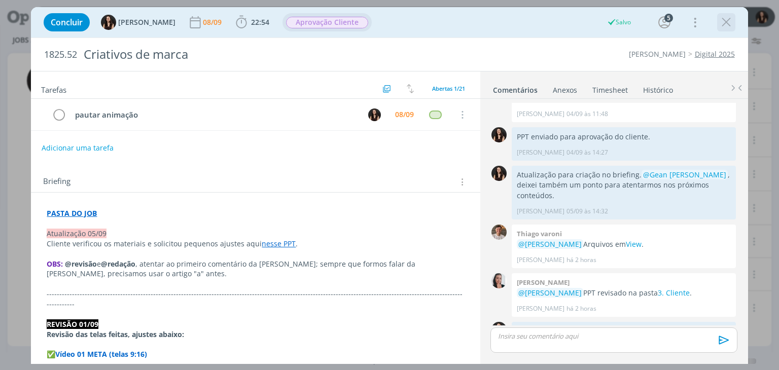
click at [722, 25] on icon "dialog" at bounding box center [725, 22] width 15 height 15
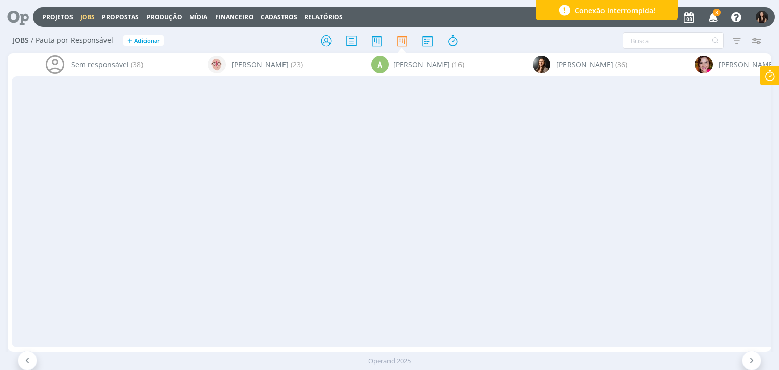
scroll to position [0, 951]
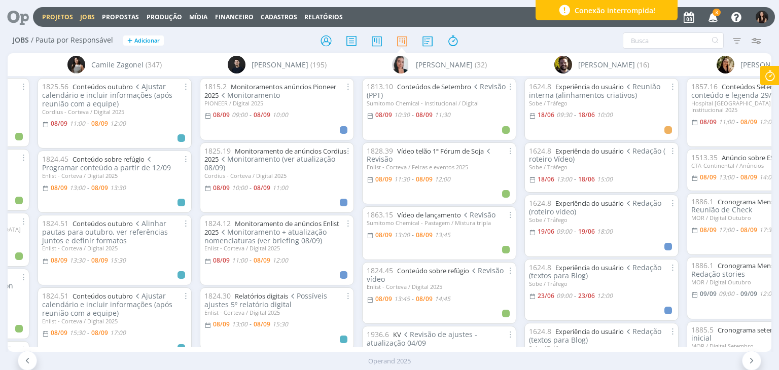
click at [56, 19] on link "Projetos" at bounding box center [57, 17] width 31 height 9
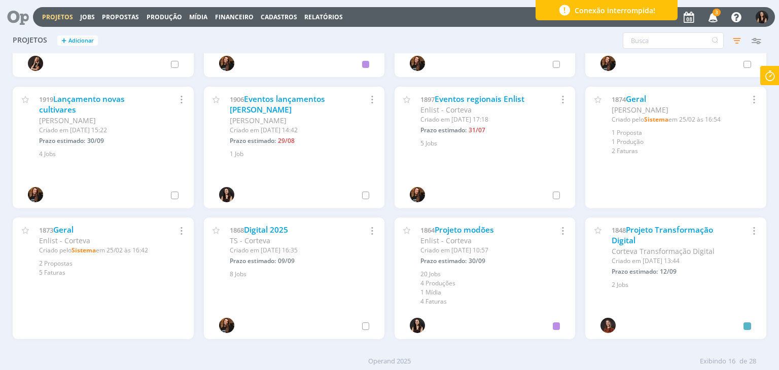
scroll to position [229, 0]
click at [270, 235] on div "TS - Corteva" at bounding box center [290, 240] width 120 height 11
click at [270, 228] on link "Digital 2025" at bounding box center [266, 229] width 44 height 11
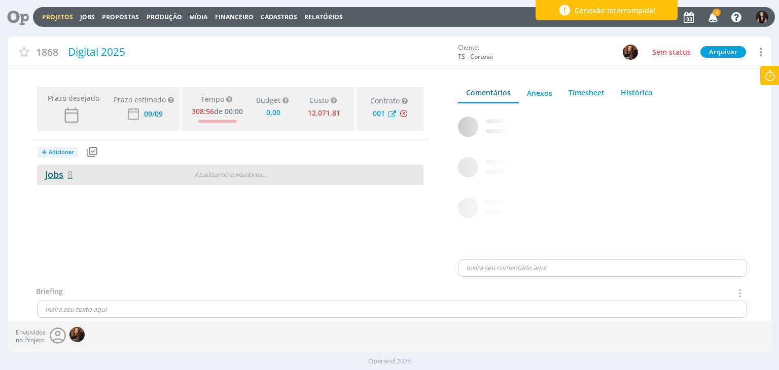
click at [47, 174] on link "Jobs 8" at bounding box center [54, 174] width 35 height 12
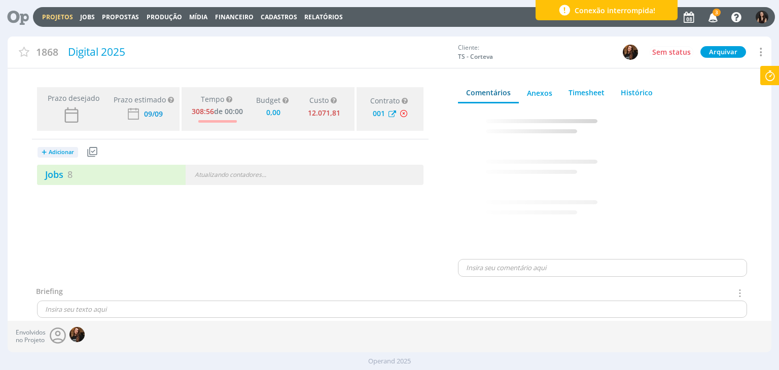
type input "0,00"
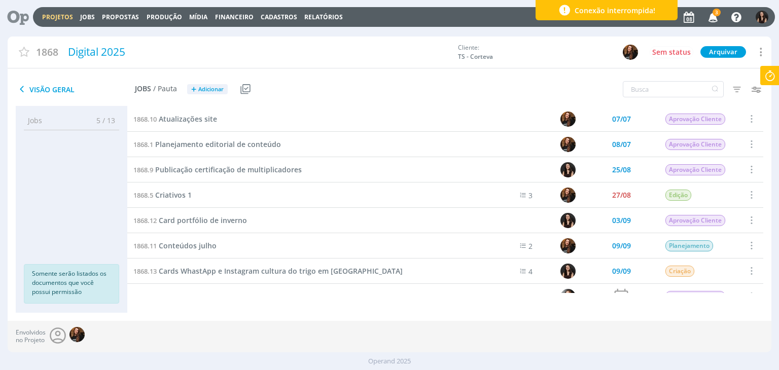
scroll to position [16, 0]
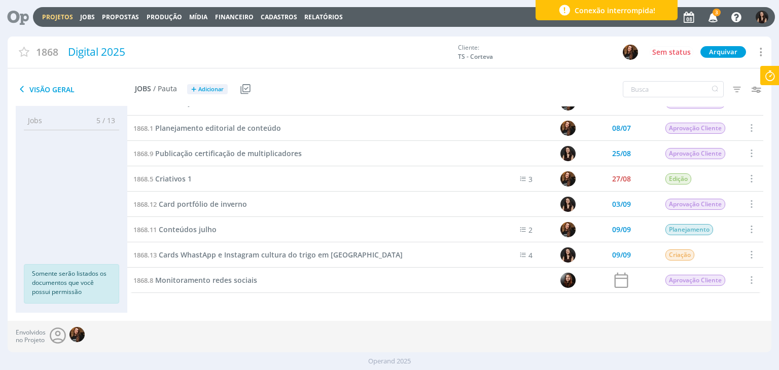
click at [61, 14] on link "Projetos" at bounding box center [57, 17] width 31 height 9
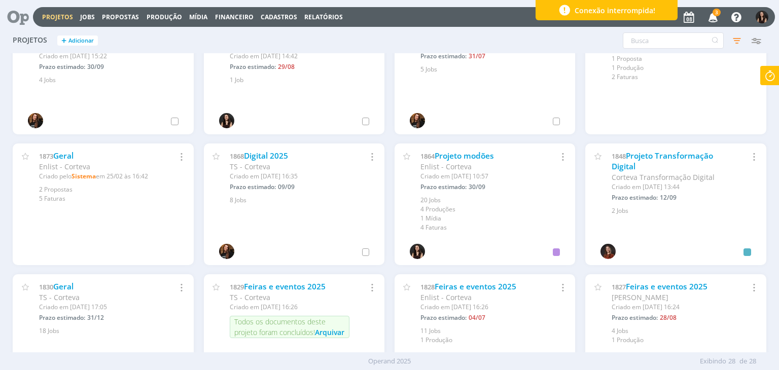
scroll to position [304, 0]
click at [60, 287] on link "Geral" at bounding box center [63, 285] width 20 height 11
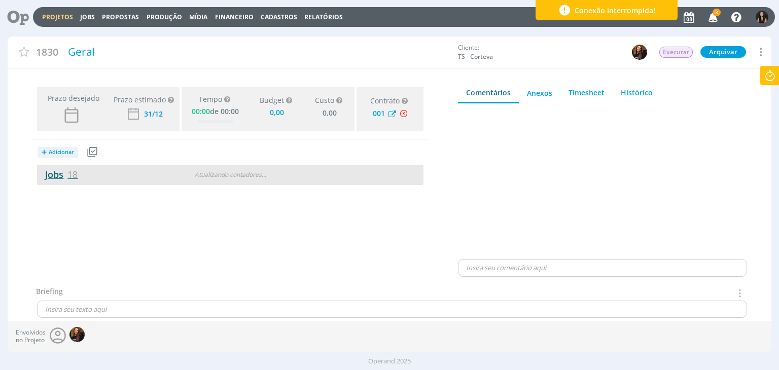
type input "0,00"
click at [59, 175] on link "Jobs 18" at bounding box center [57, 174] width 41 height 12
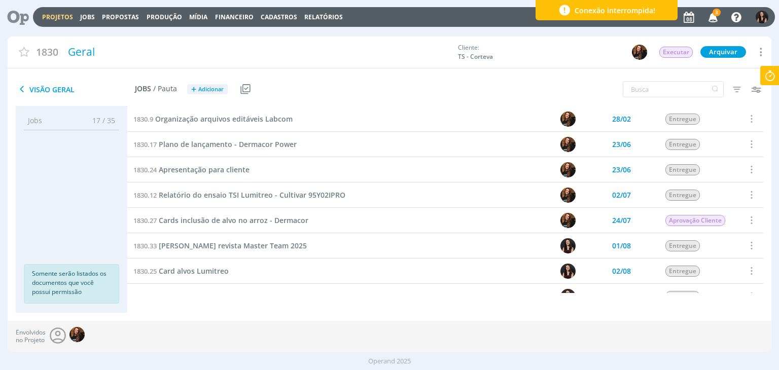
scroll to position [101, 0]
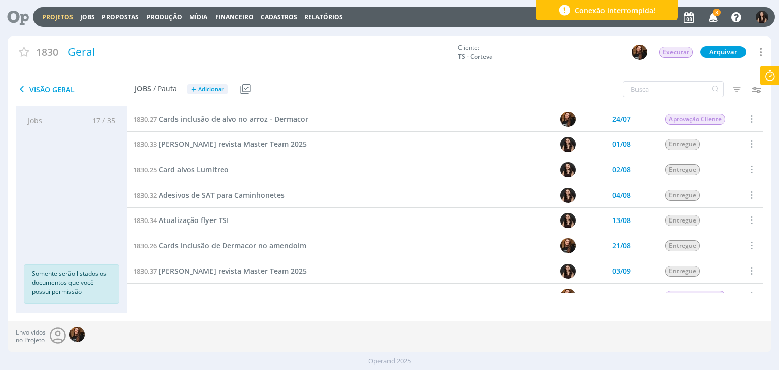
click at [187, 170] on span "Card alvos Lumitreo" at bounding box center [194, 170] width 70 height 10
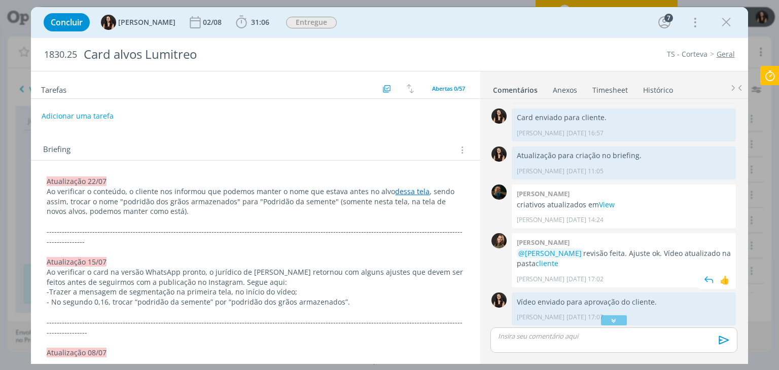
scroll to position [1062, 0]
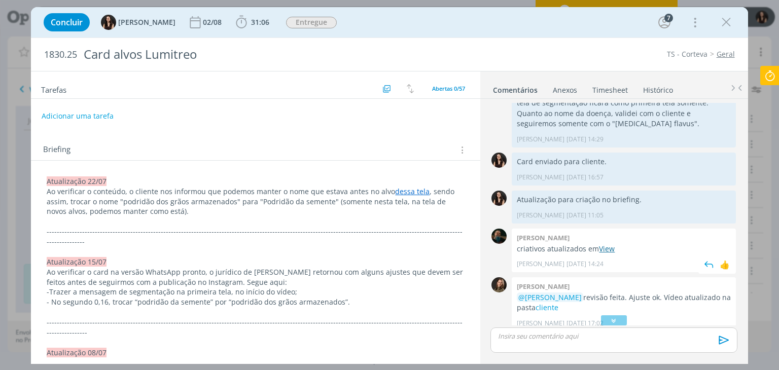
click at [612, 244] on link "View" at bounding box center [607, 249] width 16 height 10
drag, startPoint x: 724, startPoint y: 19, endPoint x: 240, endPoint y: 193, distance: 514.9
click at [724, 19] on icon "dialog" at bounding box center [725, 22] width 15 height 15
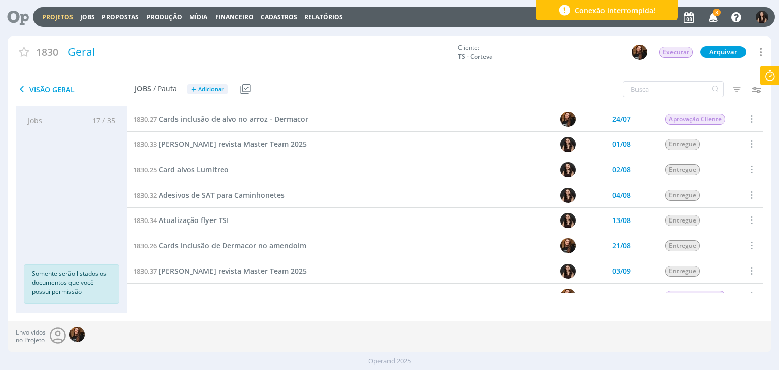
scroll to position [203, 0]
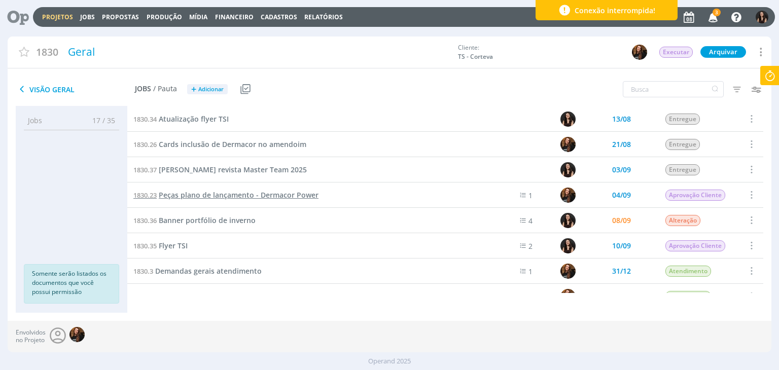
click at [225, 193] on span "Peças plano de lançamento - Dermacor Power" at bounding box center [239, 195] width 160 height 10
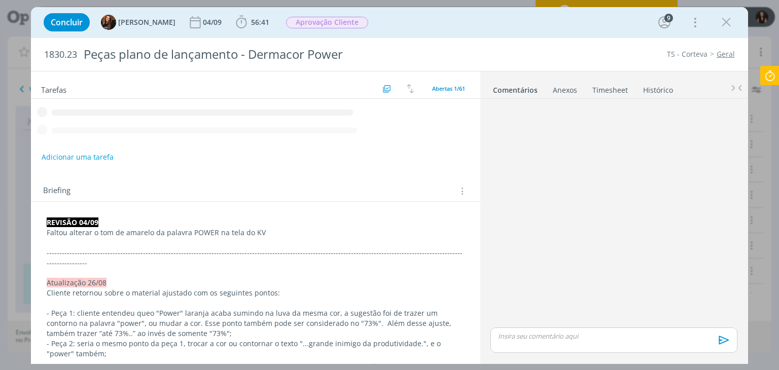
click at [723, 25] on icon "dialog" at bounding box center [725, 22] width 15 height 15
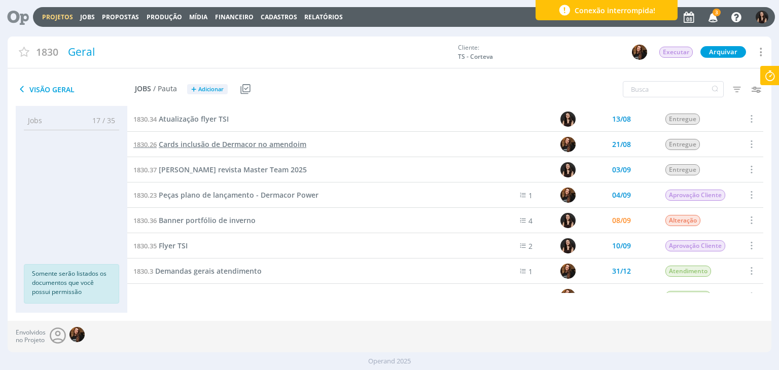
click at [248, 148] on span "Cards inclusão de Dermacor no amendoim" at bounding box center [233, 144] width 148 height 10
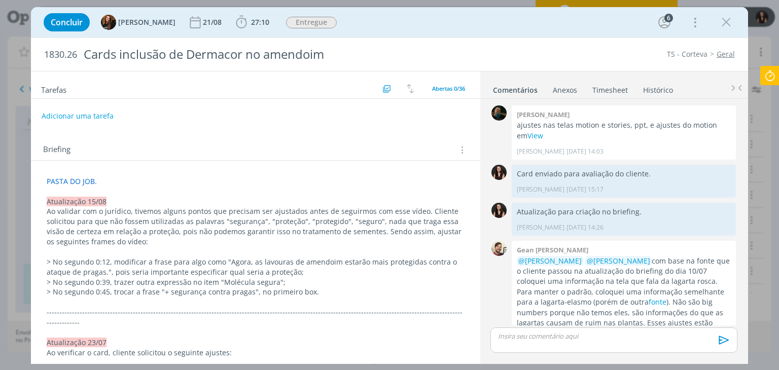
scroll to position [884, 0]
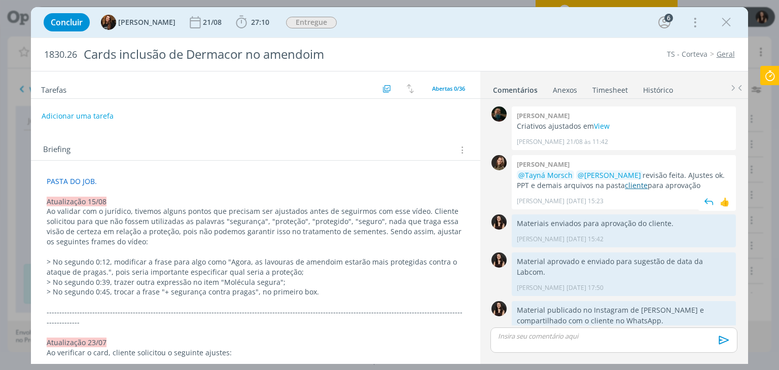
click at [625, 180] on link "cliente" at bounding box center [636, 185] width 23 height 10
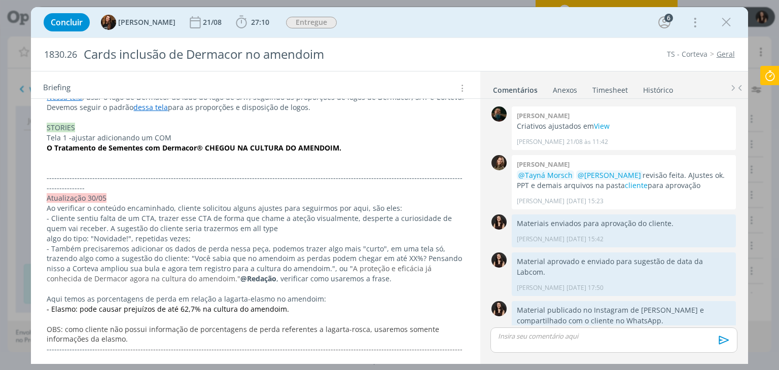
scroll to position [760, 0]
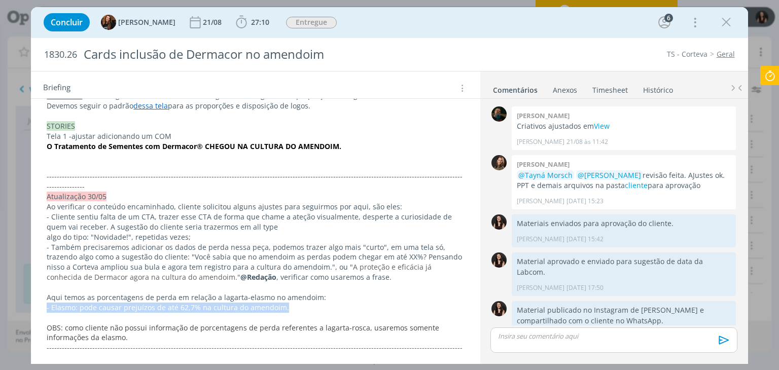
drag, startPoint x: 260, startPoint y: 230, endPoint x: 35, endPoint y: 226, distance: 224.6
click at [35, 226] on div "PASTA DO JOB. Atualização 15/08 Ao validar com o jurídico, tivemos alguns ponto…" at bounding box center [255, 273] width 449 height 1746
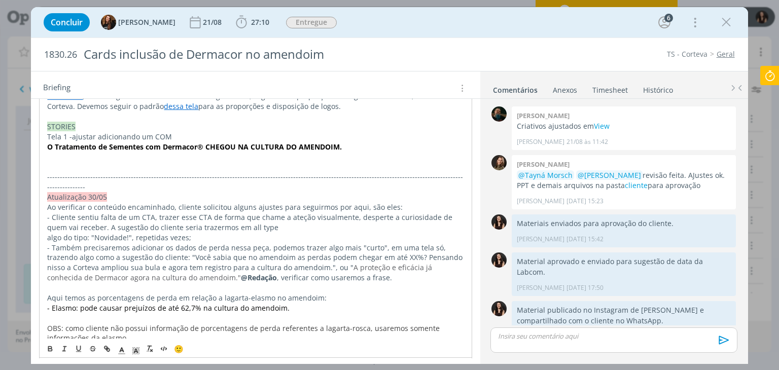
click at [106, 283] on p "dialog" at bounding box center [255, 288] width 416 height 10
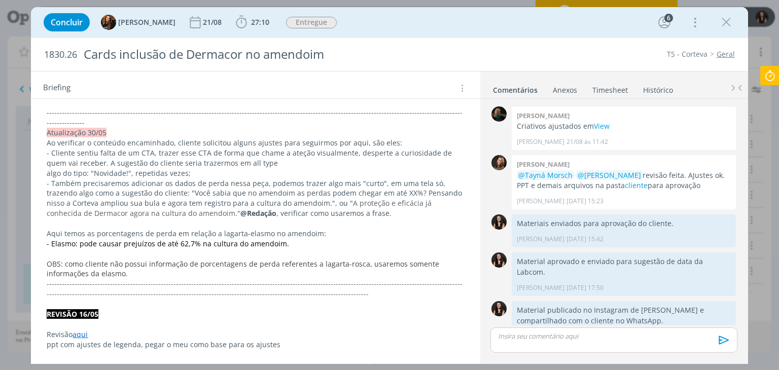
scroll to position [811, 0]
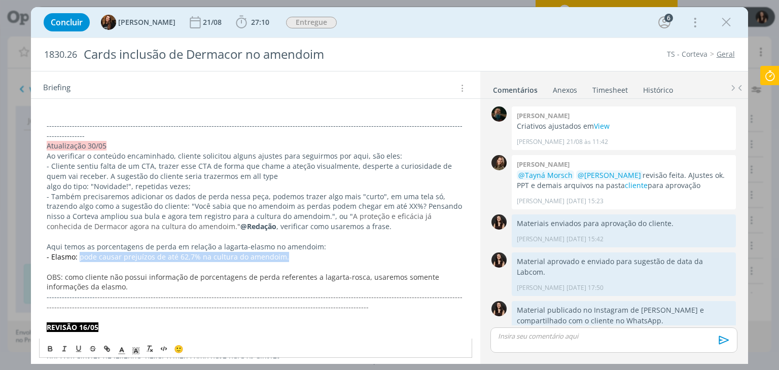
drag, startPoint x: 287, startPoint y: 175, endPoint x: 78, endPoint y: 175, distance: 209.4
click at [78, 252] on p "- Elasmo: pode causar prejuízos de até 62,7% na cultura do amendoim." at bounding box center [255, 257] width 417 height 10
copy span "pode causar prejuízos de até 62,7% na cultura do amendoim."
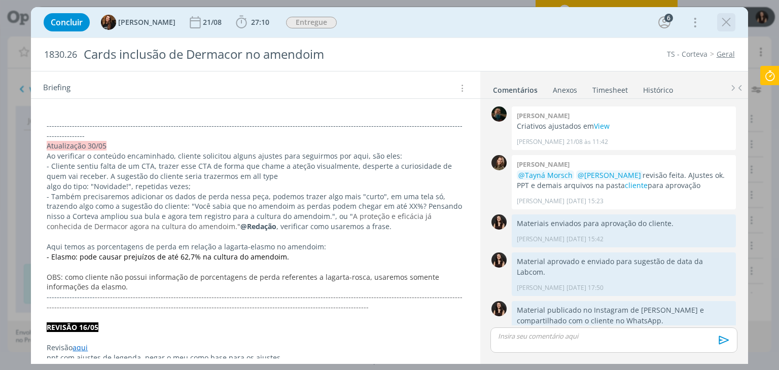
click at [717, 24] on div "dialog" at bounding box center [726, 22] width 18 height 18
click at [722, 24] on icon "dialog" at bounding box center [725, 22] width 15 height 15
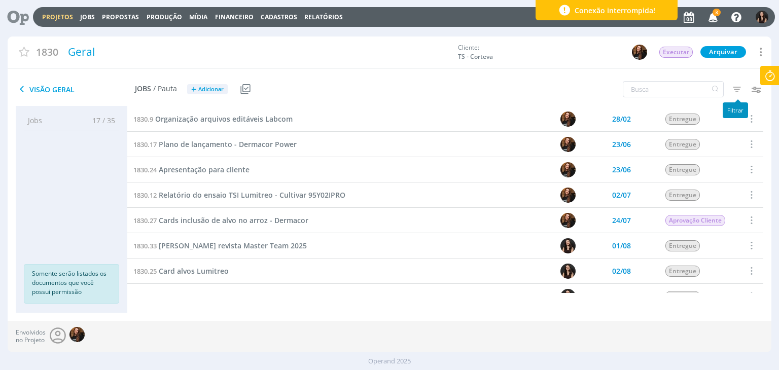
click at [734, 89] on icon "button" at bounding box center [736, 89] width 18 height 18
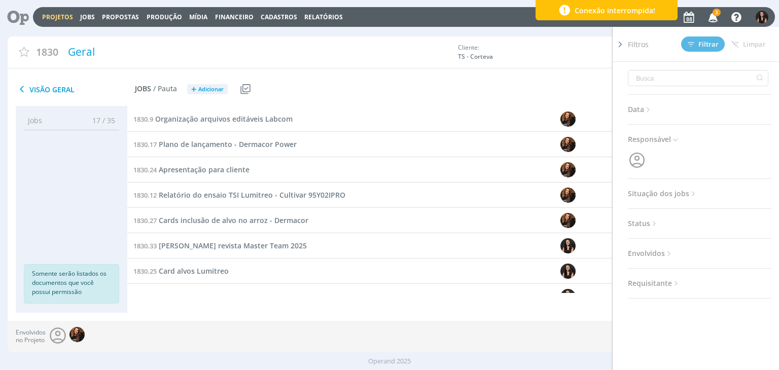
click at [676, 197] on span "Situação dos jobs" at bounding box center [663, 193] width 70 height 13
click at [688, 221] on span at bounding box center [693, 221] width 20 height 10
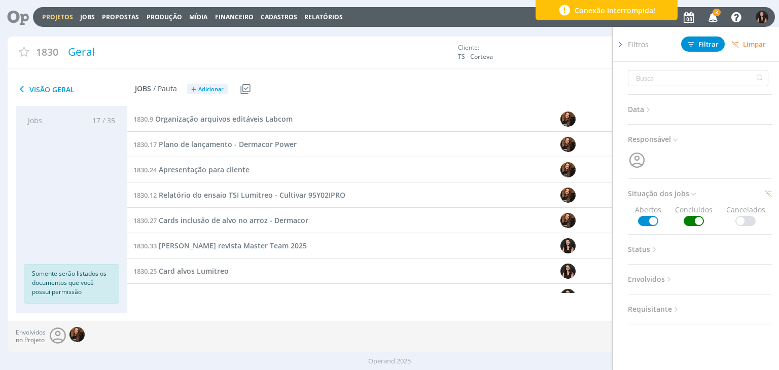
click at [704, 55] on div "Filtros Filtrar [GEOGRAPHIC_DATA]" at bounding box center [704, 44] width 152 height 34
click at [702, 45] on span "Filtrar" at bounding box center [702, 44] width 31 height 7
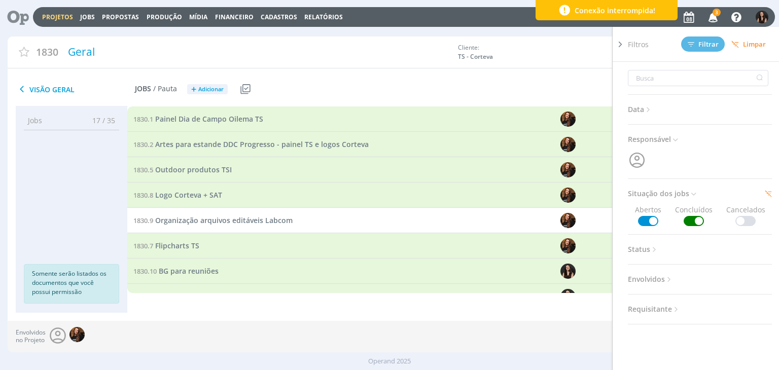
click at [625, 49] on div at bounding box center [619, 195] width 15 height 336
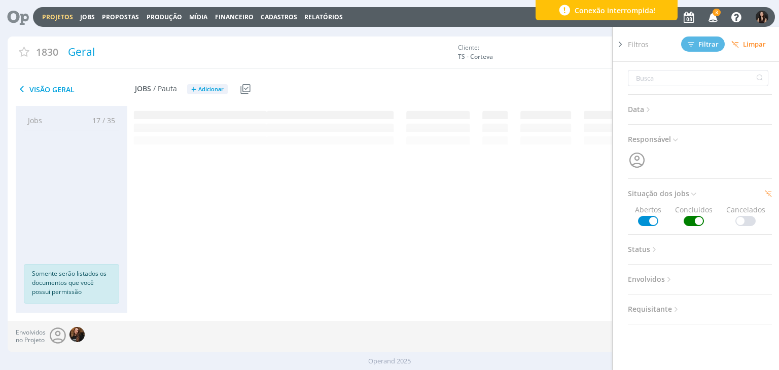
click at [626, 47] on div at bounding box center [619, 195] width 15 height 336
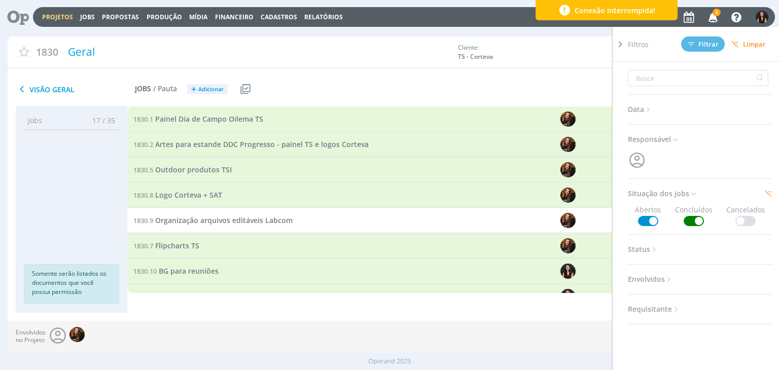
drag, startPoint x: 618, startPoint y: 42, endPoint x: 600, endPoint y: 54, distance: 21.5
click at [618, 42] on icon at bounding box center [620, 44] width 10 height 11
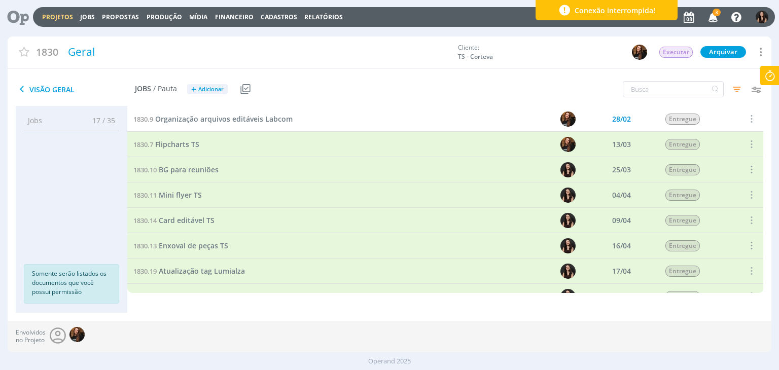
scroll to position [152, 0]
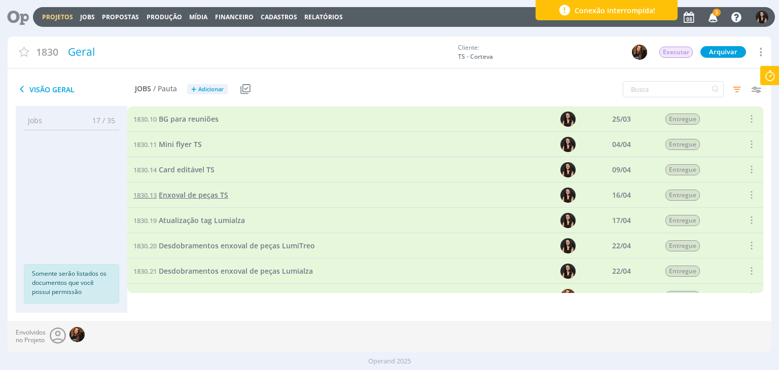
click at [203, 193] on span "Enxoval de peças TS" at bounding box center [193, 195] width 69 height 10
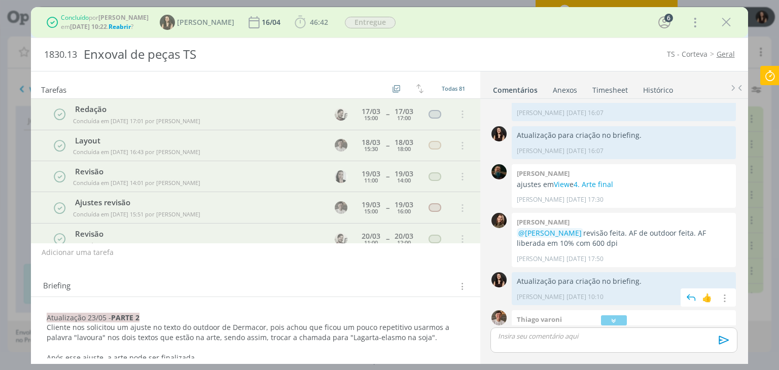
scroll to position [434, 0]
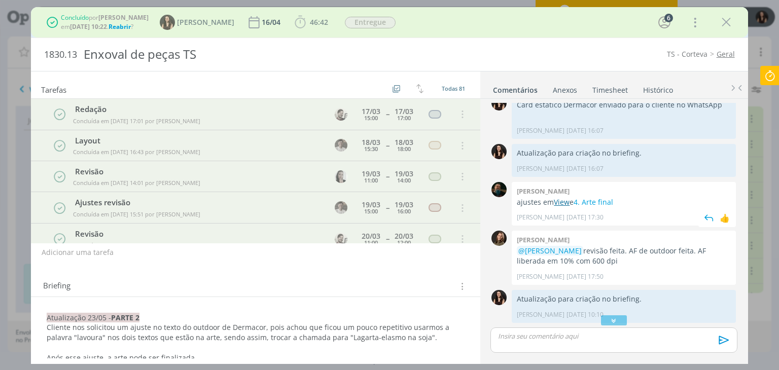
click at [558, 202] on link "View" at bounding box center [562, 202] width 16 height 10
click at [726, 20] on icon "dialog" at bounding box center [725, 22] width 15 height 15
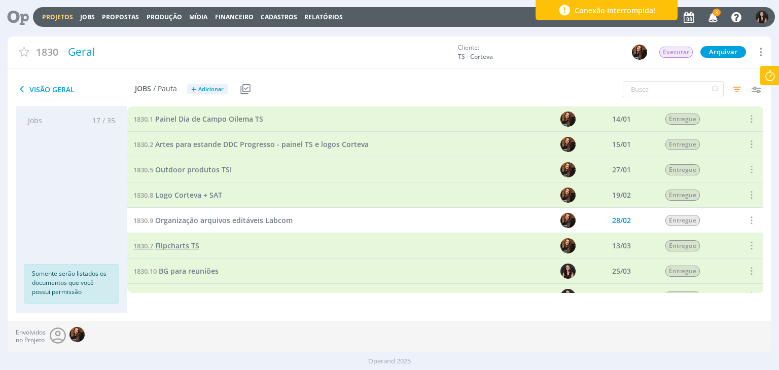
click at [171, 247] on span "Flipcharts TS" at bounding box center [177, 246] width 44 height 10
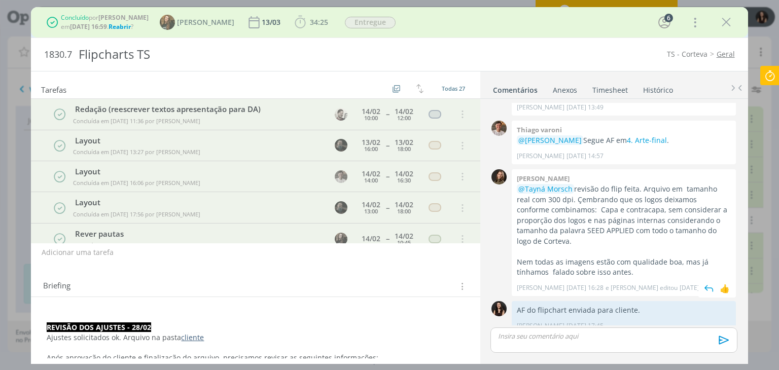
scroll to position [1020, 0]
click at [726, 16] on icon "dialog" at bounding box center [725, 22] width 15 height 15
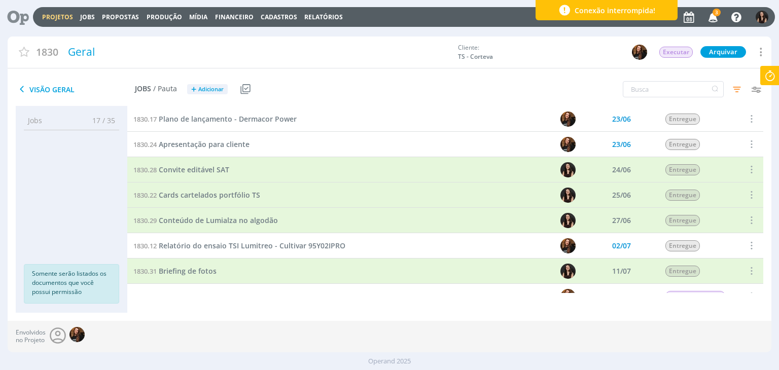
scroll to position [406, 0]
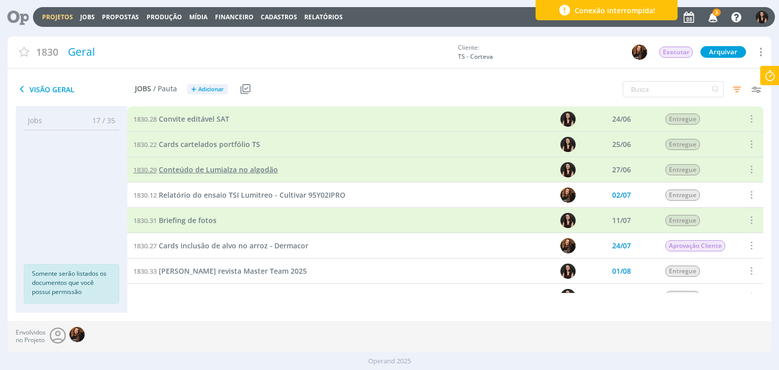
click at [239, 167] on span "Conteúdo de Lumialza no algodão" at bounding box center [218, 170] width 119 height 10
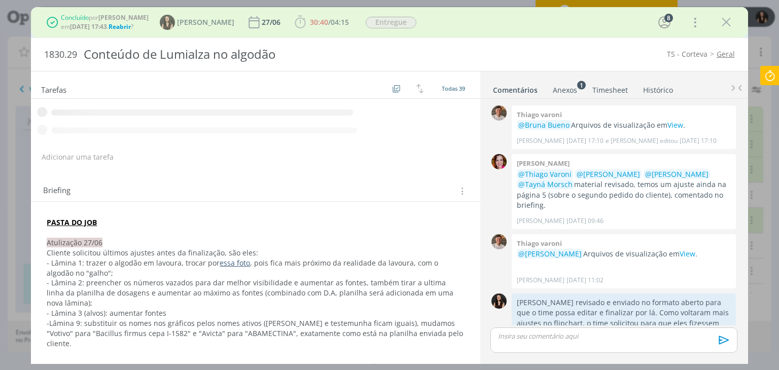
scroll to position [1424, 0]
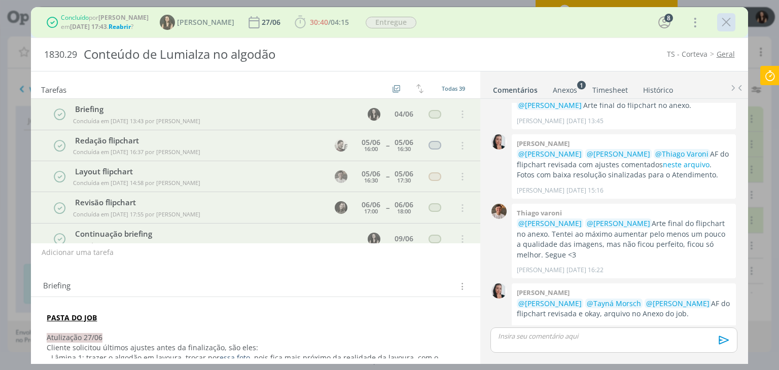
click at [717, 23] on div "dialog" at bounding box center [726, 22] width 18 height 18
click at [730, 22] on icon "dialog" at bounding box center [725, 22] width 15 height 15
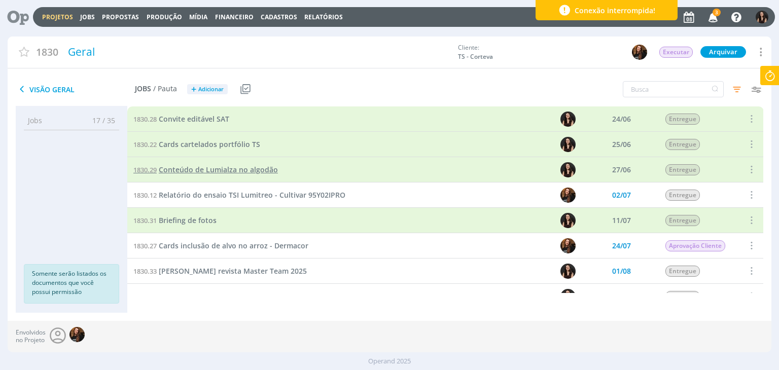
click at [193, 165] on span "Conteúdo de Lumialza no algodão" at bounding box center [218, 170] width 119 height 10
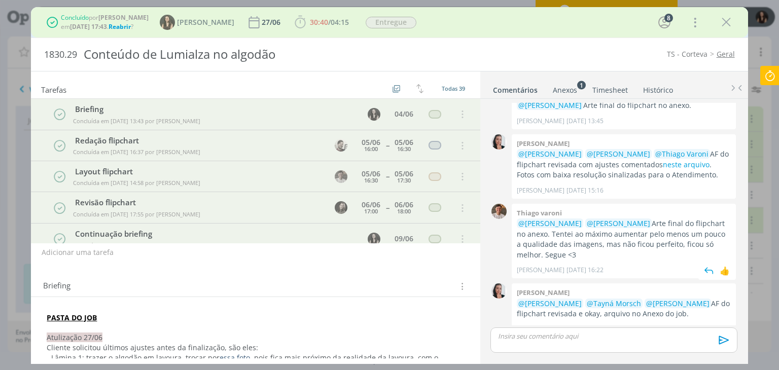
scroll to position [1373, 0]
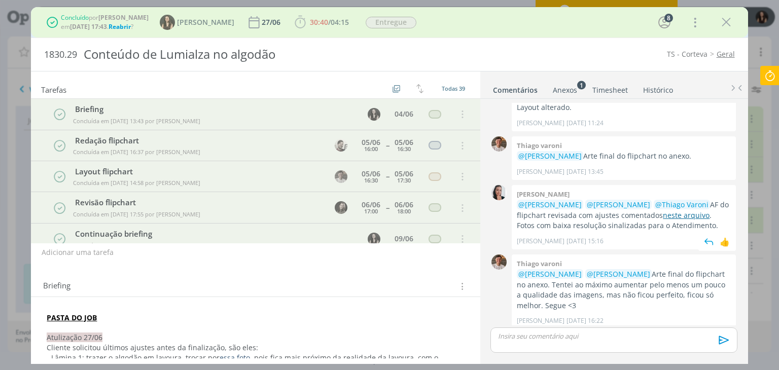
click at [669, 210] on link "neste arquivo" at bounding box center [686, 215] width 47 height 10
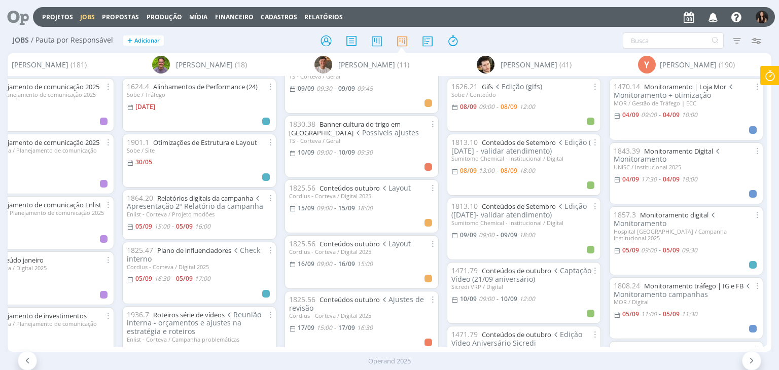
scroll to position [355, 0]
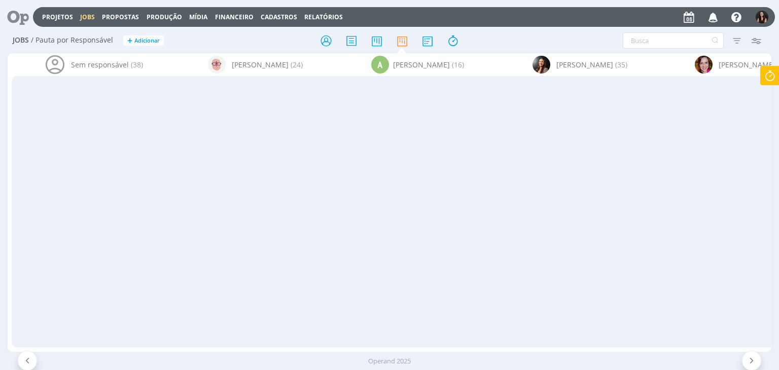
scroll to position [355, 0]
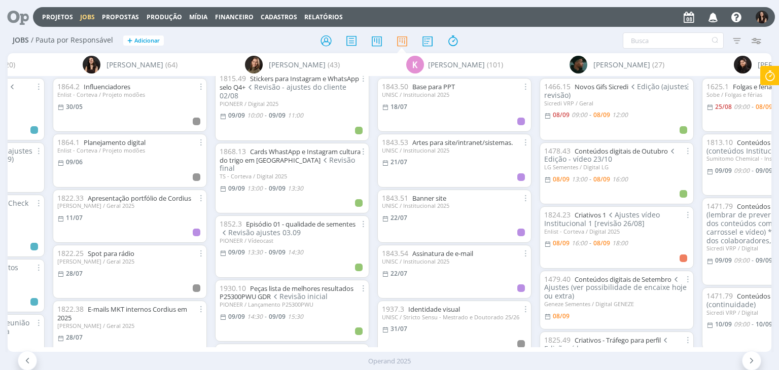
scroll to position [456, 0]
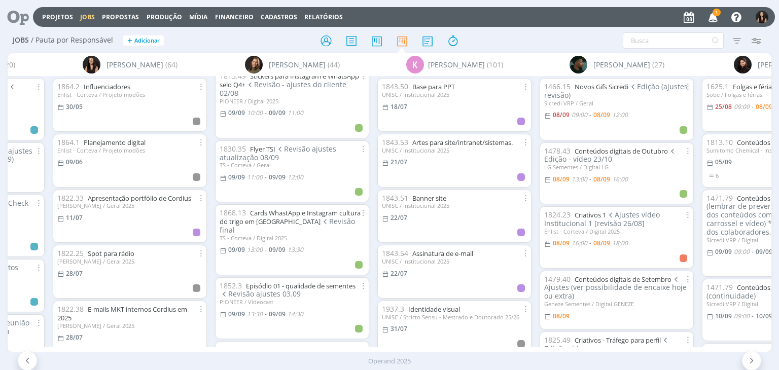
click at [713, 24] on icon "button" at bounding box center [713, 16] width 18 height 17
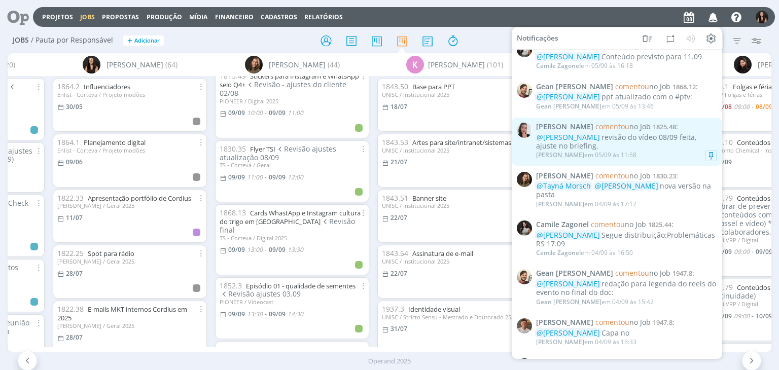
scroll to position [0, 0]
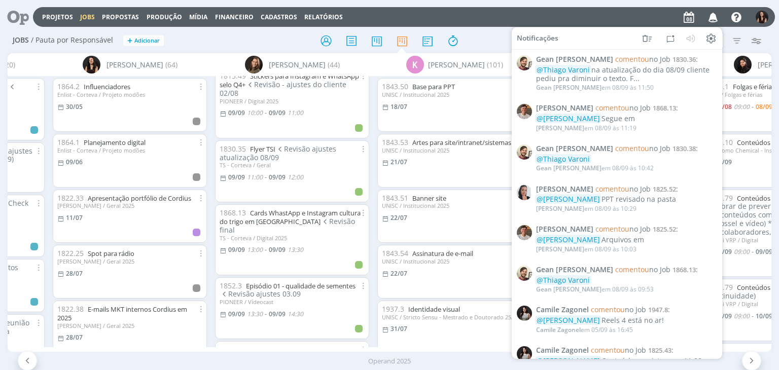
click at [577, 10] on div "Projetos Jobs Propostas Produção [GEOGRAPHIC_DATA] Financeiro Cadastros Relatór…" at bounding box center [404, 17] width 742 height 20
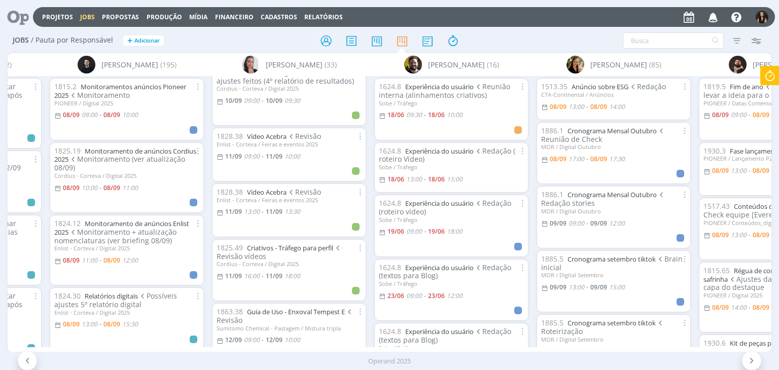
scroll to position [1014, 0]
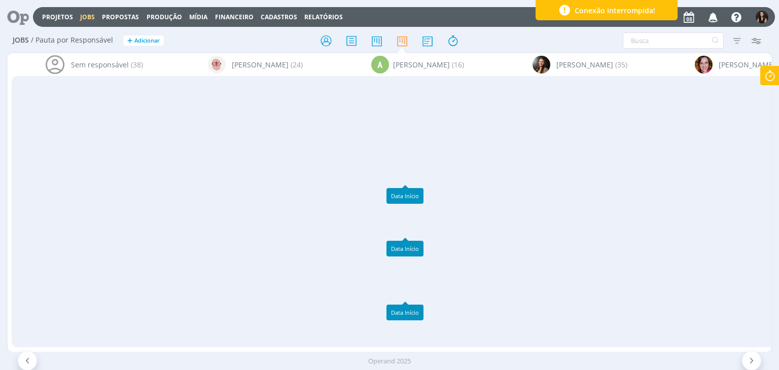
scroll to position [1014, 0]
